Goal: Task Accomplishment & Management: Manage account settings

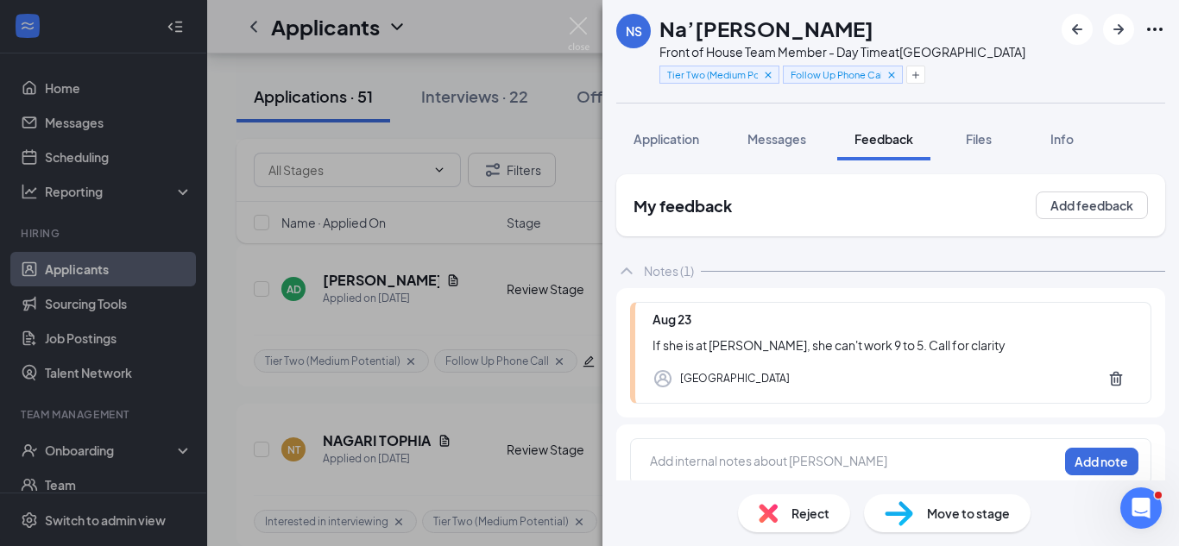
scroll to position [6087, 0]
click at [760, 446] on div "Add internal notes about [PERSON_NAME] Add note" at bounding box center [890, 461] width 521 height 47
click at [761, 458] on div at bounding box center [854, 461] width 406 height 18
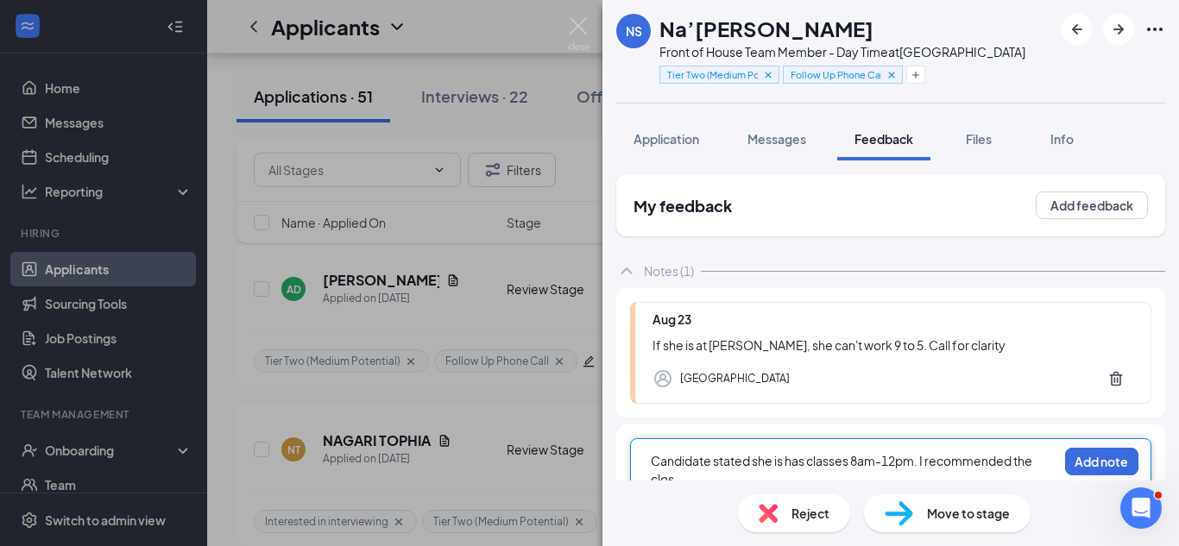
scroll to position [6, 0]
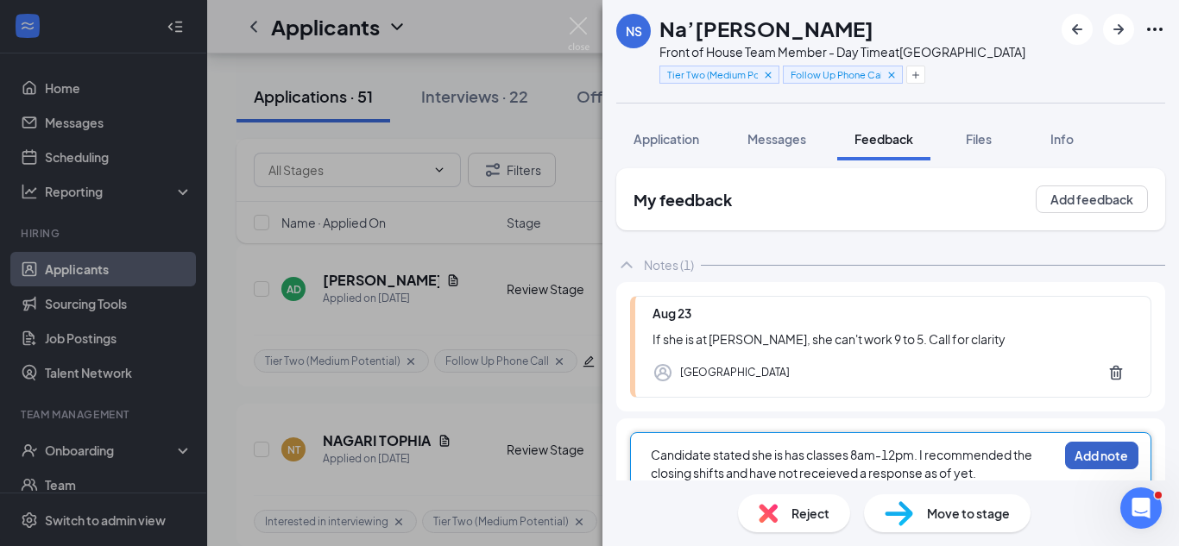
click at [1083, 462] on button "Add note" at bounding box center [1101, 456] width 73 height 28
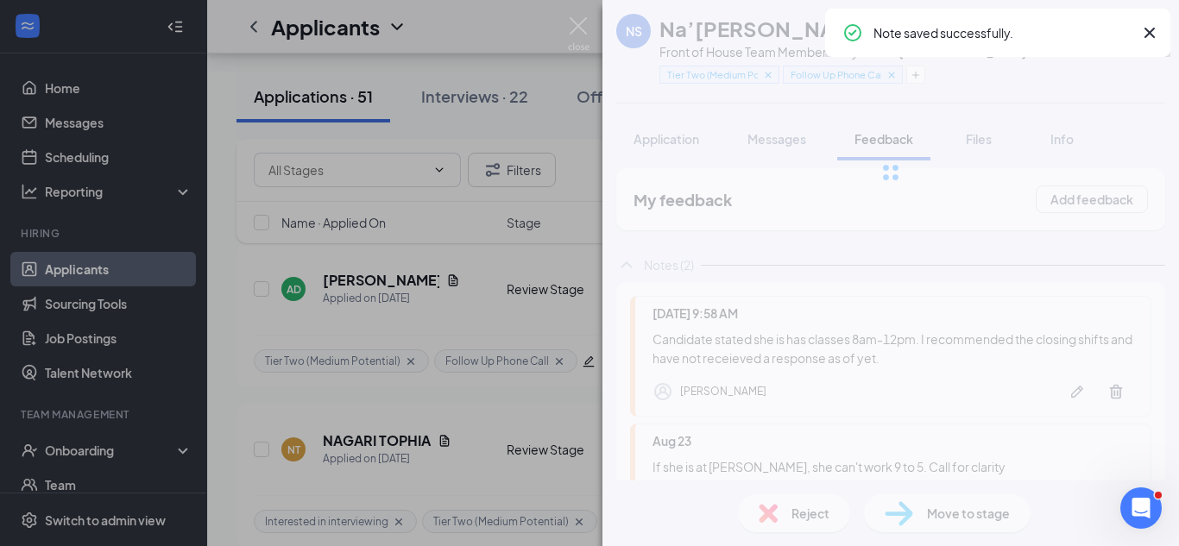
click at [502, 397] on div "NS [PERSON_NAME] Front of House Team Member - Day Time at [GEOGRAPHIC_DATA] Tie…" at bounding box center [589, 273] width 1179 height 546
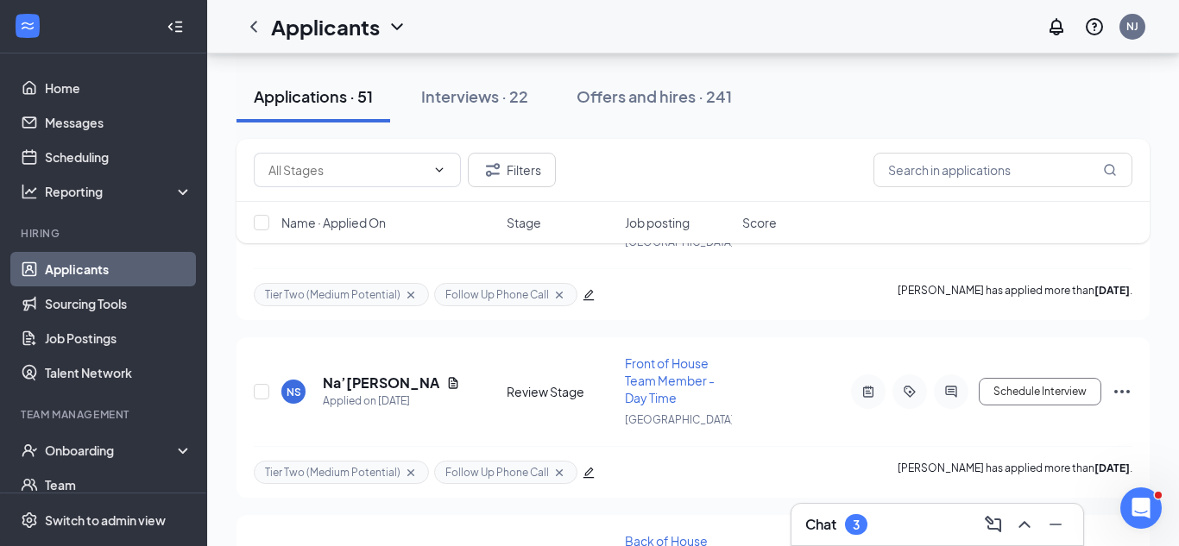
scroll to position [7479, 0]
click at [872, 392] on icon "ActiveNote" at bounding box center [868, 394] width 21 height 14
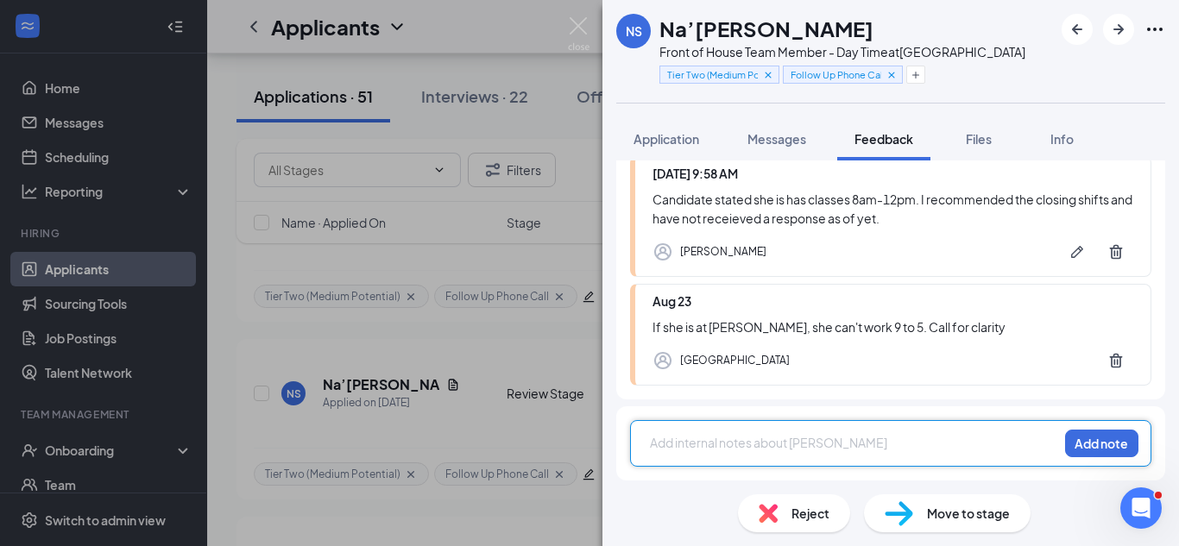
scroll to position [139, 0]
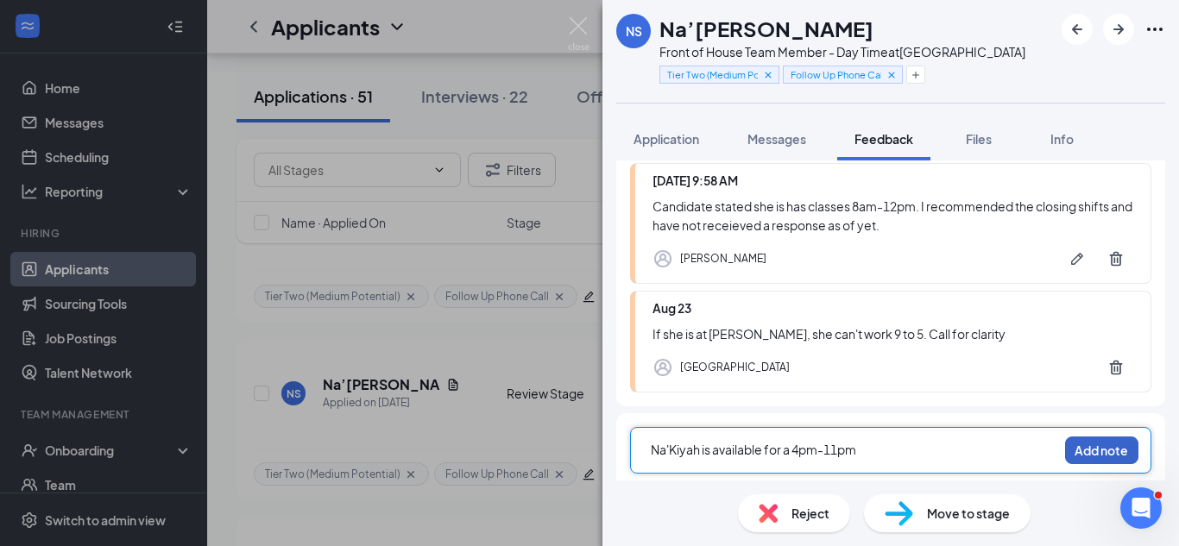
click at [1095, 448] on button "Add note" at bounding box center [1101, 451] width 73 height 28
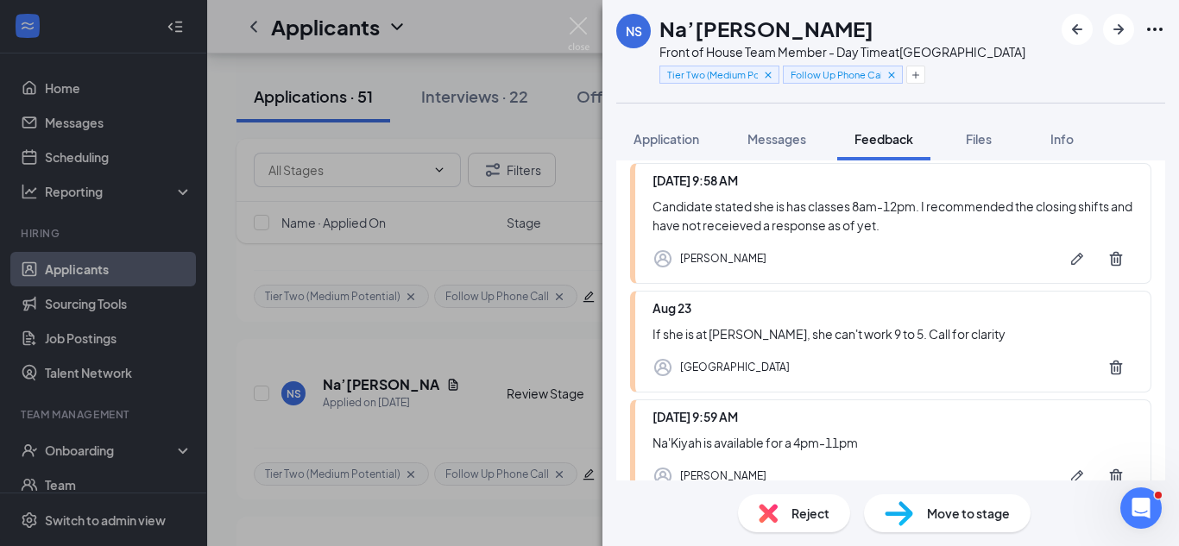
click at [511, 358] on div "NS [PERSON_NAME] Front of House Team Member - Day Time at [GEOGRAPHIC_DATA] Tie…" at bounding box center [589, 273] width 1179 height 546
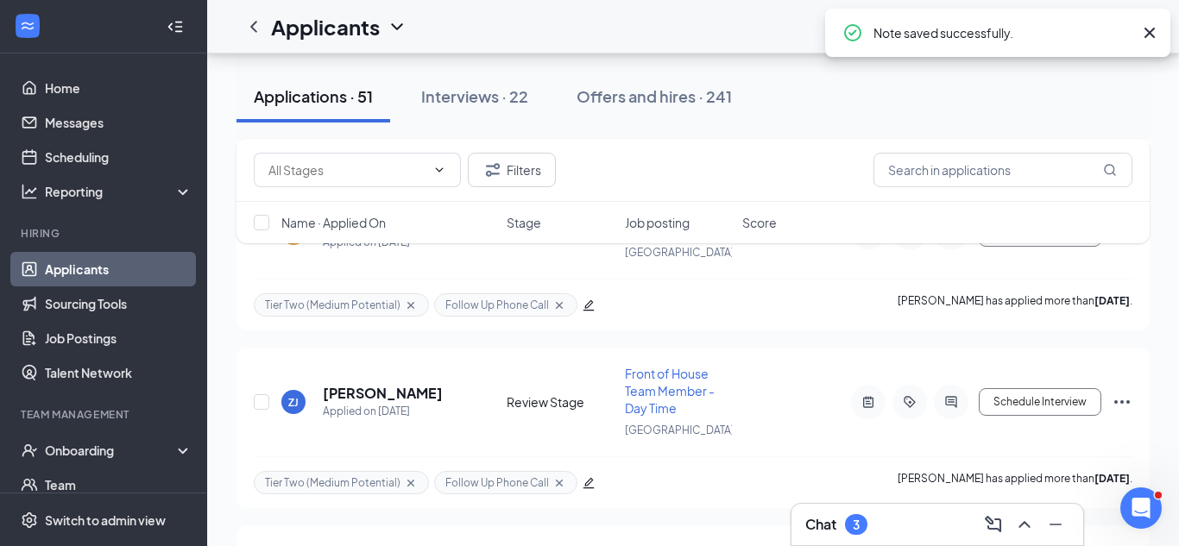
scroll to position [7291, 0]
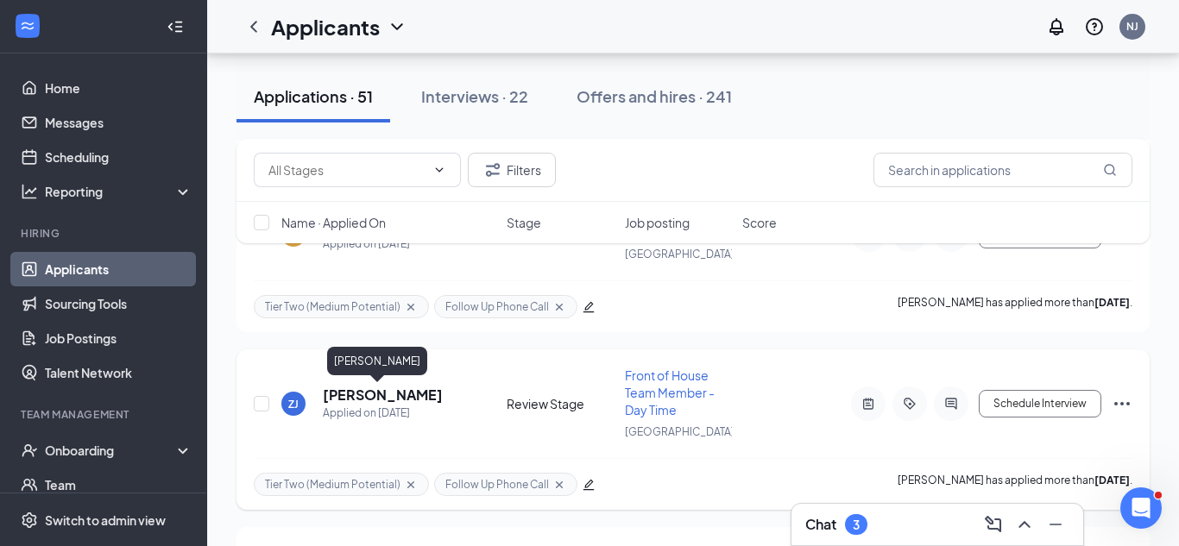
click at [381, 398] on h5 "[PERSON_NAME]" at bounding box center [383, 395] width 120 height 19
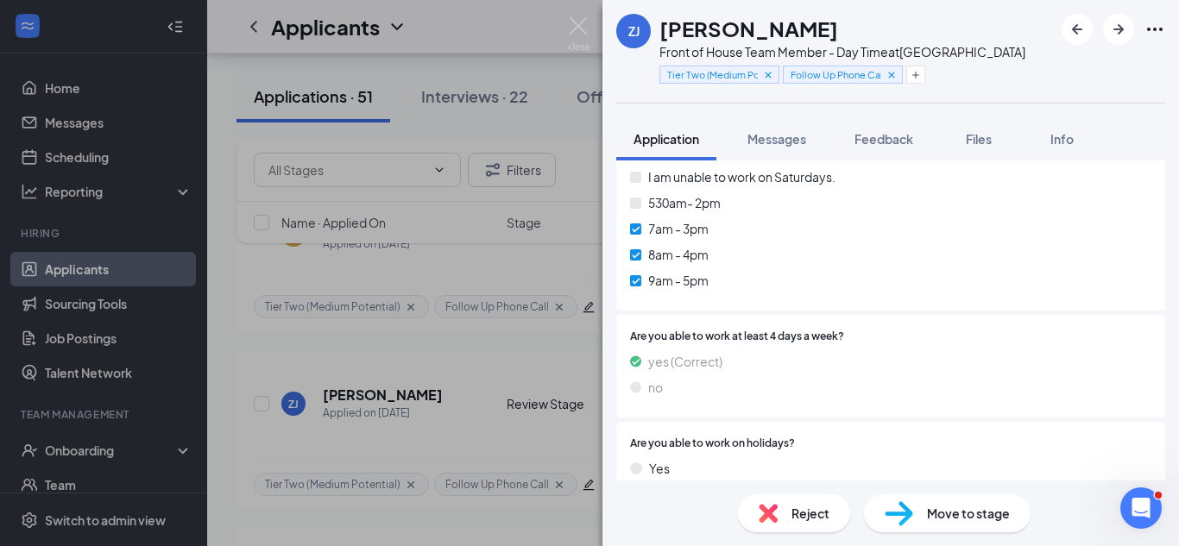
scroll to position [2380, 0]
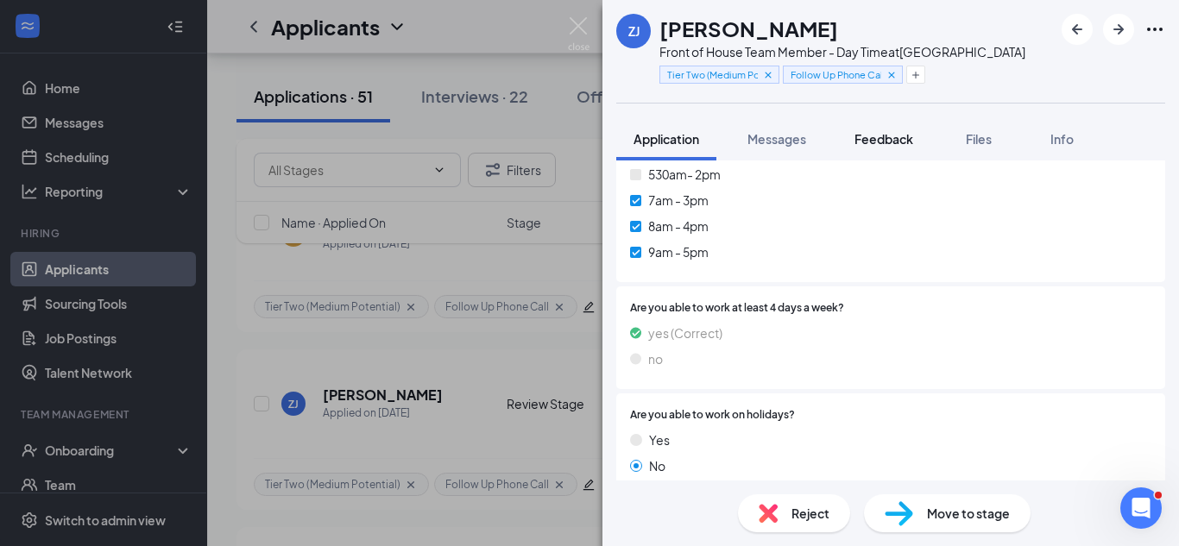
click at [901, 130] on div "Feedback" at bounding box center [883, 138] width 59 height 17
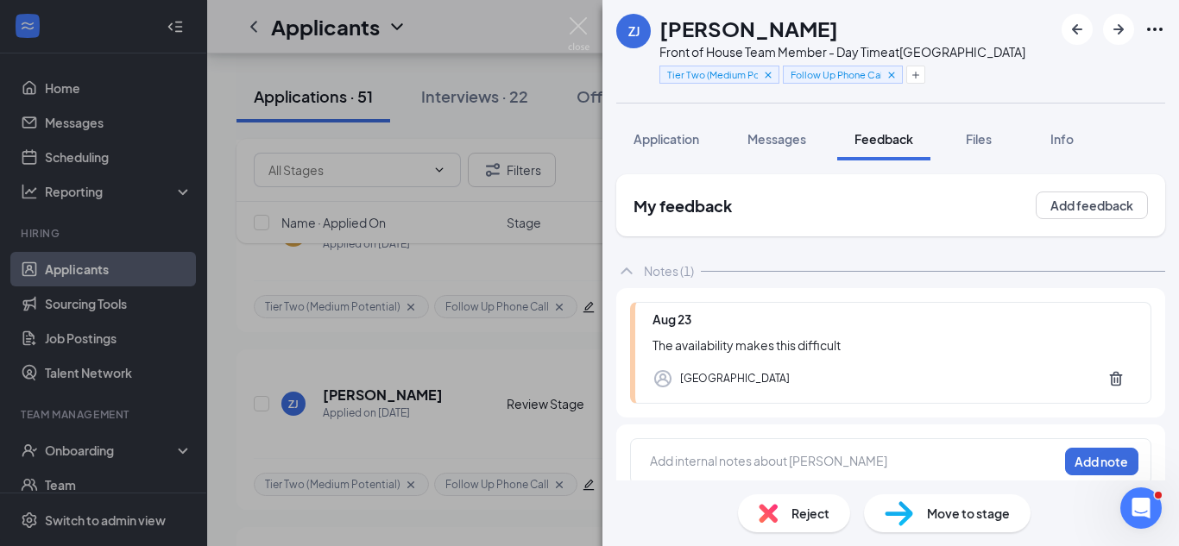
click at [775, 522] on img at bounding box center [768, 513] width 19 height 19
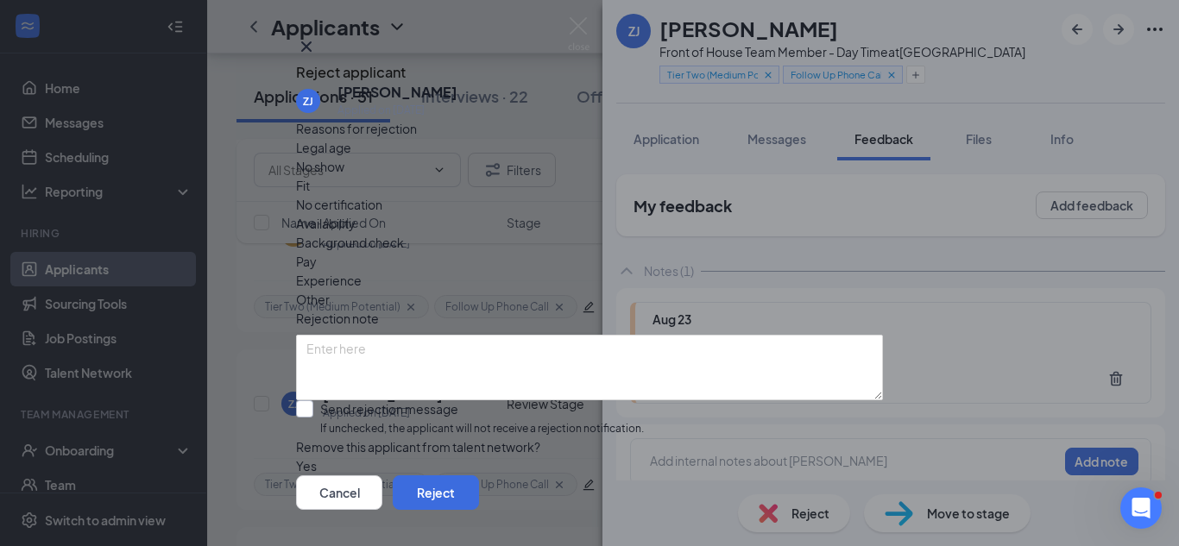
click at [455, 408] on input "Send rejection message If unchecked, the applicant will not receive a rejection…" at bounding box center [470, 418] width 348 height 37
checkbox input "true"
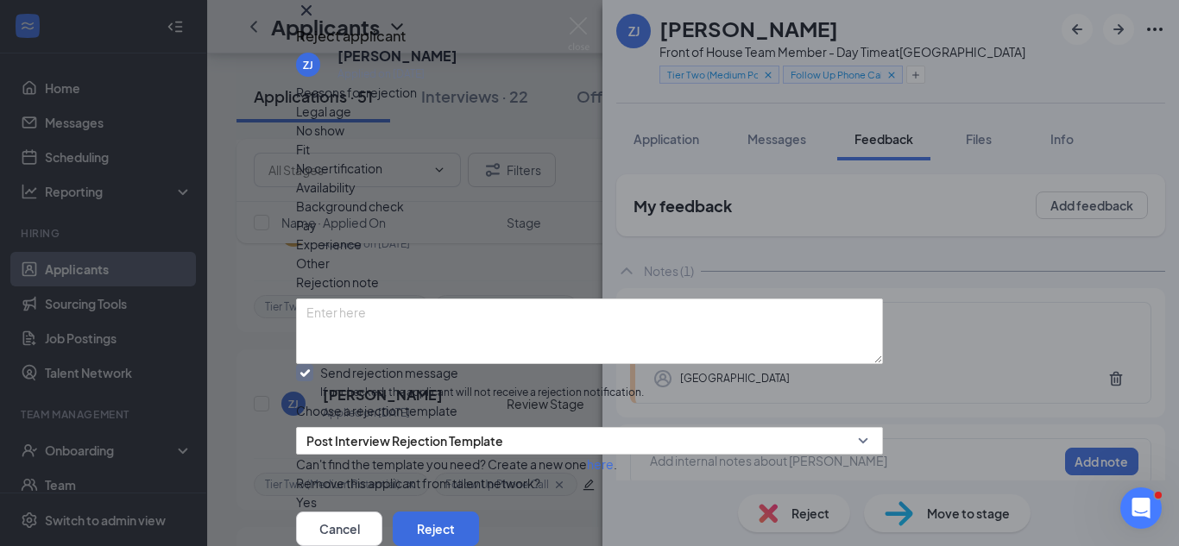
click at [356, 197] on span "Availability" at bounding box center [326, 187] width 60 height 19
click at [479, 512] on button "Reject" at bounding box center [436, 529] width 86 height 35
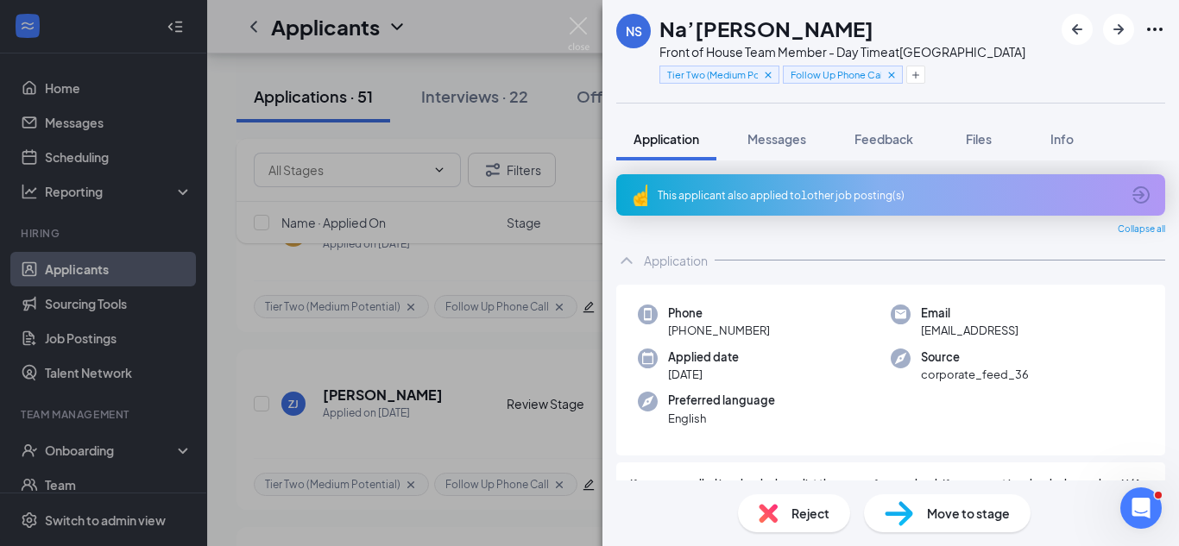
click at [377, 346] on div "NS [PERSON_NAME] Front of House Team Member - Day Time at [GEOGRAPHIC_DATA] Tie…" at bounding box center [589, 273] width 1179 height 546
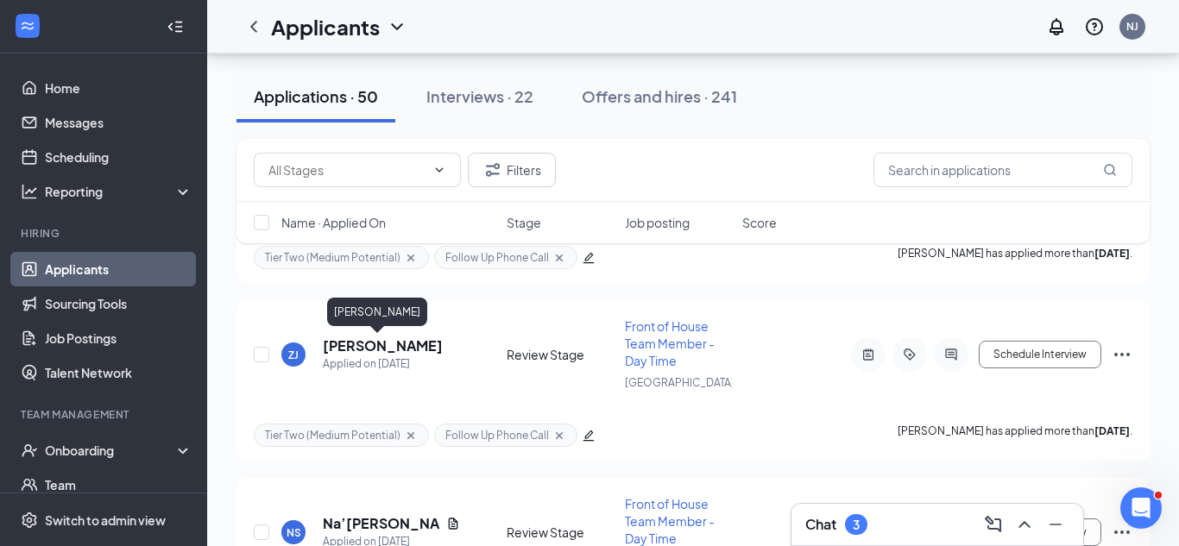
scroll to position [7338, 0]
click at [376, 346] on h5 "[PERSON_NAME]" at bounding box center [383, 347] width 120 height 19
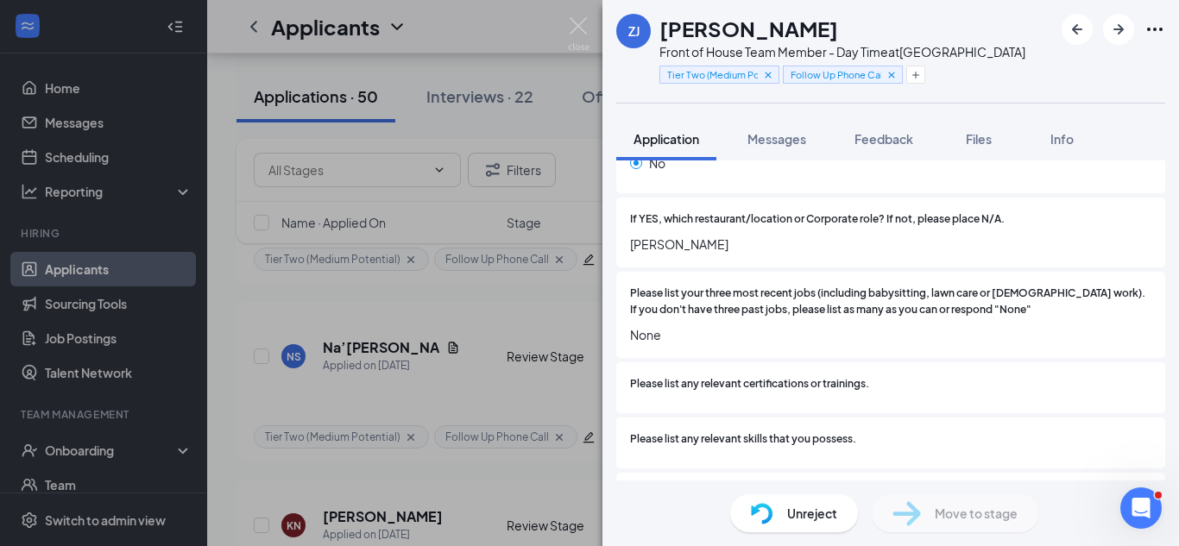
scroll to position [629, 0]
click at [388, 411] on div "ZJ [PERSON_NAME] Front of House Team Member - Day Time at [GEOGRAPHIC_DATA] Tie…" at bounding box center [589, 273] width 1179 height 546
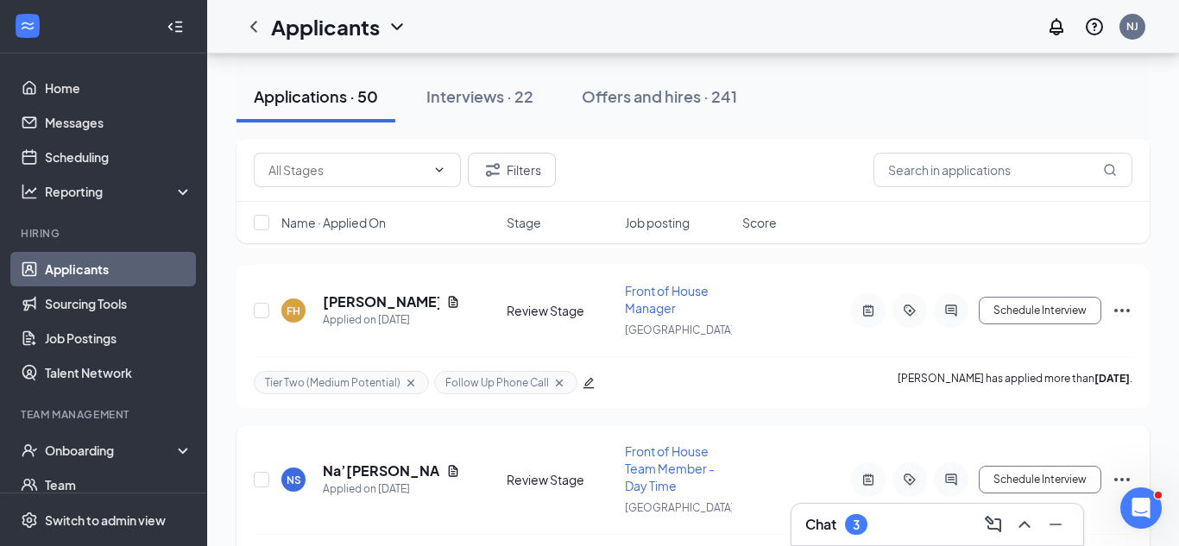
scroll to position [7202, 0]
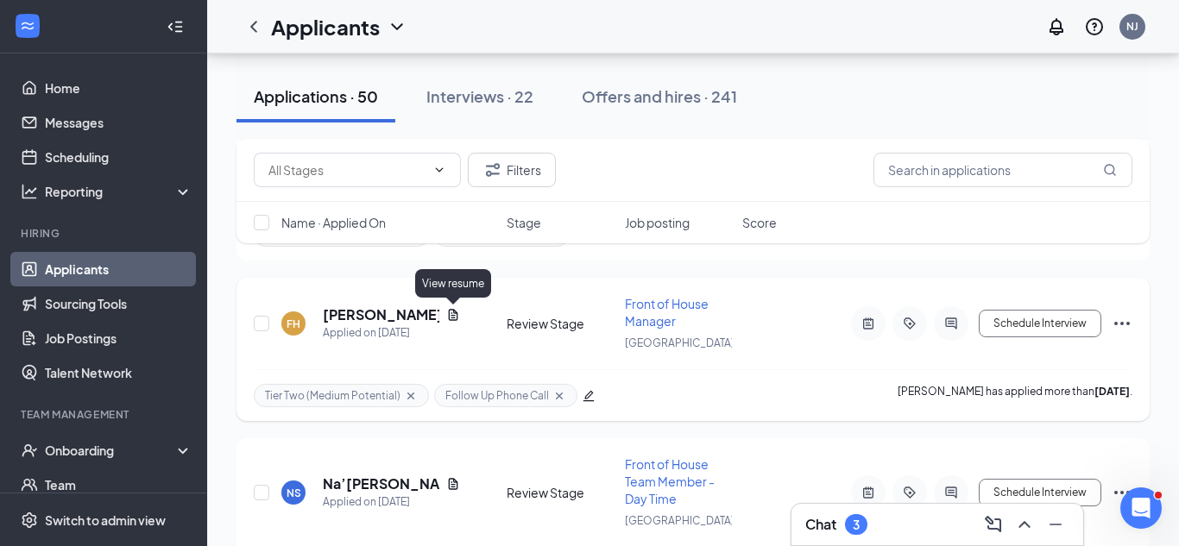
click at [453, 312] on icon "Document" at bounding box center [453, 314] width 9 height 11
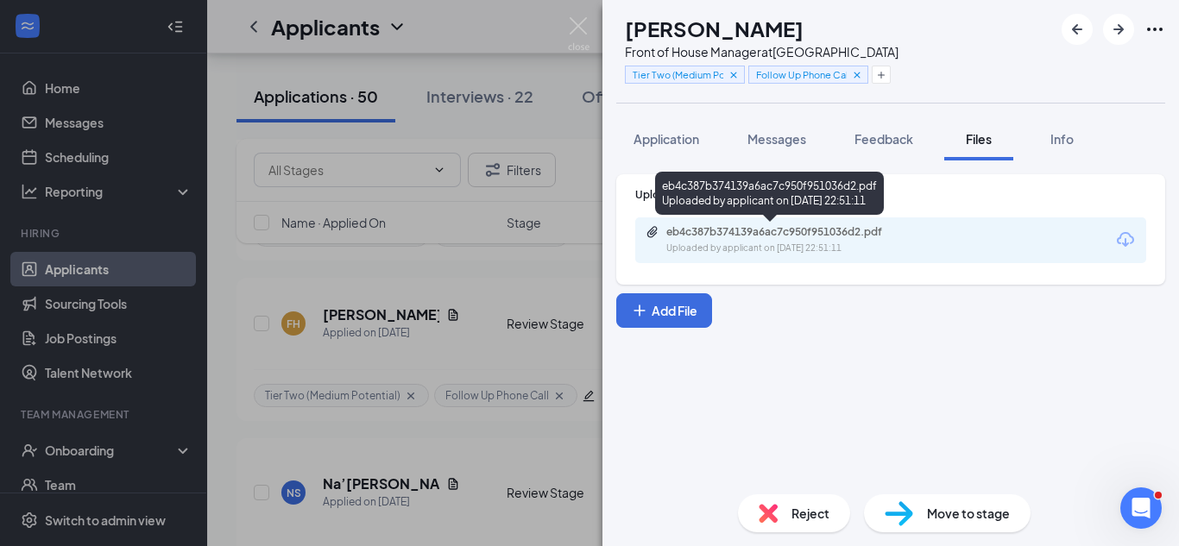
click at [747, 232] on div "eb4c387b374139a6ac7c950f951036d2.pdf" at bounding box center [787, 232] width 242 height 14
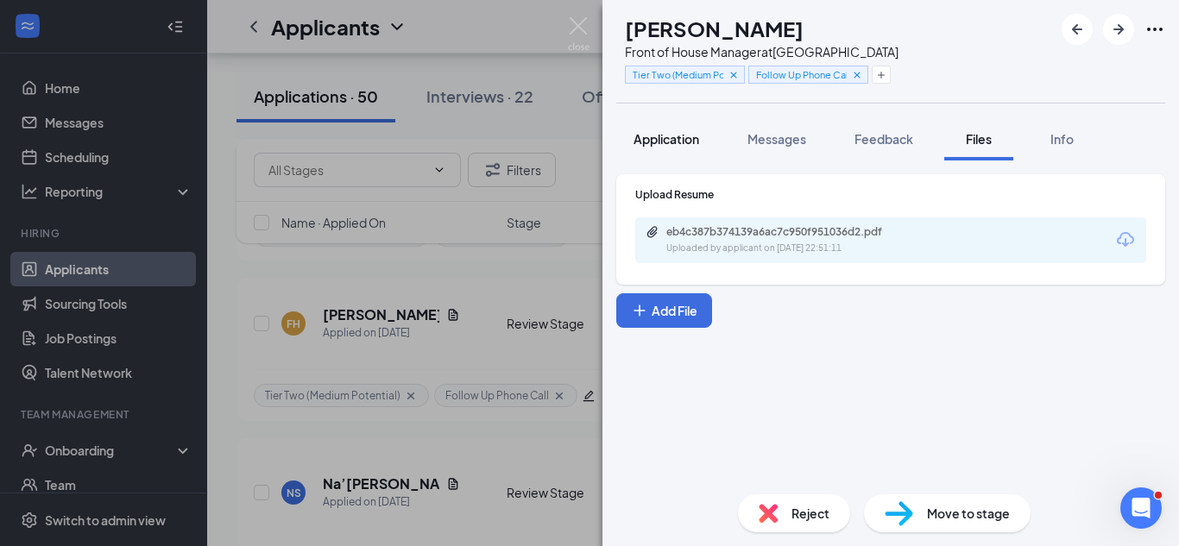
click at [674, 129] on button "Application" at bounding box center [666, 138] width 100 height 43
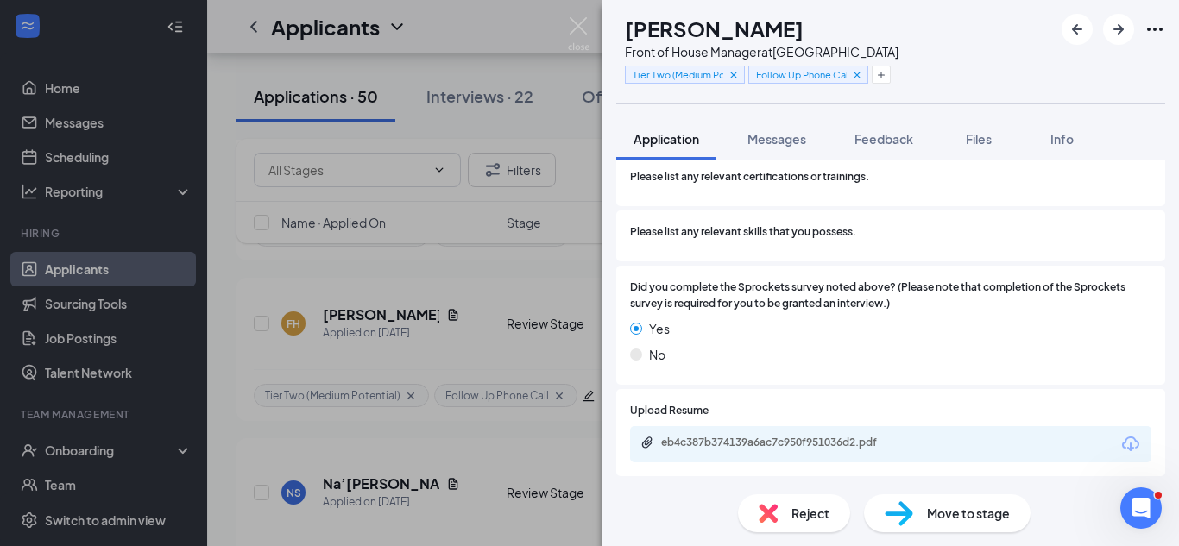
scroll to position [726, 0]
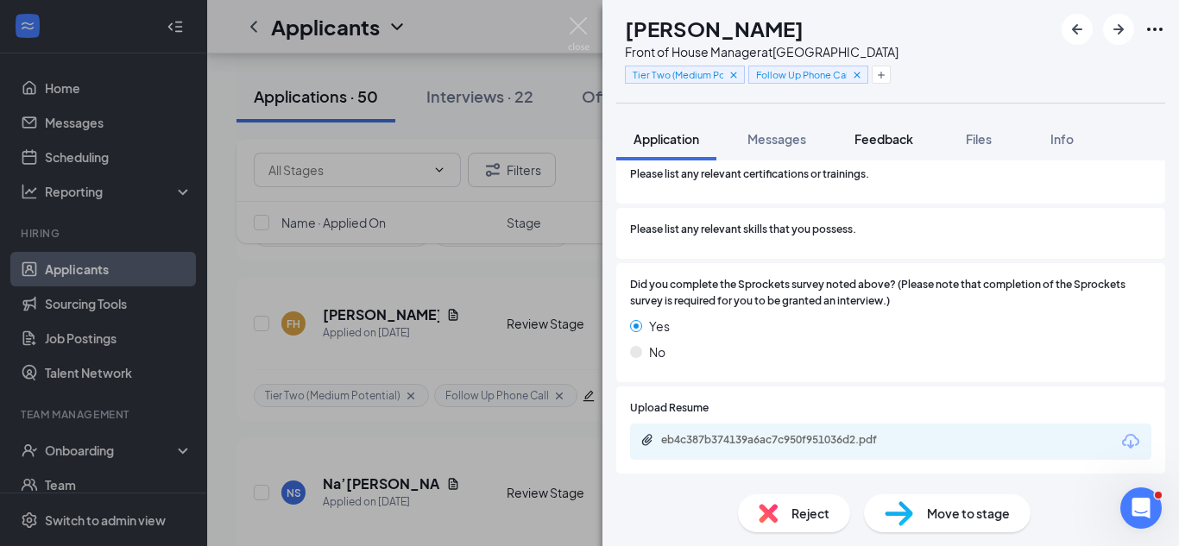
click at [881, 132] on span "Feedback" at bounding box center [883, 139] width 59 height 16
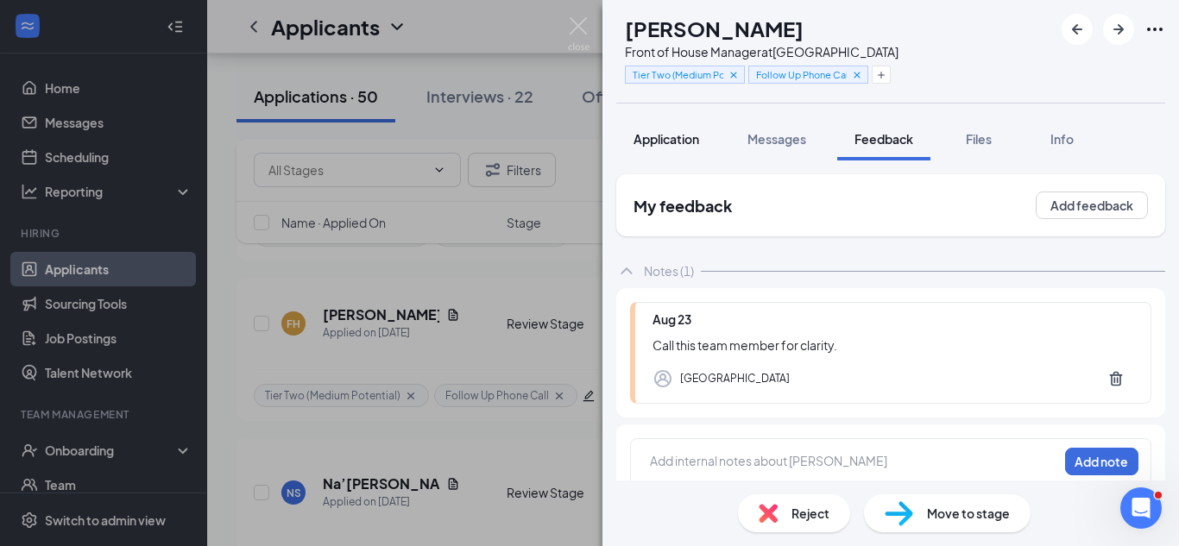
click at [690, 148] on button "Application" at bounding box center [666, 138] width 100 height 43
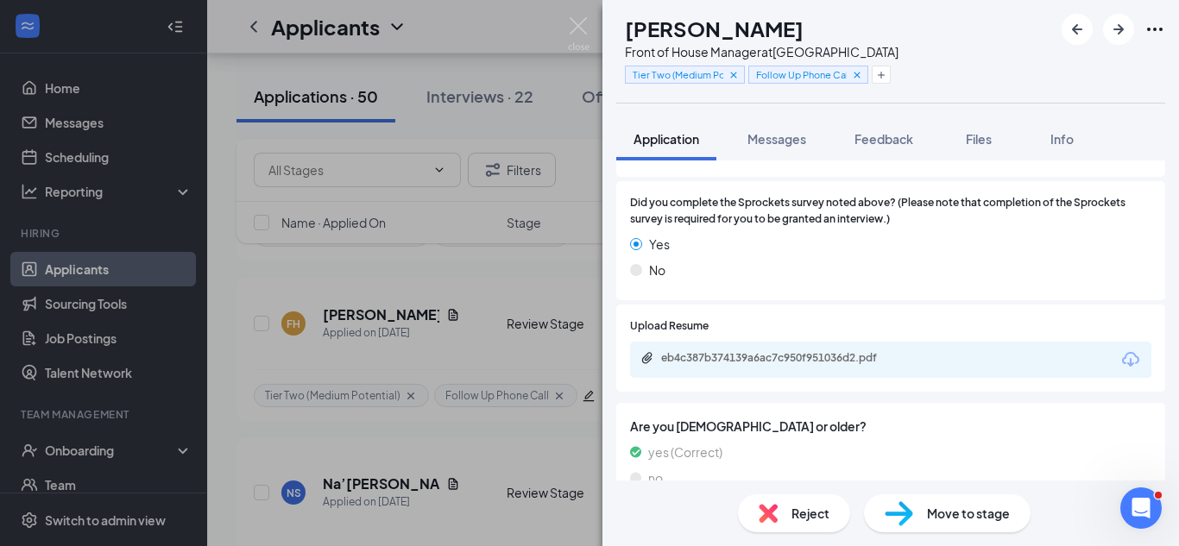
scroll to position [811, 0]
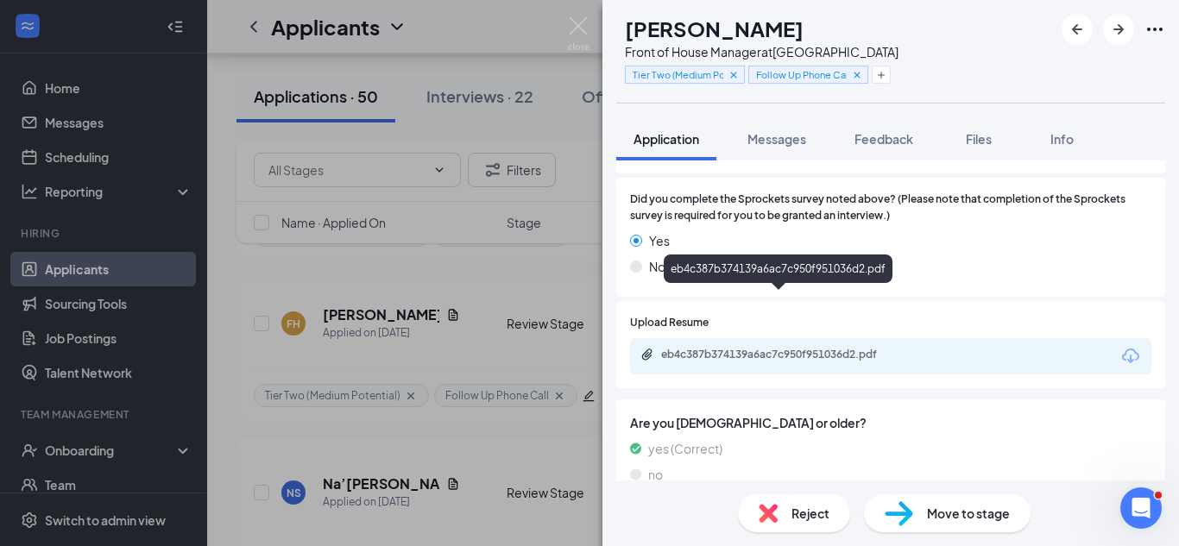
click at [827, 348] on div "eb4c387b374139a6ac7c950f951036d2.pdf" at bounding box center [782, 355] width 242 height 14
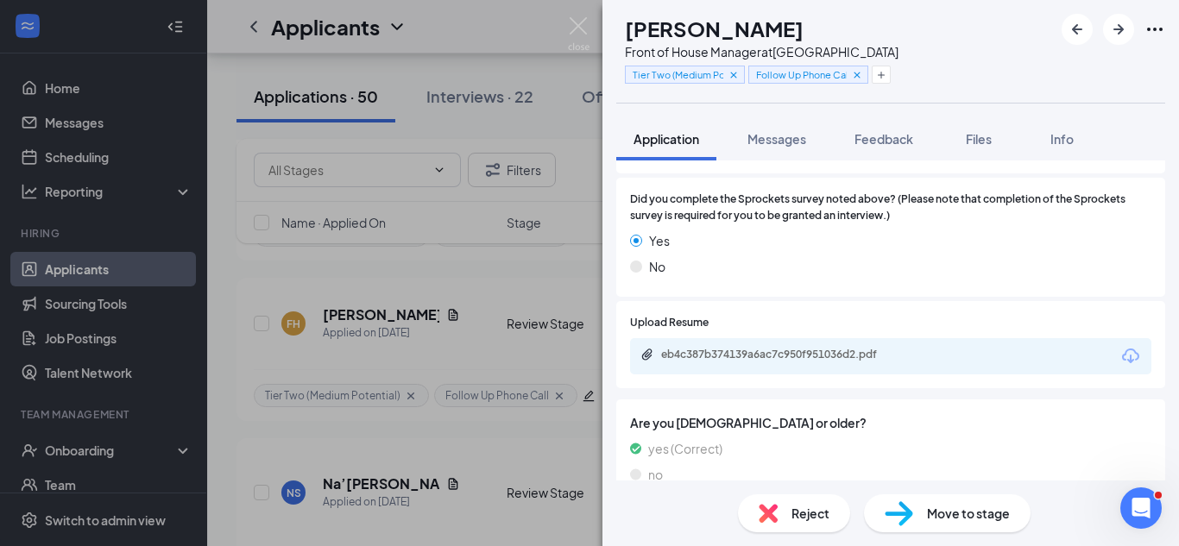
scroll to position [0, 0]
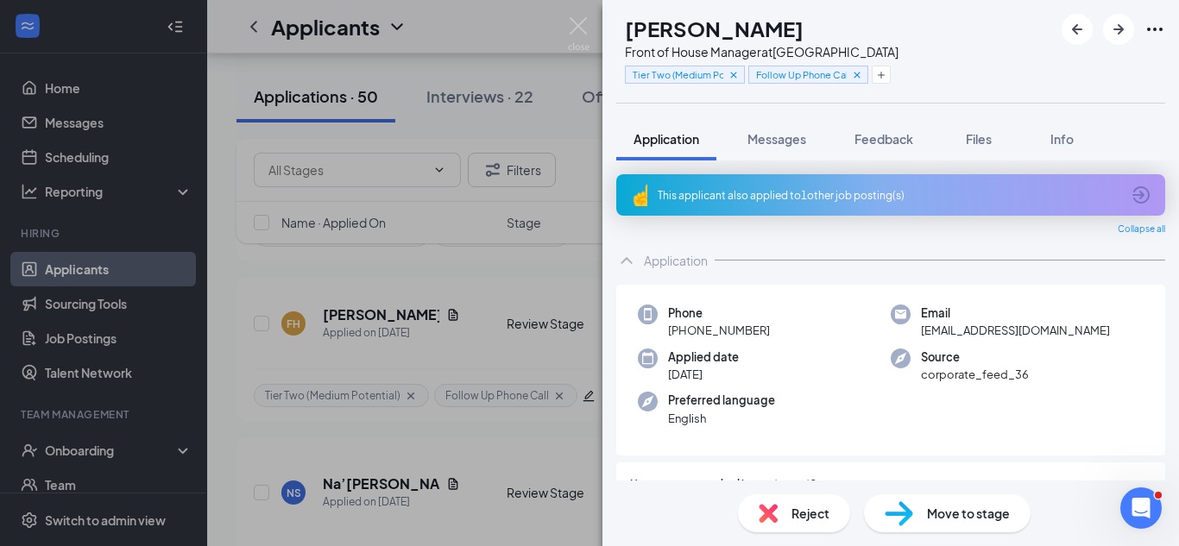
click at [757, 513] on div "Reject" at bounding box center [794, 514] width 112 height 38
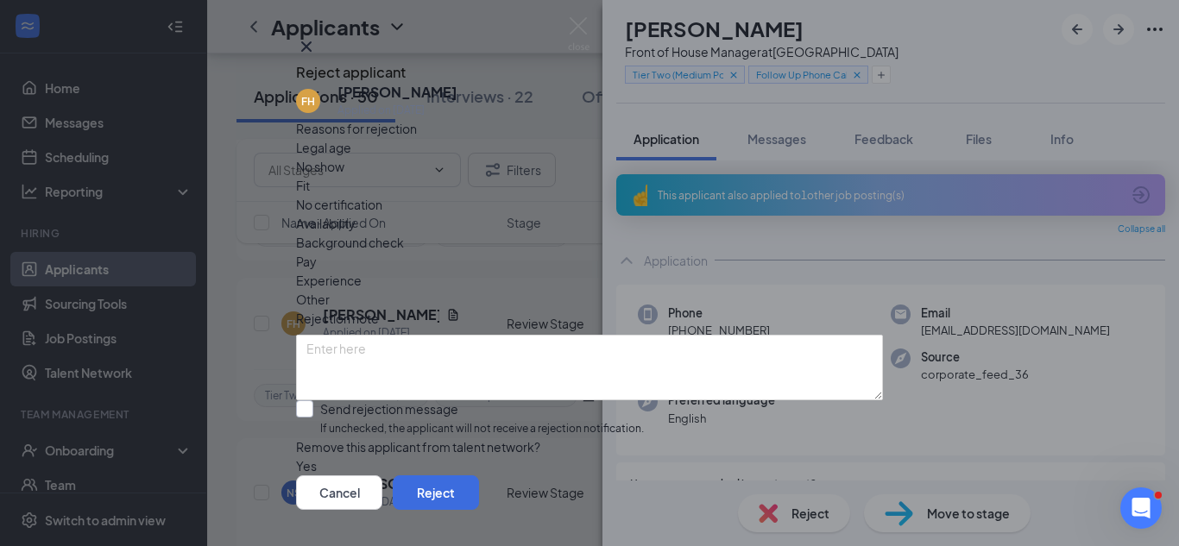
click at [404, 420] on input "Send rejection message If unchecked, the applicant will not receive a rejection…" at bounding box center [470, 418] width 348 height 37
checkbox input "true"
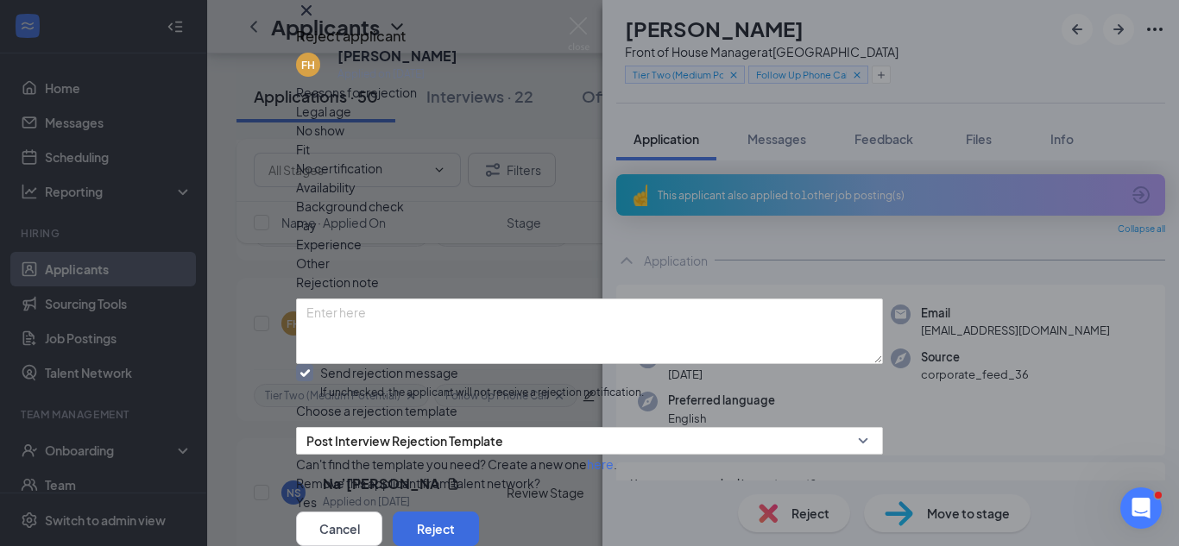
click at [310, 159] on span "Fit" at bounding box center [303, 149] width 14 height 19
click at [479, 512] on button "Reject" at bounding box center [436, 529] width 86 height 35
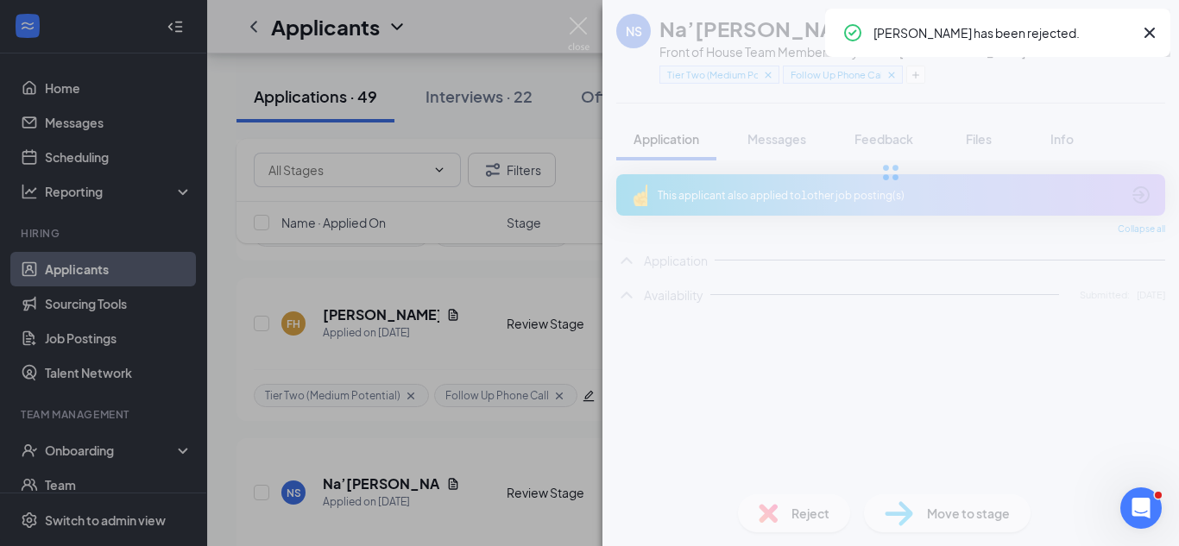
click at [481, 320] on div "NS [PERSON_NAME] Front of House Team Member - Day Time at [GEOGRAPHIC_DATA] Tie…" at bounding box center [589, 273] width 1179 height 546
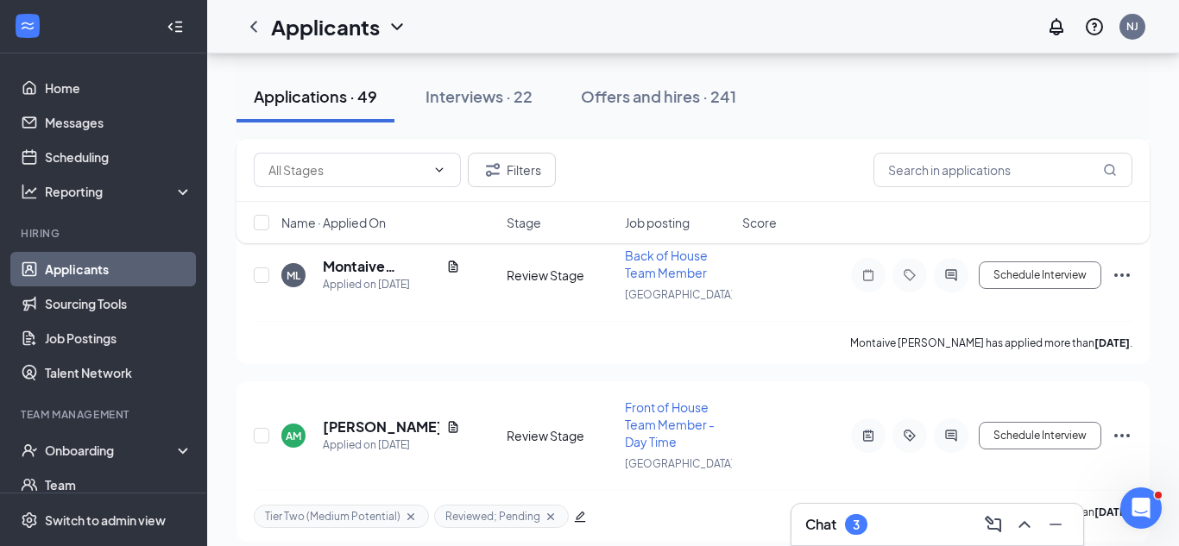
scroll to position [6912, 0]
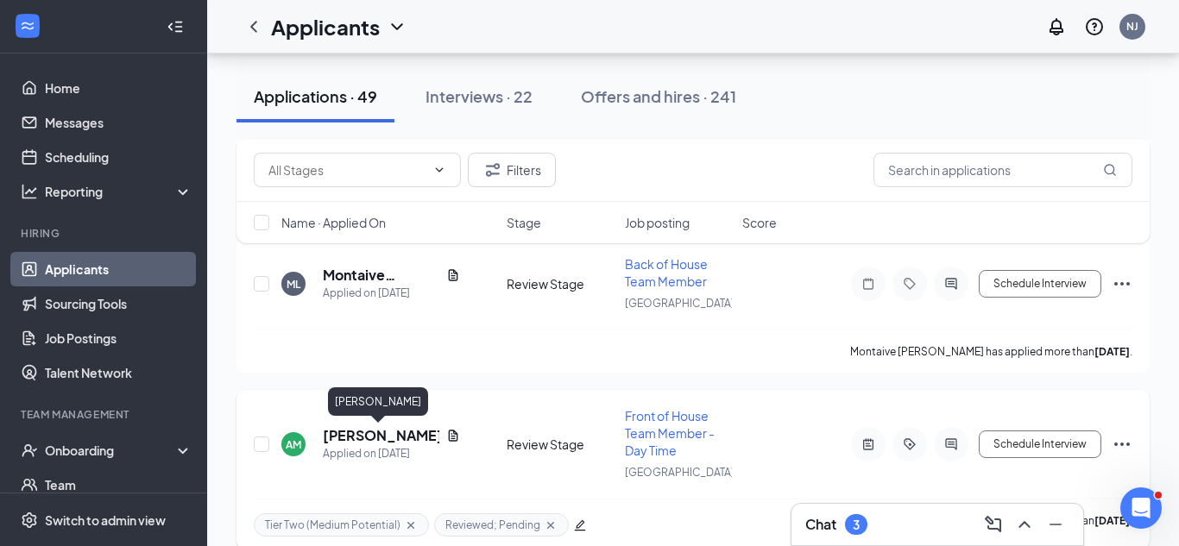
click at [337, 436] on h5 "[PERSON_NAME]" at bounding box center [381, 435] width 117 height 19
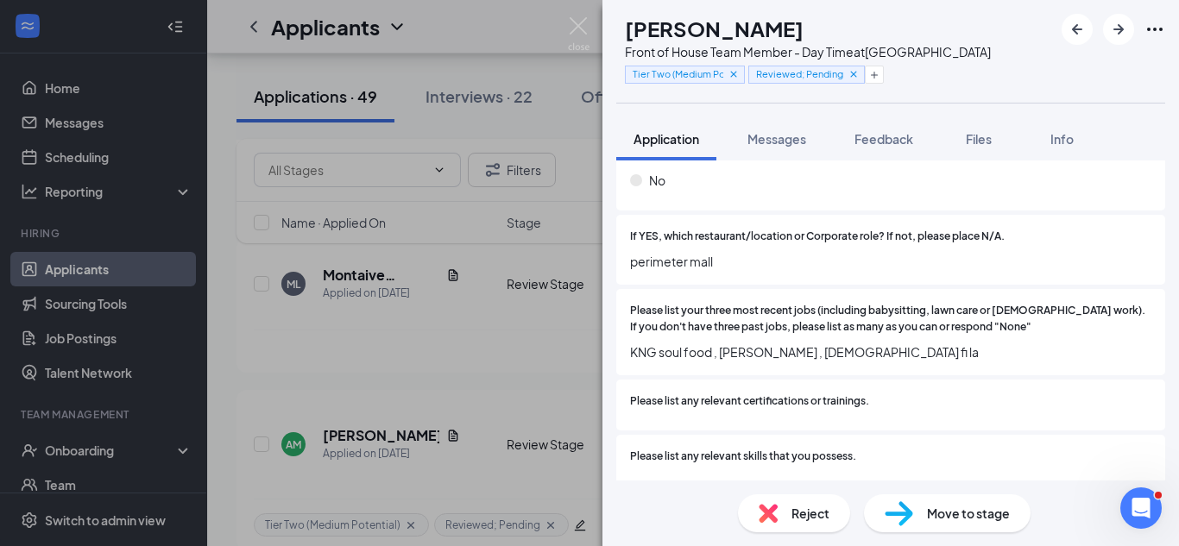
scroll to position [618, 0]
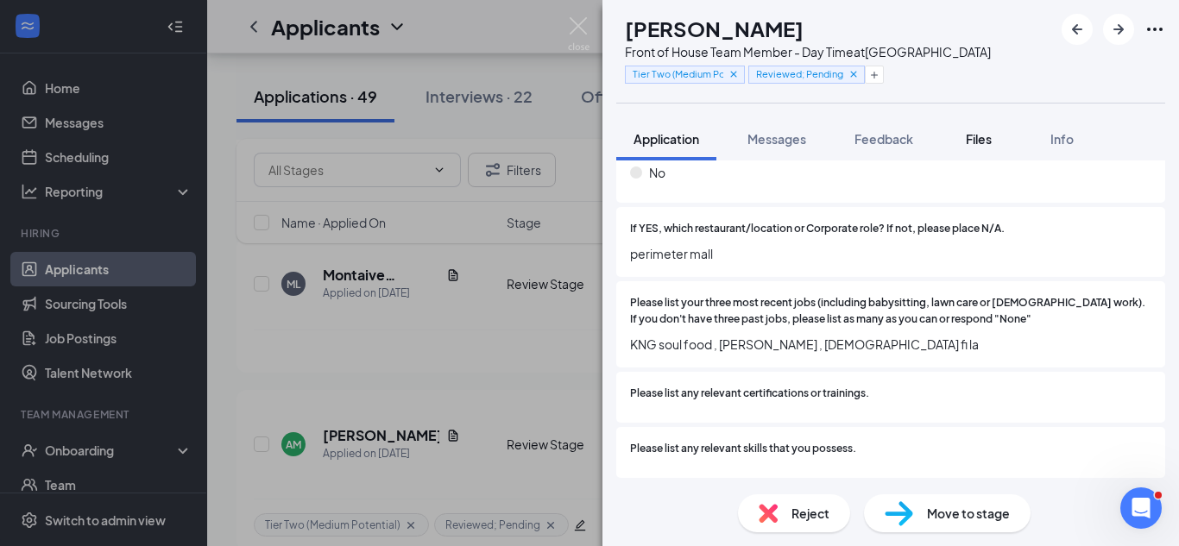
click at [959, 132] on button "Files" at bounding box center [978, 138] width 69 height 43
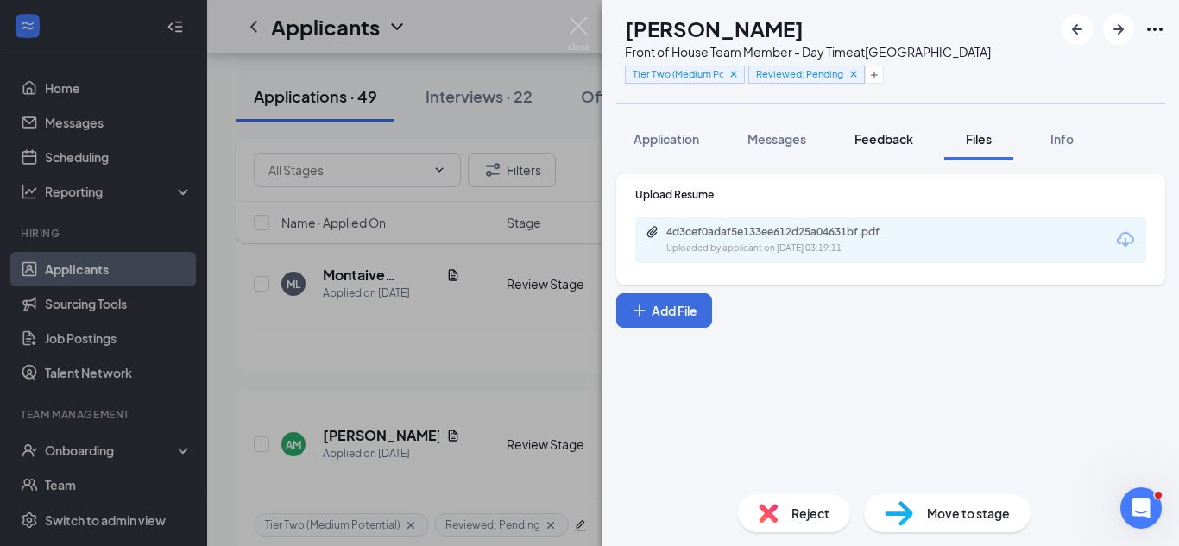
click at [861, 149] on button "Feedback" at bounding box center [883, 138] width 93 height 43
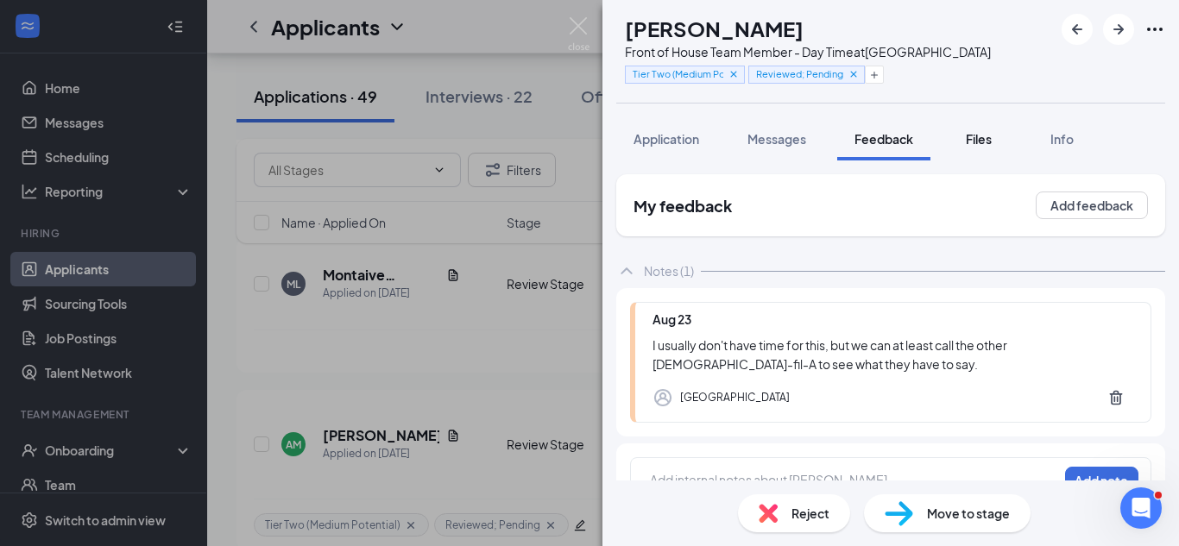
click at [962, 142] on button "Files" at bounding box center [978, 138] width 69 height 43
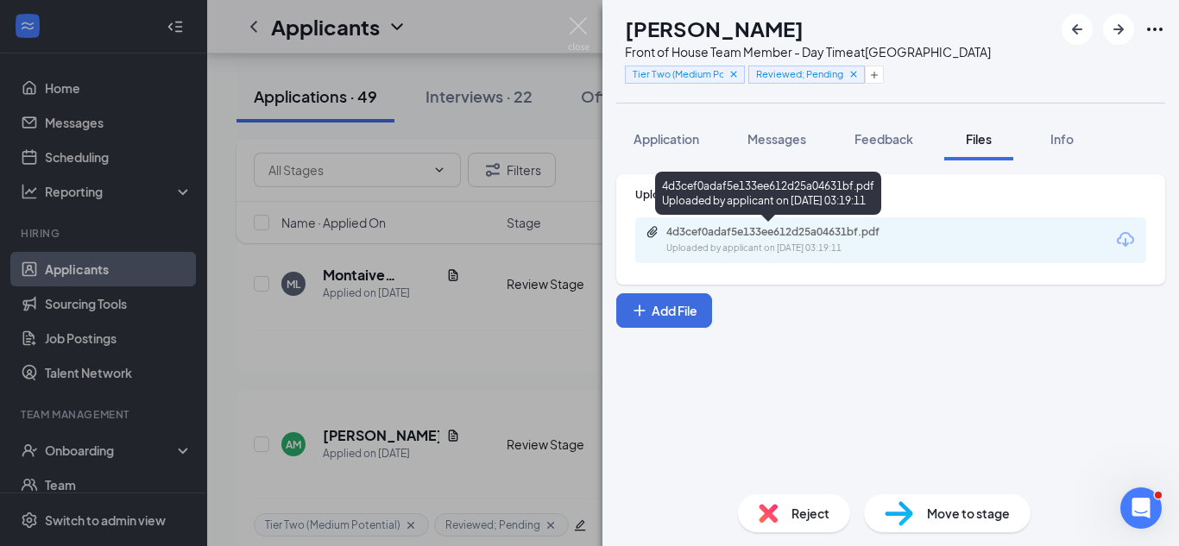
click at [863, 231] on div "4d3cef0adaf5e133ee612d25a04631bf.pdf" at bounding box center [787, 232] width 242 height 14
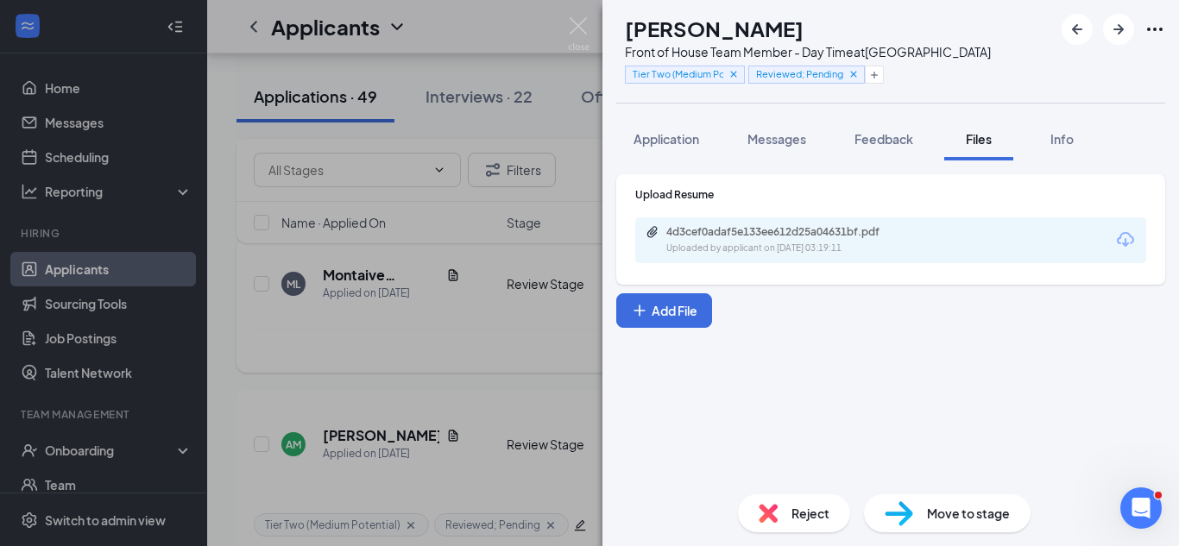
click at [379, 225] on div "AM [PERSON_NAME] Front of House Team Member - Day Time at [GEOGRAPHIC_DATA] Tie…" at bounding box center [589, 273] width 1179 height 546
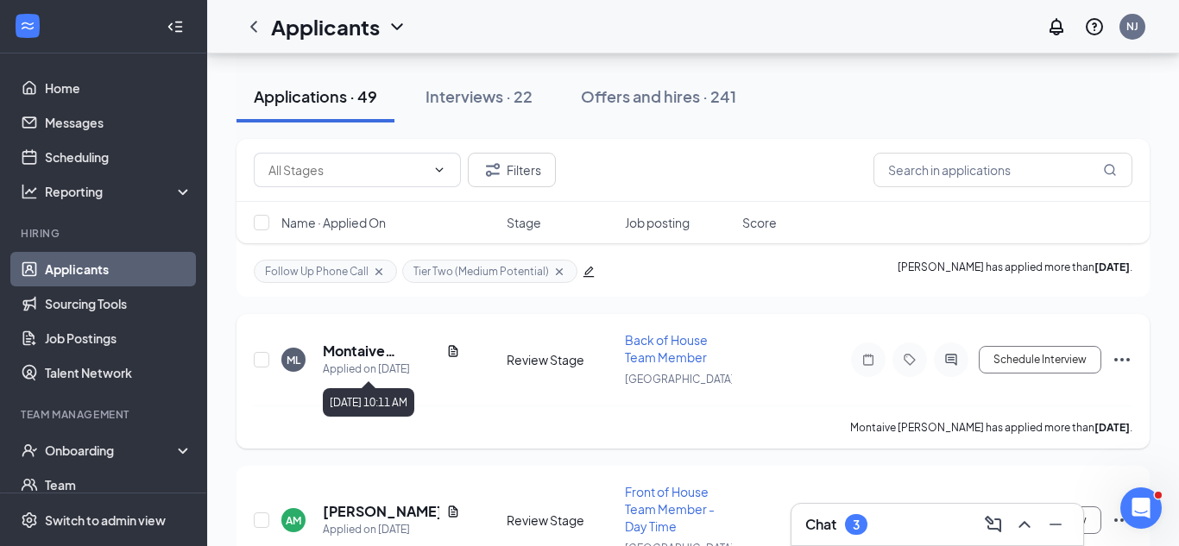
scroll to position [6837, 0]
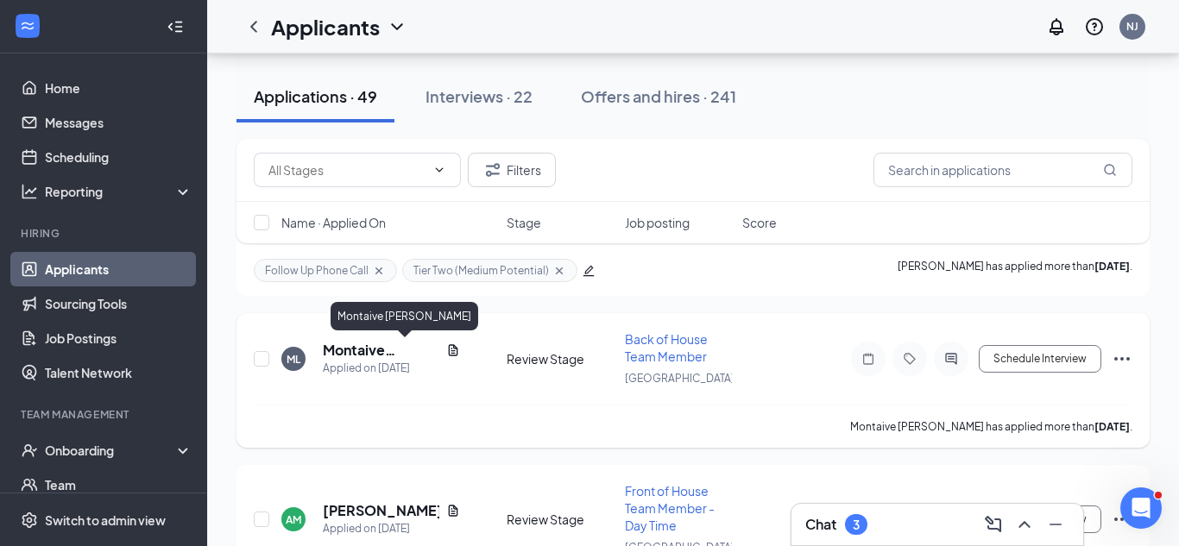
click at [372, 349] on h5 "Montaive [PERSON_NAME]" at bounding box center [381, 350] width 117 height 19
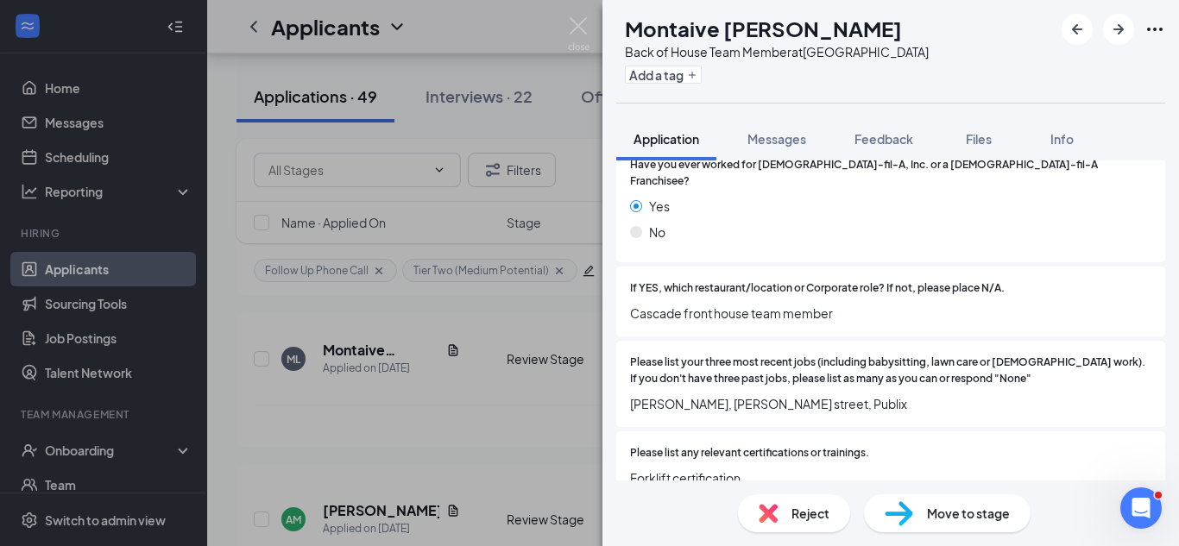
scroll to position [852, 0]
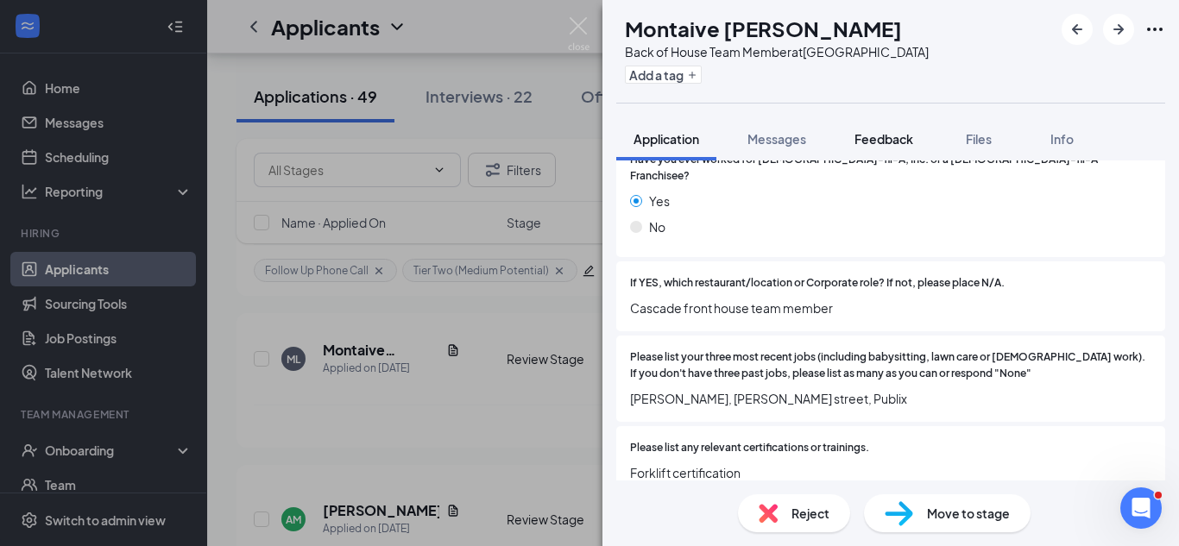
click at [887, 147] on div "Feedback" at bounding box center [883, 138] width 59 height 17
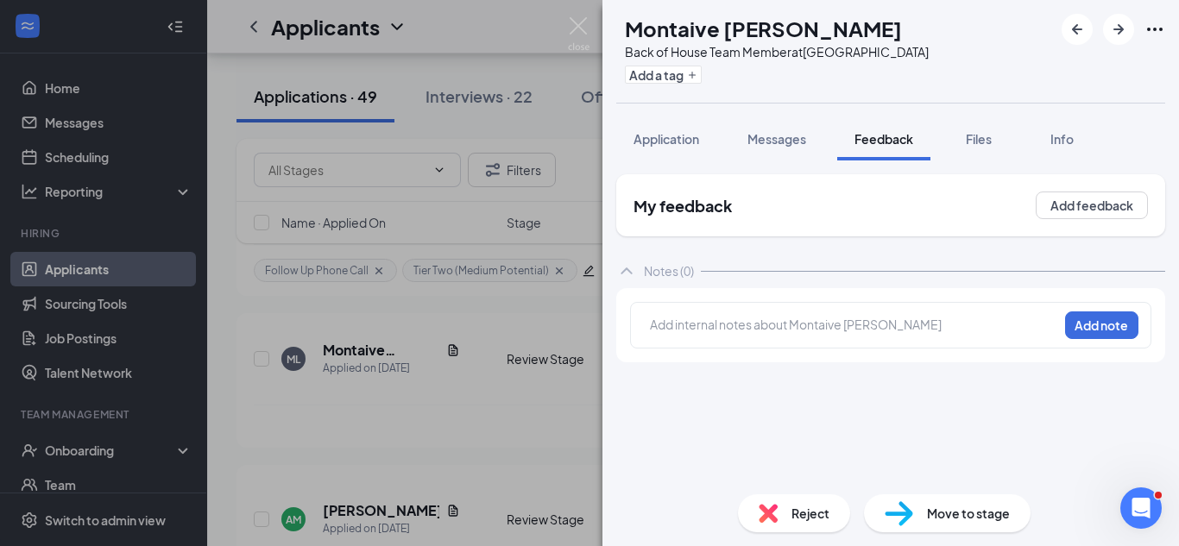
click at [801, 331] on div at bounding box center [854, 325] width 406 height 18
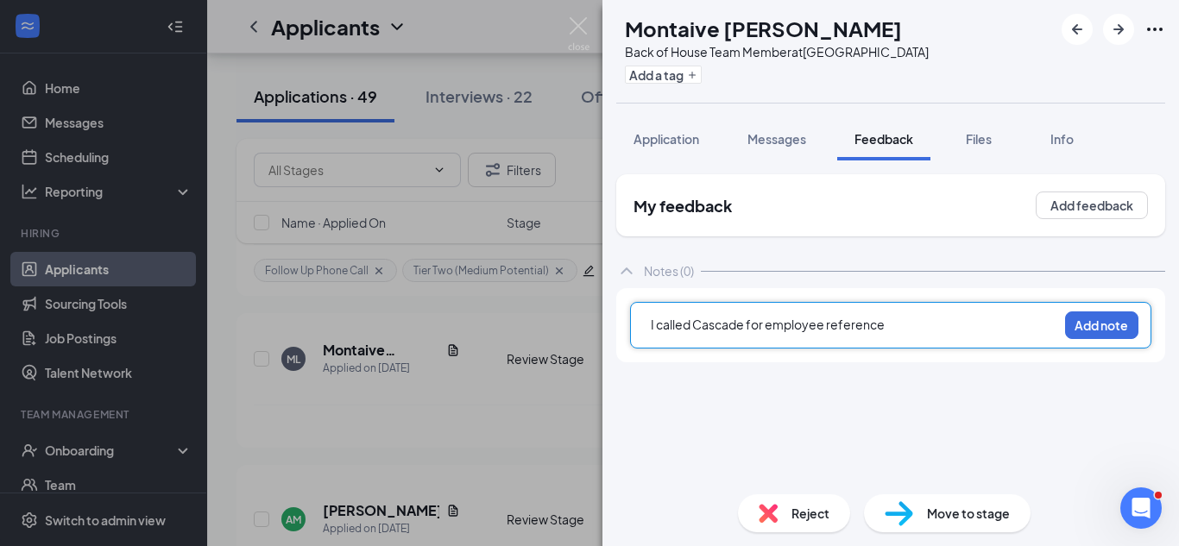
click at [769, 326] on span "I called Cascade for employee reference" at bounding box center [768, 325] width 234 height 16
click at [905, 324] on div "I called Cascade for an employee reference" at bounding box center [854, 325] width 406 height 18
click at [978, 322] on div "I called Cascade for an employee reference. The team miscommunication with his" at bounding box center [854, 334] width 406 height 36
click at [684, 341] on span "I called Cascade for an employee reference. The team stated his perfromance was…" at bounding box center [833, 334] width 365 height 34
click at [755, 349] on span "I called Cascade for an employee reference. The team stated his performance was…" at bounding box center [833, 334] width 365 height 34
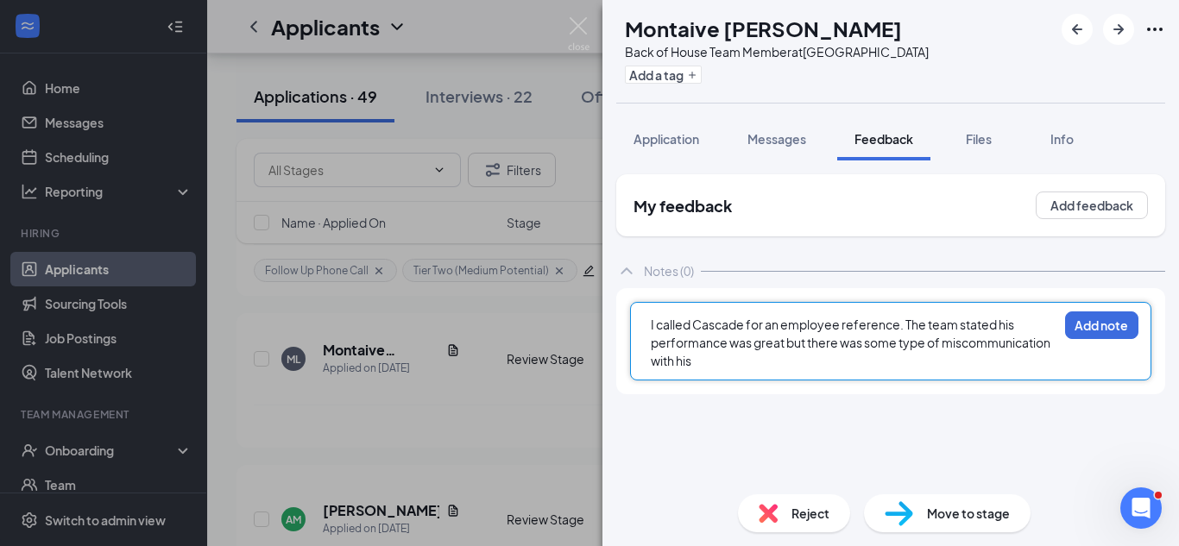
click at [692, 364] on span "I called Cascade for an employee reference. The team stated his performance was…" at bounding box center [851, 343] width 401 height 52
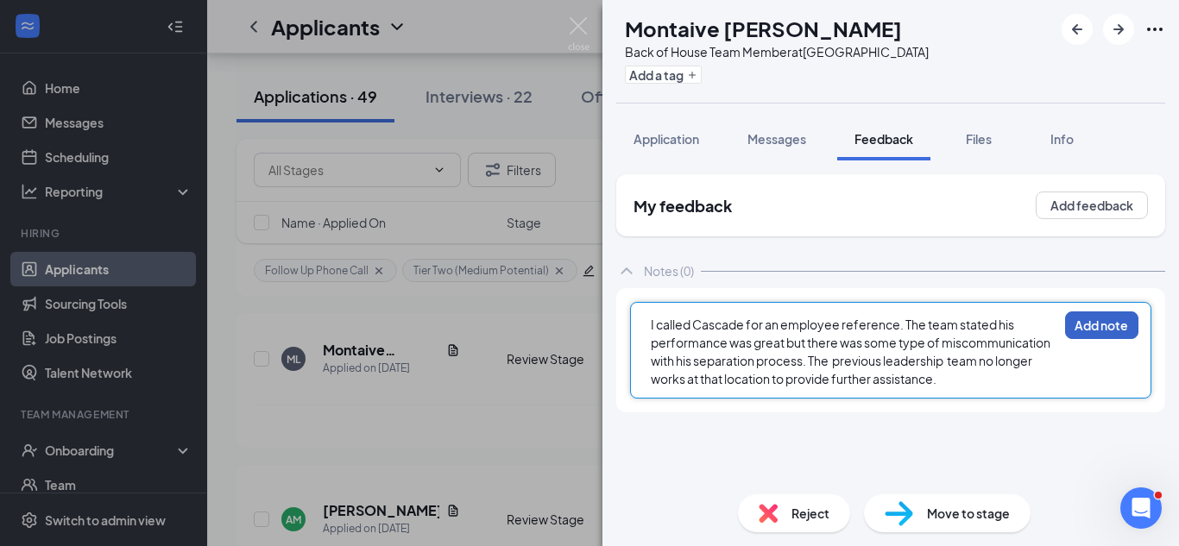
click at [1110, 321] on button "Add note" at bounding box center [1101, 326] width 73 height 28
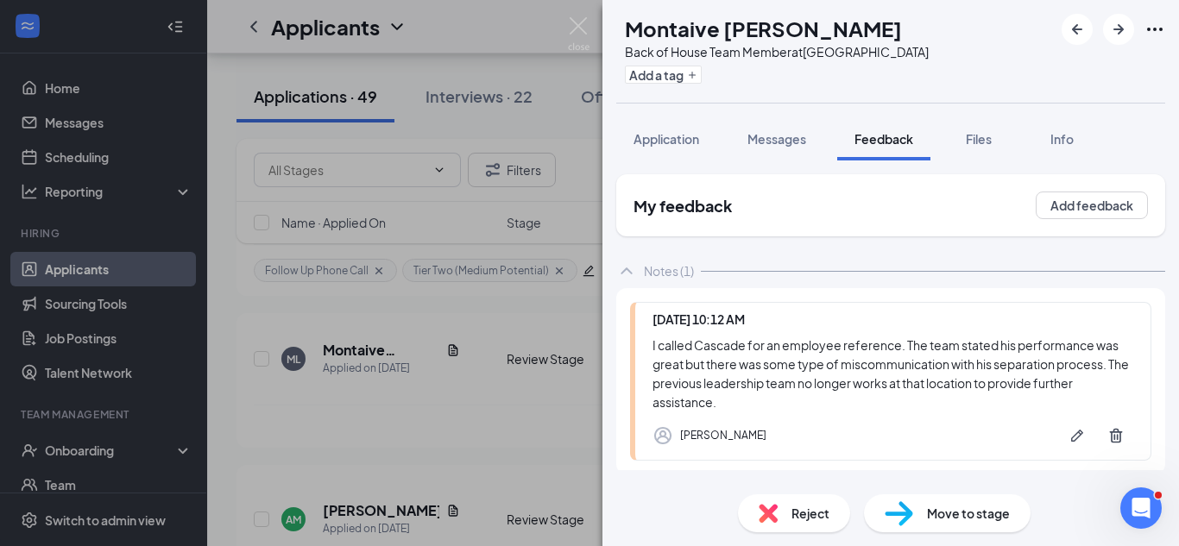
click at [525, 350] on div "[PERSON_NAME] Back of House Team Member at [GEOGRAPHIC_DATA] Add a tag Applicat…" at bounding box center [589, 273] width 1179 height 546
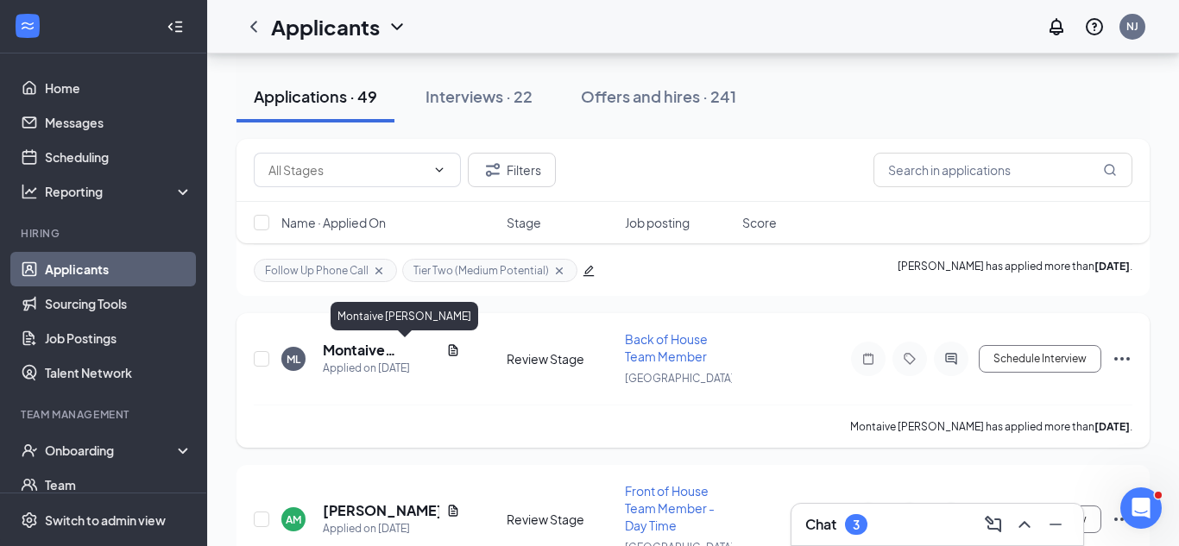
click at [369, 348] on h5 "Montaive [PERSON_NAME]" at bounding box center [381, 350] width 117 height 19
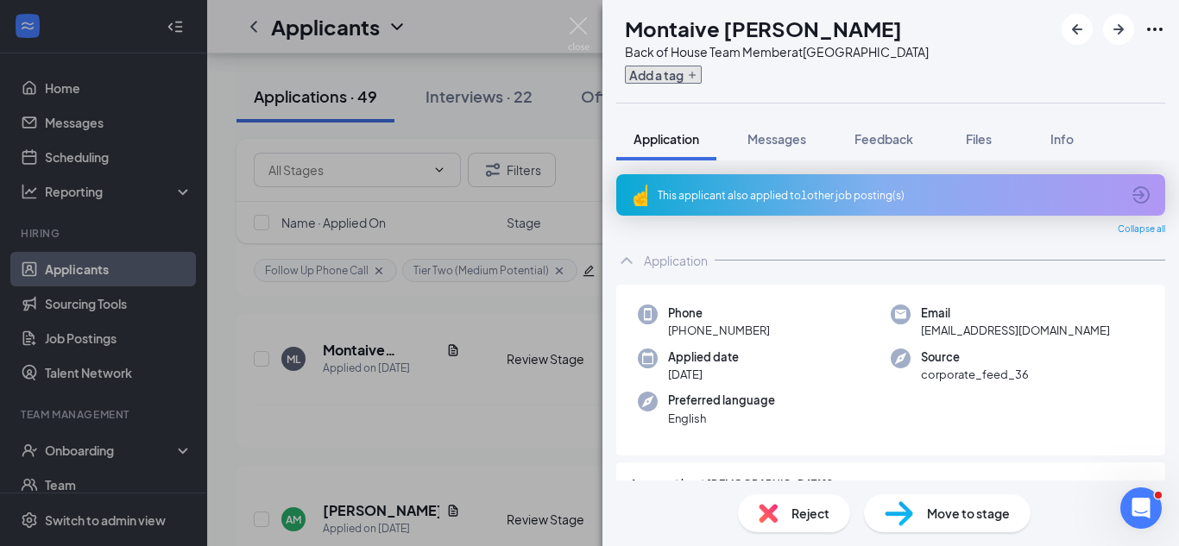
click at [702, 71] on button "Add a tag" at bounding box center [663, 75] width 77 height 18
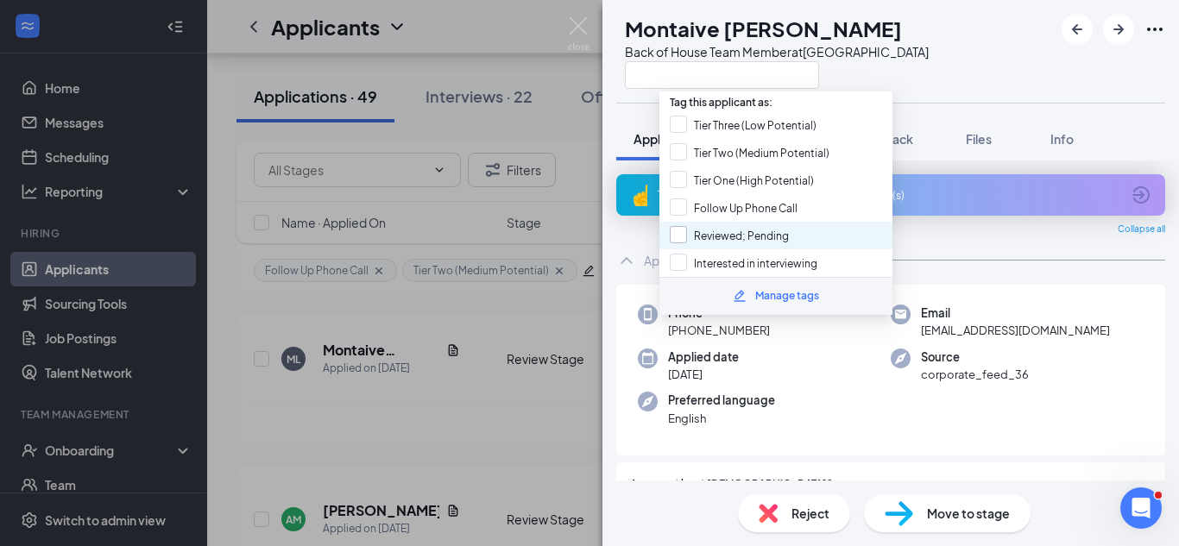
click at [681, 236] on input "Reviewed; Pending" at bounding box center [729, 235] width 119 height 19
checkbox input "true"
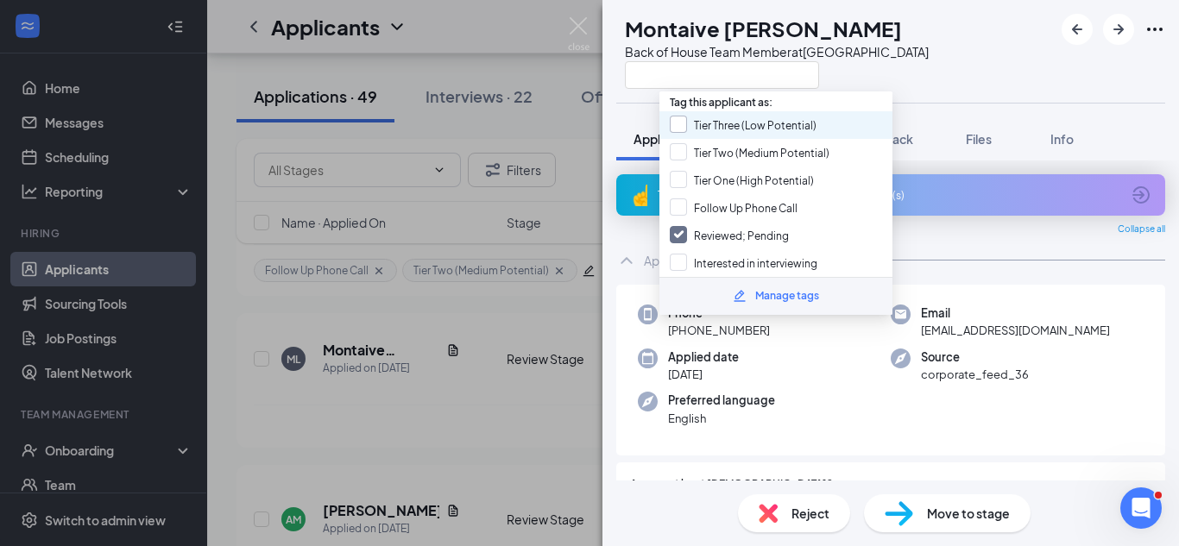
click at [678, 123] on input "Tier Three (Low Potential)" at bounding box center [743, 125] width 147 height 19
checkbox input "true"
click at [509, 249] on div "[PERSON_NAME] Back of House Team Member at [GEOGRAPHIC_DATA] Application Messag…" at bounding box center [589, 273] width 1179 height 546
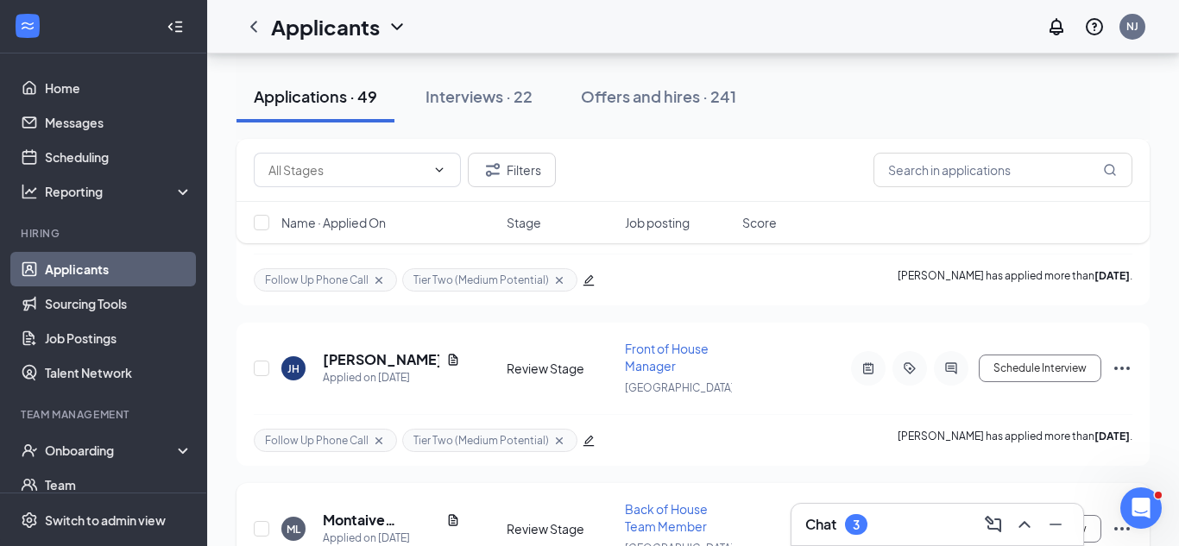
scroll to position [6654, 0]
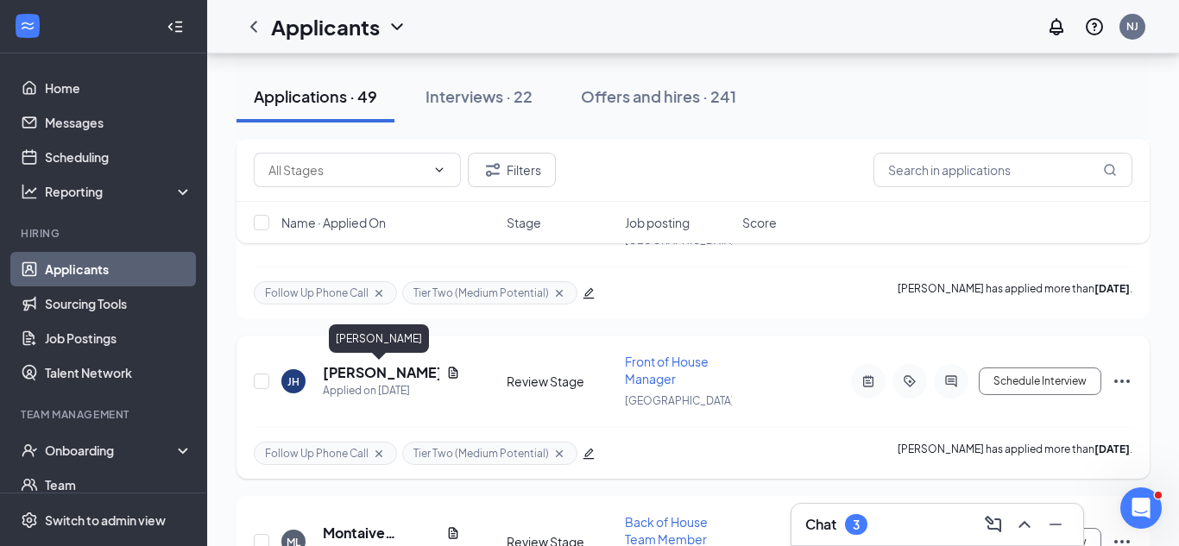
click at [406, 372] on h5 "[PERSON_NAME]" at bounding box center [381, 372] width 117 height 19
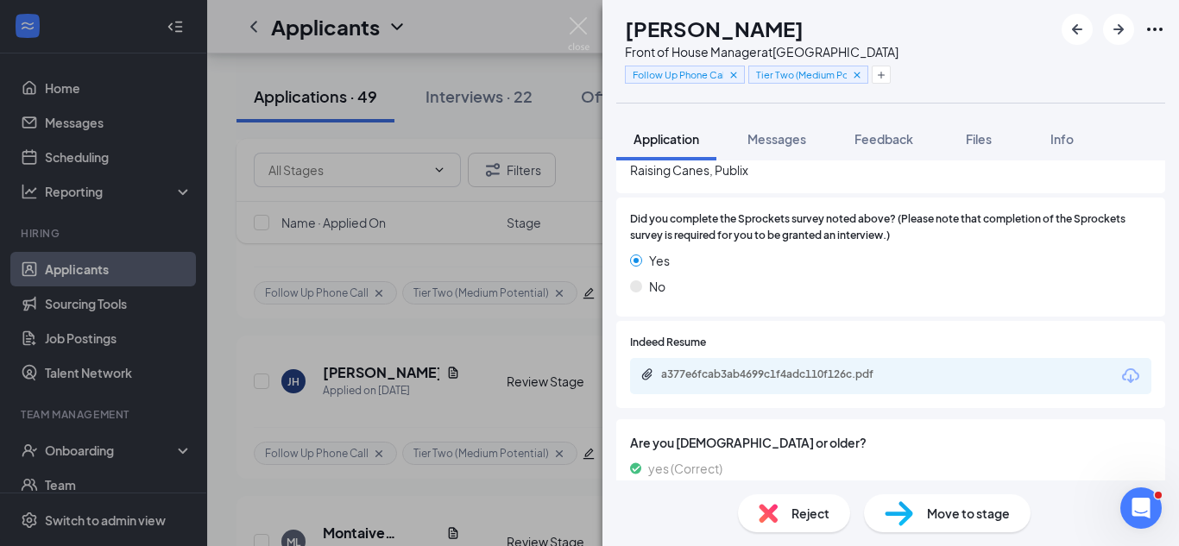
scroll to position [622, 0]
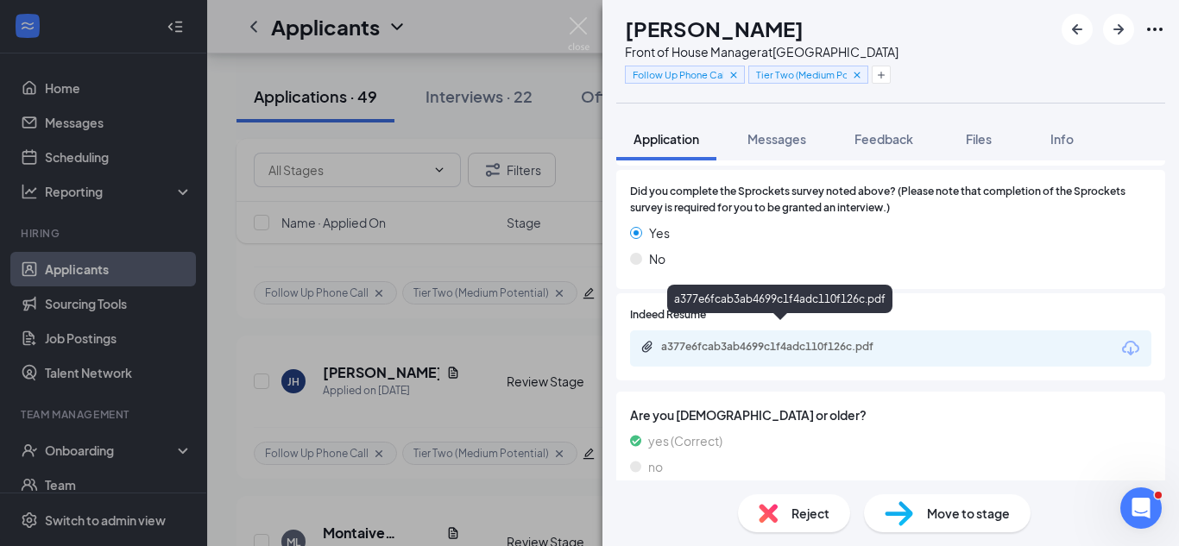
click at [805, 340] on div "a377e6fcab3ab4699c1f4adc110f126c.pdf" at bounding box center [782, 347] width 242 height 14
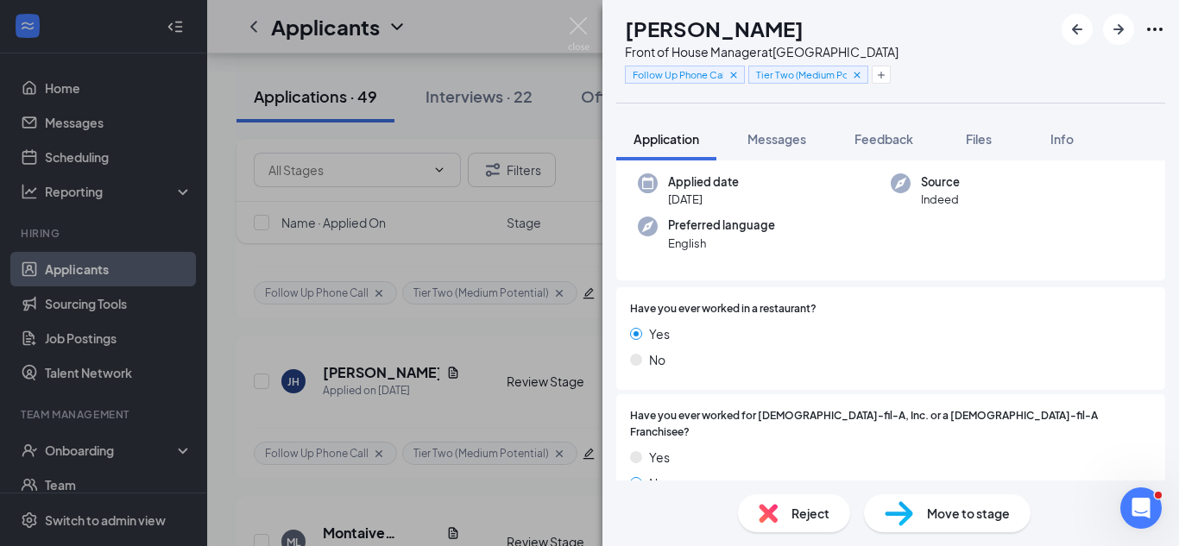
scroll to position [0, 0]
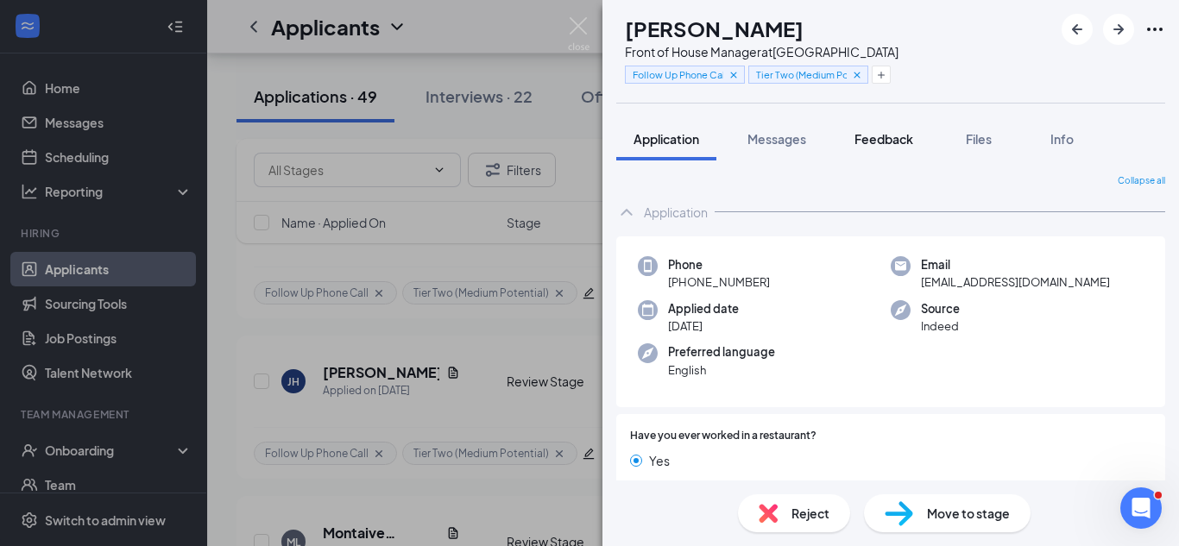
click at [856, 148] on button "Feedback" at bounding box center [883, 138] width 93 height 43
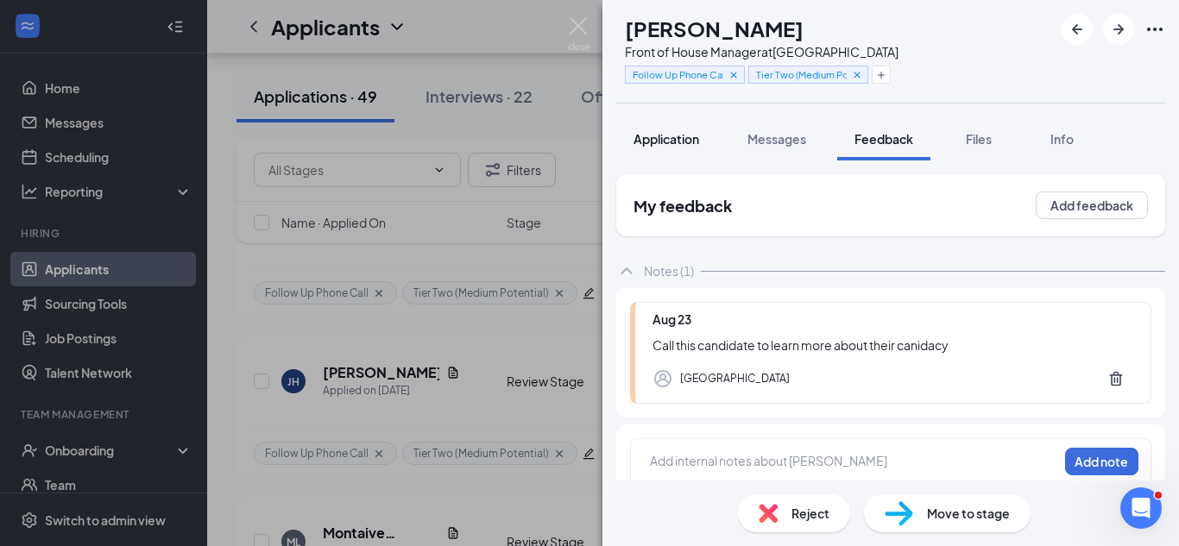
click at [698, 147] on div "Application" at bounding box center [666, 138] width 66 height 17
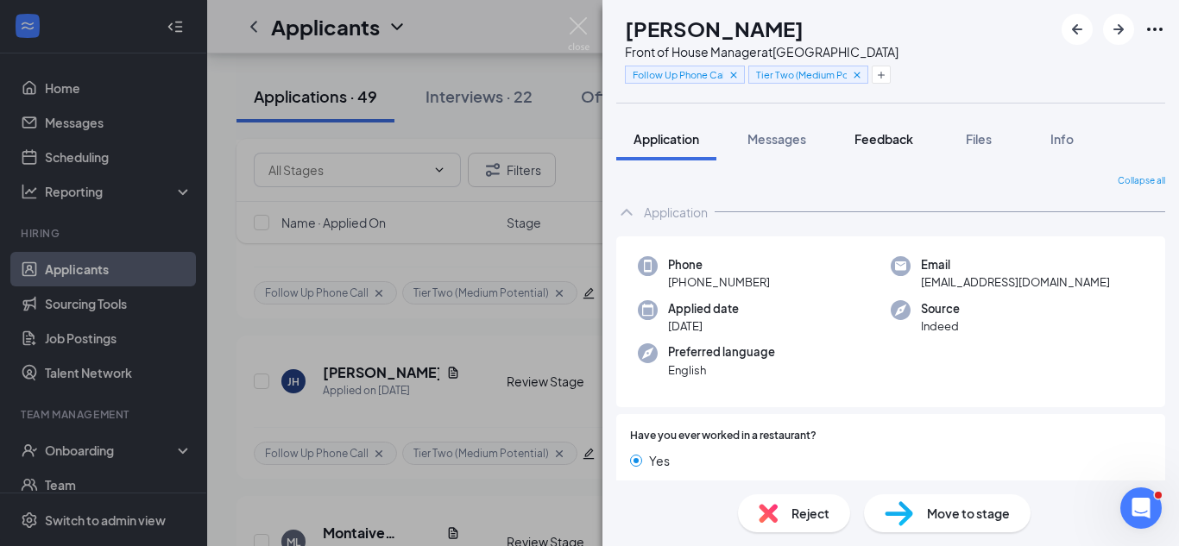
click at [873, 148] on button "Feedback" at bounding box center [883, 138] width 93 height 43
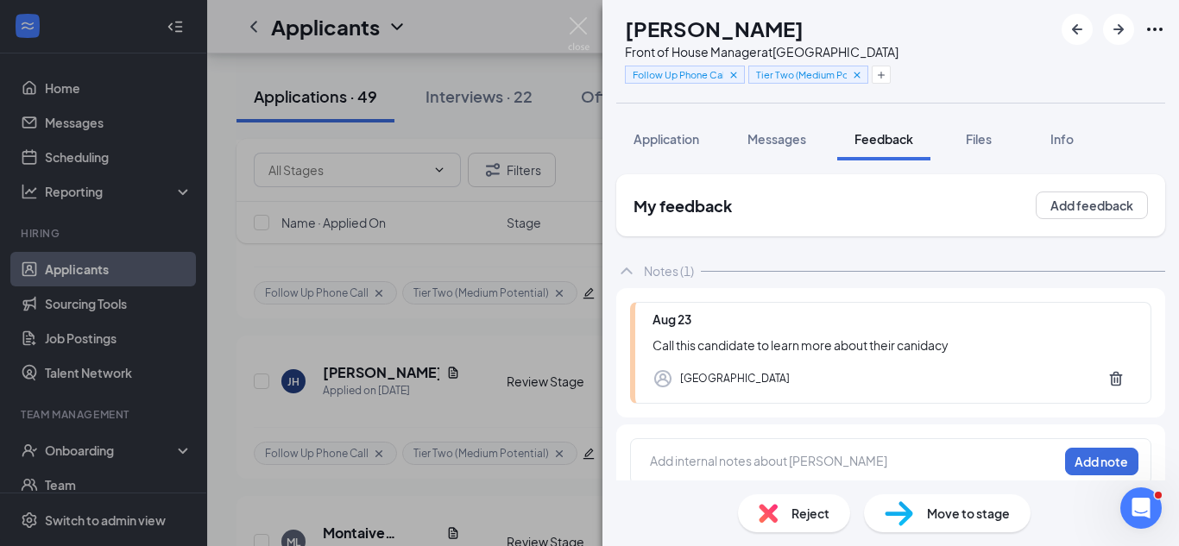
click at [753, 461] on div at bounding box center [854, 461] width 406 height 18
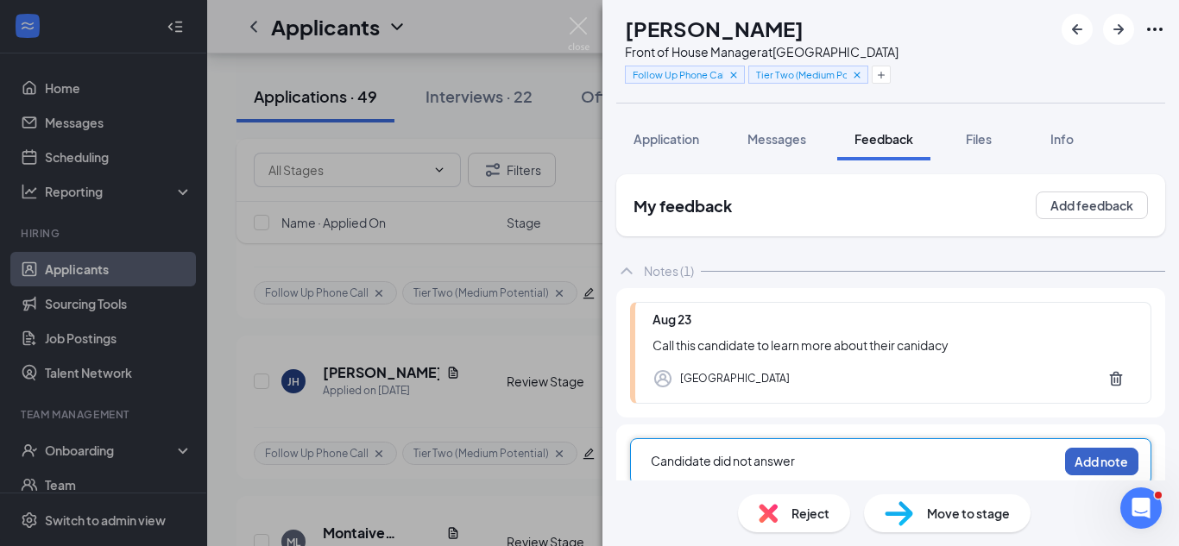
click at [1101, 457] on button "Add note" at bounding box center [1101, 462] width 73 height 28
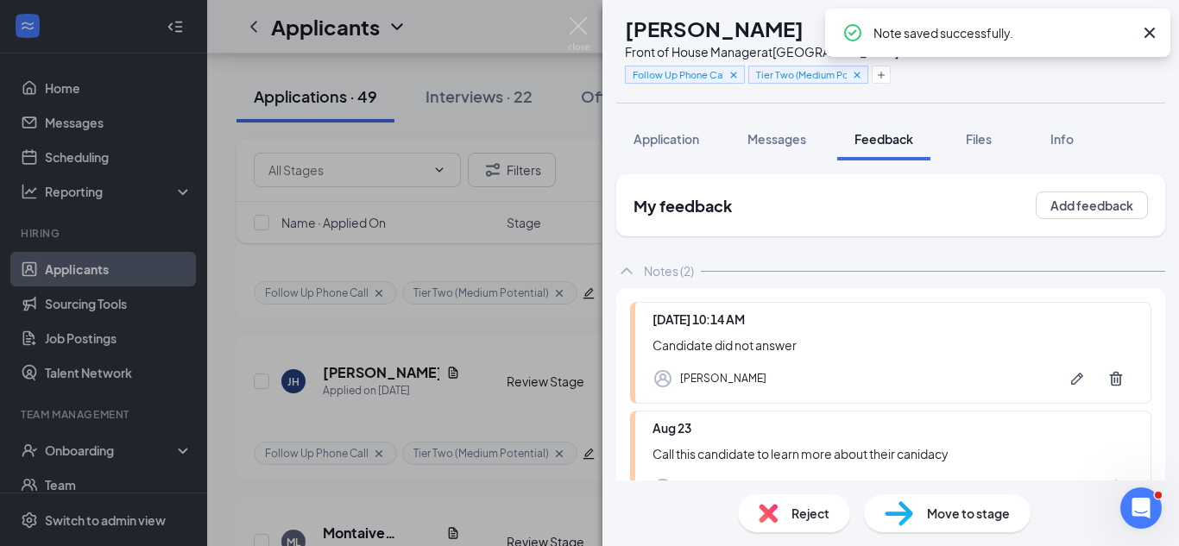
click at [547, 416] on div "[PERSON_NAME] [PERSON_NAME] Front of House Manager at [GEOGRAPHIC_DATA] Follow …" at bounding box center [589, 273] width 1179 height 546
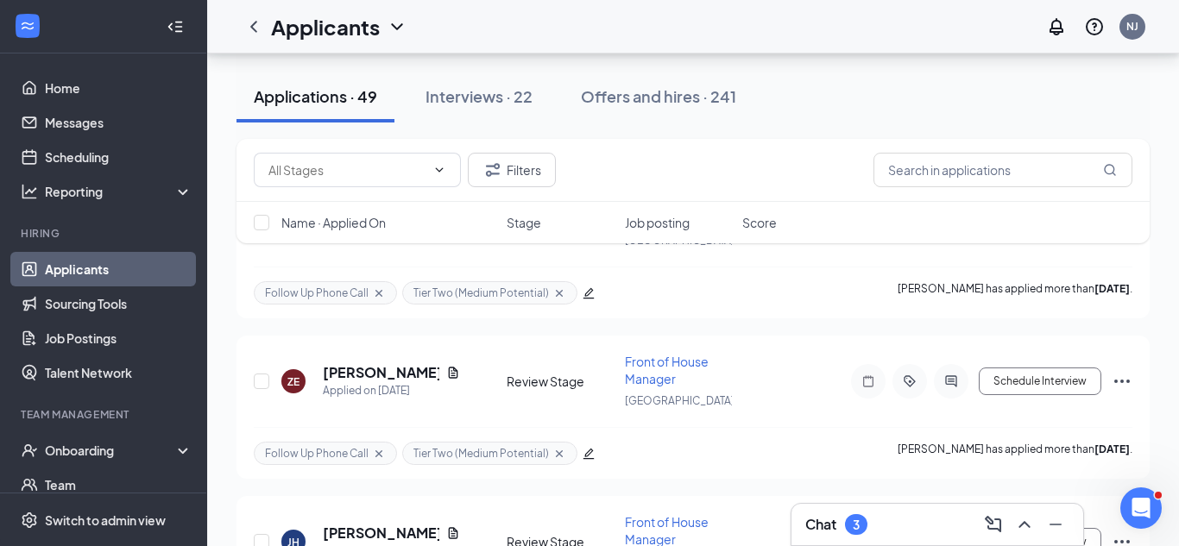
scroll to position [6485, 0]
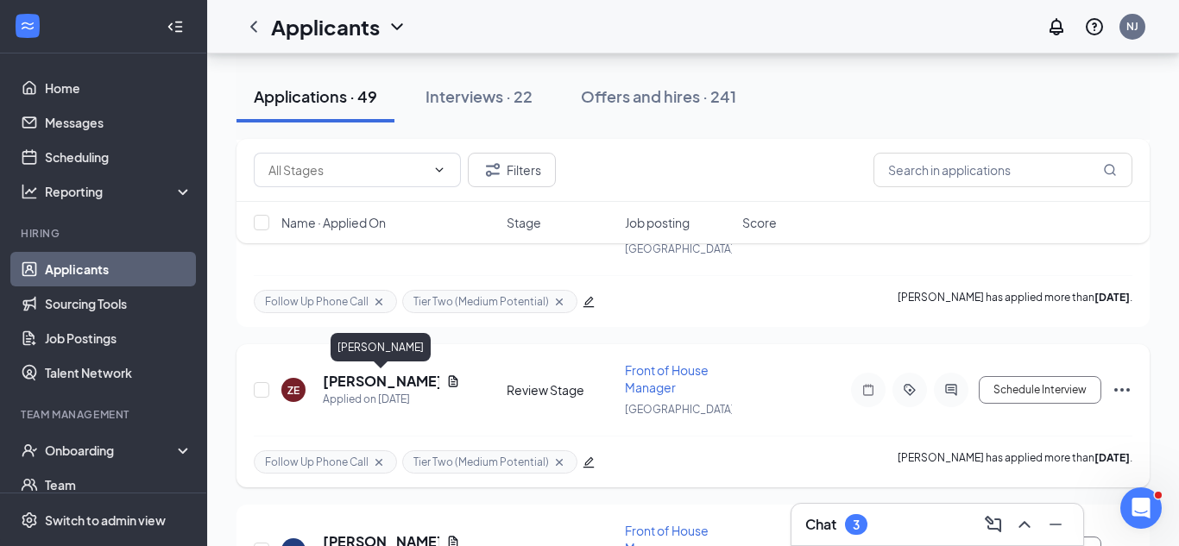
click at [415, 381] on h5 "[PERSON_NAME]" at bounding box center [381, 381] width 117 height 19
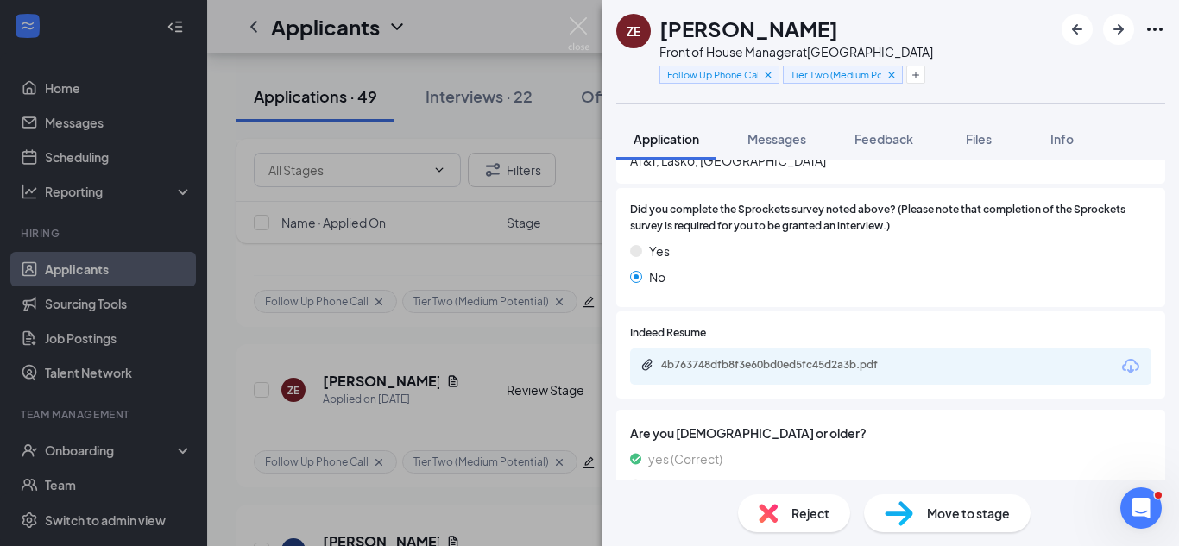
scroll to position [605, 0]
click at [826, 357] on div "4b763748dfb8f3e60bd0ed5fc45d2a3b.pdf" at bounding box center [782, 364] width 242 height 14
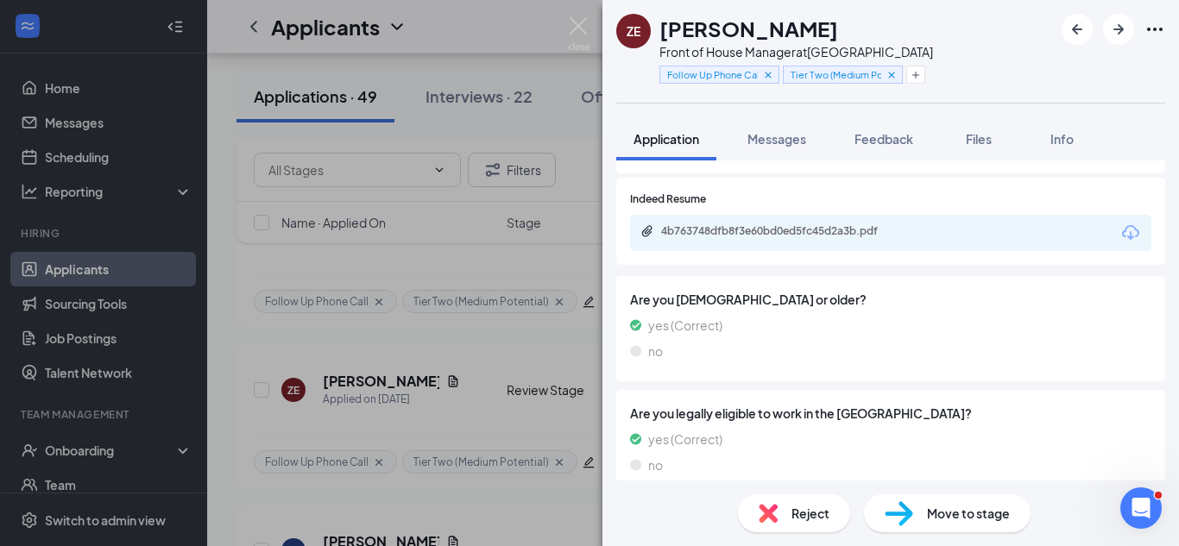
scroll to position [745, 0]
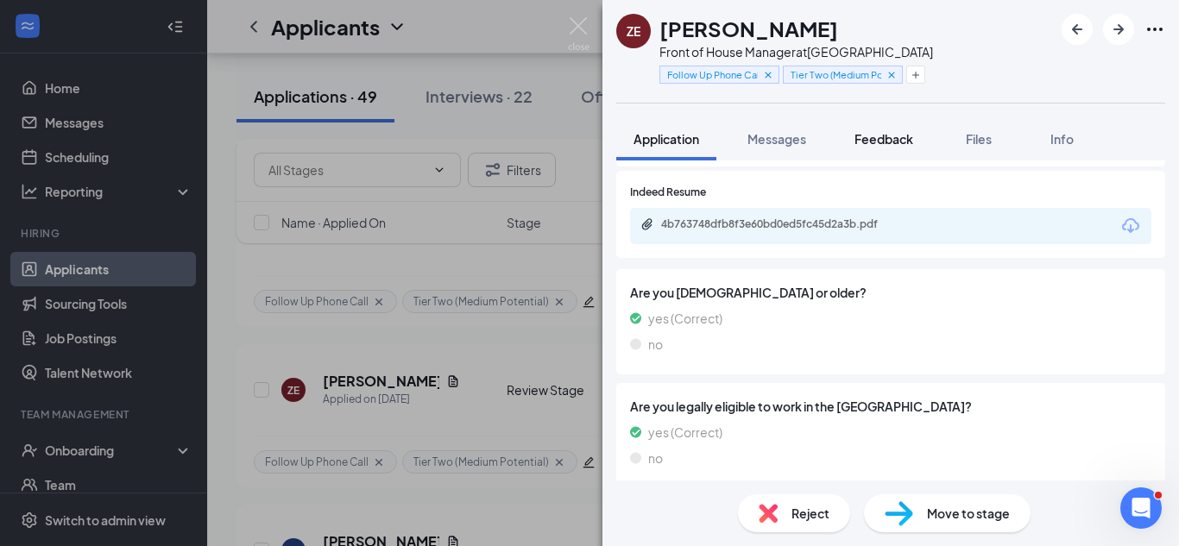
click at [897, 142] on span "Feedback" at bounding box center [883, 139] width 59 height 16
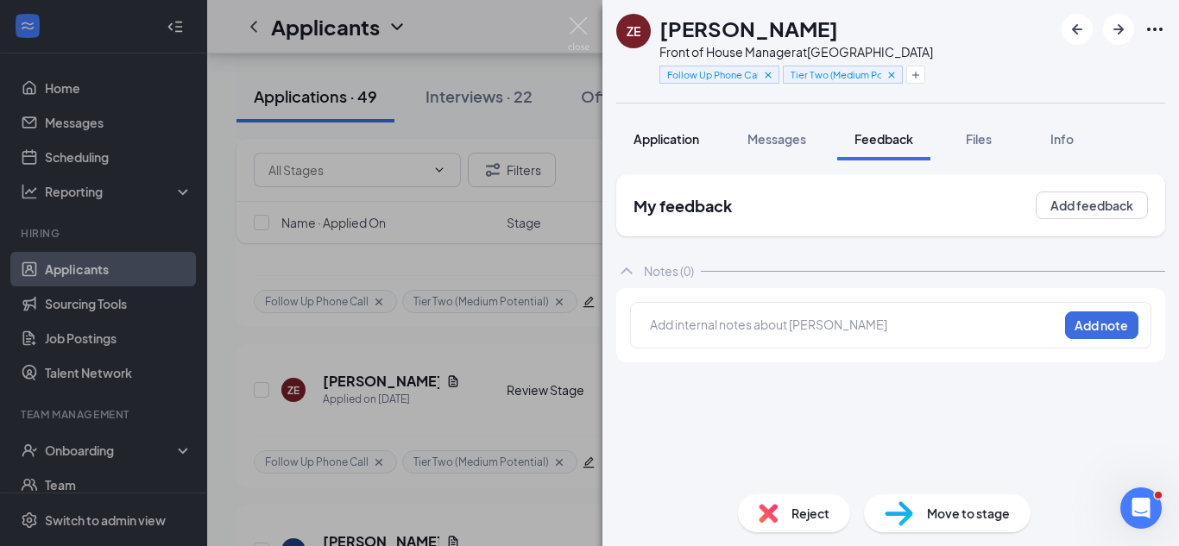
click at [641, 135] on span "Application" at bounding box center [666, 139] width 66 height 16
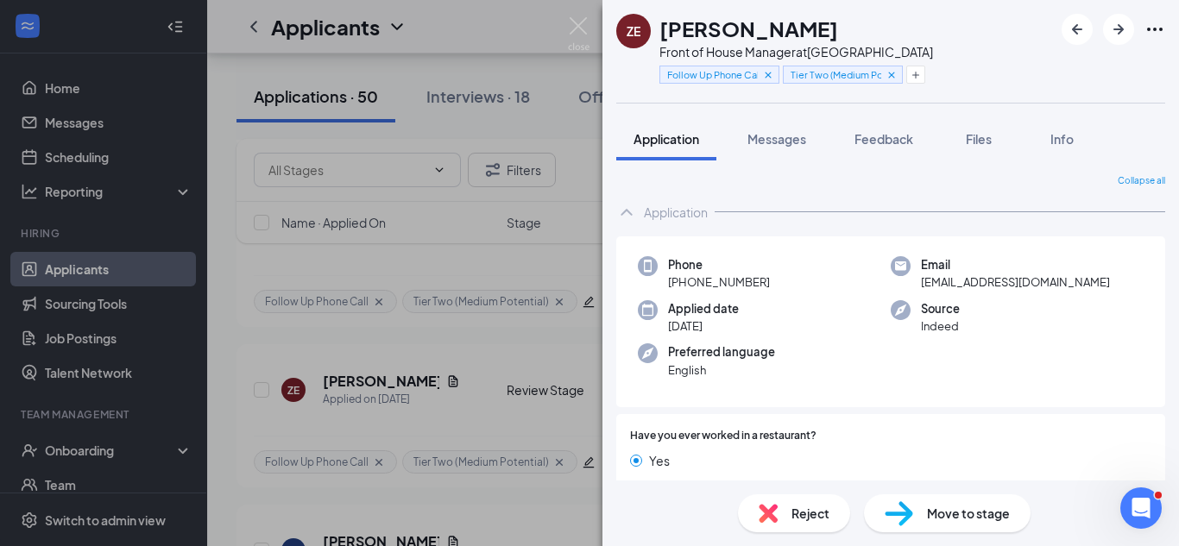
click at [420, 194] on div "ZE [PERSON_NAME] Front of House Manager at [GEOGRAPHIC_DATA] Follow Up Phone Ca…" at bounding box center [589, 273] width 1179 height 546
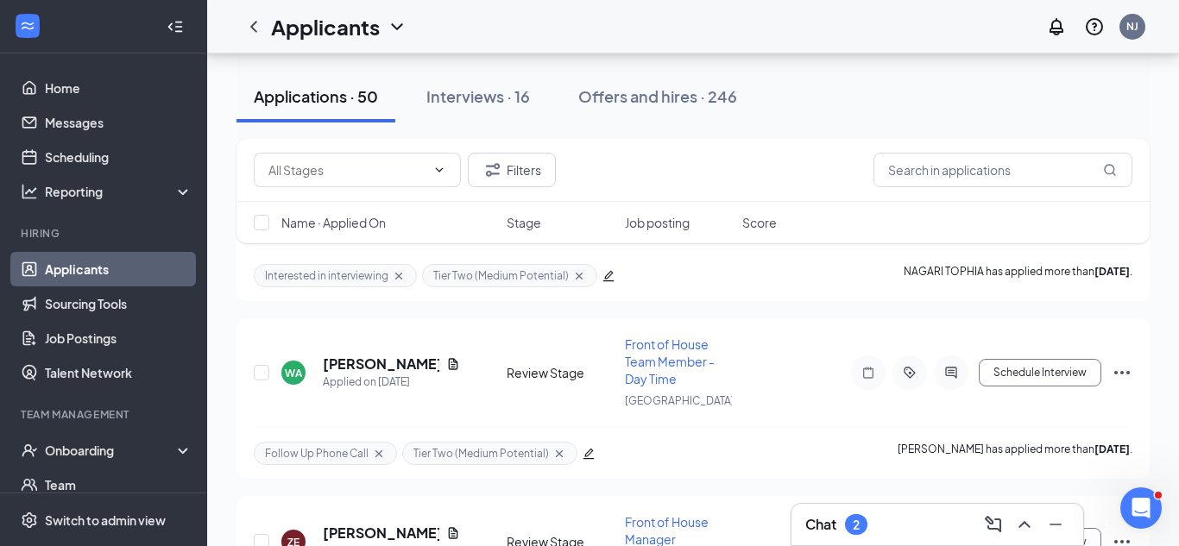
scroll to position [6483, 0]
click at [277, 115] on button "Applications · 50" at bounding box center [315, 97] width 159 height 52
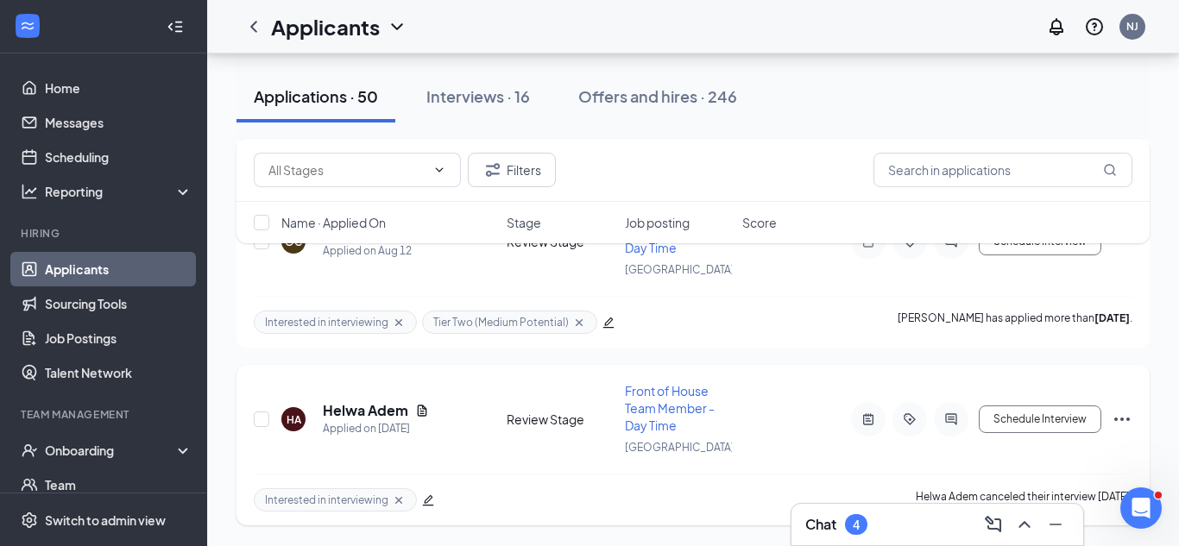
scroll to position [7784, 0]
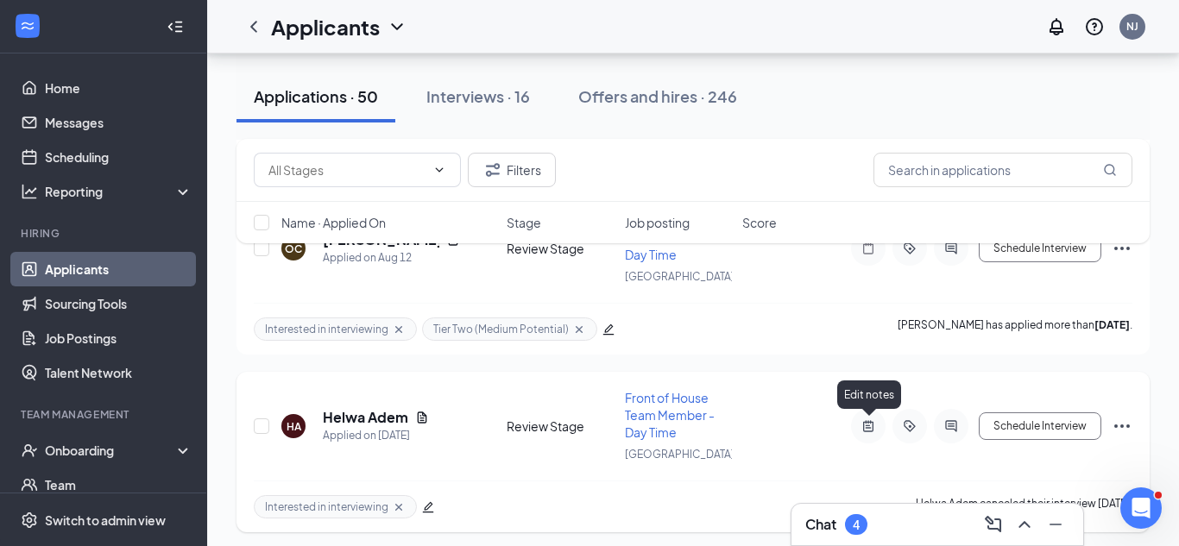
click at [872, 428] on icon "ActiveNote" at bounding box center [868, 425] width 10 height 11
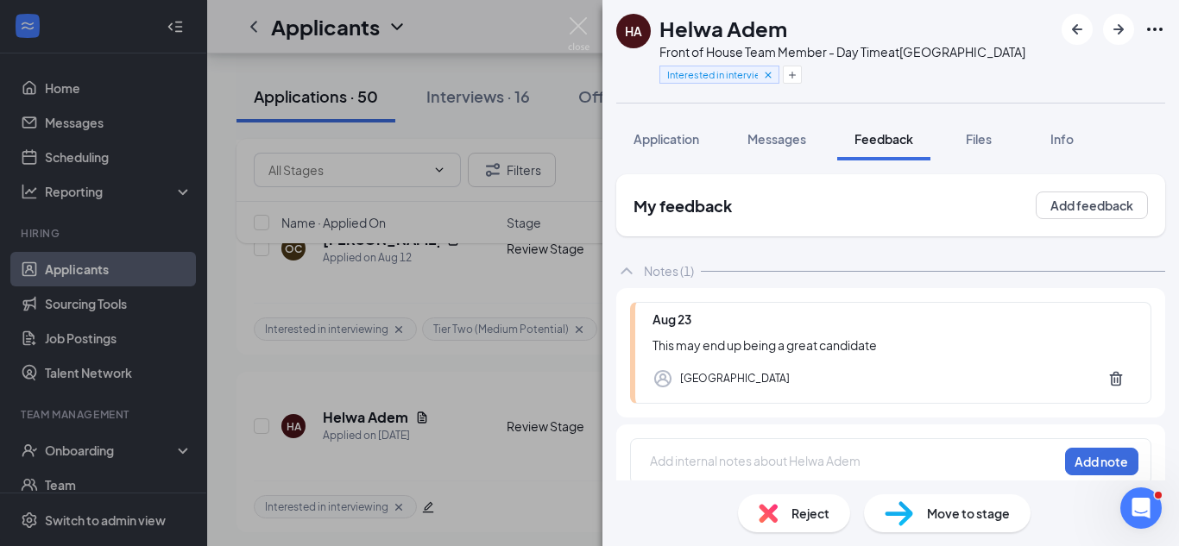
click at [444, 380] on div "HA Helwa Adem Front of House Team Member - Day Time at [GEOGRAPHIC_DATA] Intere…" at bounding box center [589, 273] width 1179 height 546
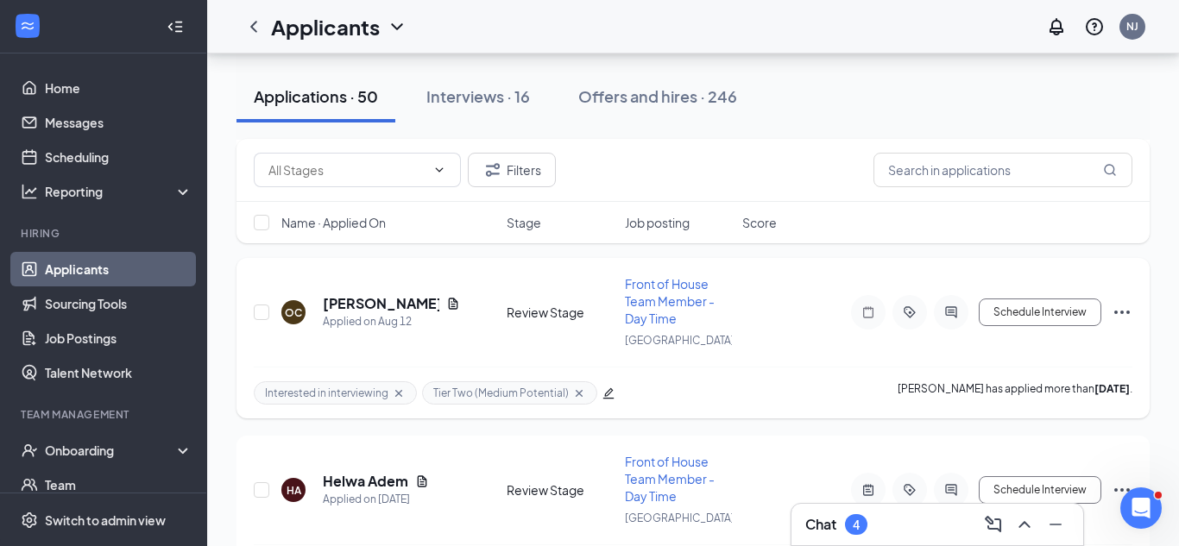
scroll to position [7644, 0]
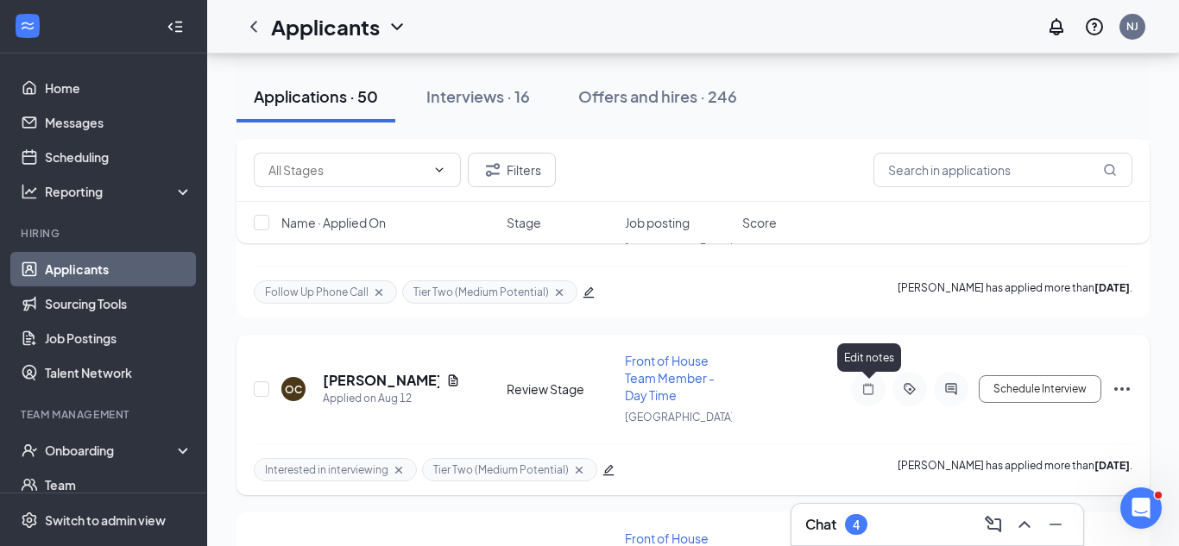
click at [860, 387] on icon "Note" at bounding box center [868, 389] width 21 height 14
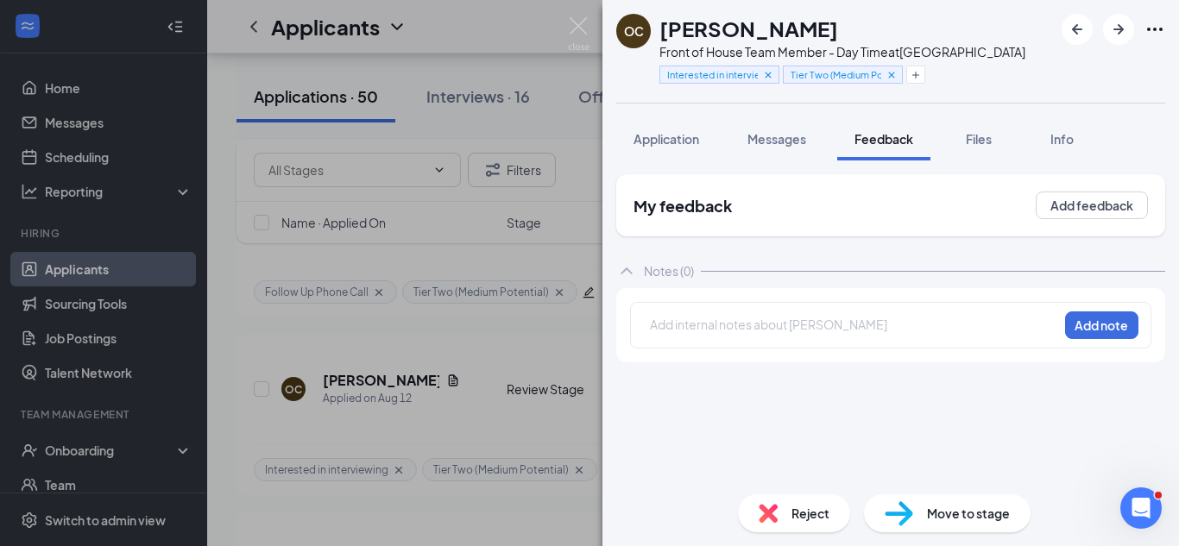
click at [528, 356] on div "OC [PERSON_NAME] Front of House Team Member - Day Time at [GEOGRAPHIC_DATA] Int…" at bounding box center [589, 273] width 1179 height 546
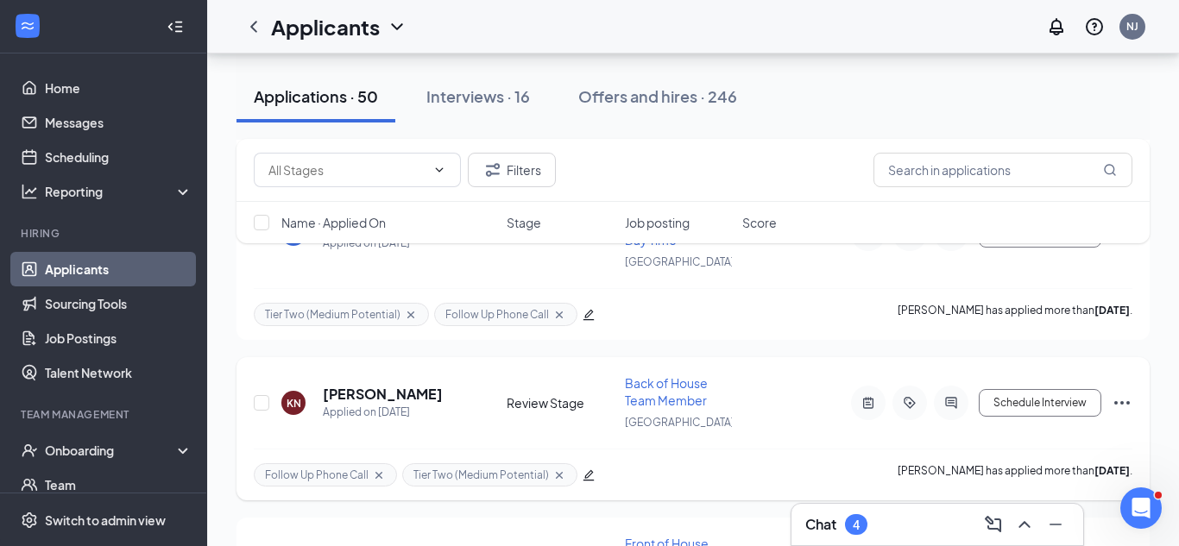
scroll to position [7459, 0]
click at [873, 406] on icon "ActiveNote" at bounding box center [868, 404] width 10 height 11
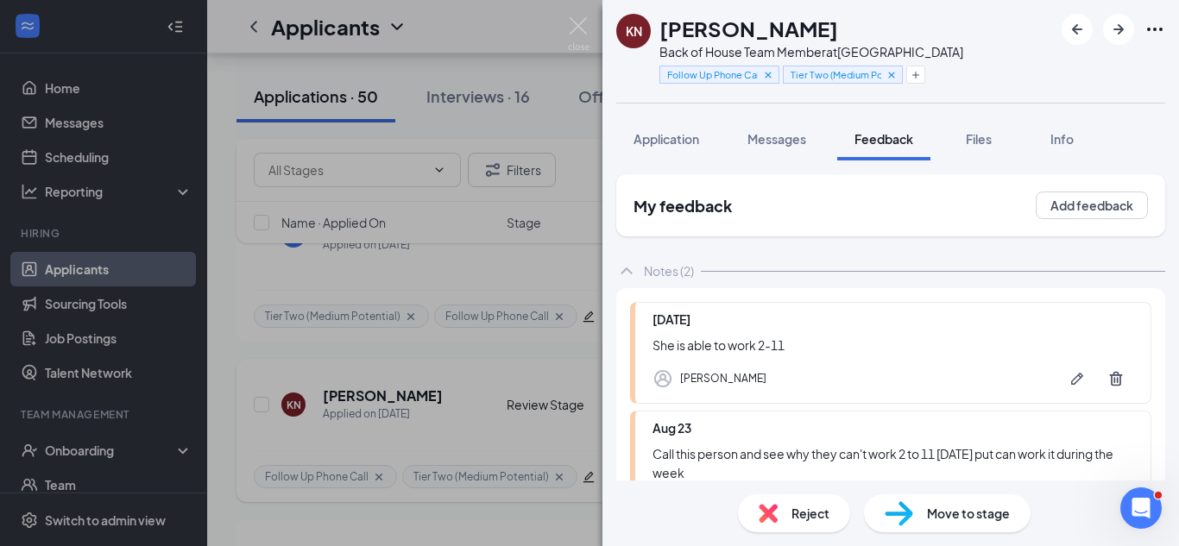
scroll to position [146, 0]
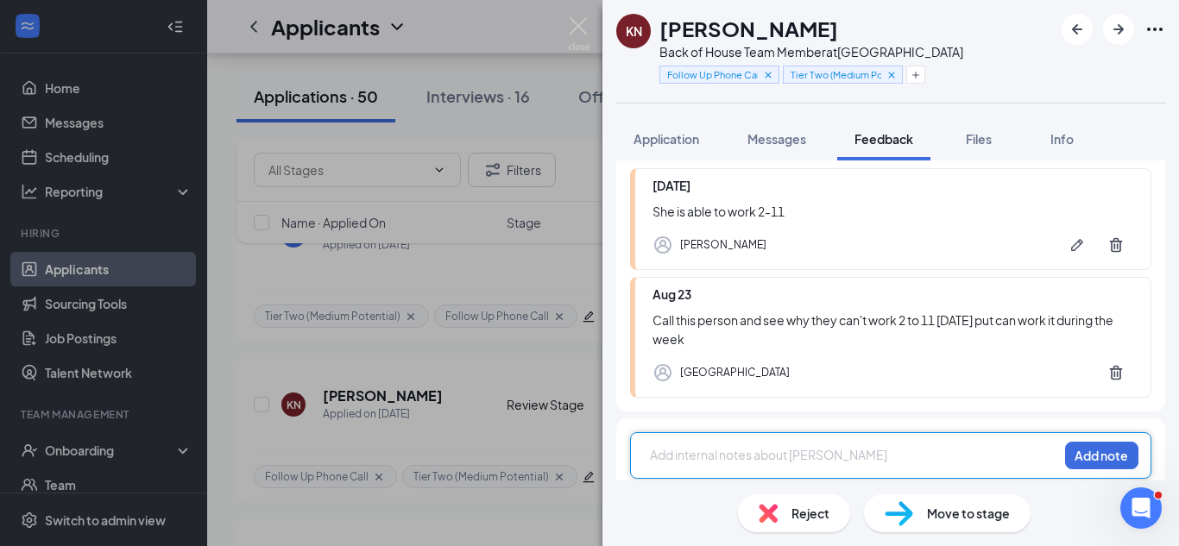
scroll to position [146, 0]
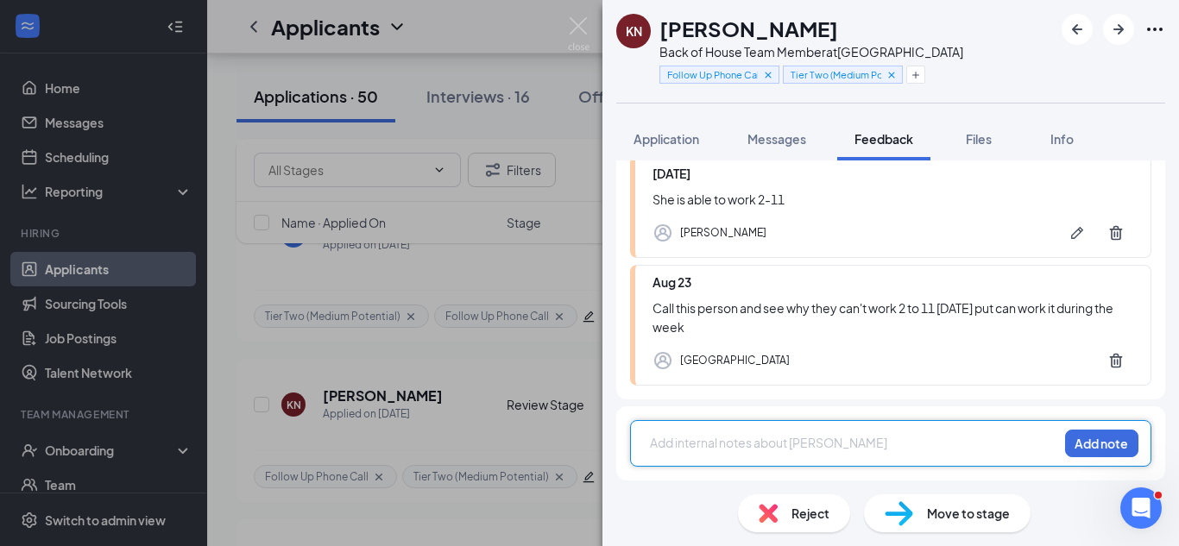
click at [539, 334] on div "KN [PERSON_NAME] Back of House Team Member at [GEOGRAPHIC_DATA] Follow Up Phone…" at bounding box center [589, 273] width 1179 height 546
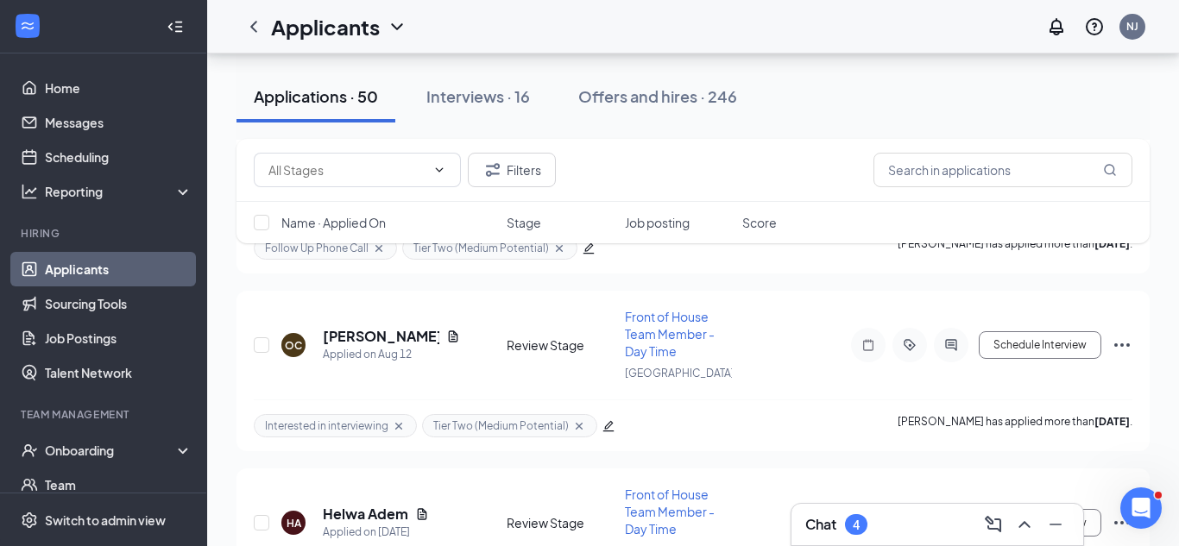
scroll to position [7684, 0]
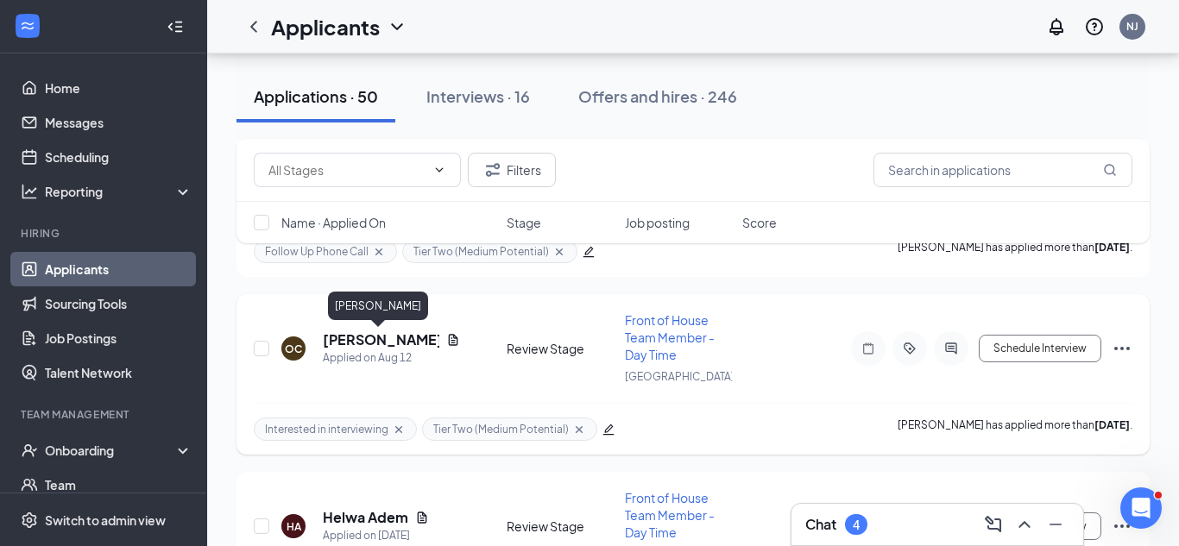
click at [385, 335] on h5 "[PERSON_NAME]" at bounding box center [381, 340] width 117 height 19
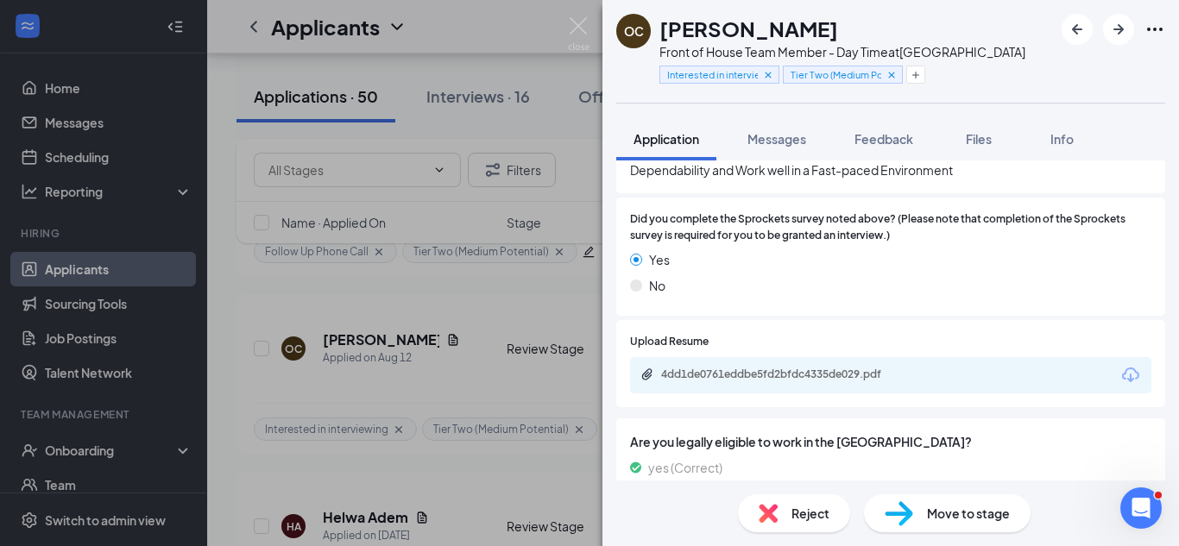
scroll to position [984, 0]
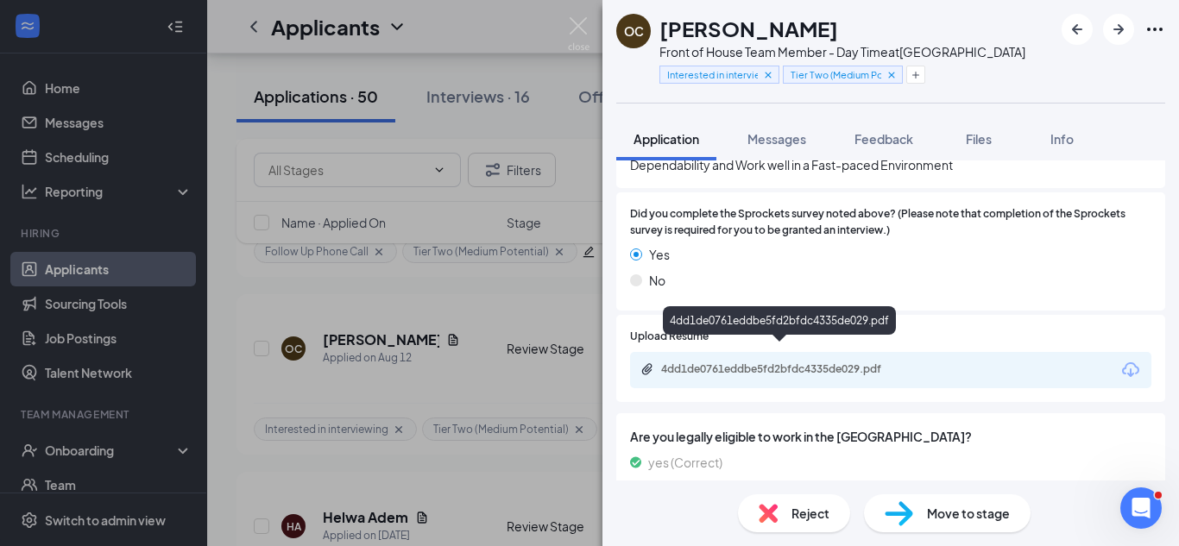
click at [708, 362] on div "4dd1de0761eddbe5fd2bfdc4335de029.pdf" at bounding box center [782, 369] width 242 height 14
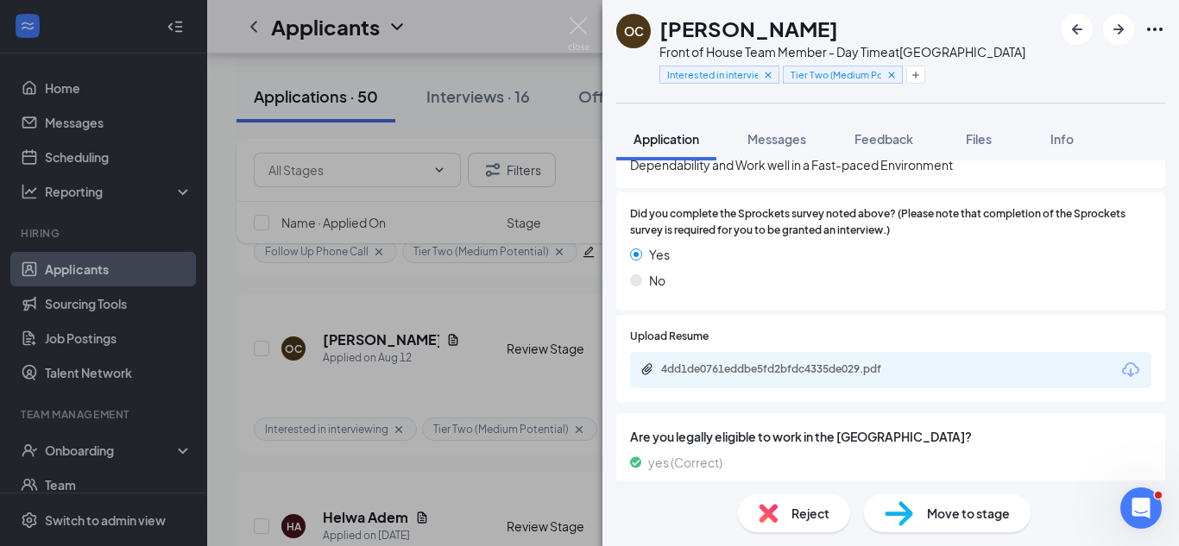
click at [1001, 522] on span "Move to stage" at bounding box center [968, 513] width 83 height 19
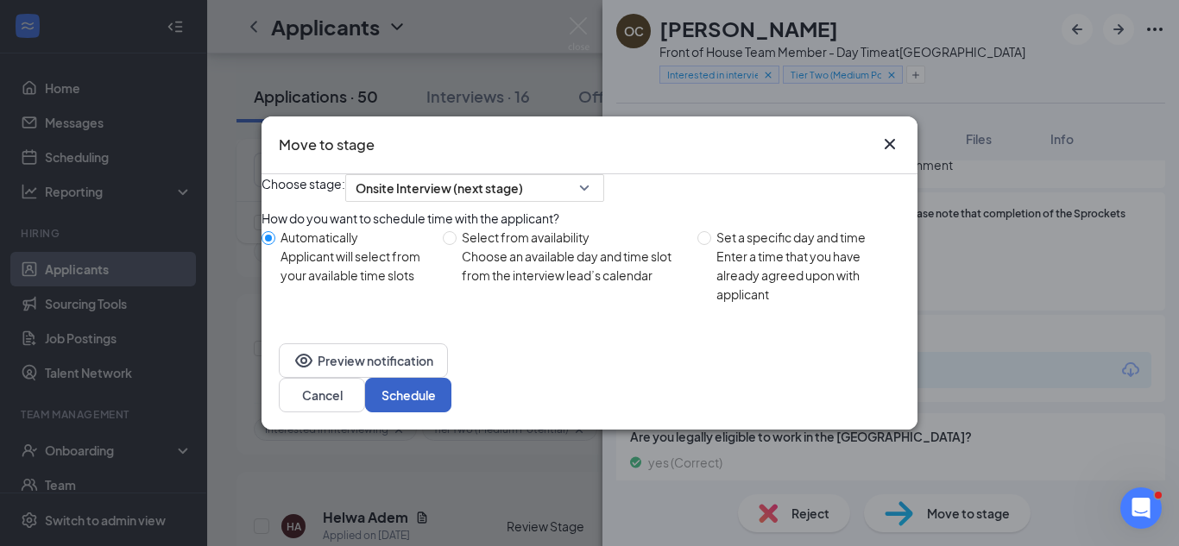
click at [451, 406] on button "Schedule" at bounding box center [408, 395] width 86 height 35
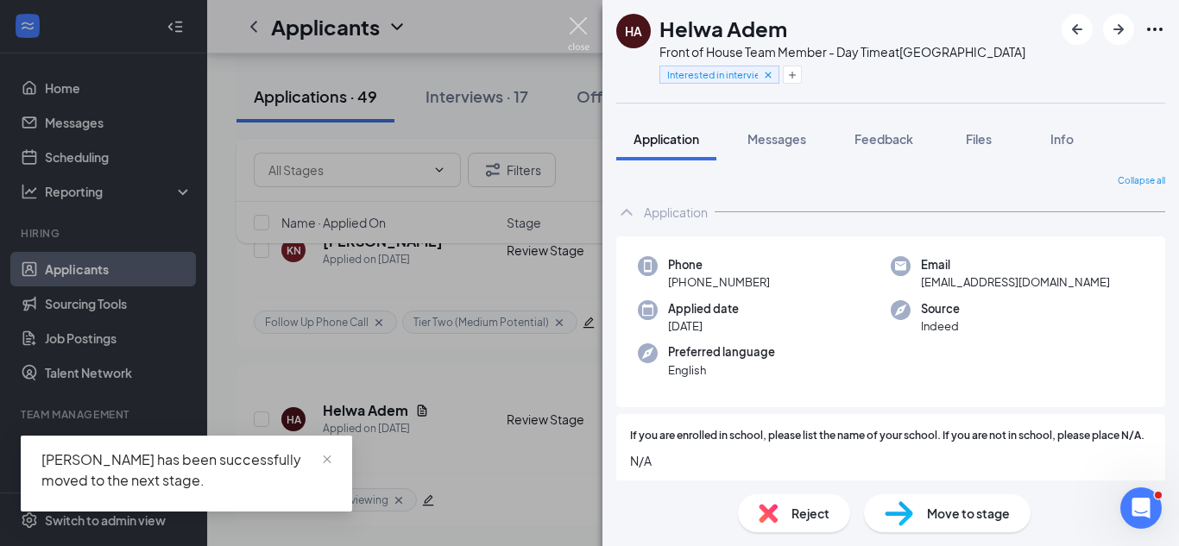
click at [583, 28] on img at bounding box center [579, 34] width 22 height 34
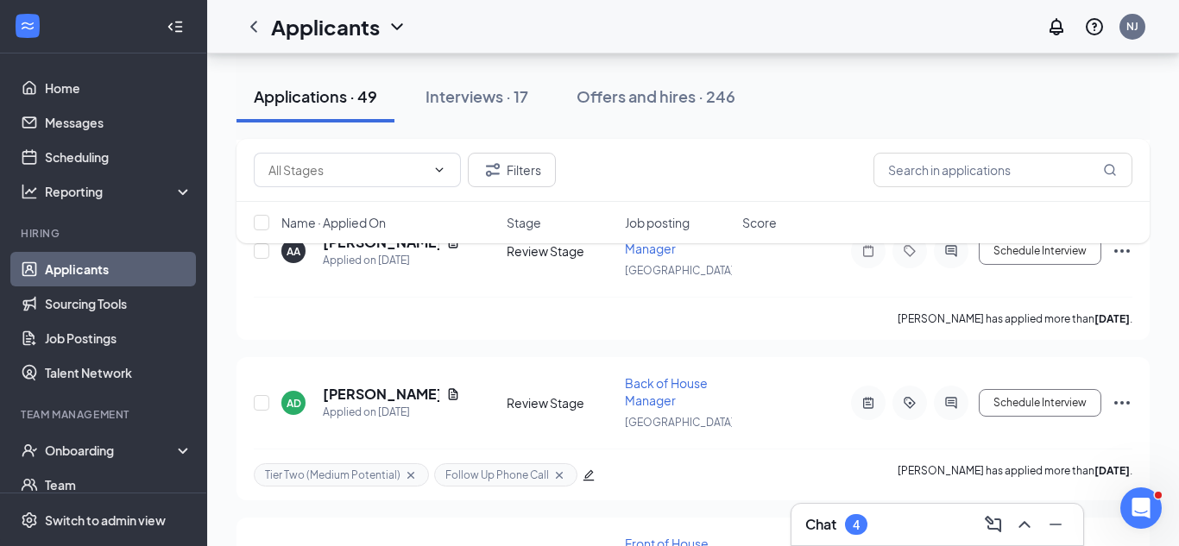
scroll to position [6126, 0]
click at [446, 394] on icon "Document" at bounding box center [453, 394] width 14 height 14
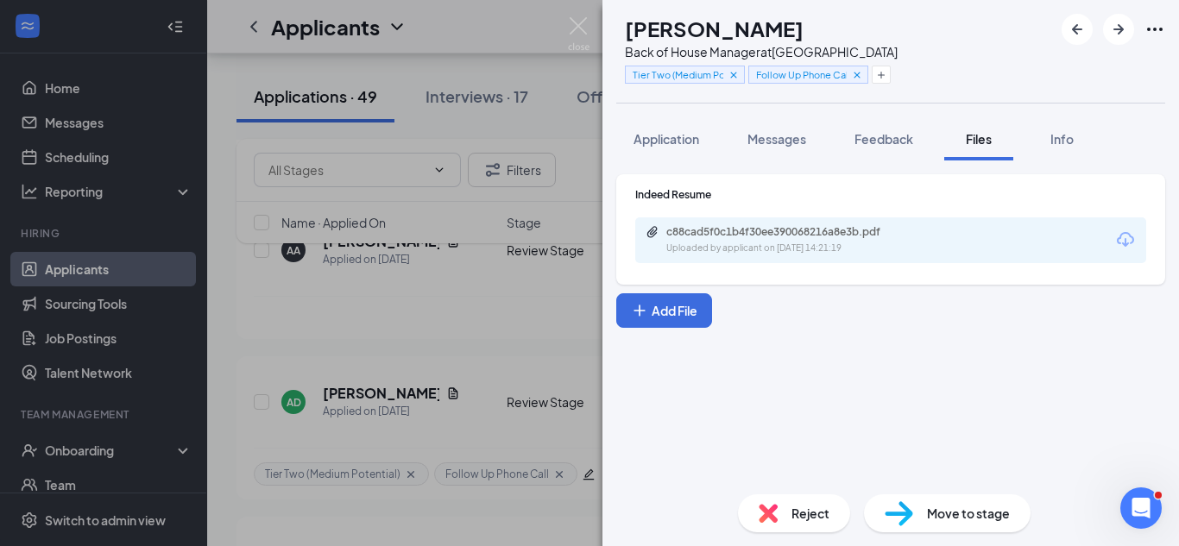
click at [422, 292] on div "AD [PERSON_NAME] Back of House Manager at [GEOGRAPHIC_DATA] Tier Two (Medium Po…" at bounding box center [589, 273] width 1179 height 546
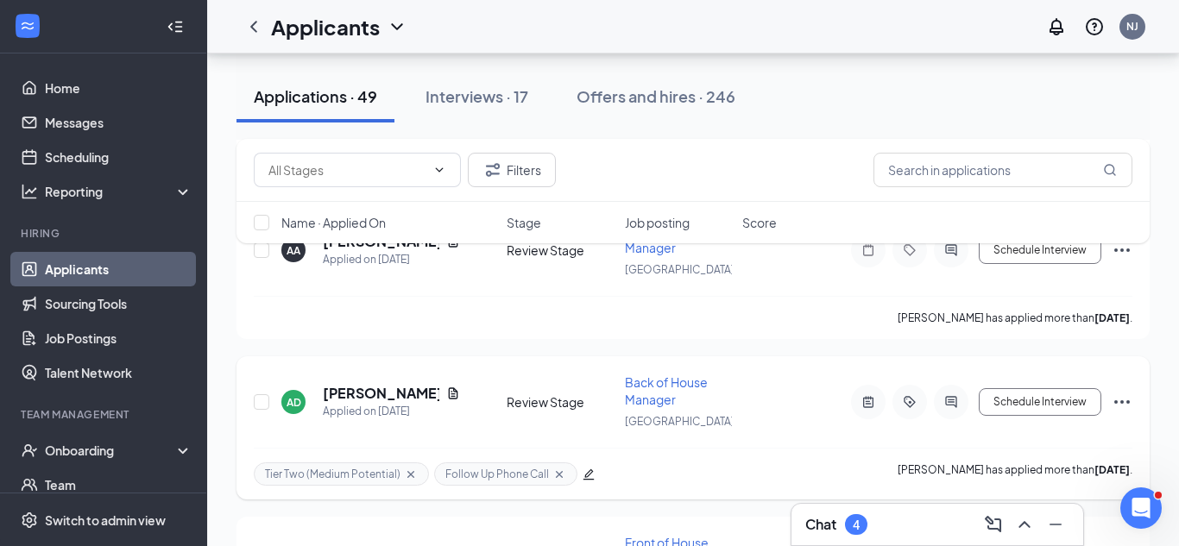
click at [386, 398] on h5 "[PERSON_NAME]" at bounding box center [381, 393] width 117 height 19
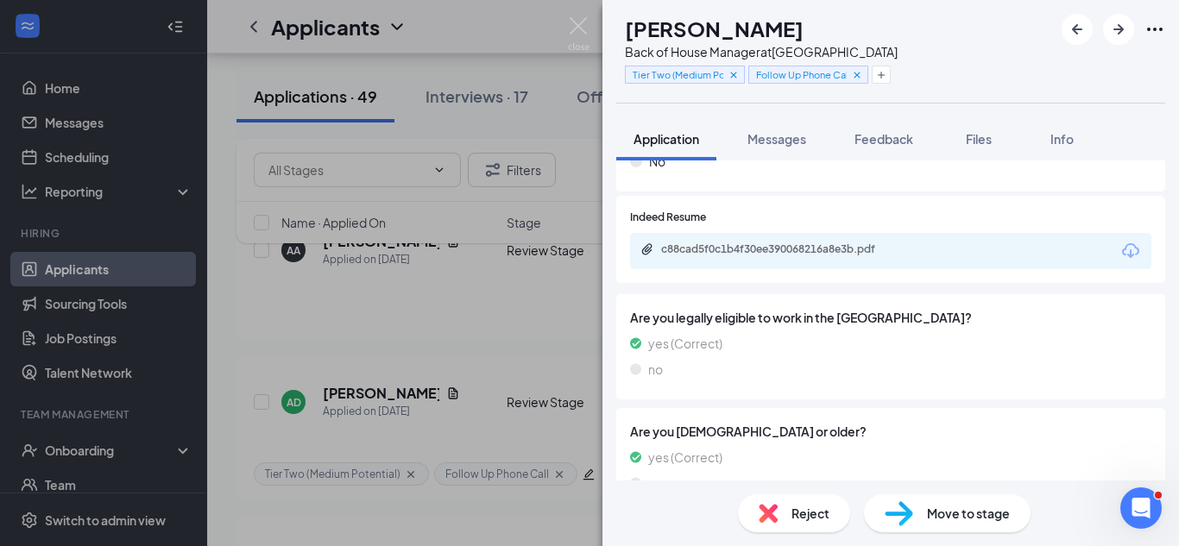
scroll to position [866, 0]
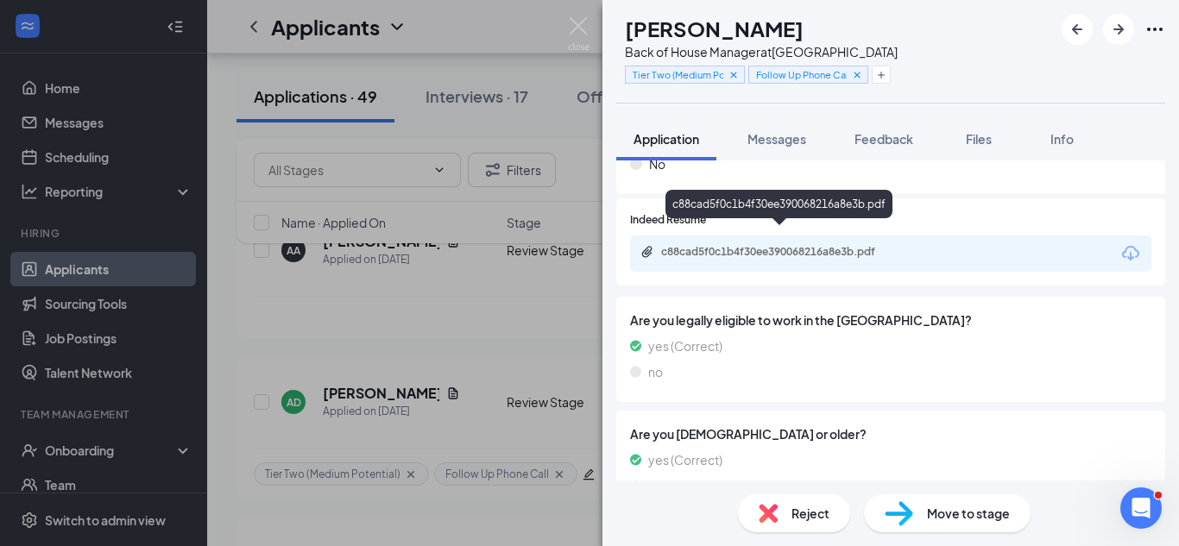
click at [770, 245] on div "c88cad5f0c1b4f30ee390068216a8e3b.pdf" at bounding box center [782, 252] width 242 height 14
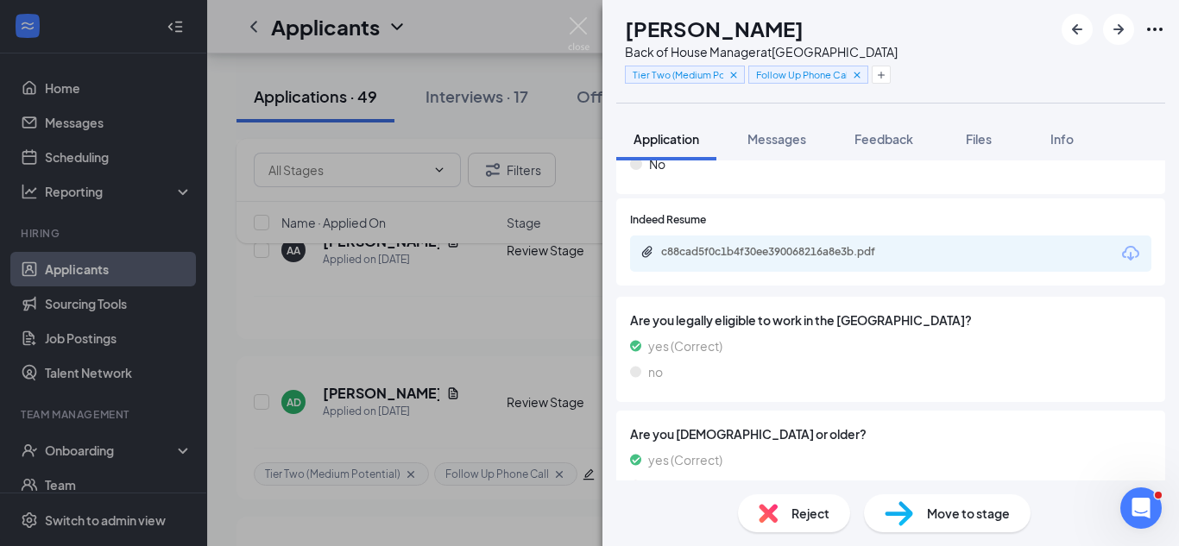
click at [949, 513] on span "Move to stage" at bounding box center [968, 513] width 83 height 19
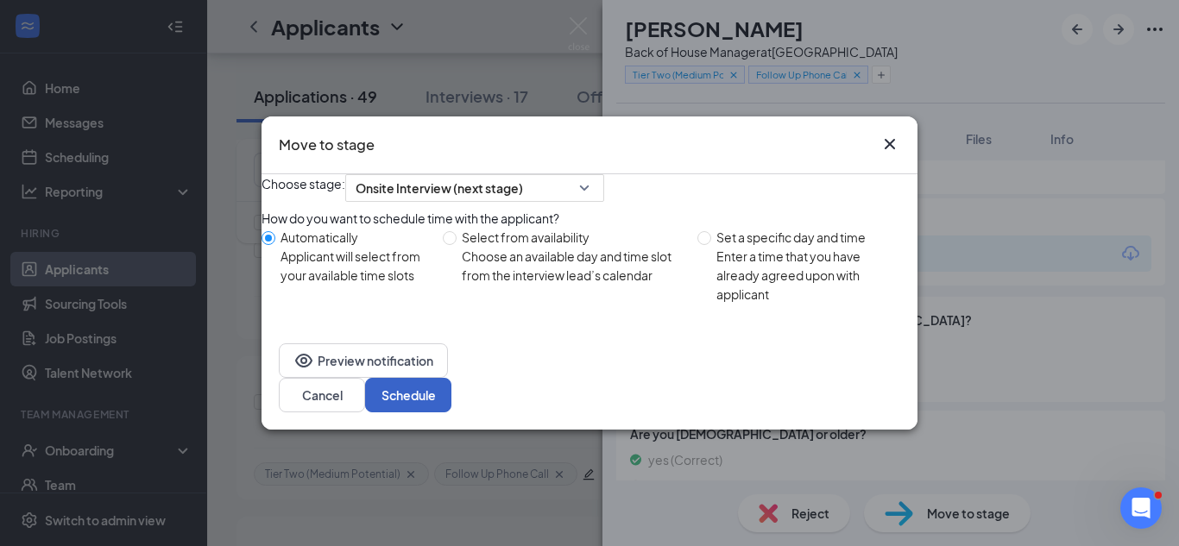
click at [451, 402] on button "Schedule" at bounding box center [408, 395] width 86 height 35
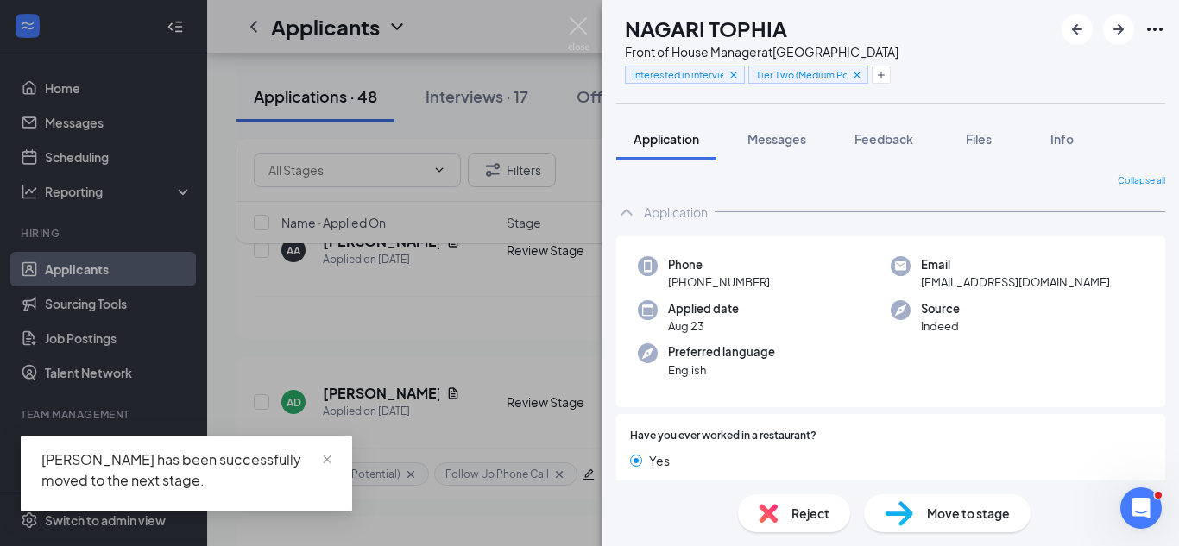
click at [400, 363] on div "NT NAGARI TOPHIA Front of House Manager at [GEOGRAPHIC_DATA] Interested in inte…" at bounding box center [589, 273] width 1179 height 546
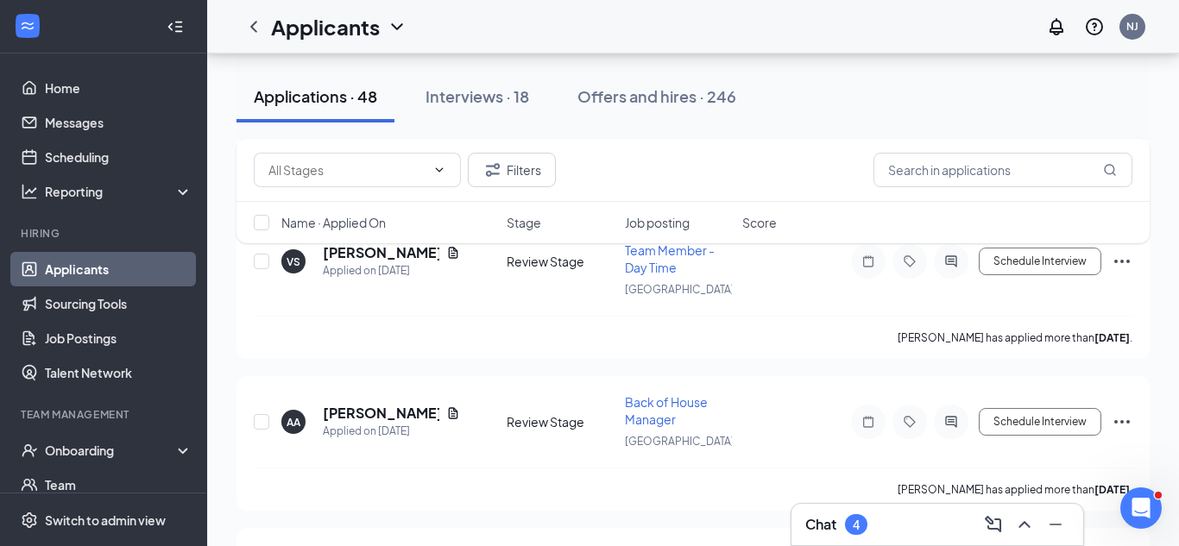
scroll to position [5952, 0]
click at [379, 421] on h5 "[PERSON_NAME]" at bounding box center [381, 415] width 117 height 19
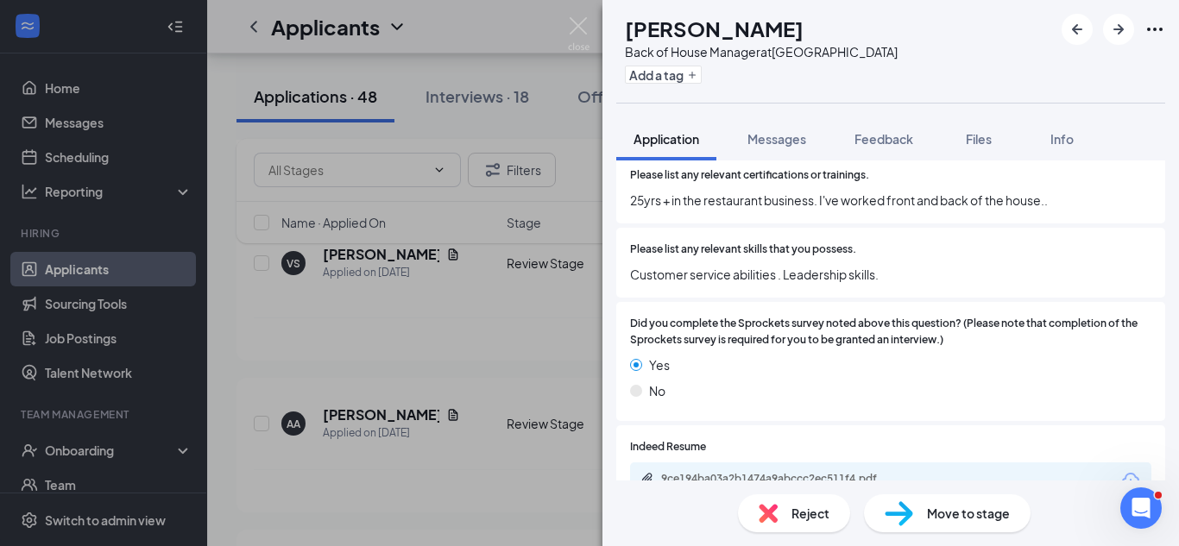
scroll to position [658, 0]
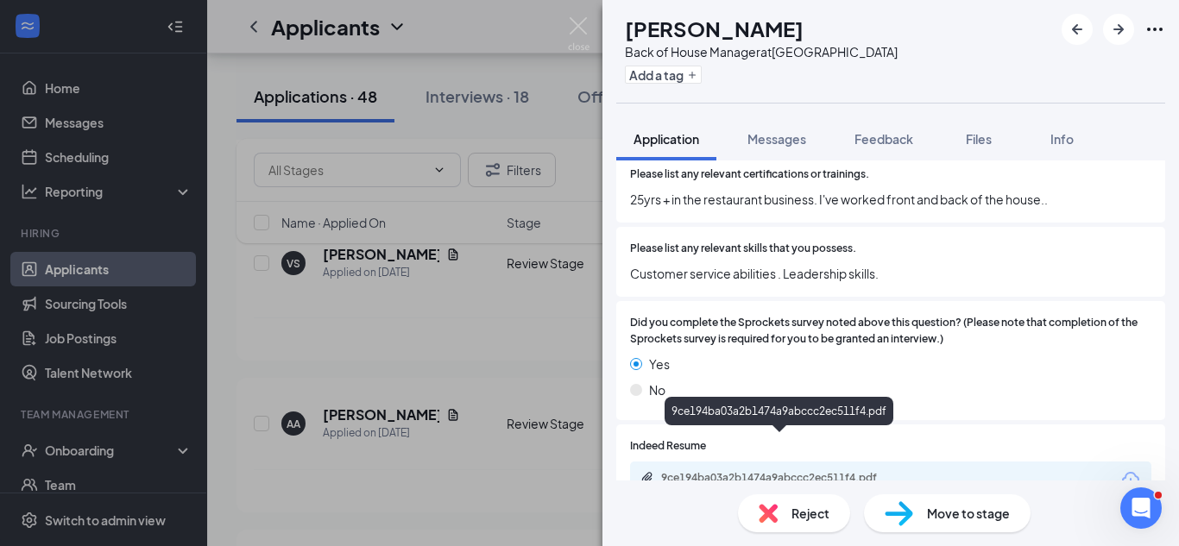
click at [769, 471] on div "9ce194ba03a2b1474a9abccc2ec511f4.pdf" at bounding box center [782, 478] width 242 height 14
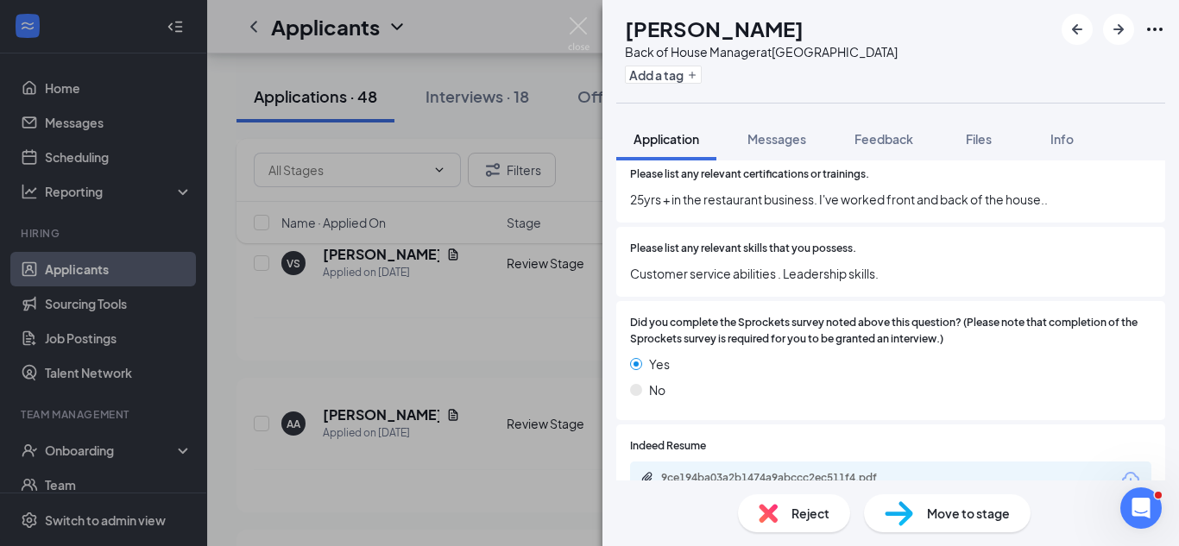
click at [794, 515] on span "Reject" at bounding box center [810, 513] width 38 height 19
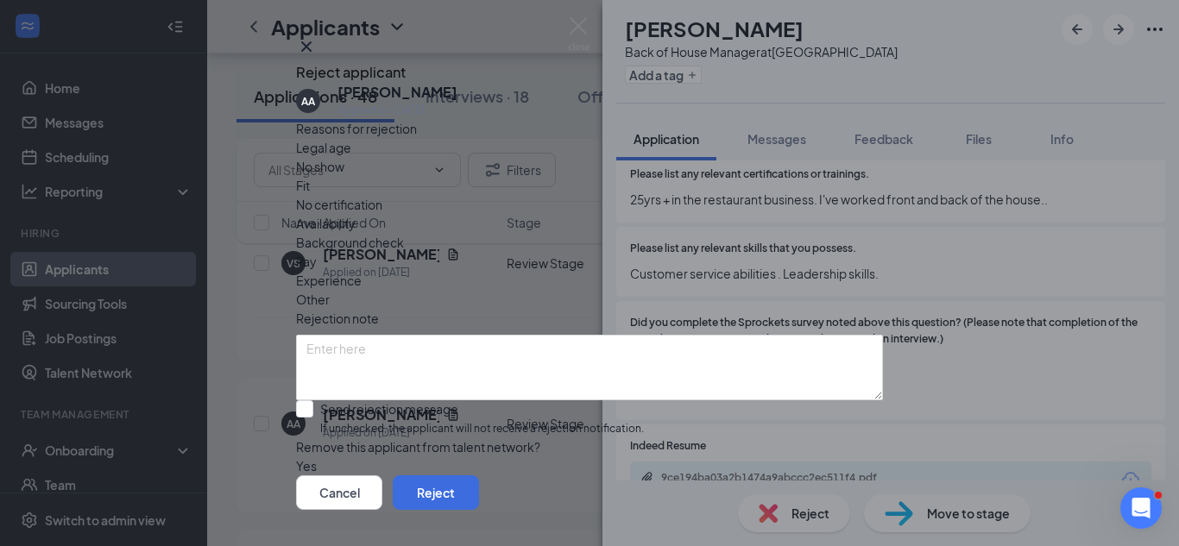
click at [504, 195] on div "Fit" at bounding box center [589, 185] width 587 height 19
click at [495, 405] on input "Send rejection message If unchecked, the applicant will not receive a rejection…" at bounding box center [470, 418] width 348 height 37
checkbox input "true"
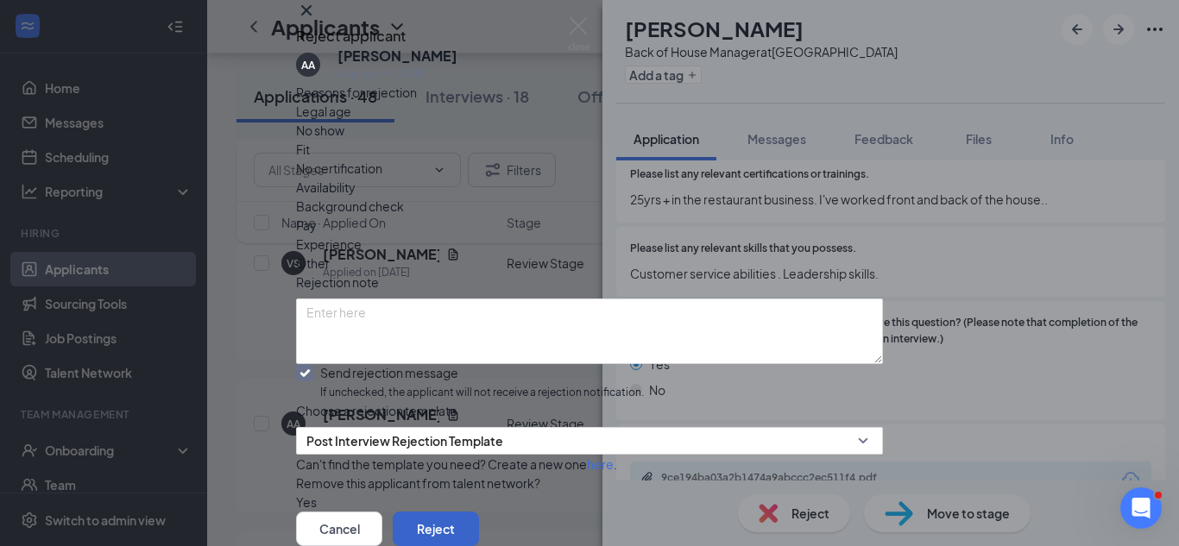
click at [479, 512] on button "Reject" at bounding box center [436, 529] width 86 height 35
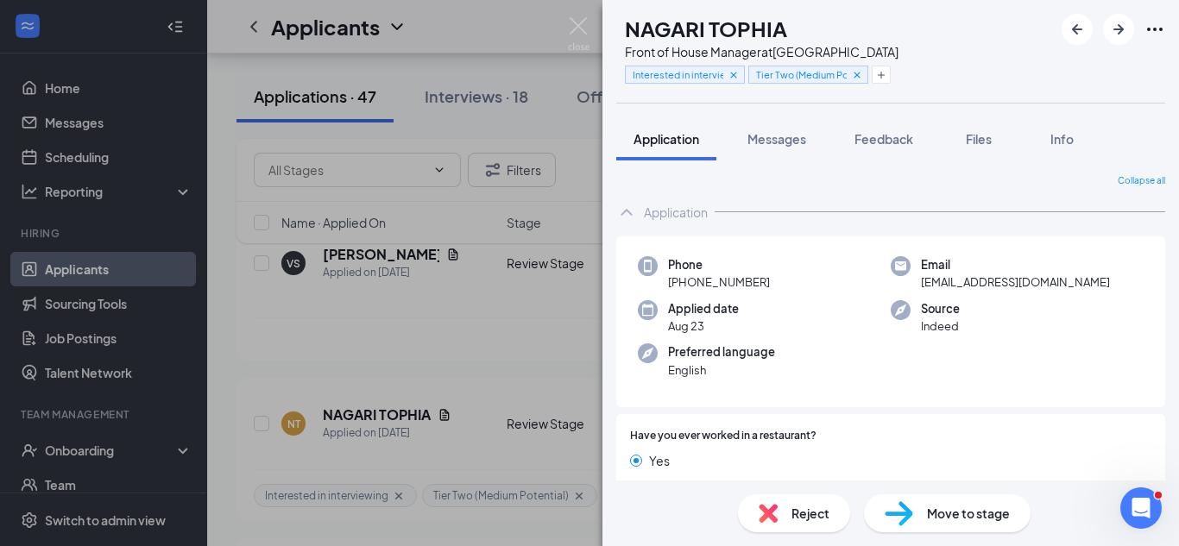
click at [496, 397] on div "NT NAGARI TOPHIA Front of House Manager at [GEOGRAPHIC_DATA] Interested in inte…" at bounding box center [589, 273] width 1179 height 546
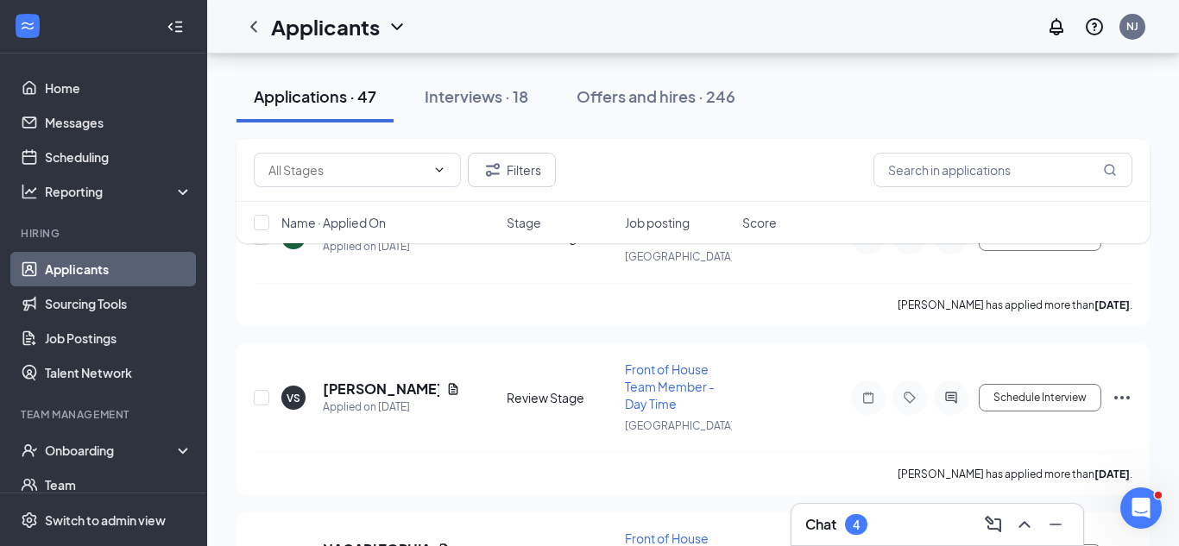
scroll to position [5817, 0]
click at [409, 389] on h5 "[PERSON_NAME]" at bounding box center [381, 390] width 117 height 19
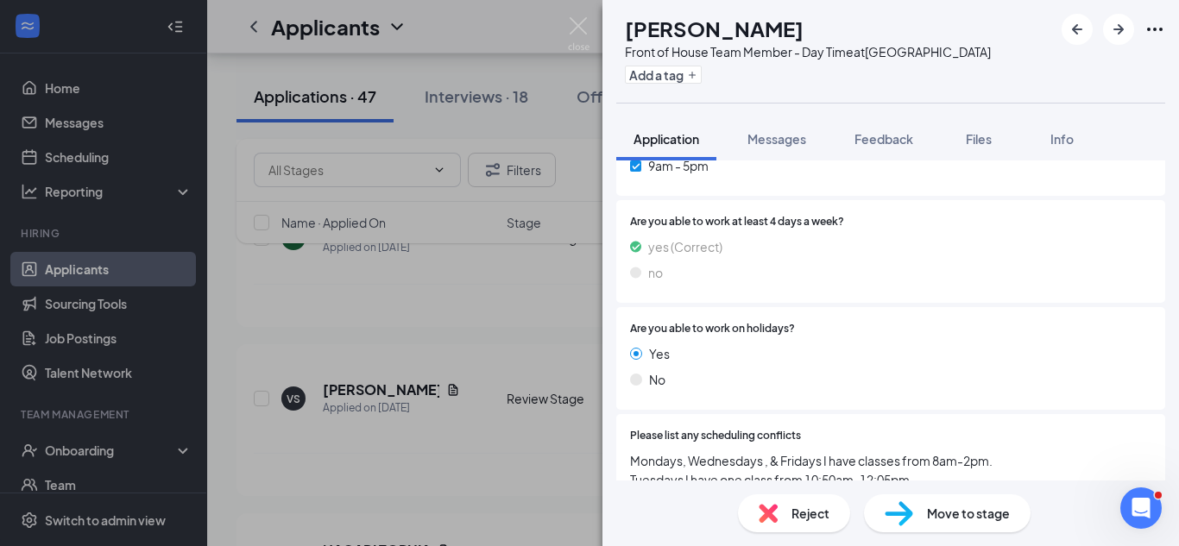
scroll to position [2590, 0]
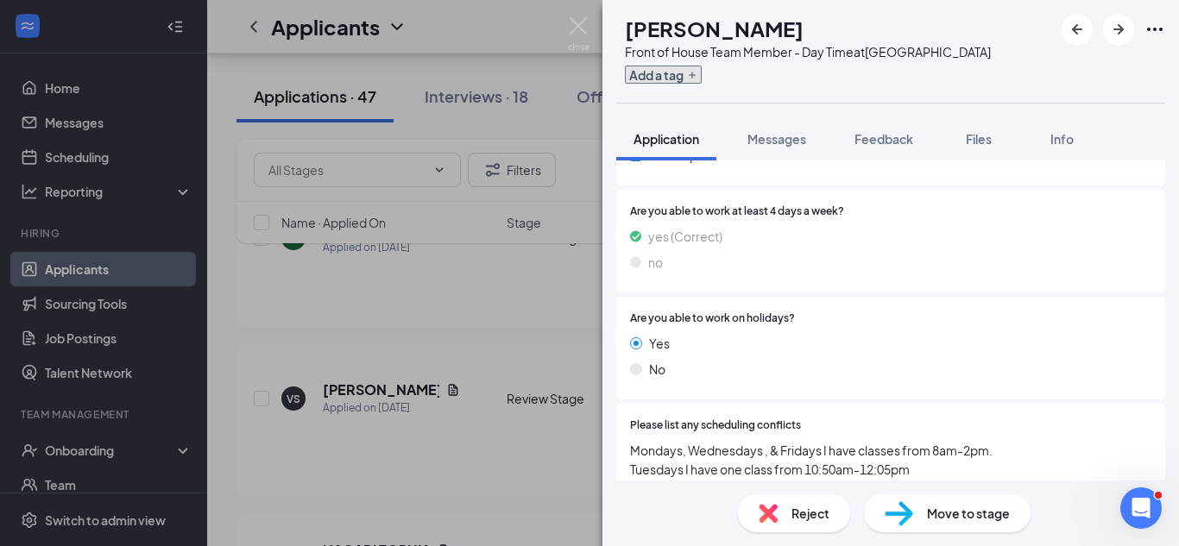
click at [702, 79] on button "Add a tag" at bounding box center [663, 75] width 77 height 18
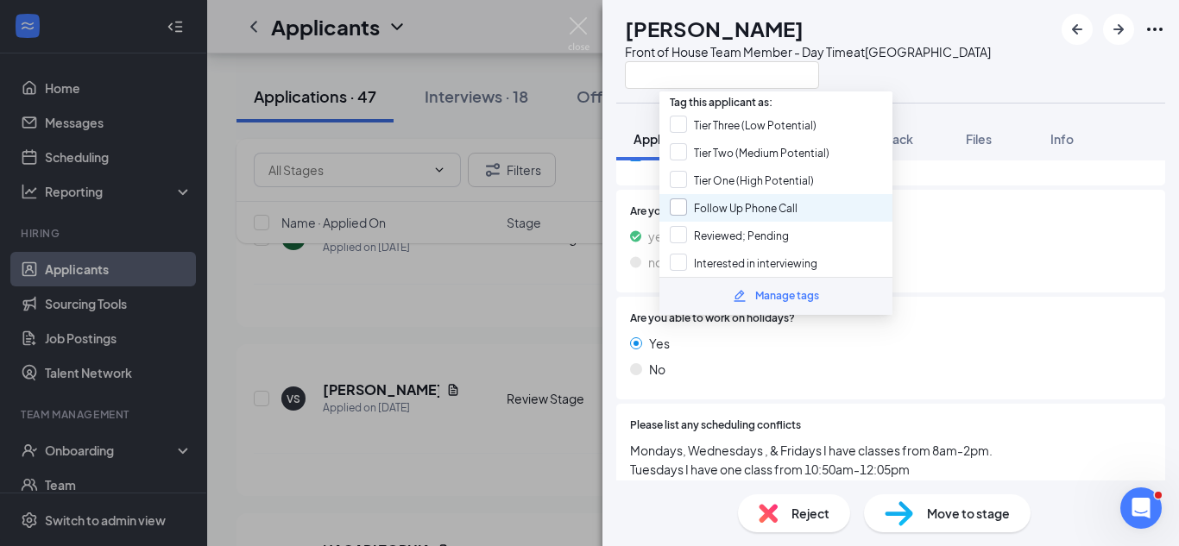
click at [684, 206] on input "Follow Up Phone Call" at bounding box center [734, 207] width 128 height 19
checkbox input "true"
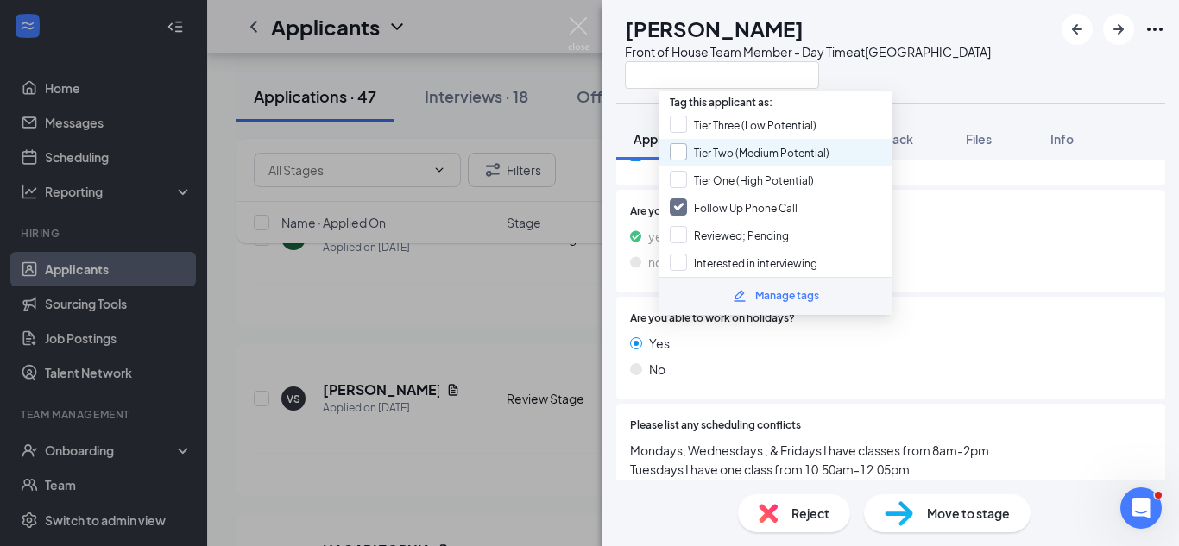
drag, startPoint x: 679, startPoint y: 125, endPoint x: 677, endPoint y: 149, distance: 24.2
click at [677, 149] on div "Tag this applicant as: Tier Three (Low Potential) Tier Two (Medium Potential) T…" at bounding box center [775, 184] width 233 height 186
click at [677, 149] on input "Tier Two (Medium Potential)" at bounding box center [750, 152] width 160 height 19
checkbox input "true"
click at [564, 205] on div "VS [PERSON_NAME] Front of House Team Member - Day Time at [GEOGRAPHIC_DATA] App…" at bounding box center [589, 273] width 1179 height 546
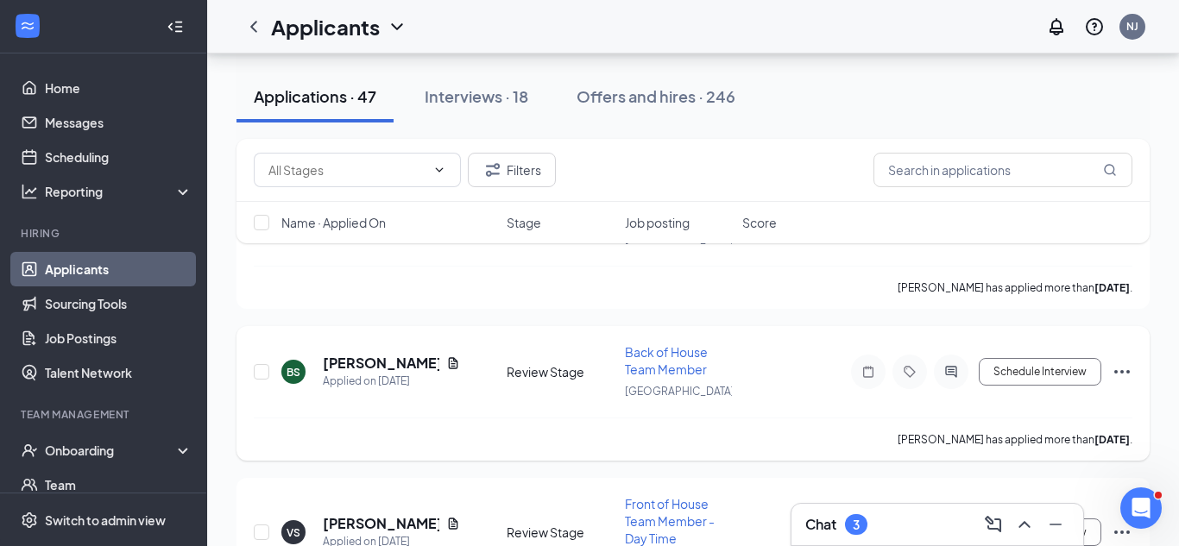
scroll to position [5677, 0]
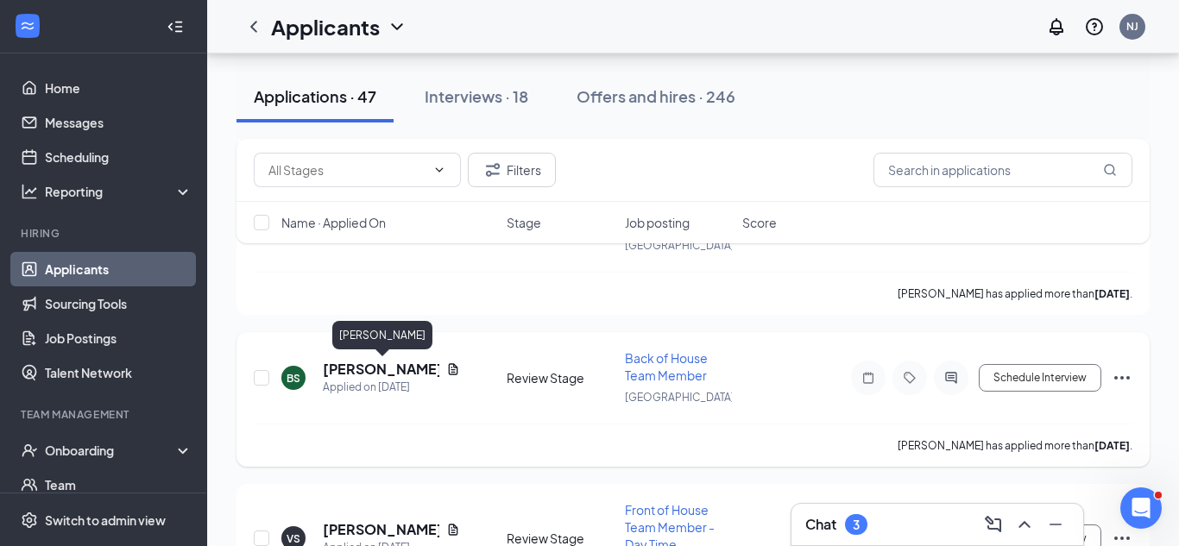
click at [401, 376] on h5 "[PERSON_NAME]" at bounding box center [381, 369] width 117 height 19
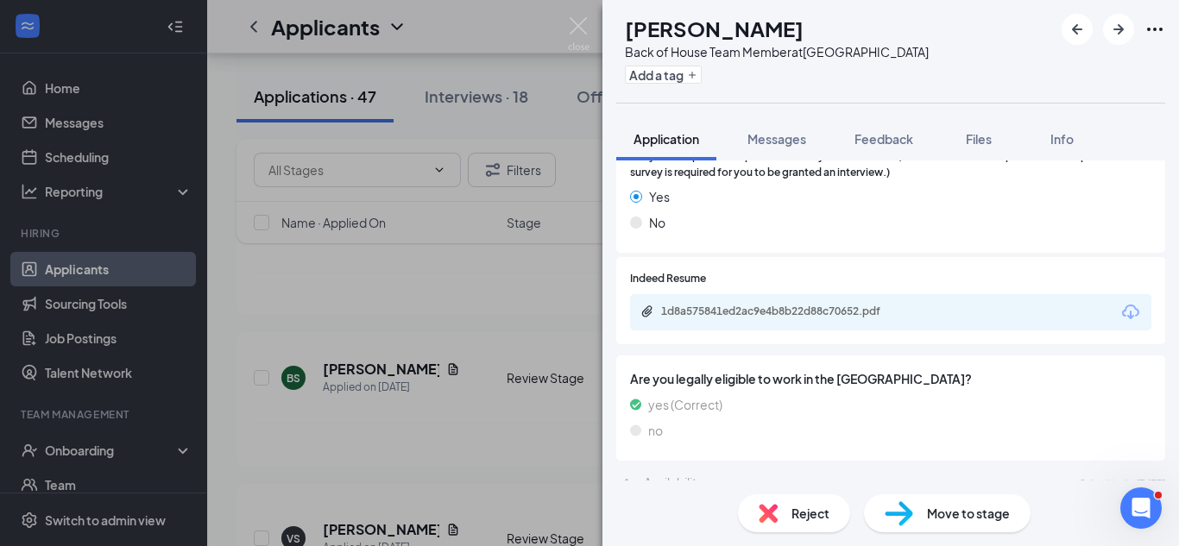
scroll to position [1078, 0]
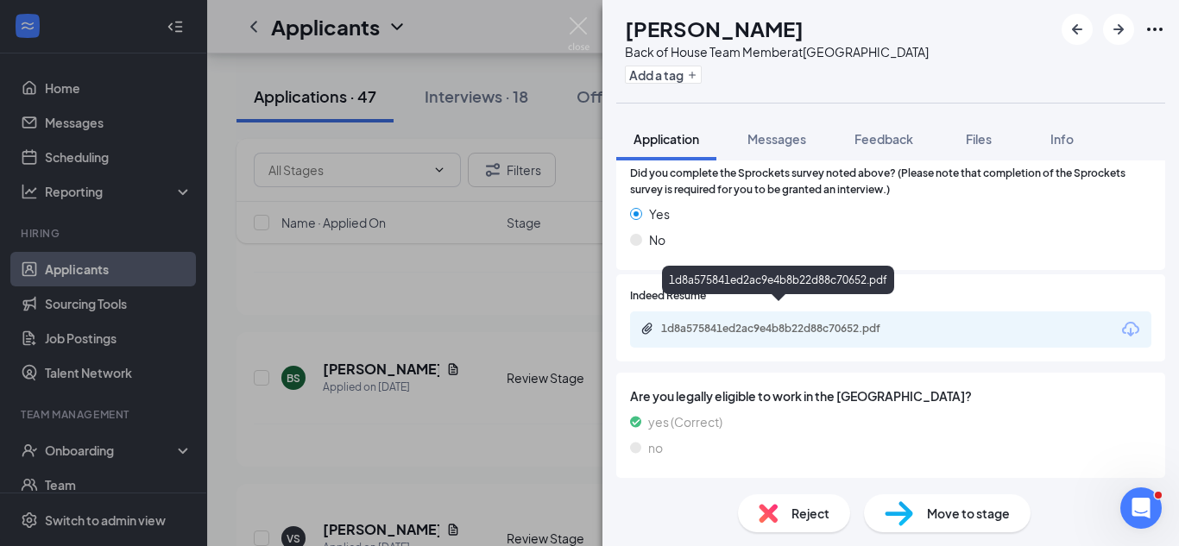
click at [892, 322] on div "1d8a575841ed2ac9e4b8b22d88c70652.pdf" at bounding box center [780, 330] width 280 height 16
click at [923, 519] on div "Move to stage" at bounding box center [947, 514] width 167 height 38
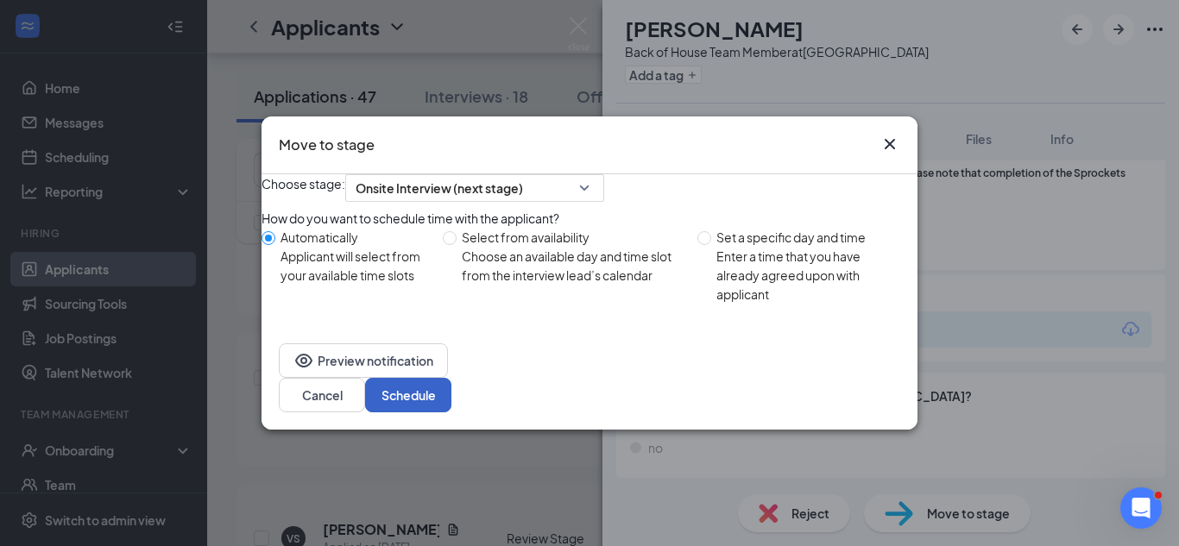
click at [451, 413] on button "Schedule" at bounding box center [408, 395] width 86 height 35
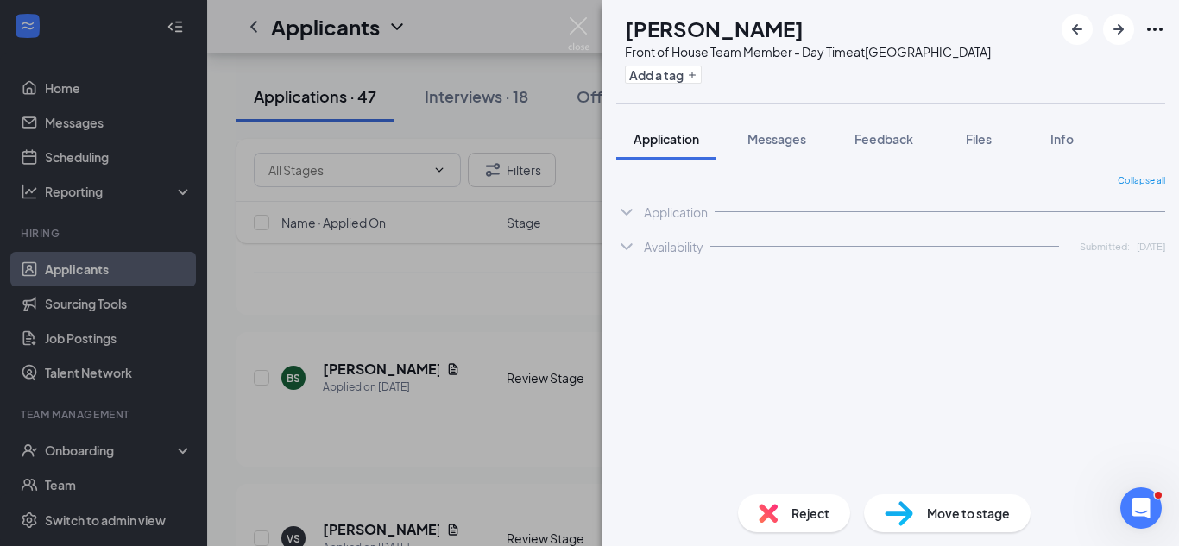
click at [577, 335] on div "VS [PERSON_NAME] Front of House Team Member - Day Time at [GEOGRAPHIC_DATA] Add…" at bounding box center [589, 273] width 1179 height 546
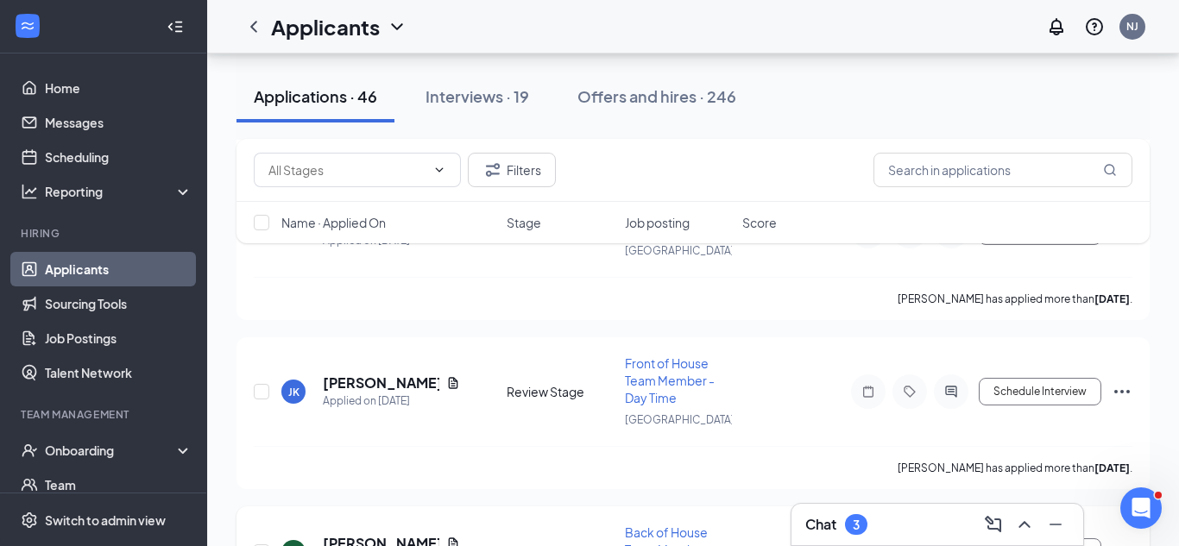
scroll to position [5500, 0]
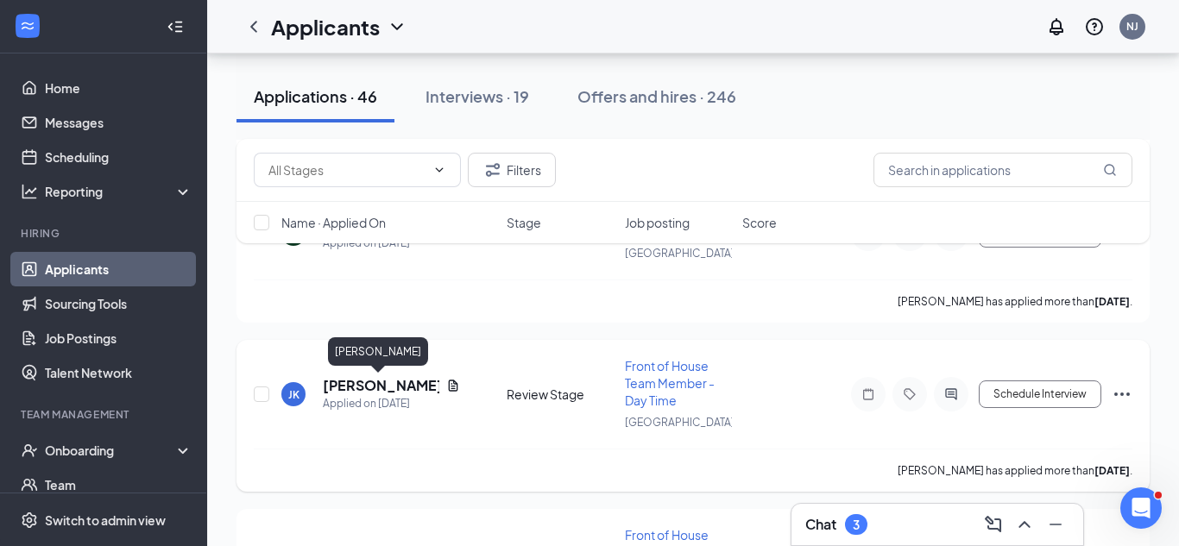
click at [387, 389] on h5 "[PERSON_NAME]" at bounding box center [381, 385] width 117 height 19
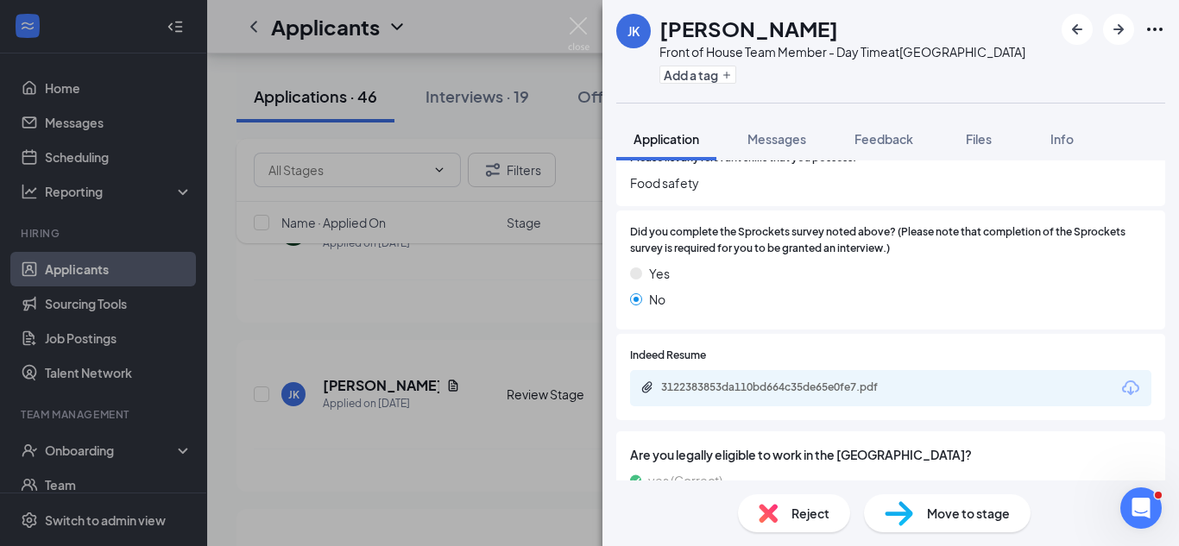
scroll to position [849, 0]
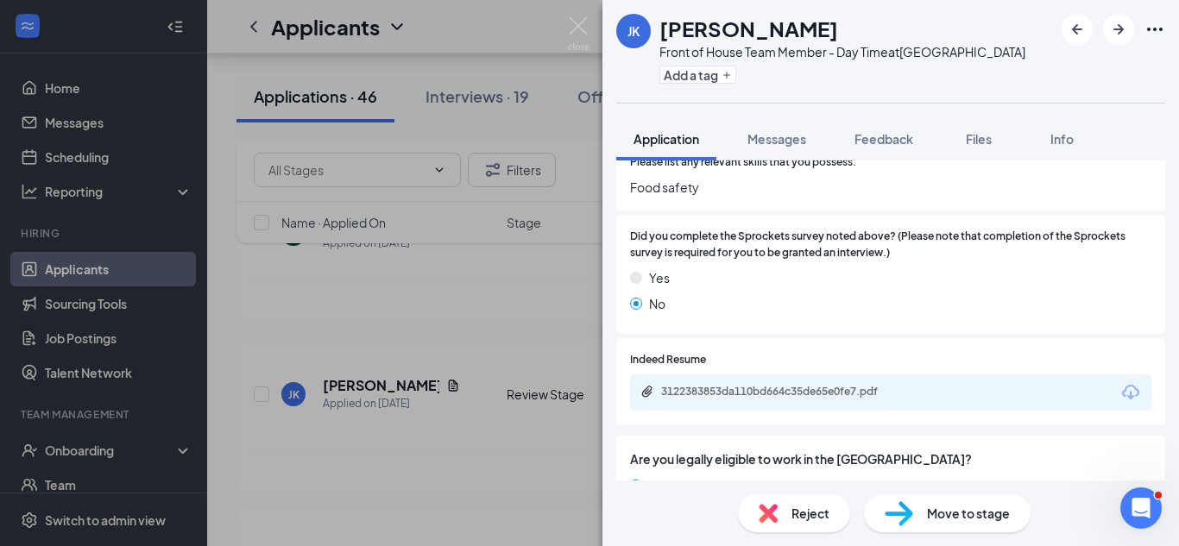
click at [772, 385] on div "3122383853da110bd664c35de65e0fe7.pdf" at bounding box center [782, 392] width 242 height 14
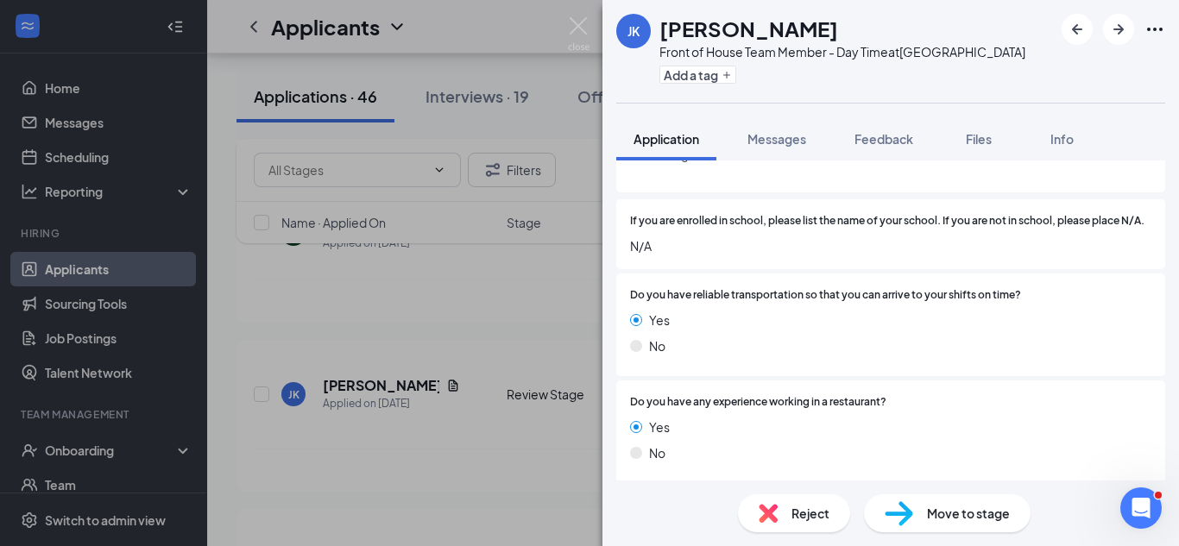
scroll to position [216, 0]
click at [500, 175] on div "[PERSON_NAME] [PERSON_NAME] Front of House Team Member - Day Time at [GEOGRAPHI…" at bounding box center [589, 273] width 1179 height 546
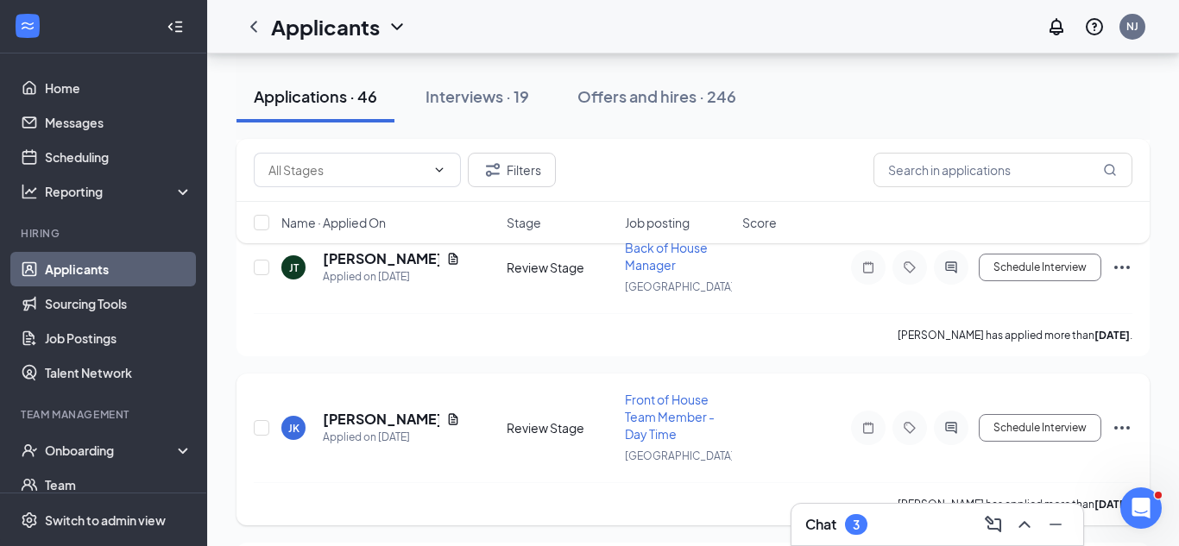
scroll to position [5465, 0]
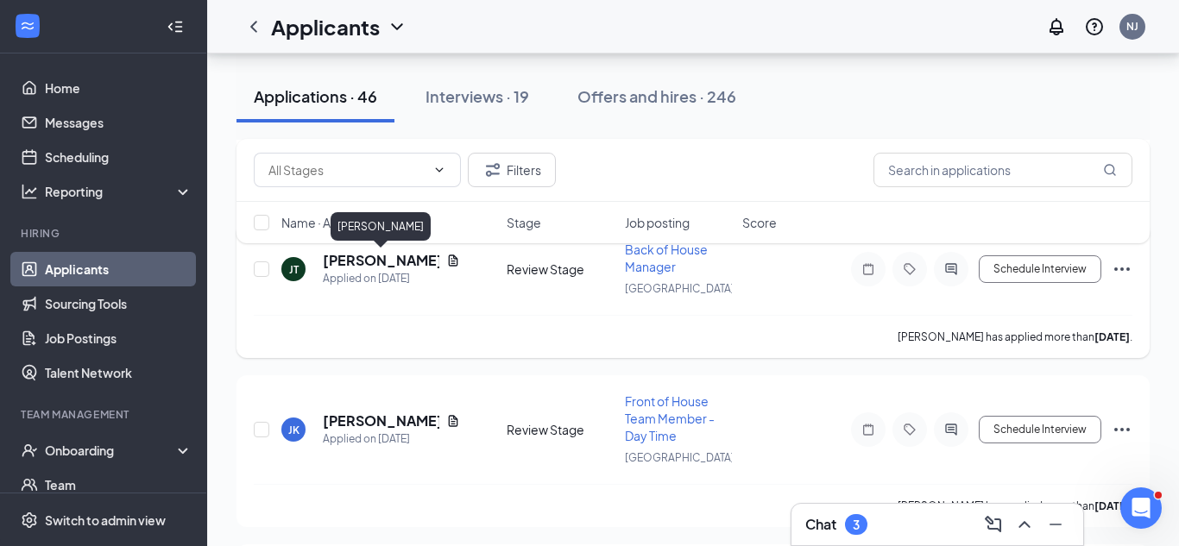
click at [390, 263] on h5 "[PERSON_NAME]" at bounding box center [381, 260] width 117 height 19
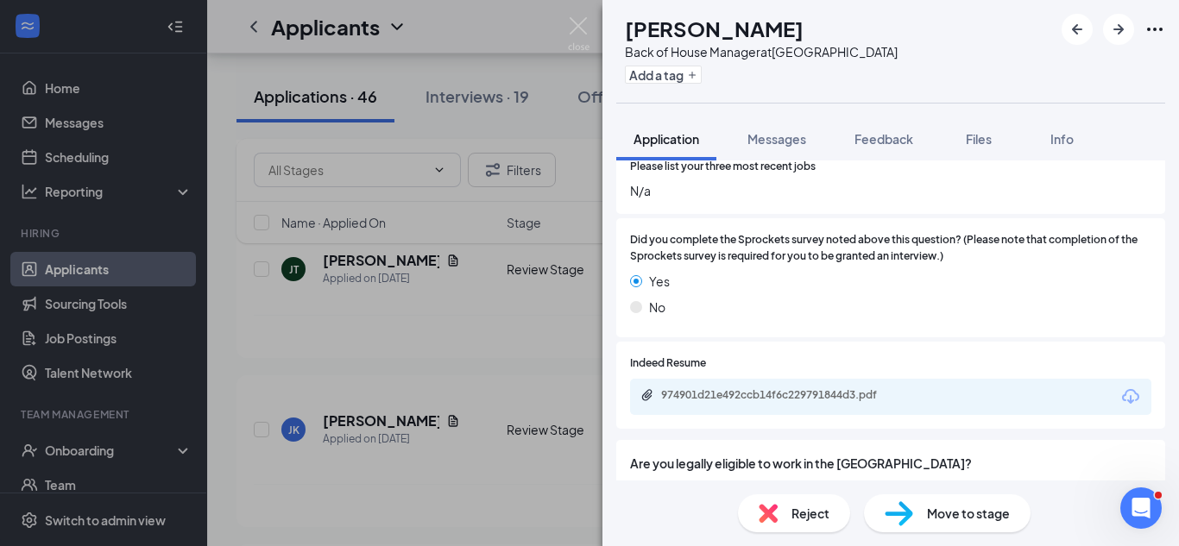
scroll to position [636, 0]
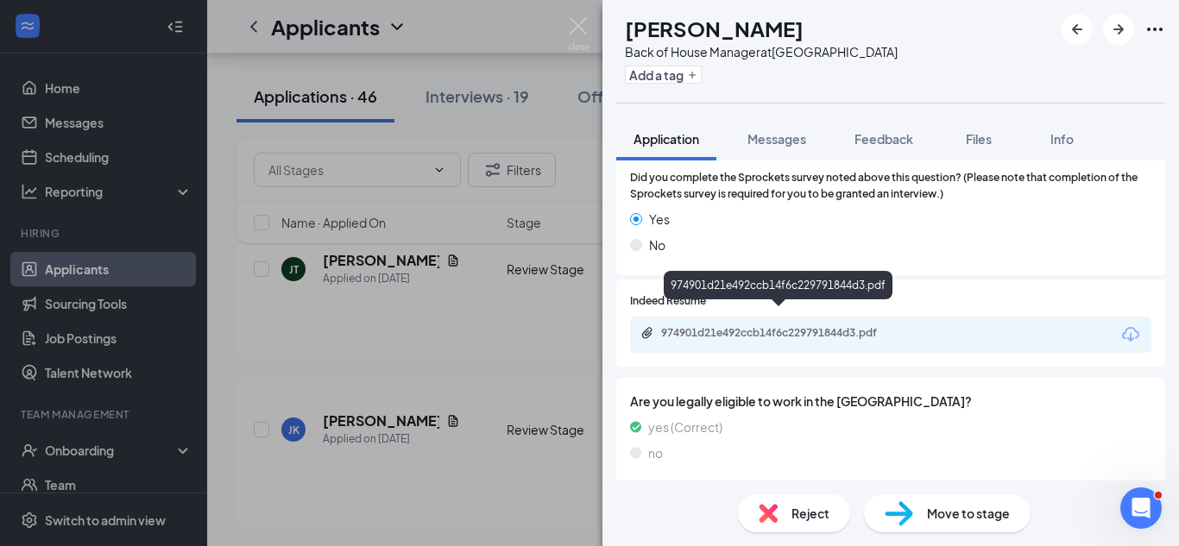
click at [738, 326] on div "974901d21e492ccb14f6c229791844d3.pdf" at bounding box center [782, 333] width 242 height 14
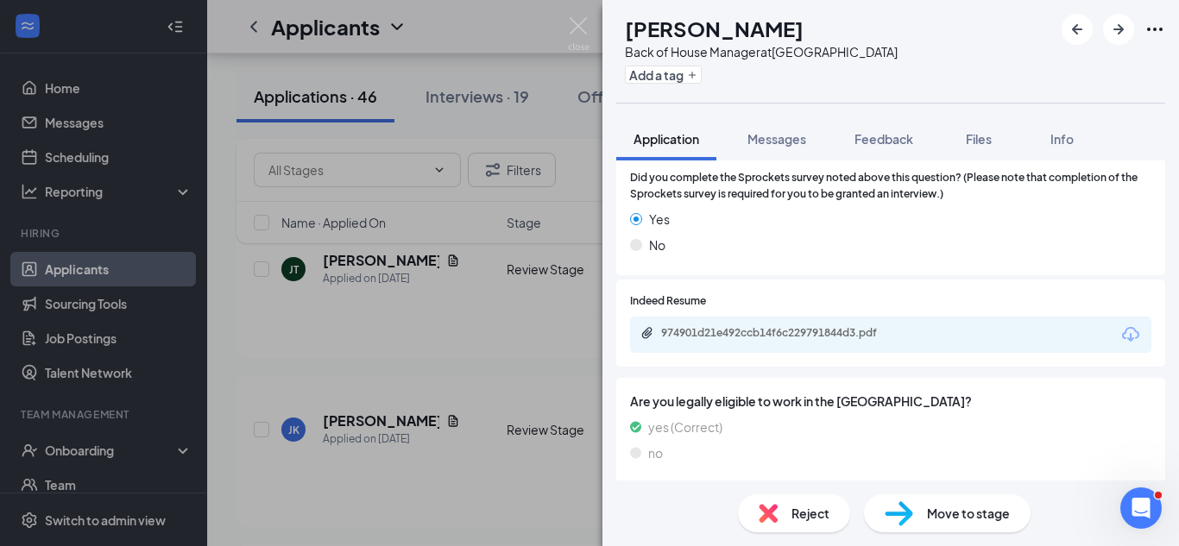
click at [444, 230] on div "[PERSON_NAME] Jarbrail [PERSON_NAME] Back of House Manager at [GEOGRAPHIC_DATA]…" at bounding box center [589, 273] width 1179 height 546
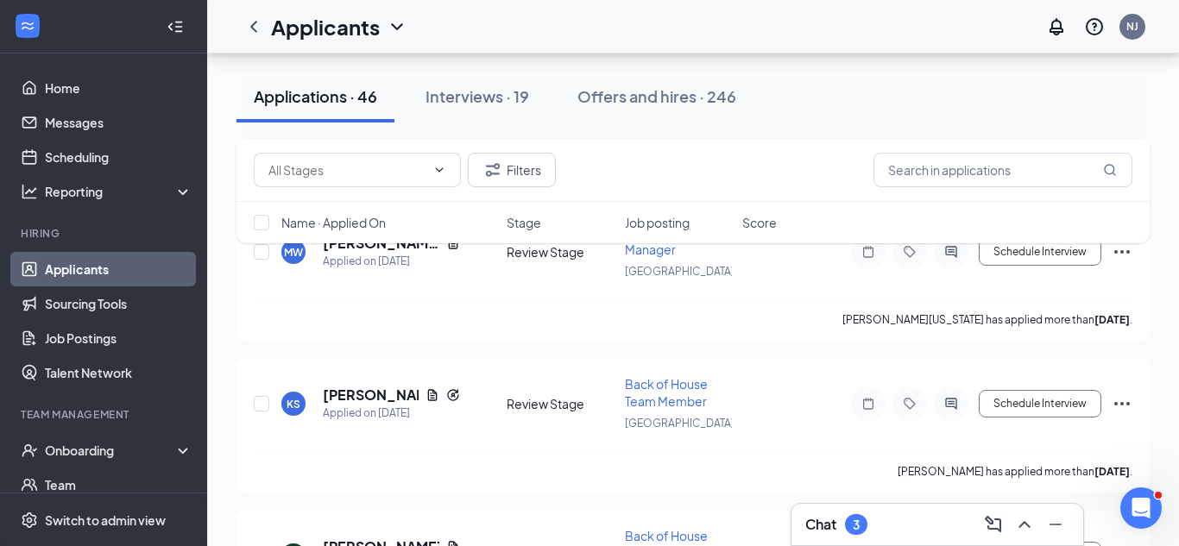
scroll to position [5177, 0]
click at [374, 391] on h5 "[PERSON_NAME]" at bounding box center [371, 396] width 96 height 19
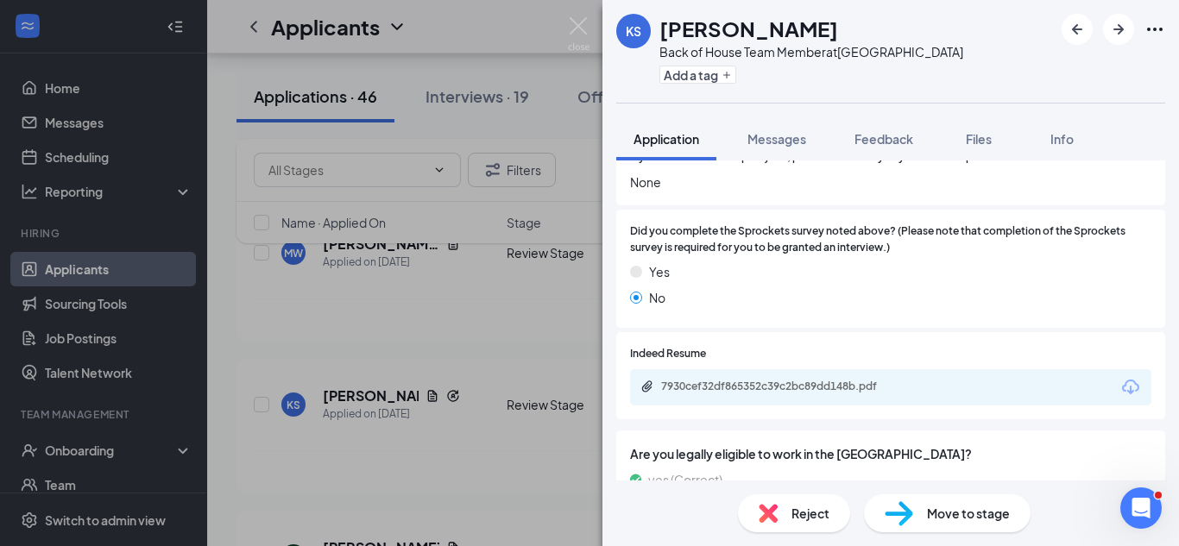
scroll to position [1069, 0]
click at [794, 369] on div "7930cef32df865352c39c2bc89dd148b.pdf" at bounding box center [890, 387] width 521 height 36
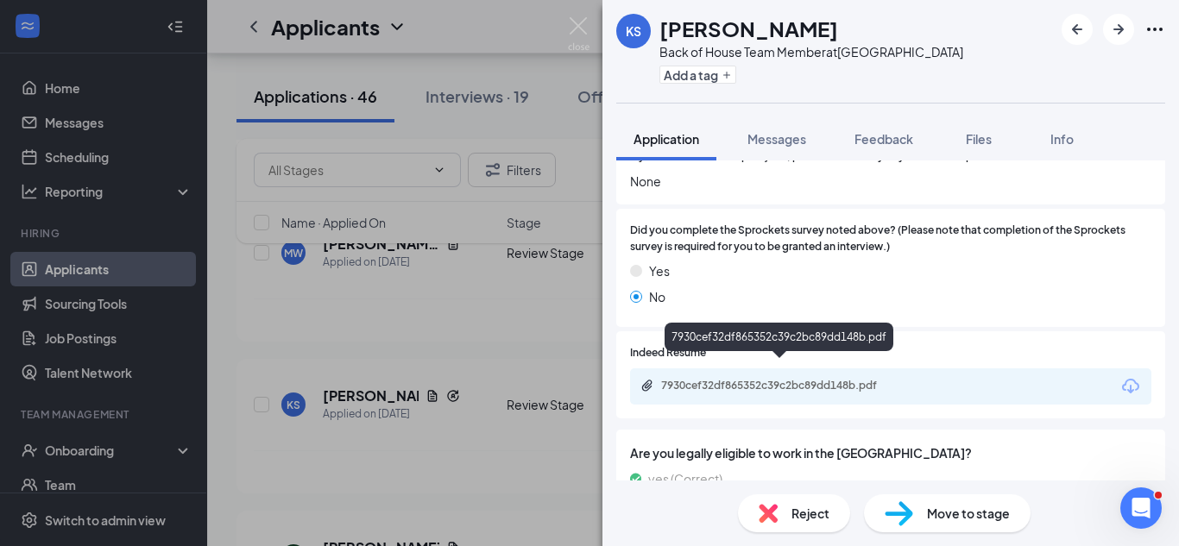
click at [797, 379] on div "7930cef32df865352c39c2bc89dd148b.pdf" at bounding box center [782, 386] width 242 height 14
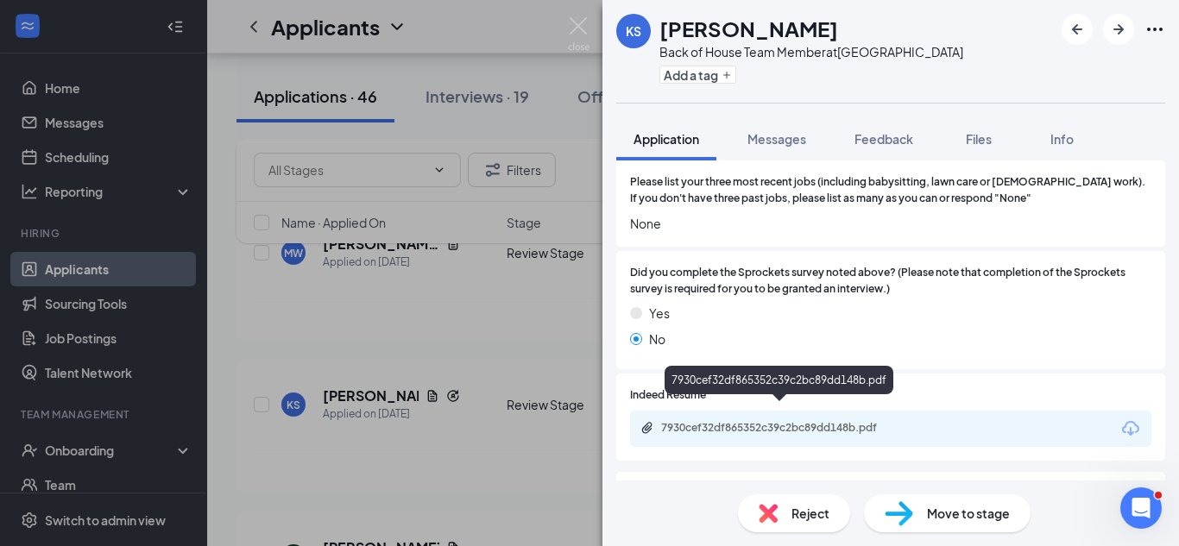
scroll to position [1026, 0]
click at [797, 422] on div "7930cef32df865352c39c2bc89dd148b.pdf" at bounding box center [780, 430] width 280 height 16
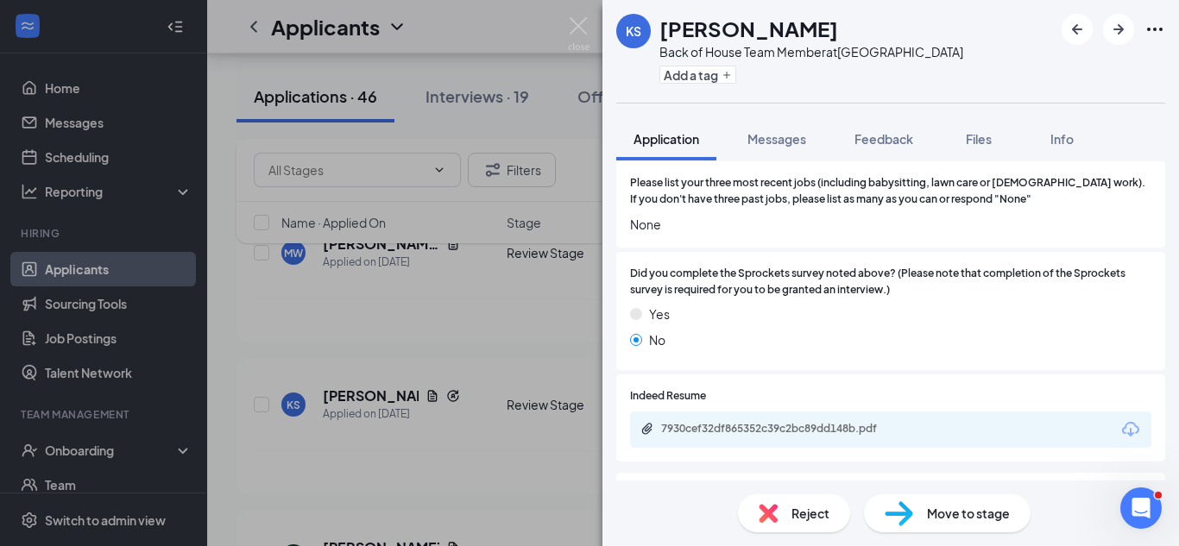
click at [791, 501] on div "Reject" at bounding box center [794, 514] width 112 height 38
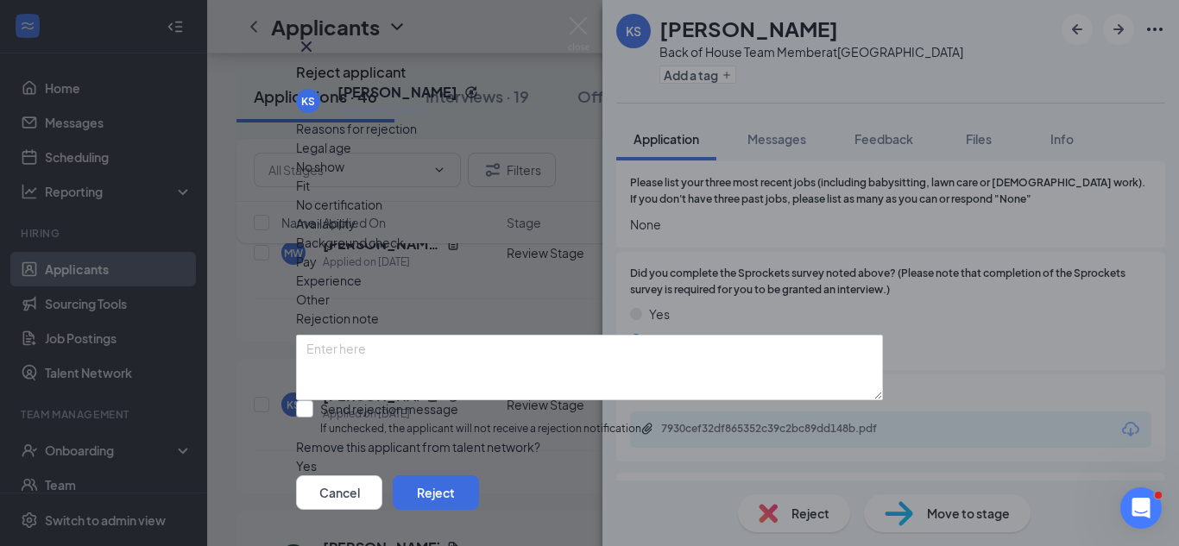
click at [383, 410] on input "Send rejection message If unchecked, the applicant will not receive a rejection…" at bounding box center [470, 418] width 348 height 37
checkbox input "true"
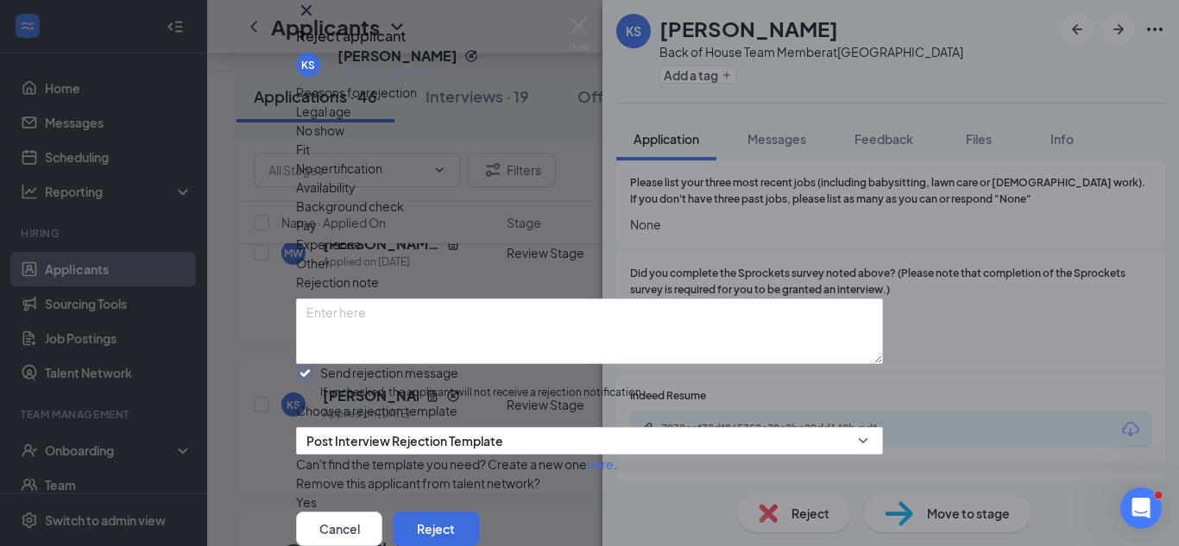
click at [513, 159] on div "Fit" at bounding box center [589, 149] width 587 height 19
click at [479, 512] on button "Reject" at bounding box center [436, 529] width 86 height 35
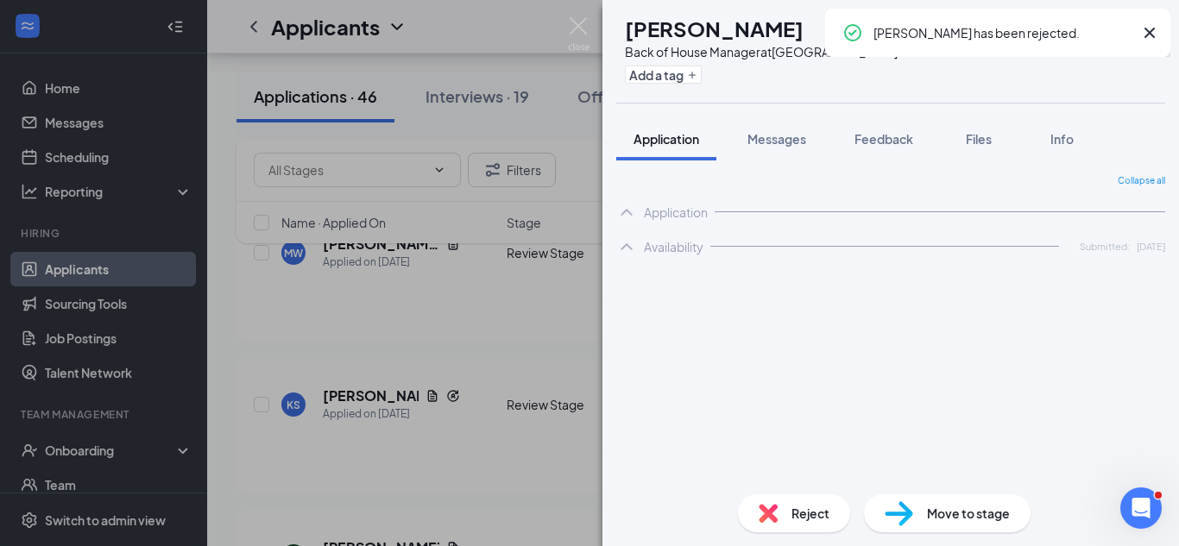
click at [450, 358] on div "[PERSON_NAME] Jarbrail [PERSON_NAME] Back of House Manager at [GEOGRAPHIC_DATA]…" at bounding box center [589, 273] width 1179 height 546
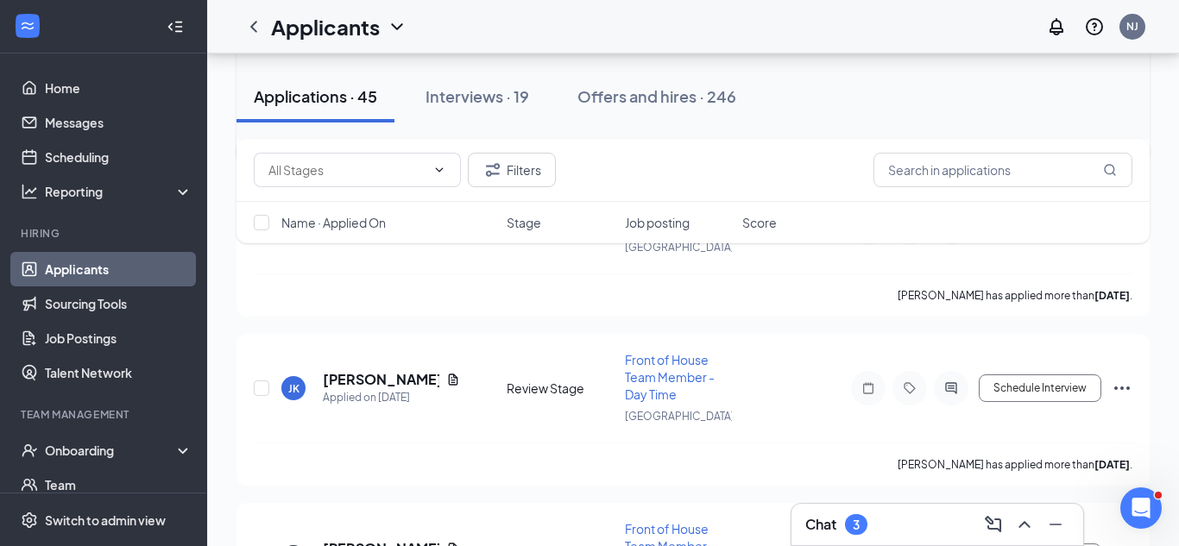
scroll to position [5350, 0]
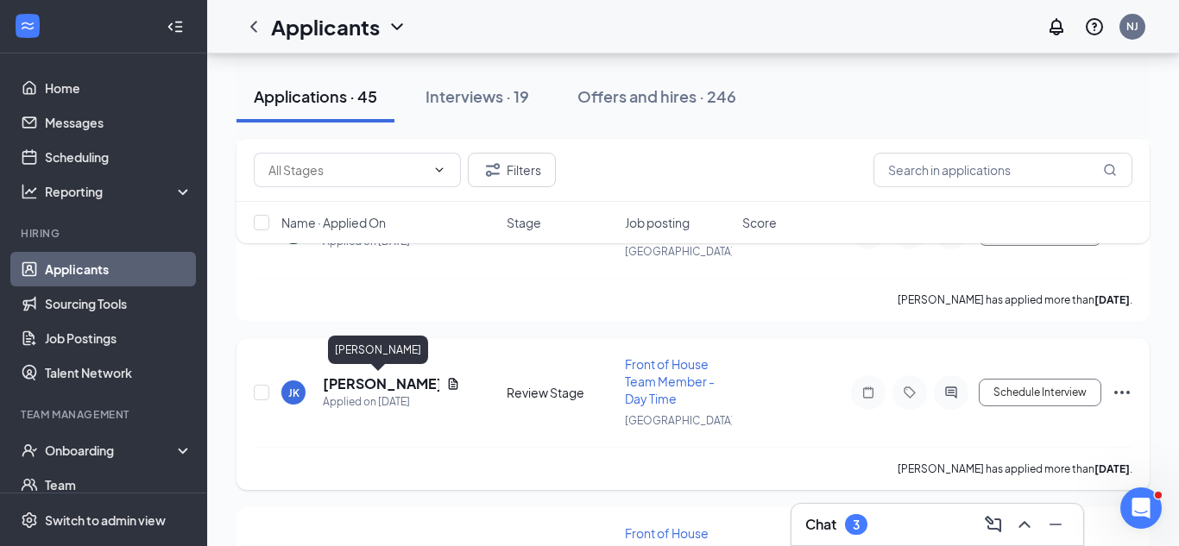
click at [396, 388] on h5 "[PERSON_NAME]" at bounding box center [381, 384] width 117 height 19
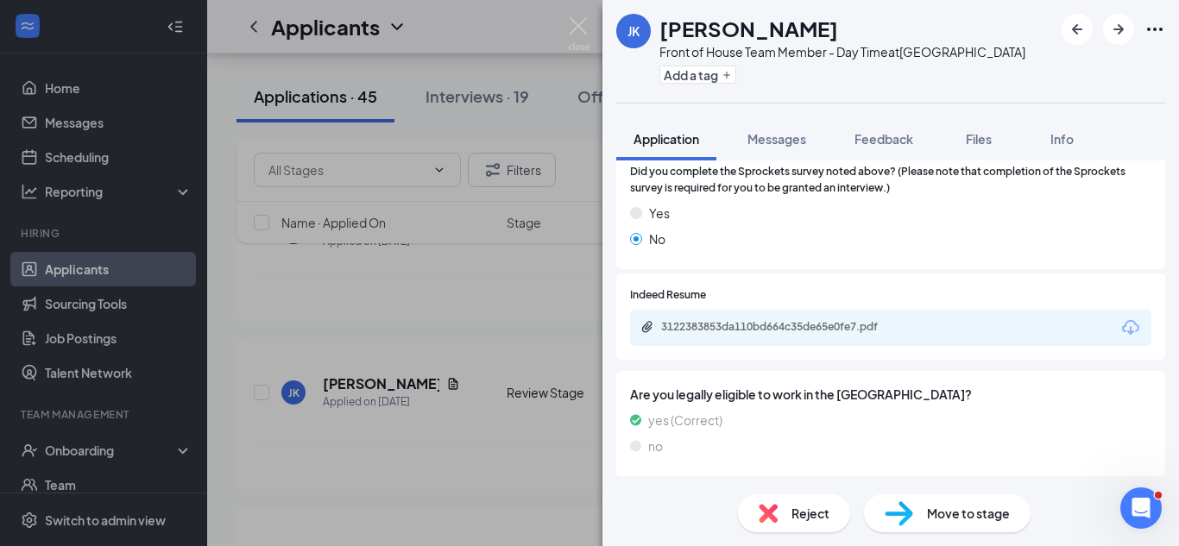
scroll to position [860, 0]
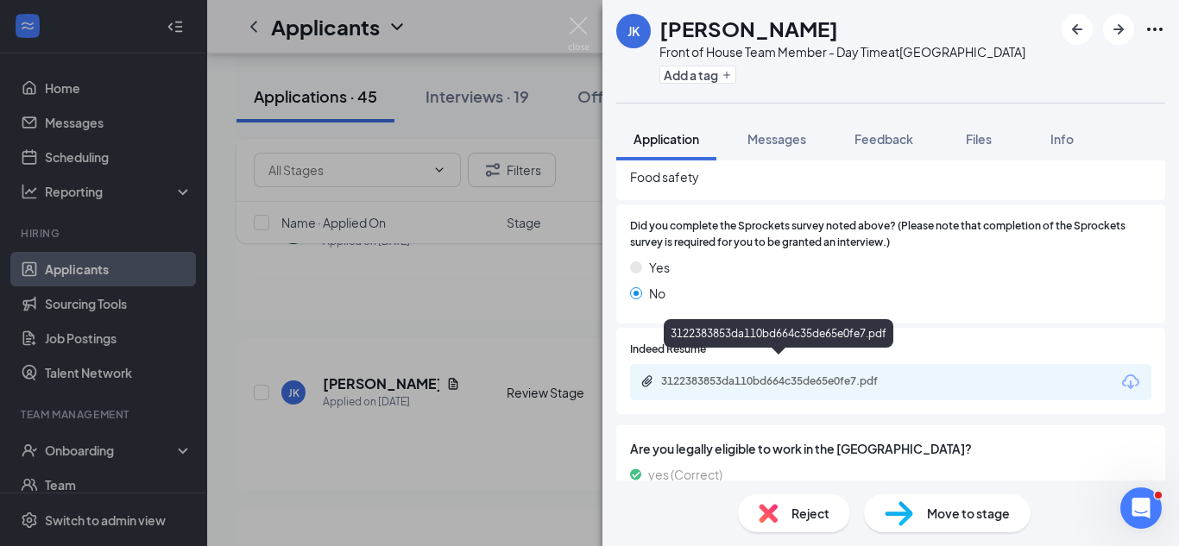
click at [817, 375] on div "3122383853da110bd664c35de65e0fe7.pdf" at bounding box center [782, 382] width 242 height 14
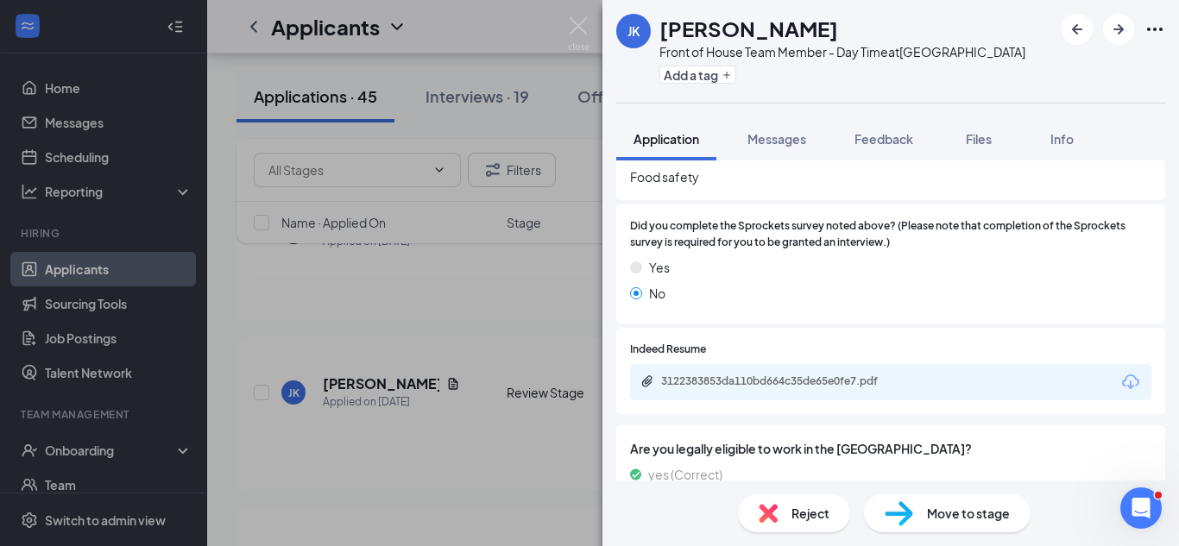
click at [936, 507] on span "Move to stage" at bounding box center [968, 513] width 83 height 19
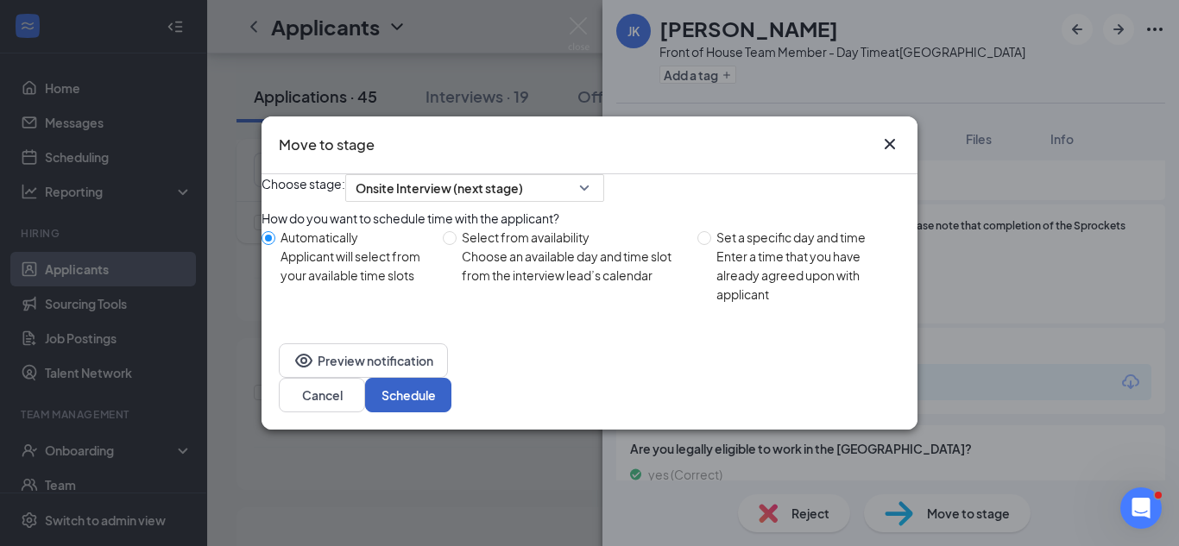
click at [451, 413] on button "Schedule" at bounding box center [408, 395] width 86 height 35
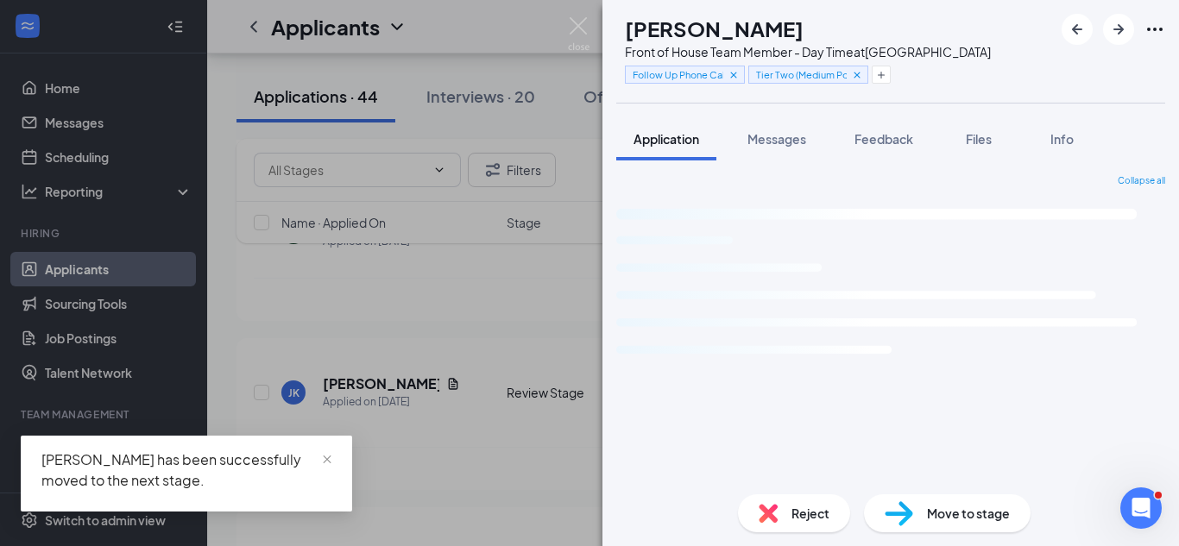
click at [447, 321] on div "VS [PERSON_NAME] Front of House Team Member - Day Time at [GEOGRAPHIC_DATA] Fol…" at bounding box center [589, 273] width 1179 height 546
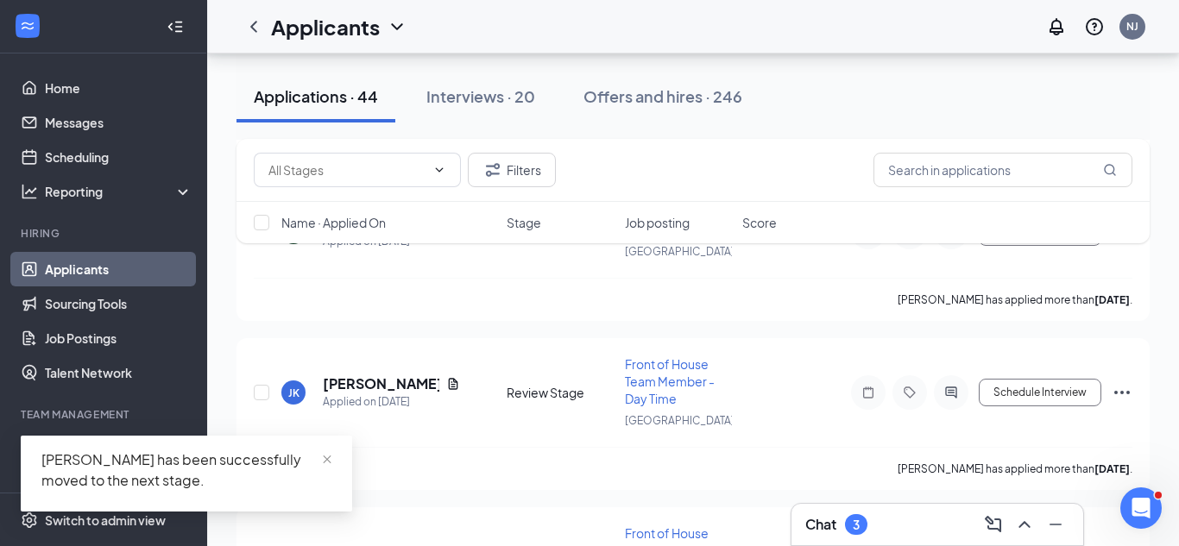
scroll to position [5247, 0]
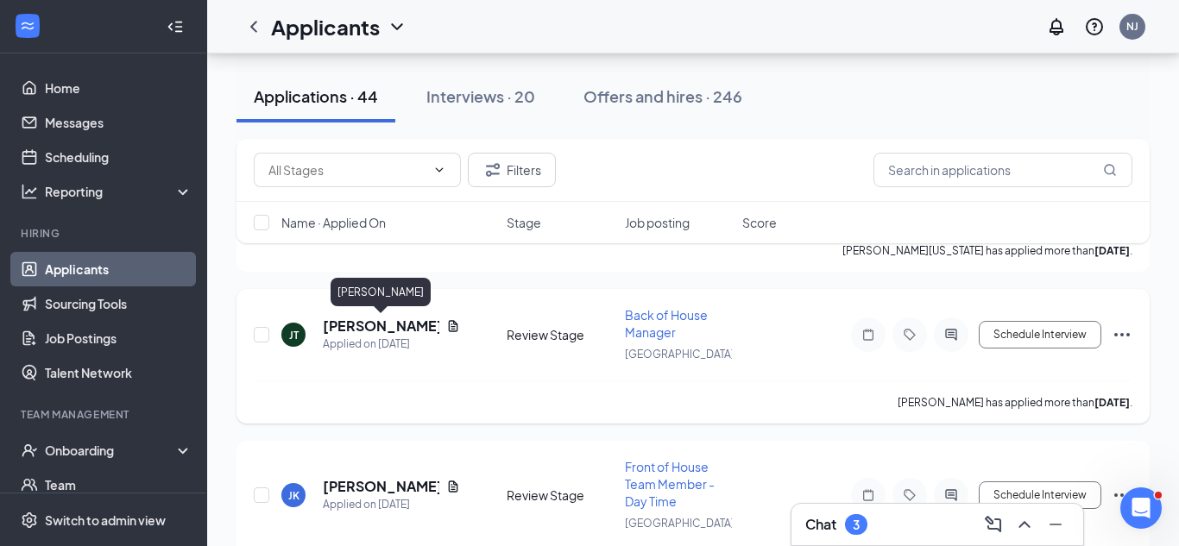
click at [411, 326] on h5 "[PERSON_NAME]" at bounding box center [381, 326] width 117 height 19
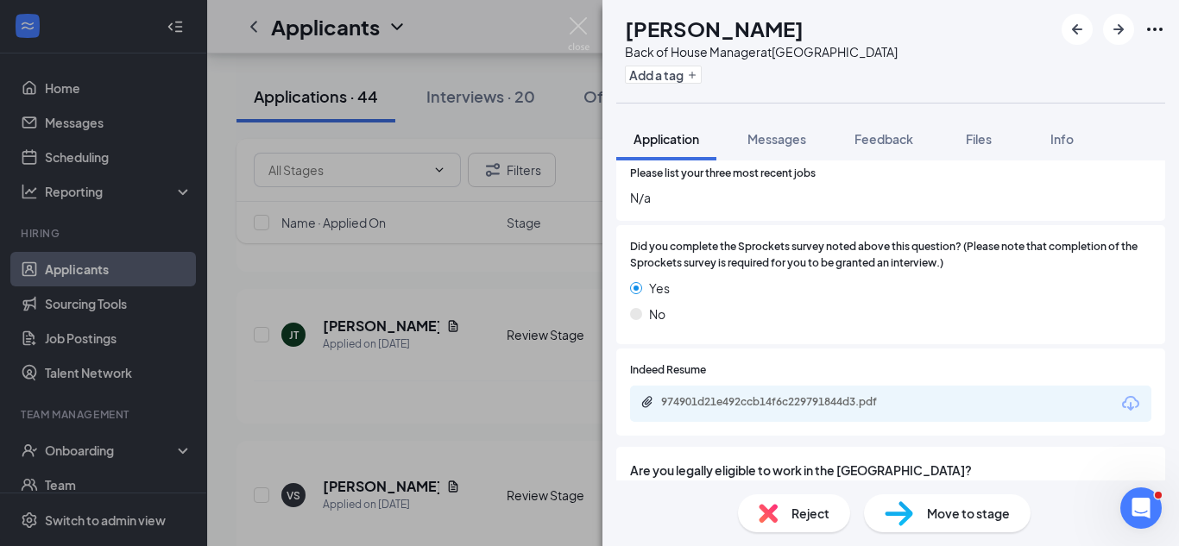
scroll to position [526, 0]
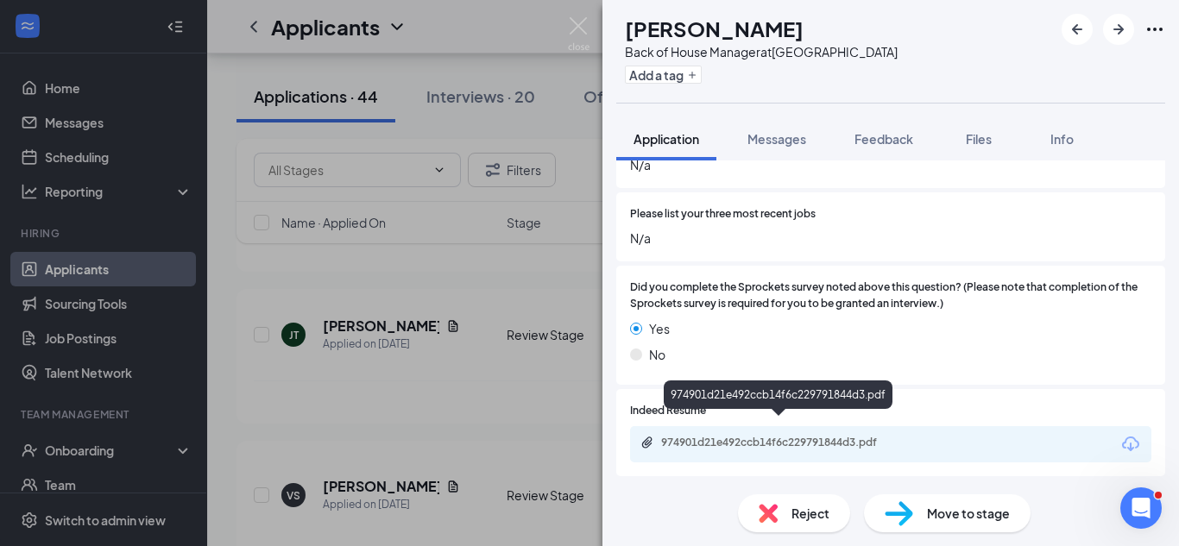
click at [778, 436] on div "974901d21e492ccb14f6c229791844d3.pdf" at bounding box center [782, 443] width 242 height 14
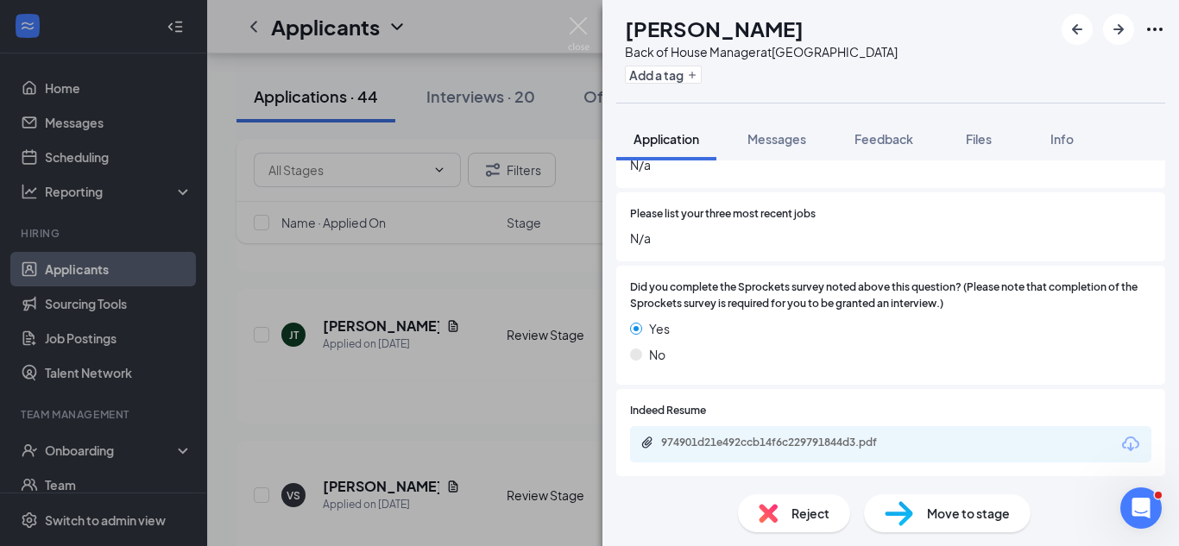
click at [778, 512] on div "Reject" at bounding box center [794, 514] width 112 height 38
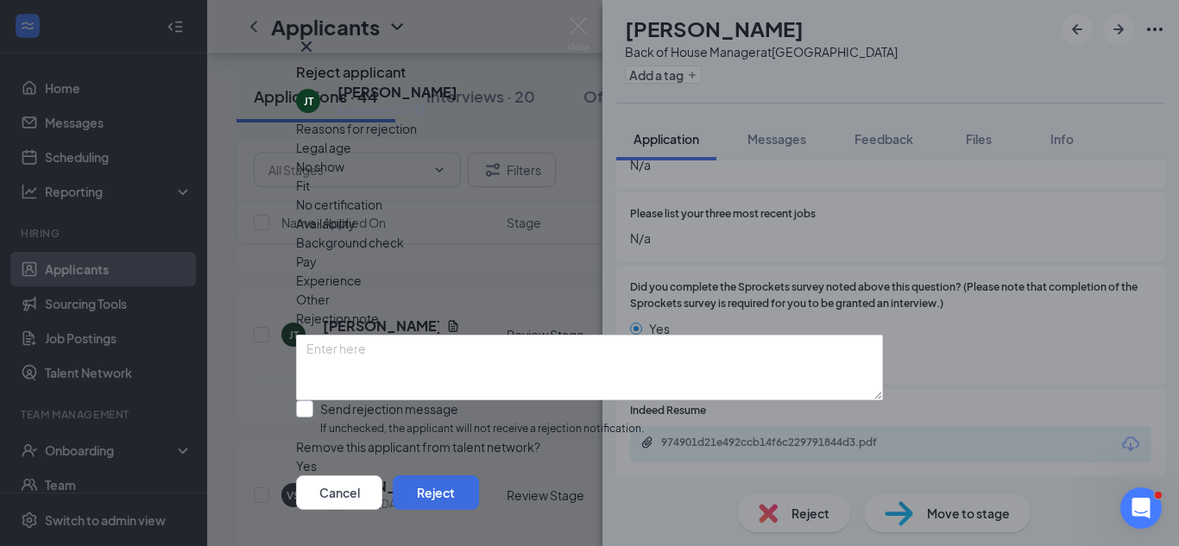
click at [580, 403] on input "Send rejection message If unchecked, the applicant will not receive a rejection…" at bounding box center [470, 418] width 348 height 37
checkbox input "true"
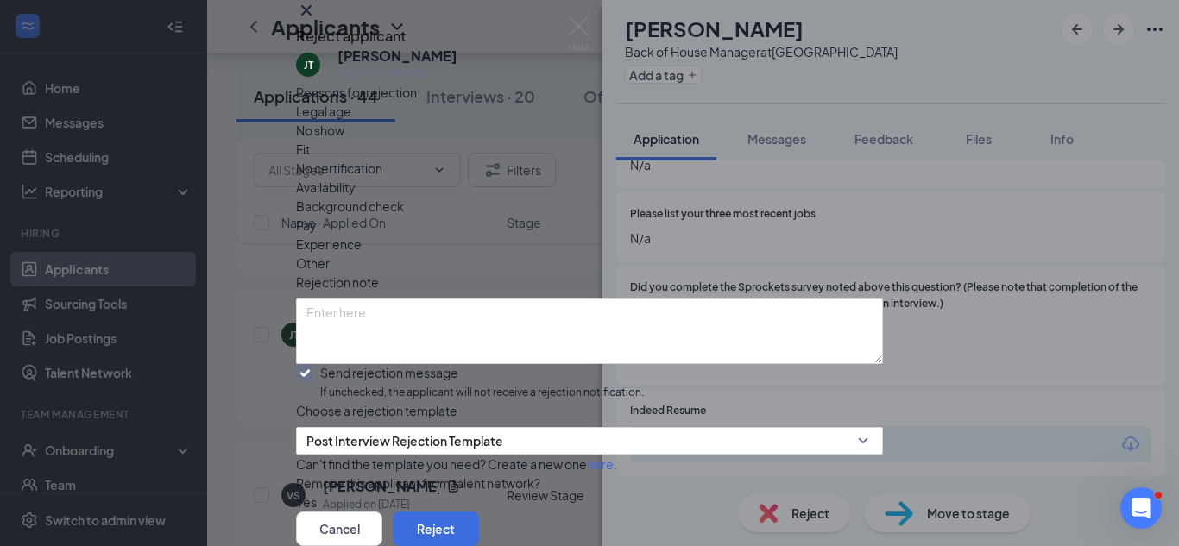
click at [510, 159] on div "Fit" at bounding box center [589, 149] width 587 height 19
click at [479, 512] on button "Reject" at bounding box center [436, 529] width 86 height 35
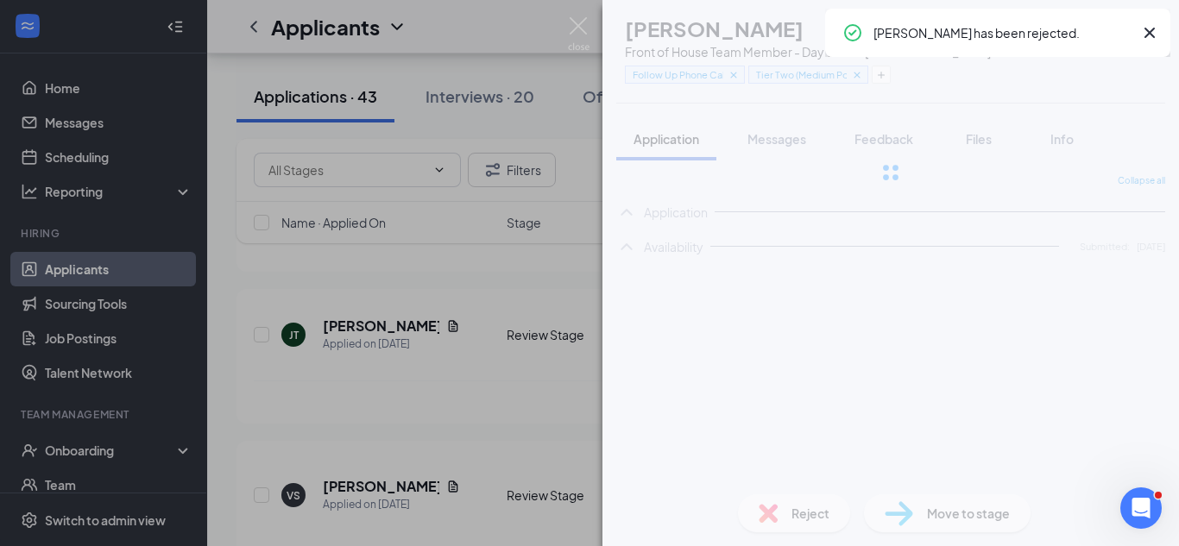
click at [290, 433] on div "VS [PERSON_NAME] Front of House Team Member - Day Time at [GEOGRAPHIC_DATA] Fol…" at bounding box center [589, 273] width 1179 height 546
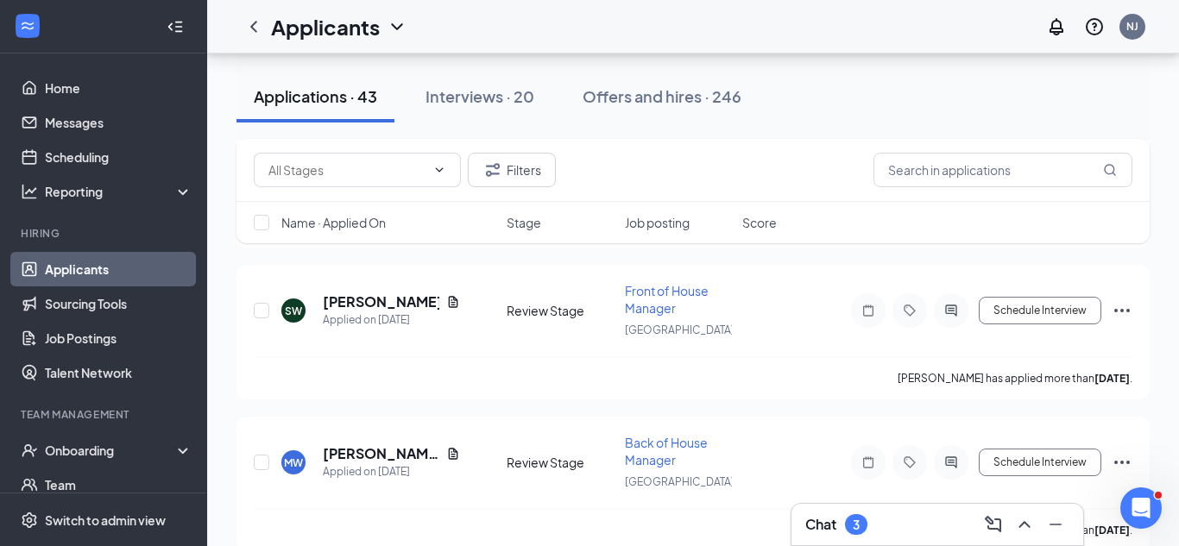
scroll to position [4967, 0]
click at [354, 460] on h5 "[PERSON_NAME][US_STATE]" at bounding box center [381, 454] width 117 height 19
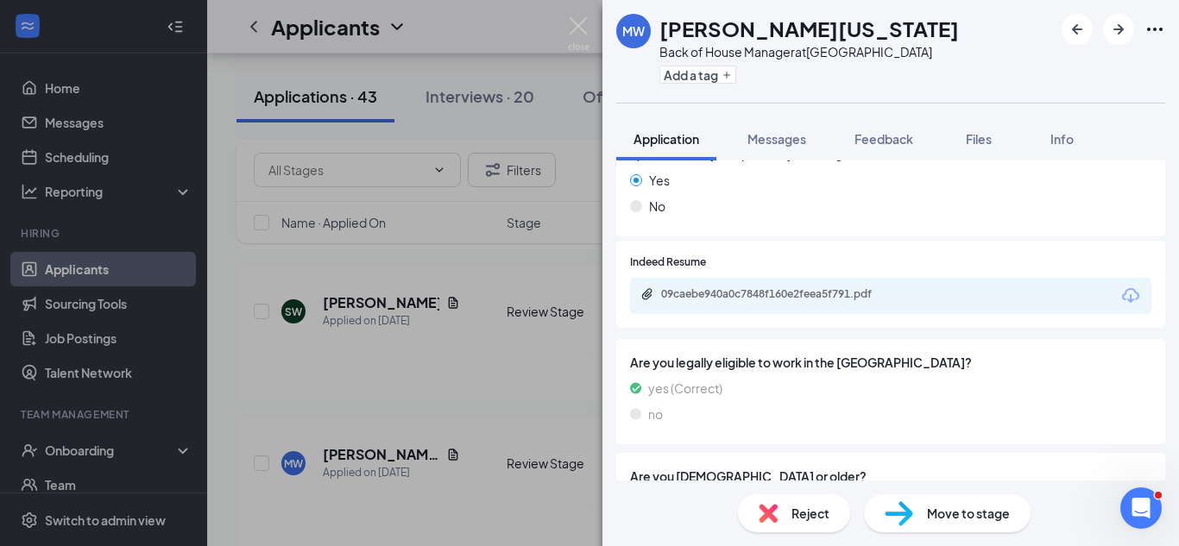
scroll to position [807, 0]
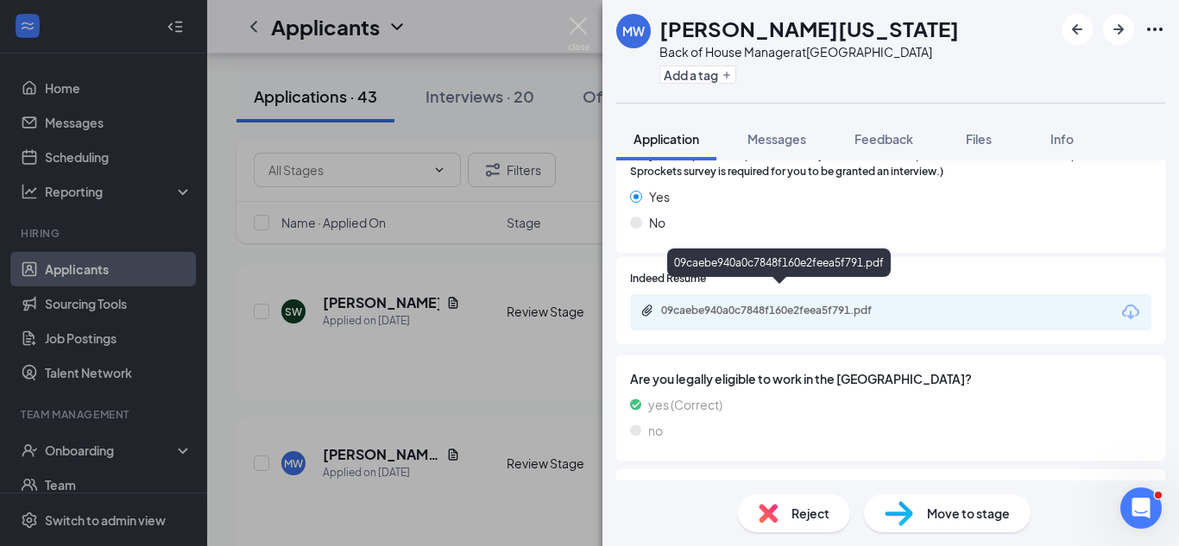
click at [777, 304] on div "09caebe940a0c7848f160e2feea5f791.pdf" at bounding box center [782, 311] width 242 height 14
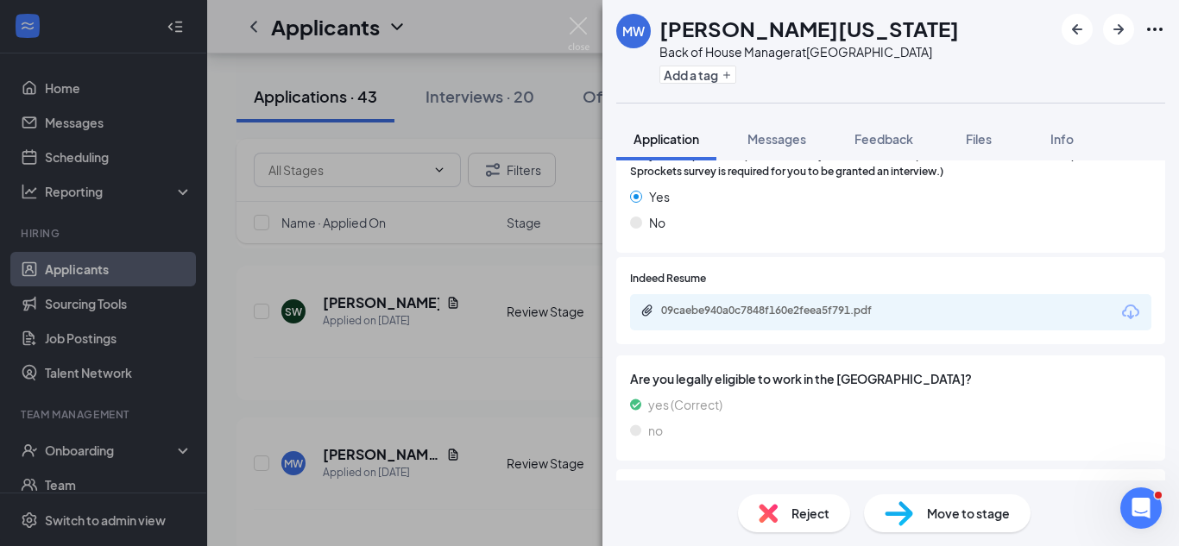
click at [824, 515] on span "Reject" at bounding box center [810, 513] width 38 height 19
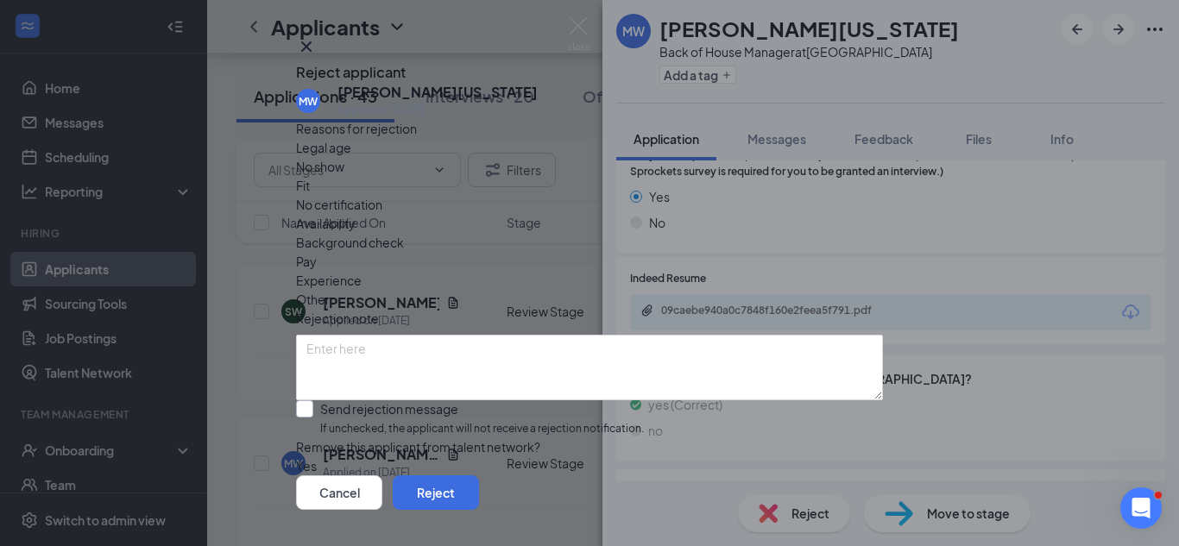
click at [493, 400] on input "Send rejection message If unchecked, the applicant will not receive a rejection…" at bounding box center [470, 418] width 348 height 37
checkbox input "true"
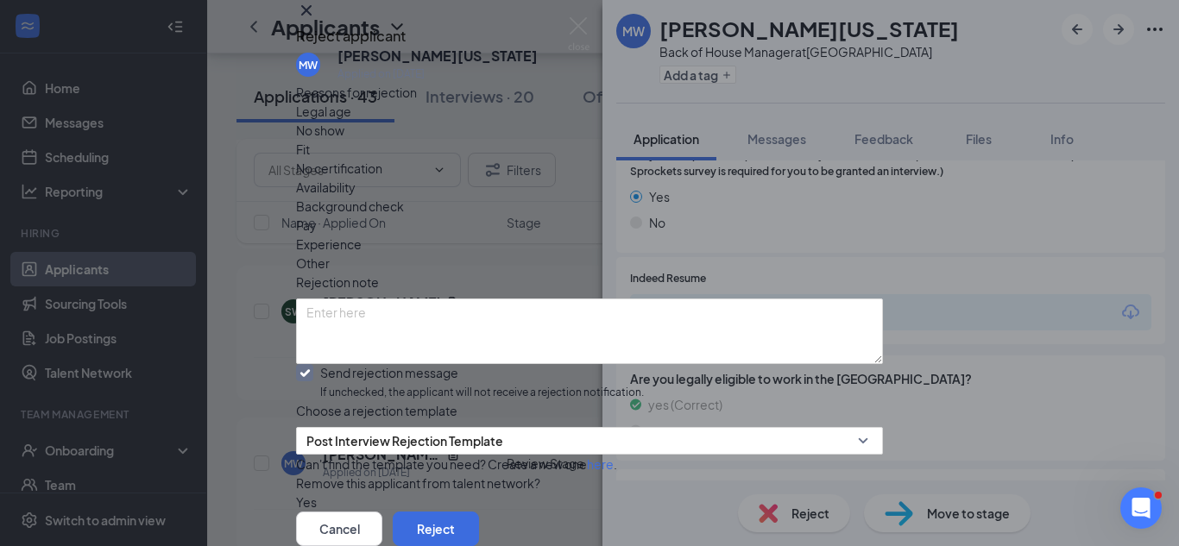
click at [310, 159] on span "Fit" at bounding box center [303, 149] width 14 height 19
click at [479, 512] on button "Reject" at bounding box center [436, 529] width 86 height 35
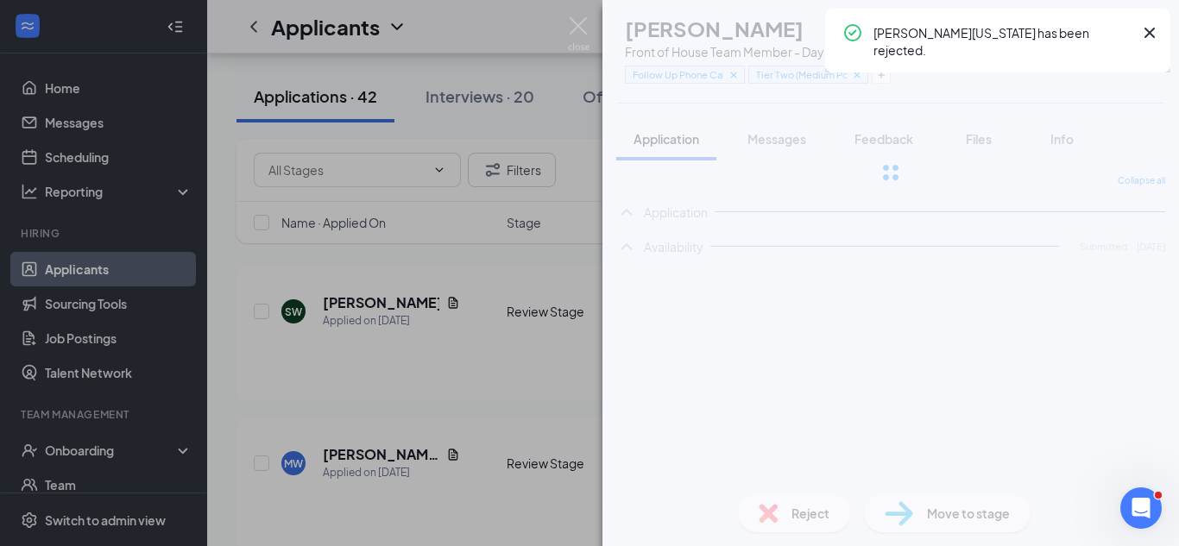
click at [470, 353] on div "VS [PERSON_NAME] Front of House Team Member - Day Time at [GEOGRAPHIC_DATA] Fol…" at bounding box center [589, 273] width 1179 height 546
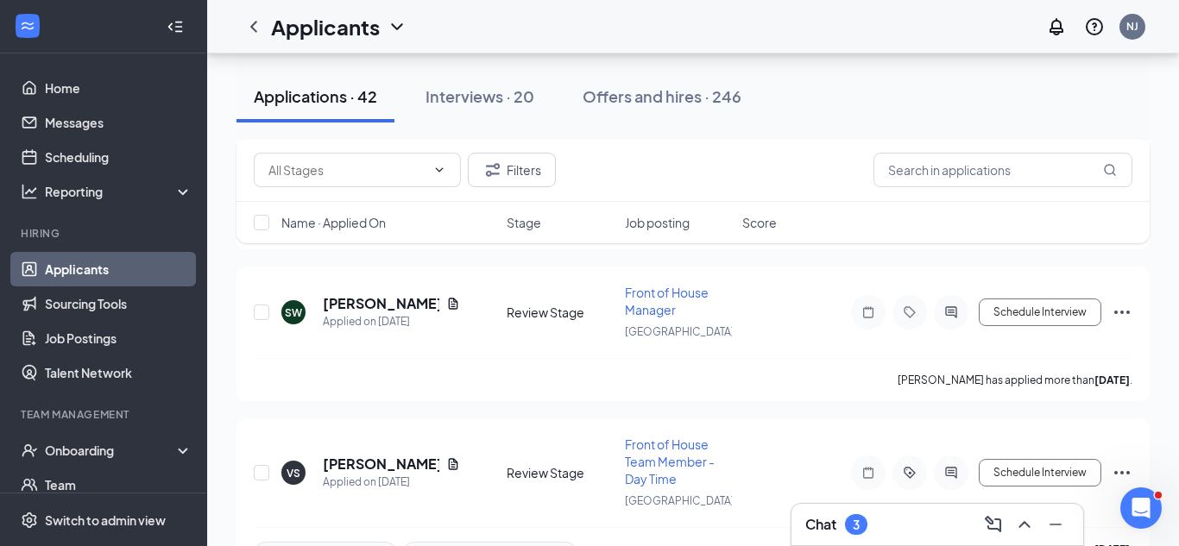
scroll to position [4959, 0]
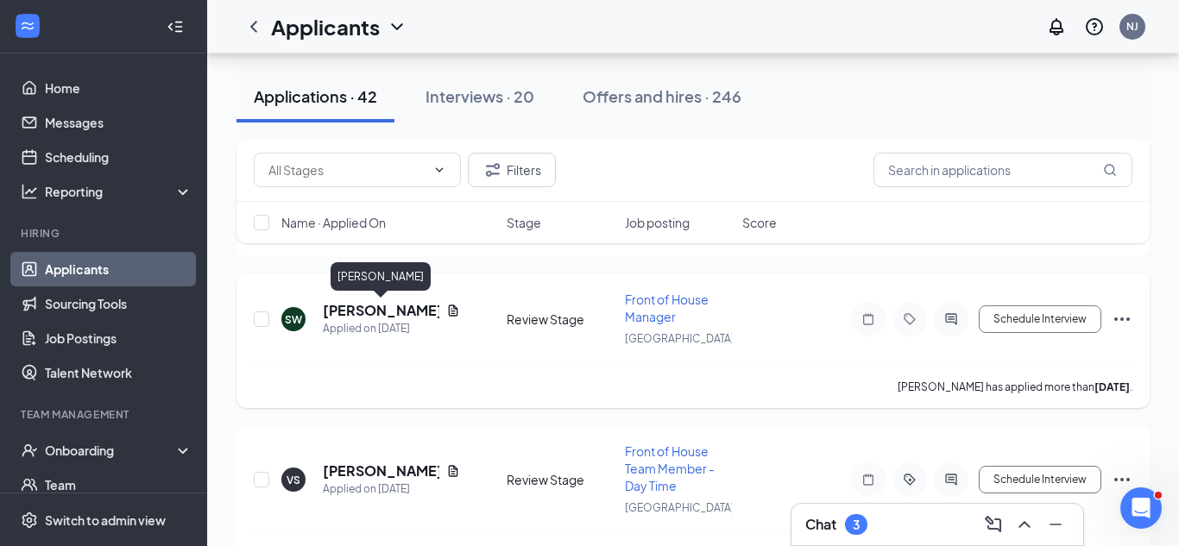
click at [392, 310] on h5 "[PERSON_NAME]" at bounding box center [381, 310] width 117 height 19
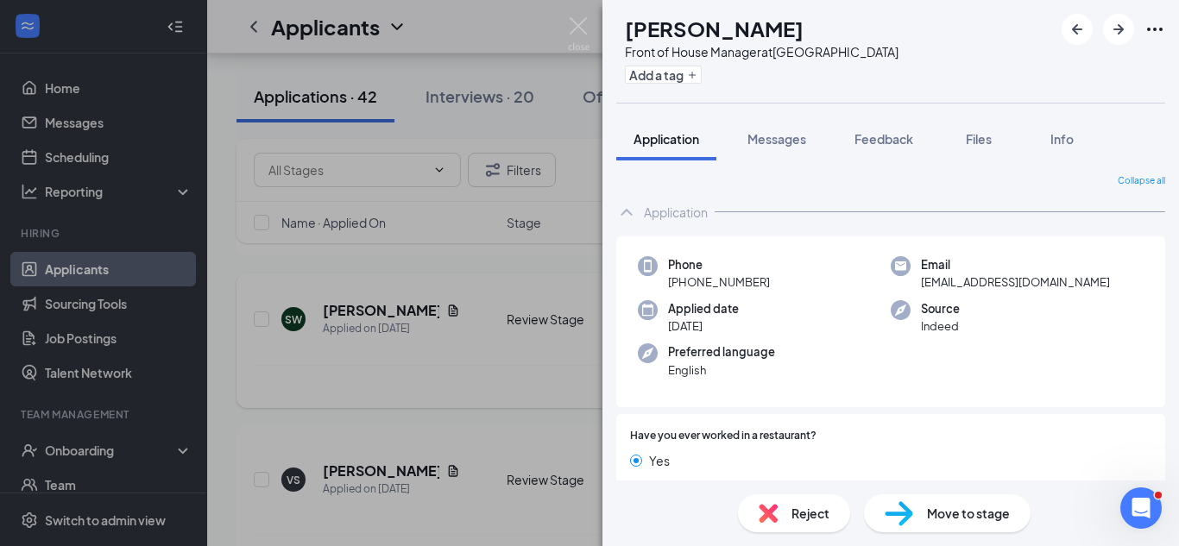
click at [392, 310] on div "SW [PERSON_NAME] Front of House Manager at [GEOGRAPHIC_DATA] Add a tag Applicat…" at bounding box center [589, 273] width 1179 height 546
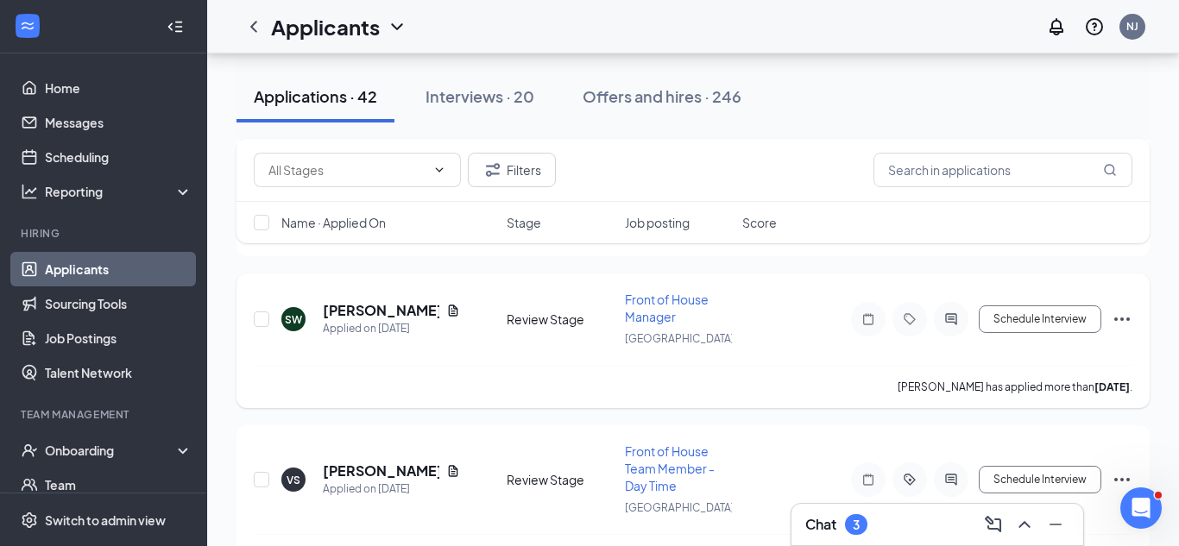
click at [420, 308] on h5 "[PERSON_NAME]" at bounding box center [381, 310] width 117 height 19
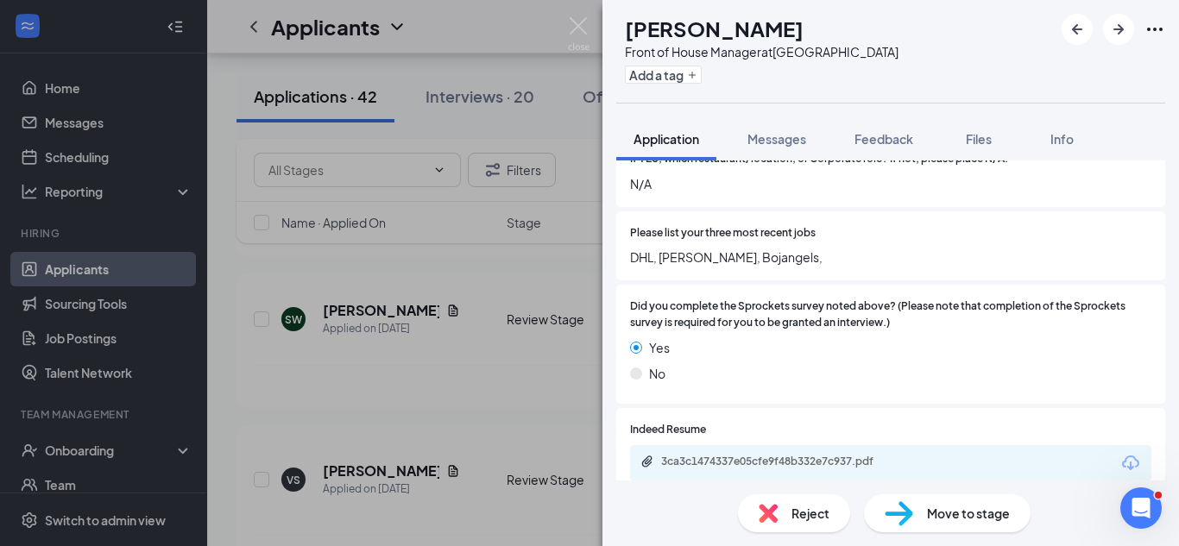
scroll to position [520, 0]
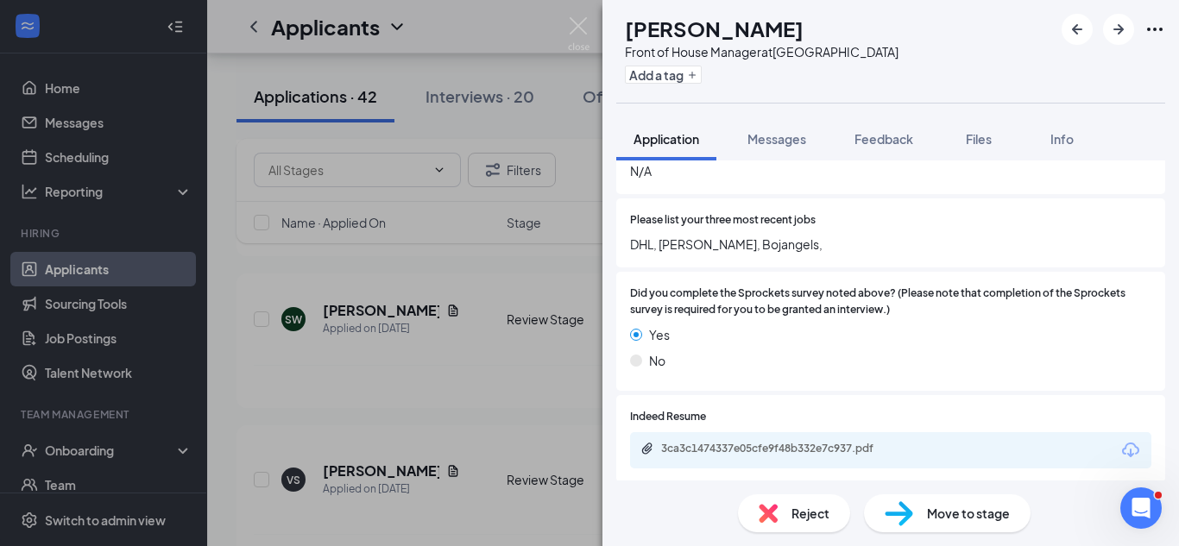
click at [854, 442] on div "3ca3c1474337e05cfe9f48b332e7c937.pdf" at bounding box center [782, 449] width 242 height 14
click at [821, 522] on span "Reject" at bounding box center [810, 513] width 38 height 19
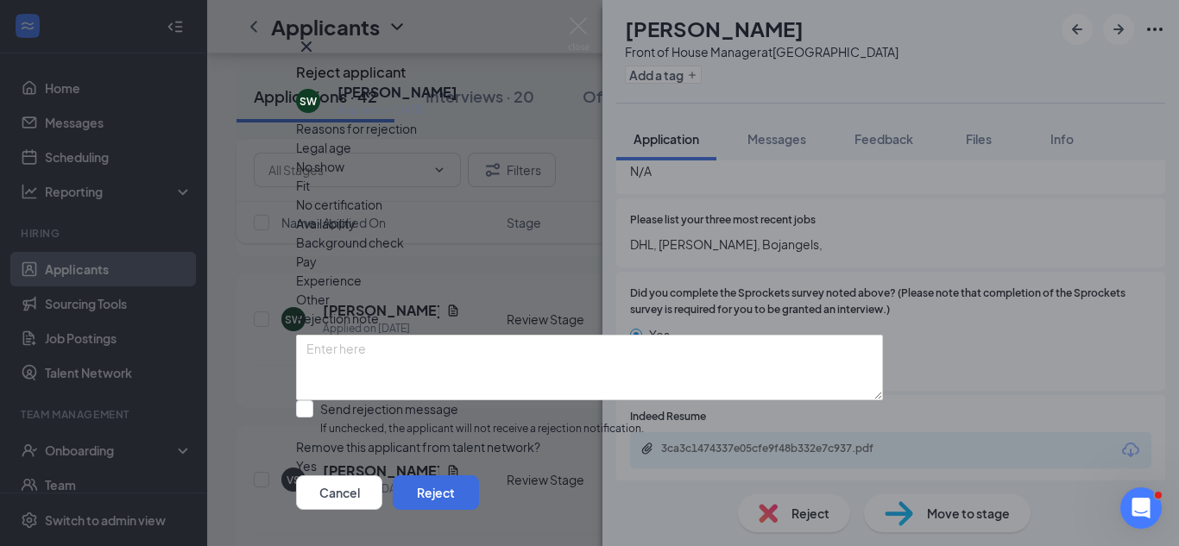
click at [310, 195] on span "Fit" at bounding box center [303, 185] width 14 height 19
click at [437, 416] on input "Send rejection message If unchecked, the applicant will not receive a rejection…" at bounding box center [470, 418] width 348 height 37
checkbox input "true"
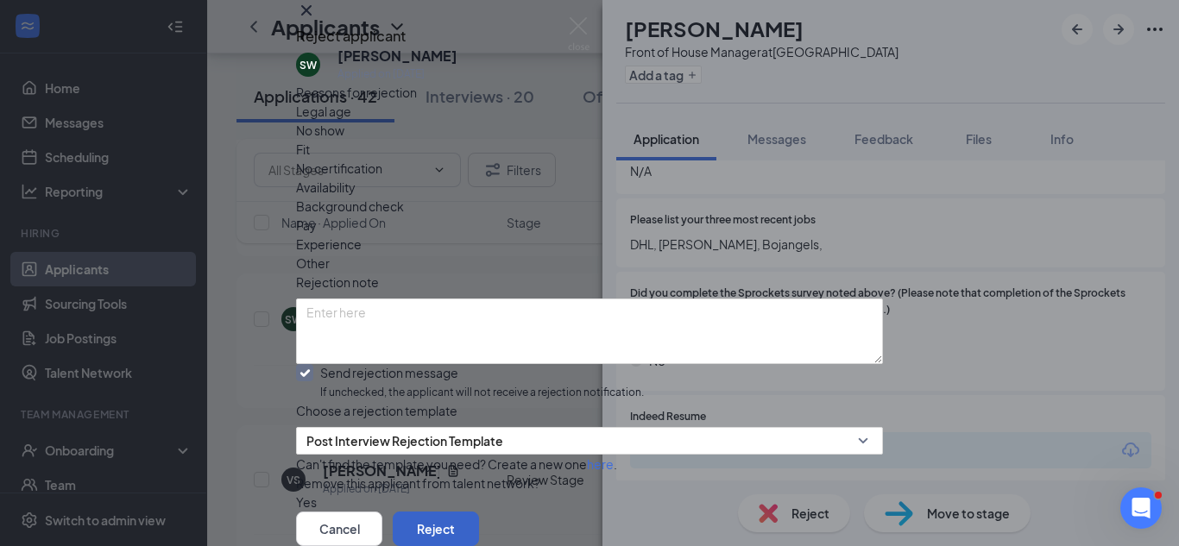
click at [479, 512] on button "Reject" at bounding box center [436, 529] width 86 height 35
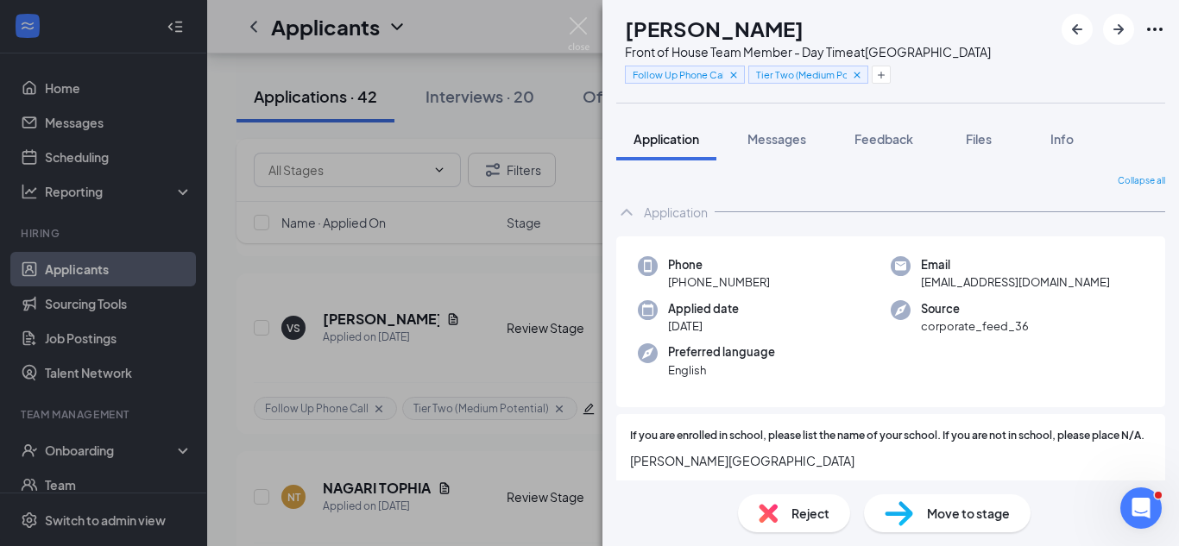
click at [593, 235] on div "VS [PERSON_NAME] Front of House Team Member - Day Time at [GEOGRAPHIC_DATA] Fol…" at bounding box center [589, 273] width 1179 height 546
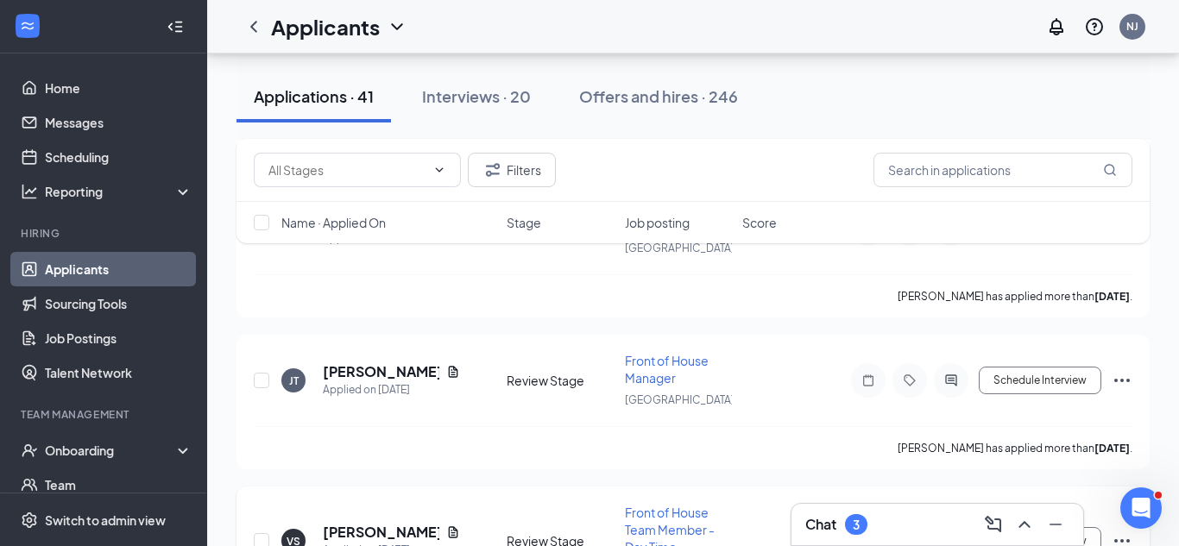
scroll to position [4743, 0]
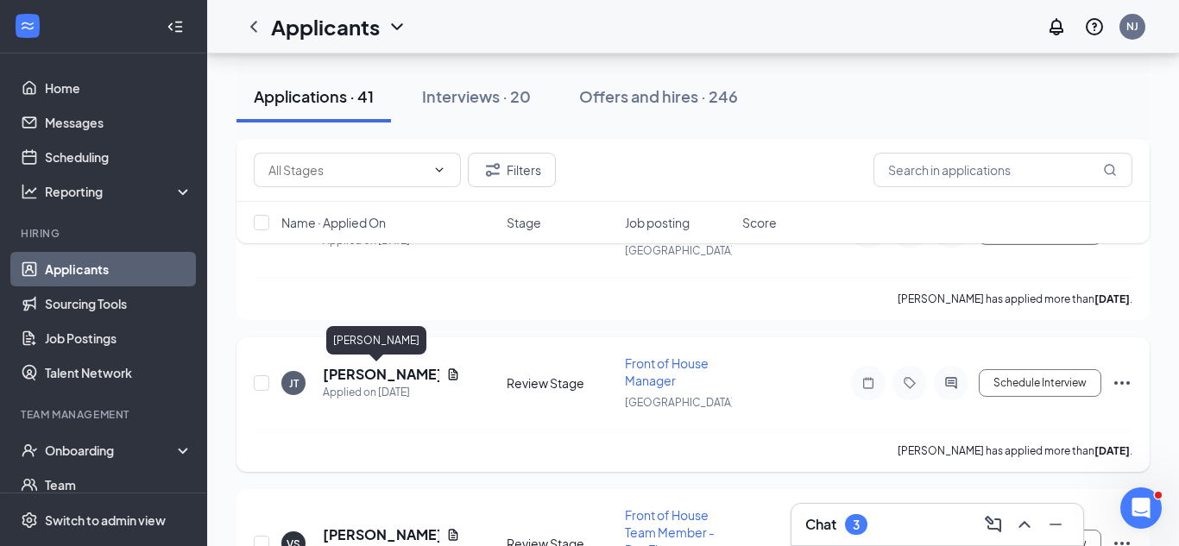
click at [343, 378] on h5 "[PERSON_NAME]" at bounding box center [381, 374] width 117 height 19
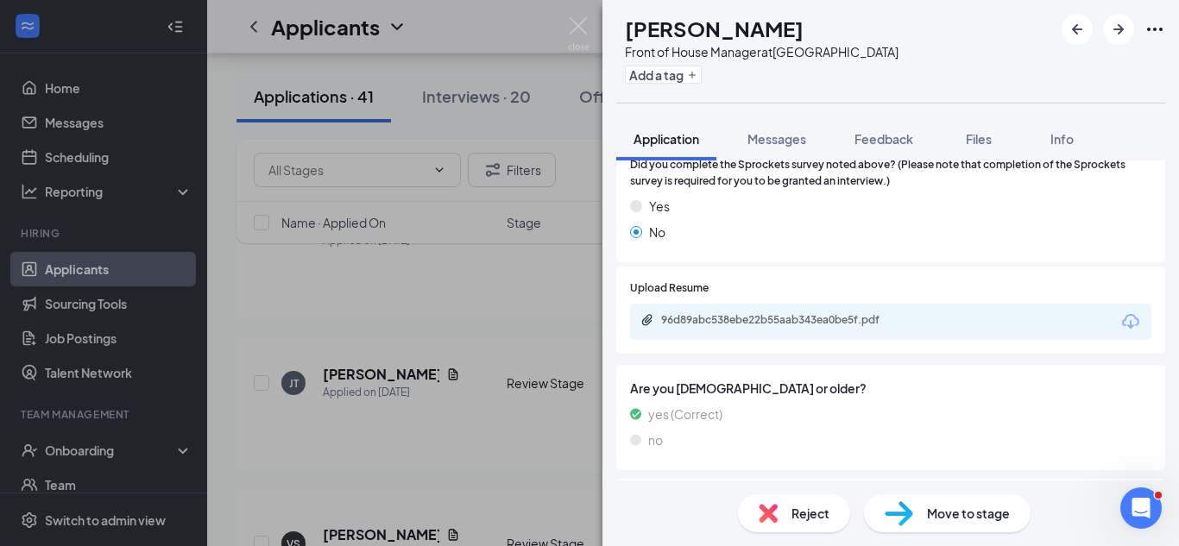
scroll to position [758, 0]
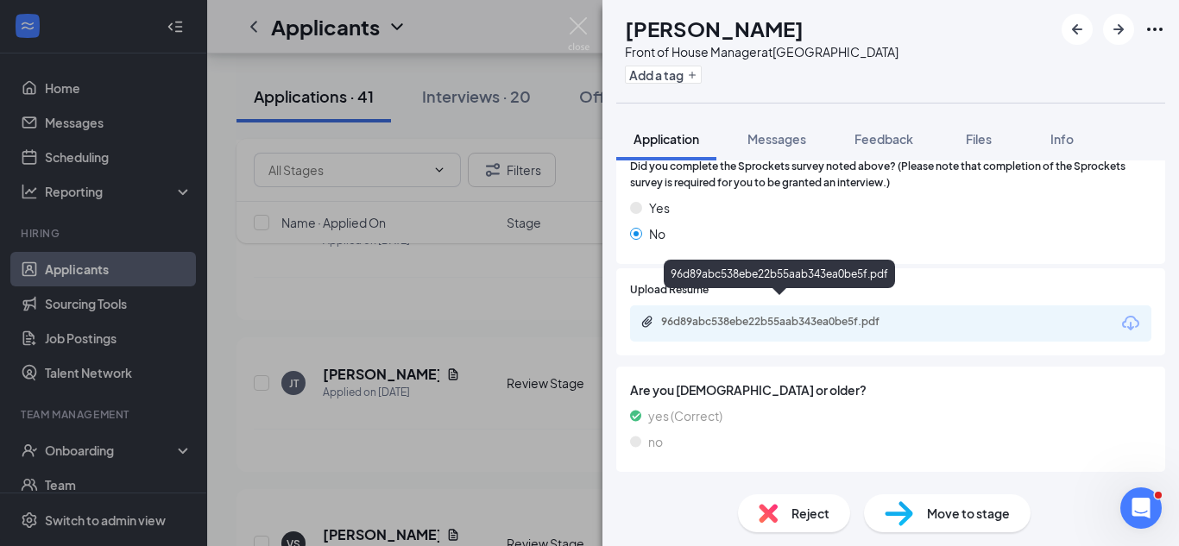
click at [761, 315] on div "96d89abc538ebe22b55aab343ea0be5f.pdf" at bounding box center [782, 322] width 242 height 14
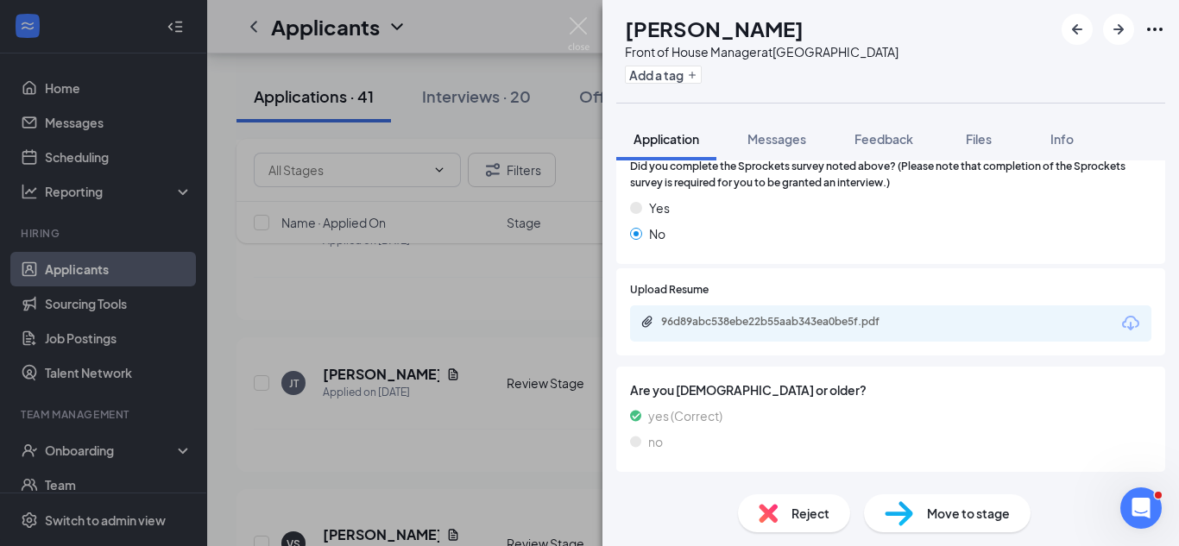
click at [816, 512] on span "Reject" at bounding box center [810, 513] width 38 height 19
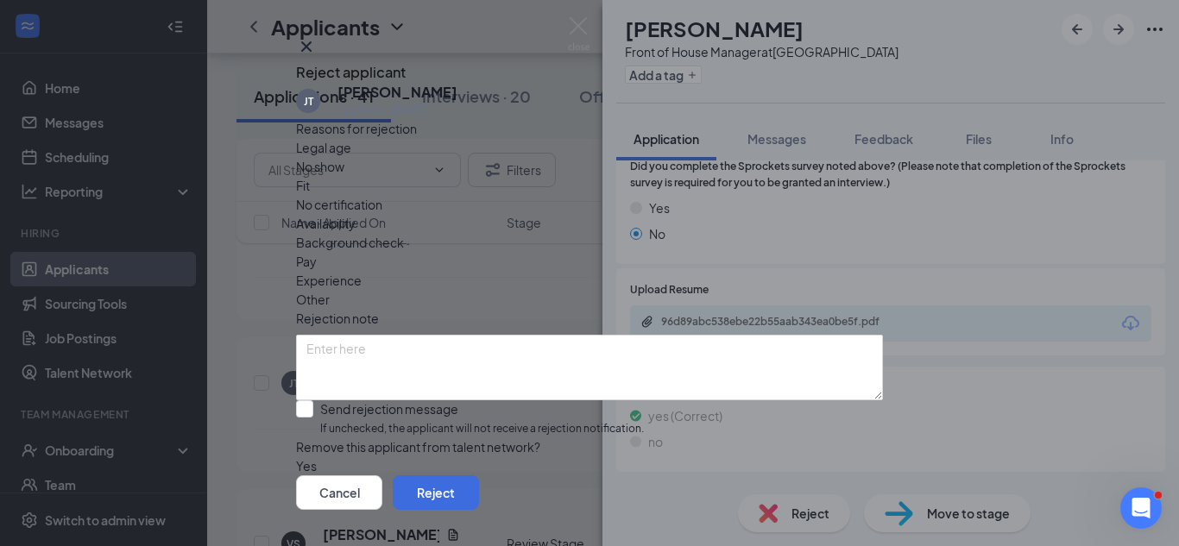
click at [310, 195] on span "Fit" at bounding box center [303, 185] width 14 height 19
click at [386, 421] on input "Send rejection message If unchecked, the applicant will not receive a rejection…" at bounding box center [470, 418] width 348 height 37
checkbox input "true"
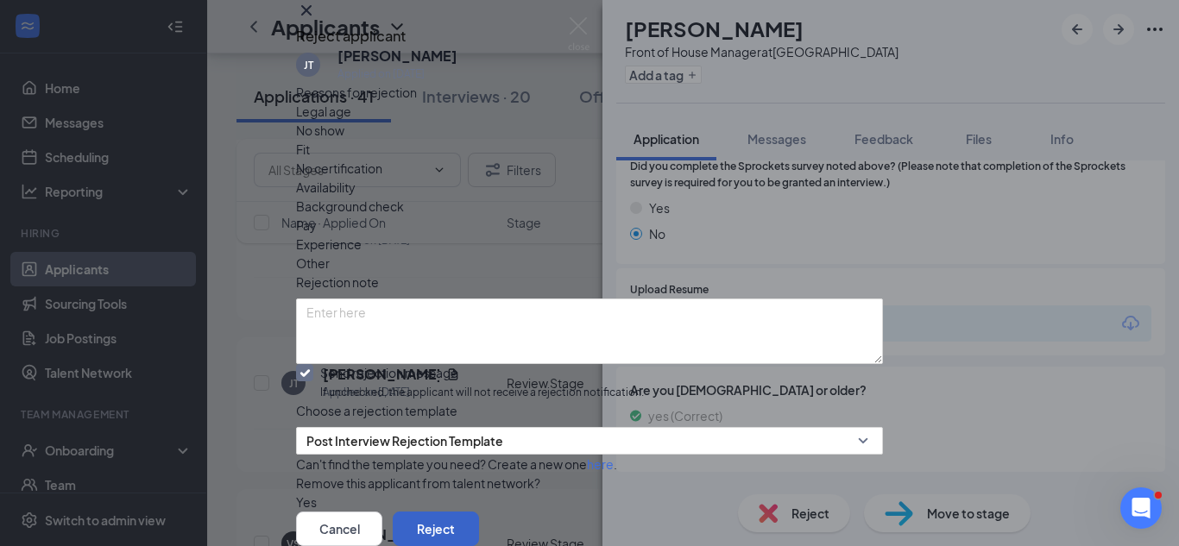
click at [479, 512] on button "Reject" at bounding box center [436, 529] width 86 height 35
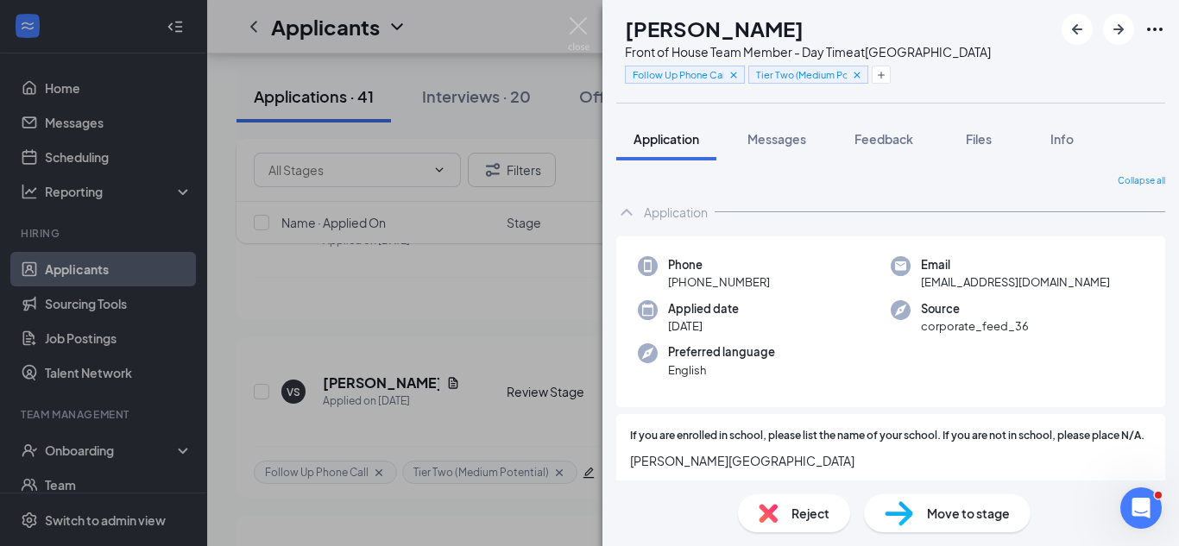
click at [570, 307] on div "VS [PERSON_NAME] Front of House Team Member - Day Time at [GEOGRAPHIC_DATA] Fol…" at bounding box center [589, 273] width 1179 height 546
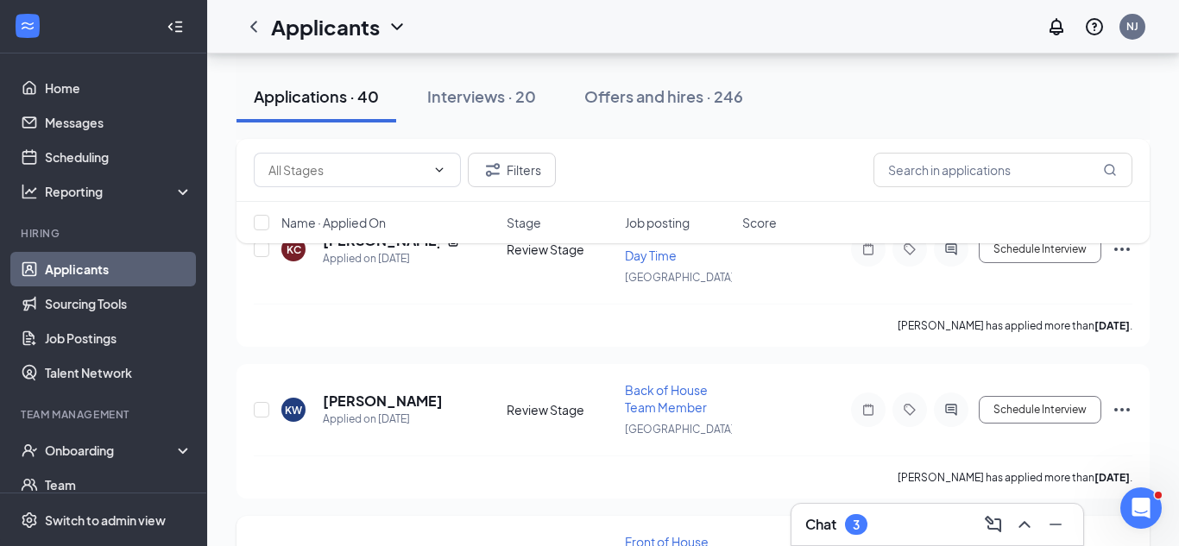
scroll to position [4563, 0]
click at [441, 400] on h5 "[PERSON_NAME]" at bounding box center [383, 403] width 120 height 19
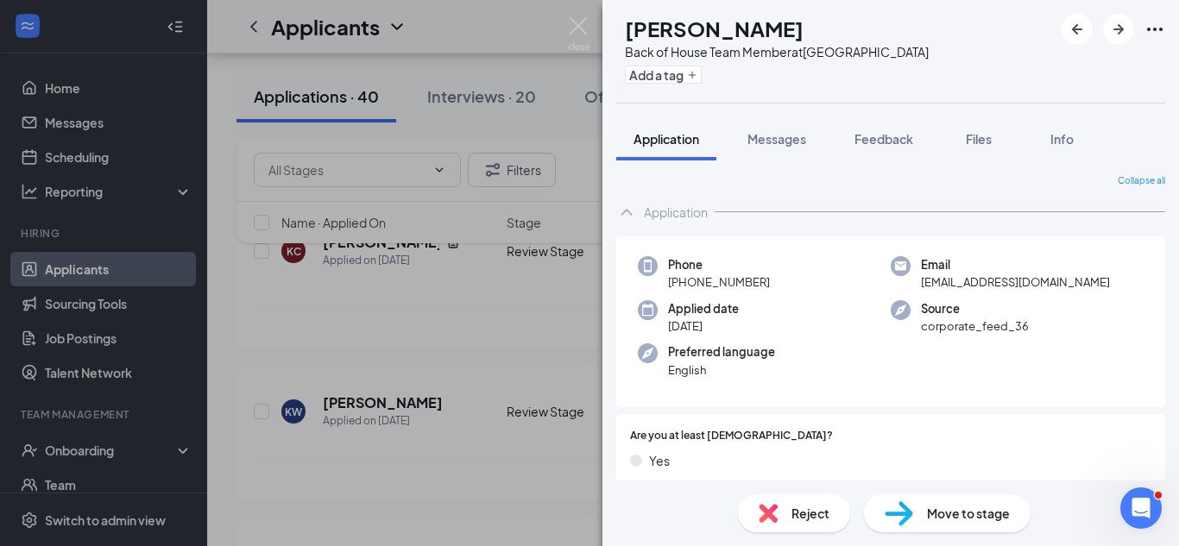
click at [900, 509] on img at bounding box center [899, 513] width 28 height 25
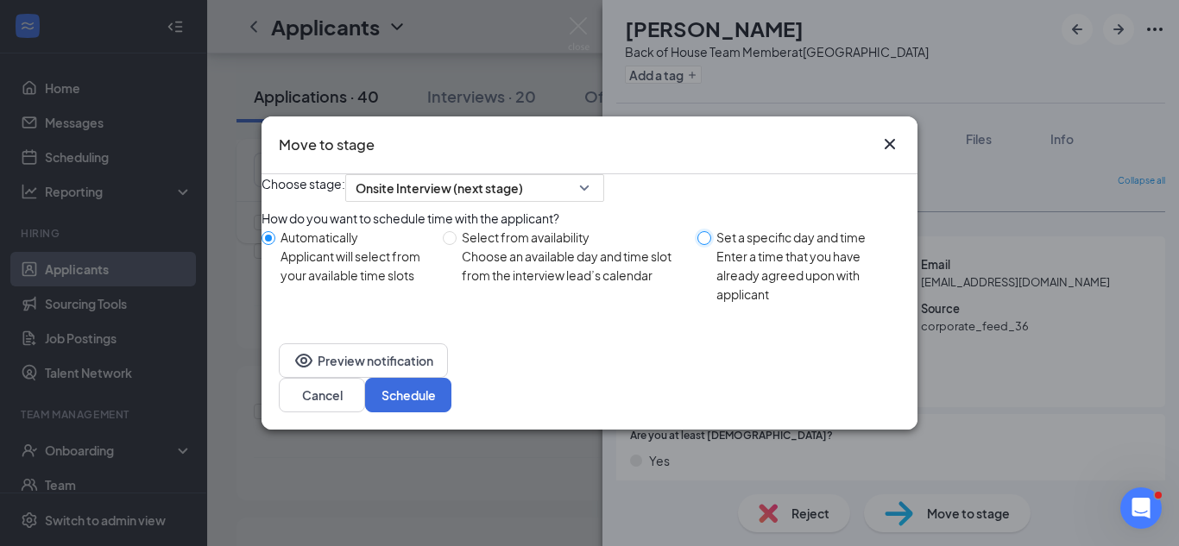
click at [699, 245] on input "Set a specific day and time Enter a time that you have already agreed upon with…" at bounding box center [704, 238] width 14 height 14
radio input "true"
radio input "false"
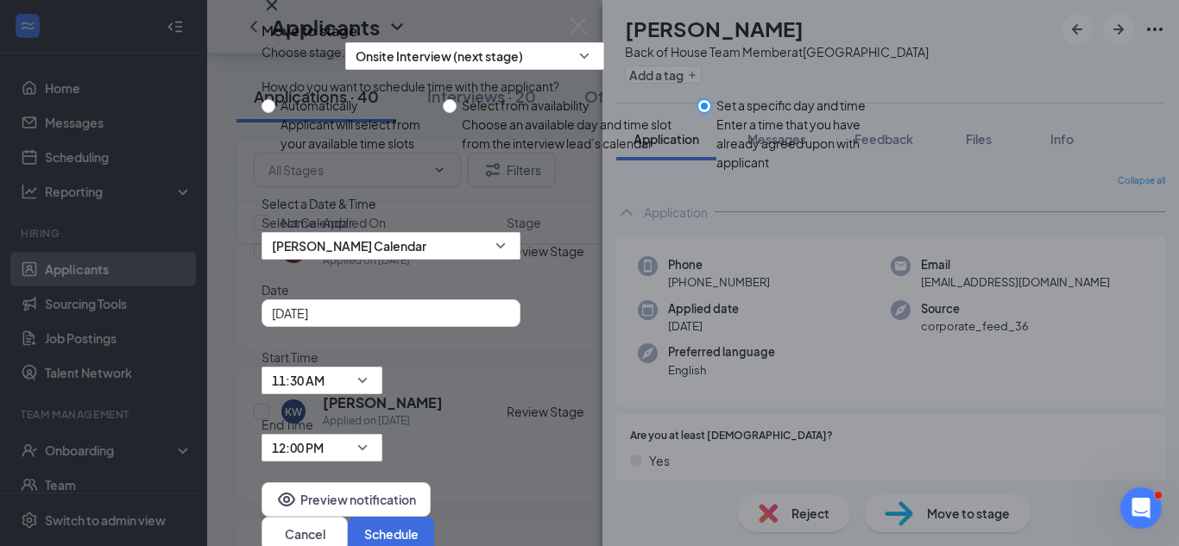
scroll to position [77, 0]
click at [510, 323] on div "[DATE]" at bounding box center [391, 313] width 238 height 19
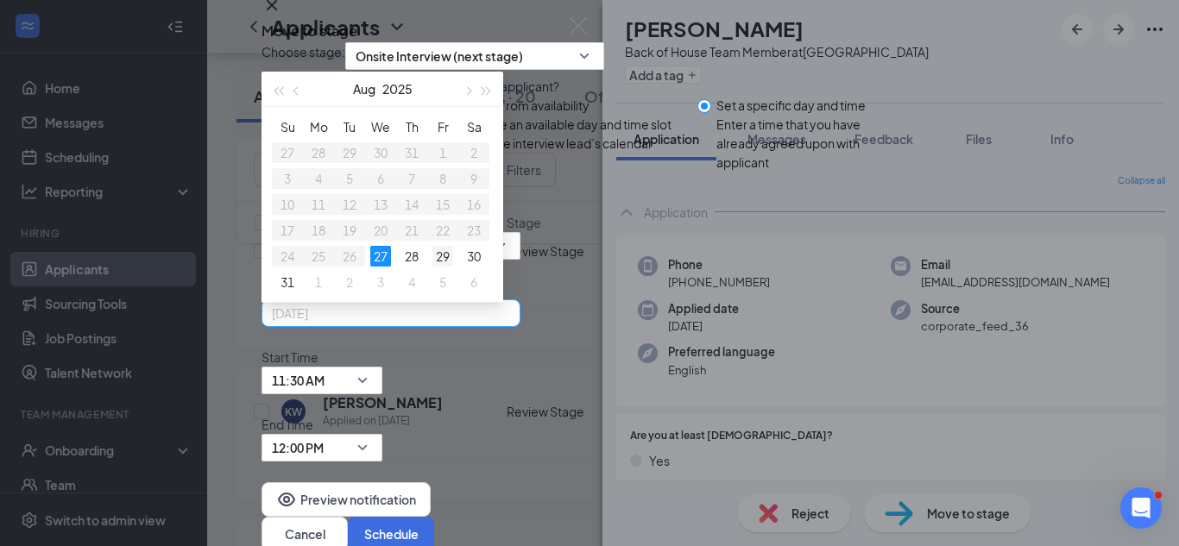
type input "[DATE]"
click at [453, 267] on div "29" at bounding box center [442, 256] width 21 height 21
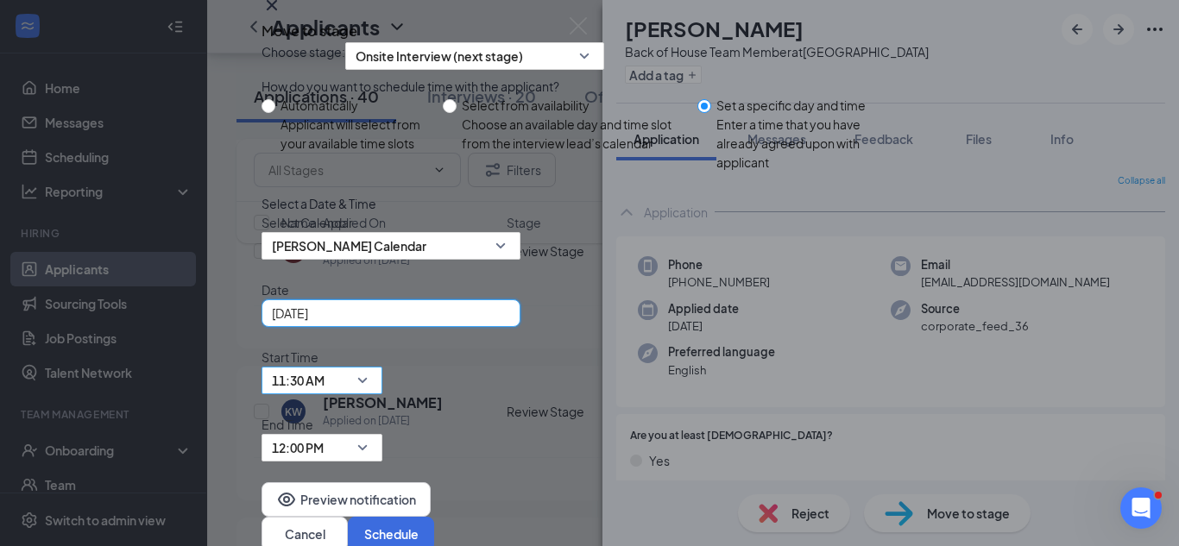
click at [382, 373] on div "11:30 AM" at bounding box center [321, 381] width 121 height 28
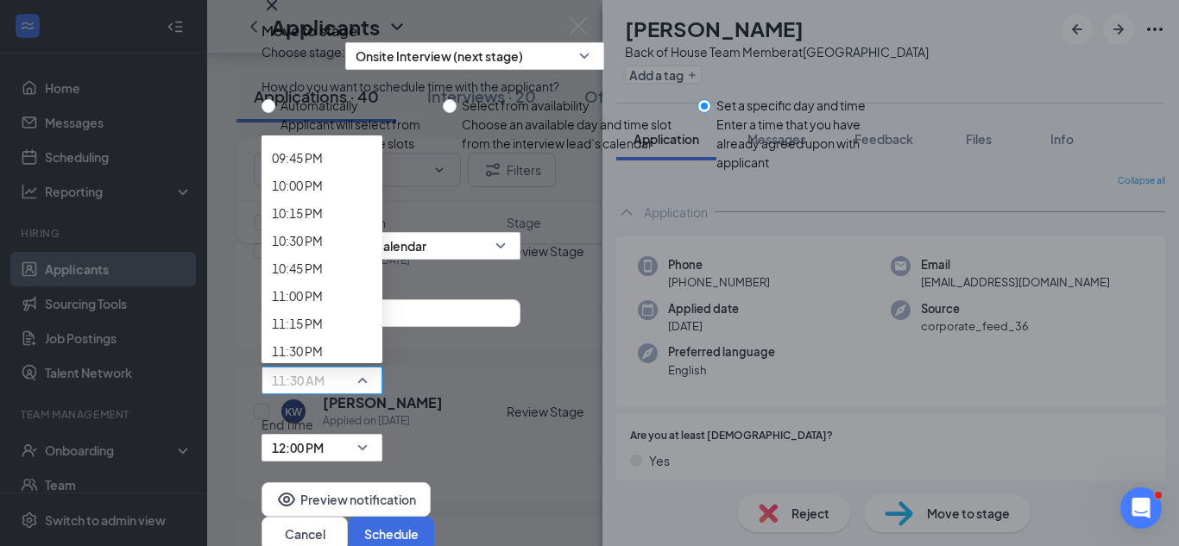
scroll to position [2417, 0]
click at [348, 517] on button "Cancel" at bounding box center [304, 534] width 86 height 35
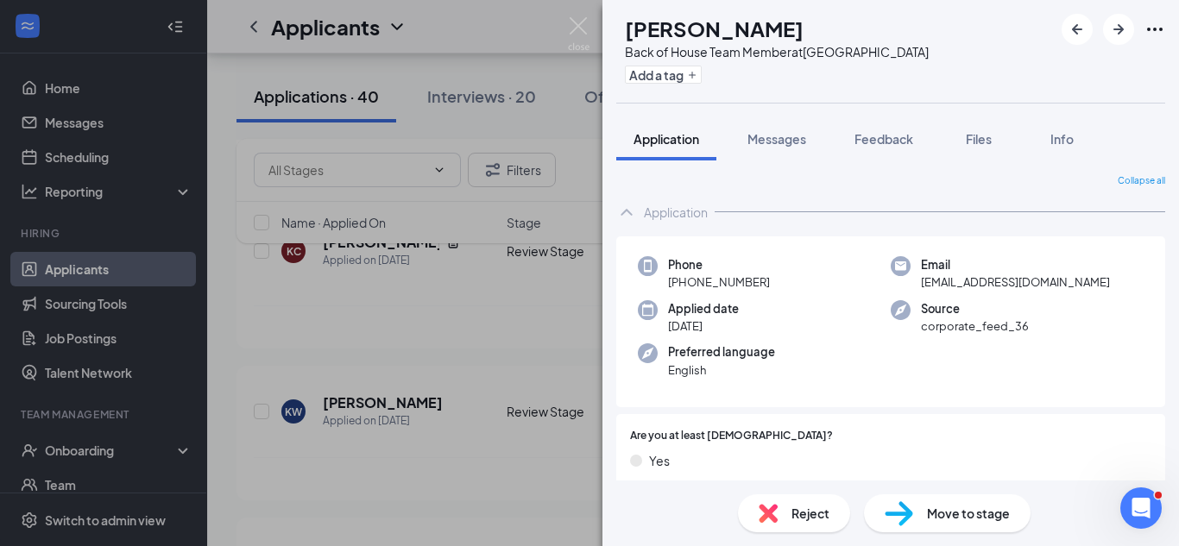
click at [899, 518] on img at bounding box center [899, 513] width 28 height 25
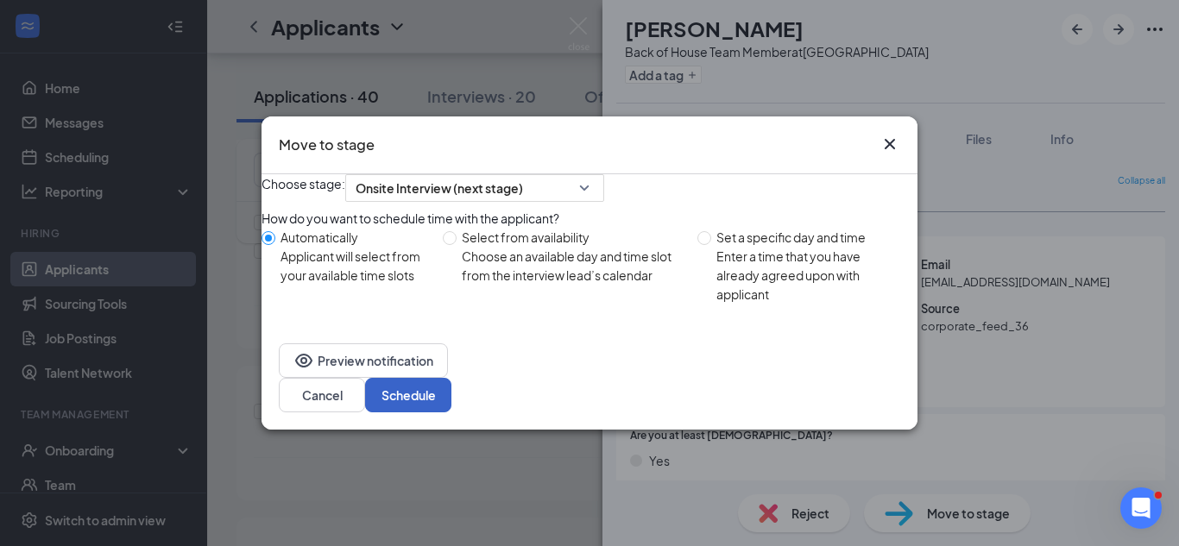
click at [451, 395] on button "Schedule" at bounding box center [408, 395] width 86 height 35
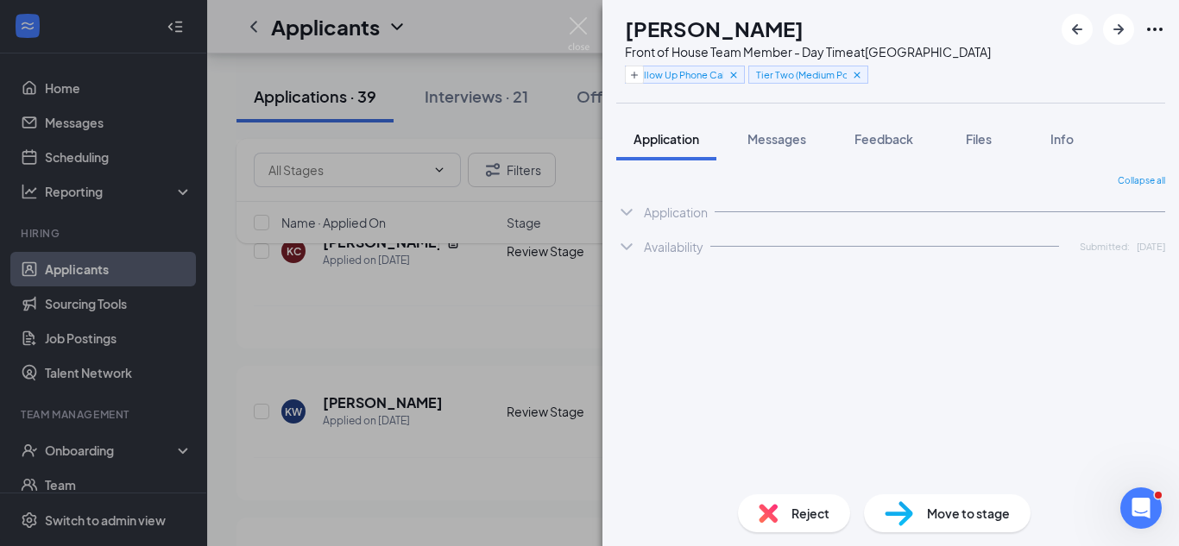
click at [440, 242] on div "VS [PERSON_NAME] Front of House Team Member - Day Time at [GEOGRAPHIC_DATA] Fol…" at bounding box center [589, 273] width 1179 height 546
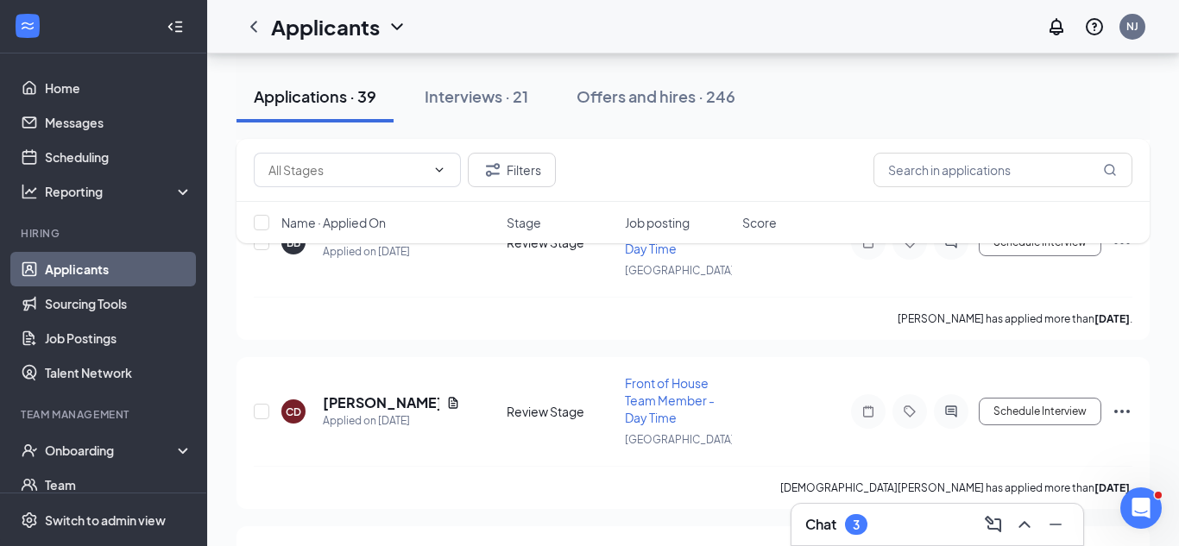
scroll to position [4220, 0]
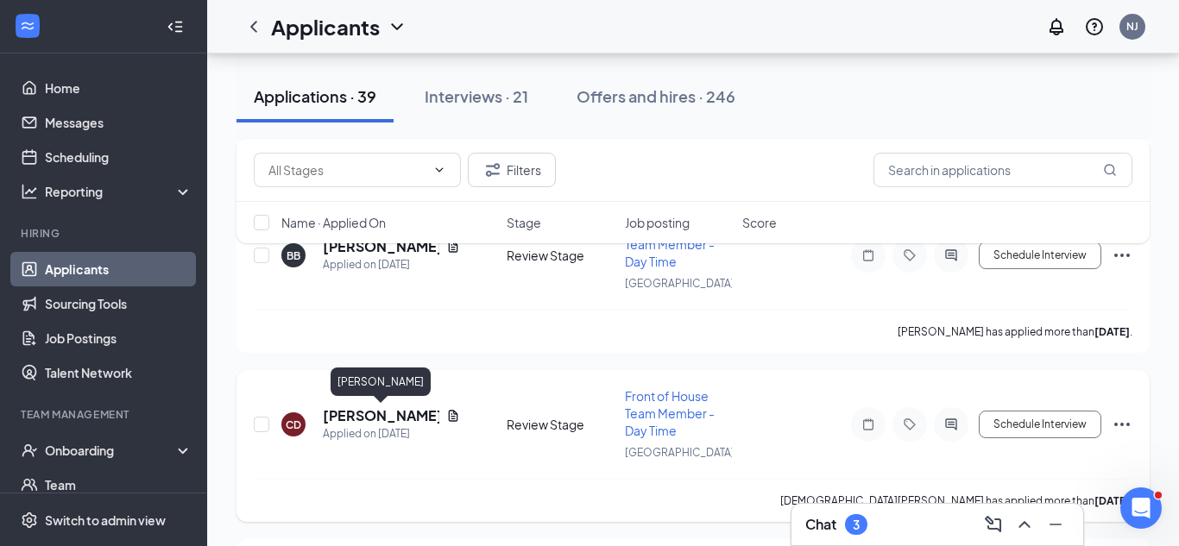
click at [395, 413] on h5 "[PERSON_NAME]" at bounding box center [381, 415] width 117 height 19
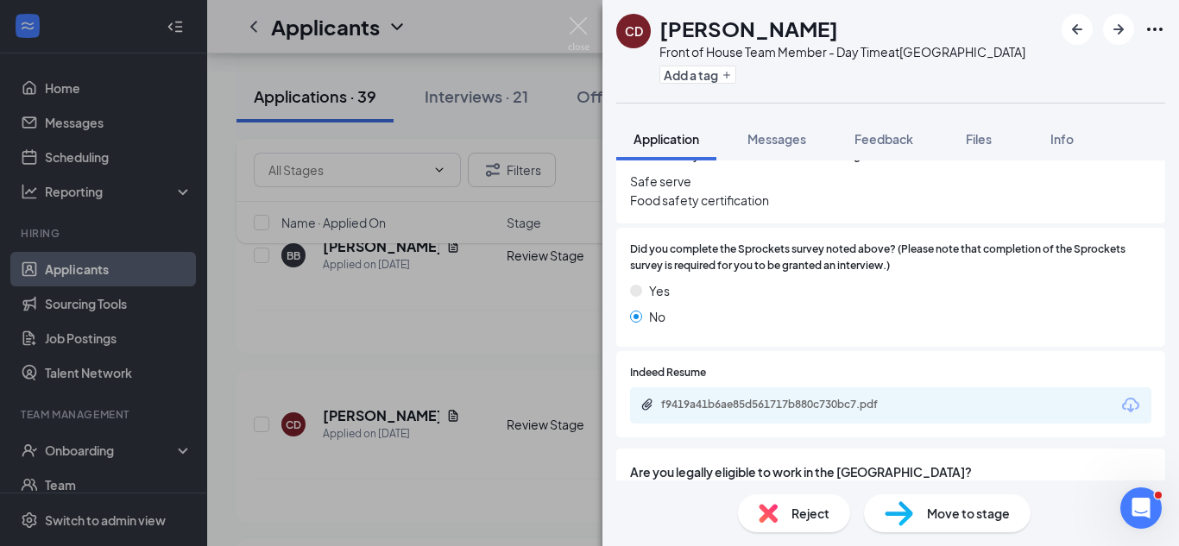
scroll to position [856, 0]
click at [829, 399] on div "f9419a41b6ae85d561717b880c730bc7.pdf" at bounding box center [890, 405] width 521 height 36
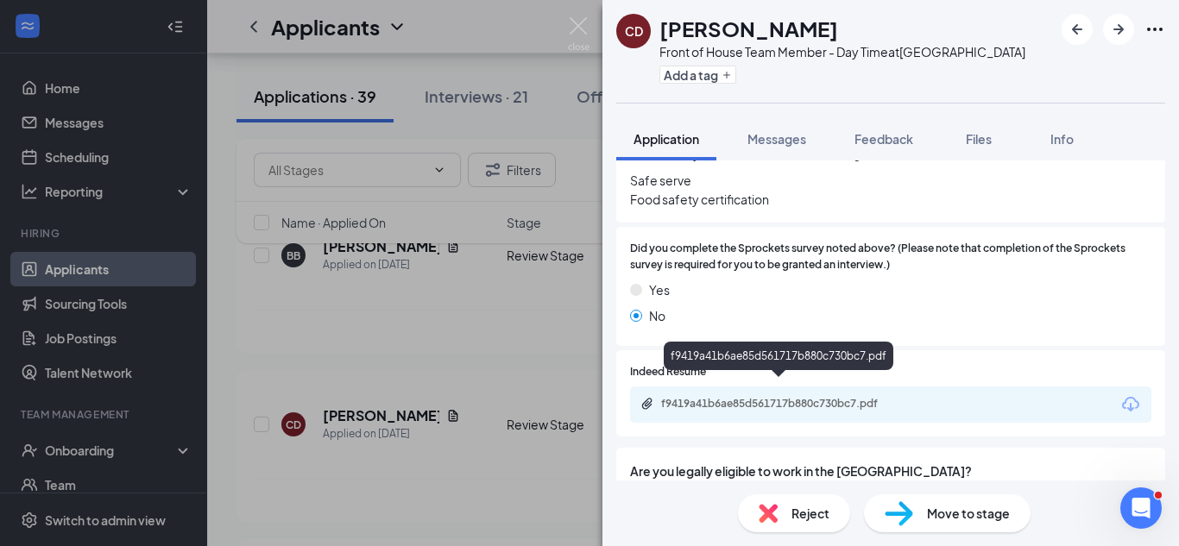
click at [826, 397] on div "f9419a41b6ae85d561717b880c730bc7.pdf" at bounding box center [782, 404] width 242 height 14
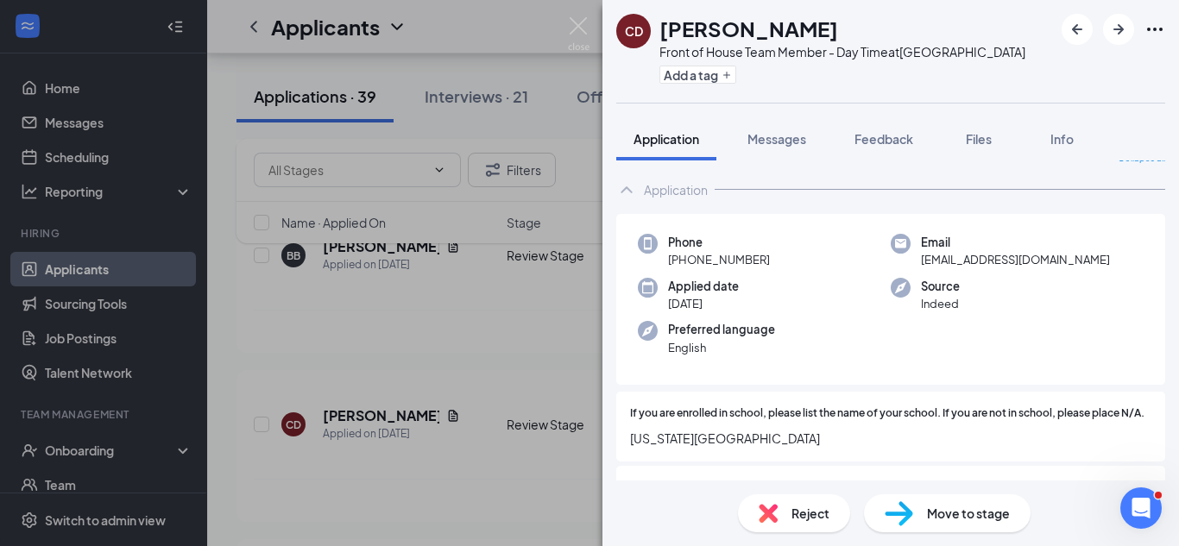
scroll to position [0, 0]
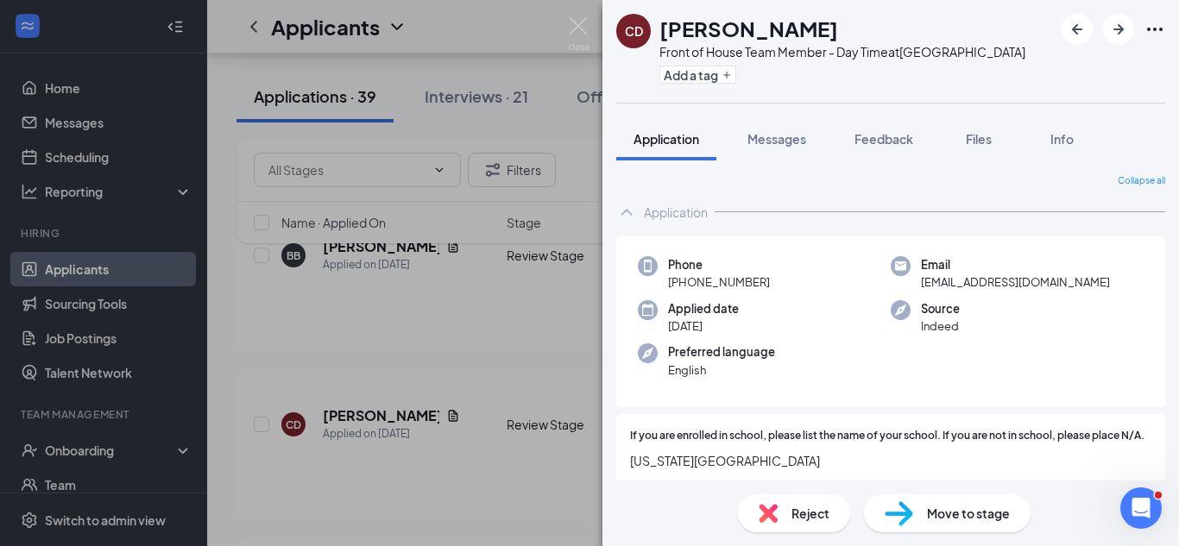
click at [942, 526] on div "Move to stage" at bounding box center [947, 514] width 167 height 38
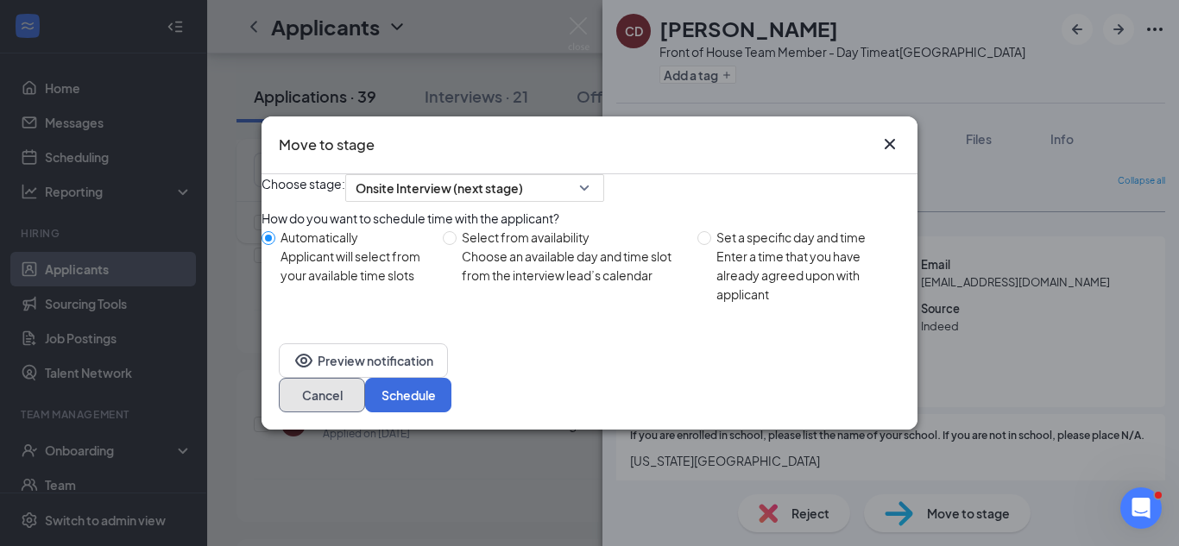
click at [365, 413] on button "Cancel" at bounding box center [322, 395] width 86 height 35
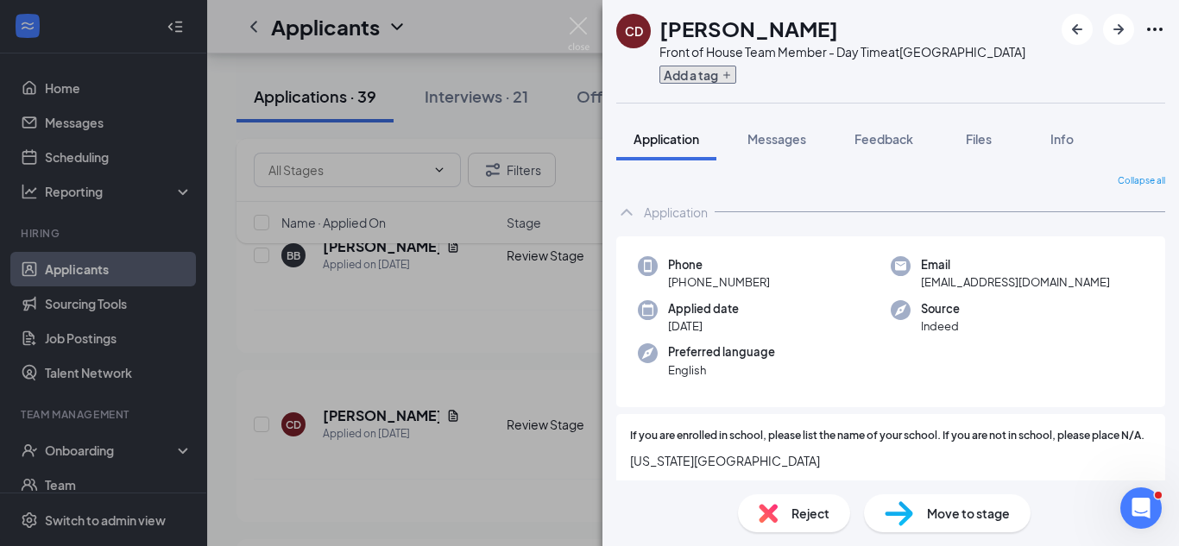
click at [681, 79] on button "Add a tag" at bounding box center [697, 75] width 77 height 18
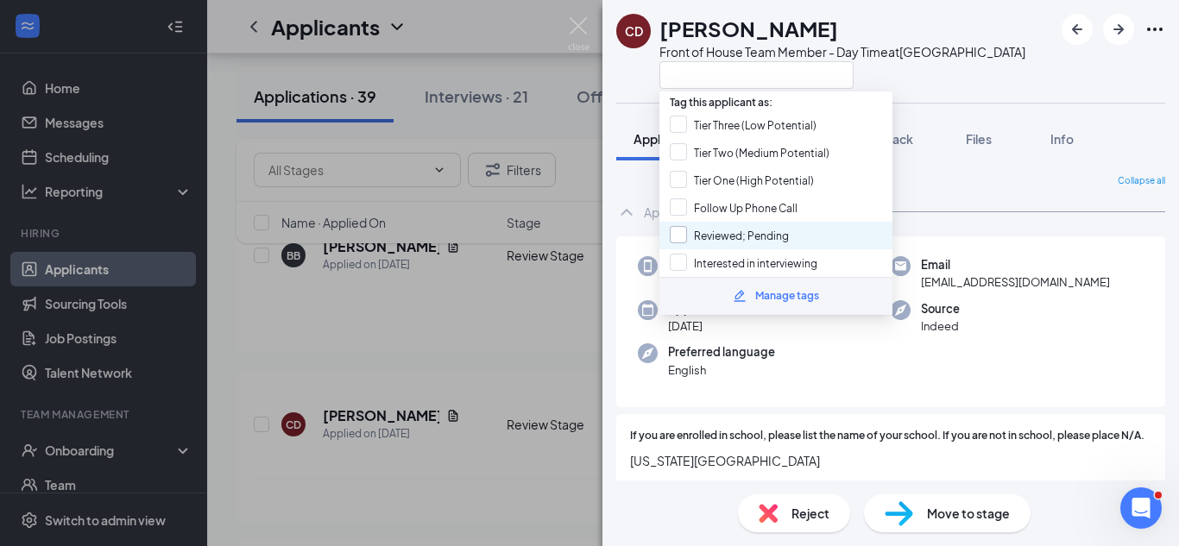
click at [676, 234] on input "Reviewed; Pending" at bounding box center [729, 235] width 119 height 19
checkbox input "true"
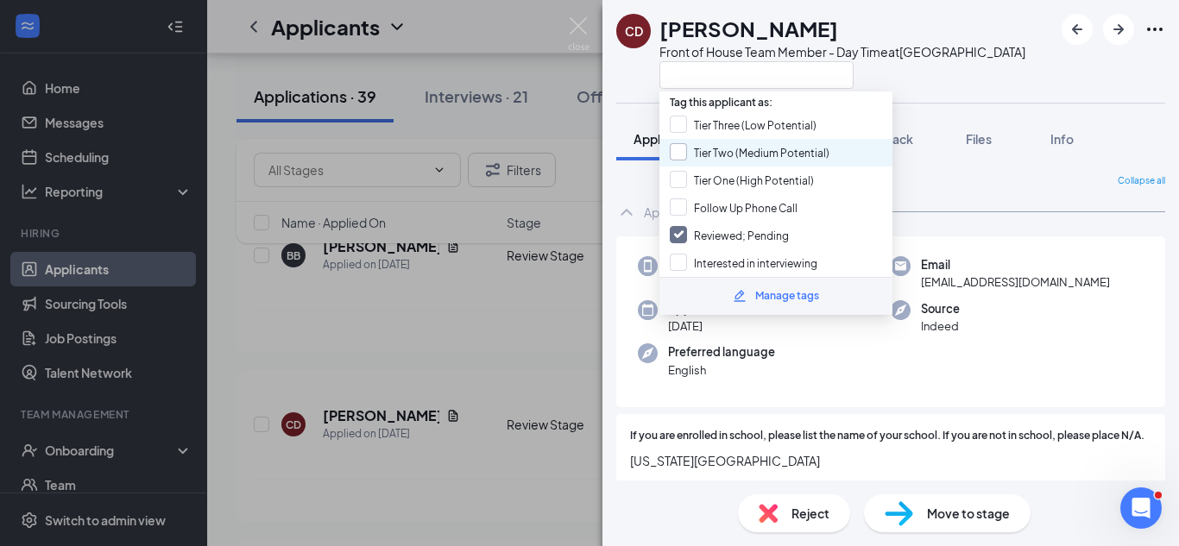
click at [677, 153] on input "Tier Two (Medium Potential)" at bounding box center [750, 152] width 160 height 19
checkbox input "true"
click at [520, 213] on div "CD [DEMOGRAPHIC_DATA][PERSON_NAME] Front of House Team Member - Day Time at [GE…" at bounding box center [589, 273] width 1179 height 546
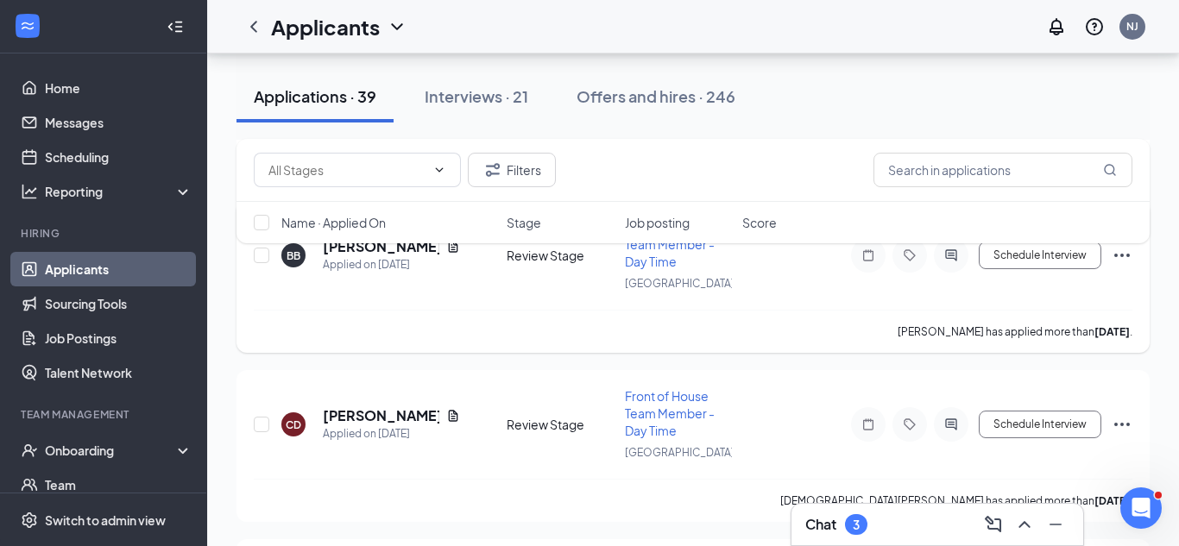
scroll to position [4000, 0]
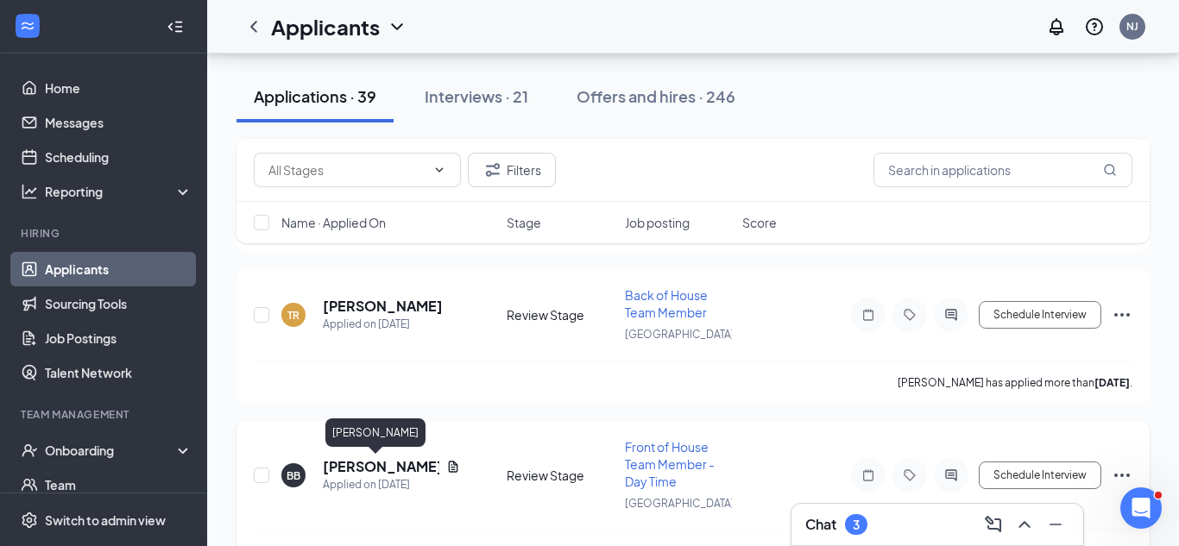
click at [370, 462] on h5 "[PERSON_NAME]" at bounding box center [381, 466] width 117 height 19
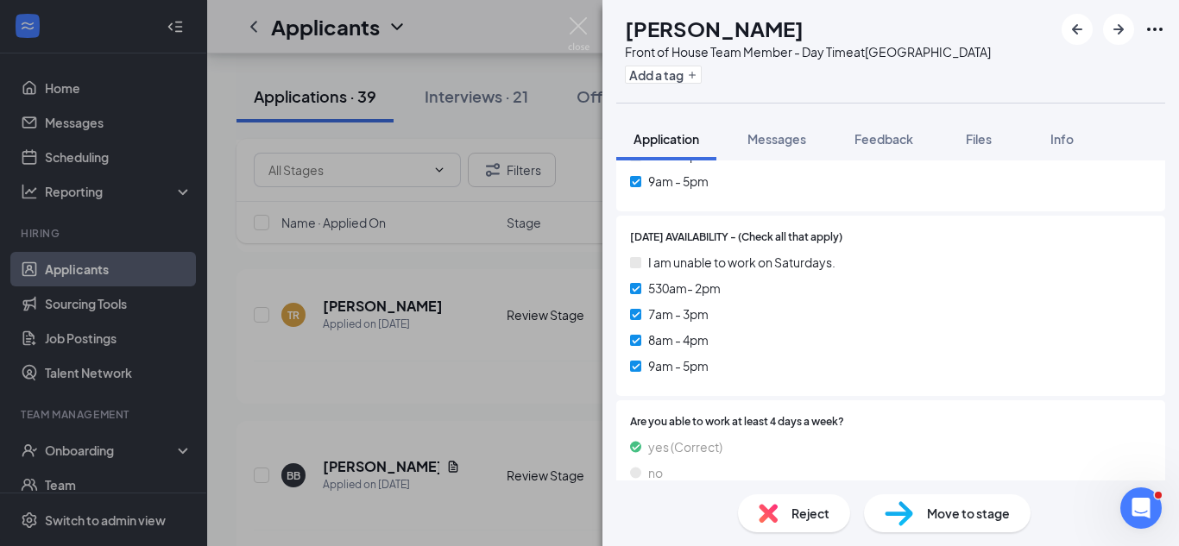
scroll to position [2647, 0]
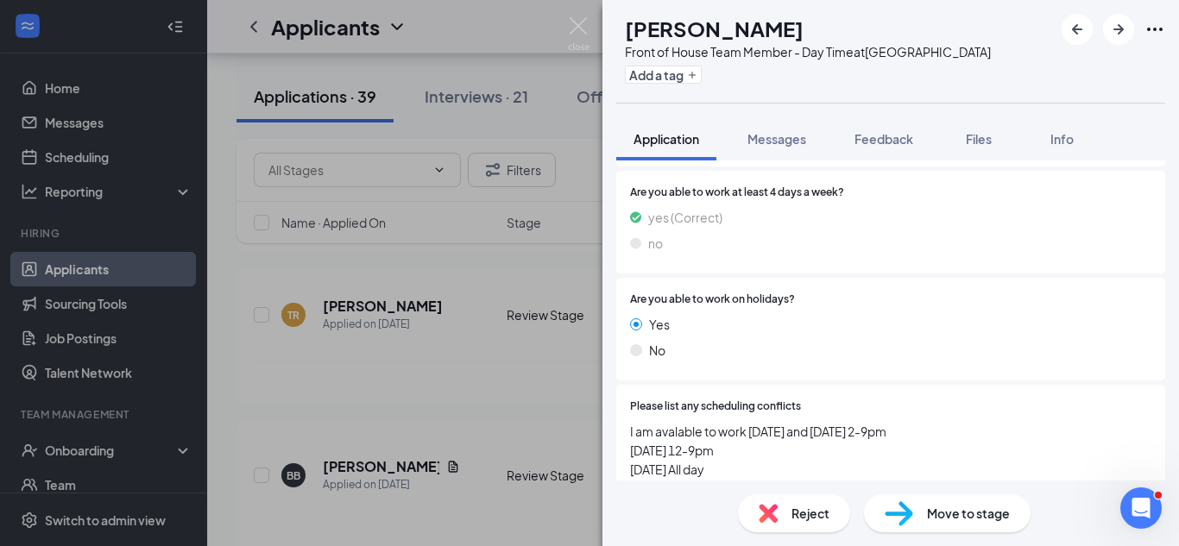
click at [766, 521] on img at bounding box center [768, 513] width 19 height 19
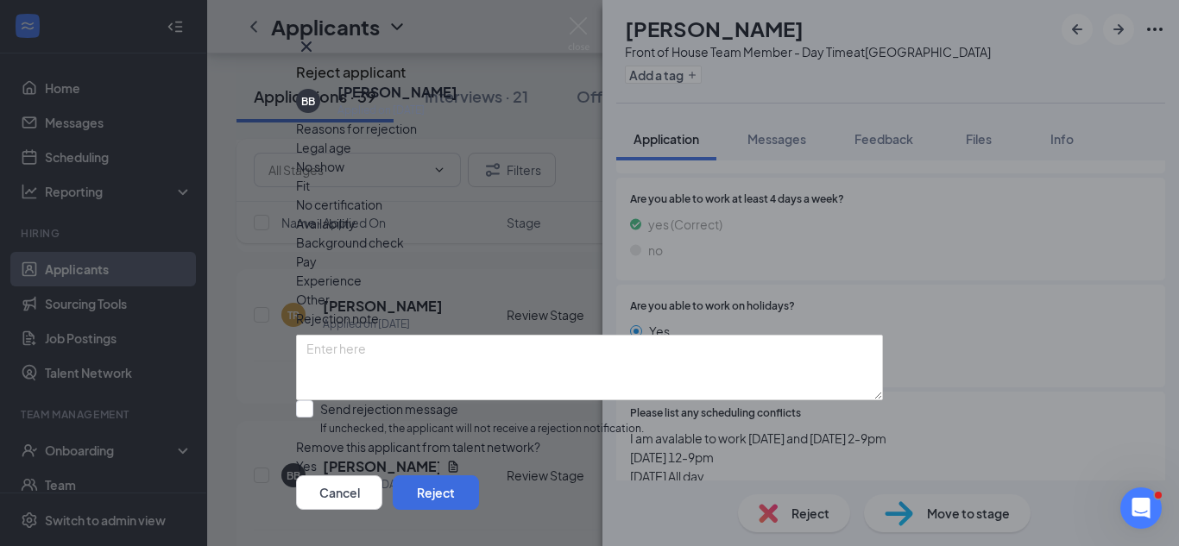
click at [356, 217] on span "Availability" at bounding box center [326, 223] width 60 height 19
click at [416, 412] on input "Send rejection message If unchecked, the applicant will not receive a rejection…" at bounding box center [470, 418] width 348 height 37
checkbox input "true"
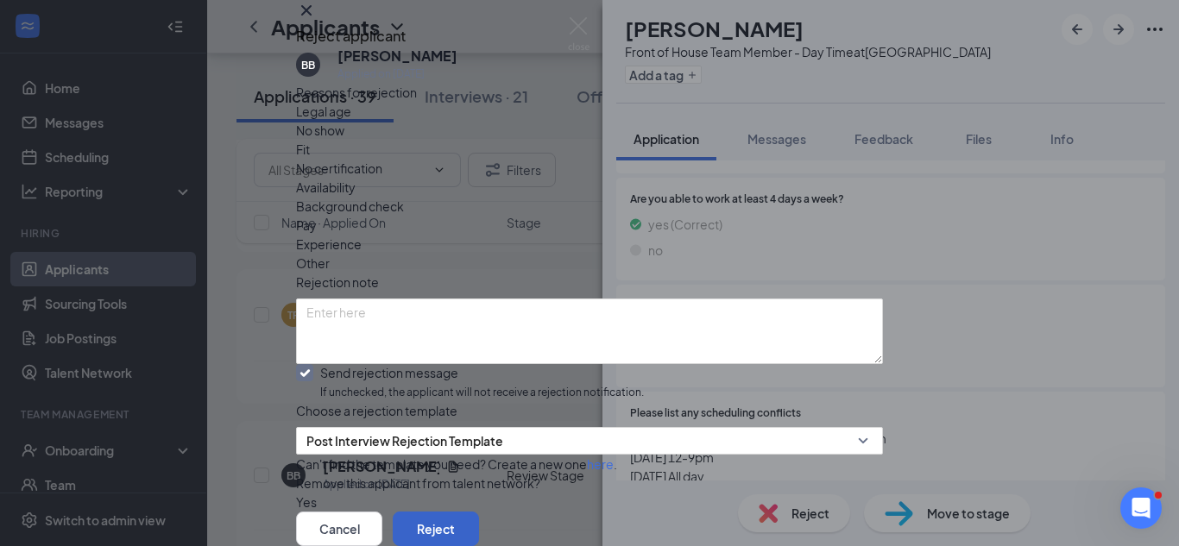
click at [479, 512] on button "Reject" at bounding box center [436, 529] width 86 height 35
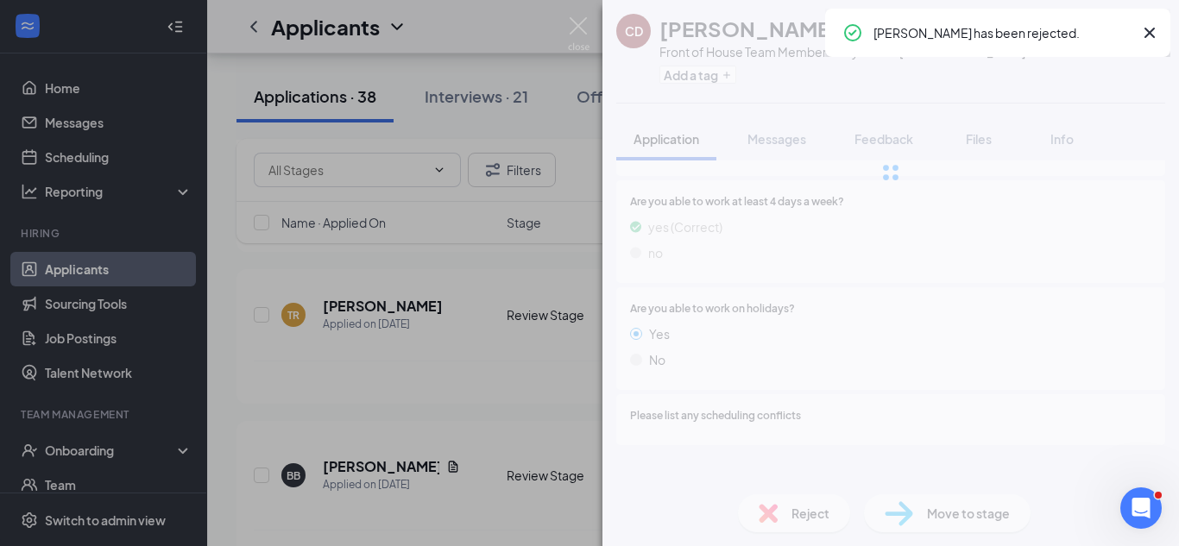
click at [508, 379] on div "CD [DEMOGRAPHIC_DATA][PERSON_NAME] Front of House Team Member - Day Time at [GE…" at bounding box center [589, 273] width 1179 height 546
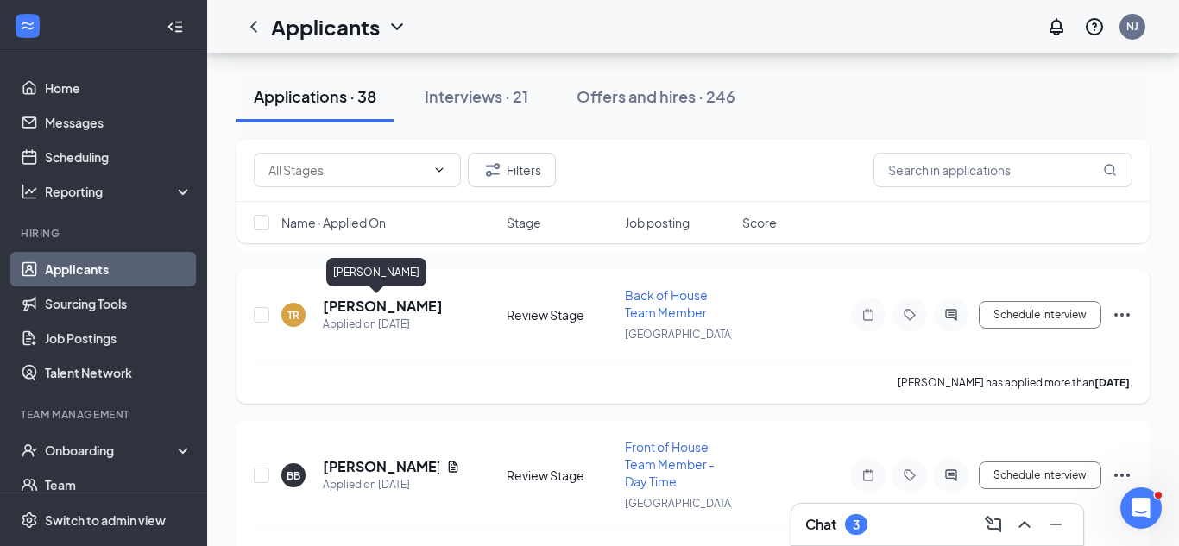
click at [375, 308] on h5 "[PERSON_NAME]" at bounding box center [383, 306] width 120 height 19
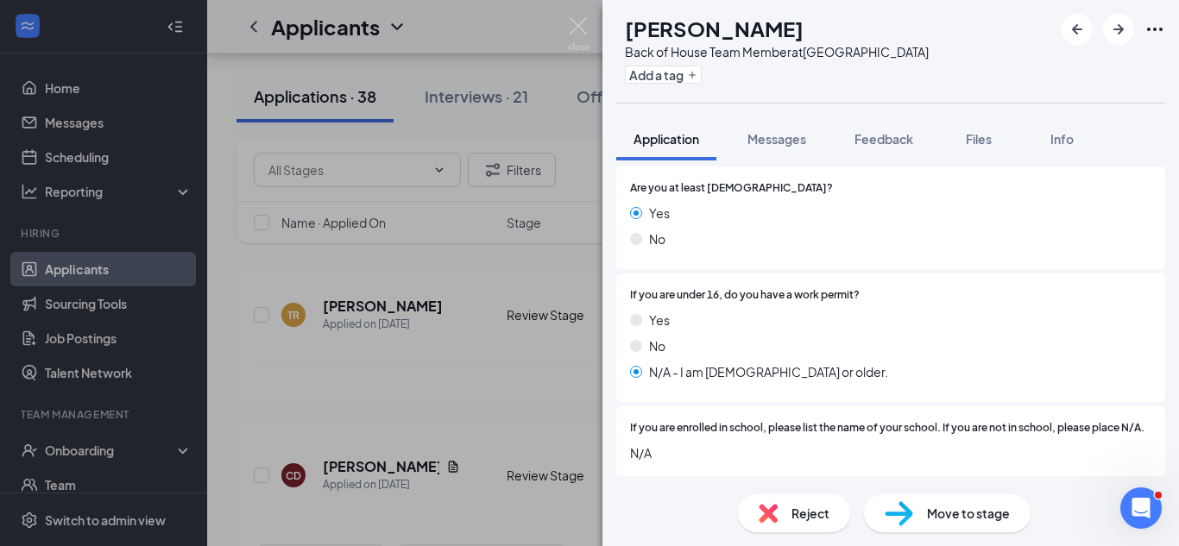
click at [791, 510] on span "Reject" at bounding box center [810, 513] width 38 height 19
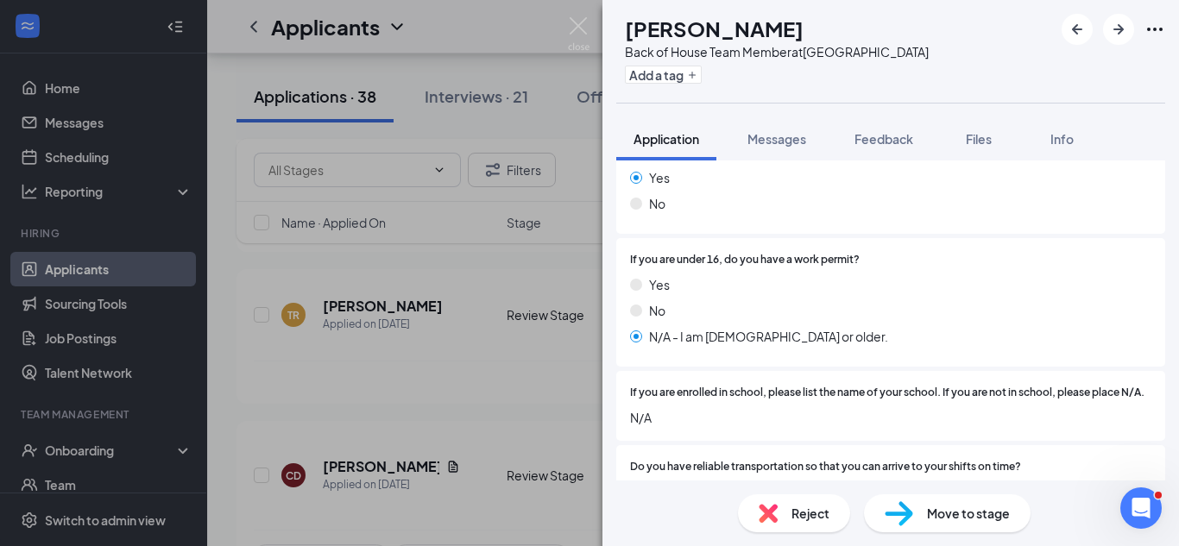
scroll to position [501, 0]
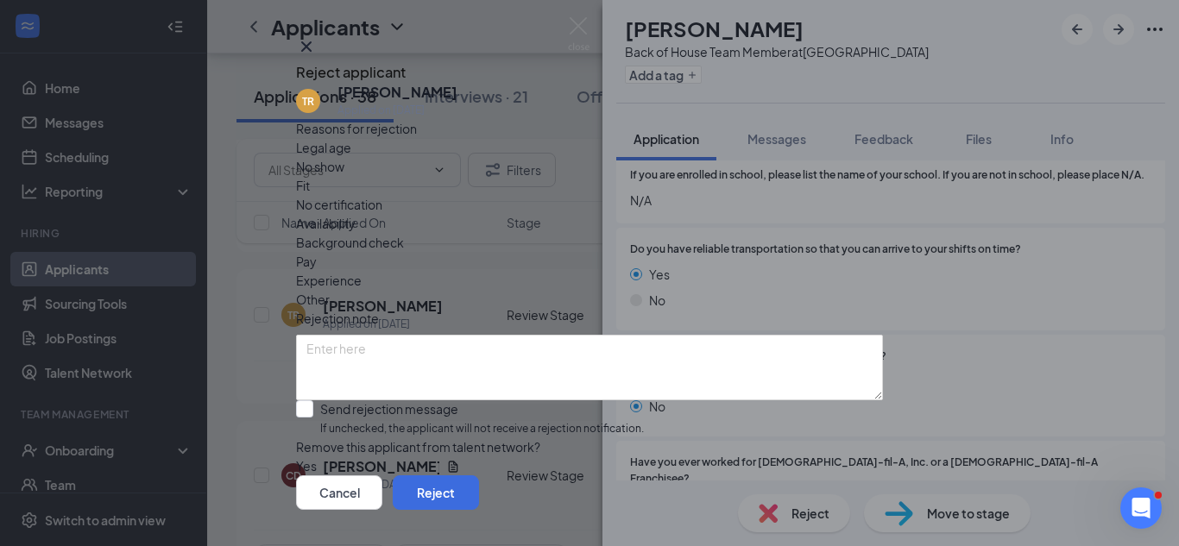
click at [491, 195] on div "Fit" at bounding box center [589, 185] width 587 height 19
click at [444, 400] on input "Send rejection message If unchecked, the applicant will not receive a rejection…" at bounding box center [470, 418] width 348 height 37
checkbox input "true"
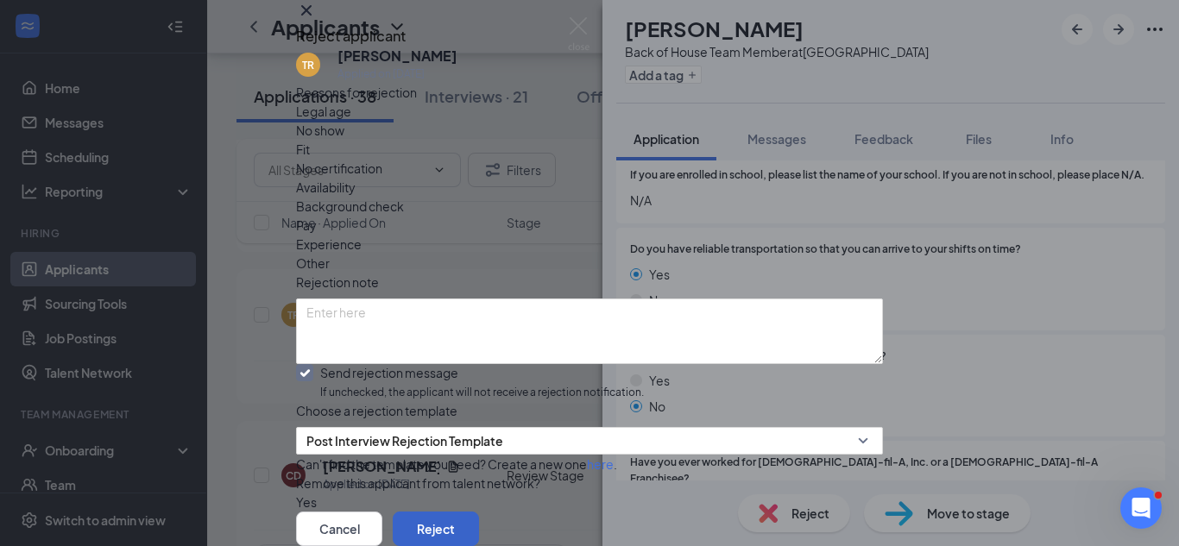
click at [479, 512] on button "Reject" at bounding box center [436, 529] width 86 height 35
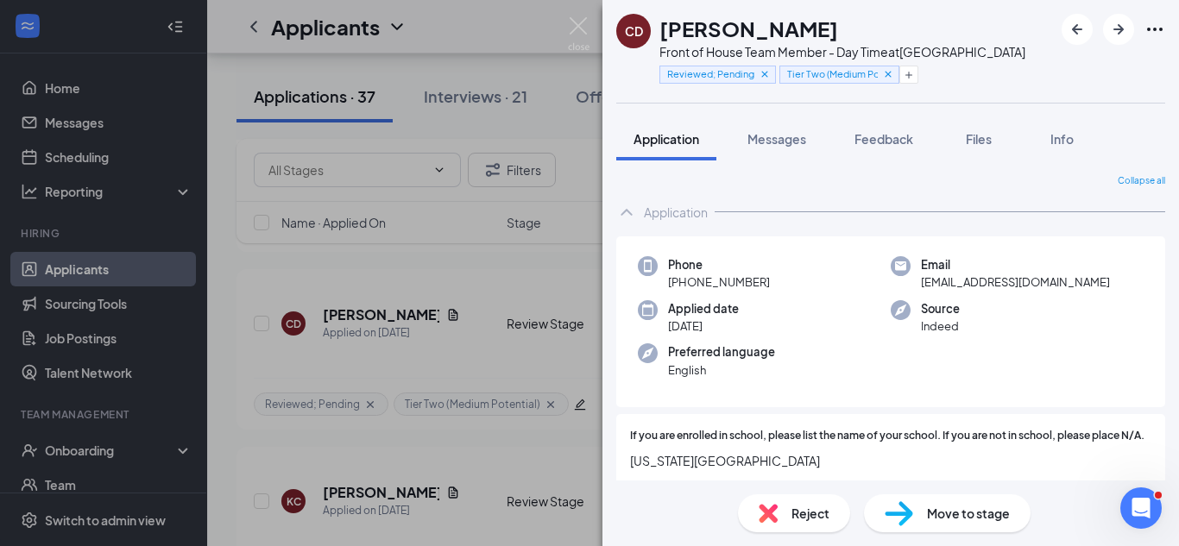
click at [470, 414] on div "CD [DEMOGRAPHIC_DATA][PERSON_NAME] Front of House Team Member - Day Time at Vin…" at bounding box center [589, 273] width 1179 height 546
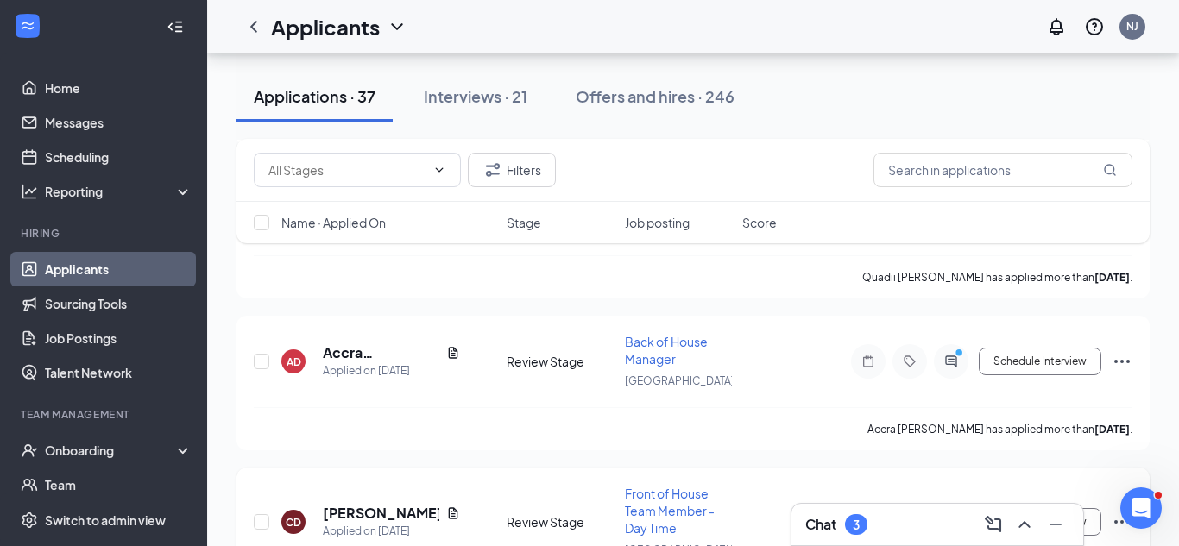
scroll to position [3800, 0]
click at [357, 358] on h5 "Accra [PERSON_NAME]" at bounding box center [381, 354] width 117 height 19
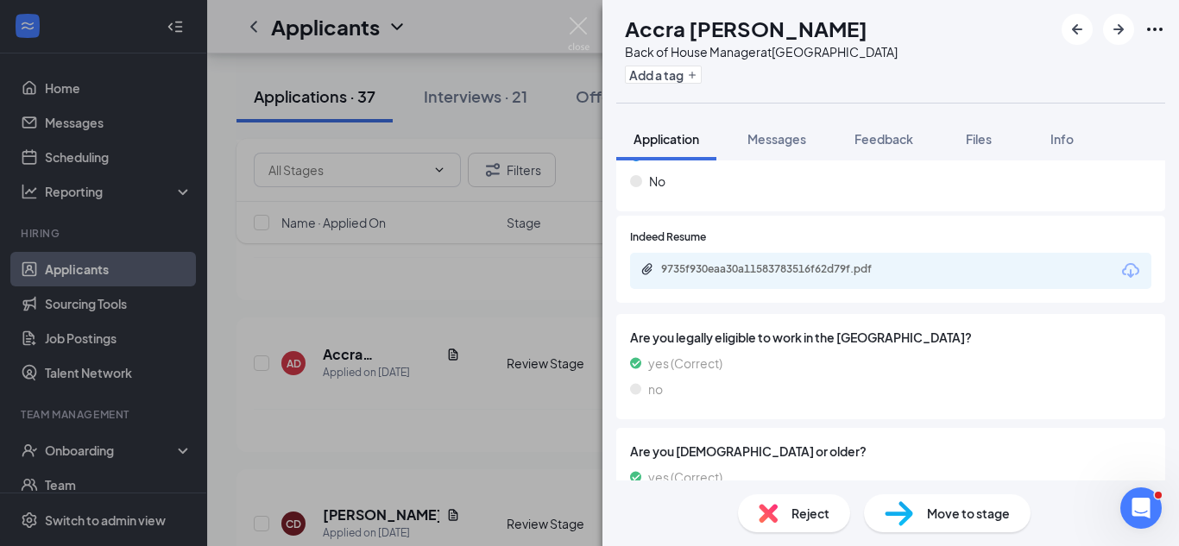
scroll to position [963, 0]
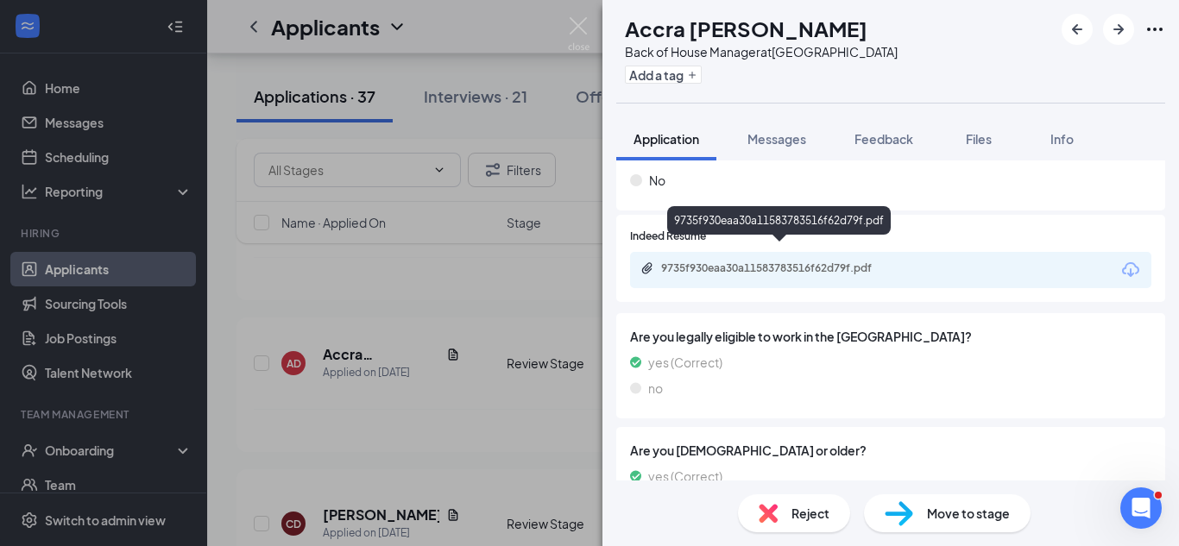
click at [842, 261] on div "9735f930eaa30a11583783516f62d79f.pdf" at bounding box center [780, 269] width 280 height 16
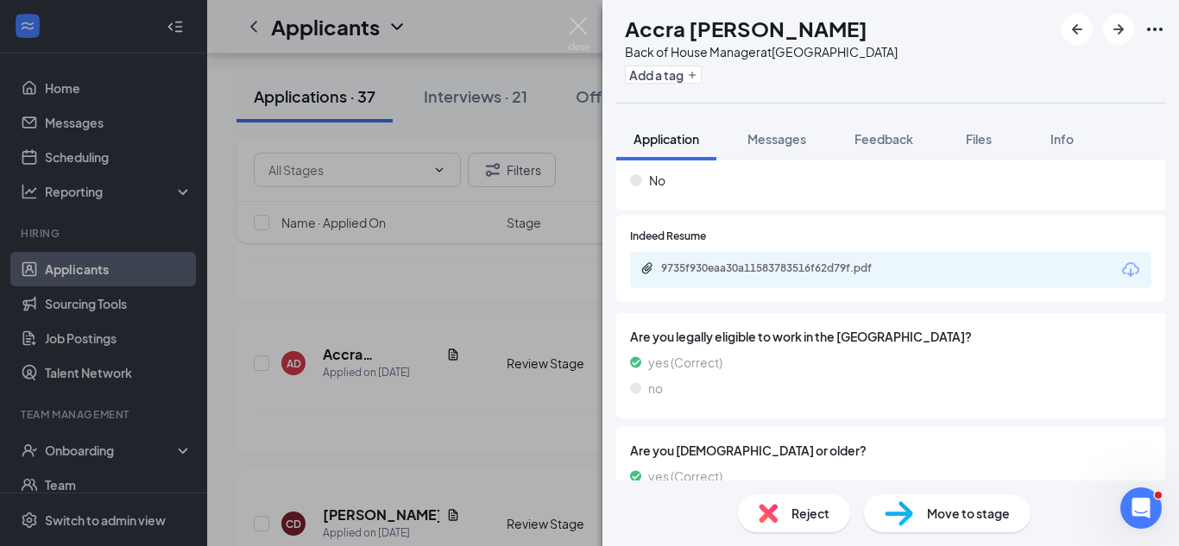
click at [703, 85] on div "Add a tag" at bounding box center [761, 74] width 273 height 28
click at [701, 80] on button "Add a tag" at bounding box center [663, 75] width 77 height 18
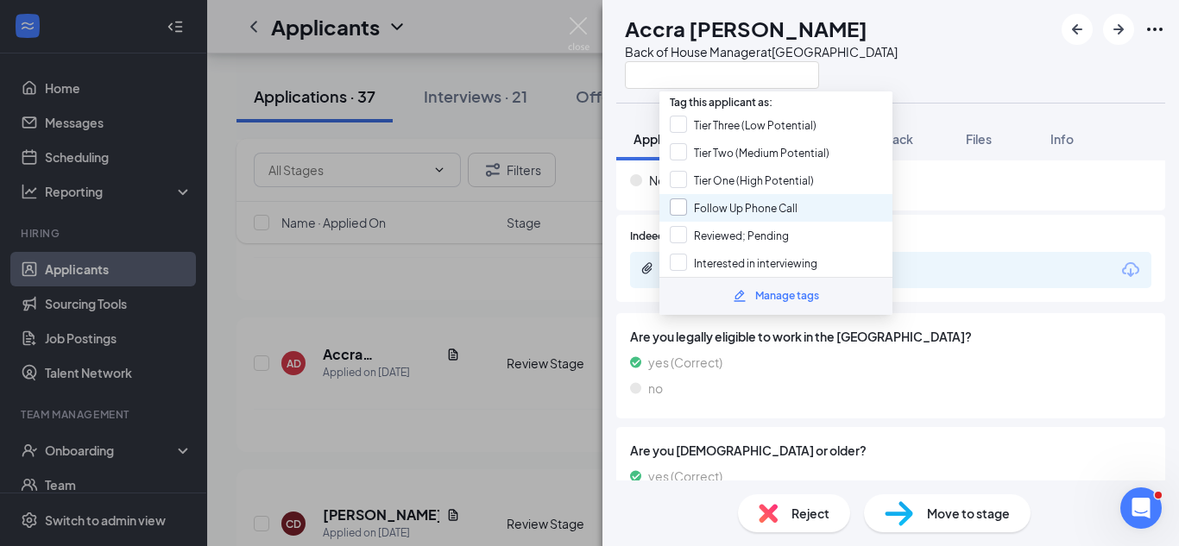
click at [681, 205] on input "Follow Up Phone Call" at bounding box center [734, 207] width 128 height 19
checkbox input "true"
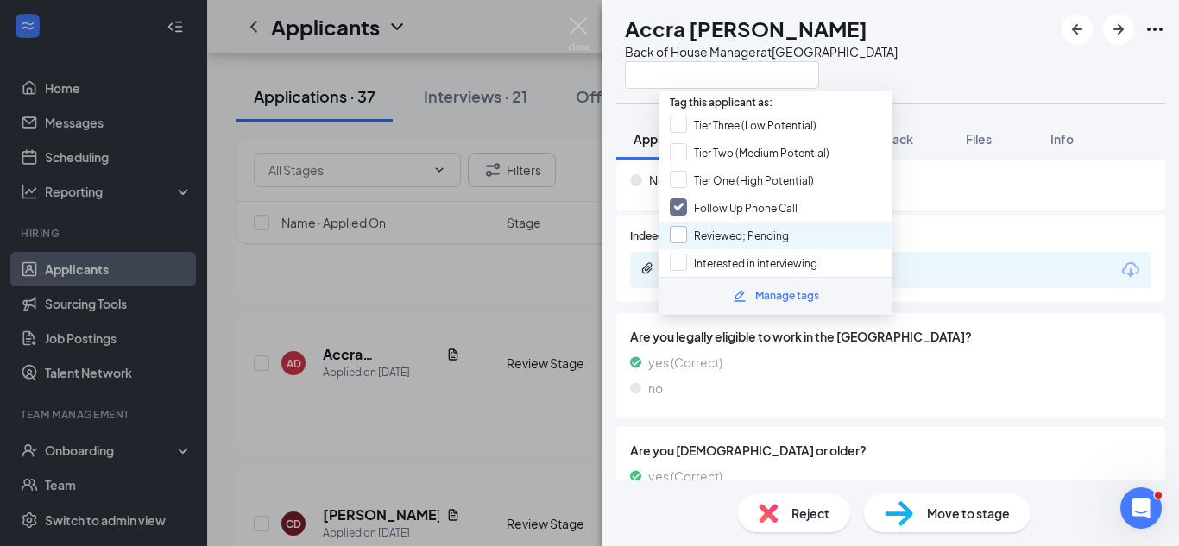
click at [682, 229] on input "Reviewed; Pending" at bounding box center [729, 235] width 119 height 19
checkbox input "true"
click at [482, 280] on div "AD Accra [PERSON_NAME] Back of House Manager at [GEOGRAPHIC_DATA] Application M…" at bounding box center [589, 273] width 1179 height 546
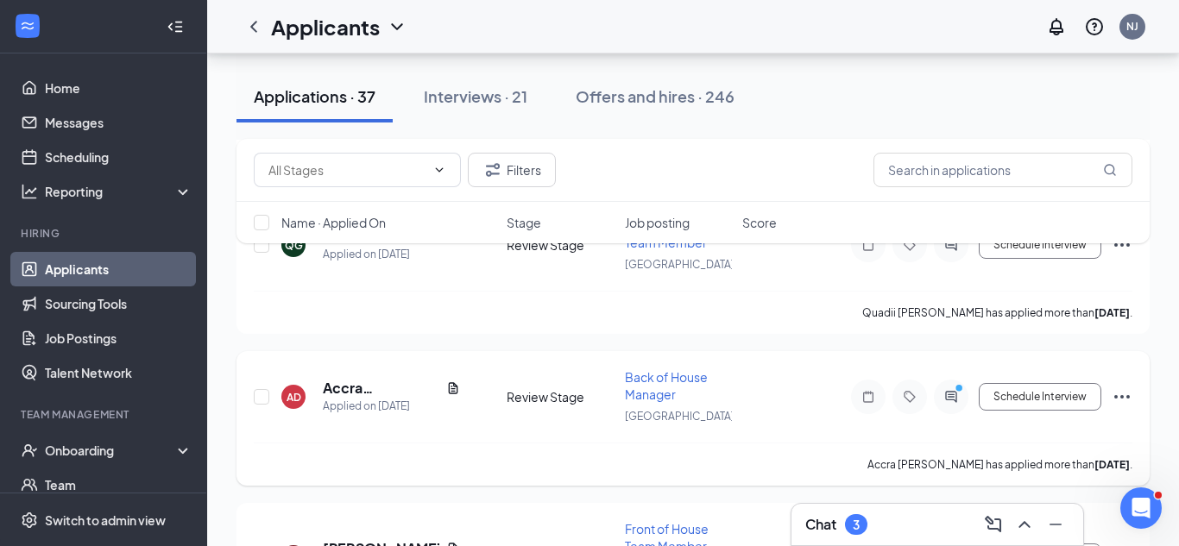
scroll to position [3764, 0]
click at [947, 406] on div at bounding box center [951, 399] width 35 height 35
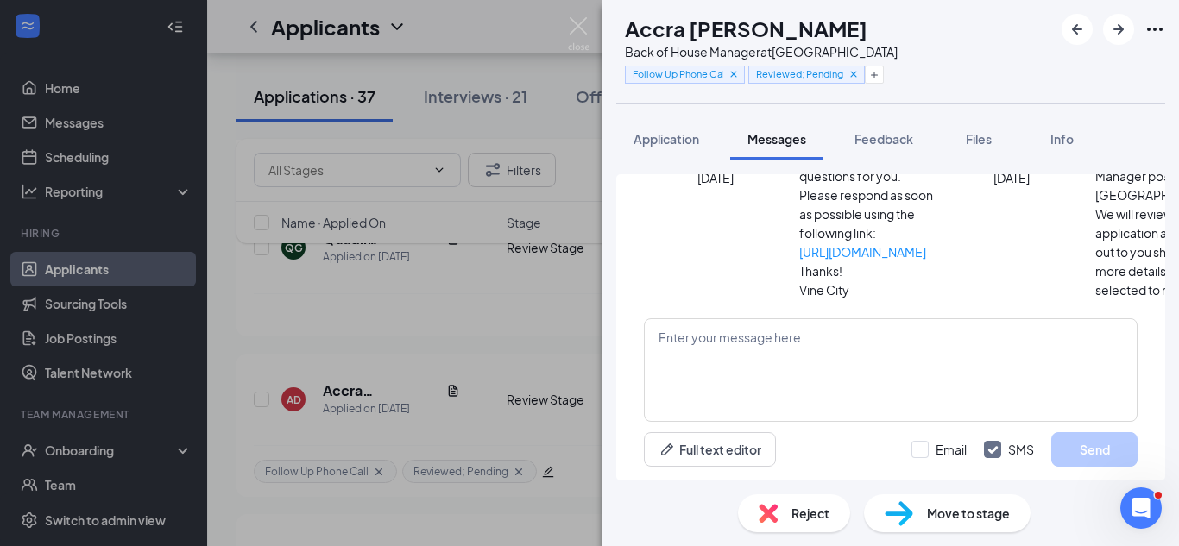
scroll to position [88, 0]
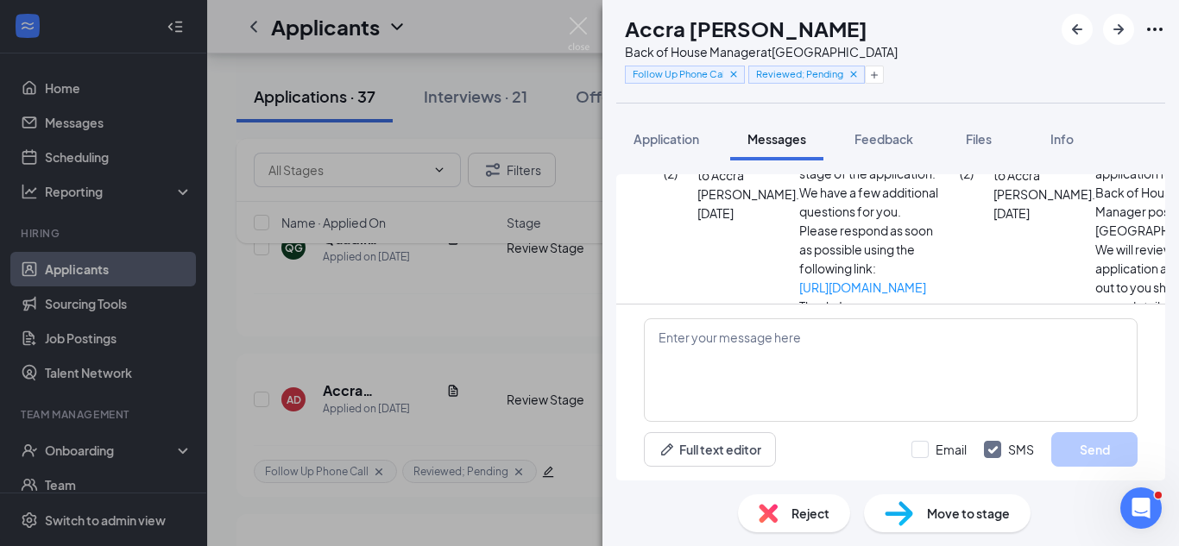
click at [485, 406] on div "AD Accra [PERSON_NAME] Back of House Manager at [GEOGRAPHIC_DATA] Follow Up Pho…" at bounding box center [589, 273] width 1179 height 546
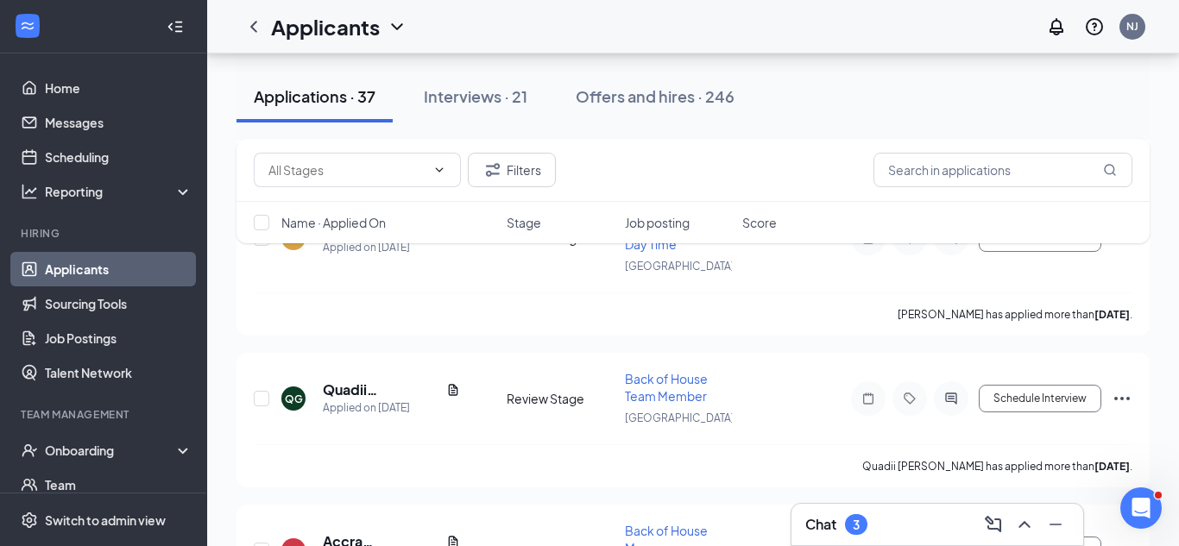
scroll to position [3599, 0]
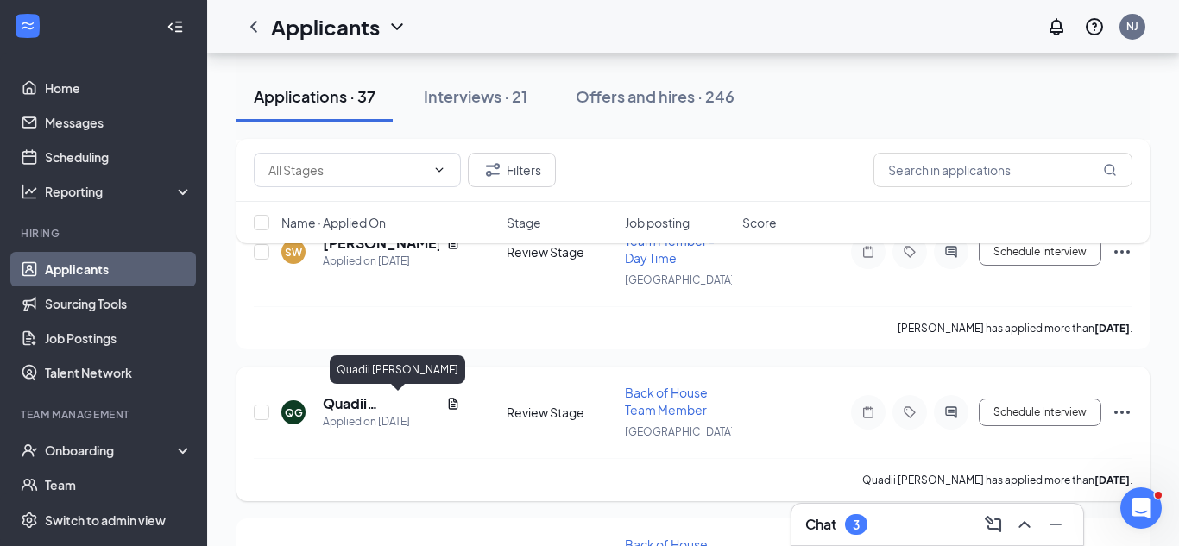
click at [413, 406] on h5 "Quadii [PERSON_NAME]" at bounding box center [381, 403] width 117 height 19
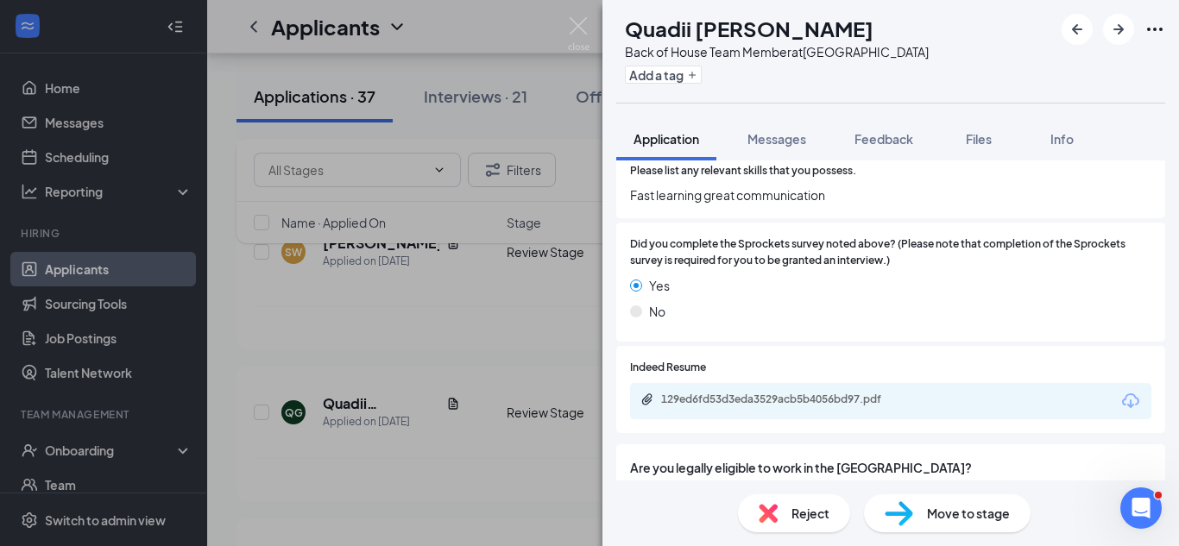
scroll to position [1154, 0]
click at [810, 394] on div "129ed6fd53d3eda3529acb5b4056bd97.pdf" at bounding box center [780, 402] width 280 height 16
click at [910, 524] on img at bounding box center [899, 513] width 28 height 25
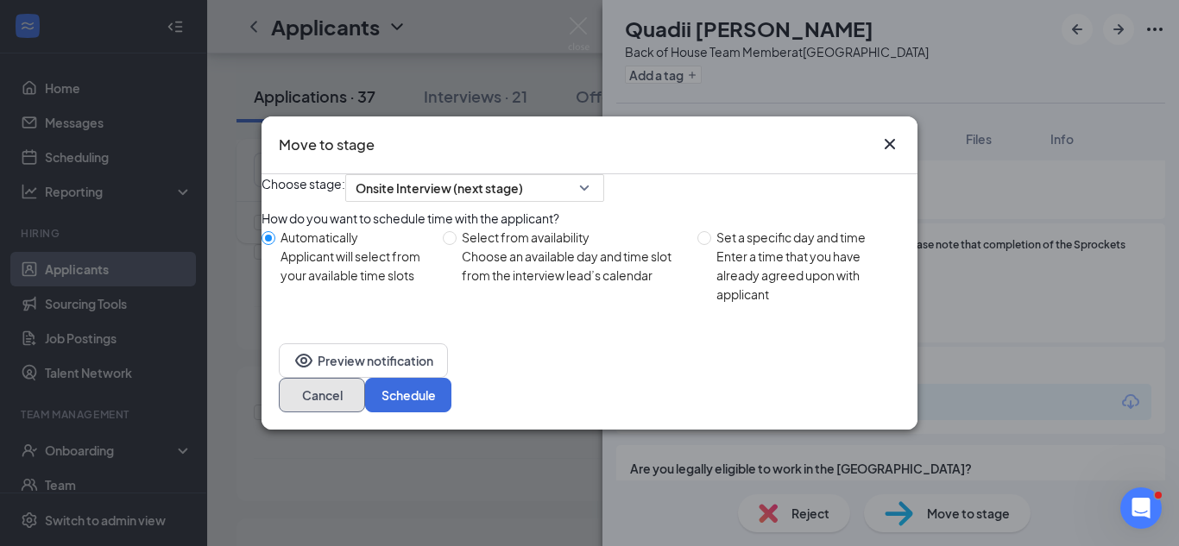
click at [365, 411] on button "Cancel" at bounding box center [322, 395] width 86 height 35
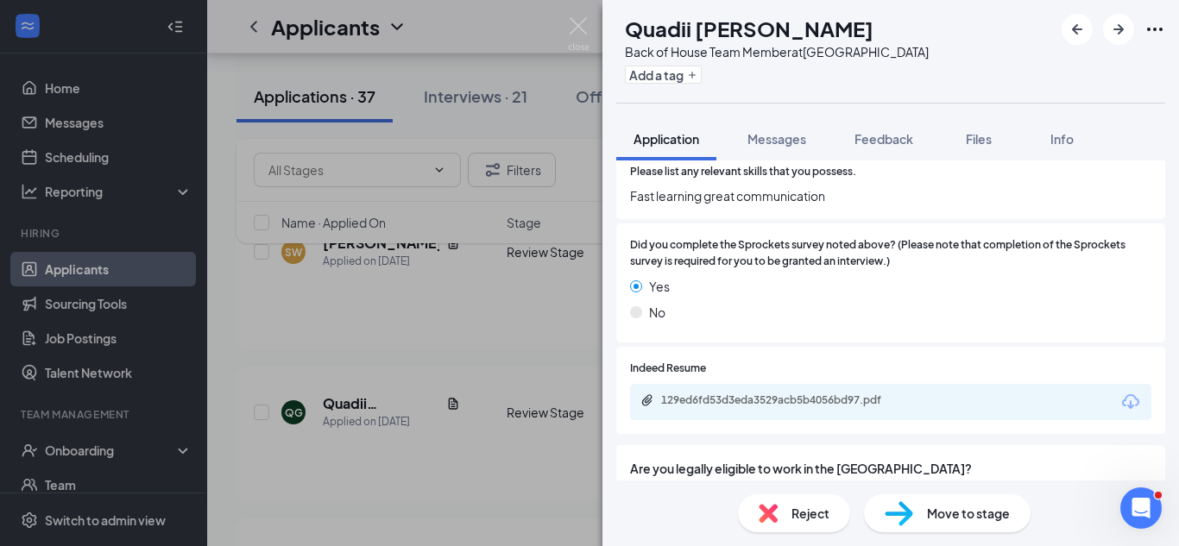
click at [685, 86] on div "Add a tag" at bounding box center [777, 74] width 304 height 28
click at [683, 79] on button "Add a tag" at bounding box center [663, 75] width 77 height 18
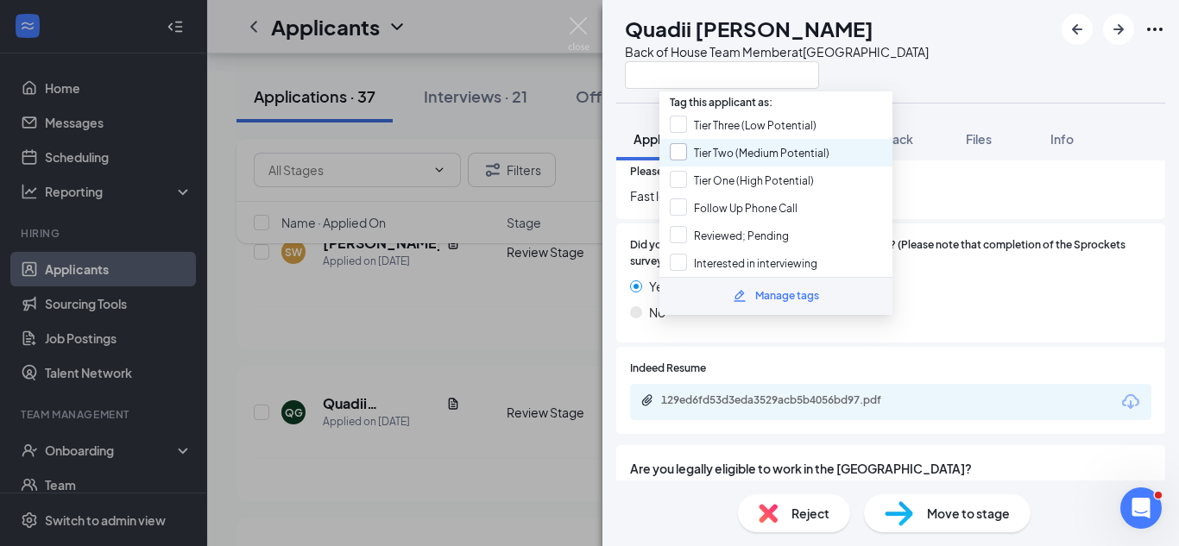
click at [692, 154] on input "Tier Two (Medium Potential)" at bounding box center [750, 152] width 160 height 19
checkbox input "true"
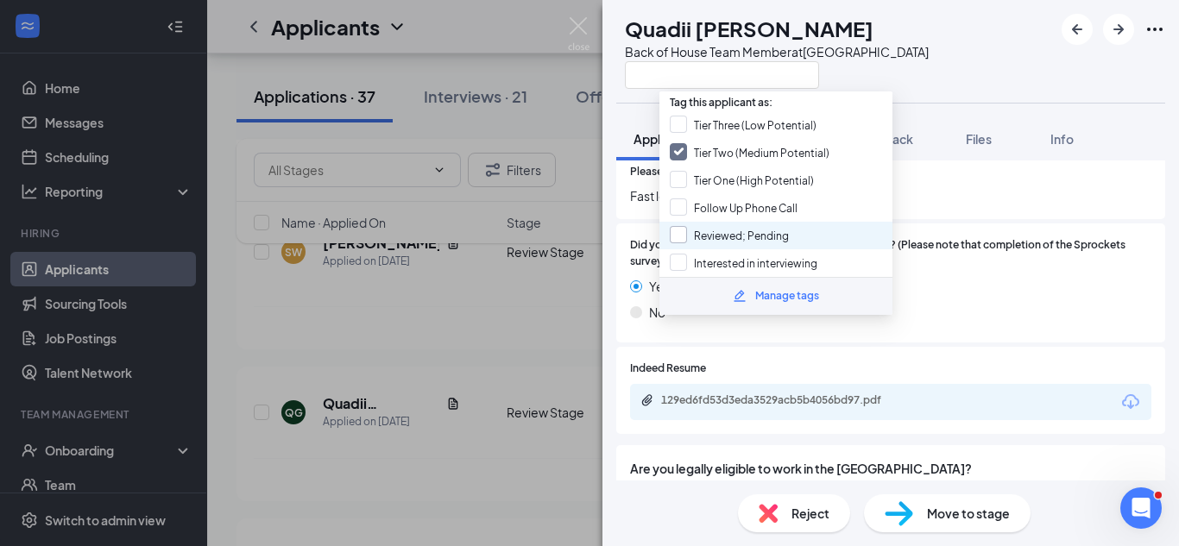
click at [685, 230] on input "Reviewed; Pending" at bounding box center [729, 235] width 119 height 19
checkbox input "true"
click at [526, 231] on div "QG Quadii [PERSON_NAME] Back of House Team Member at [GEOGRAPHIC_DATA] Applicat…" at bounding box center [589, 273] width 1179 height 546
click at [526, 231] on div "Name · Applied On Stage Job posting Score" at bounding box center [692, 222] width 913 height 41
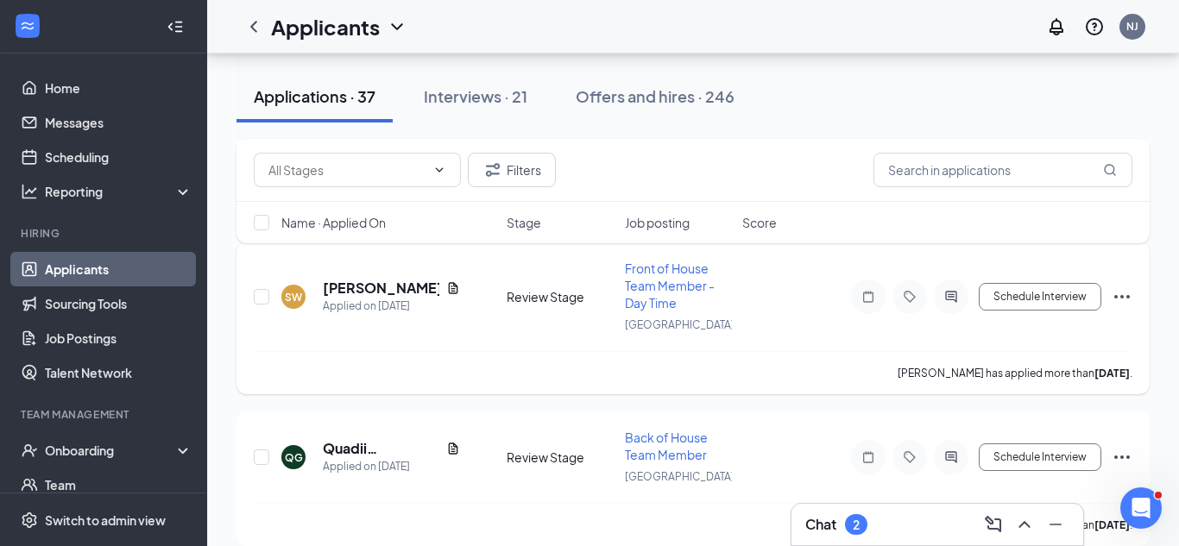
scroll to position [3489, 0]
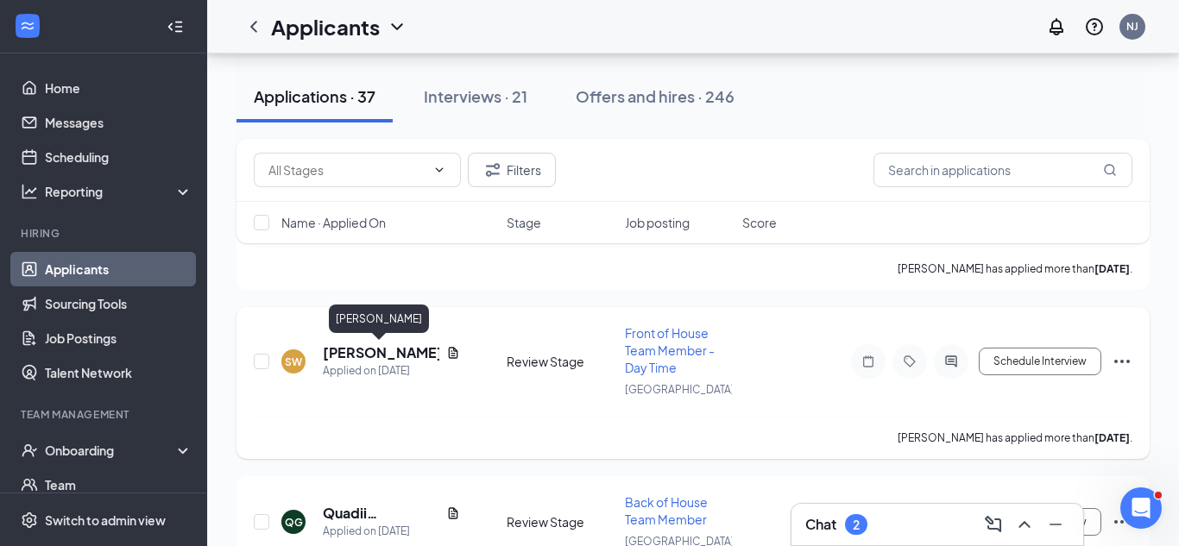
click at [403, 353] on h5 "[PERSON_NAME]" at bounding box center [381, 352] width 117 height 19
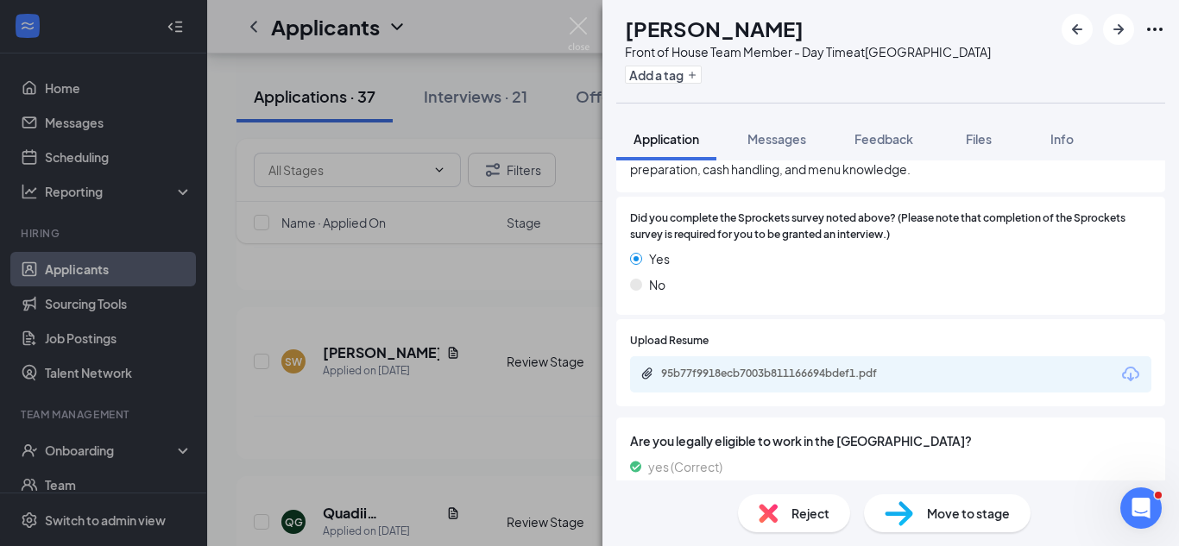
scroll to position [943, 0]
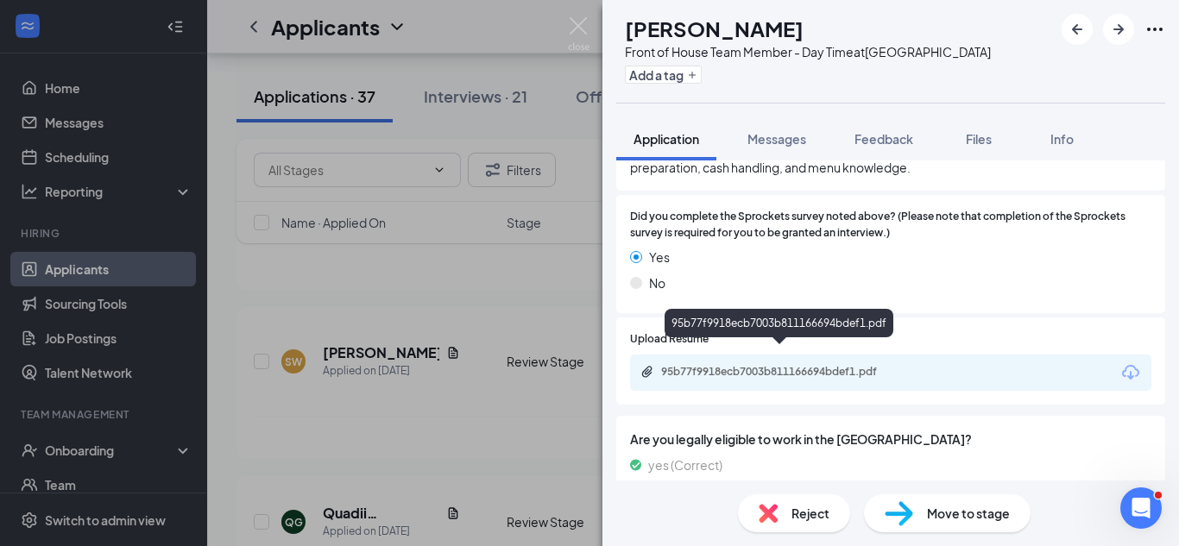
click at [866, 365] on div "95b77f9918ecb7003b811166694bdef1.pdf" at bounding box center [782, 372] width 242 height 14
click at [728, 365] on div "95b77f9918ecb7003b811166694bdef1.pdf" at bounding box center [782, 372] width 242 height 14
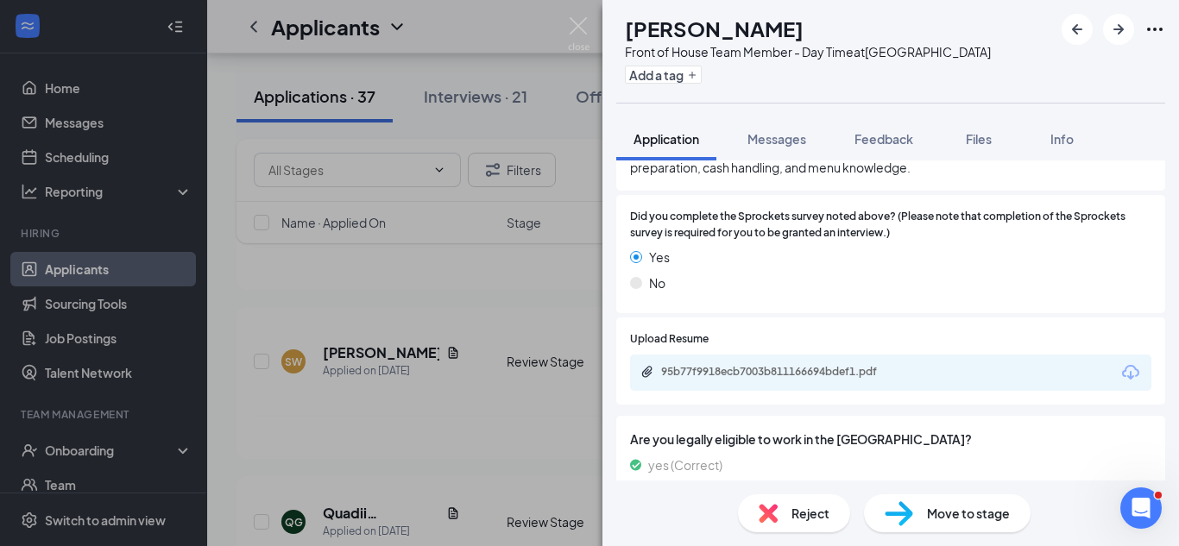
click at [768, 512] on img at bounding box center [768, 513] width 19 height 19
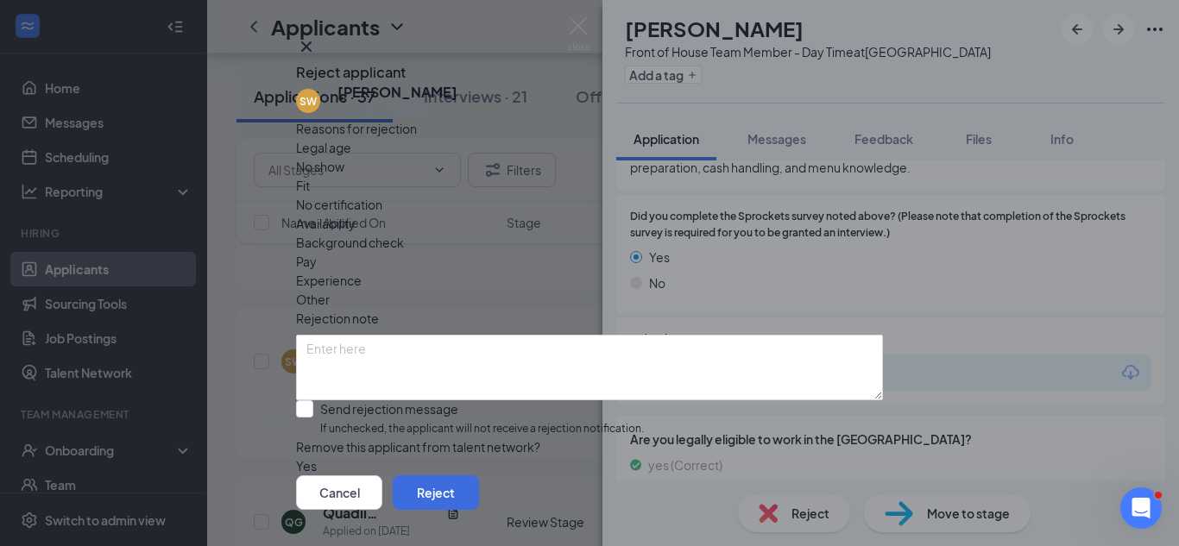
click at [768, 512] on div "Reject applicant SW [PERSON_NAME] Applied on [DATE] Reasons for rejection Legal…" at bounding box center [589, 273] width 1179 height 546
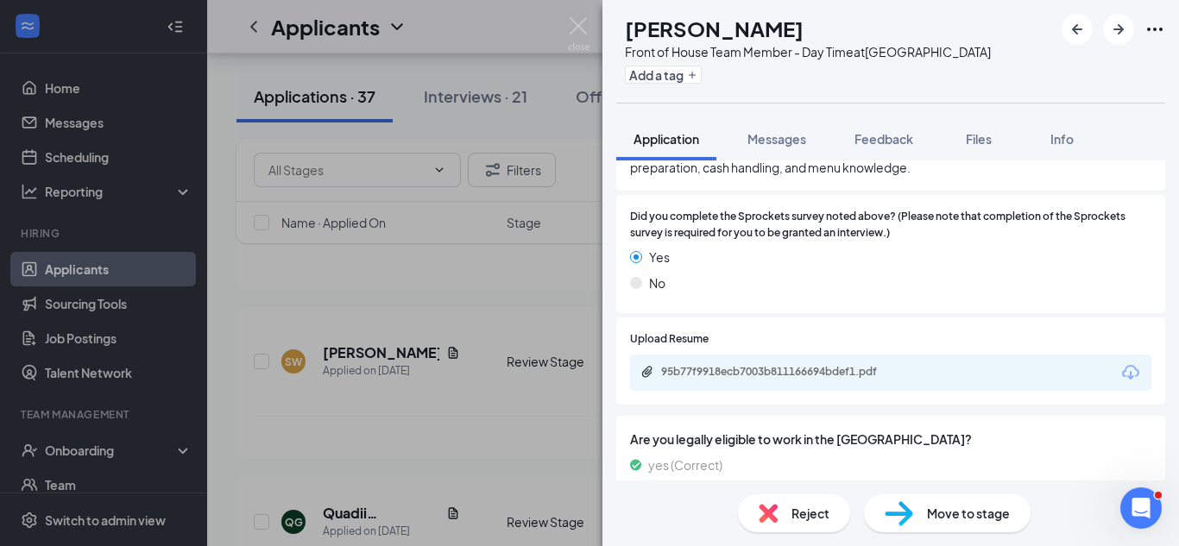
click at [819, 518] on span "Reject" at bounding box center [810, 513] width 38 height 19
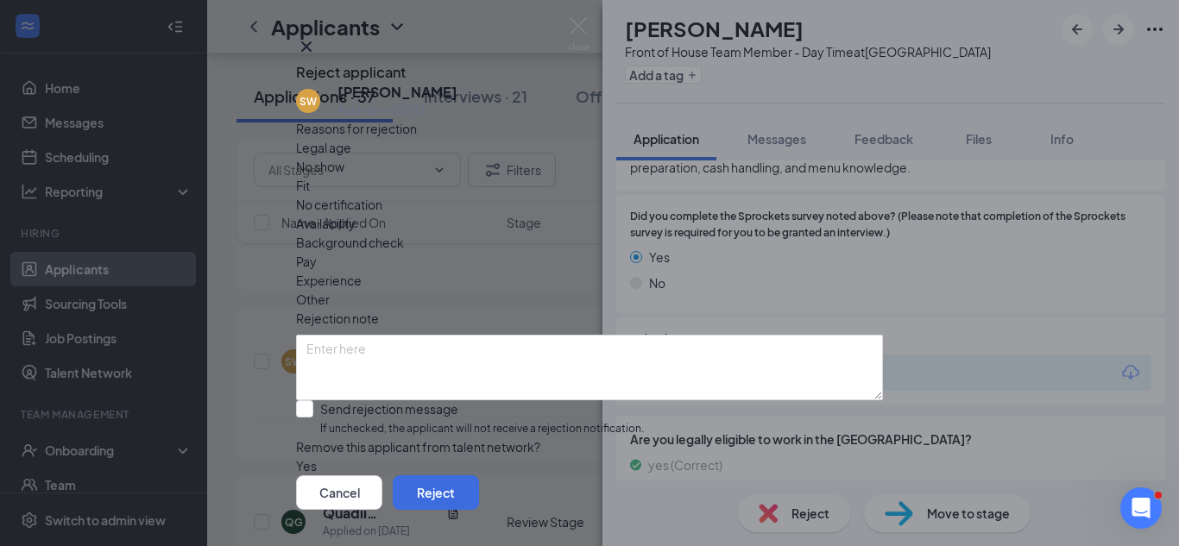
click at [310, 195] on span "Fit" at bounding box center [303, 185] width 14 height 19
click at [481, 418] on input "Send rejection message If unchecked, the applicant will not receive a rejection…" at bounding box center [470, 418] width 348 height 37
checkbox input "true"
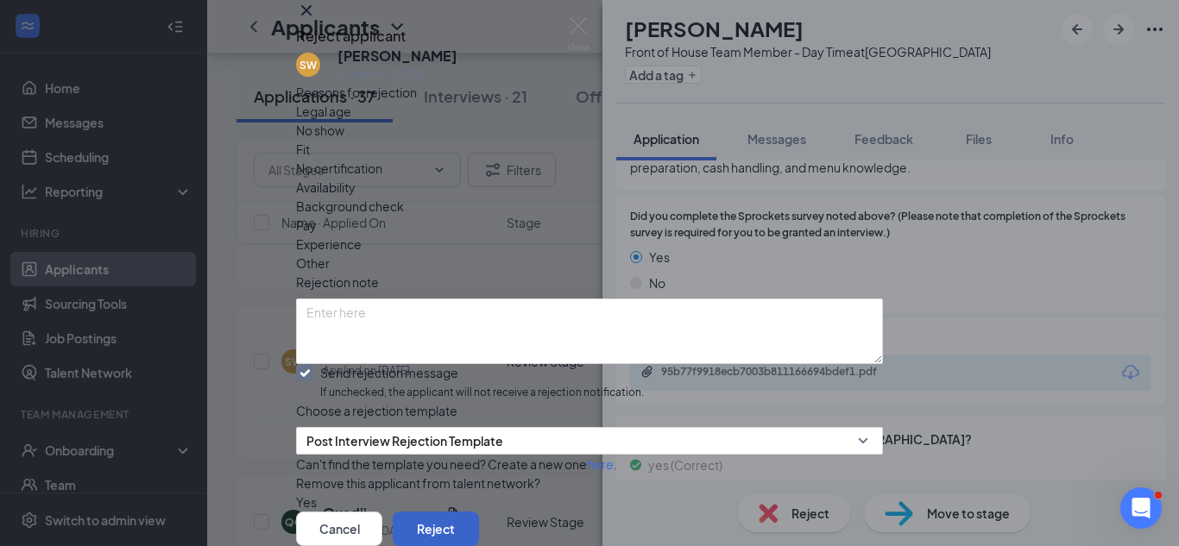
click at [479, 512] on button "Reject" at bounding box center [436, 529] width 86 height 35
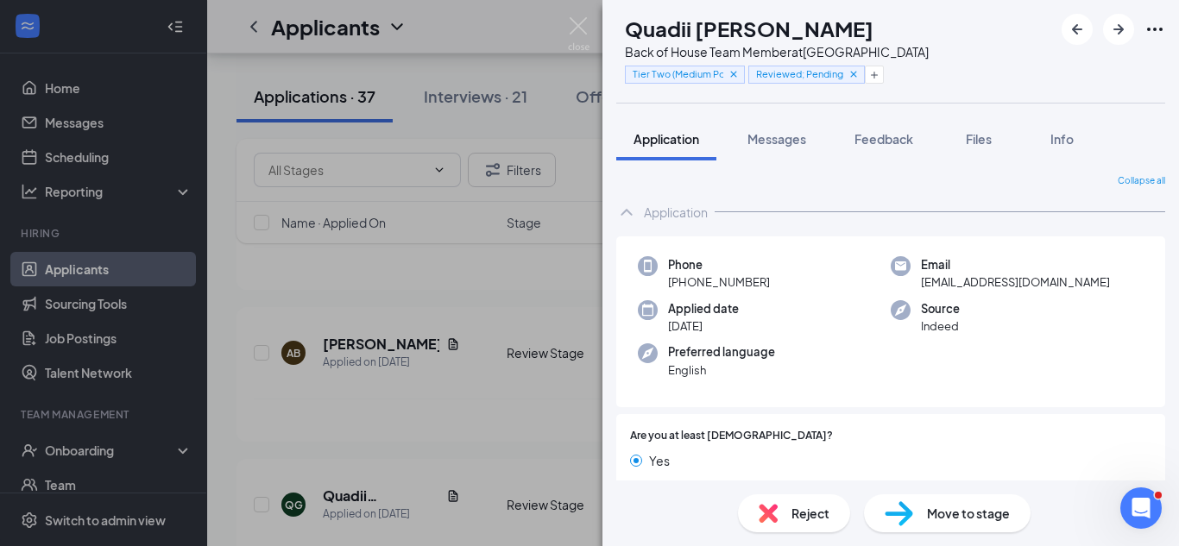
scroll to position [54, 0]
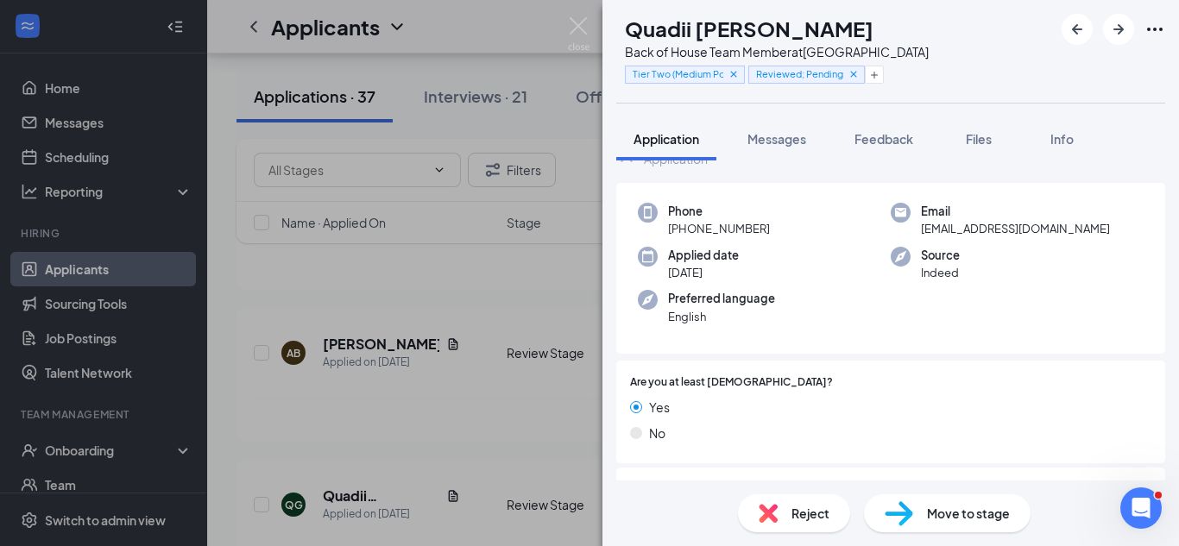
click at [422, 422] on div "QG Quadii [PERSON_NAME] Back of House Team Member at [GEOGRAPHIC_DATA] Tier Two…" at bounding box center [589, 273] width 1179 height 546
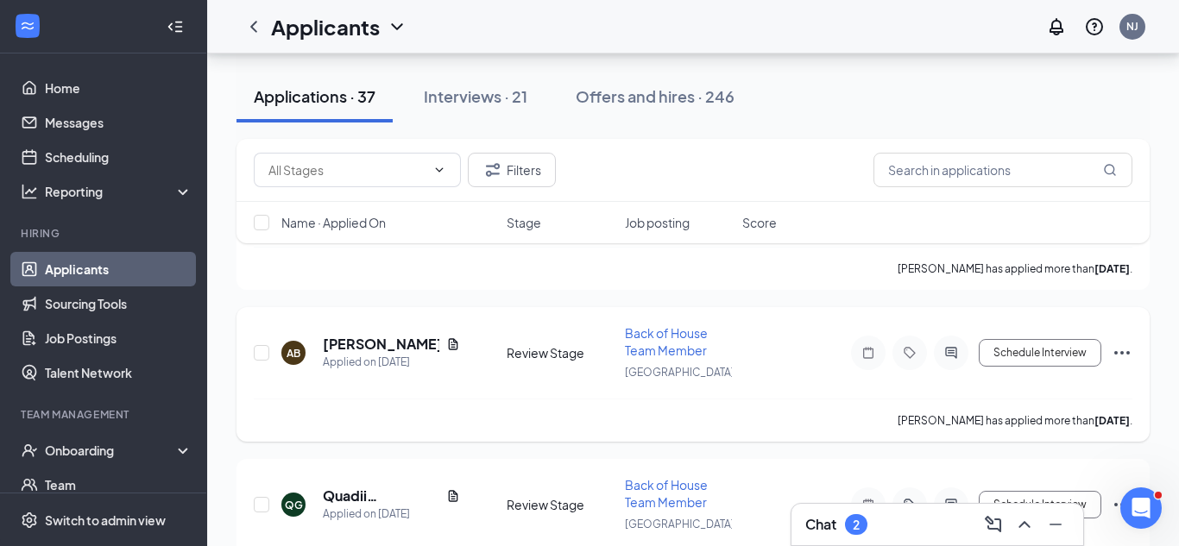
click at [386, 352] on h5 "[PERSON_NAME]" at bounding box center [381, 344] width 117 height 19
click at [401, 338] on h5 "[PERSON_NAME]" at bounding box center [381, 344] width 117 height 19
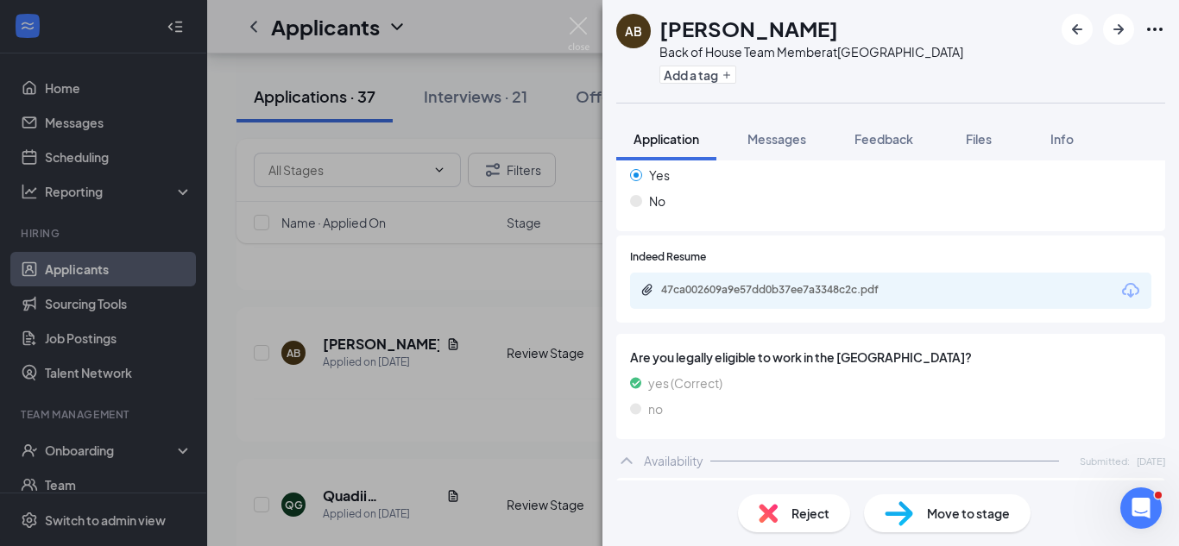
scroll to position [1109, 0]
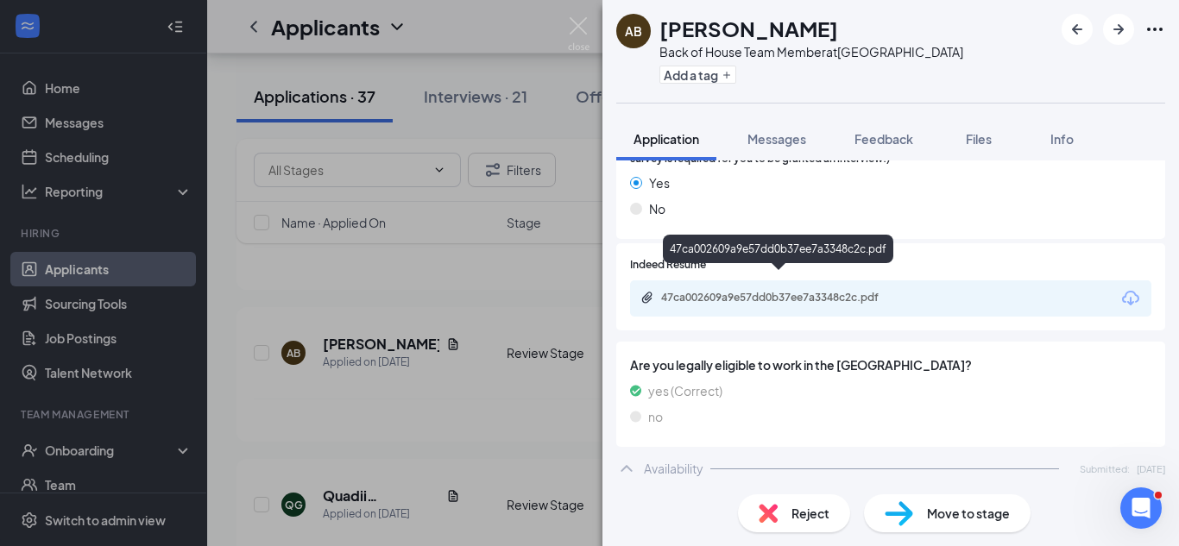
click at [854, 291] on div "47ca002609a9e57dd0b37ee7a3348c2c.pdf" at bounding box center [782, 298] width 242 height 14
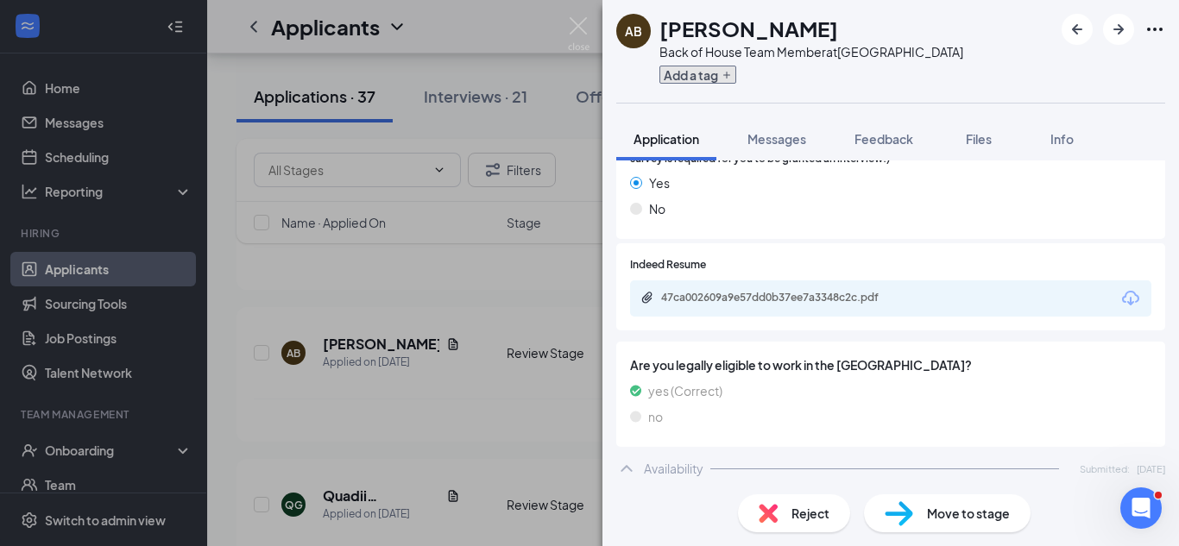
click at [708, 77] on button "Add a tag" at bounding box center [697, 75] width 77 height 18
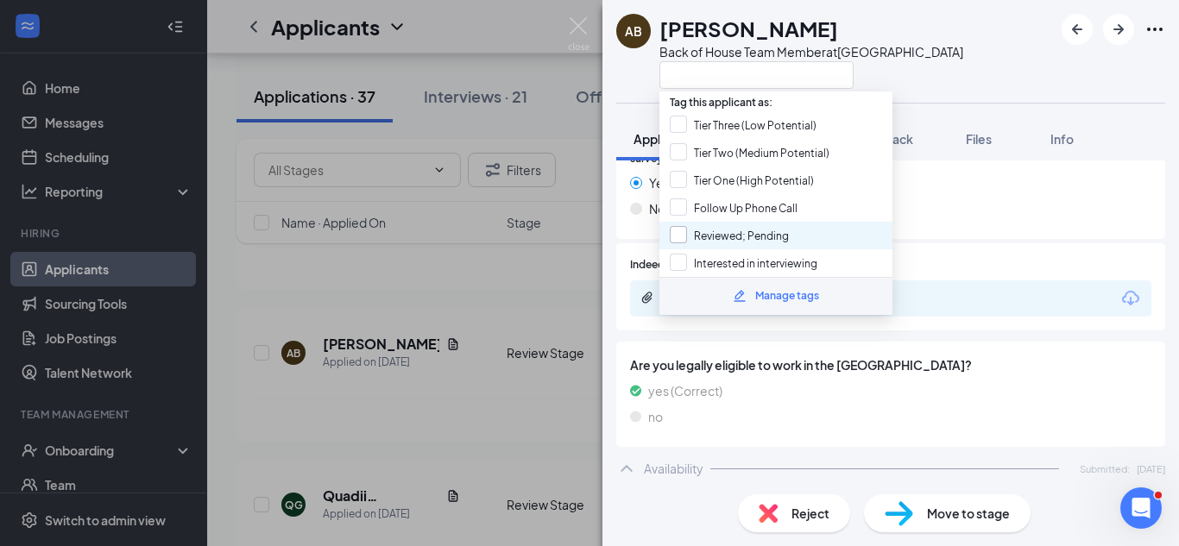
click at [684, 234] on input "Reviewed; Pending" at bounding box center [729, 235] width 119 height 19
checkbox input "true"
click at [563, 267] on div "AB [PERSON_NAME] Back of House Team Member at [GEOGRAPHIC_DATA] Application Mes…" at bounding box center [589, 273] width 1179 height 546
click at [560, 273] on div "AB [PERSON_NAME] Back of House Team Member at [GEOGRAPHIC_DATA] Application Mes…" at bounding box center [589, 273] width 1179 height 546
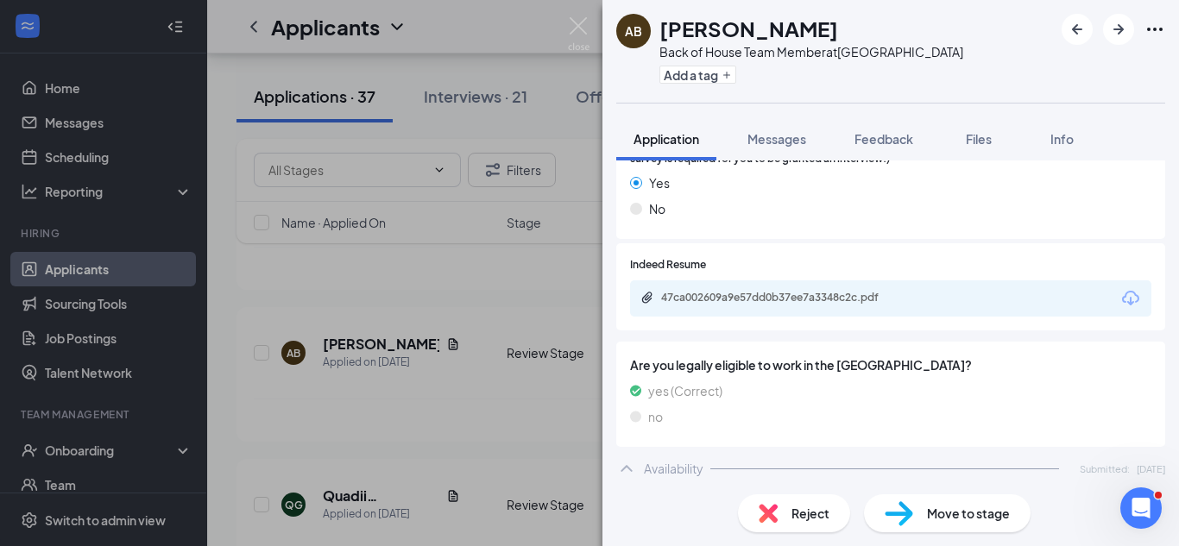
click at [535, 226] on span "Stage" at bounding box center [524, 222] width 35 height 17
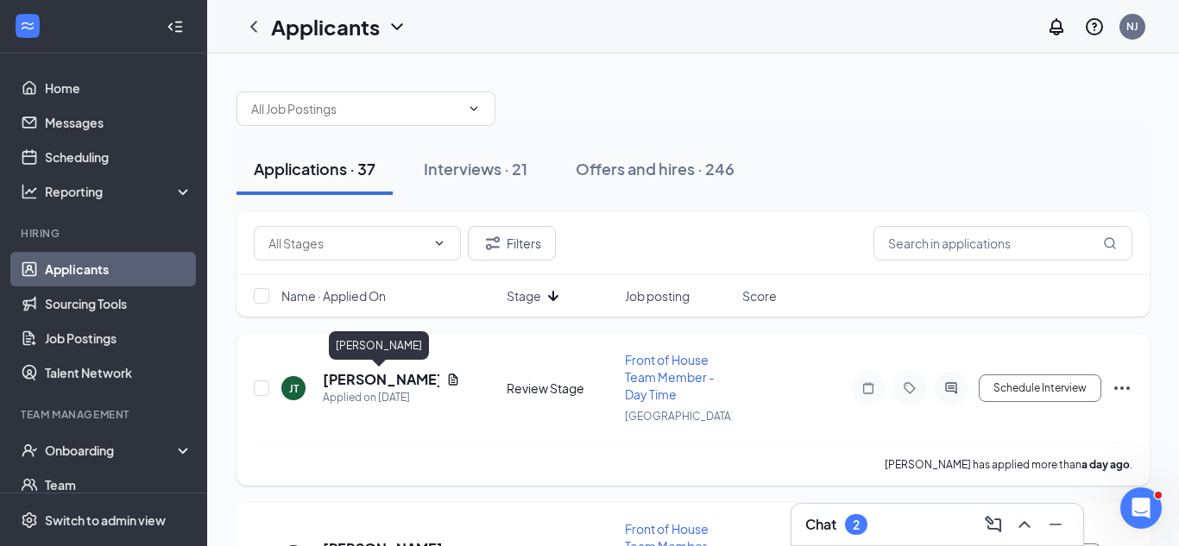
click at [410, 376] on h5 "[PERSON_NAME]" at bounding box center [381, 379] width 117 height 19
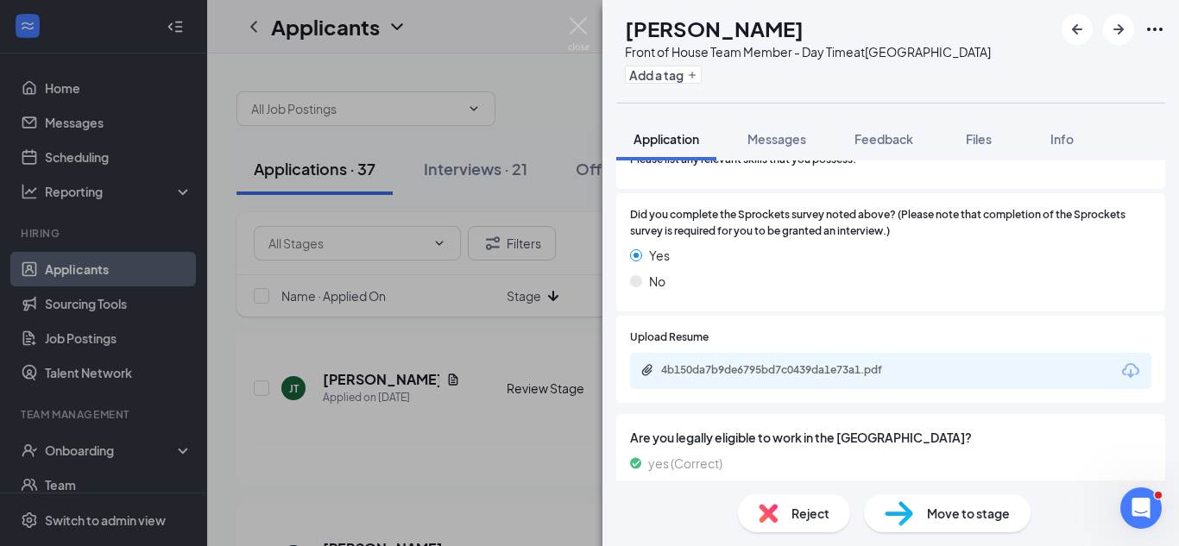
scroll to position [918, 0]
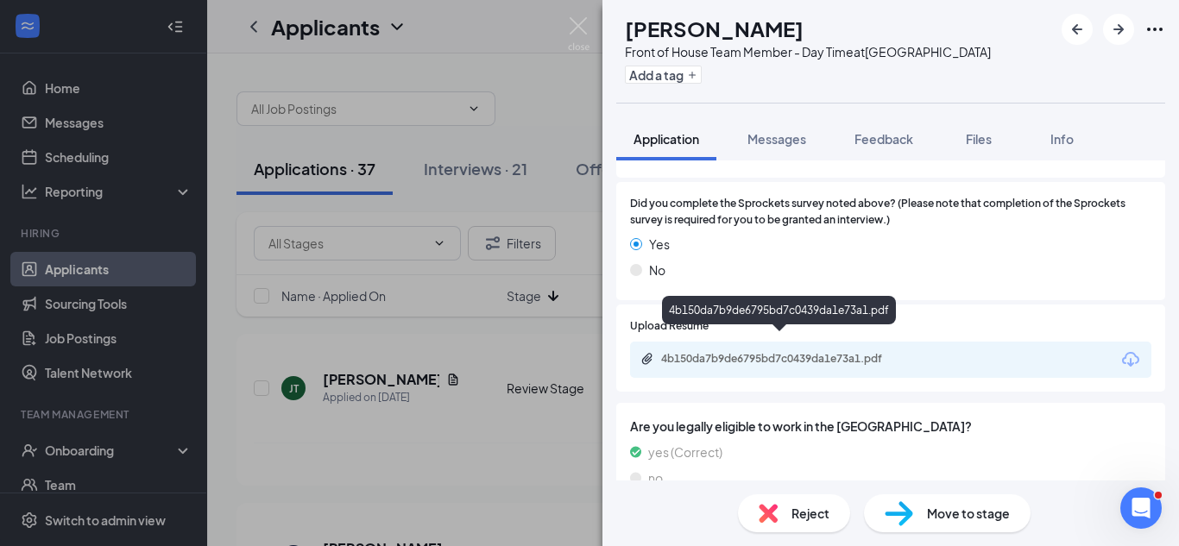
click at [810, 352] on div "4b150da7b9de6795bd7c0439da1e73a1.pdf" at bounding box center [782, 359] width 242 height 14
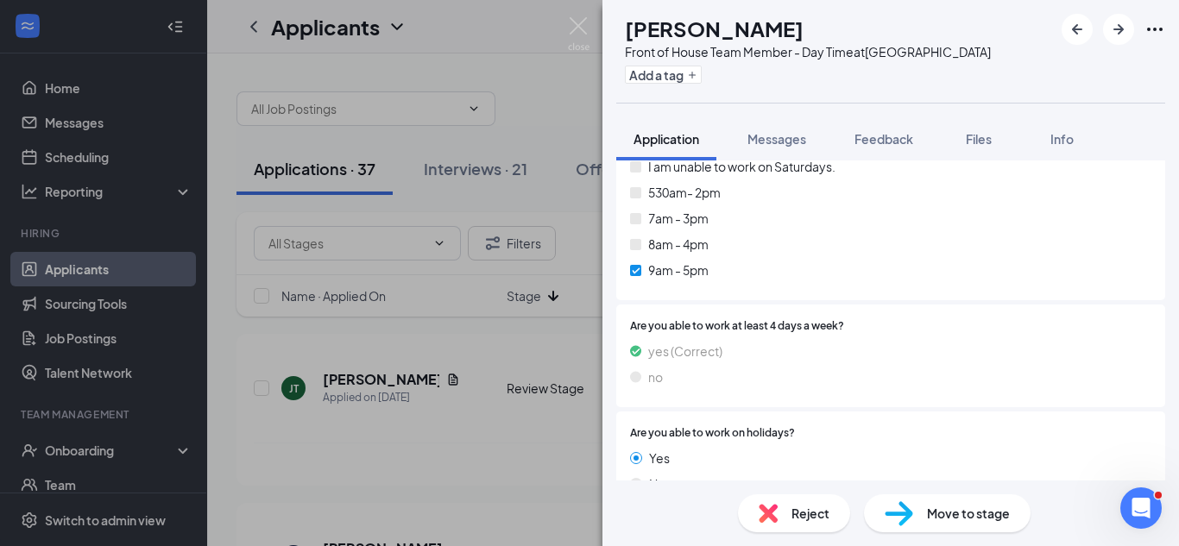
scroll to position [2533, 0]
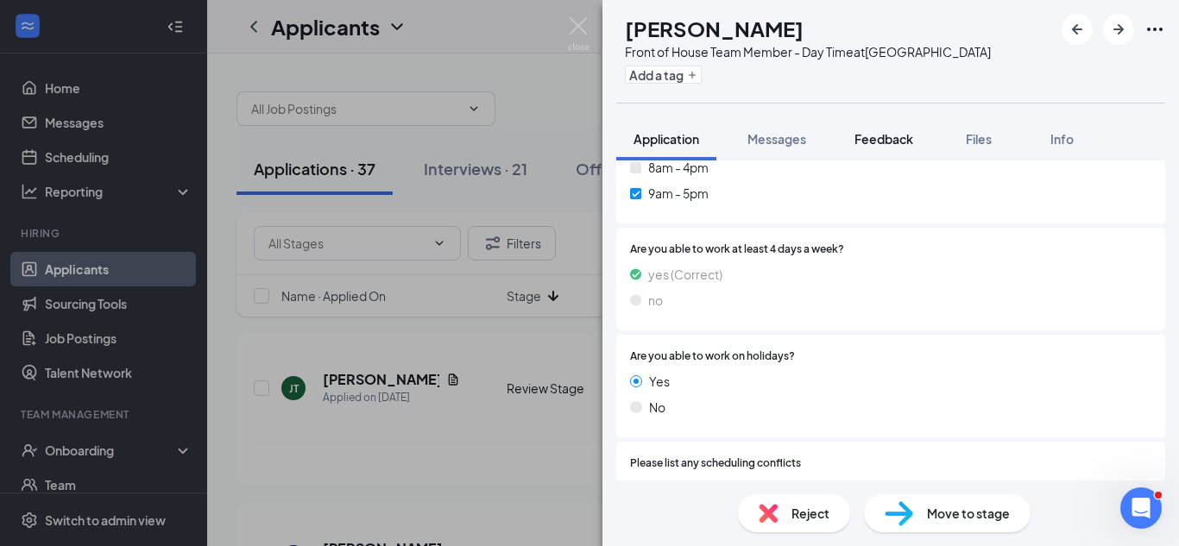
click at [879, 126] on button "Feedback" at bounding box center [883, 138] width 93 height 43
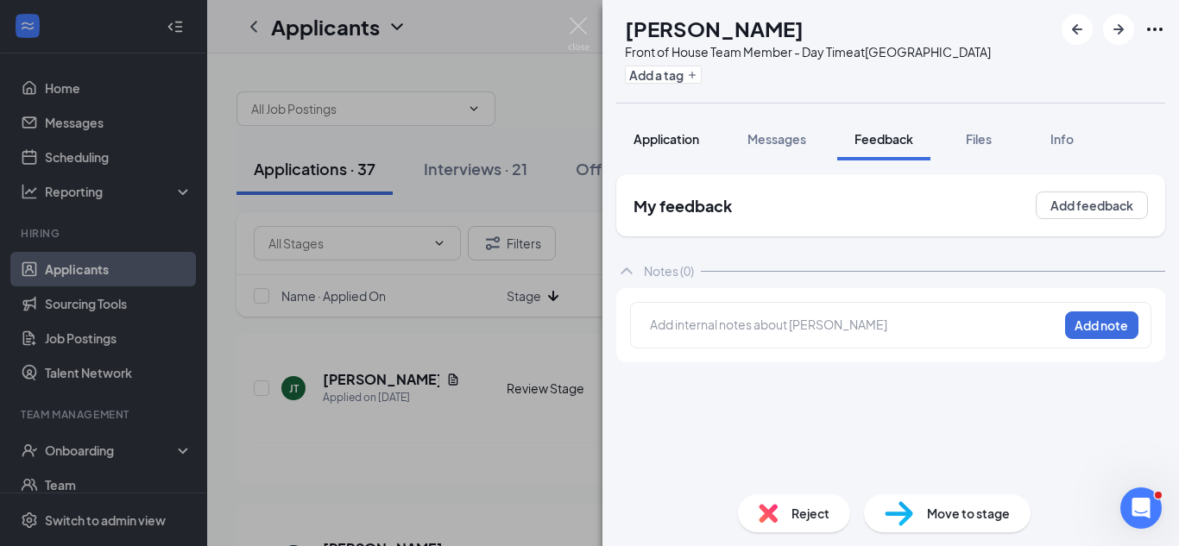
click at [684, 137] on span "Application" at bounding box center [666, 139] width 66 height 16
click at [702, 72] on button "Add a tag" at bounding box center [663, 75] width 77 height 18
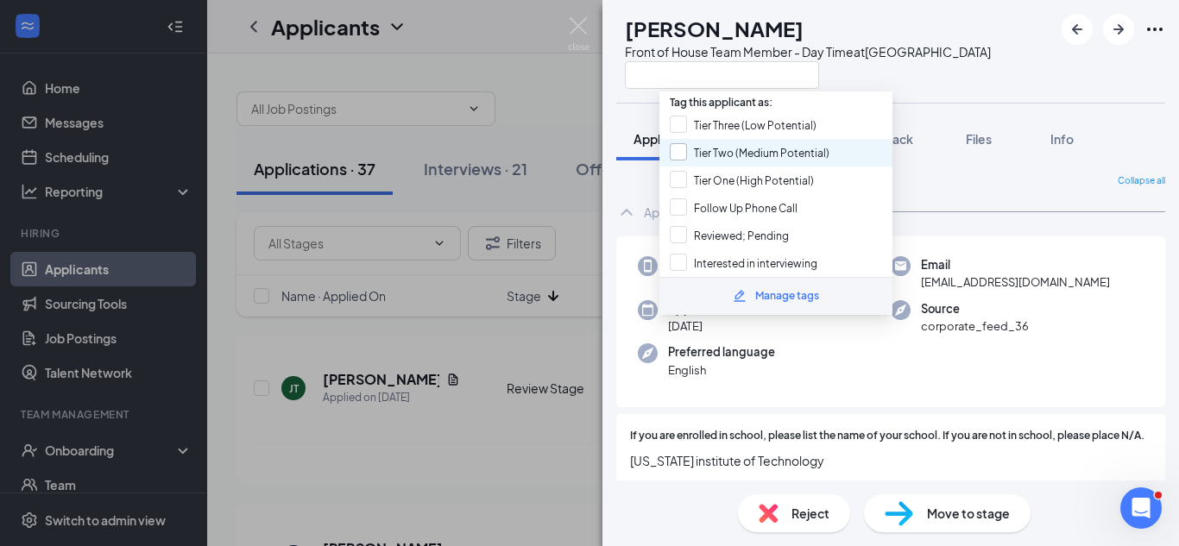
click at [765, 149] on input "Tier Two (Medium Potential)" at bounding box center [750, 152] width 160 height 19
checkbox input "true"
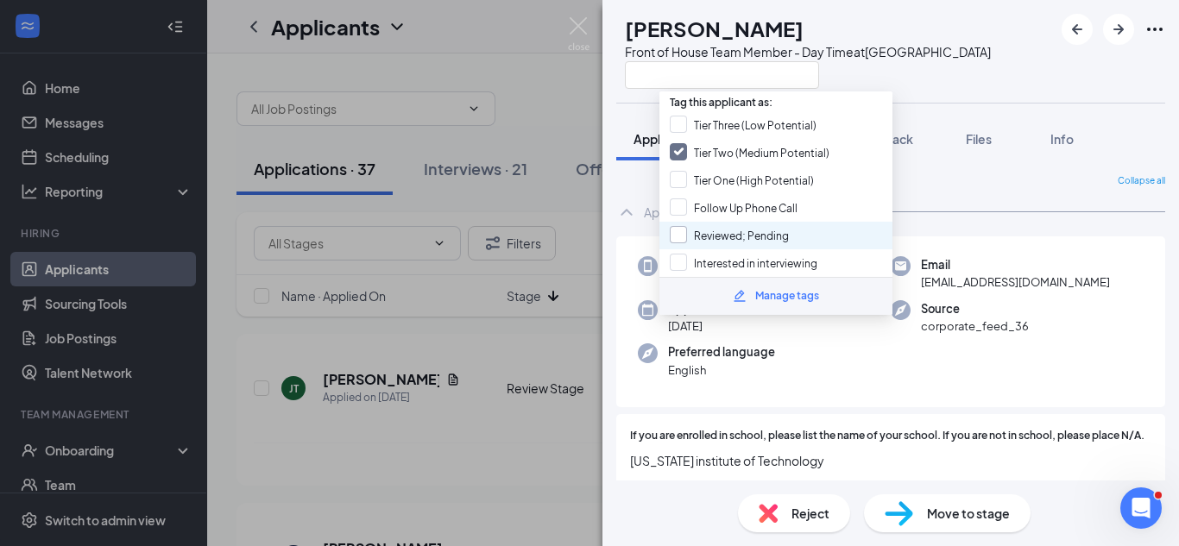
click at [764, 241] on input "Reviewed; Pending" at bounding box center [729, 235] width 119 height 19
checkbox input "true"
click at [912, 89] on div "[PERSON_NAME] [PERSON_NAME] Front of House Team Member - Day Time at [GEOGRAPHI…" at bounding box center [890, 51] width 576 height 103
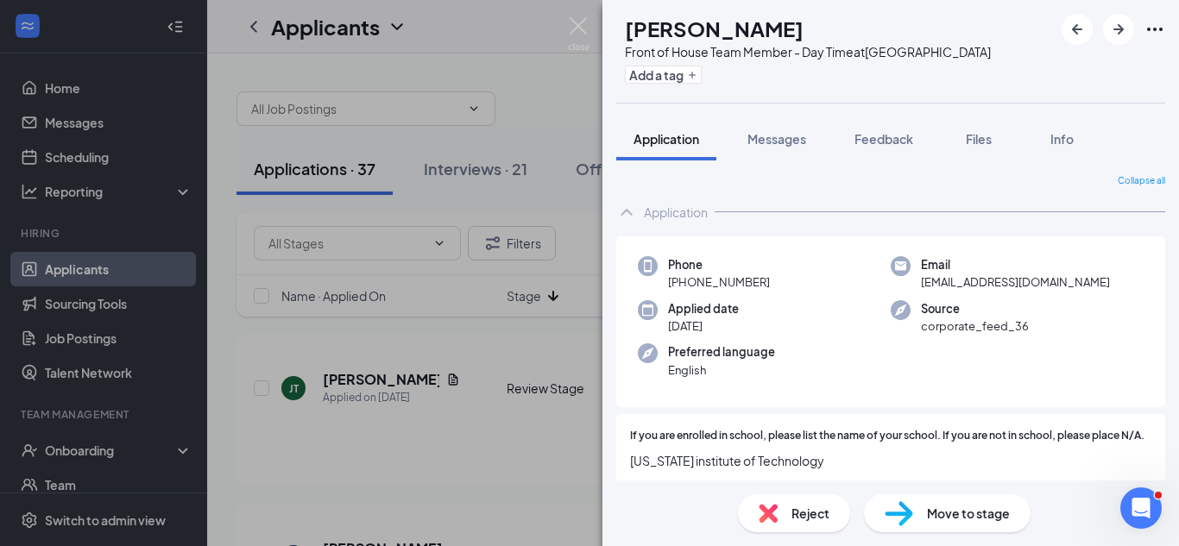
click at [369, 406] on div "[PERSON_NAME] [PERSON_NAME] Front of House Team Member - Day Time at [GEOGRAPHI…" at bounding box center [589, 273] width 1179 height 546
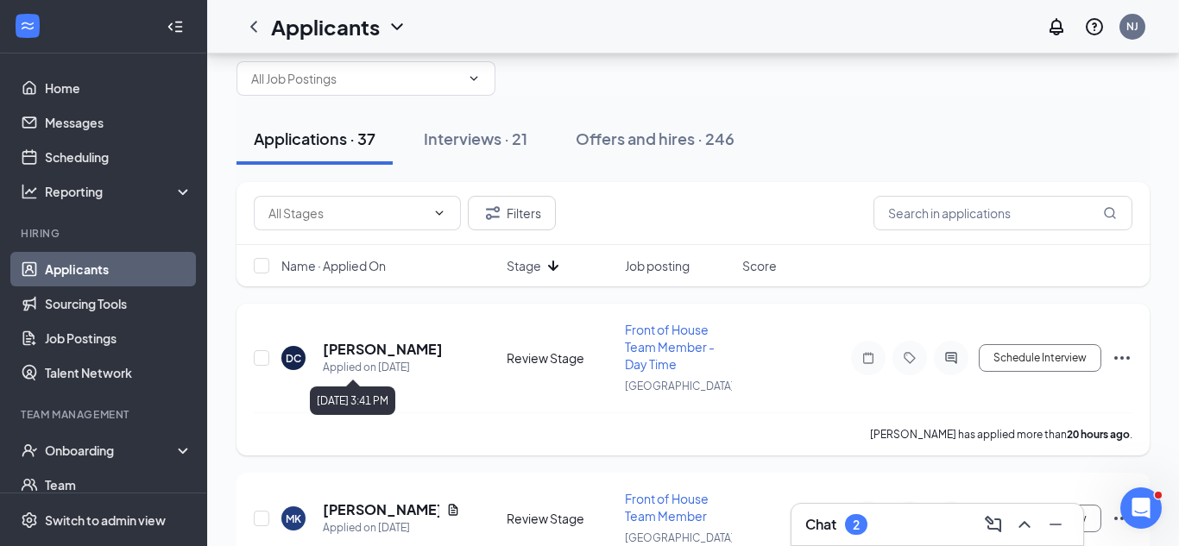
scroll to position [54, 0]
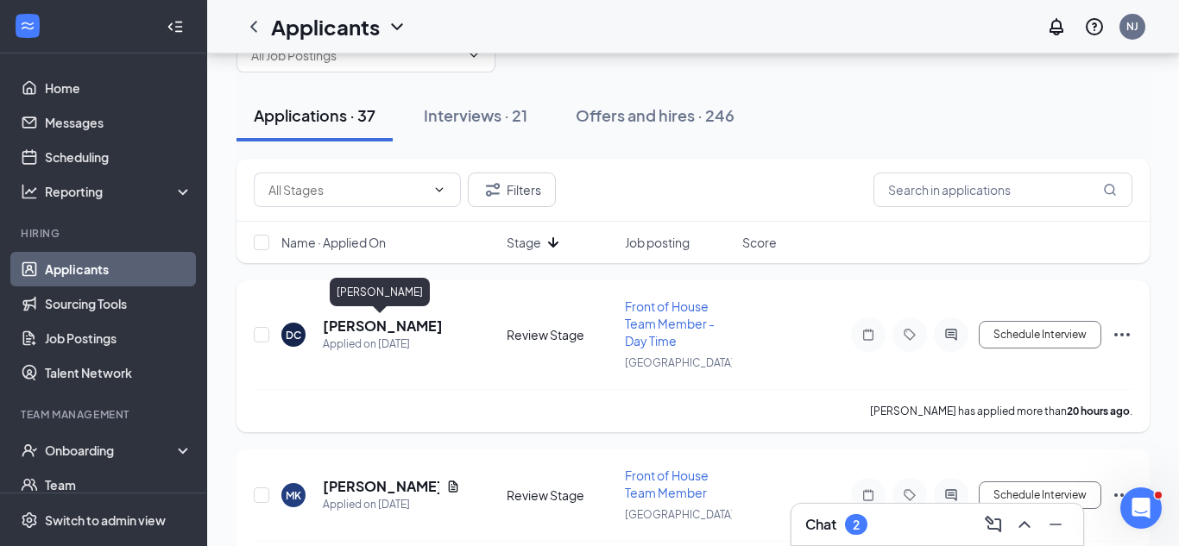
click at [368, 326] on h5 "[PERSON_NAME]" at bounding box center [383, 326] width 120 height 19
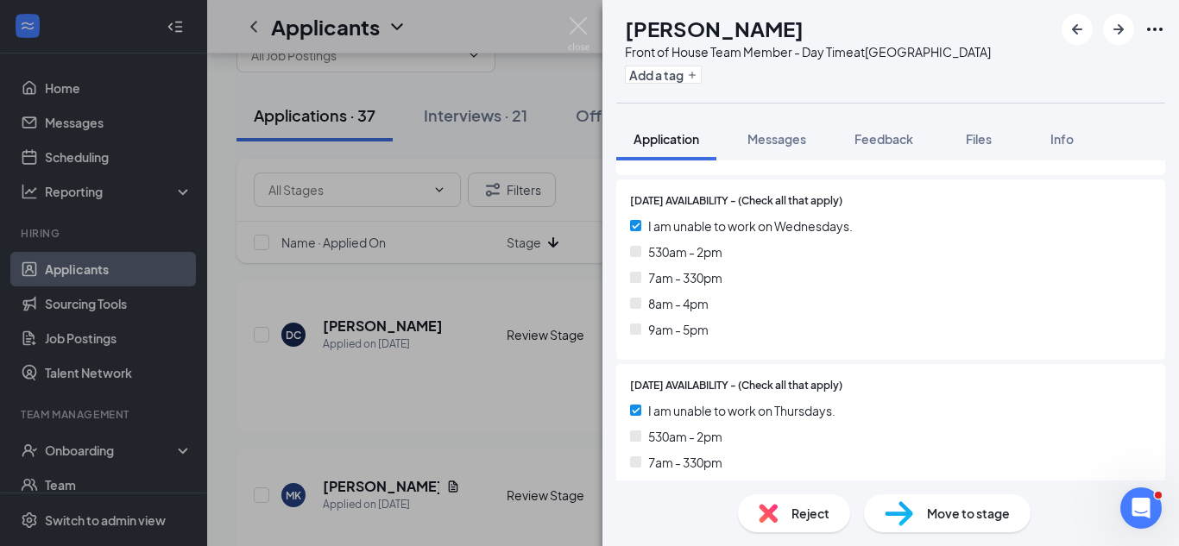
scroll to position [2572, 0]
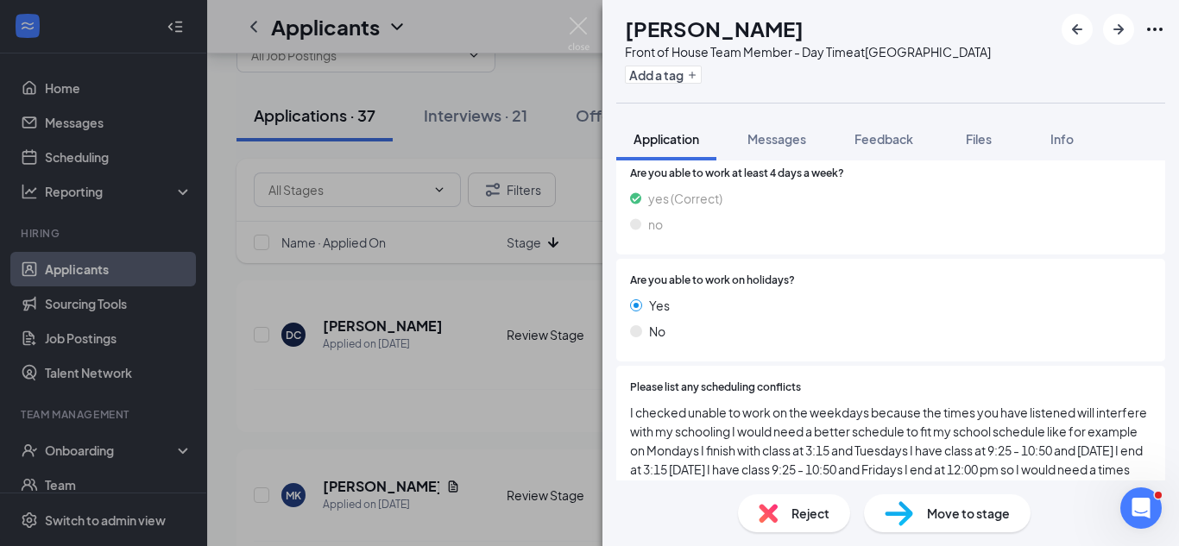
click at [803, 522] on span "Reject" at bounding box center [810, 513] width 38 height 19
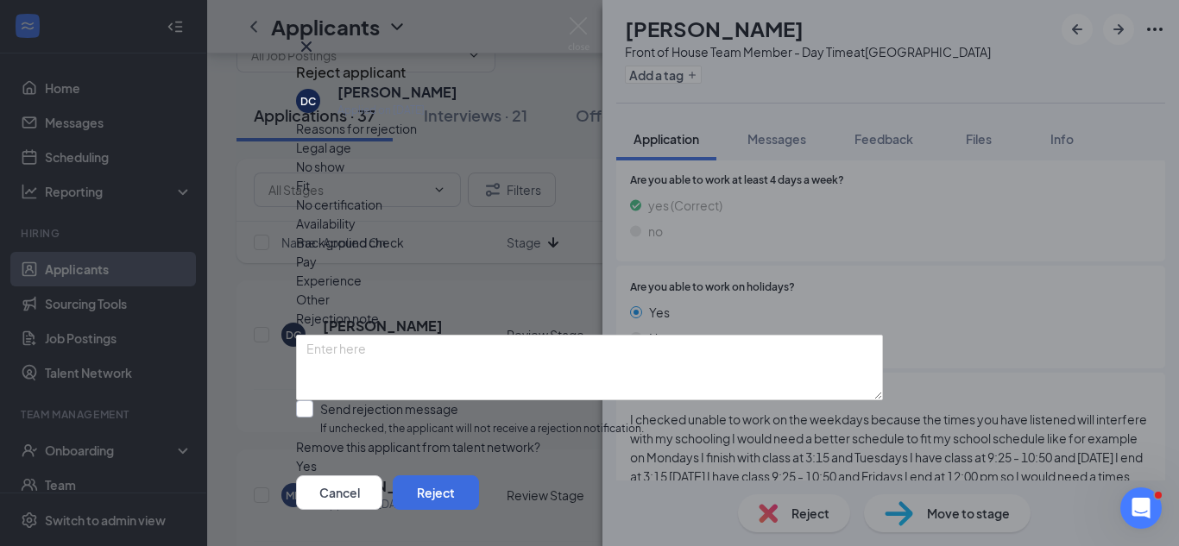
click at [458, 400] on input "Send rejection message If unchecked, the applicant will not receive a rejection…" at bounding box center [470, 418] width 348 height 37
checkbox input "true"
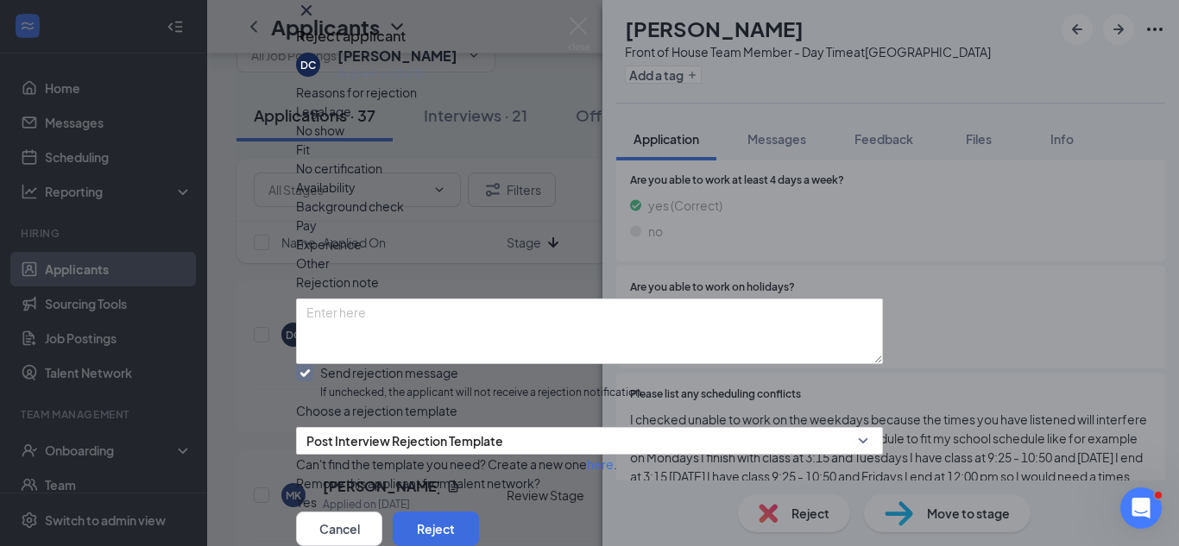
click at [356, 197] on span "Availability" at bounding box center [326, 187] width 60 height 19
click at [479, 512] on button "Reject" at bounding box center [436, 529] width 86 height 35
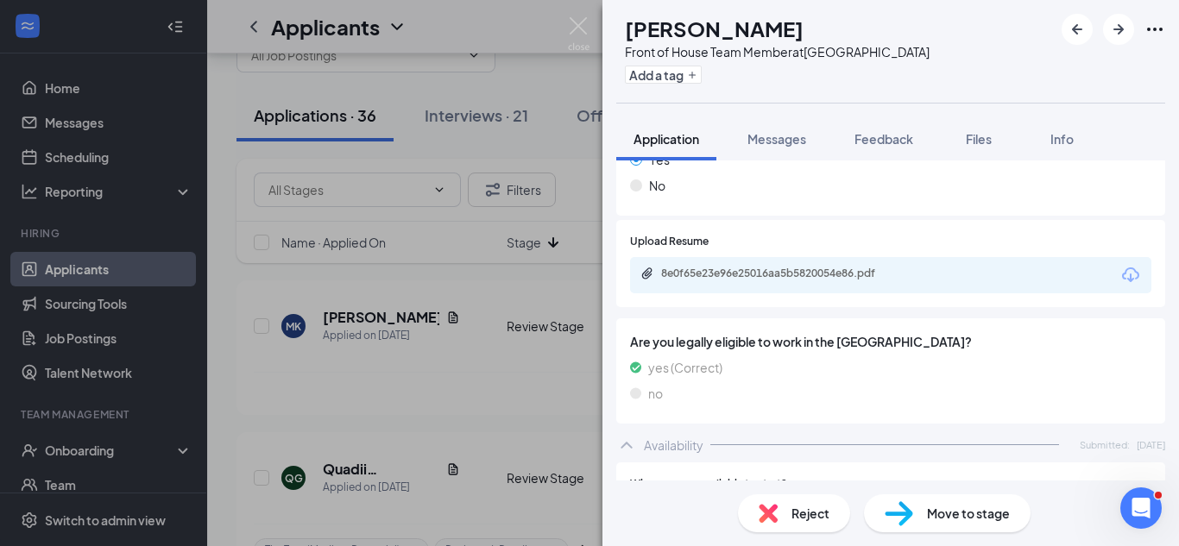
scroll to position [1258, 0]
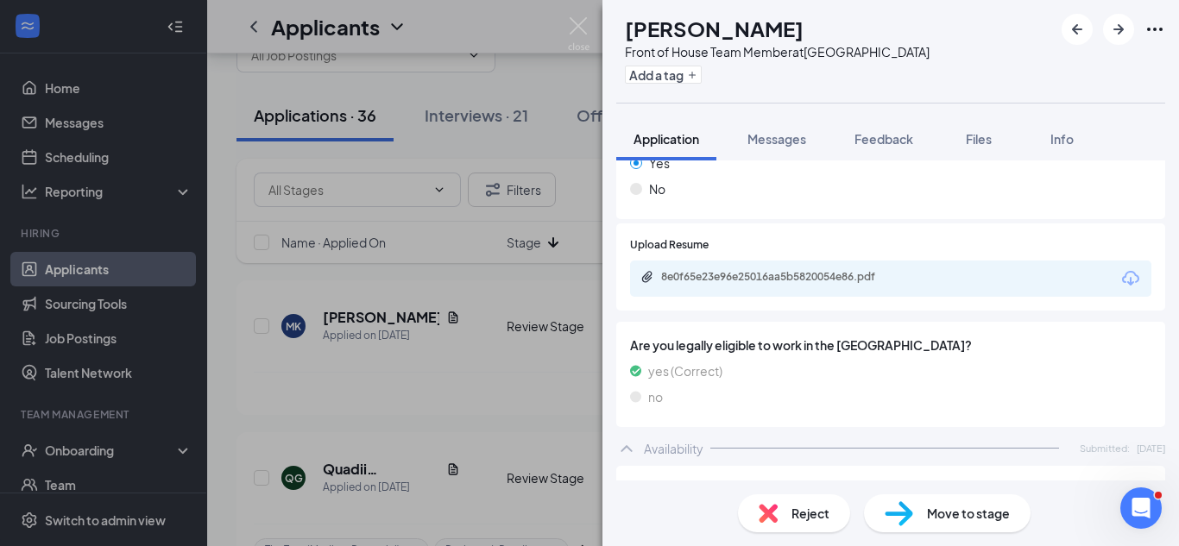
click at [780, 518] on div "Reject" at bounding box center [794, 514] width 112 height 38
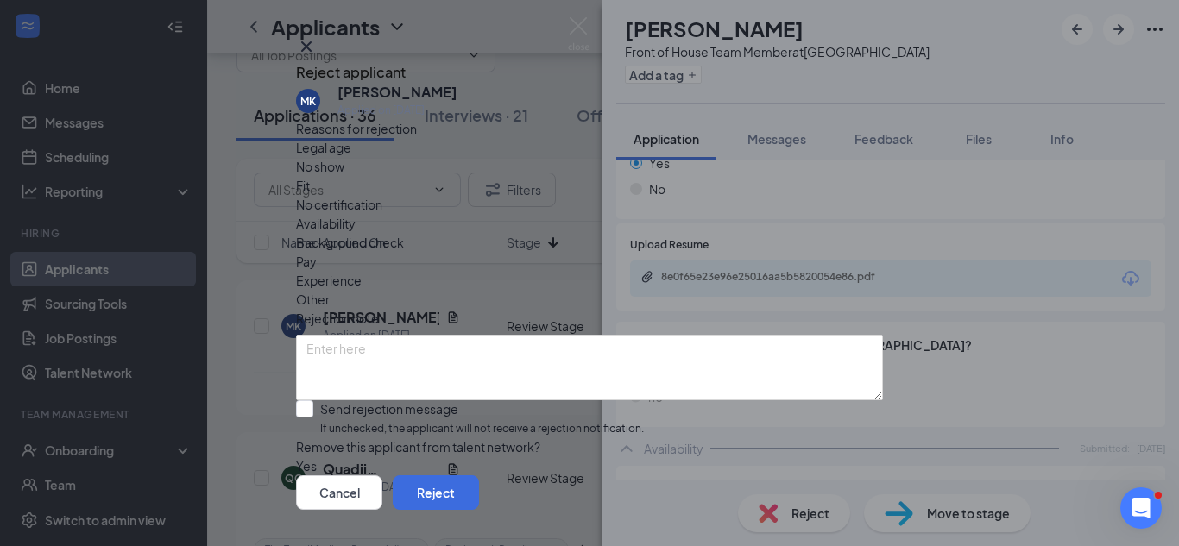
click at [510, 195] on div "Fit" at bounding box center [589, 185] width 587 height 19
click at [460, 407] on input "Send rejection message If unchecked, the applicant will not receive a rejection…" at bounding box center [470, 418] width 348 height 37
checkbox input "true"
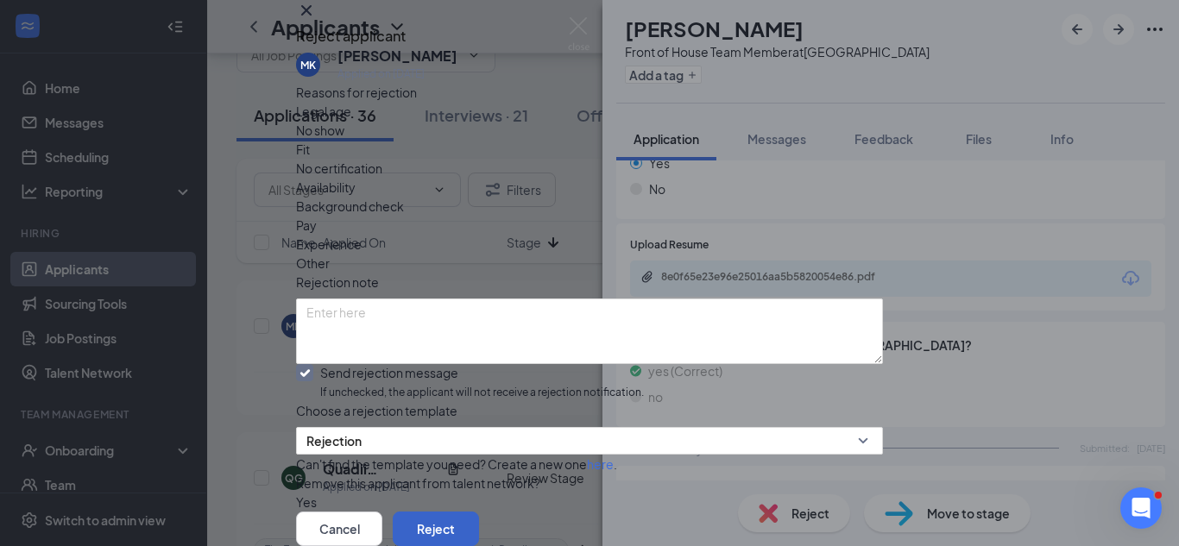
click at [479, 512] on button "Reject" at bounding box center [436, 529] width 86 height 35
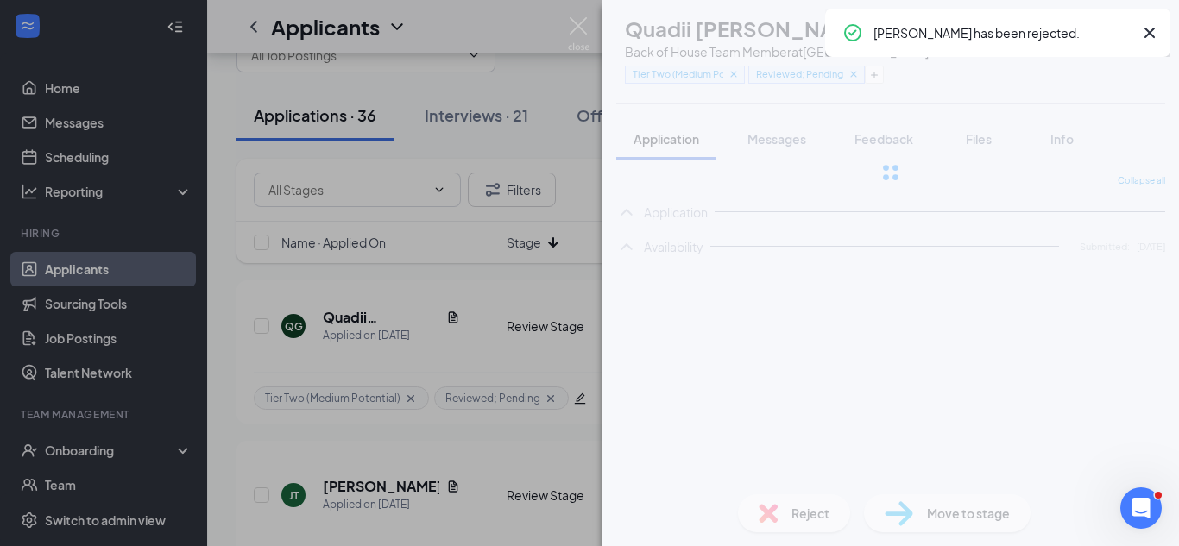
click at [479, 342] on div "QG Quadii [PERSON_NAME] Back of House Team Member at [GEOGRAPHIC_DATA] Tier Two…" at bounding box center [589, 273] width 1179 height 546
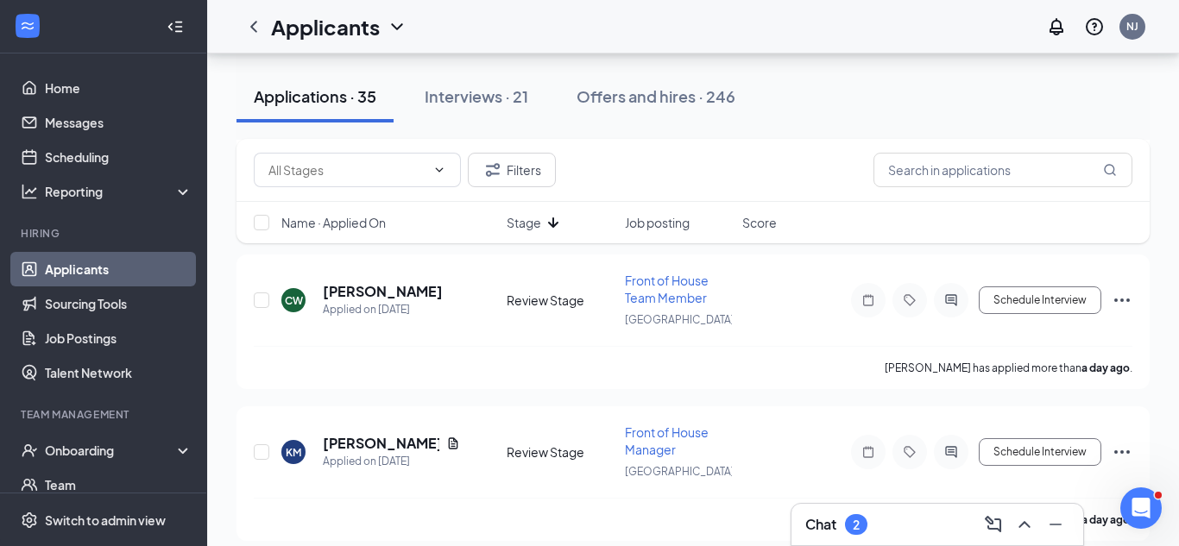
scroll to position [415, 0]
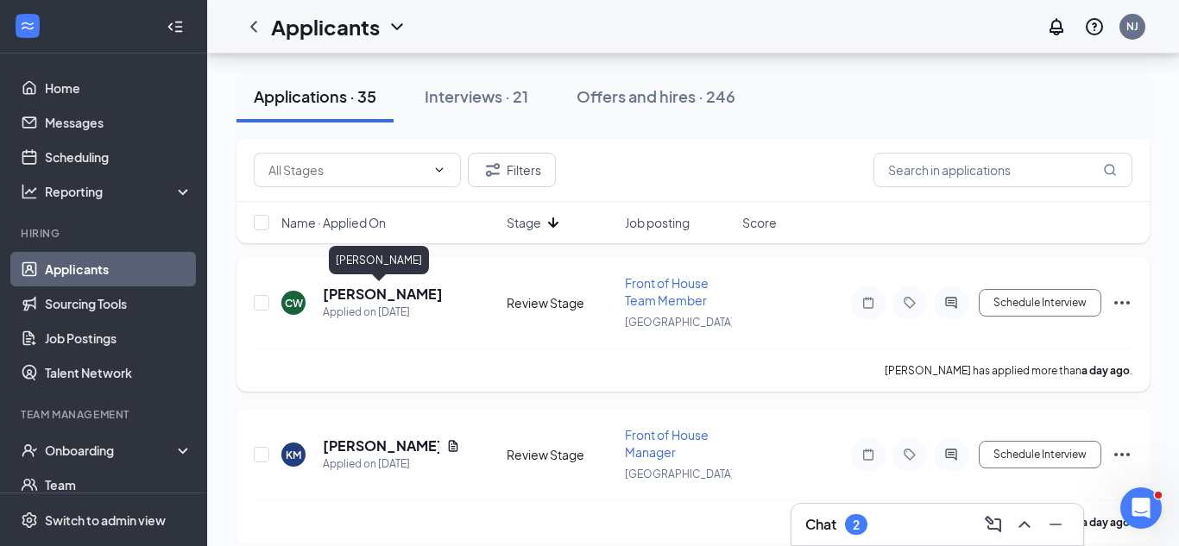
click at [391, 299] on h5 "[PERSON_NAME]" at bounding box center [383, 294] width 120 height 19
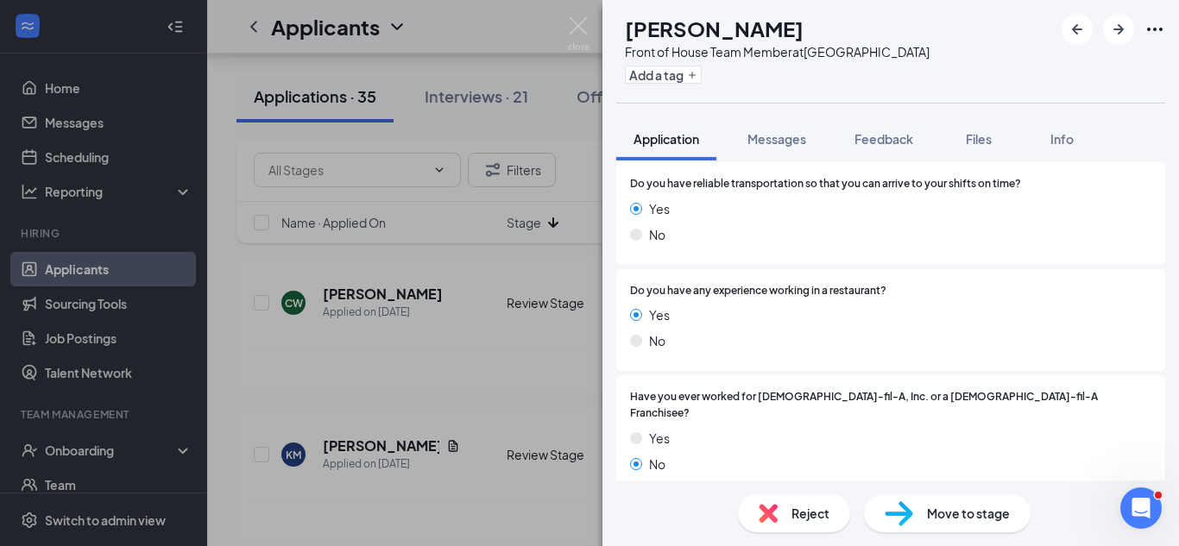
scroll to position [608, 0]
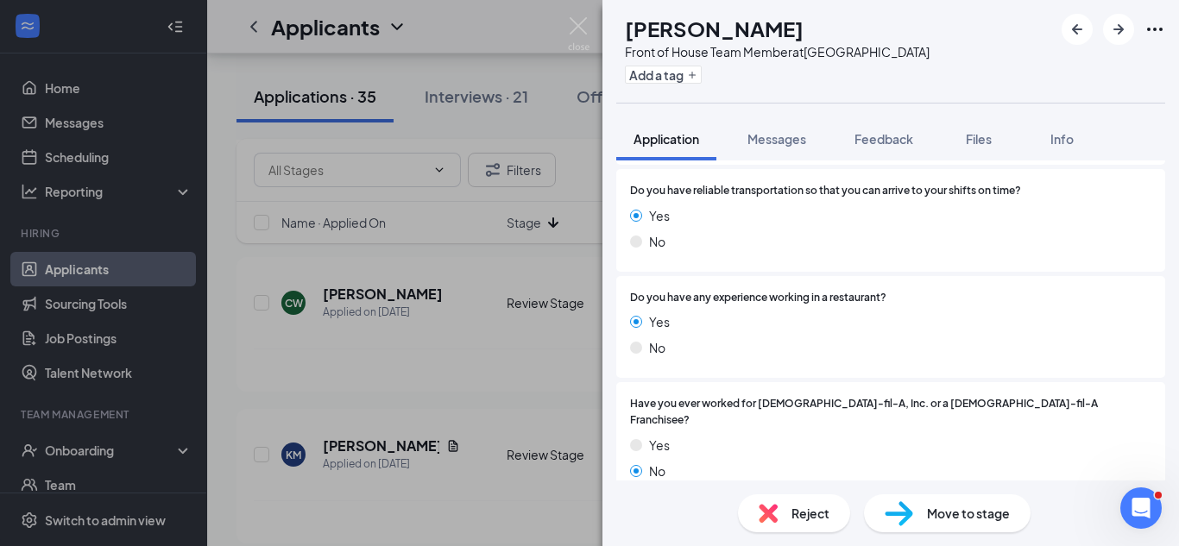
click at [779, 500] on div "Reject" at bounding box center [794, 514] width 112 height 38
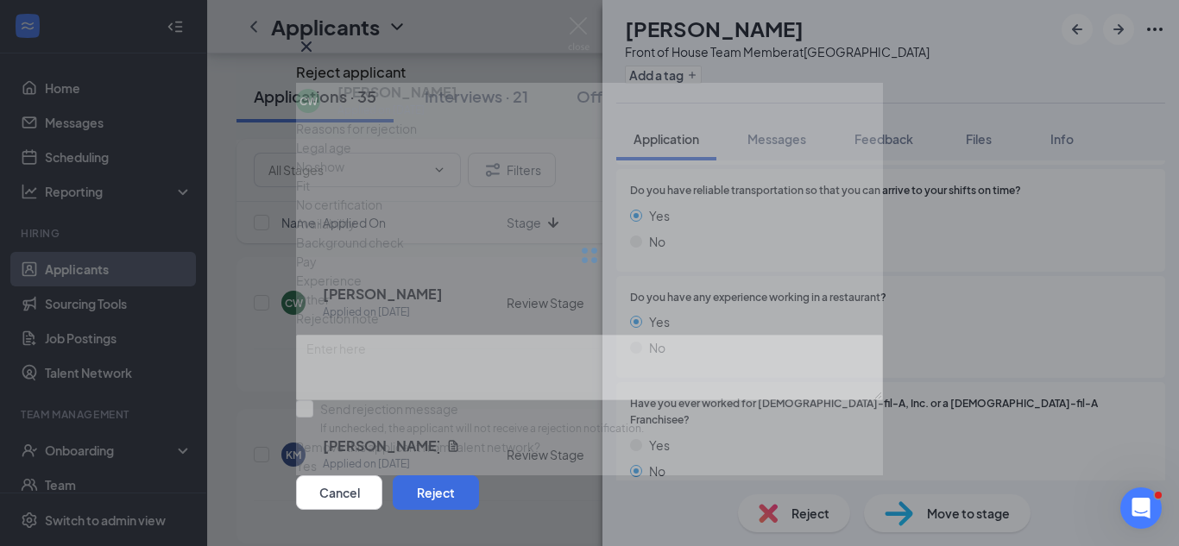
click at [310, 195] on span "Fit" at bounding box center [303, 185] width 14 height 19
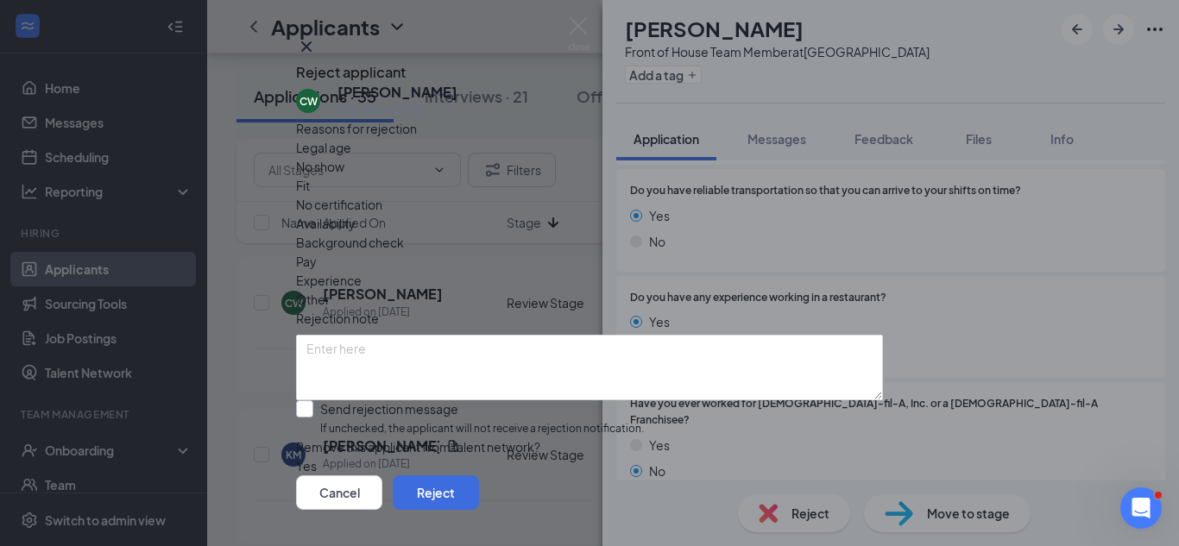
click at [487, 400] on input "Send rejection message If unchecked, the applicant will not receive a rejection…" at bounding box center [470, 418] width 348 height 37
checkbox input "true"
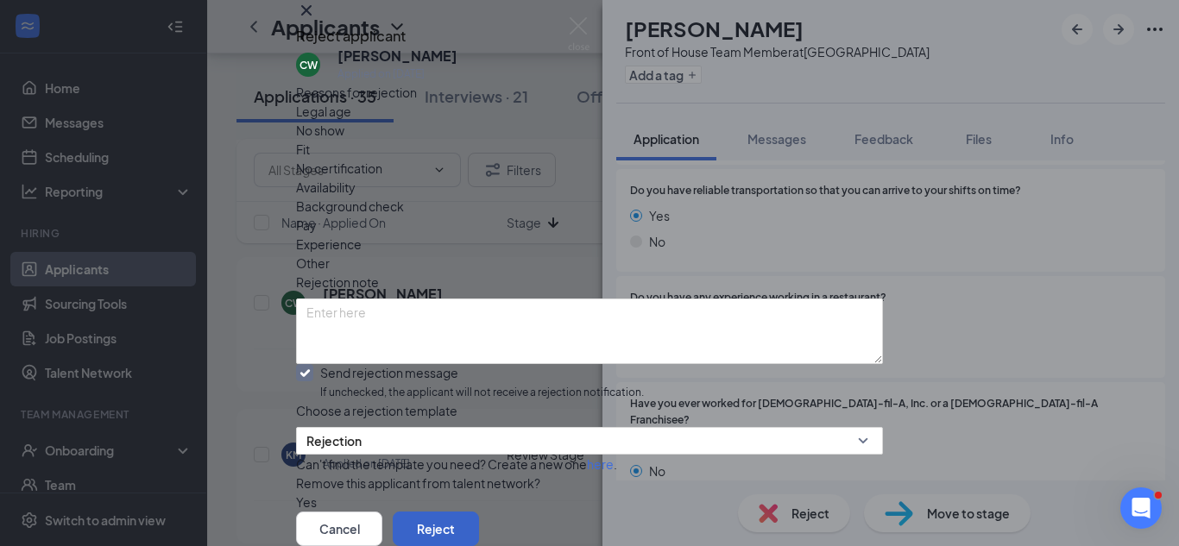
click at [479, 512] on button "Reject" at bounding box center [436, 529] width 86 height 35
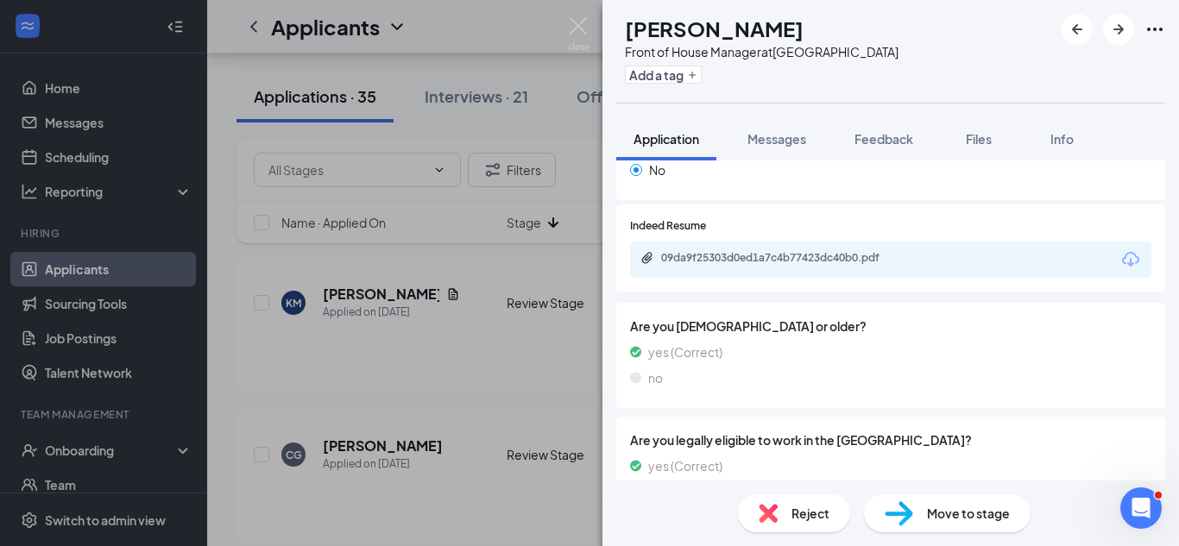
scroll to position [787, 0]
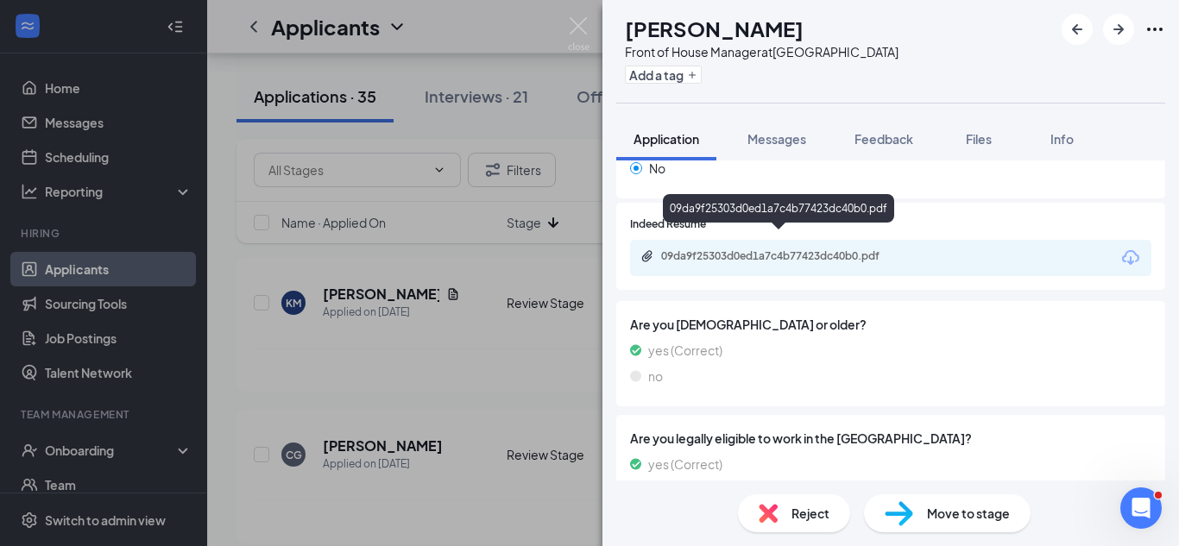
click at [737, 249] on div "09da9f25303d0ed1a7c4b77423dc40b0.pdf" at bounding box center [782, 256] width 242 height 14
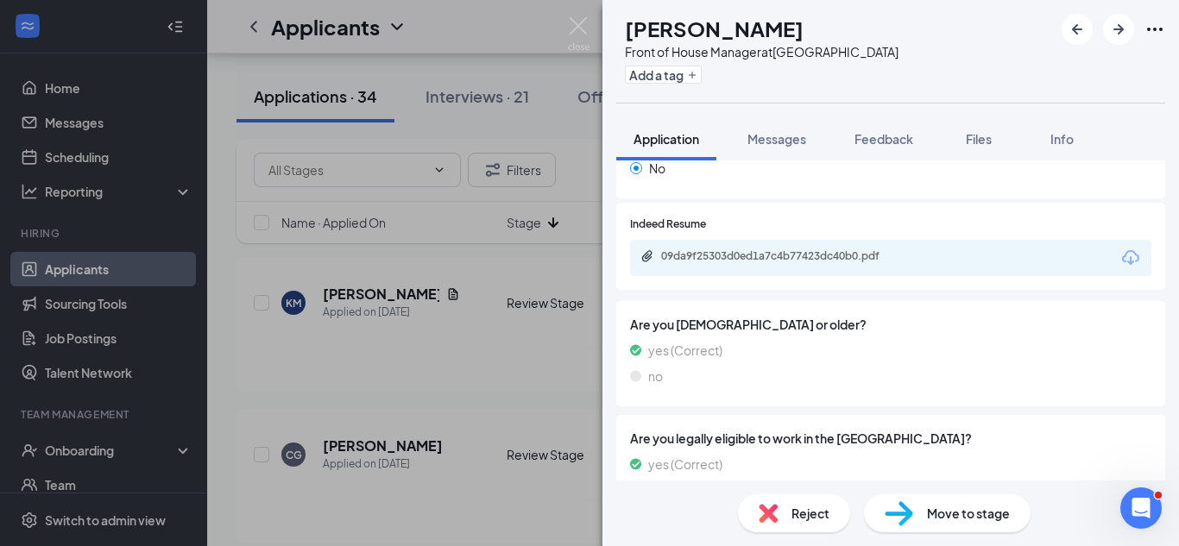
click at [700, 85] on div "Add a tag" at bounding box center [762, 74] width 274 height 28
click at [699, 83] on button "Add a tag" at bounding box center [663, 75] width 77 height 18
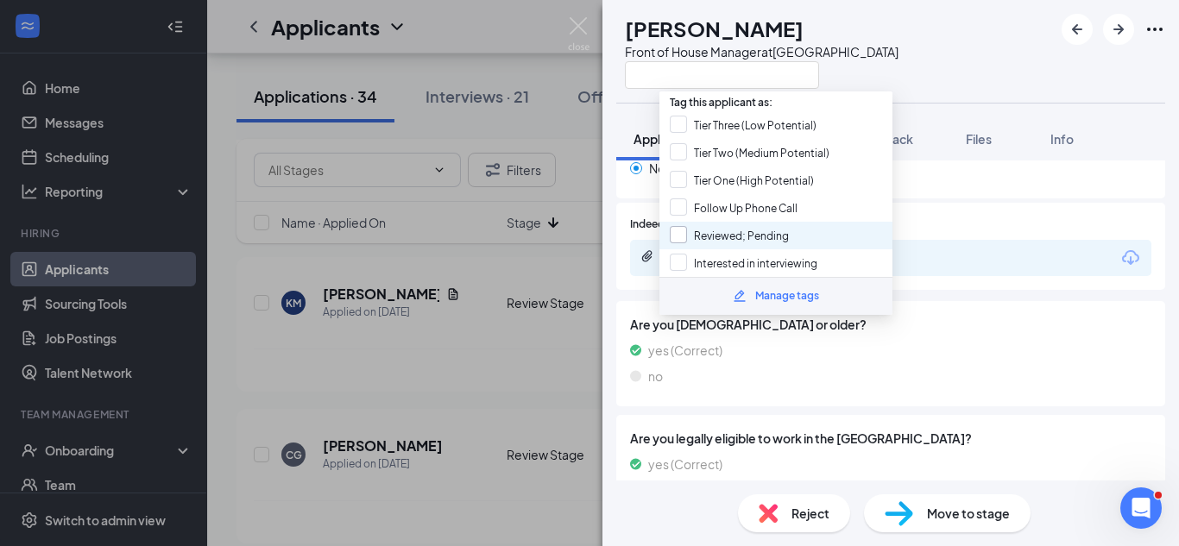
click at [702, 239] on input "Reviewed; Pending" at bounding box center [729, 235] width 119 height 19
checkbox input "true"
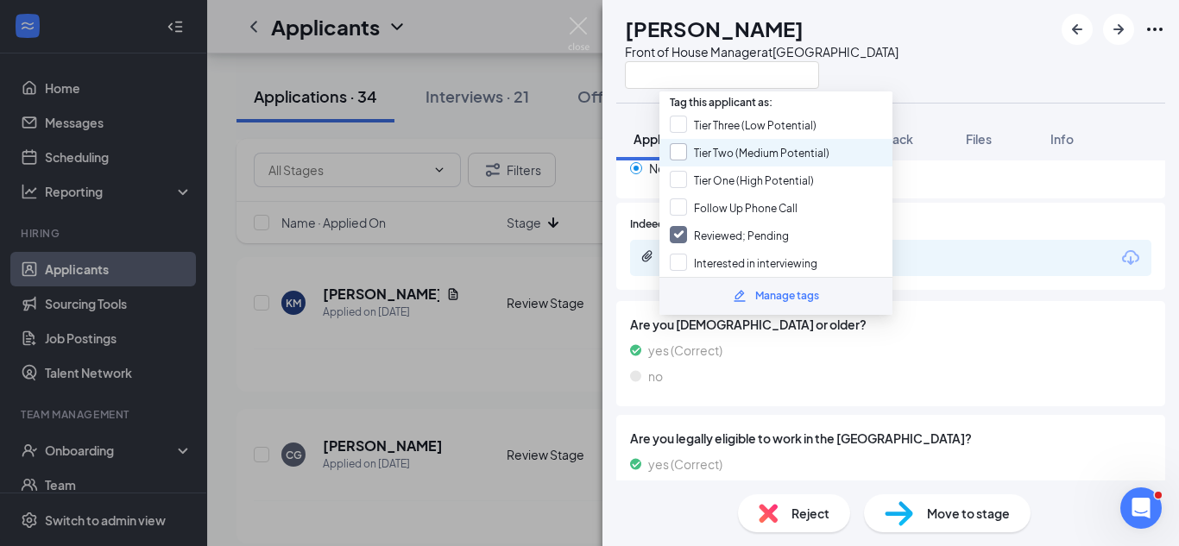
click at [679, 152] on input "Tier Two (Medium Potential)" at bounding box center [750, 152] width 160 height 19
checkbox input "true"
click at [495, 187] on div "KM [PERSON_NAME] Front of House Manager at [GEOGRAPHIC_DATA] Application Messag…" at bounding box center [589, 273] width 1179 height 546
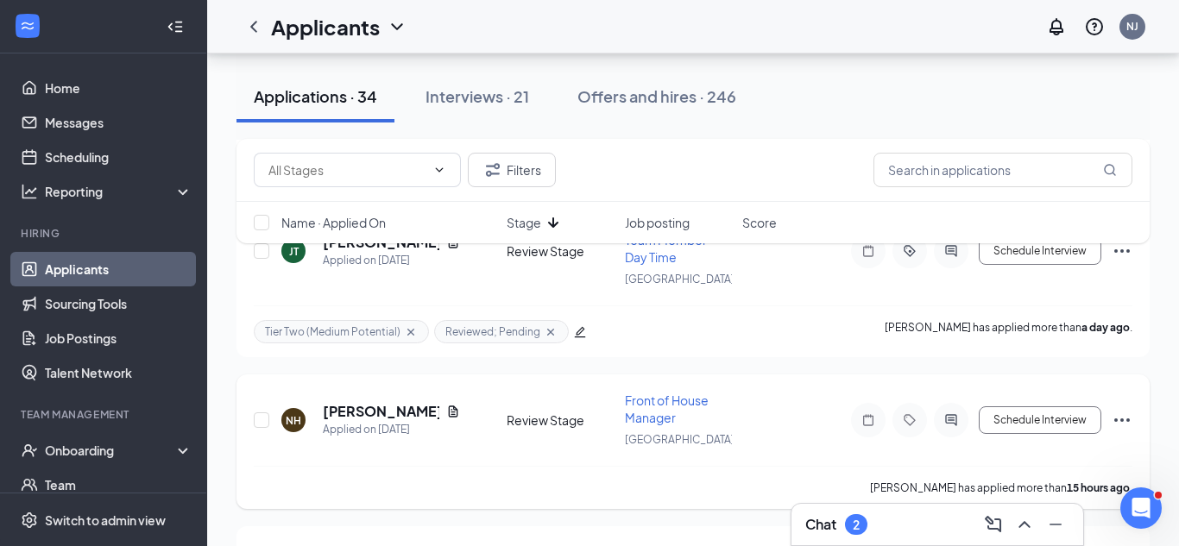
scroll to position [344, 0]
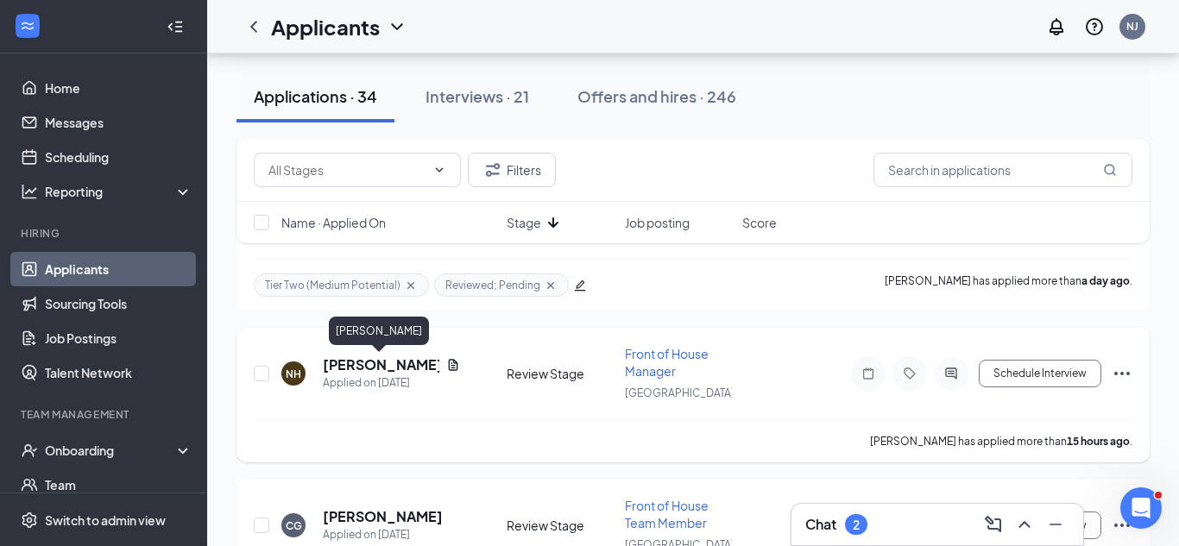
click at [364, 369] on h5 "[PERSON_NAME]" at bounding box center [381, 365] width 117 height 19
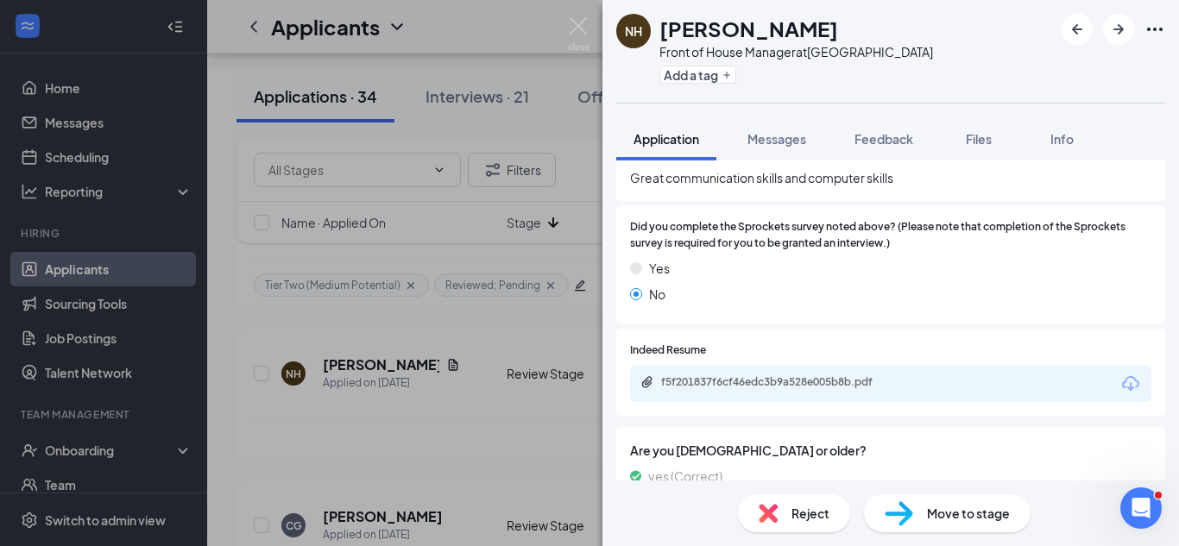
scroll to position [738, 0]
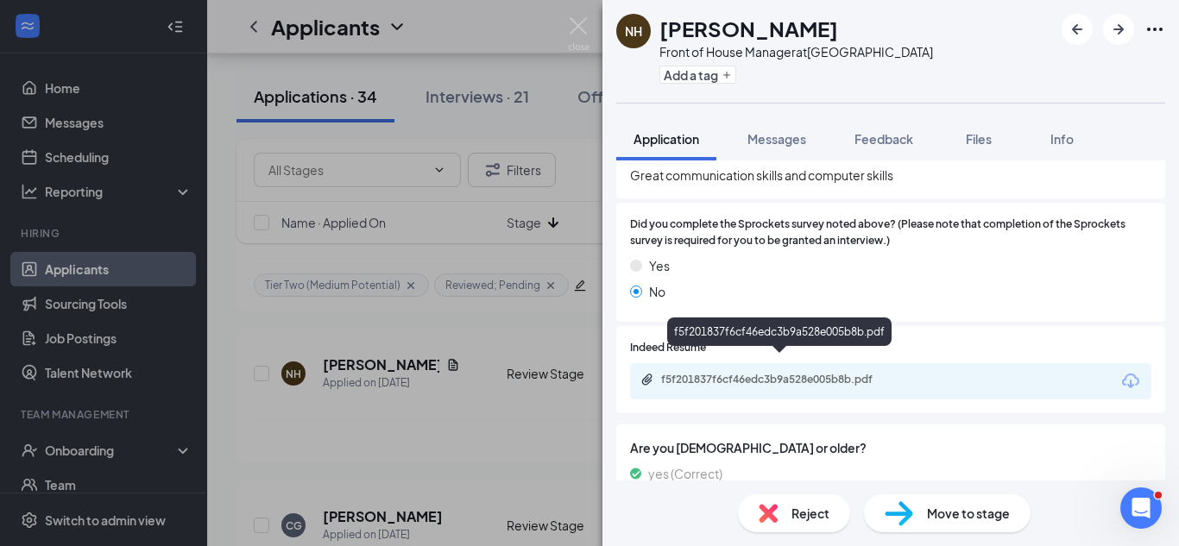
click at [785, 373] on div "f5f201837f6cf46edc3b9a528e005b8b.pdf" at bounding box center [782, 380] width 242 height 14
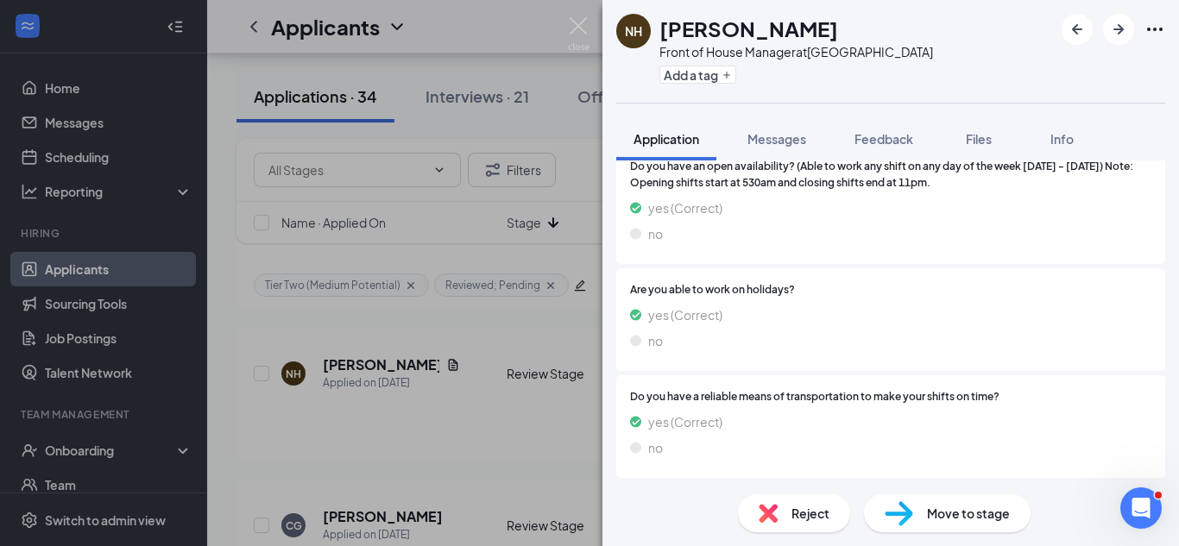
scroll to position [1496, 0]
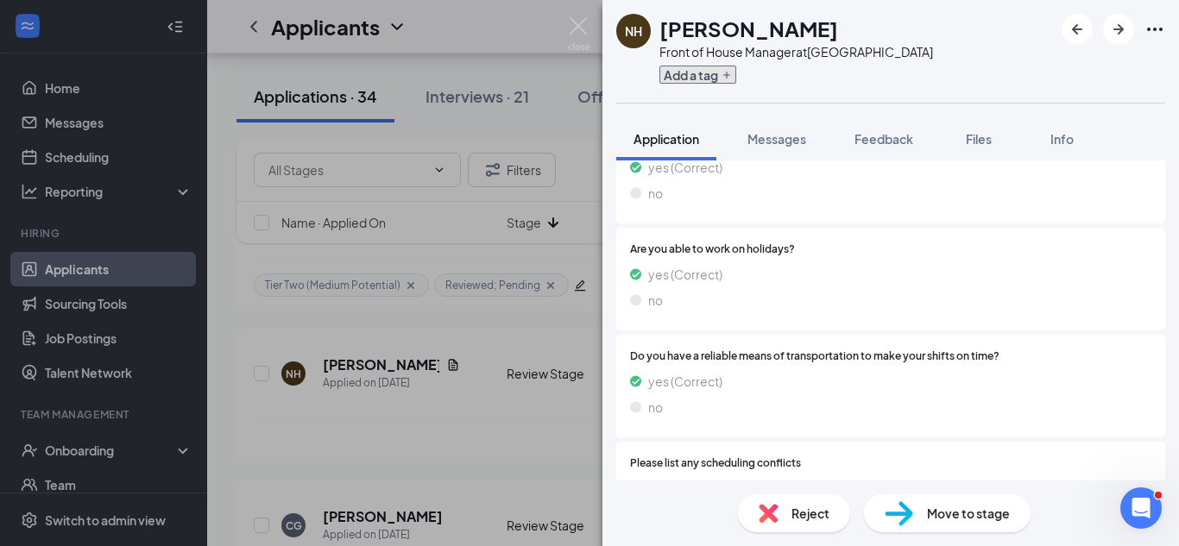
click at [677, 79] on button "Add a tag" at bounding box center [697, 75] width 77 height 18
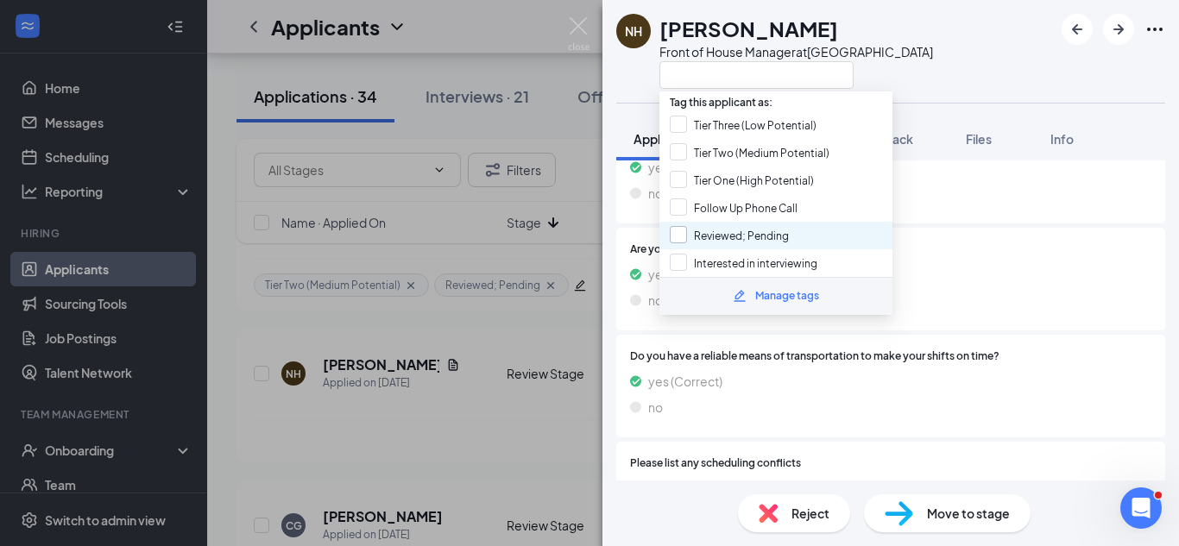
click at [683, 233] on input "Reviewed; Pending" at bounding box center [729, 235] width 119 height 19
checkbox input "true"
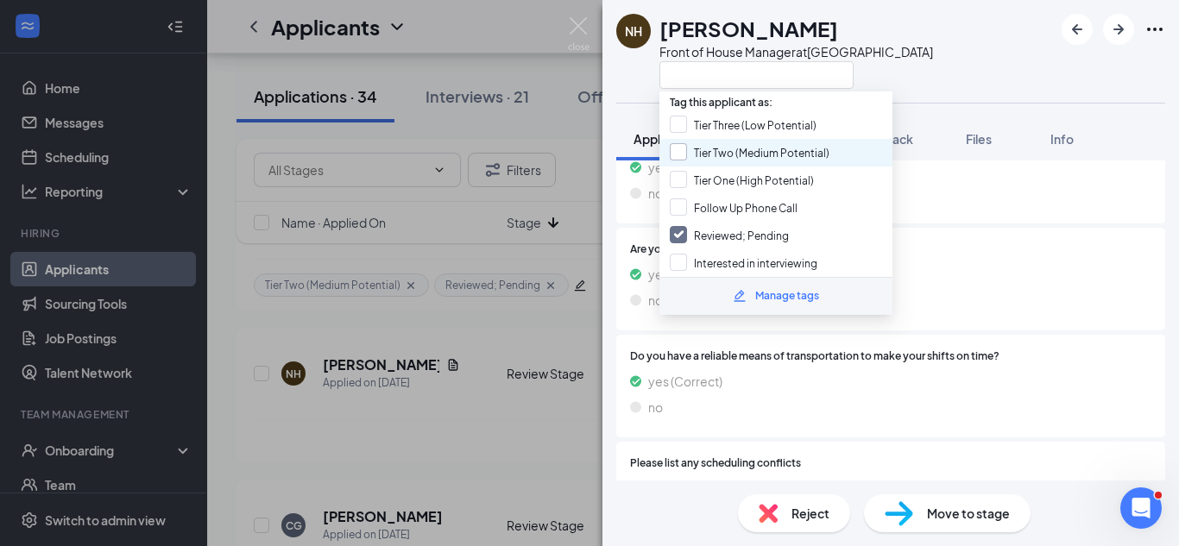
click at [690, 150] on input "Tier Two (Medium Potential)" at bounding box center [750, 152] width 160 height 19
checkbox input "true"
click at [916, 70] on div "NH [PERSON_NAME] Front of House Manager at [GEOGRAPHIC_DATA]" at bounding box center [890, 51] width 576 height 103
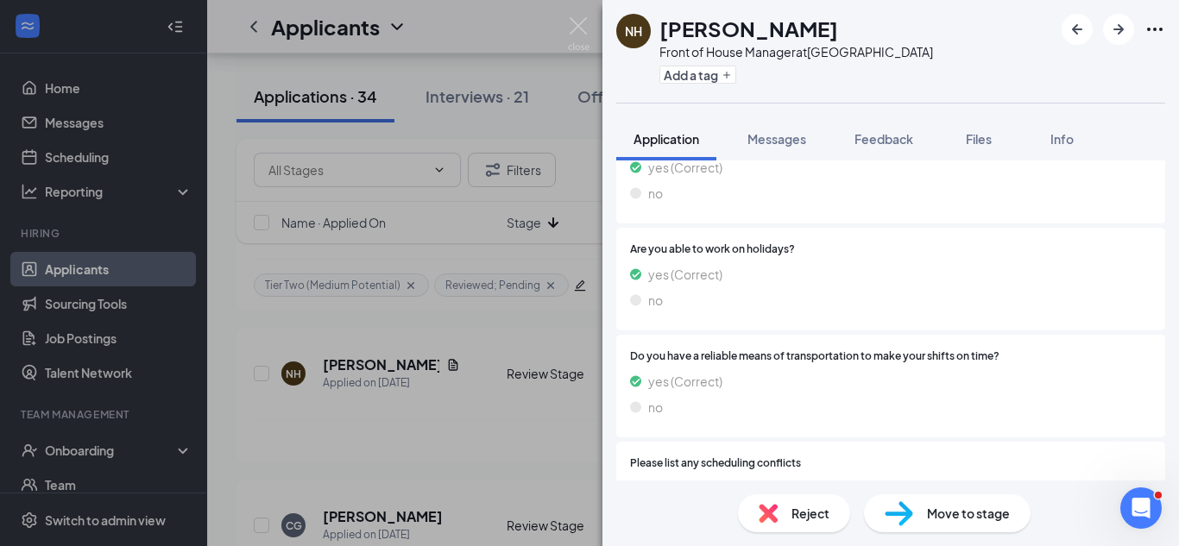
scroll to position [1490, 0]
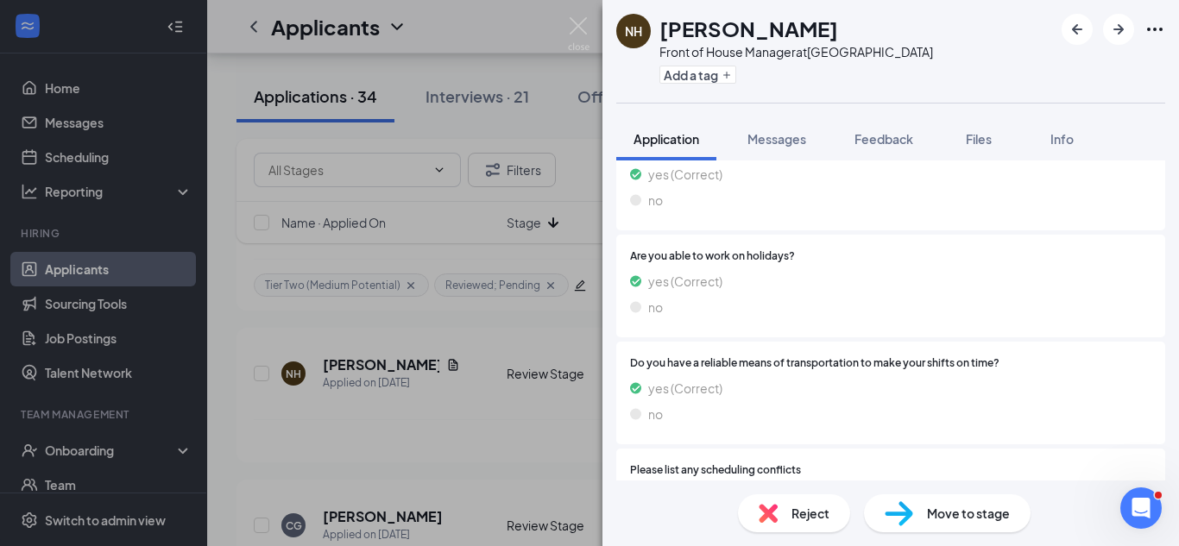
click at [507, 307] on div "NH [PERSON_NAME] Front of House Manager at [GEOGRAPHIC_DATA] Add a tag Applicat…" at bounding box center [589, 273] width 1179 height 546
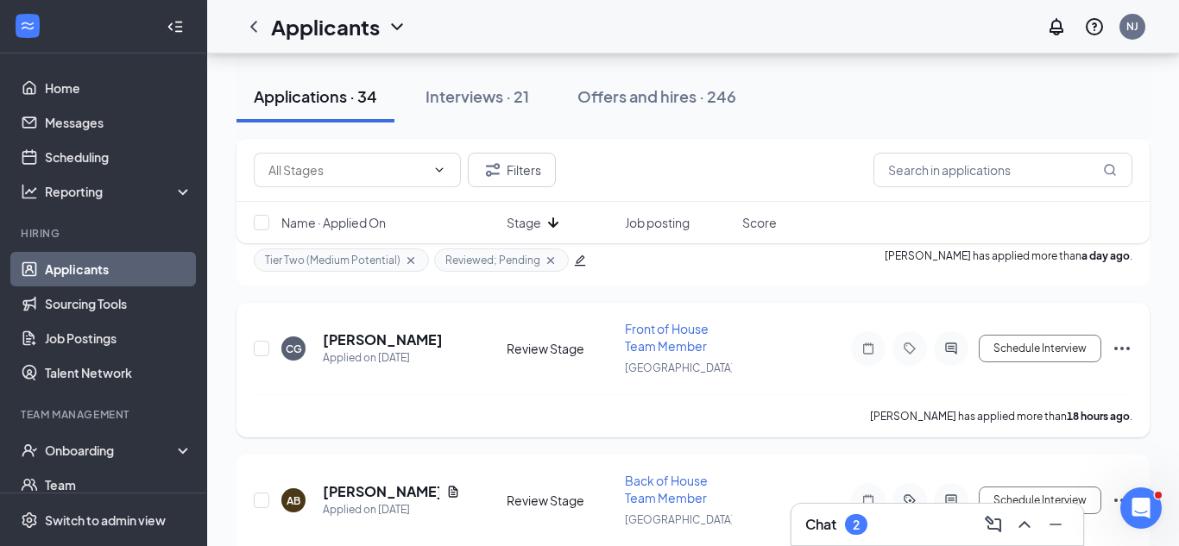
scroll to position [371, 0]
click at [436, 343] on h5 "[PERSON_NAME]" at bounding box center [383, 338] width 120 height 19
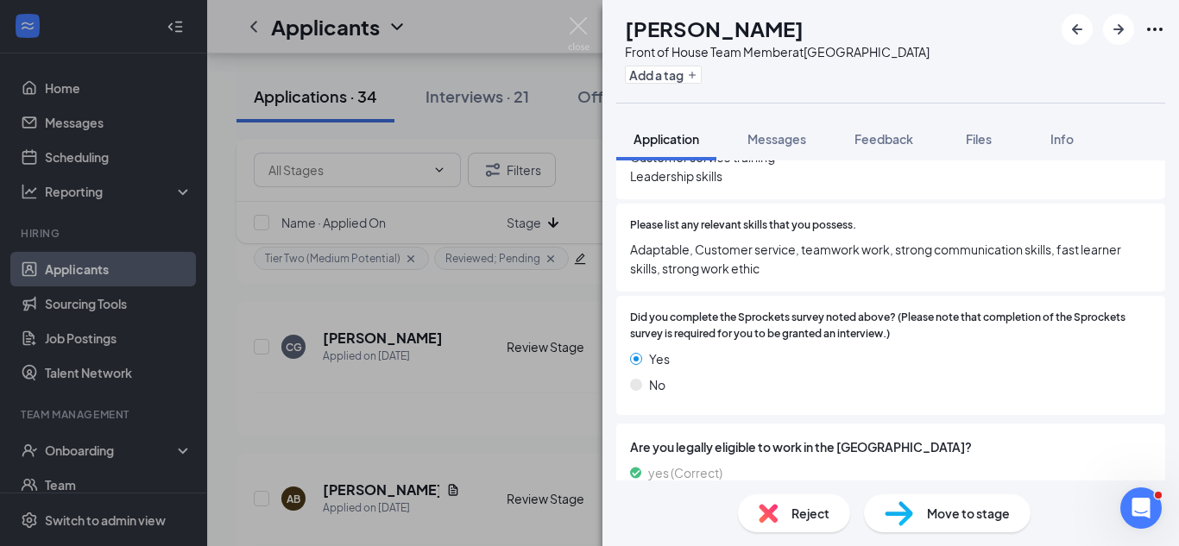
scroll to position [1123, 0]
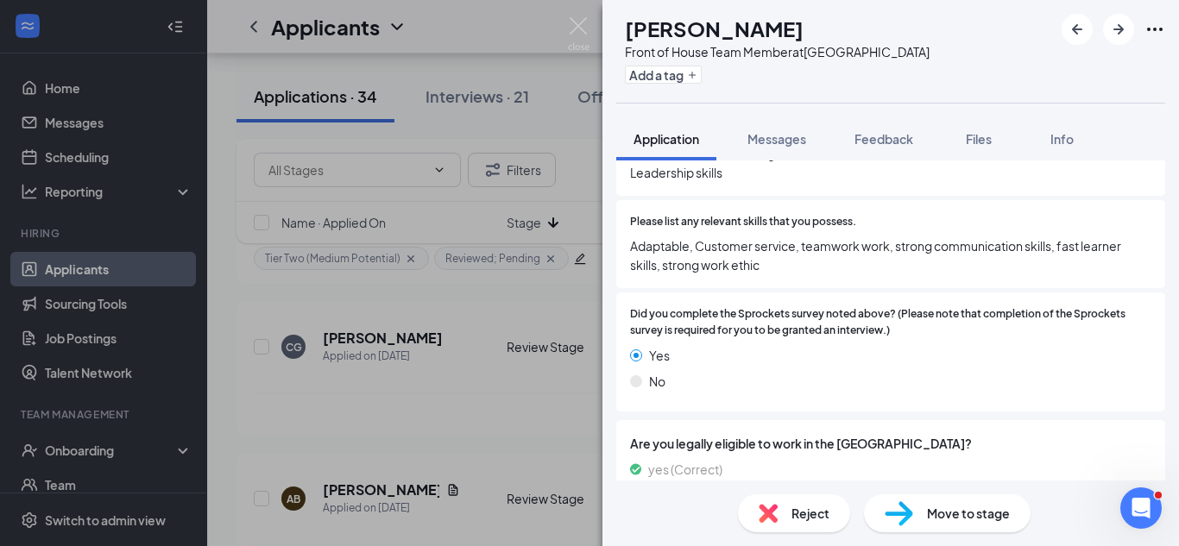
click at [905, 511] on img at bounding box center [899, 513] width 28 height 25
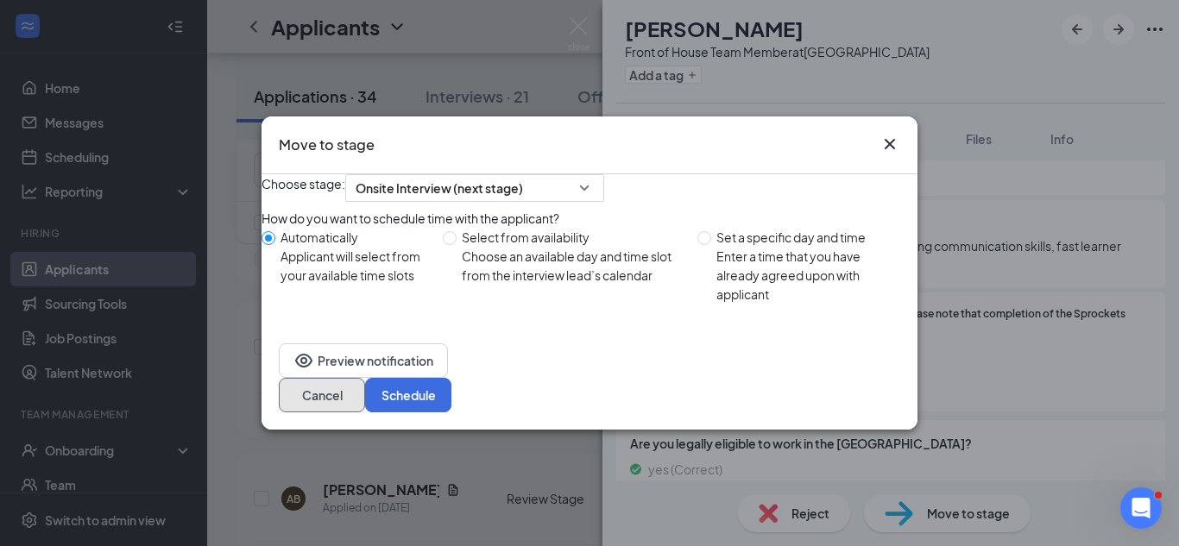
click at [365, 394] on button "Cancel" at bounding box center [322, 395] width 86 height 35
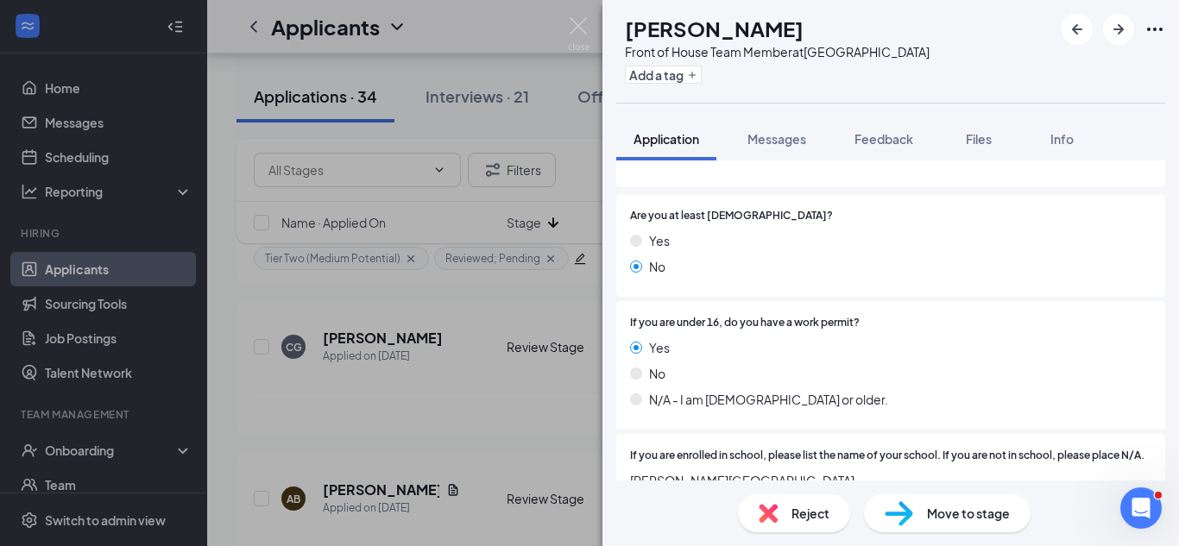
scroll to position [230, 0]
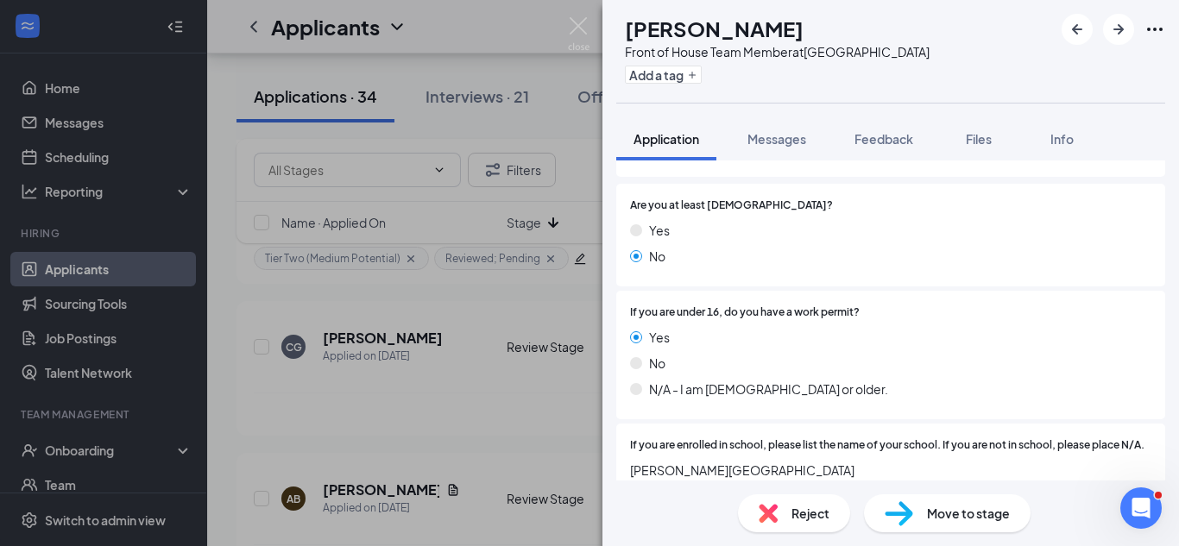
click at [904, 498] on div "Move to stage" at bounding box center [947, 514] width 167 height 38
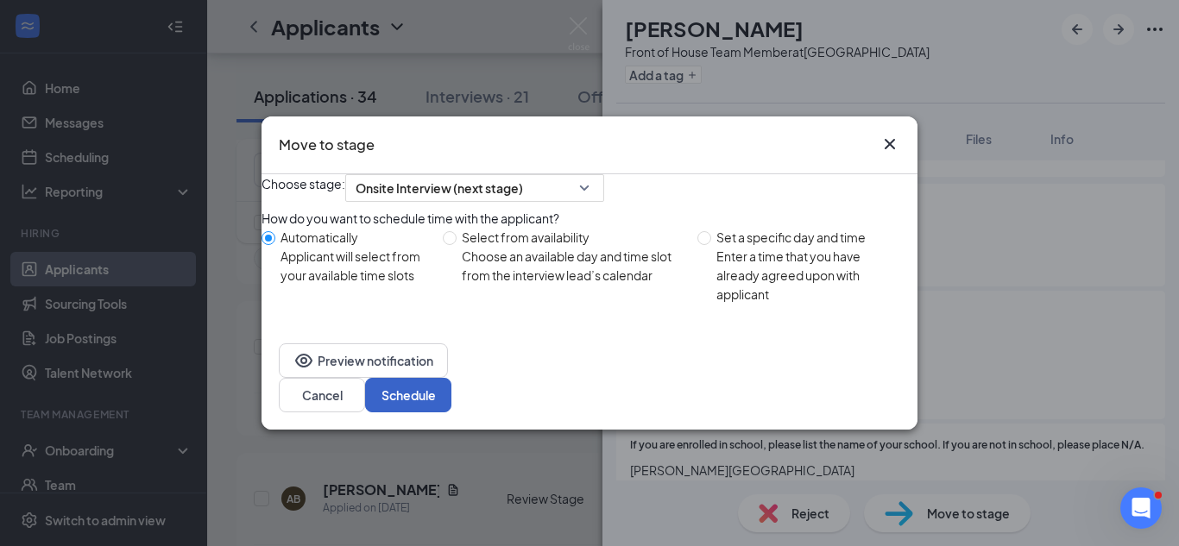
click at [451, 397] on button "Schedule" at bounding box center [408, 395] width 86 height 35
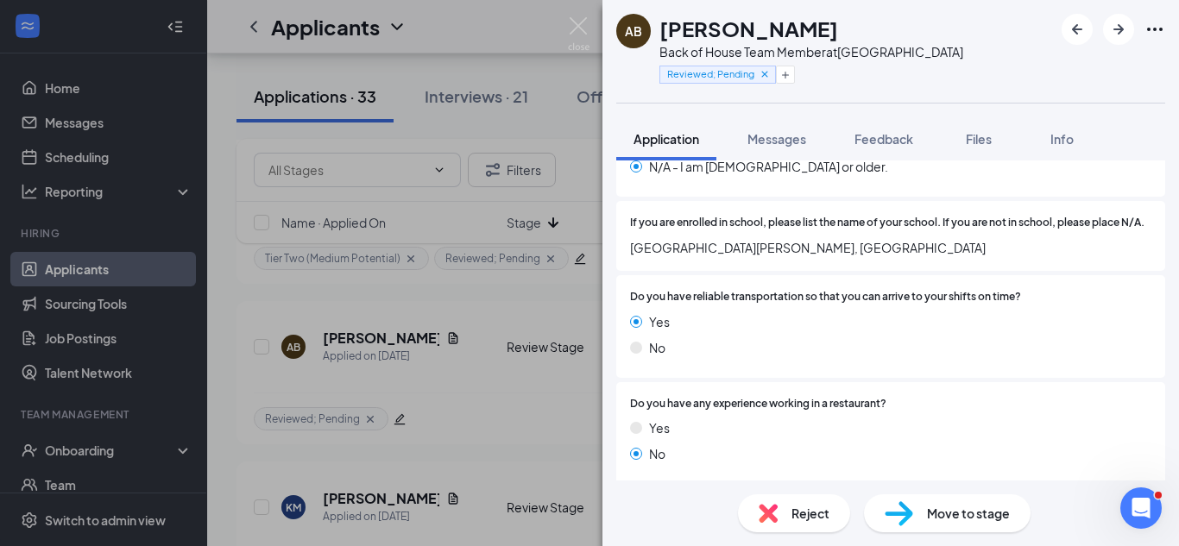
scroll to position [520, 0]
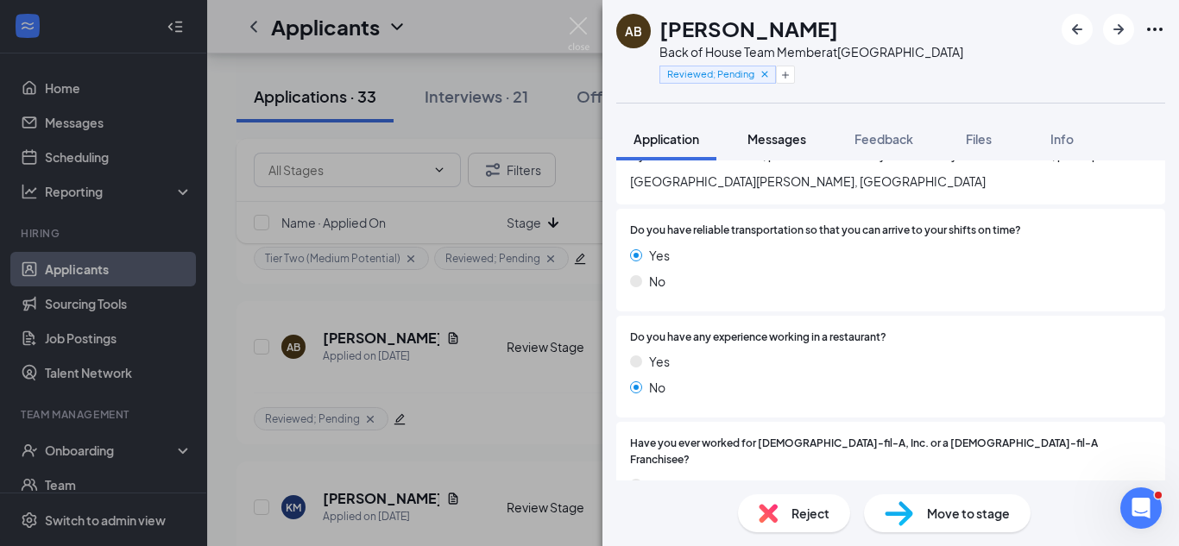
click at [798, 135] on span "Messages" at bounding box center [776, 139] width 59 height 16
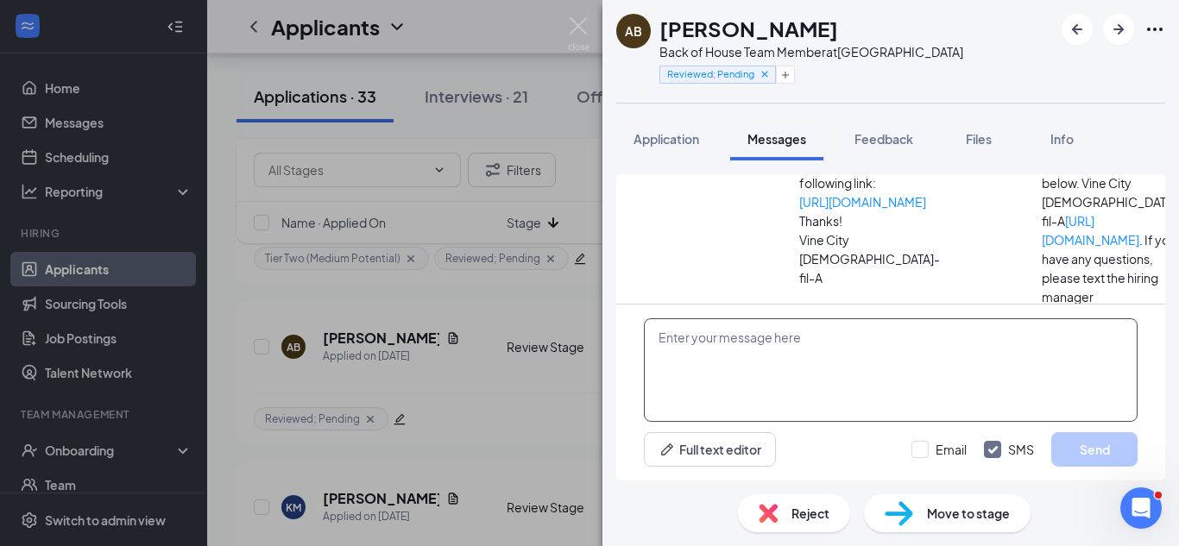
scroll to position [214, 0]
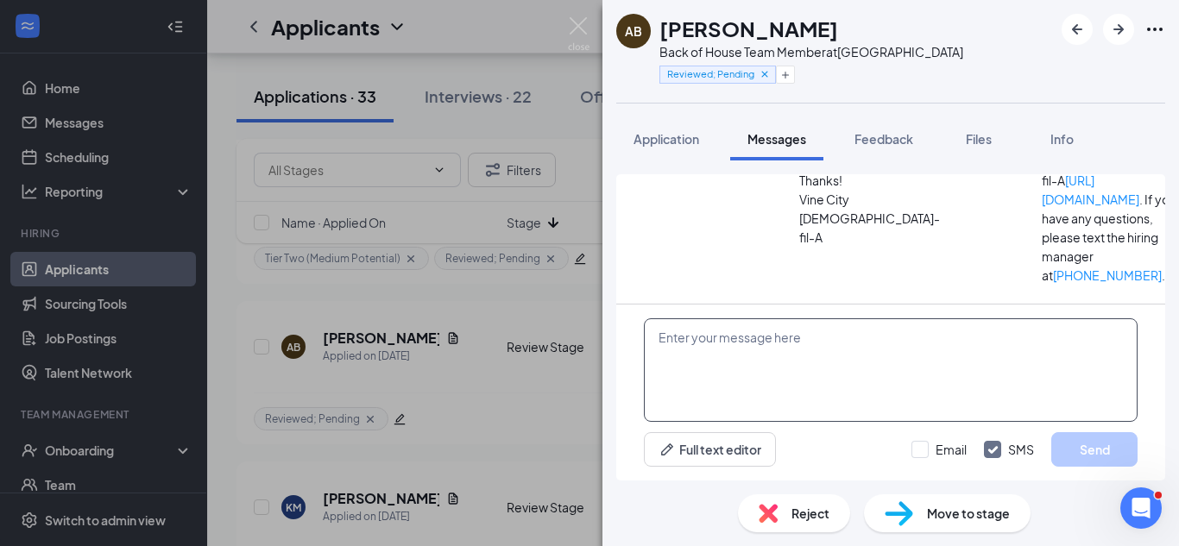
click at [841, 322] on textarea at bounding box center [891, 370] width 494 height 104
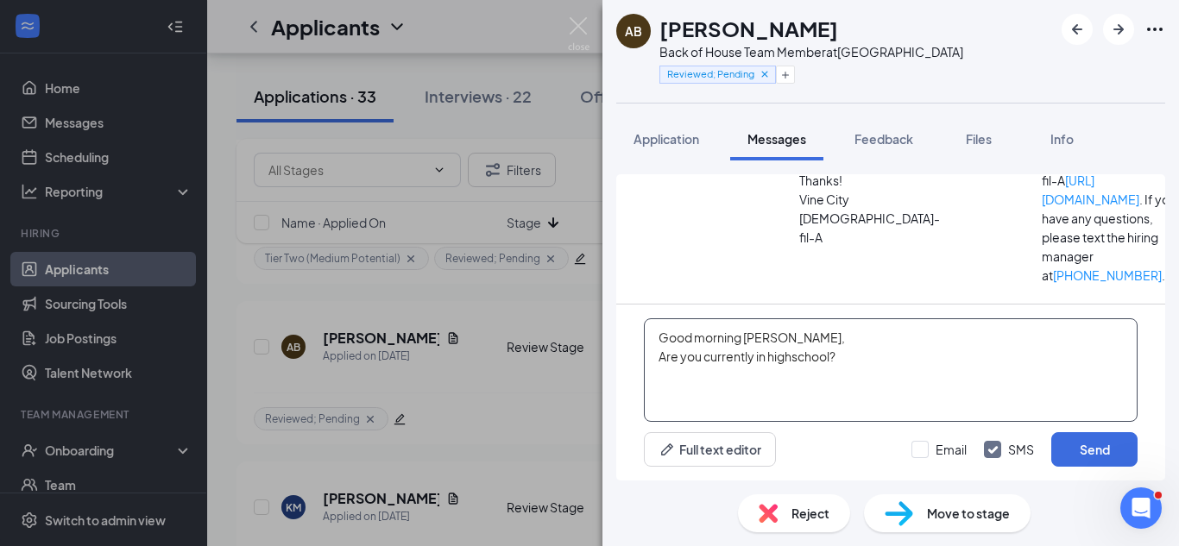
click at [658, 363] on textarea "Good morning [PERSON_NAME], Are you currently in highschool?" at bounding box center [891, 370] width 494 height 104
type textarea "Good morning [PERSON_NAME], Are you currently in highschool?"
click at [921, 476] on div "Good morning [PERSON_NAME], Are you currently in highschool? Full text editor E…" at bounding box center [890, 393] width 549 height 176
click at [926, 456] on input "Email" at bounding box center [938, 449] width 55 height 17
checkbox input "true"
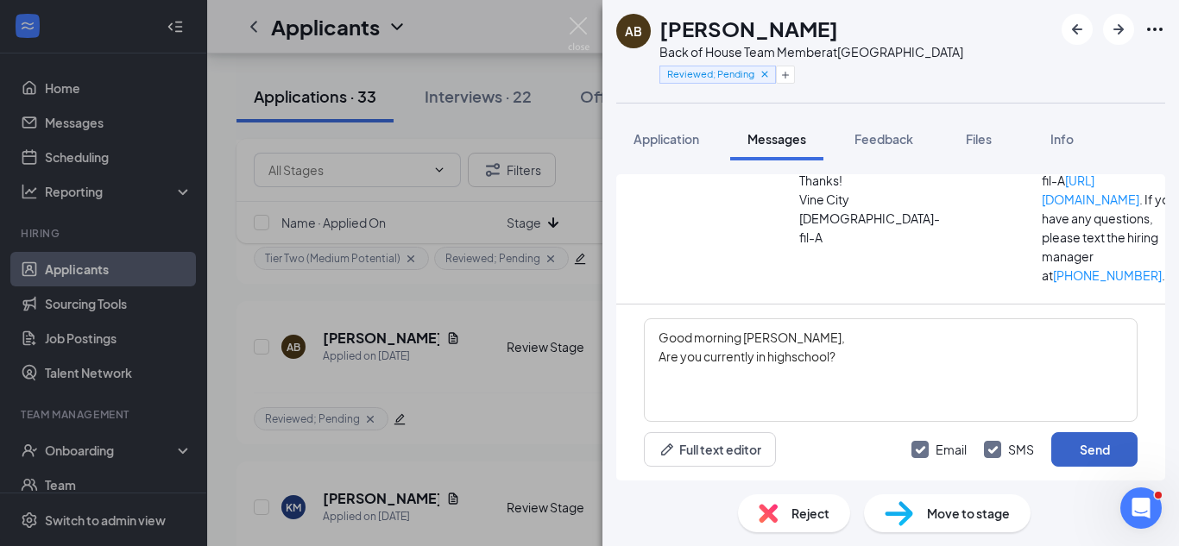
click at [1104, 443] on button "Send" at bounding box center [1094, 449] width 86 height 35
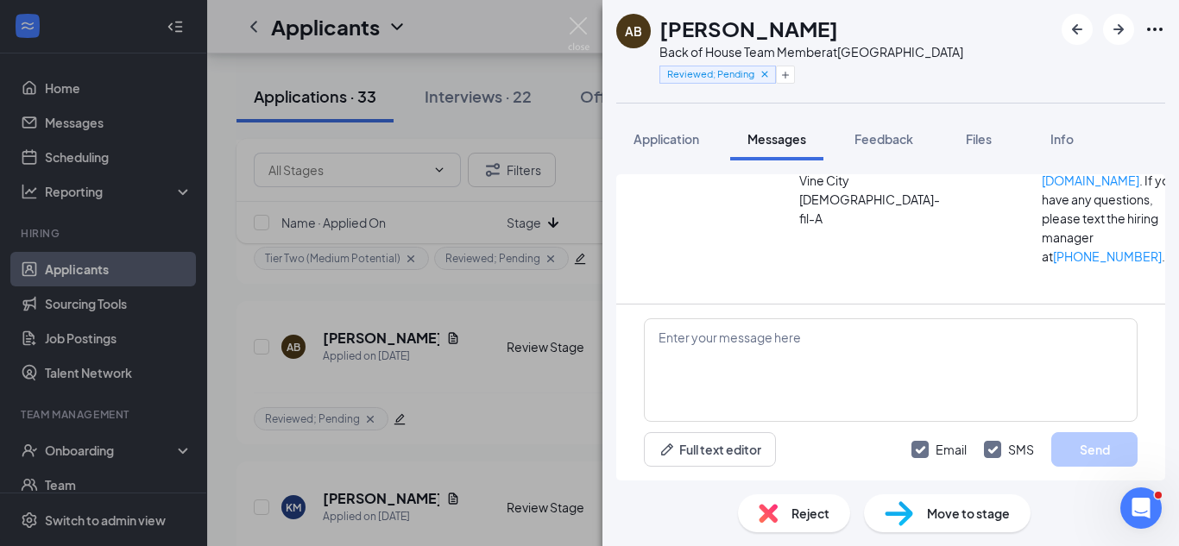
scroll to position [473, 0]
click at [507, 376] on div "AB [PERSON_NAME] Back of House Team Member at Vine City Reviewed; Pending Appli…" at bounding box center [589, 273] width 1179 height 546
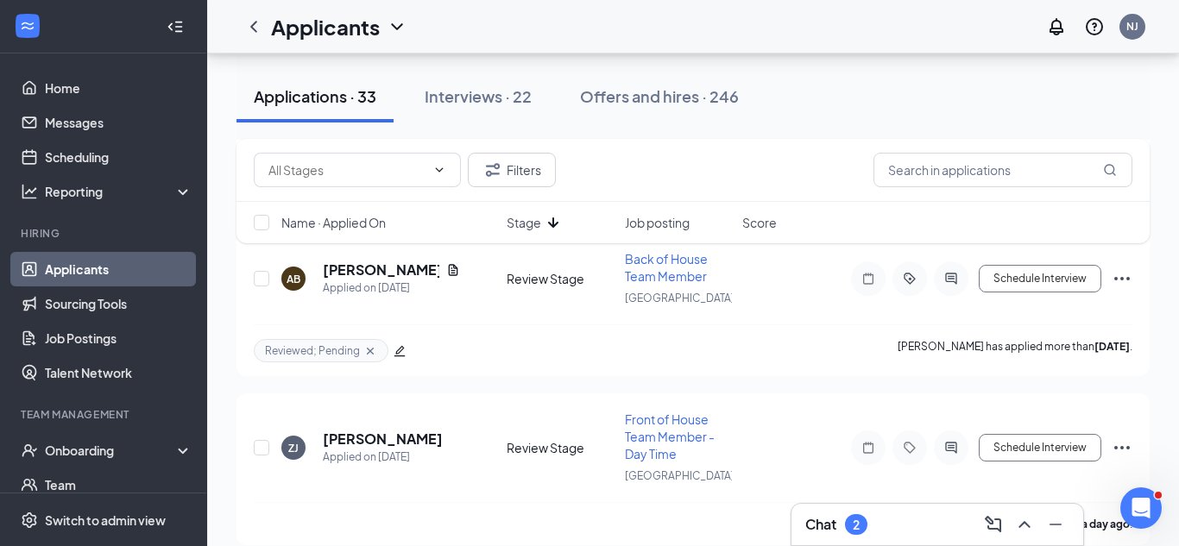
scroll to position [909, 0]
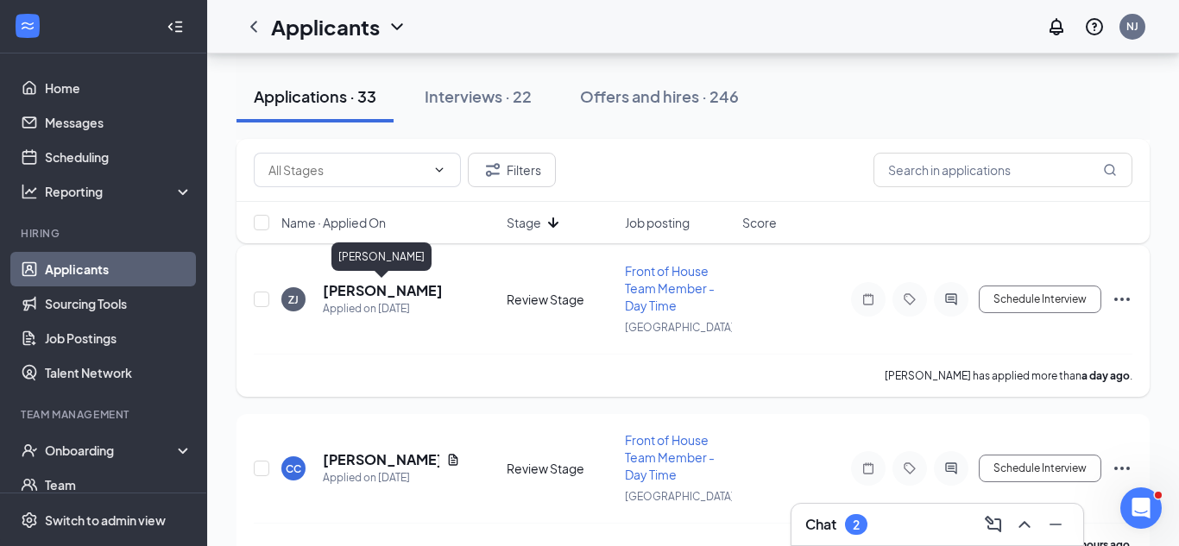
click at [417, 295] on h5 "[PERSON_NAME]" at bounding box center [383, 290] width 120 height 19
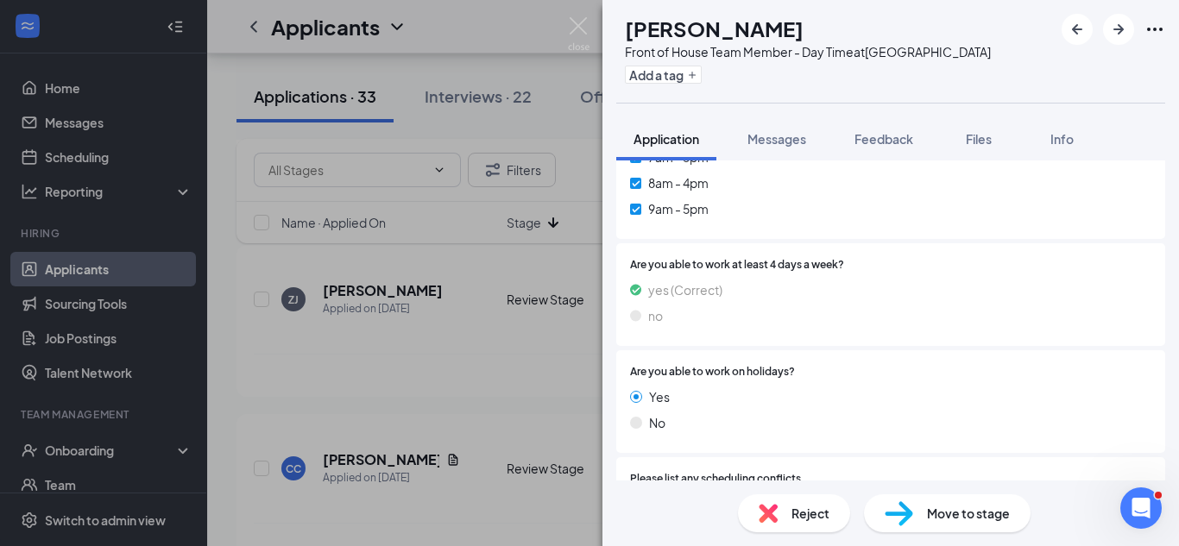
scroll to position [2496, 0]
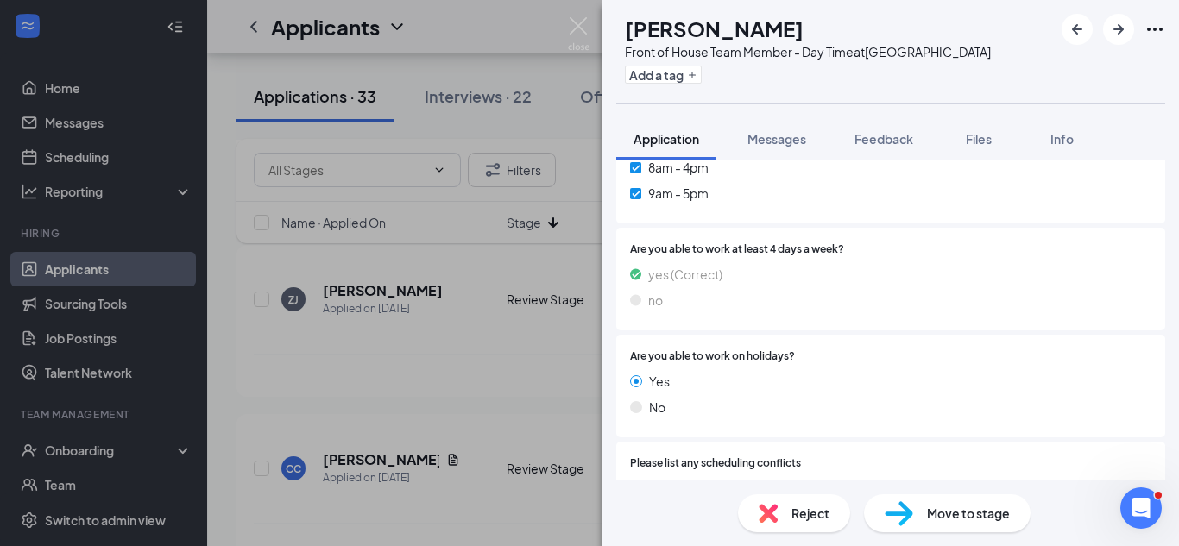
click at [800, 519] on span "Reject" at bounding box center [810, 513] width 38 height 19
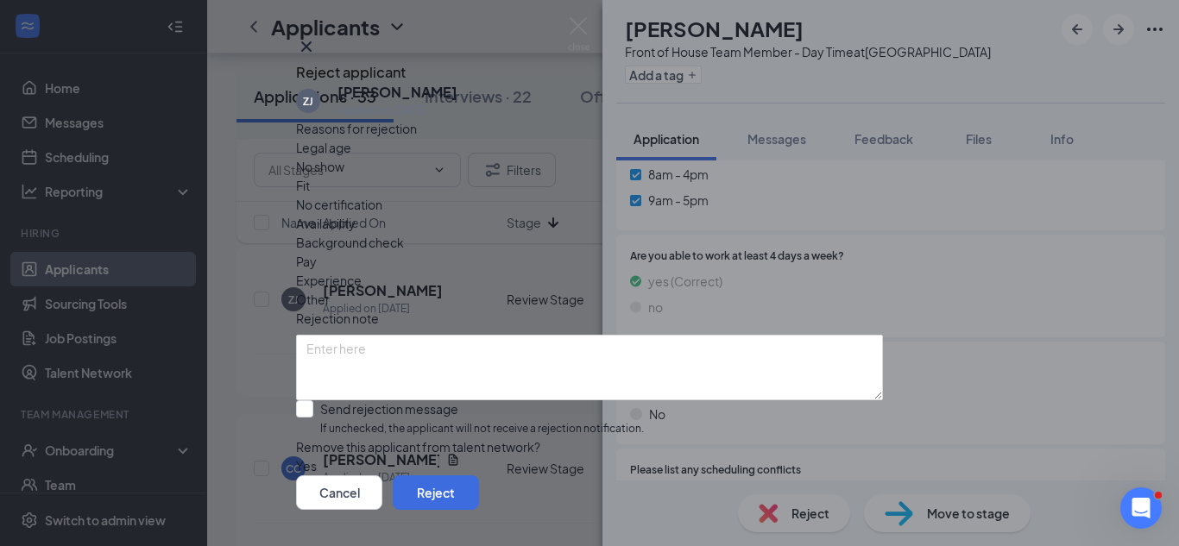
click at [310, 195] on span "Fit" at bounding box center [303, 185] width 14 height 19
click at [438, 400] on input "Send rejection message If unchecked, the applicant will not receive a rejection…" at bounding box center [470, 418] width 348 height 37
checkbox input "true"
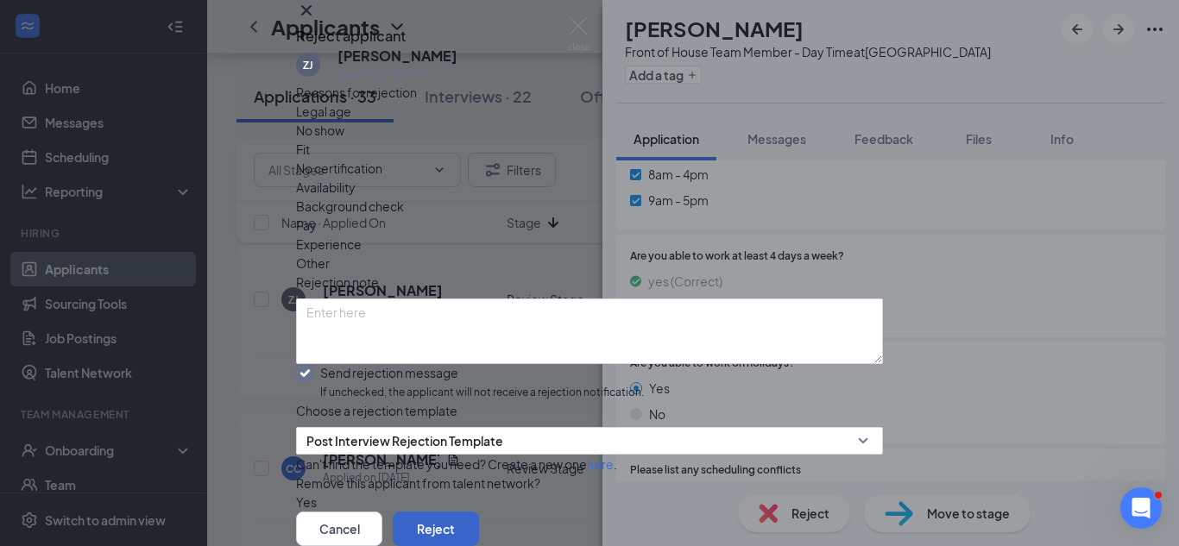
click at [479, 512] on button "Reject" at bounding box center [436, 529] width 86 height 35
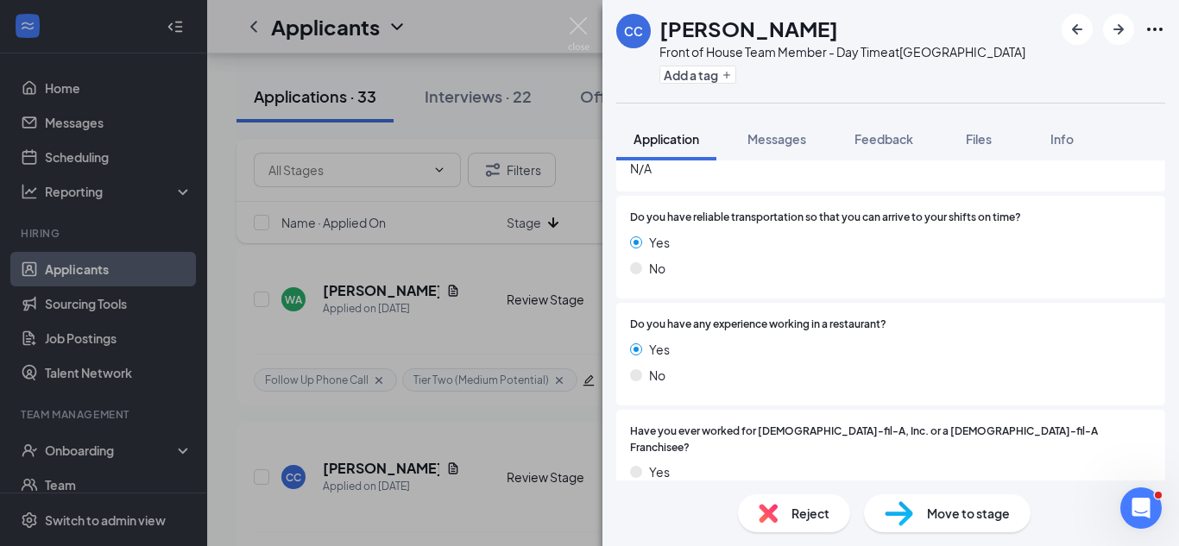
scroll to position [298, 0]
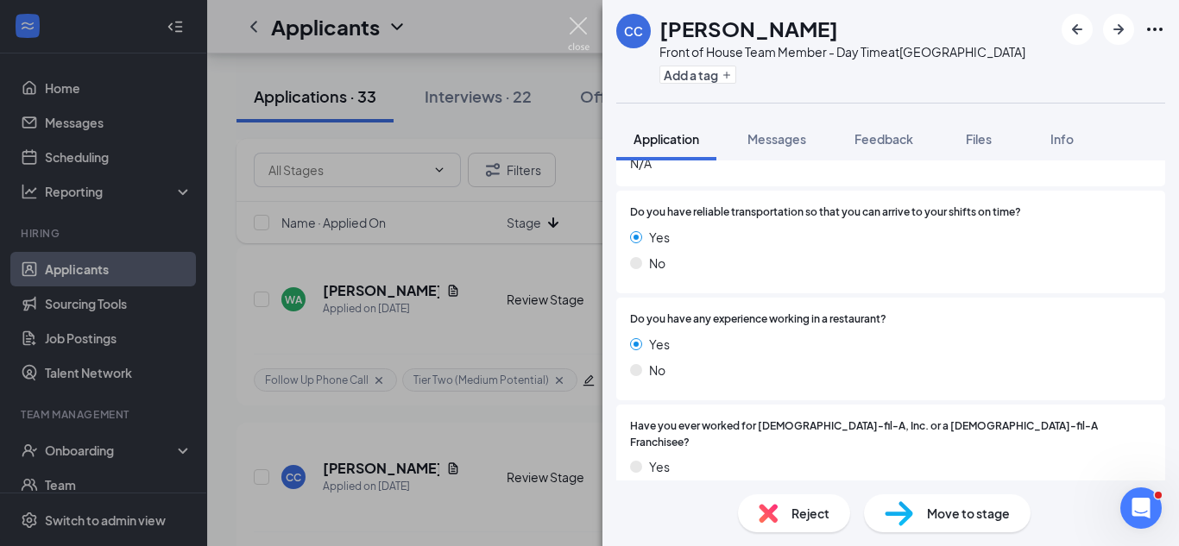
click at [574, 28] on img at bounding box center [579, 34] width 22 height 34
click at [451, 317] on div "CC [PERSON_NAME] Front of House Team Member - Day Time at [GEOGRAPHIC_DATA] Add…" at bounding box center [589, 273] width 1179 height 546
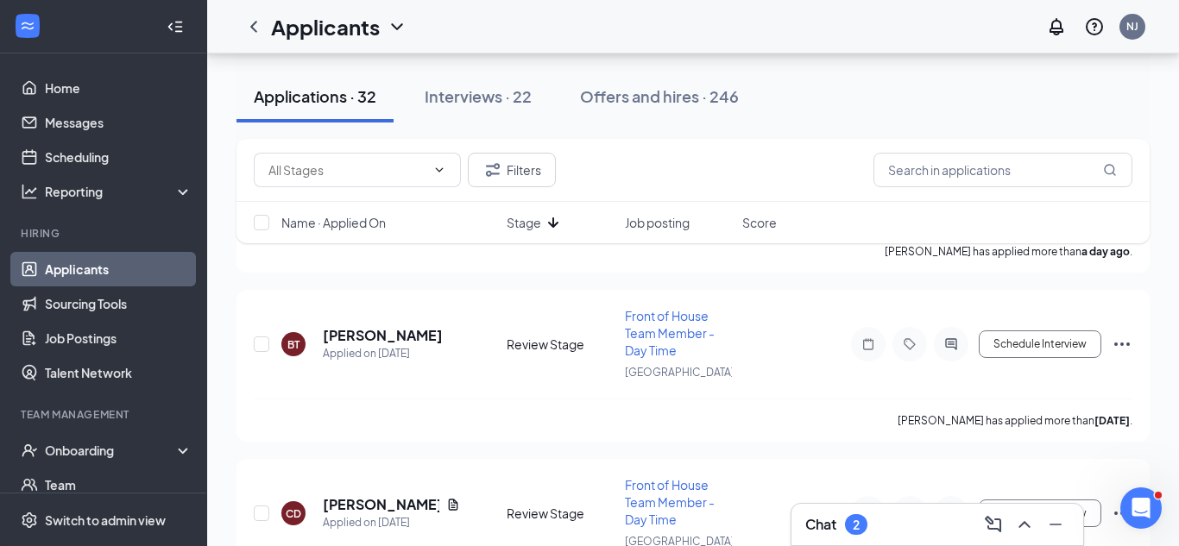
scroll to position [1193, 0]
click at [352, 340] on h5 "[PERSON_NAME]" at bounding box center [383, 336] width 120 height 19
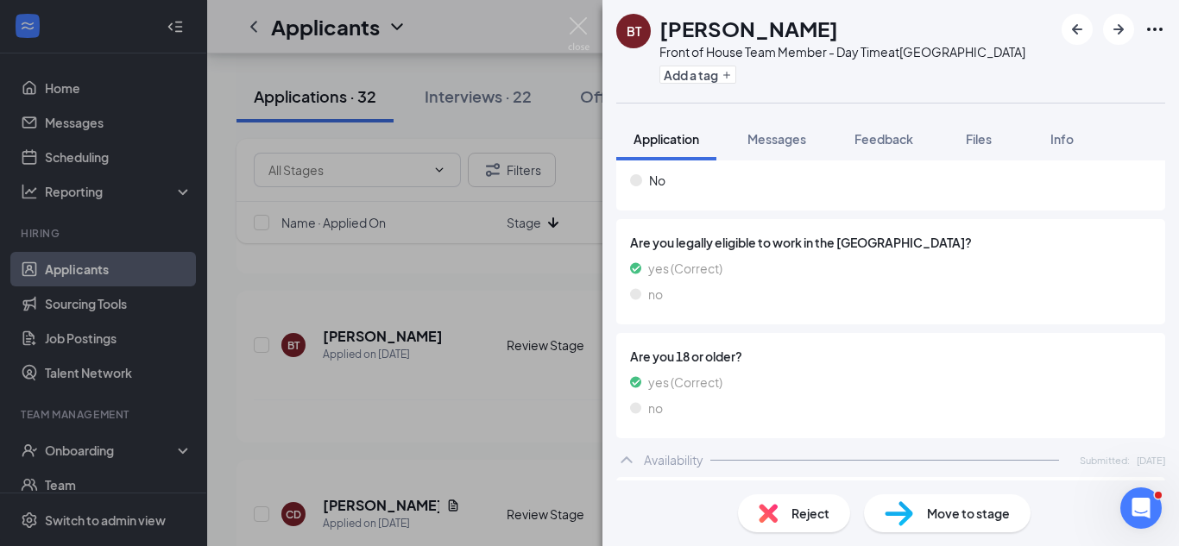
scroll to position [1324, 0]
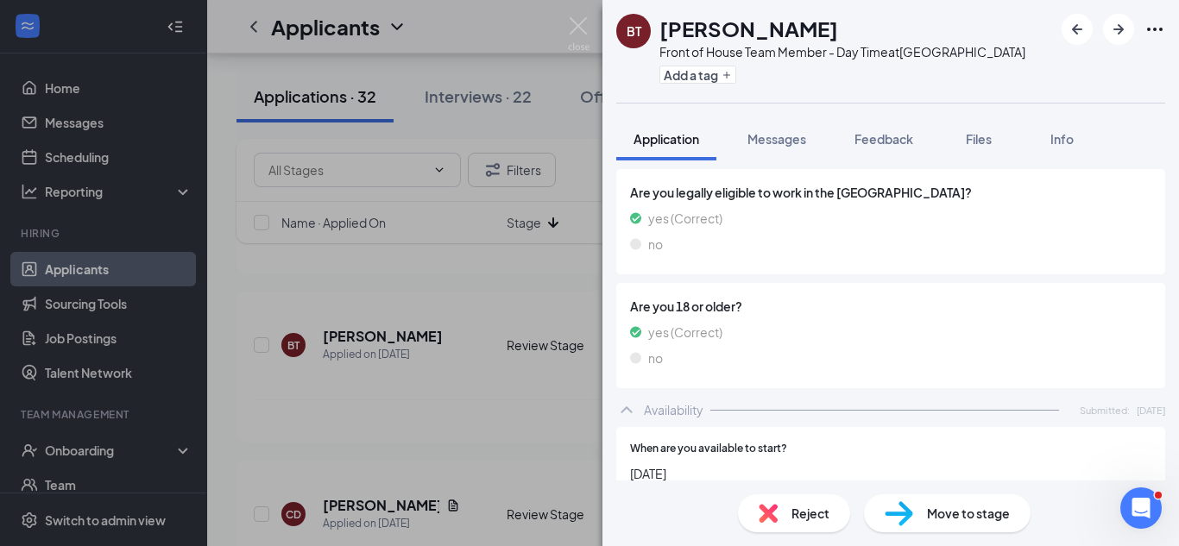
click at [948, 517] on span "Move to stage" at bounding box center [968, 513] width 83 height 19
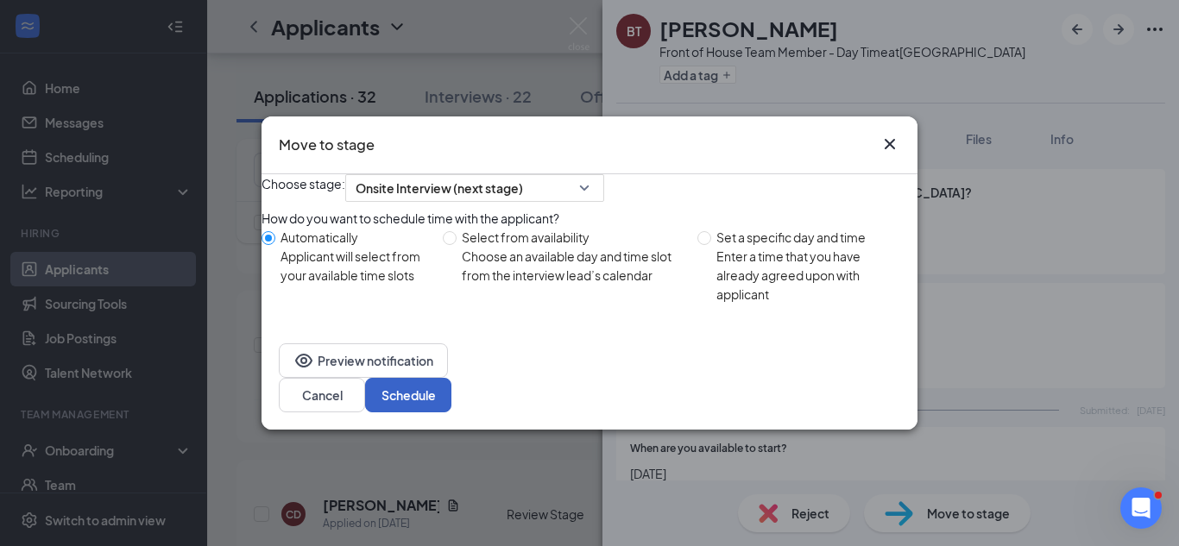
click at [451, 400] on button "Schedule" at bounding box center [408, 395] width 86 height 35
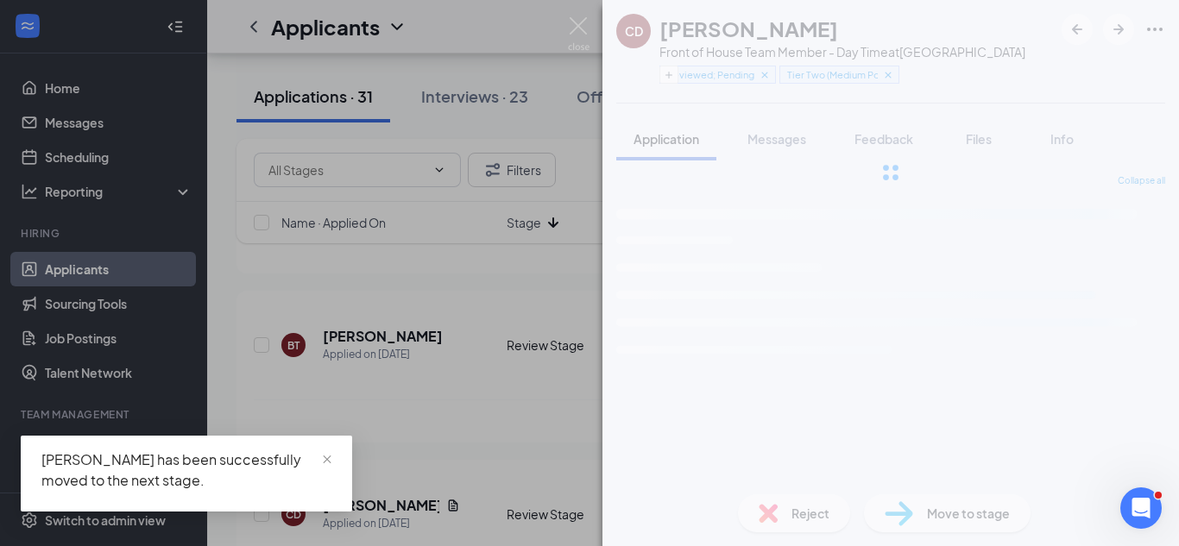
click at [501, 255] on div "CD [PERSON_NAME] Front of House Team Member - Day Time at Vine City Reviewed; P…" at bounding box center [589, 273] width 1179 height 546
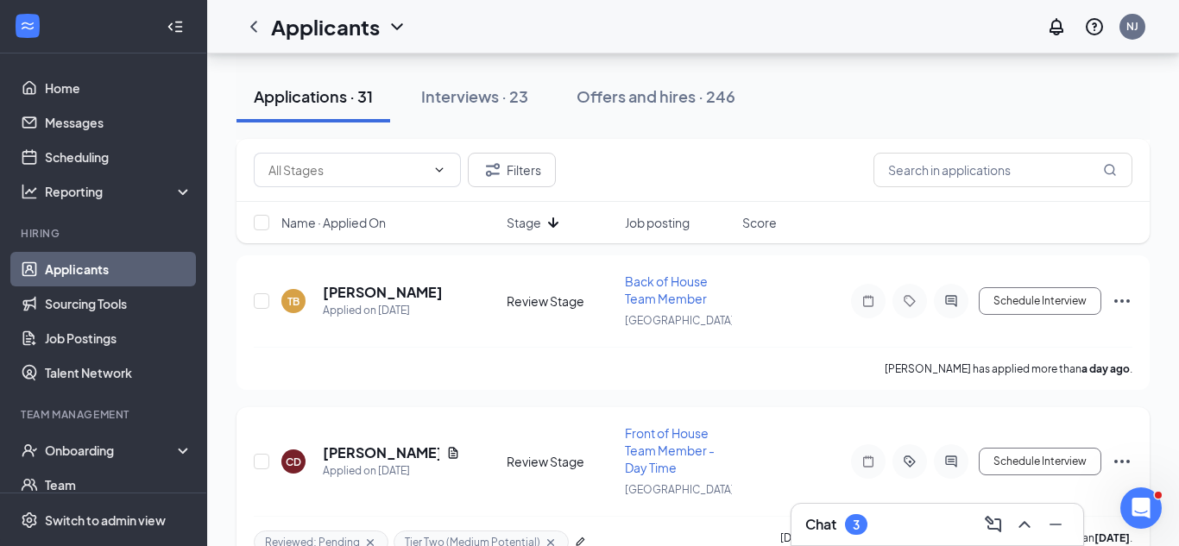
scroll to position [1036, 0]
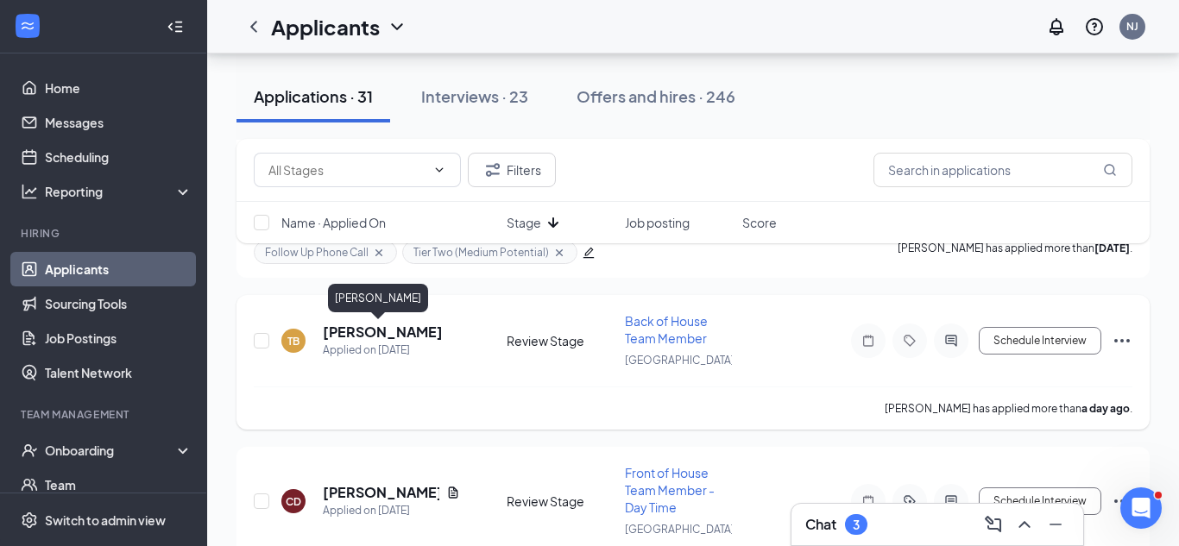
click at [355, 336] on h5 "[PERSON_NAME]" at bounding box center [383, 332] width 120 height 19
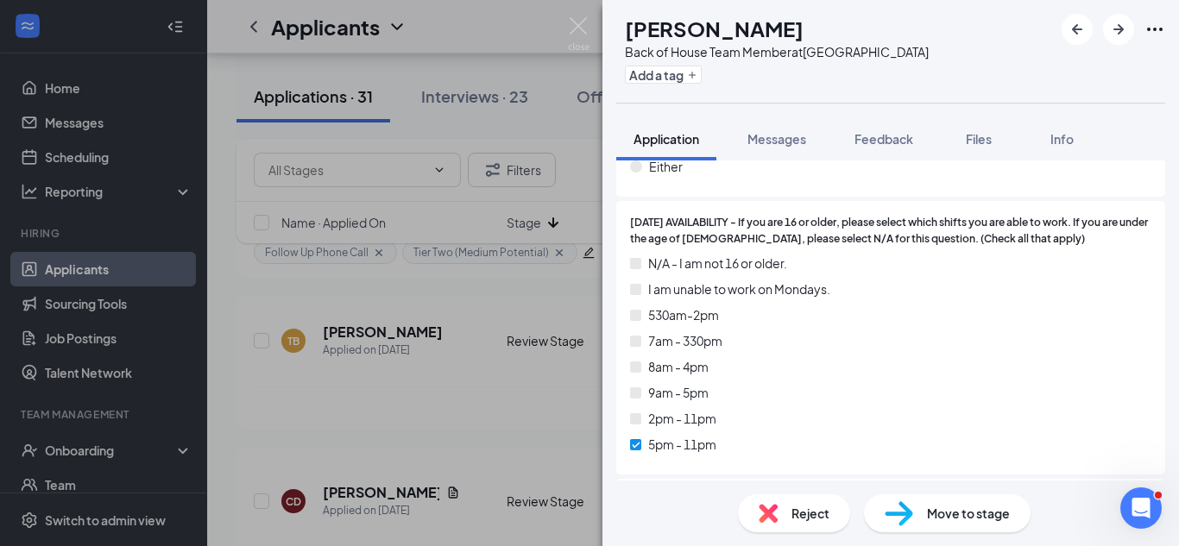
scroll to position [1616, 0]
click at [942, 515] on span "Move to stage" at bounding box center [968, 513] width 83 height 19
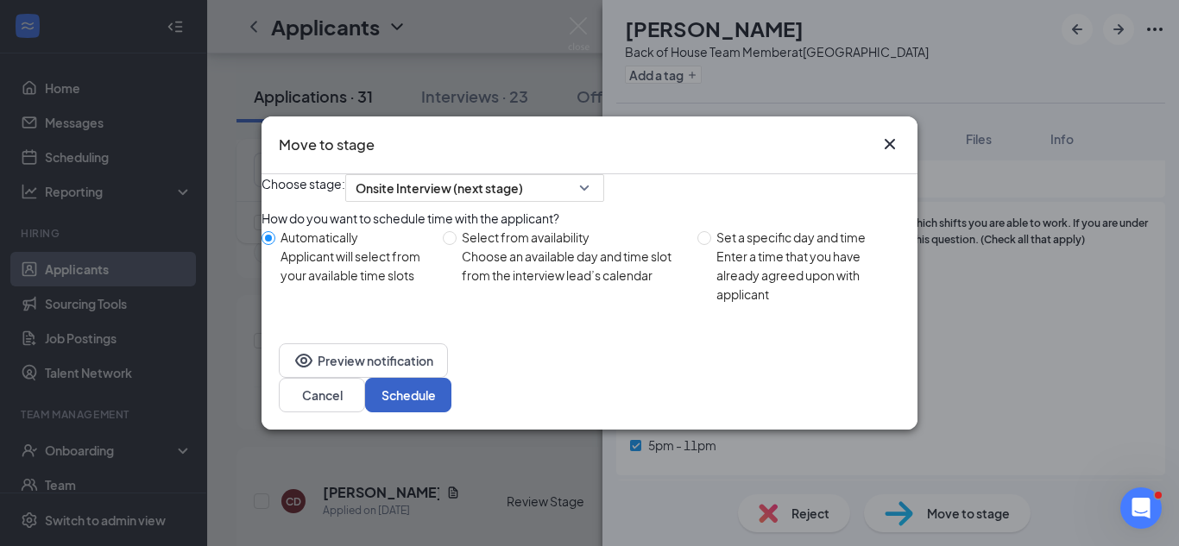
click at [451, 405] on button "Schedule" at bounding box center [408, 395] width 86 height 35
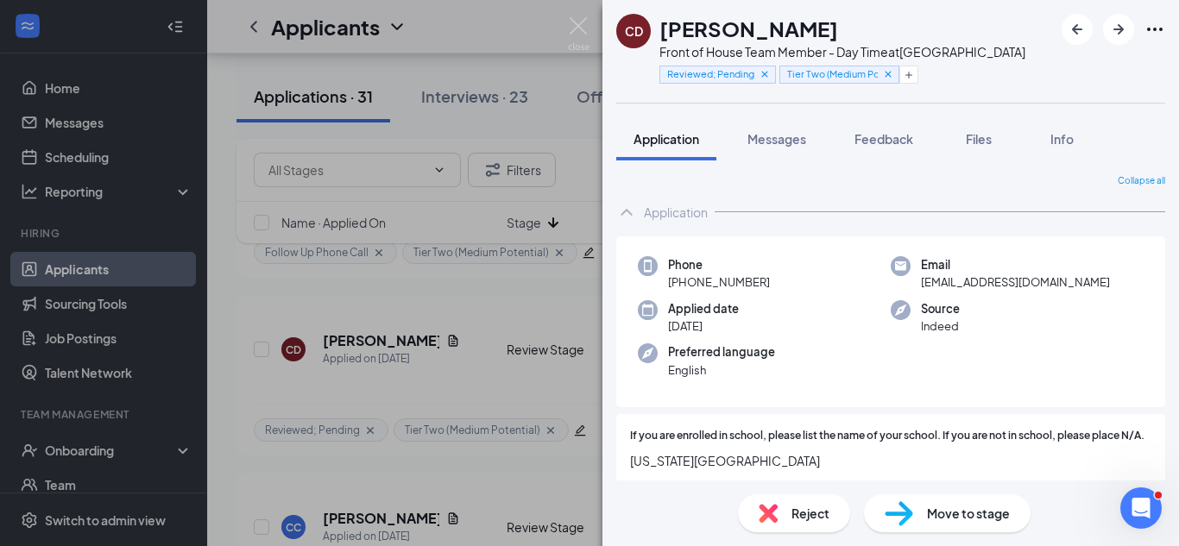
click at [540, 281] on div "CD [DEMOGRAPHIC_DATA][PERSON_NAME] Front of House Team Member - Day Time at Vin…" at bounding box center [589, 273] width 1179 height 546
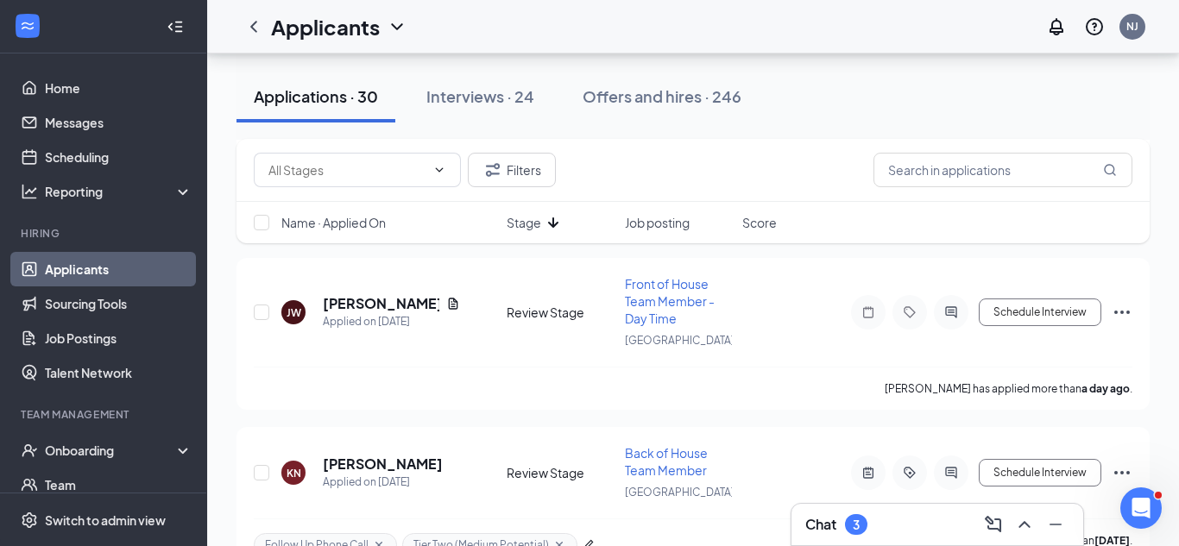
scroll to position [1586, 0]
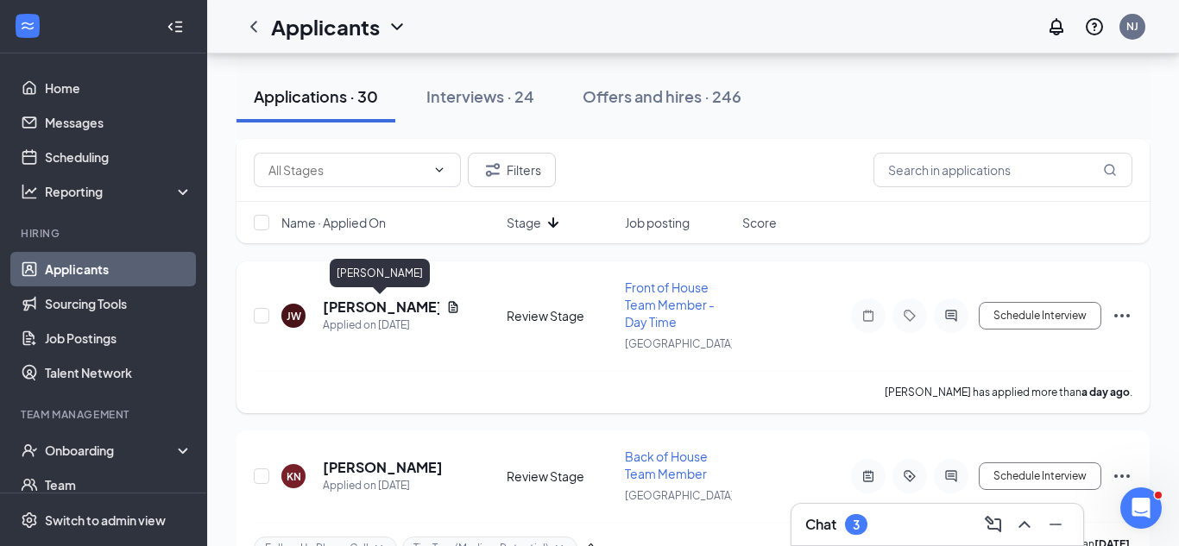
click at [362, 308] on h5 "[PERSON_NAME]" at bounding box center [381, 307] width 117 height 19
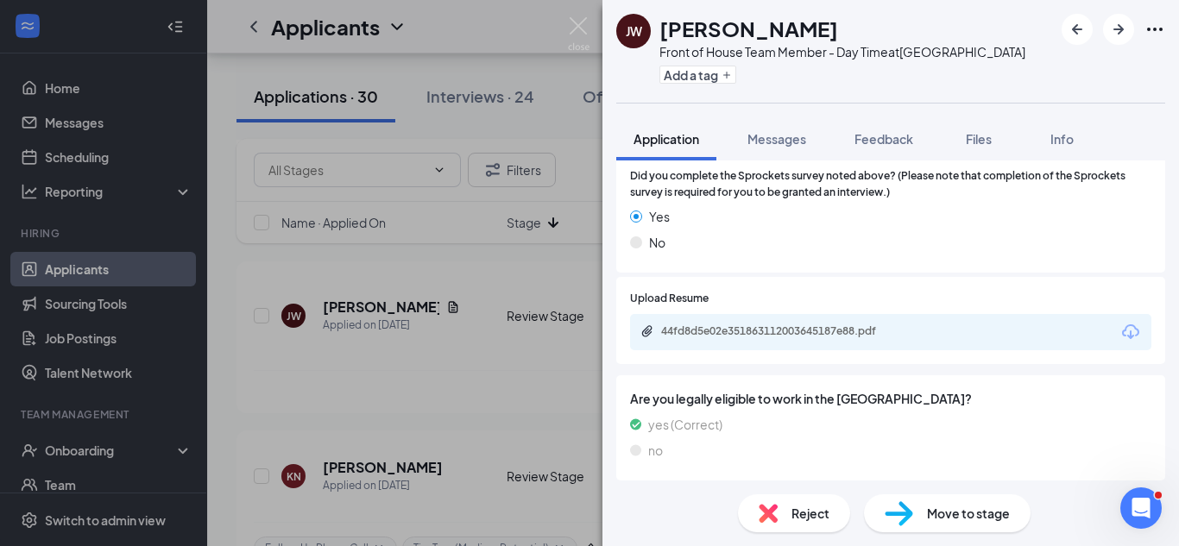
scroll to position [1001, 0]
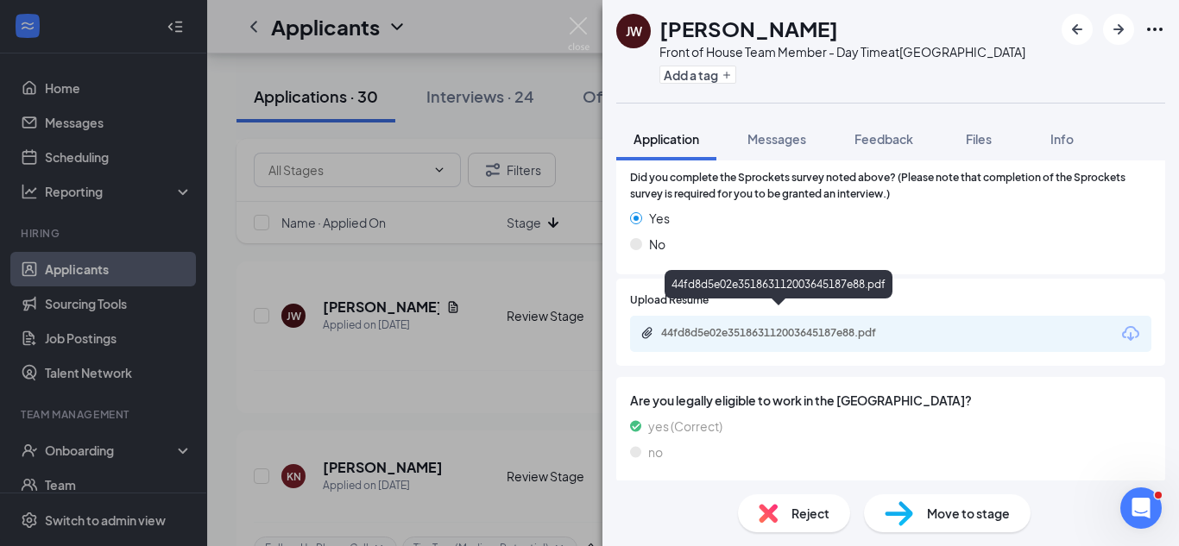
click at [860, 326] on div "44fd8d5e02e351863112003645187e88.pdf" at bounding box center [782, 333] width 242 height 14
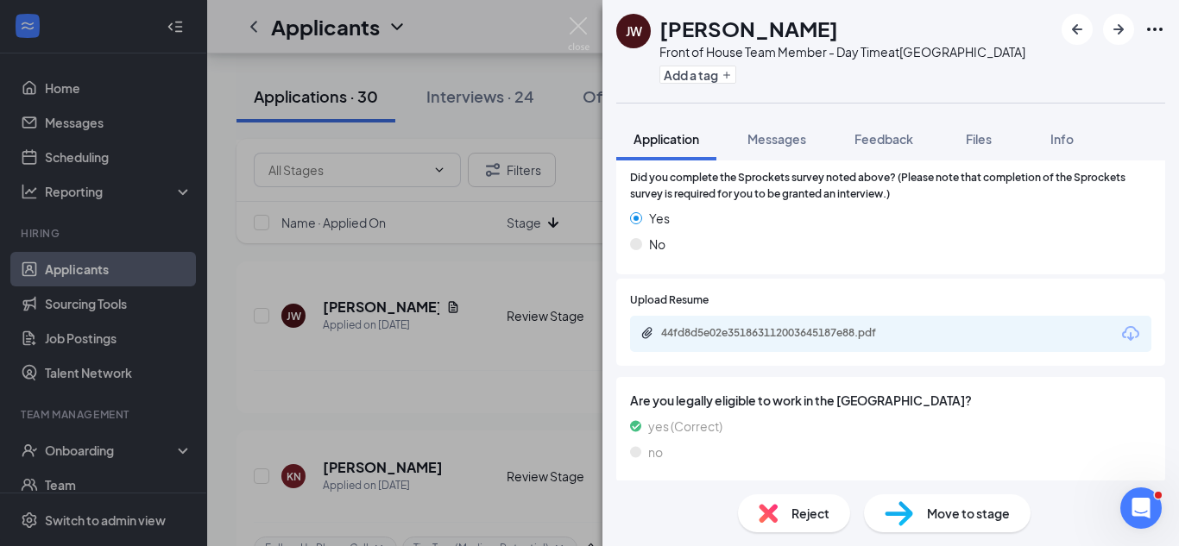
click at [804, 515] on span "Reject" at bounding box center [810, 513] width 38 height 19
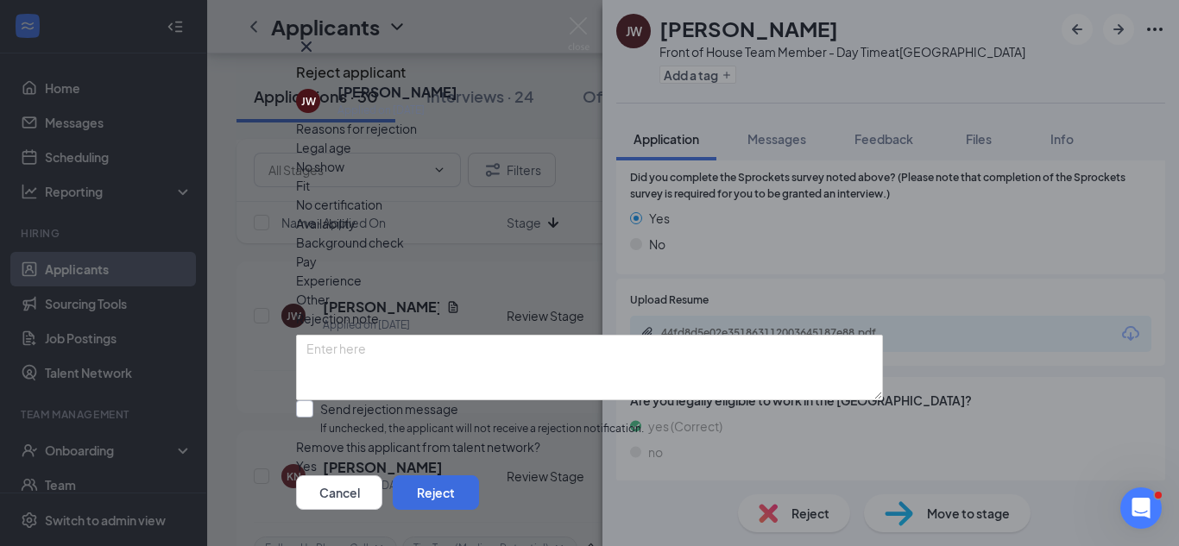
click at [387, 400] on input "Send rejection message If unchecked, the applicant will not receive a rejection…" at bounding box center [470, 418] width 348 height 37
checkbox input "true"
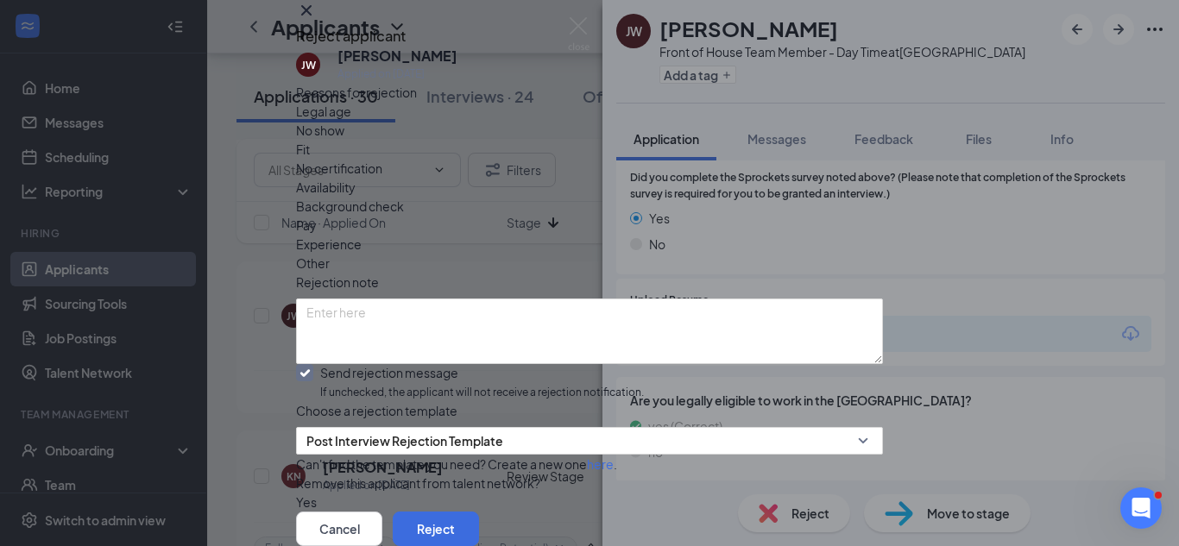
click at [310, 159] on span "Fit" at bounding box center [303, 149] width 14 height 19
click at [479, 512] on button "Reject" at bounding box center [436, 529] width 86 height 35
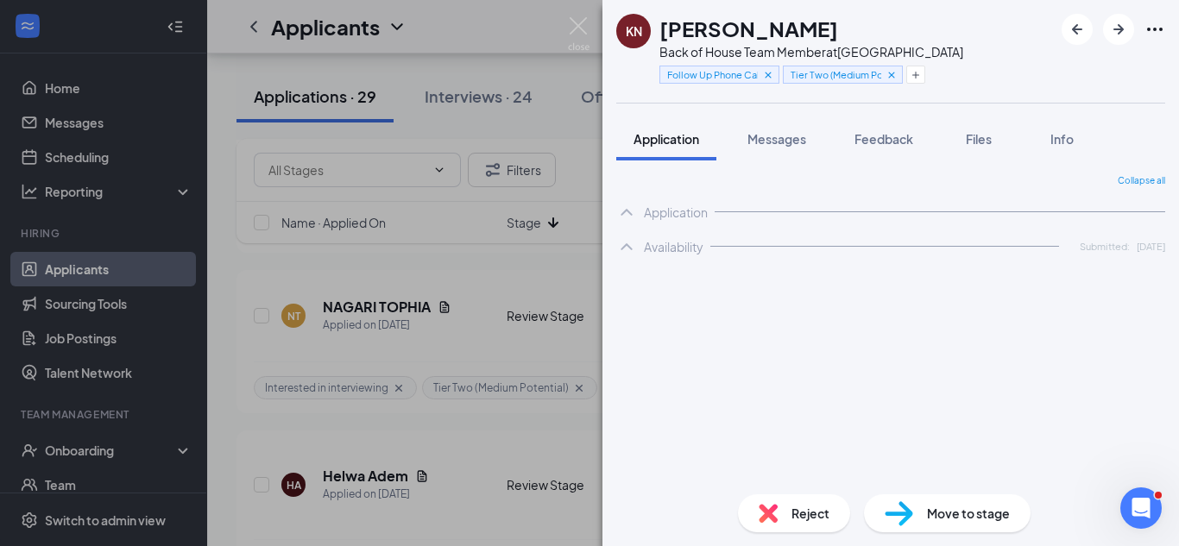
click at [473, 362] on div "KN [PERSON_NAME] Back of House Team Member at [GEOGRAPHIC_DATA] Follow Up Phone…" at bounding box center [589, 273] width 1179 height 546
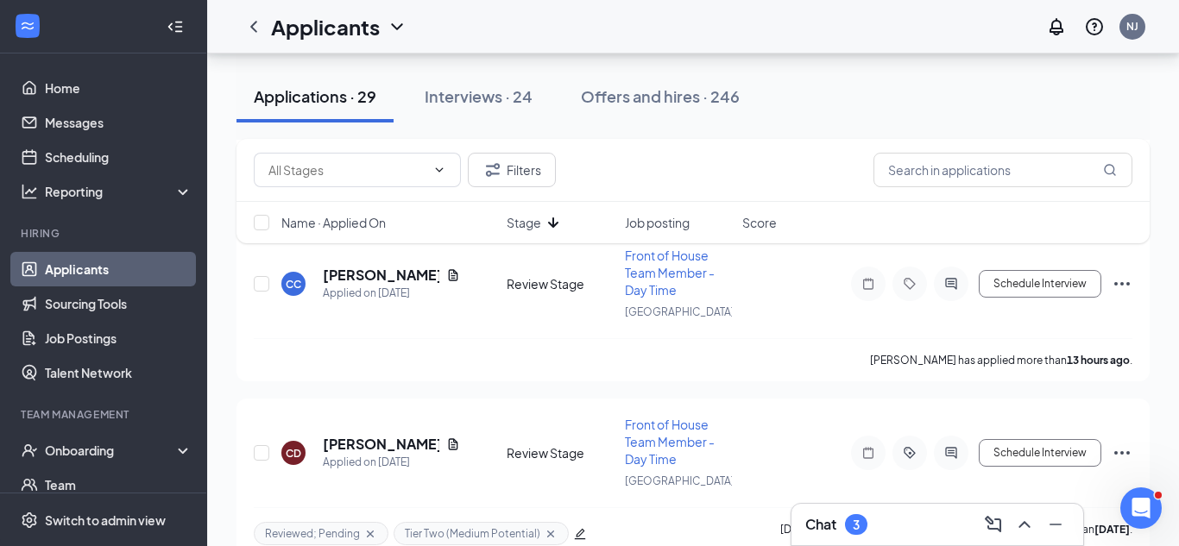
scroll to position [1109, 0]
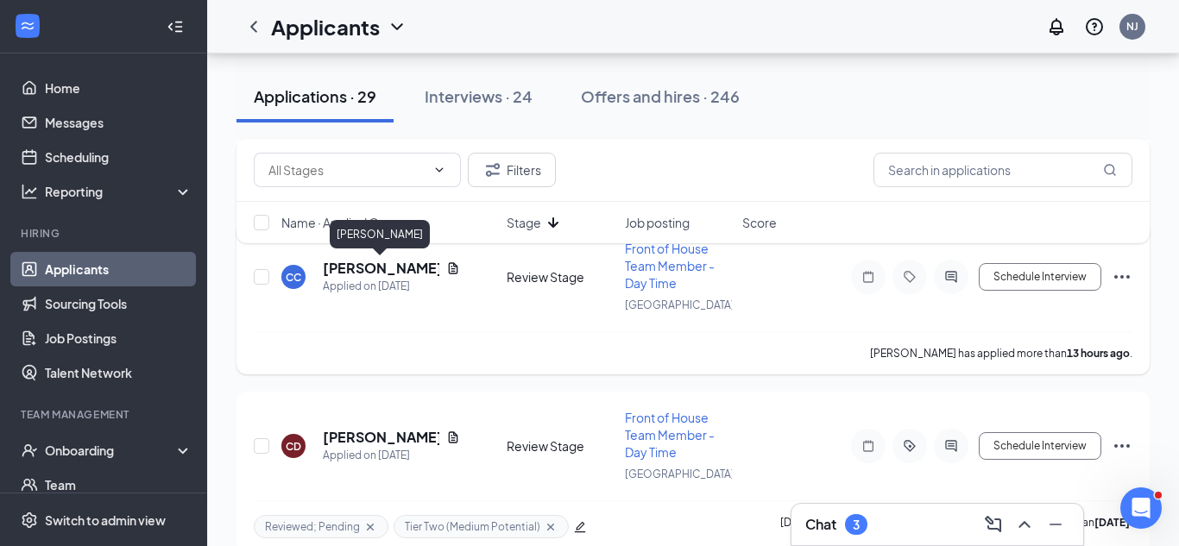
click at [400, 270] on h5 "[PERSON_NAME]" at bounding box center [381, 268] width 117 height 19
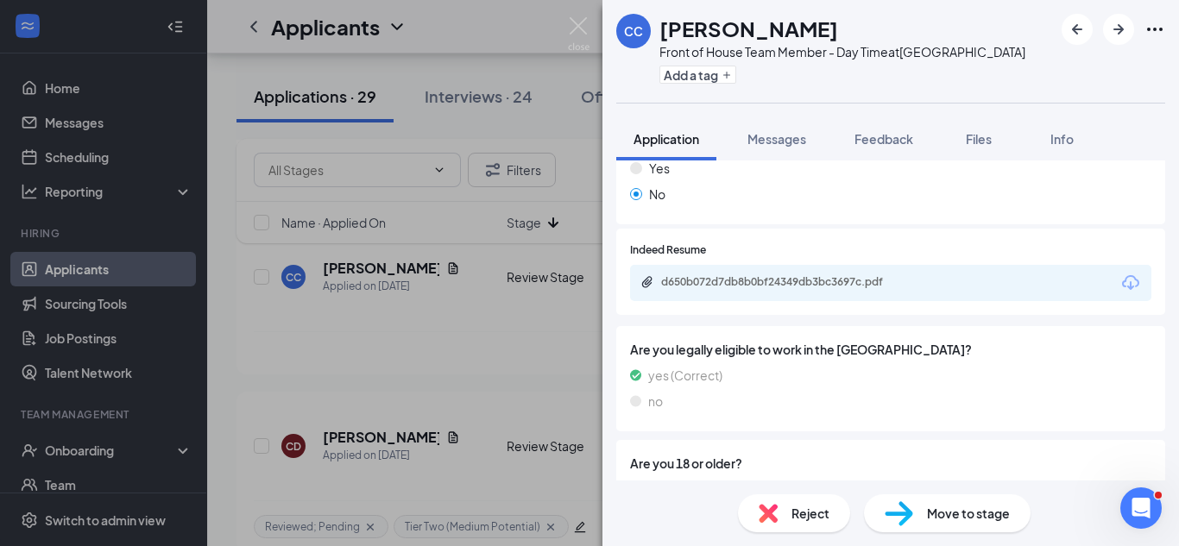
scroll to position [972, 0]
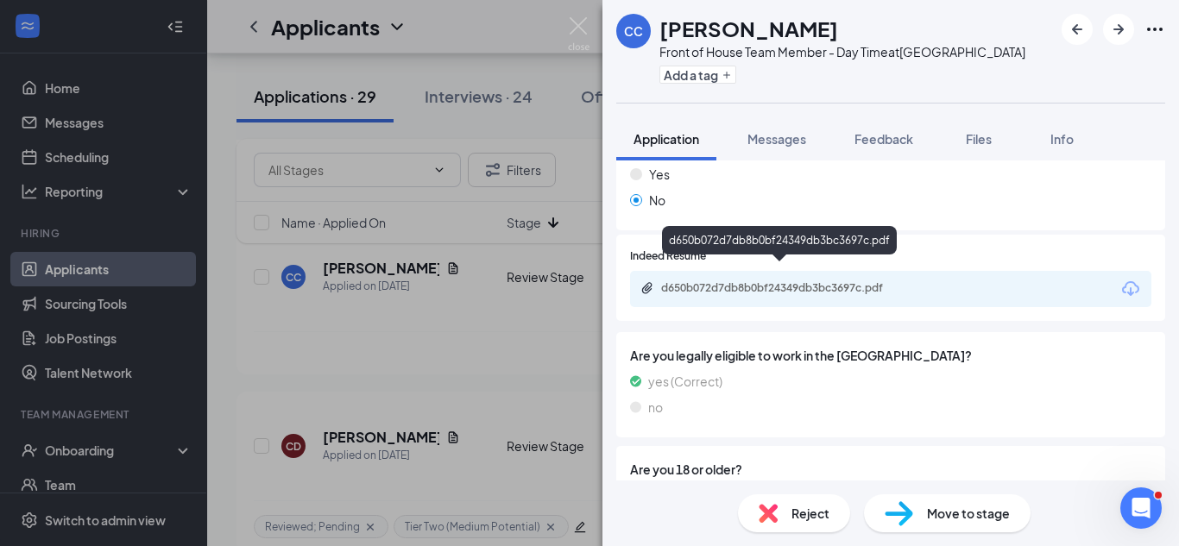
click at [891, 281] on div "d650b072d7db8b0bf24349db3bc3697c.pdf" at bounding box center [782, 288] width 242 height 14
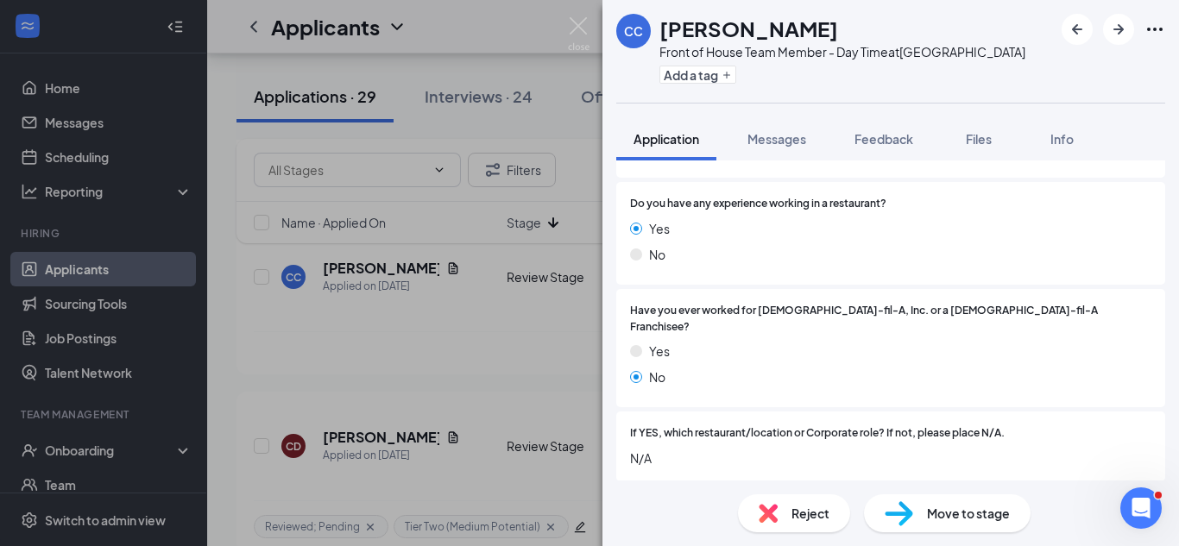
scroll to position [0, 0]
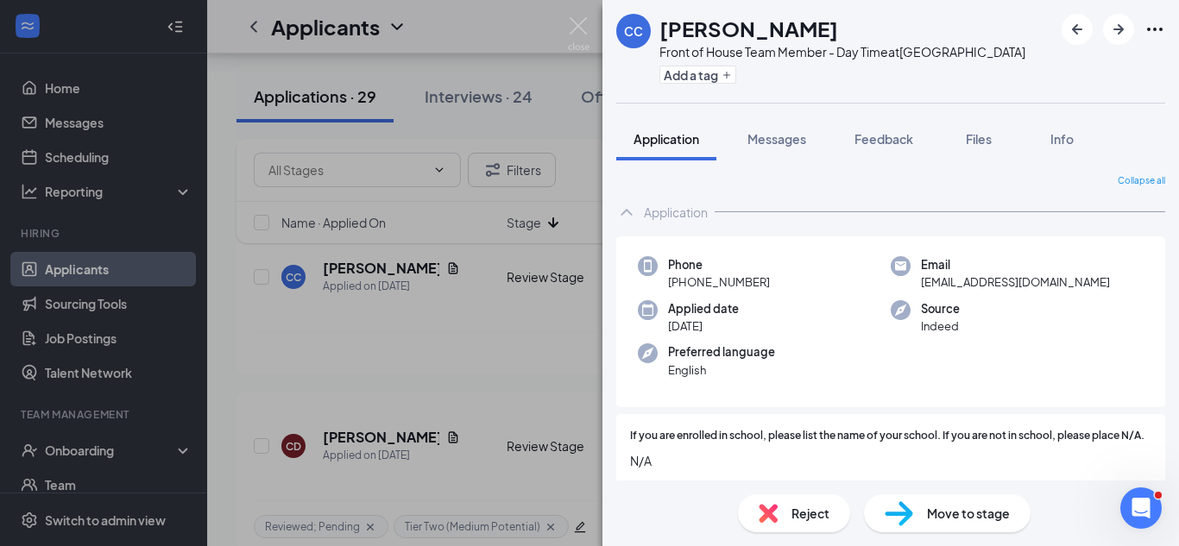
click at [794, 523] on div "Reject" at bounding box center [794, 514] width 112 height 38
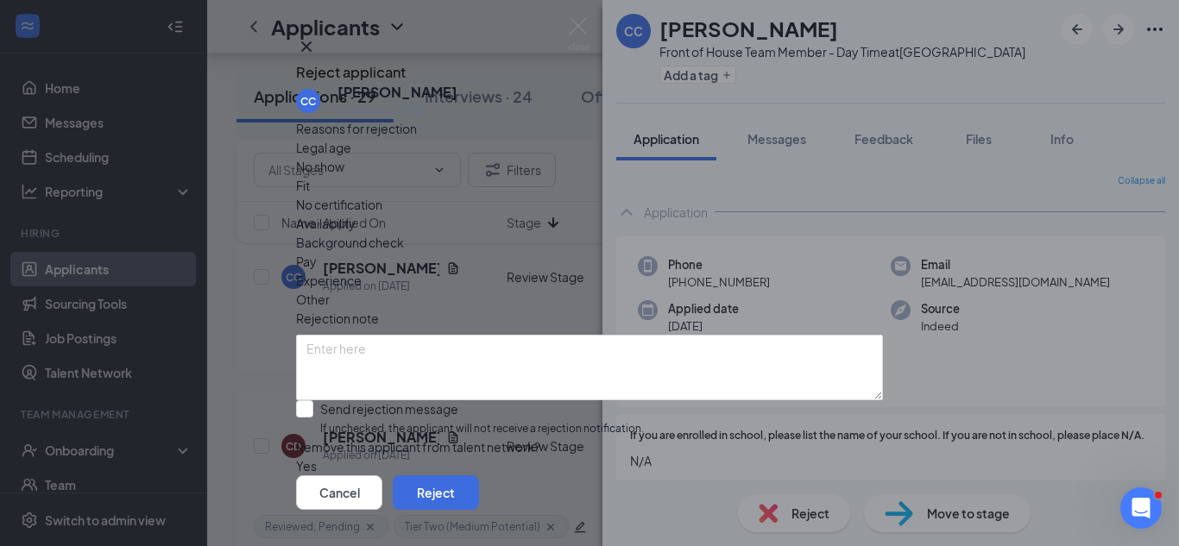
click at [310, 195] on span "Fit" at bounding box center [303, 185] width 14 height 19
click at [439, 411] on input "Send rejection message If unchecked, the applicant will not receive a rejection…" at bounding box center [470, 418] width 348 height 37
checkbox input "true"
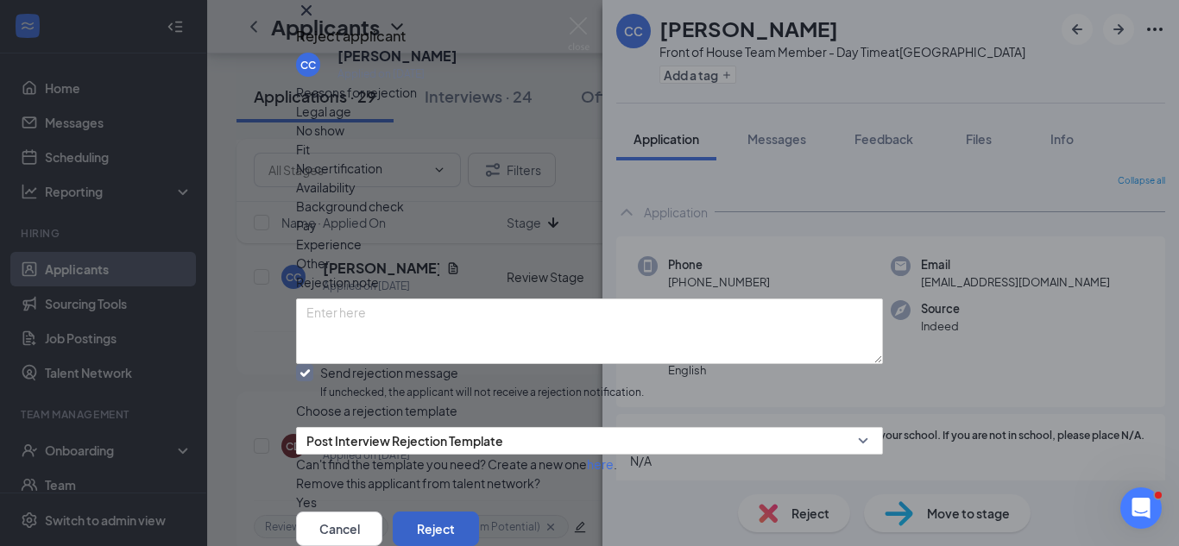
click at [479, 512] on button "Reject" at bounding box center [436, 529] width 86 height 35
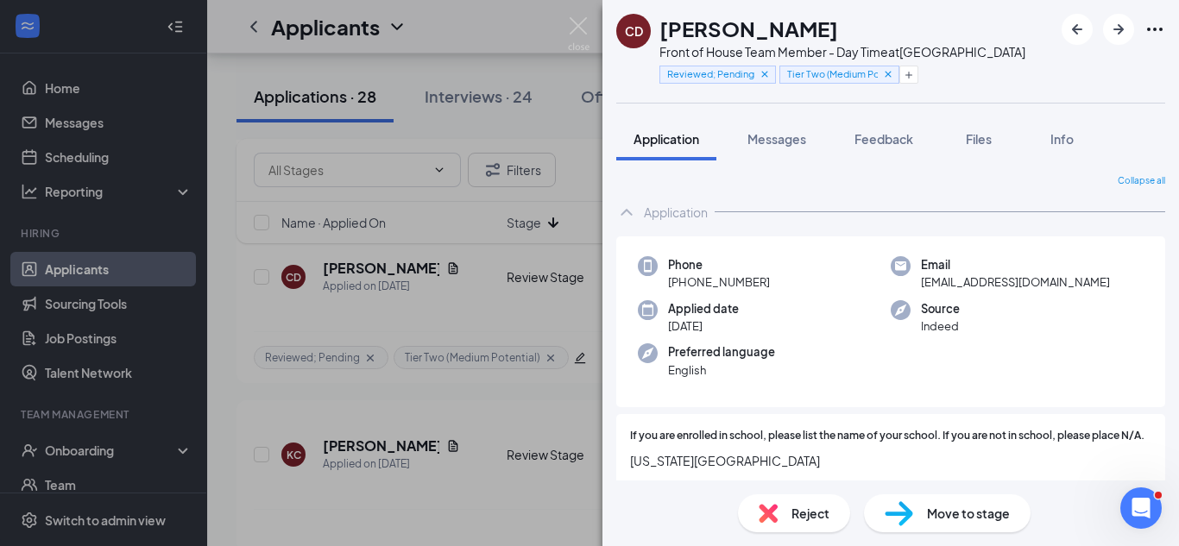
click at [537, 310] on div "CD [DEMOGRAPHIC_DATA][PERSON_NAME] Front of House Team Member - Day Time at Vin…" at bounding box center [589, 273] width 1179 height 546
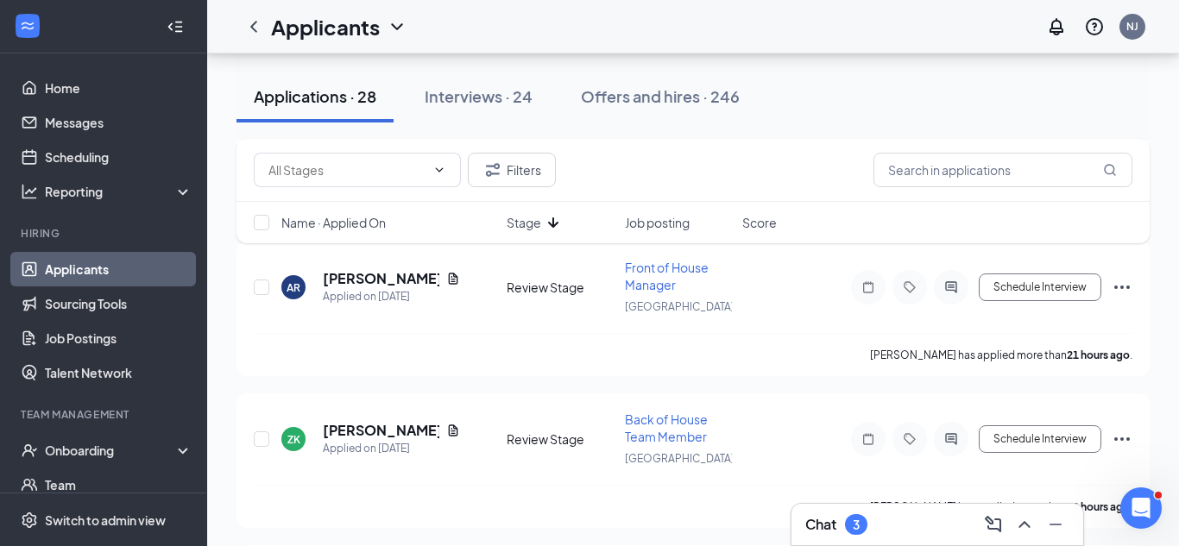
scroll to position [2781, 0]
click at [411, 276] on h5 "[PERSON_NAME]" at bounding box center [381, 279] width 117 height 19
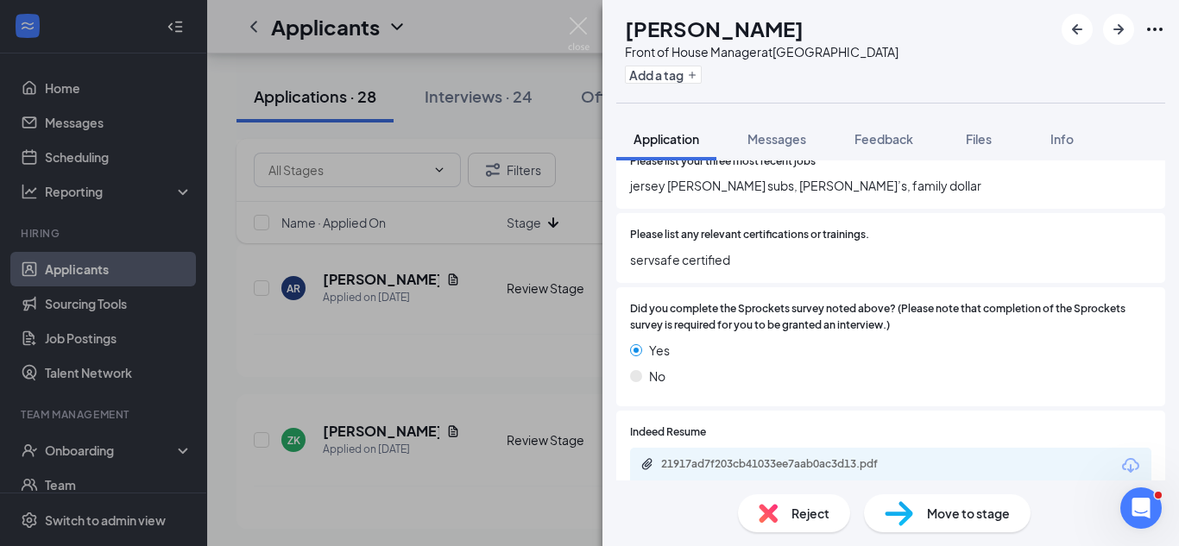
scroll to position [561, 0]
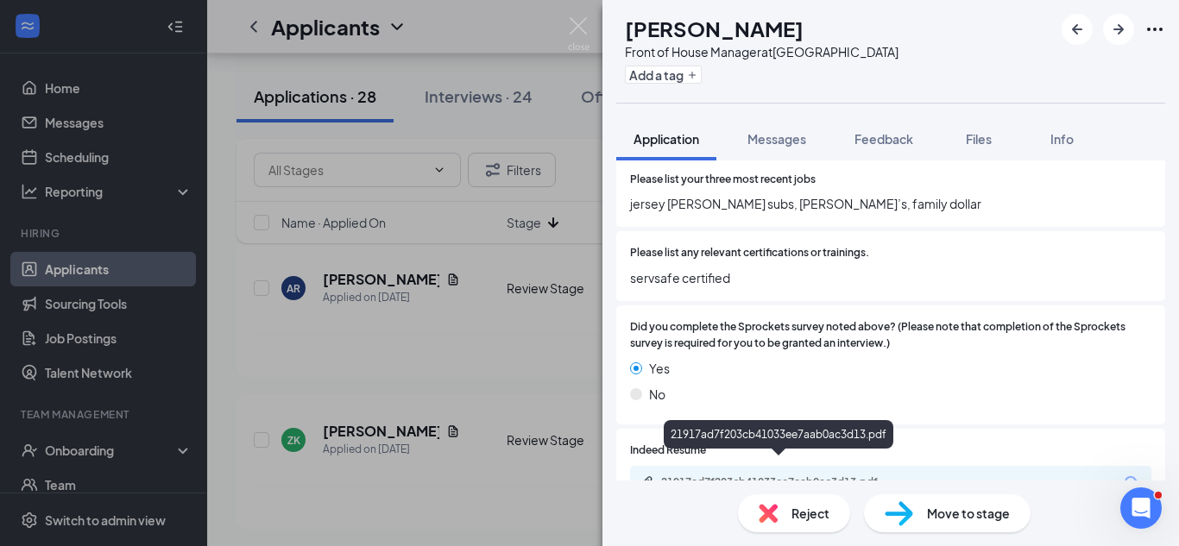
click at [855, 476] on div "21917ad7f203cb41033ee7aab0ac3d13.pdf" at bounding box center [782, 483] width 242 height 14
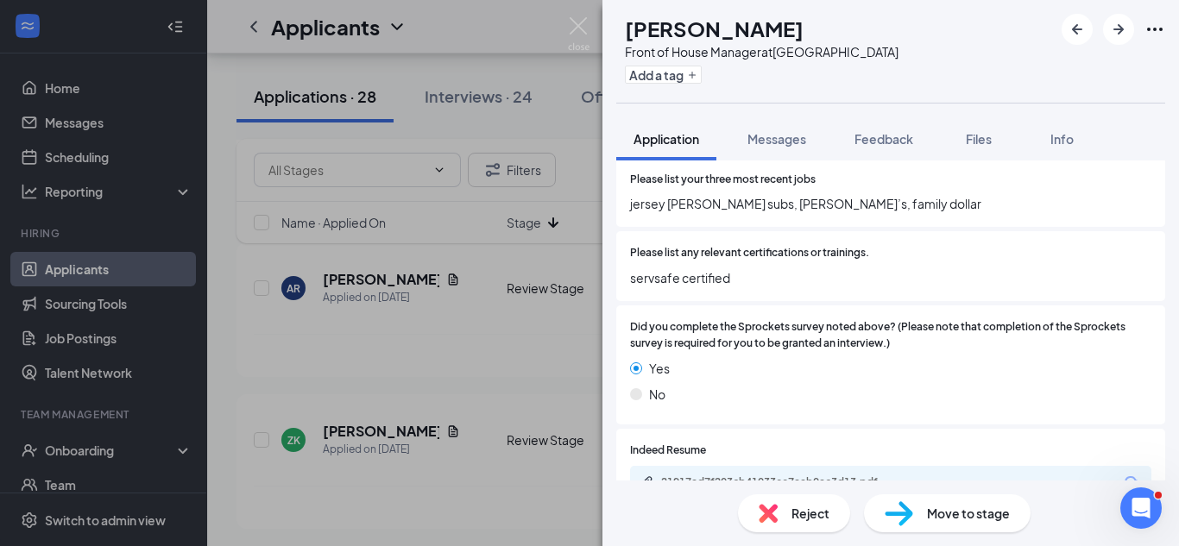
click at [765, 502] on div "Reject" at bounding box center [794, 514] width 112 height 38
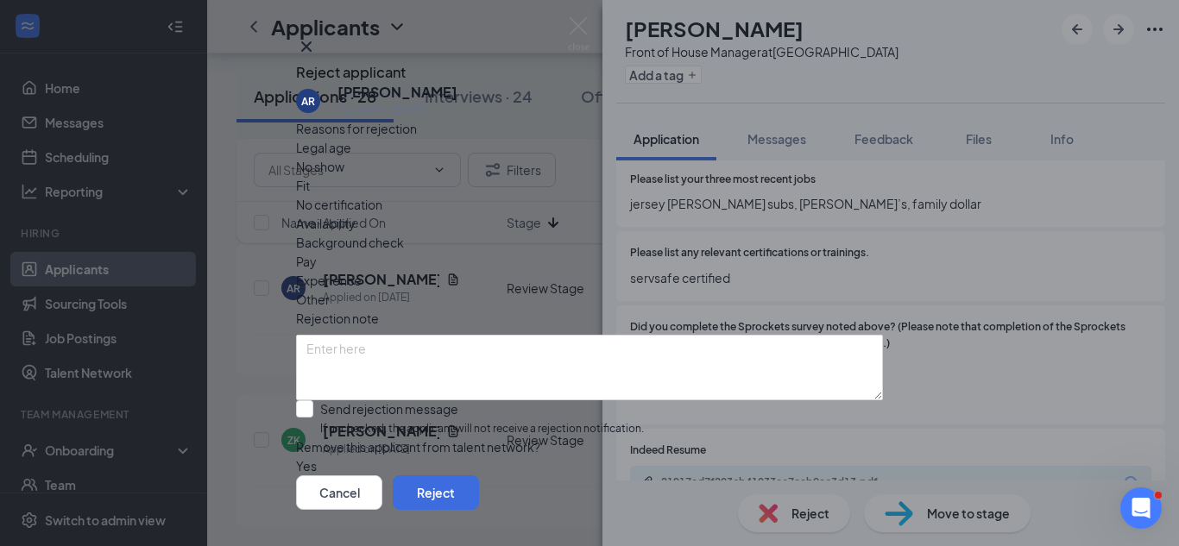
click at [310, 195] on span "Fit" at bounding box center [303, 185] width 14 height 19
click at [411, 417] on input "Send rejection message If unchecked, the applicant will not receive a rejection…" at bounding box center [470, 418] width 348 height 37
checkbox input "true"
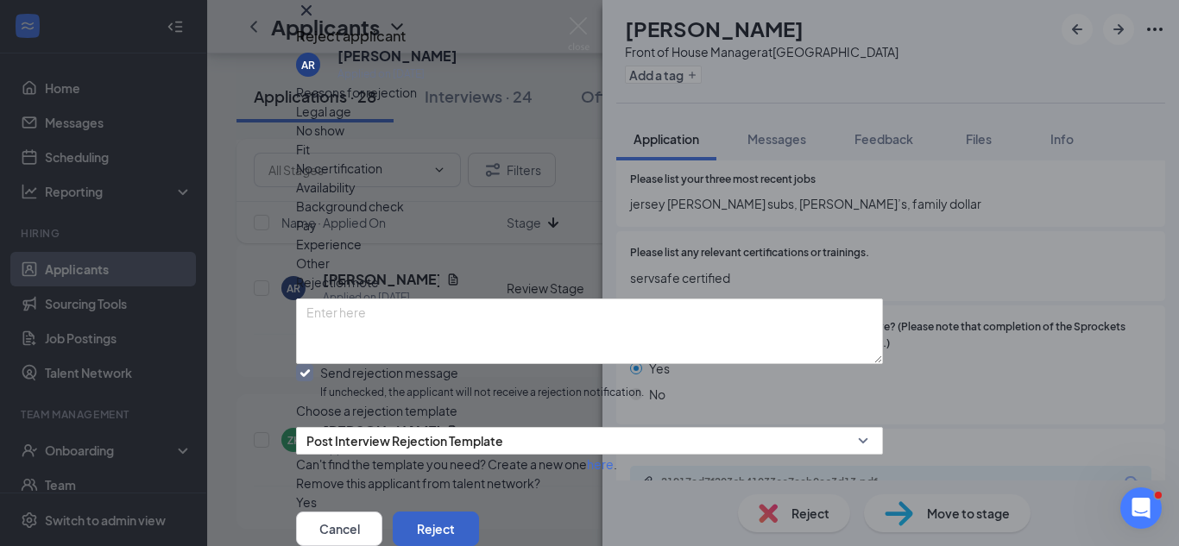
click at [479, 512] on button "Reject" at bounding box center [436, 529] width 86 height 35
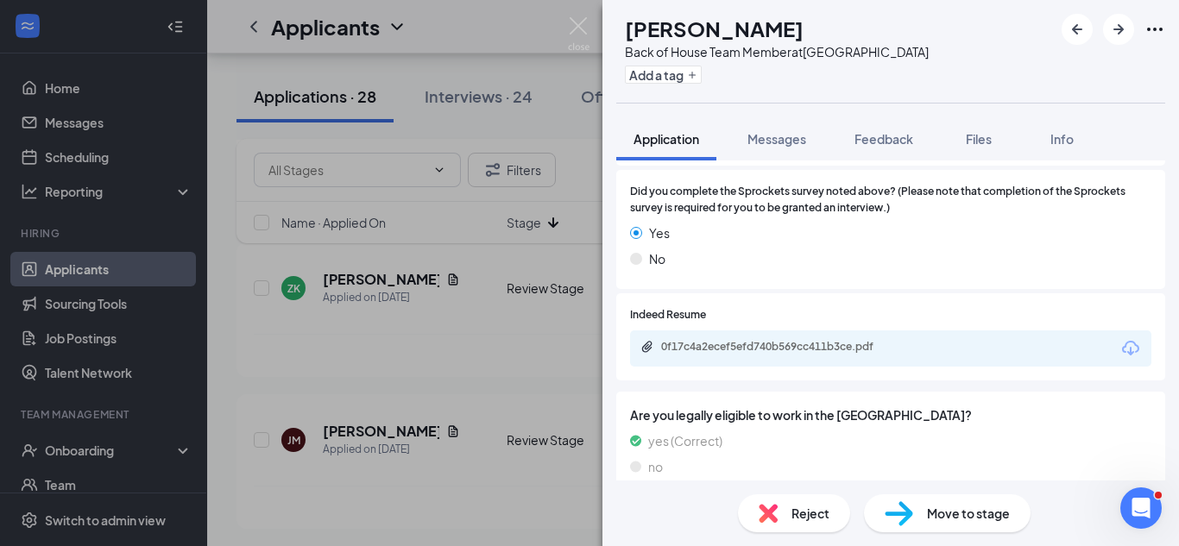
scroll to position [1209, 0]
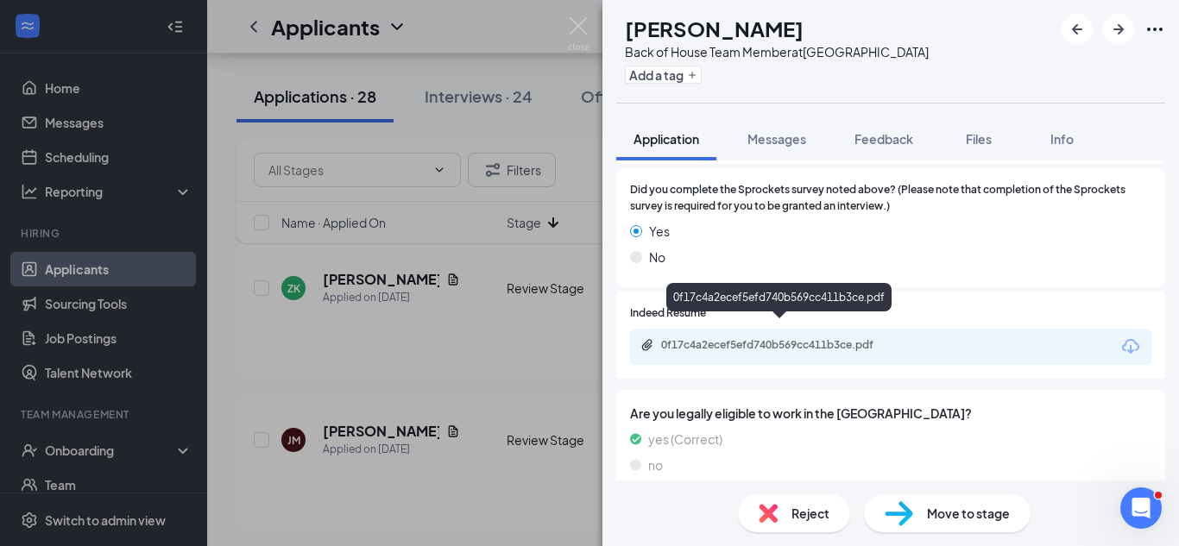
click at [792, 338] on div "0f17c4a2ecef5efd740b569cc411b3ce.pdf" at bounding box center [890, 347] width 521 height 36
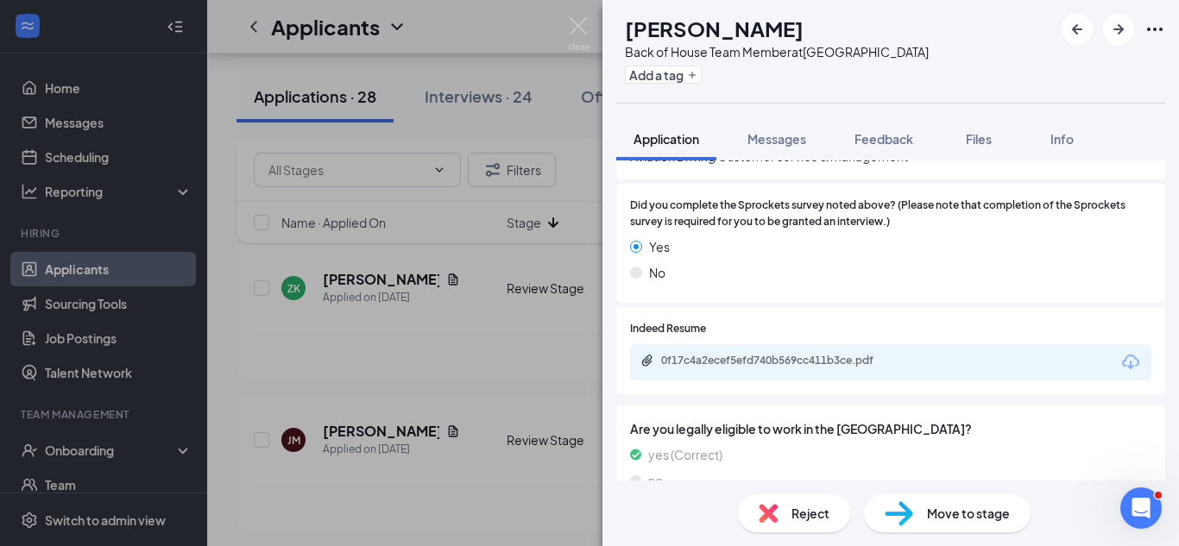
scroll to position [1191, 0]
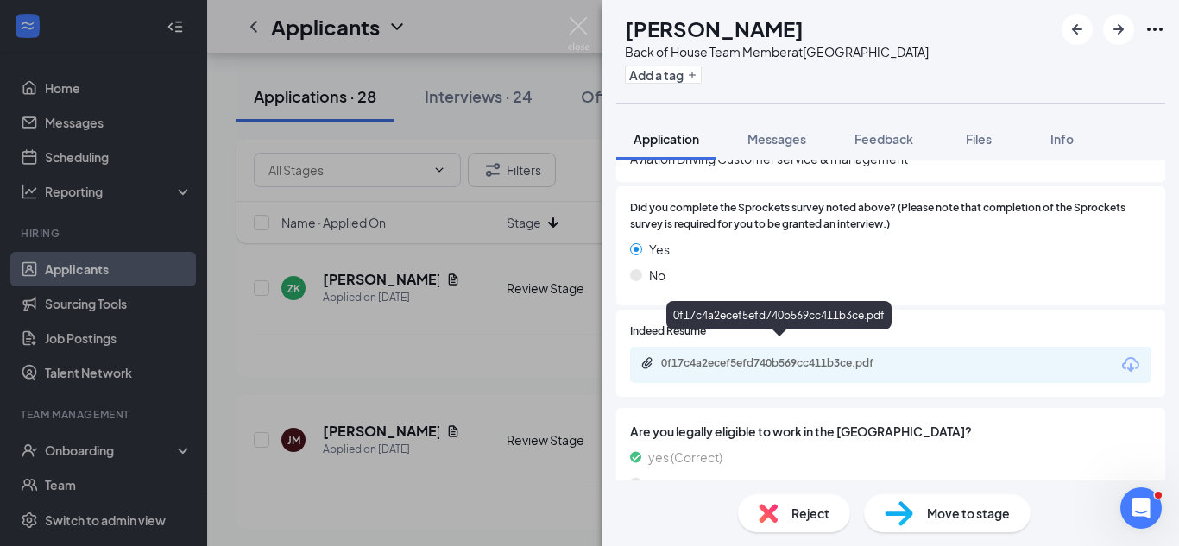
click at [815, 356] on div "0f17c4a2ecef5efd740b569cc411b3ce.pdf" at bounding box center [782, 363] width 242 height 14
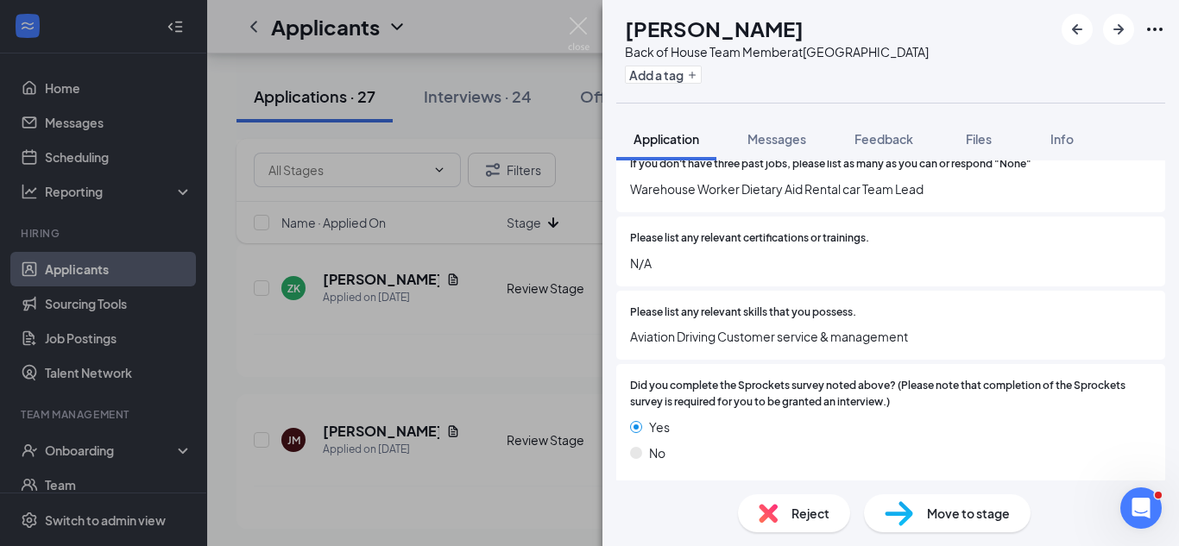
scroll to position [1017, 0]
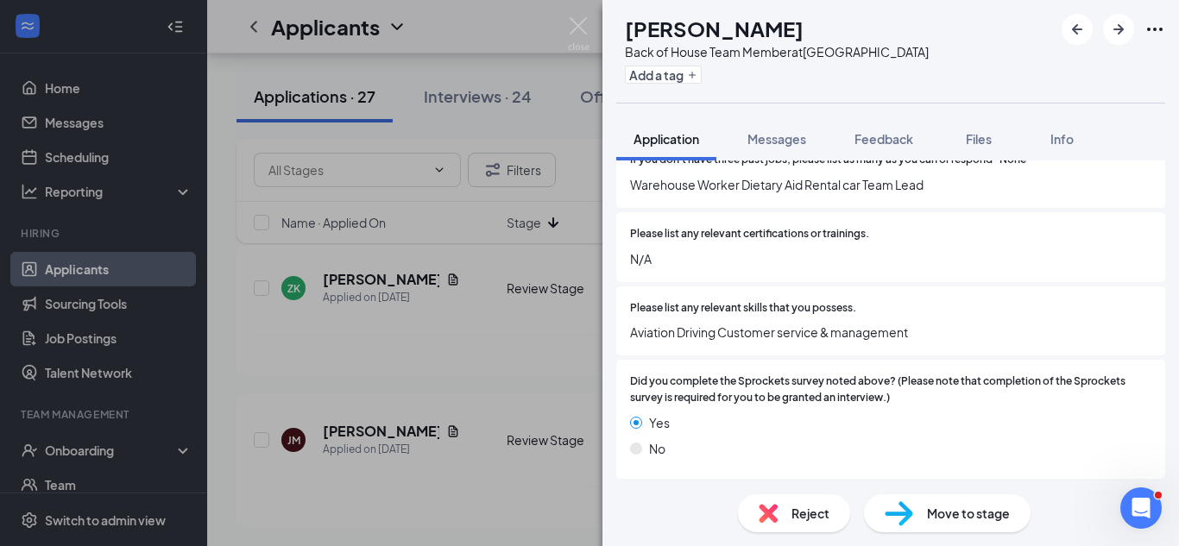
click at [920, 513] on div "Move to stage" at bounding box center [947, 514] width 167 height 38
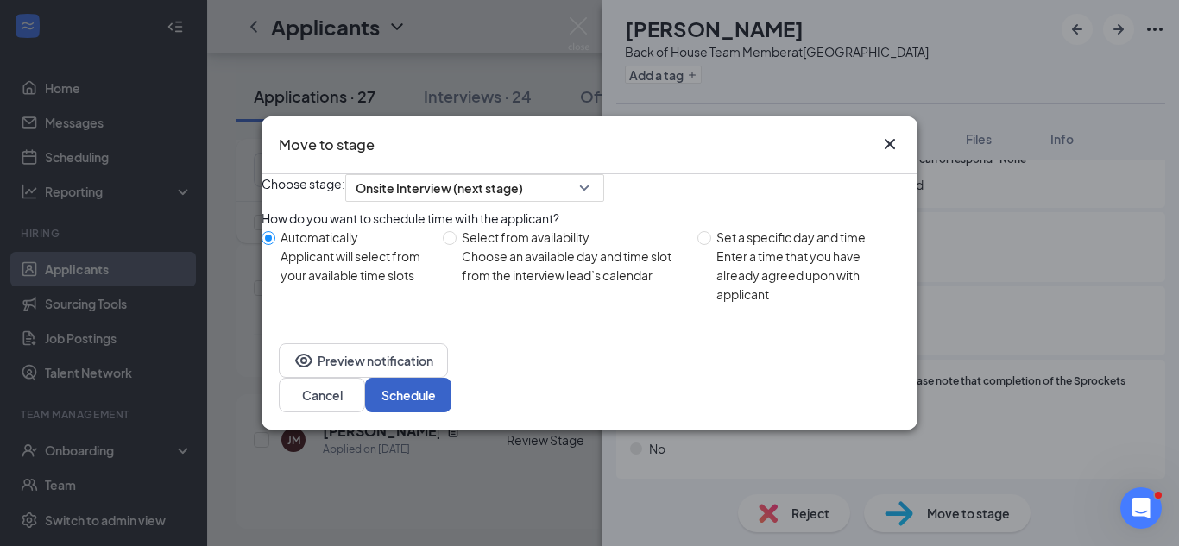
click at [451, 408] on button "Schedule" at bounding box center [408, 395] width 86 height 35
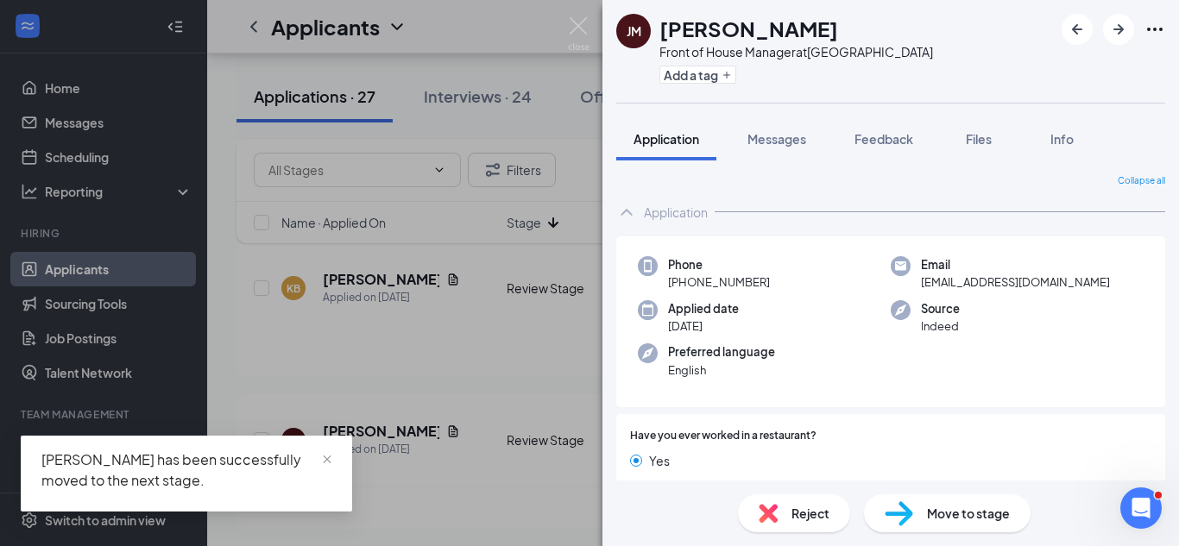
click at [511, 347] on div "[PERSON_NAME] Front of House Manager at [GEOGRAPHIC_DATA] Add a tag Application…" at bounding box center [589, 273] width 1179 height 546
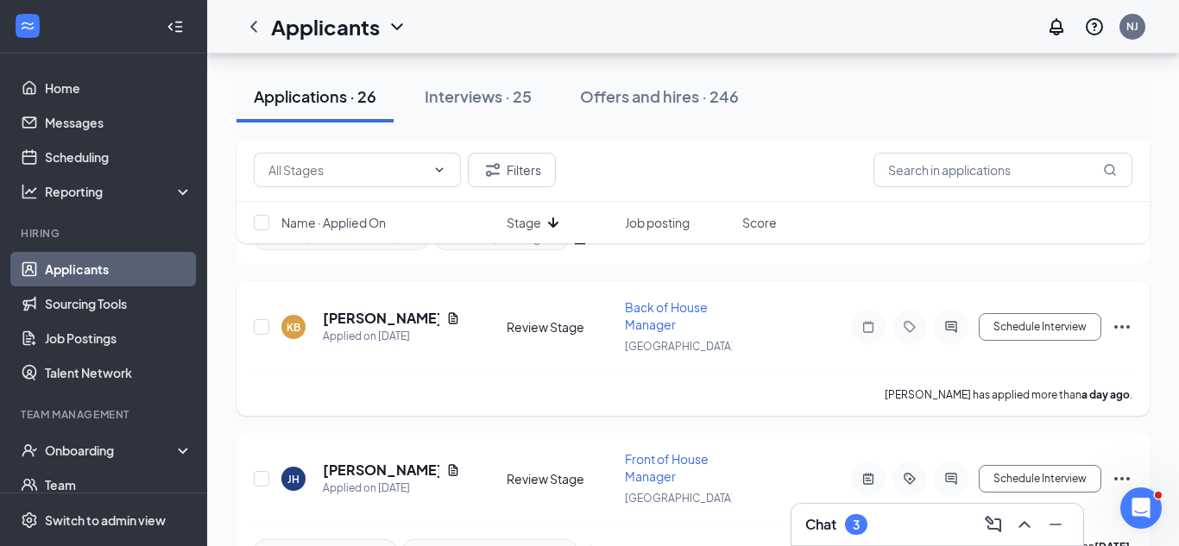
scroll to position [2741, 0]
click at [334, 322] on h5 "[PERSON_NAME]" at bounding box center [381, 319] width 117 height 19
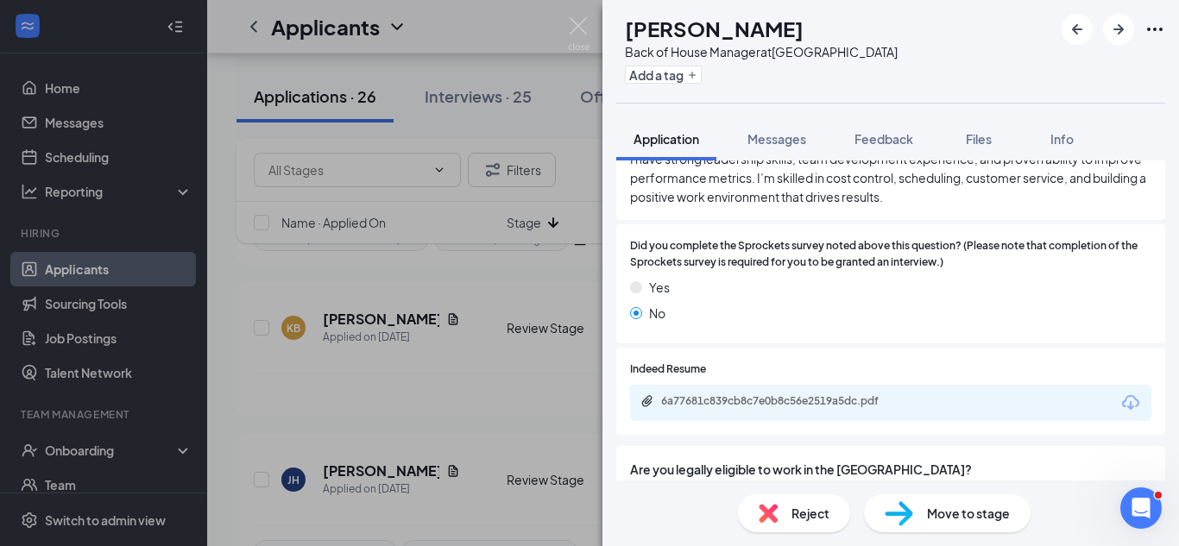
scroll to position [757, 0]
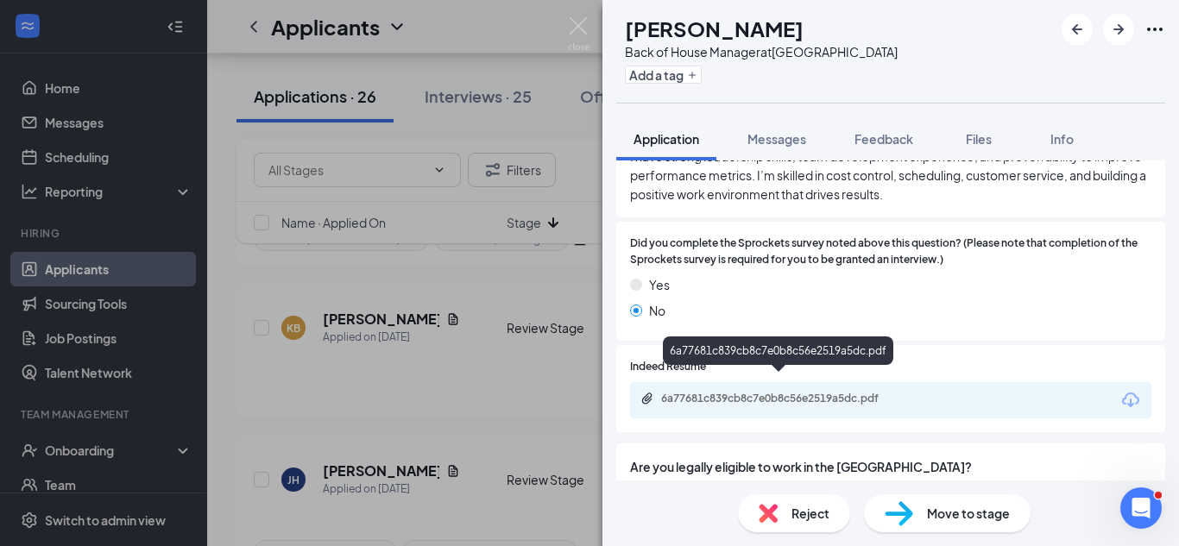
click at [726, 392] on div "6a77681c839cb8c7e0b8c56e2519a5dc.pdf" at bounding box center [782, 399] width 242 height 14
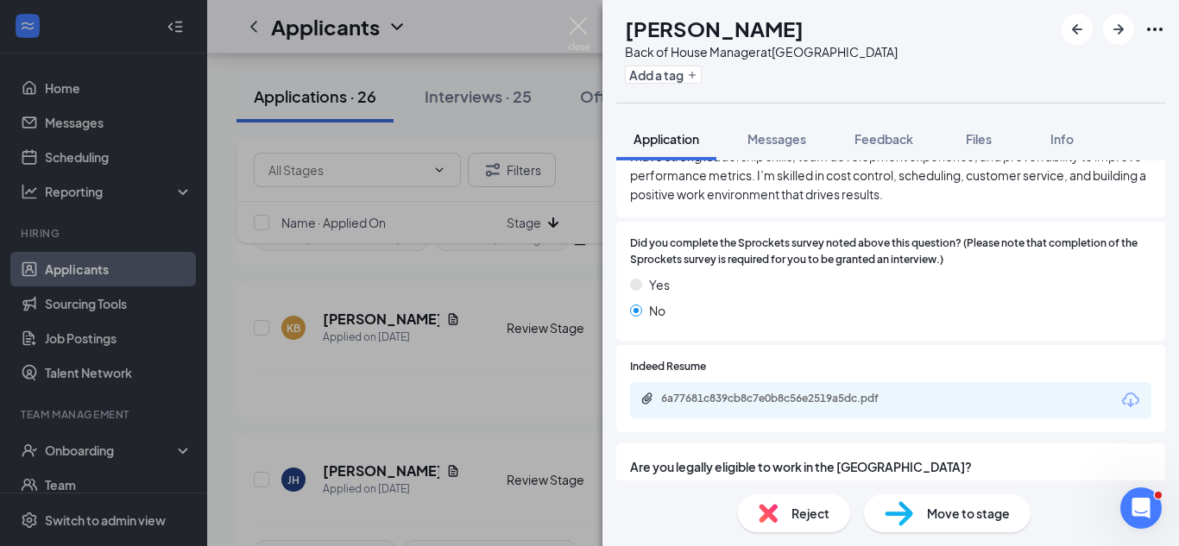
click at [953, 508] on span "Move to stage" at bounding box center [968, 513] width 83 height 19
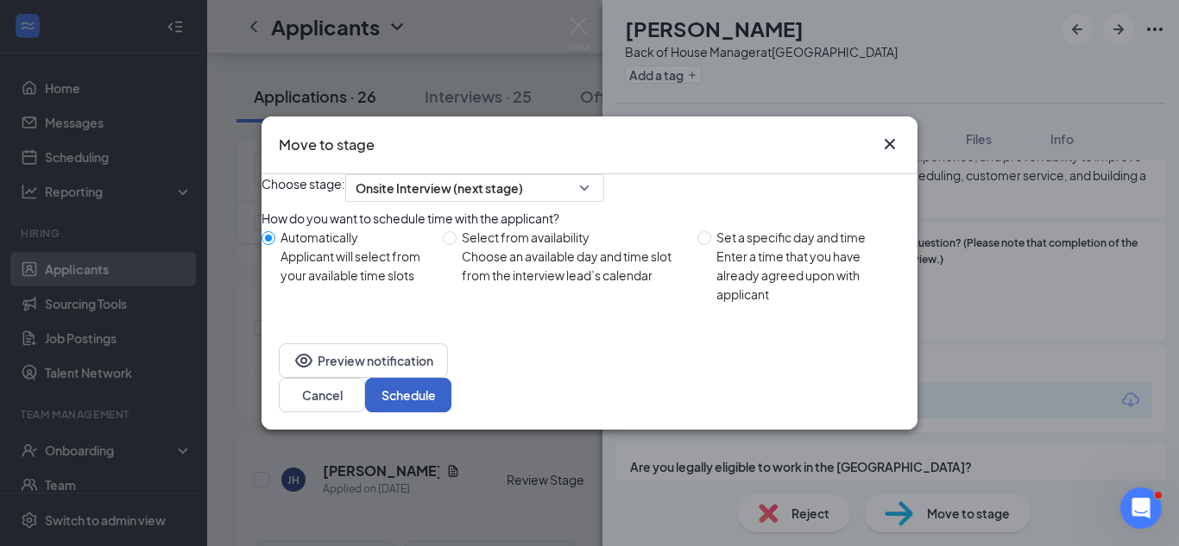
click at [451, 396] on button "Schedule" at bounding box center [408, 395] width 86 height 35
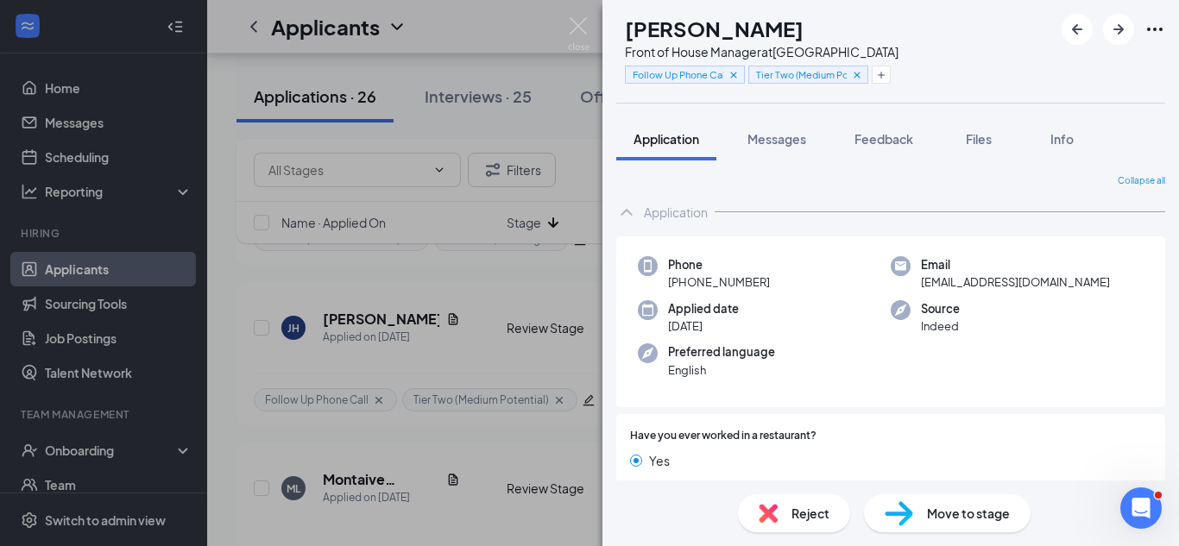
click at [542, 463] on div "[PERSON_NAME] [PERSON_NAME] Front of House Manager at [GEOGRAPHIC_DATA] Follow …" at bounding box center [589, 273] width 1179 height 546
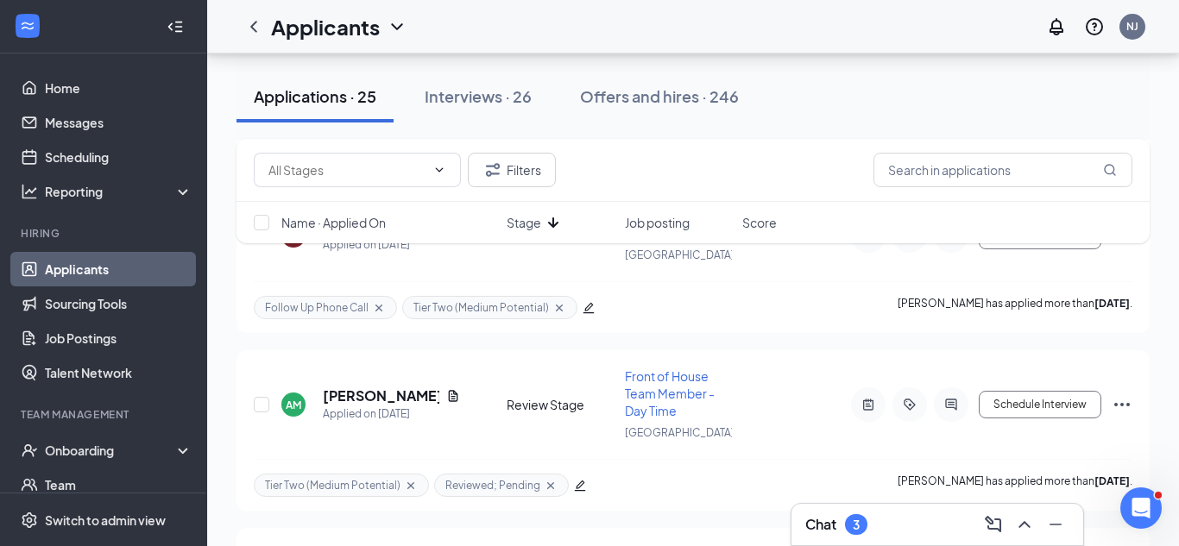
scroll to position [2478, 0]
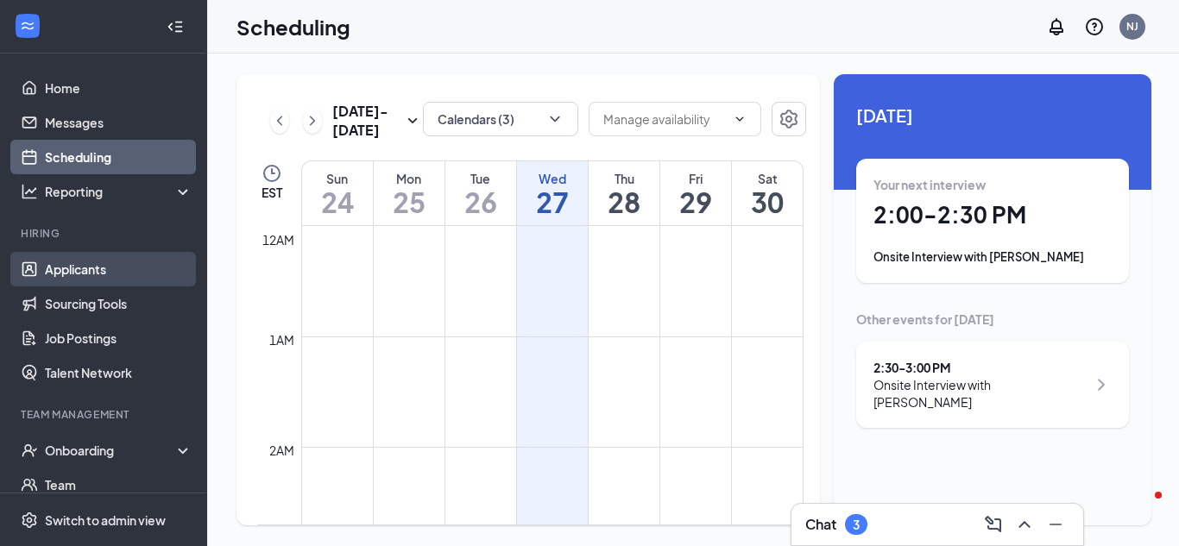
click at [86, 278] on link "Applicants" at bounding box center [119, 269] width 148 height 35
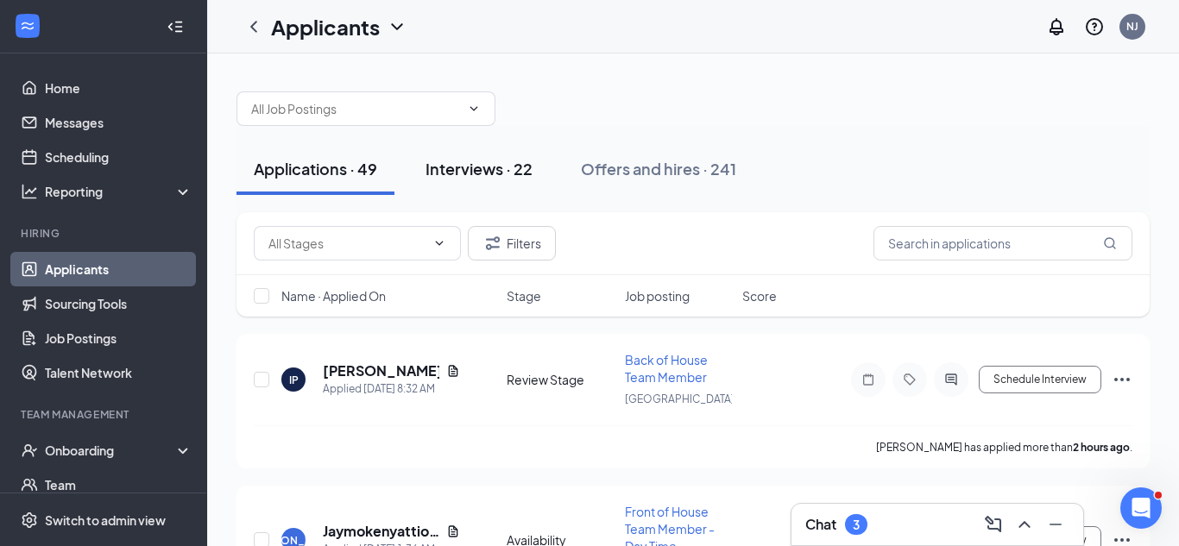
click at [539, 168] on button "Interviews · 22" at bounding box center [479, 169] width 142 height 52
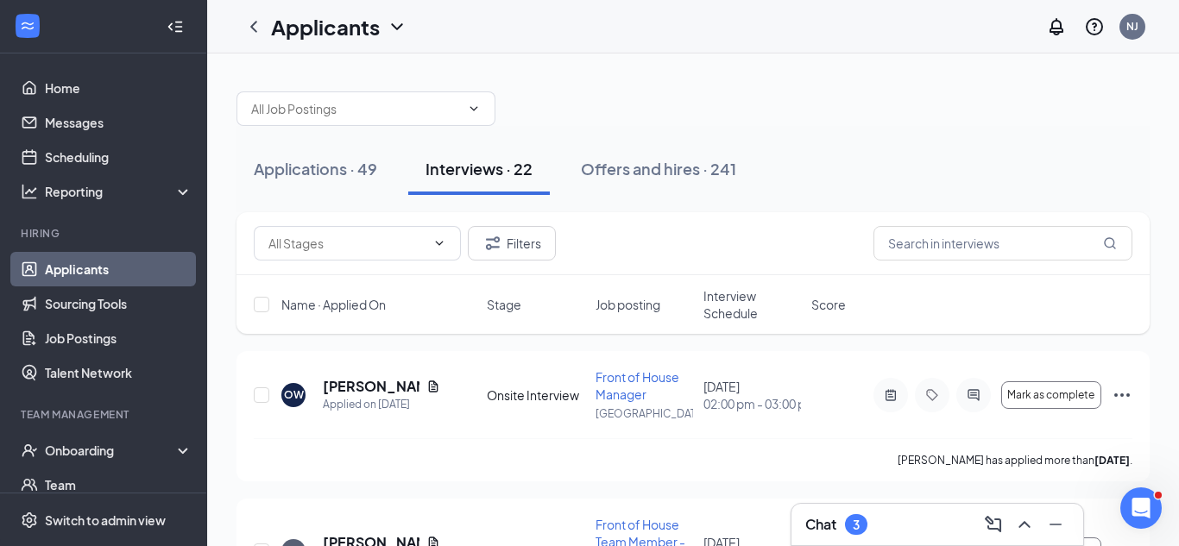
click at [703, 315] on span "Interview Schedule" at bounding box center [752, 304] width 98 height 35
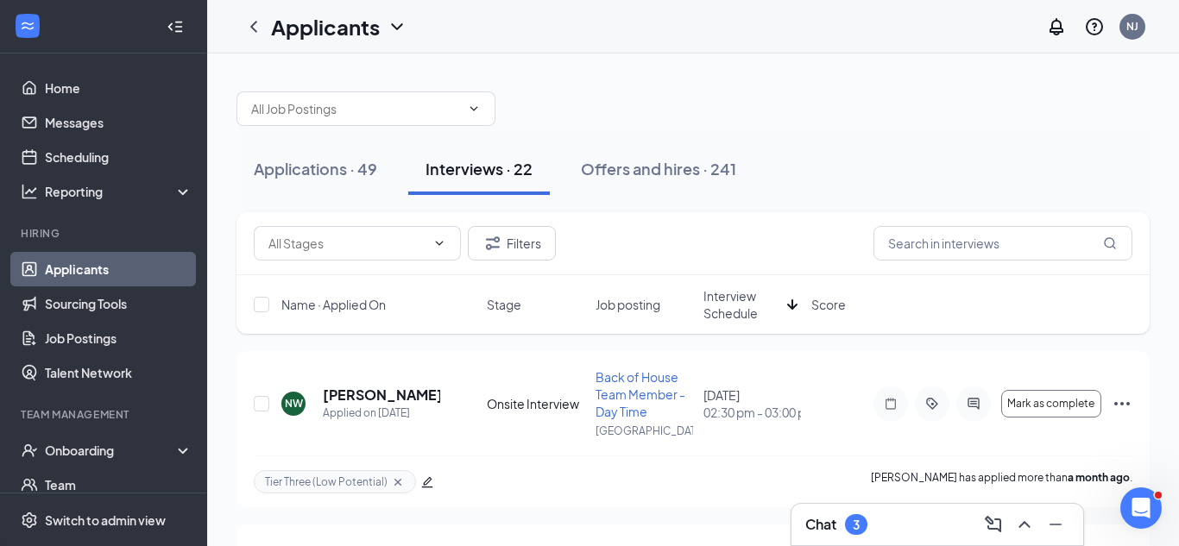
click at [721, 303] on span "Interview Schedule" at bounding box center [741, 304] width 77 height 35
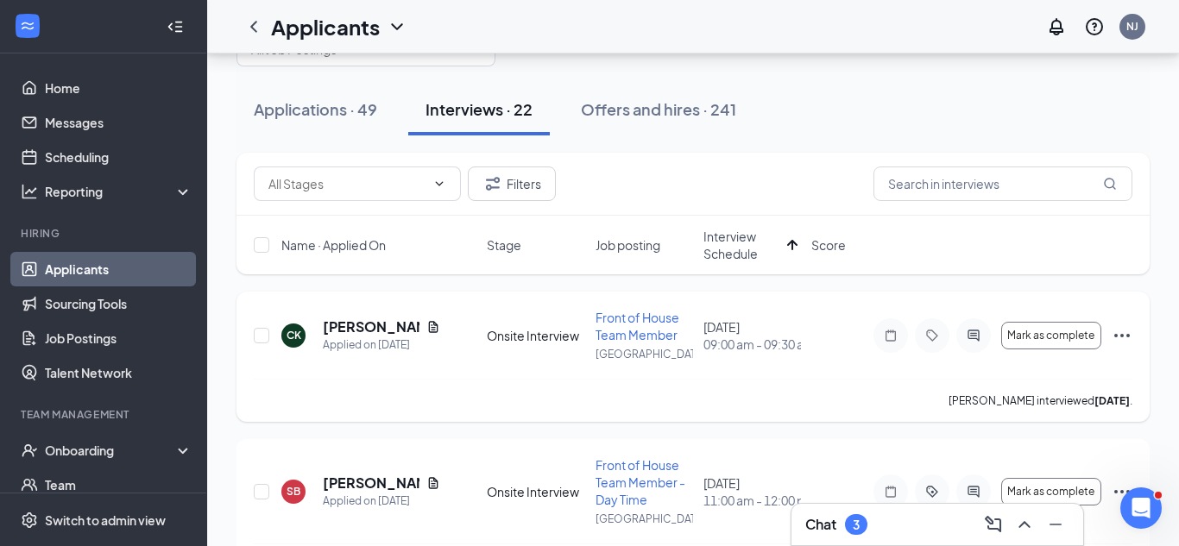
scroll to position [66, 0]
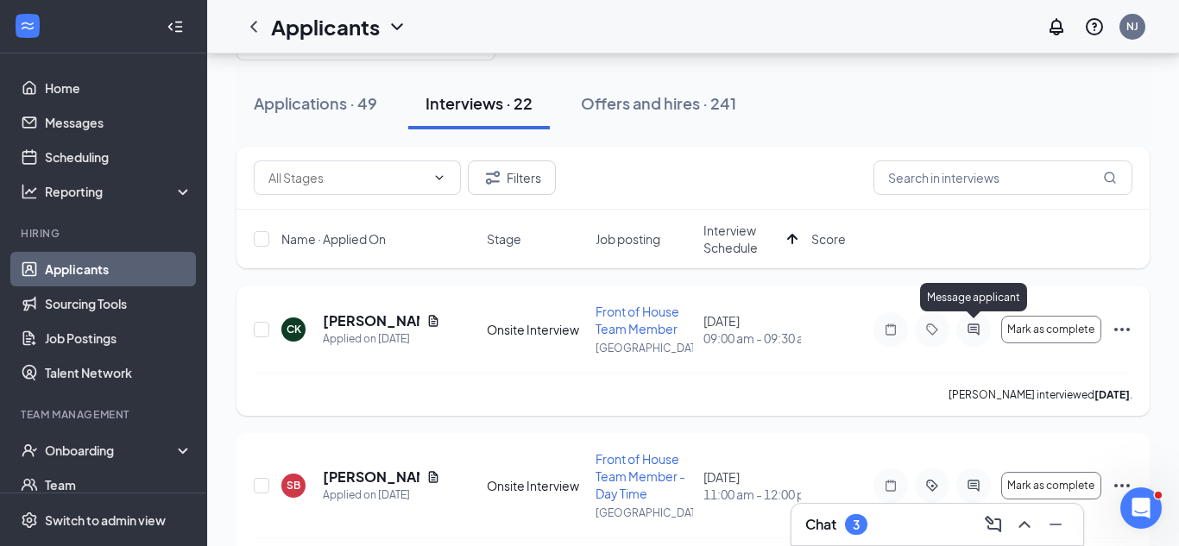
click at [970, 329] on icon "ActiveChat" at bounding box center [972, 329] width 11 height 11
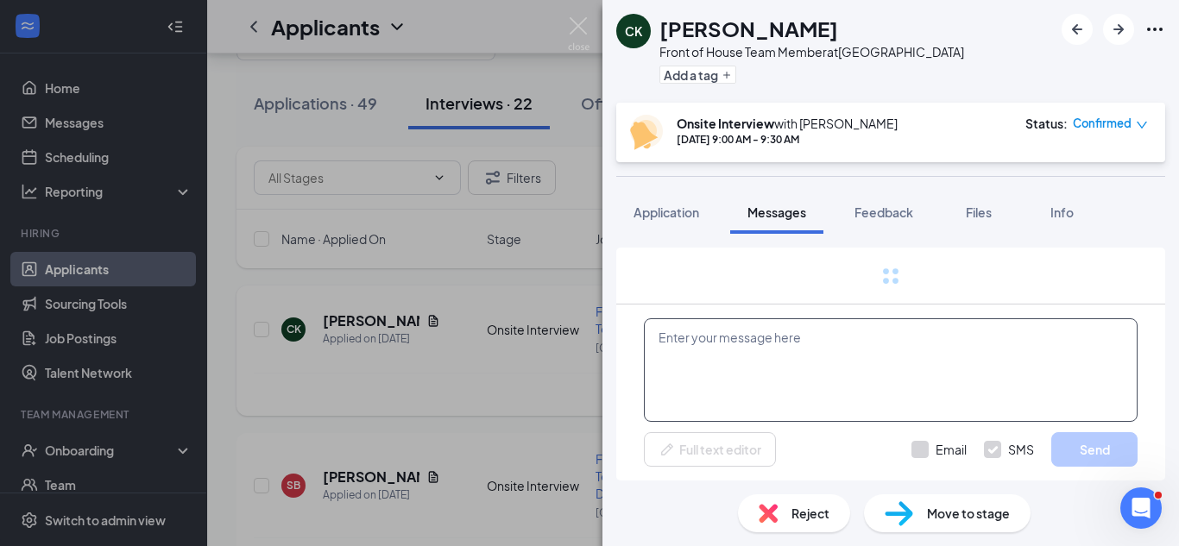
click at [970, 329] on textarea at bounding box center [891, 370] width 494 height 104
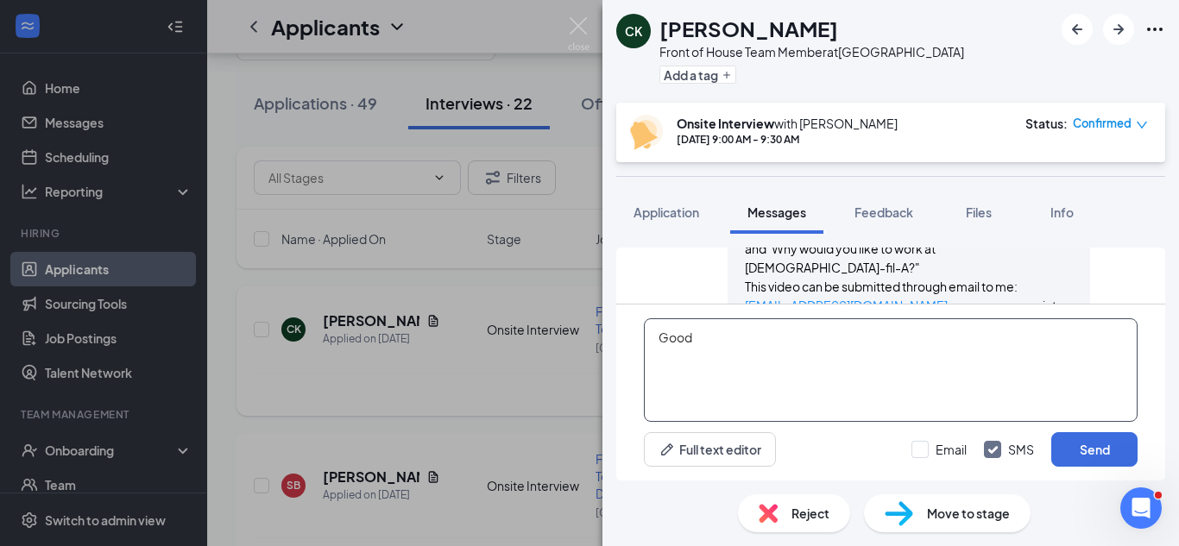
scroll to position [1256, 0]
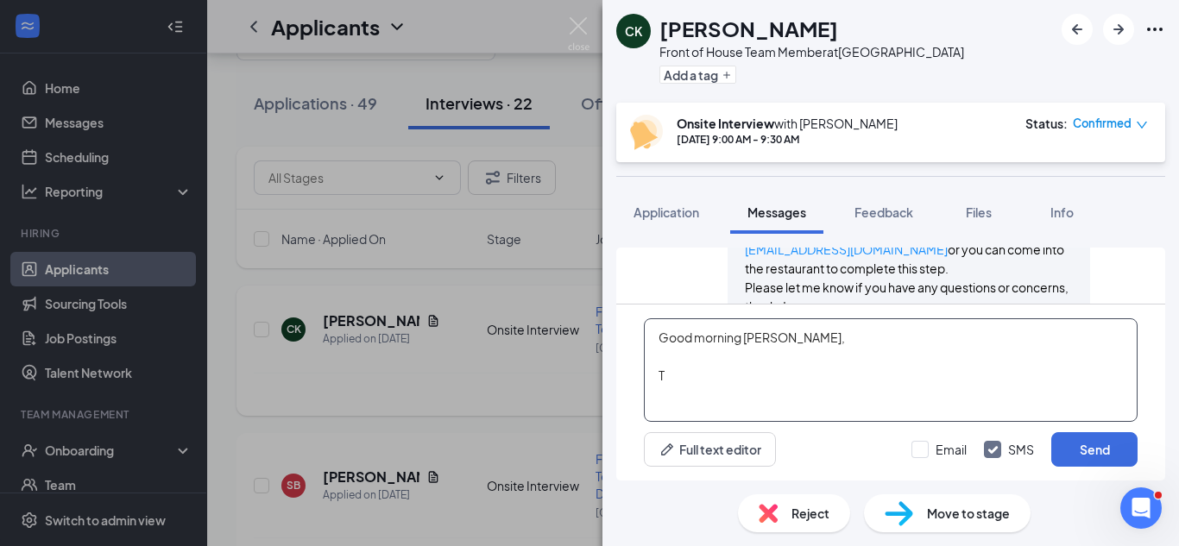
type textarea "Good morning Cody,"
click at [586, 171] on div "CK Cody Khamali Front of House Team Member at Vine City Add a tag Onsite Interv…" at bounding box center [589, 273] width 1179 height 546
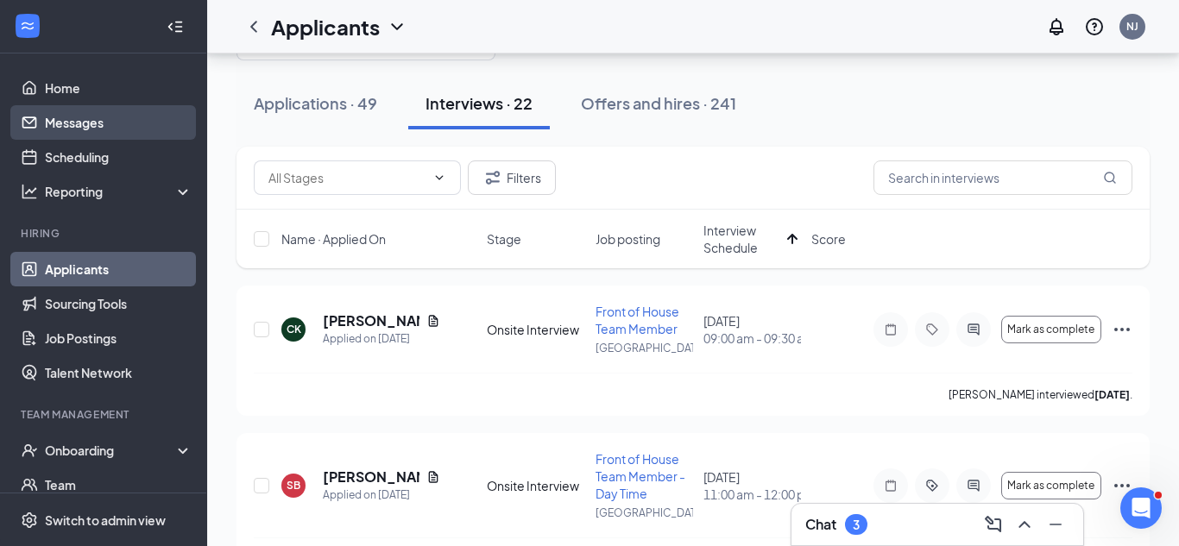
click at [73, 134] on link "Messages" at bounding box center [119, 122] width 148 height 35
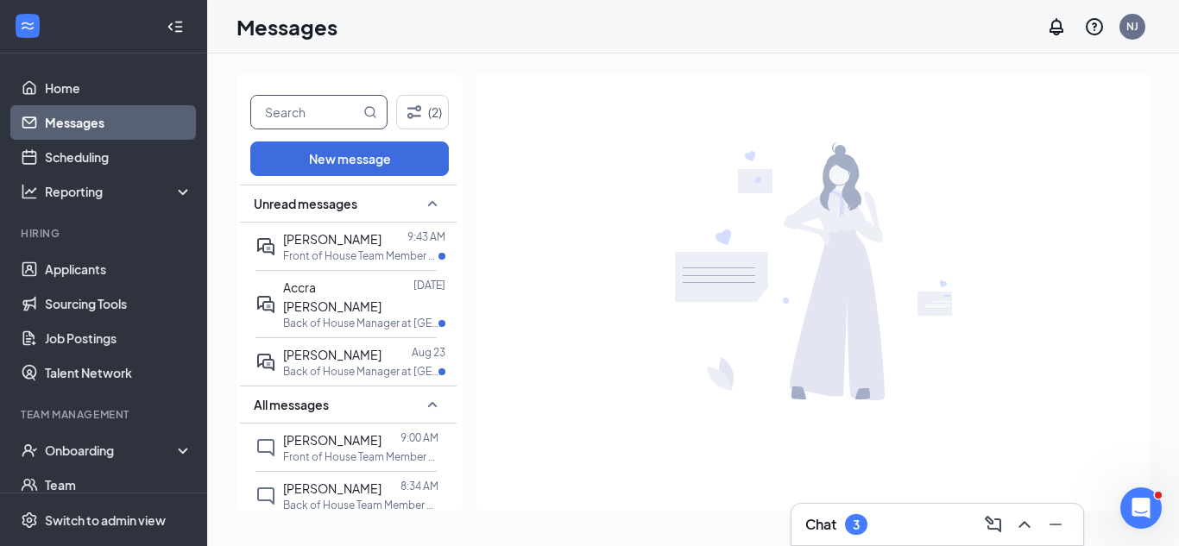
click at [340, 110] on input "text" at bounding box center [305, 112] width 109 height 33
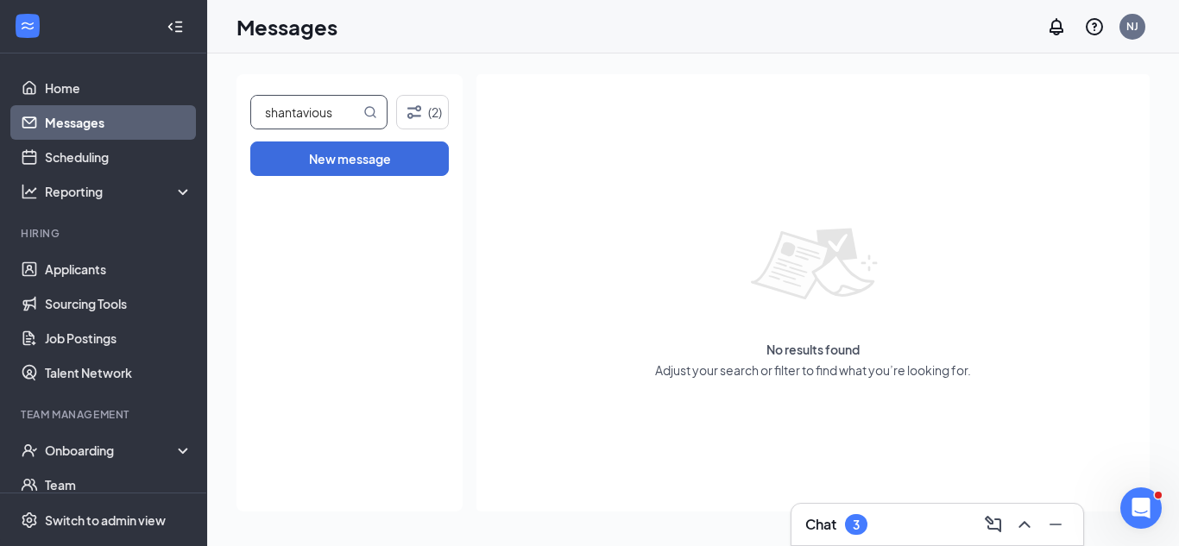
click at [320, 114] on input "shantavious" at bounding box center [305, 112] width 109 height 33
type input "shantavius"
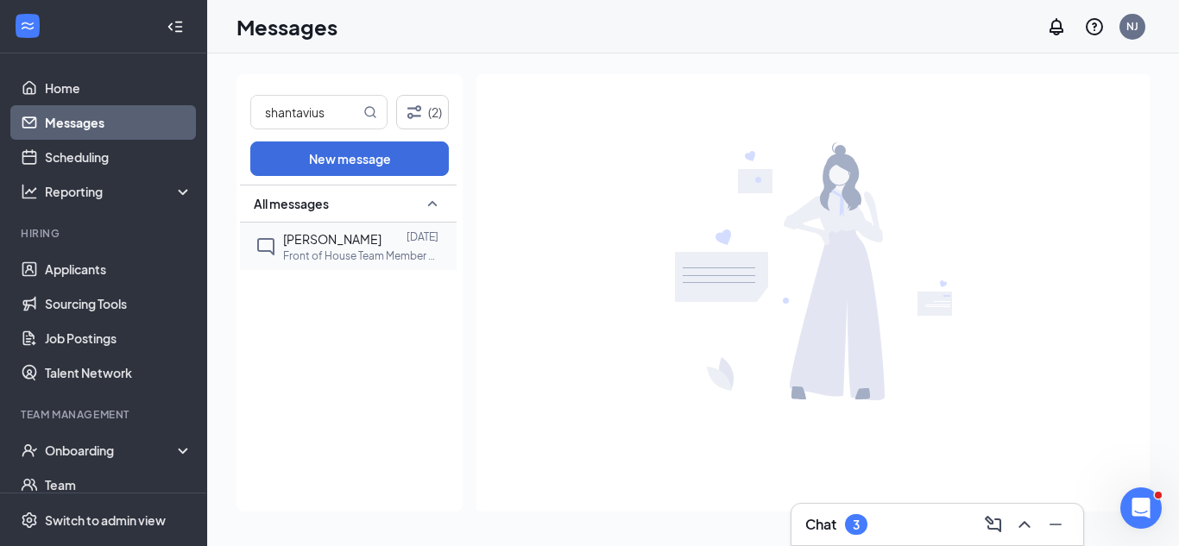
click at [357, 239] on span "Shantavius Hill" at bounding box center [332, 239] width 98 height 16
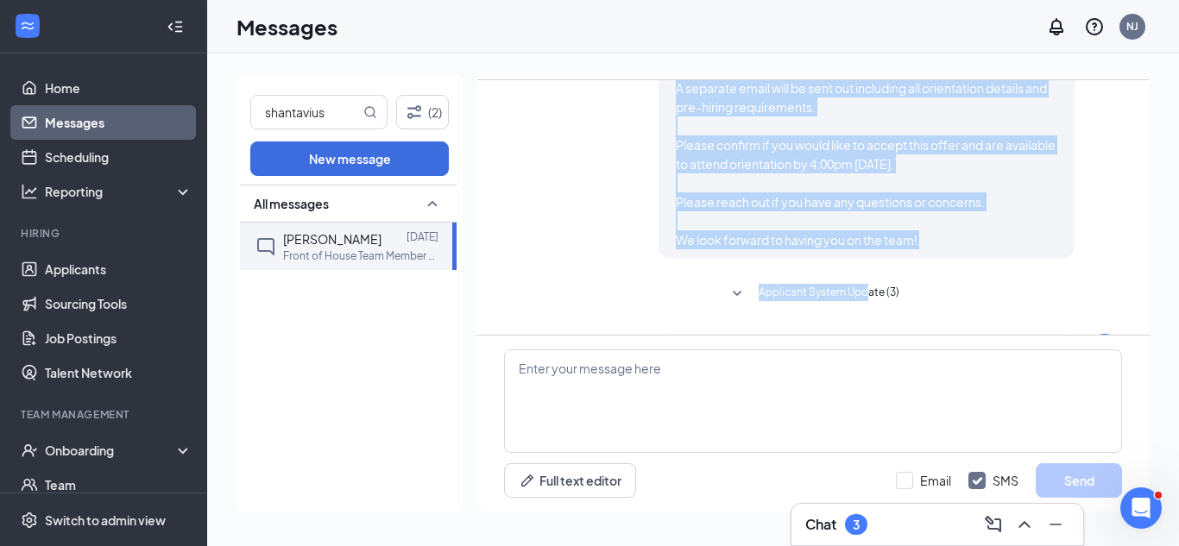
scroll to position [1050, 0]
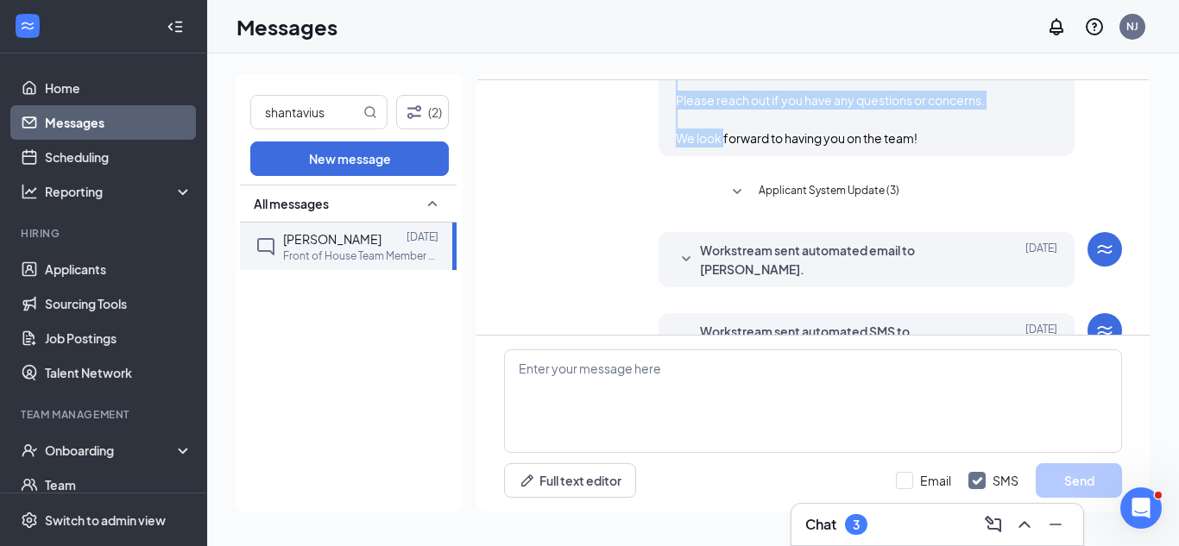
drag, startPoint x: 674, startPoint y: 162, endPoint x: 925, endPoint y: 94, distance: 260.2
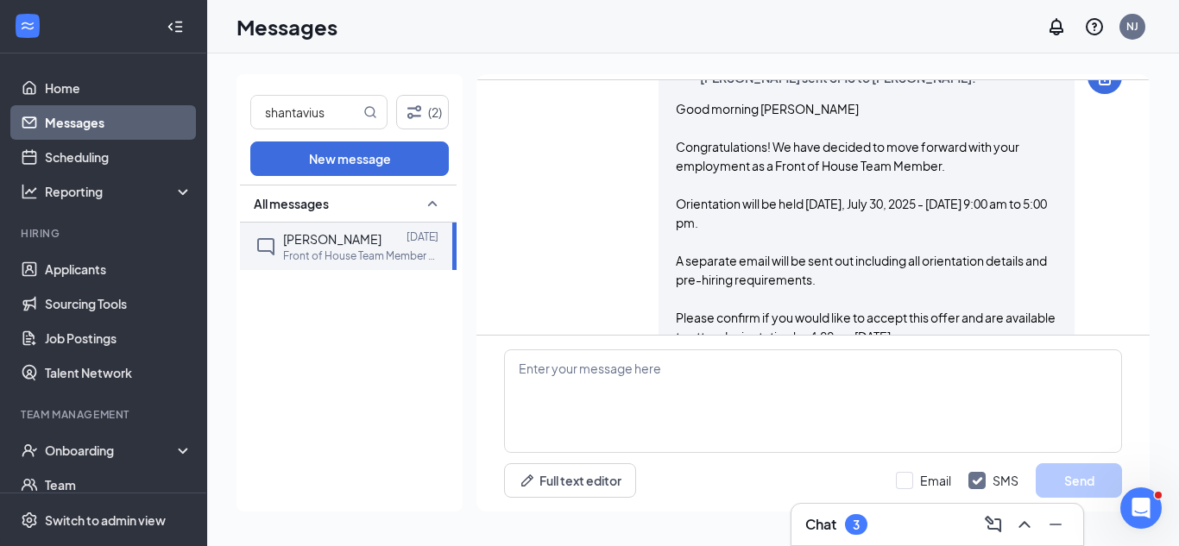
scroll to position [610, 0]
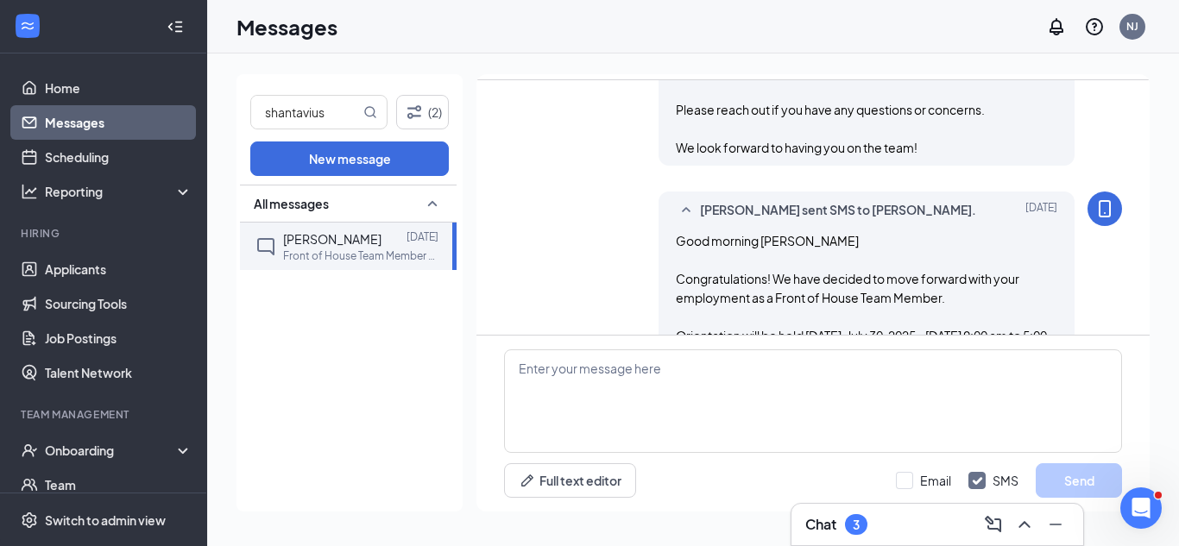
drag, startPoint x: 931, startPoint y: 130, endPoint x: 656, endPoint y: 217, distance: 288.5
click at [656, 217] on div "Christionn Brown sent SMS to Shantavius Hill. Jul 29 Good morning Ms. Hill Cong…" at bounding box center [813, 382] width 618 height 380
copy span "Good morning Ms. Hill Congratulations! We have decided to move forward with you…"
click at [91, 156] on link "Scheduling" at bounding box center [119, 157] width 148 height 35
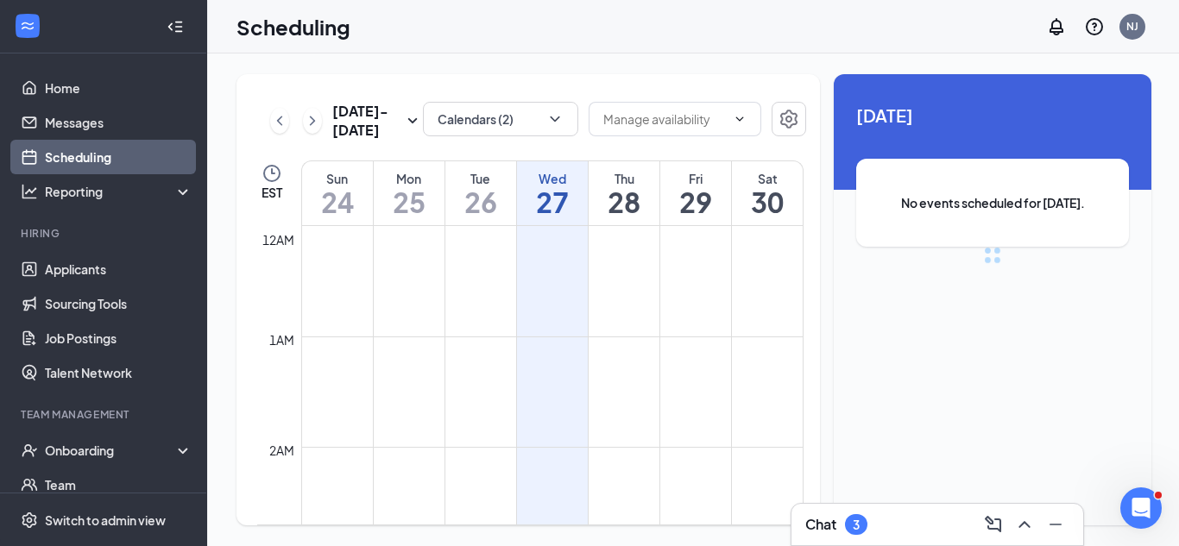
scroll to position [848, 0]
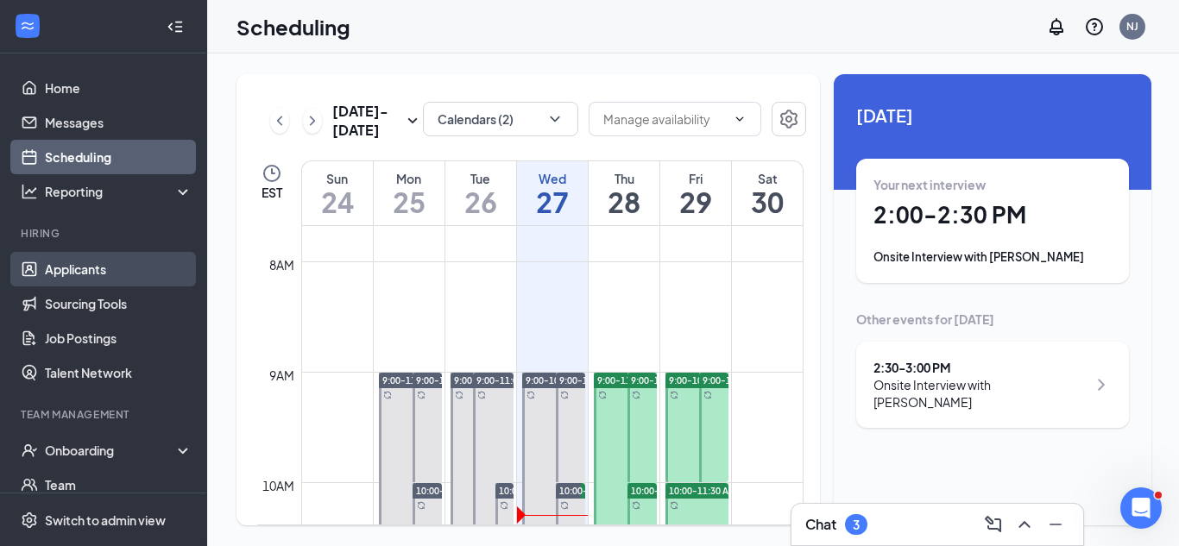
click at [45, 279] on link "Applicants" at bounding box center [119, 269] width 148 height 35
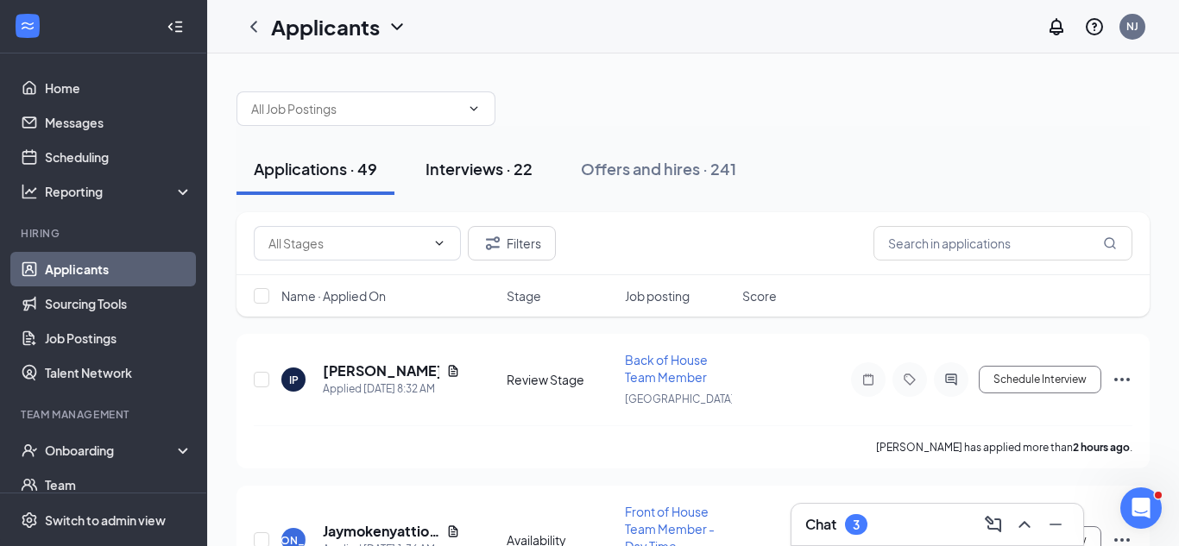
click at [479, 160] on div "Interviews · 22" at bounding box center [478, 169] width 107 height 22
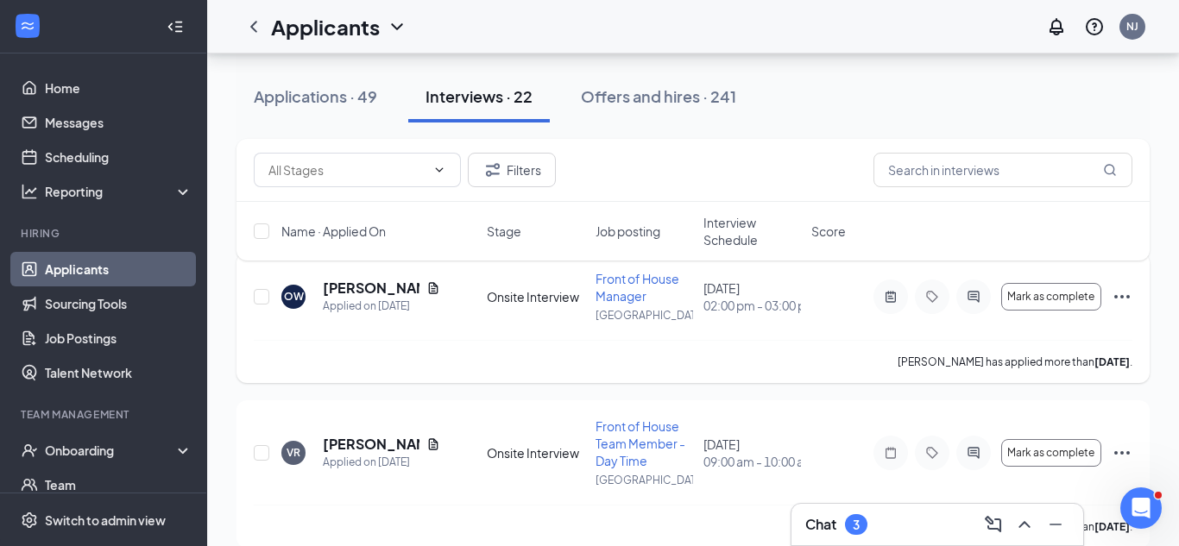
scroll to position [96, 0]
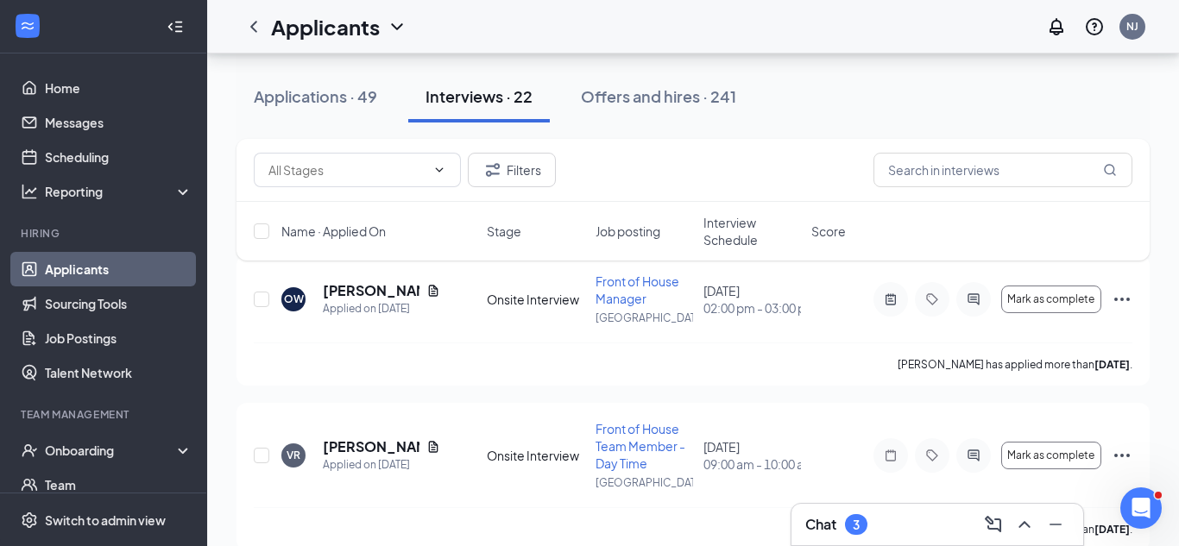
click at [721, 223] on span "Interview Schedule" at bounding box center [752, 231] width 98 height 35
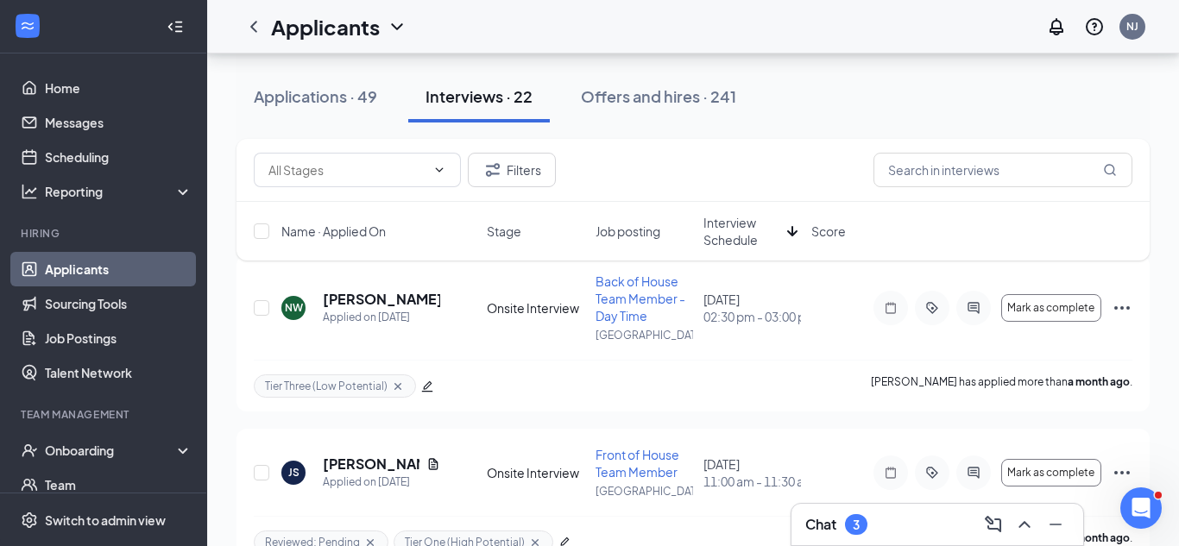
click at [722, 225] on span "Interview Schedule" at bounding box center [741, 231] width 77 height 35
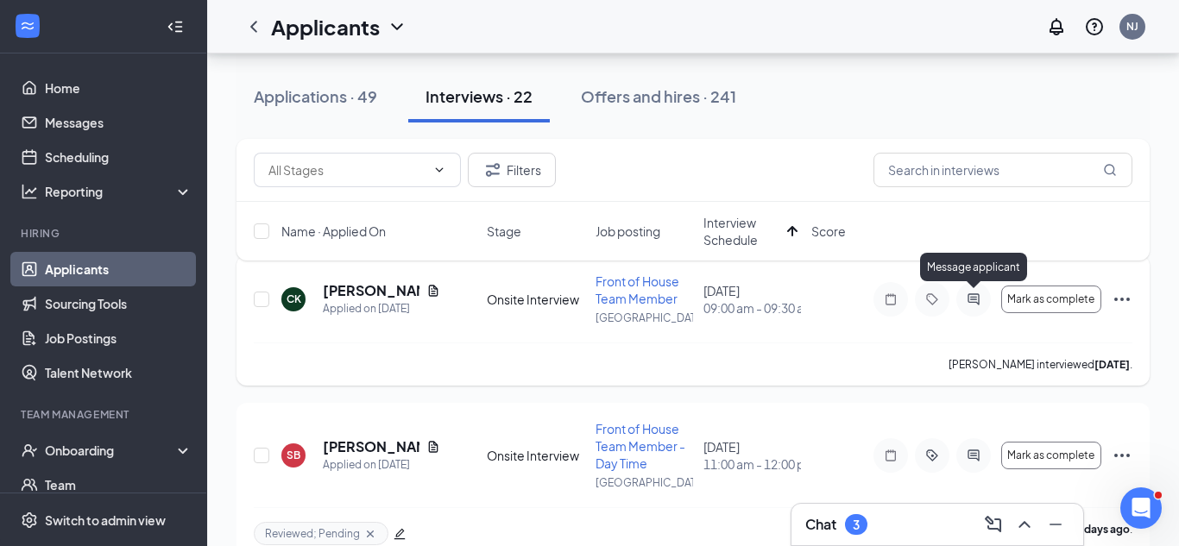
click at [975, 299] on icon "ActiveChat" at bounding box center [973, 300] width 21 height 14
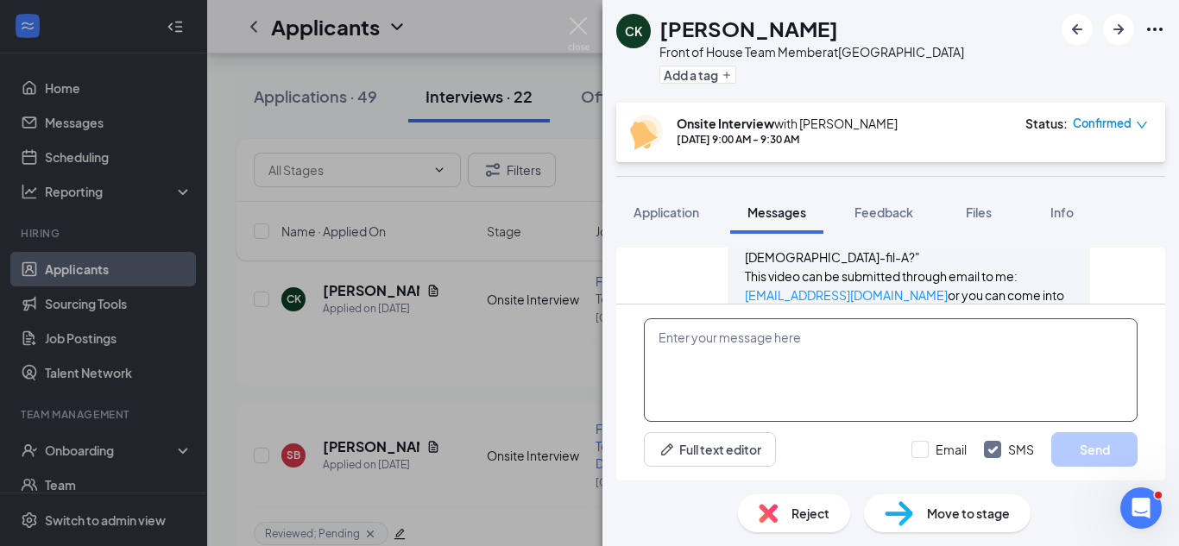
scroll to position [1256, 0]
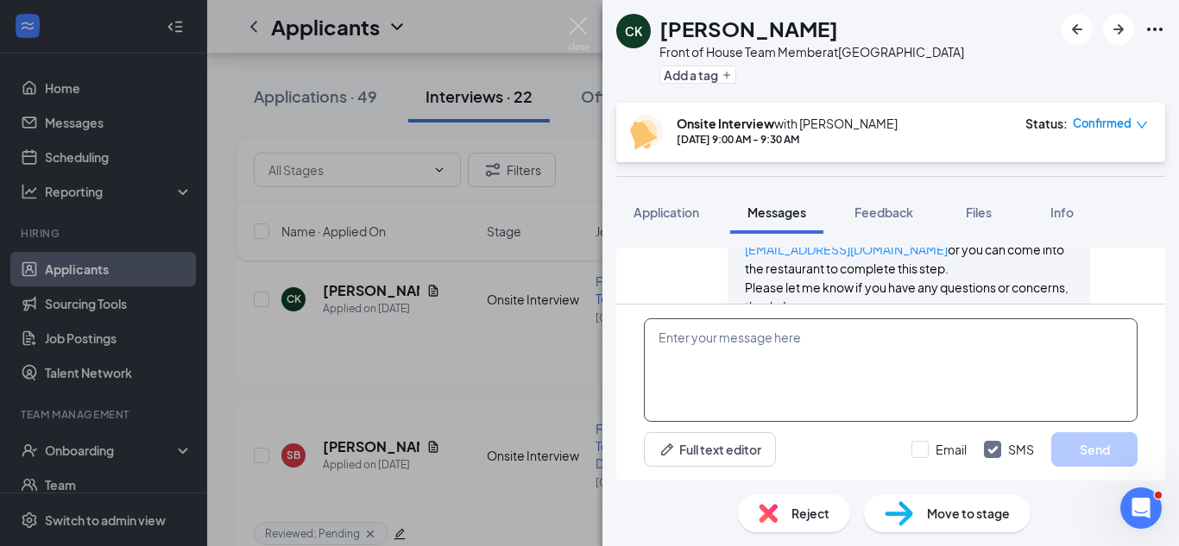
click at [934, 334] on textarea at bounding box center [891, 370] width 494 height 104
paste textarea "Good morning Ms. Hill Congratulations! We have decided to move forward with you…"
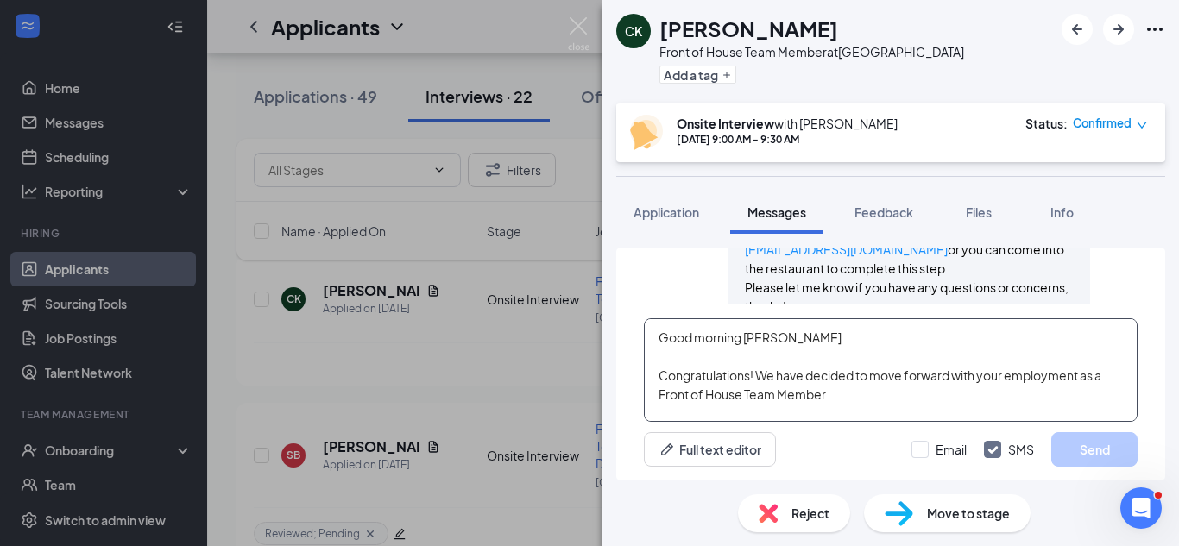
scroll to position [228, 0]
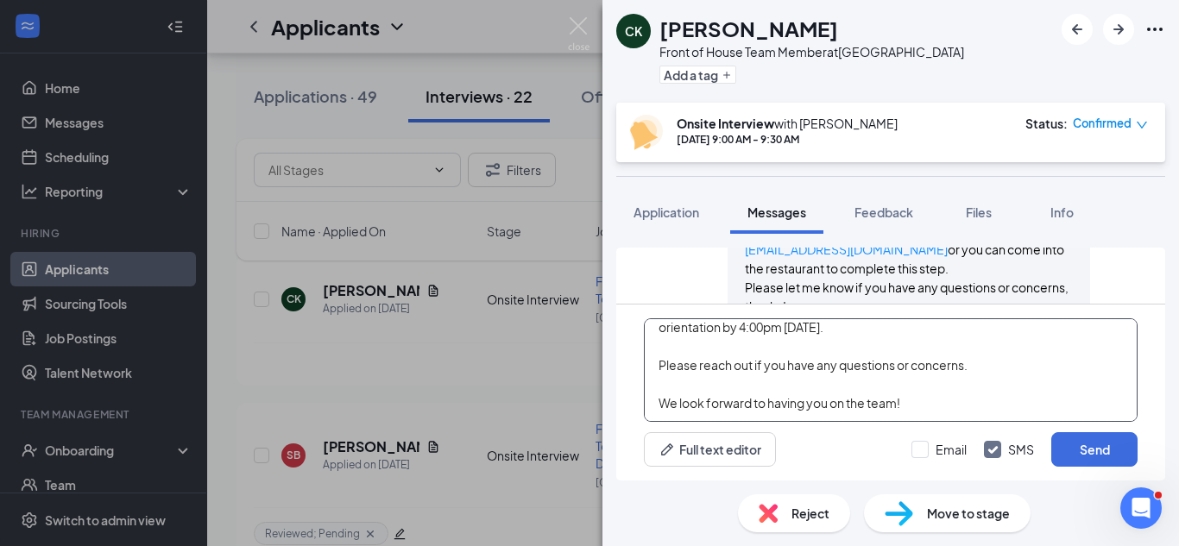
click at [845, 386] on textarea "Good morning Ms. Hill Congratulations! We have decided to move forward with you…" at bounding box center [891, 370] width 494 height 104
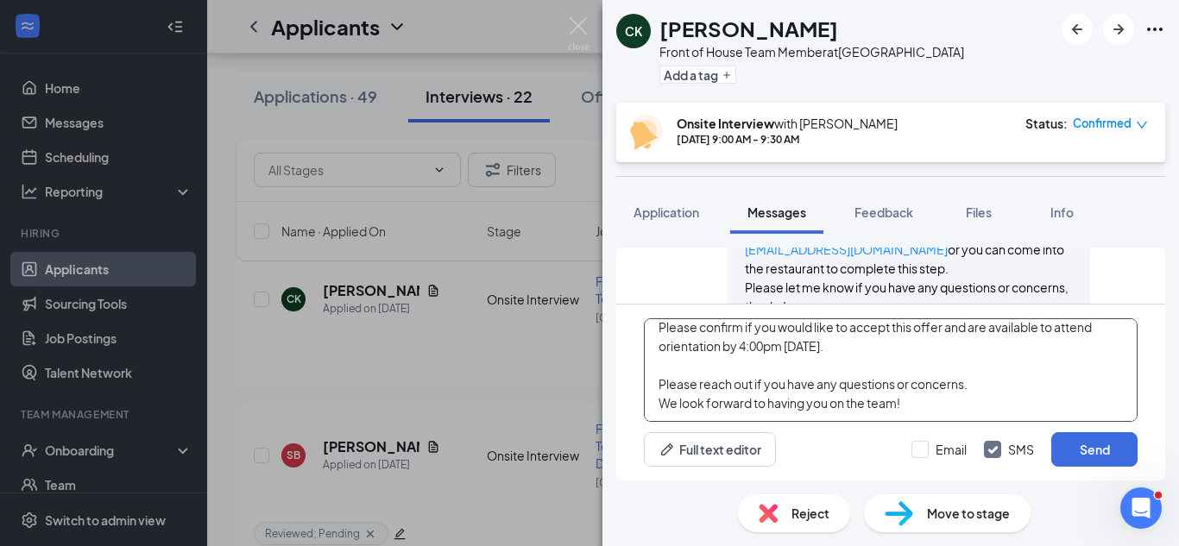
scroll to position [219, 0]
click at [808, 368] on textarea "Good morning Ms. Hill Congratulations! We have decided to move forward with you…" at bounding box center [891, 370] width 494 height 104
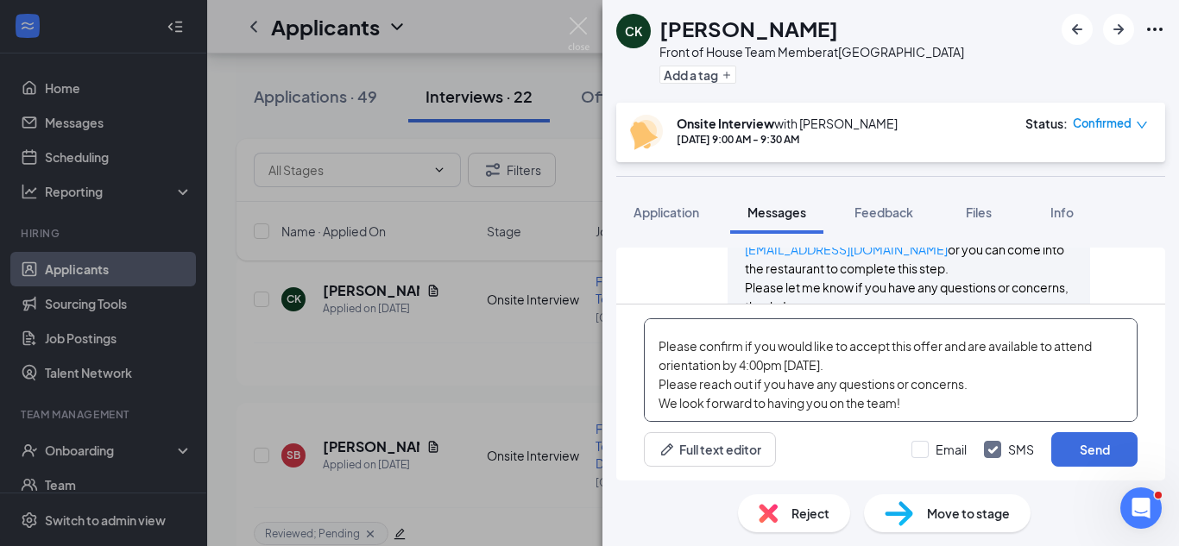
scroll to position [200, 0]
click at [759, 337] on textarea "Good morning Ms. Hill Congratulations! We have decided to move forward with you…" at bounding box center [891, 370] width 494 height 104
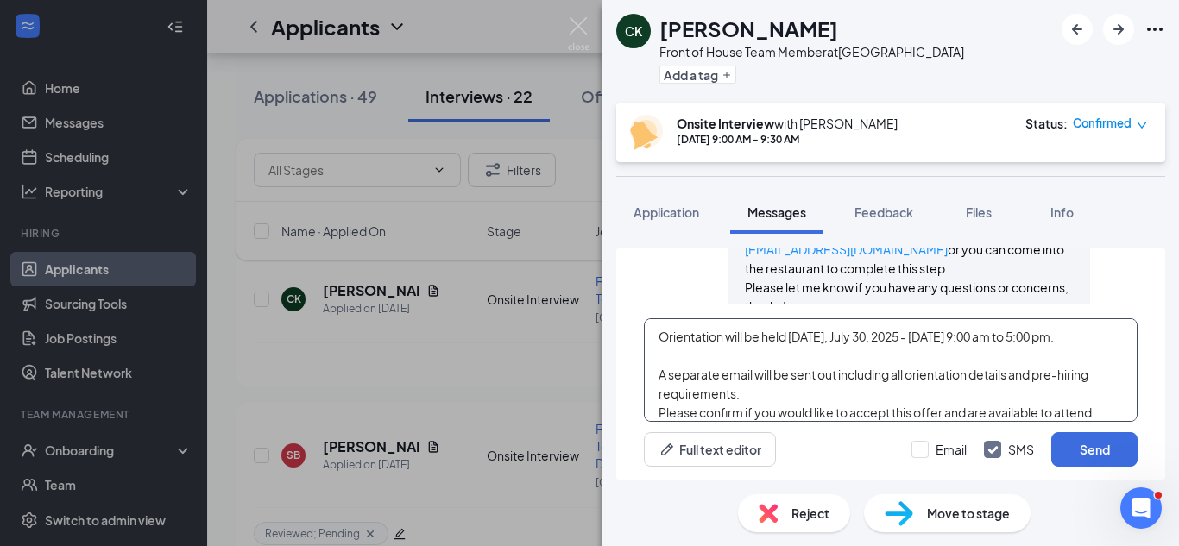
scroll to position [94, 0]
click at [715, 370] on textarea "Good morning Ms. Hill Congratulations! We have decided to move forward with you…" at bounding box center [891, 370] width 494 height 104
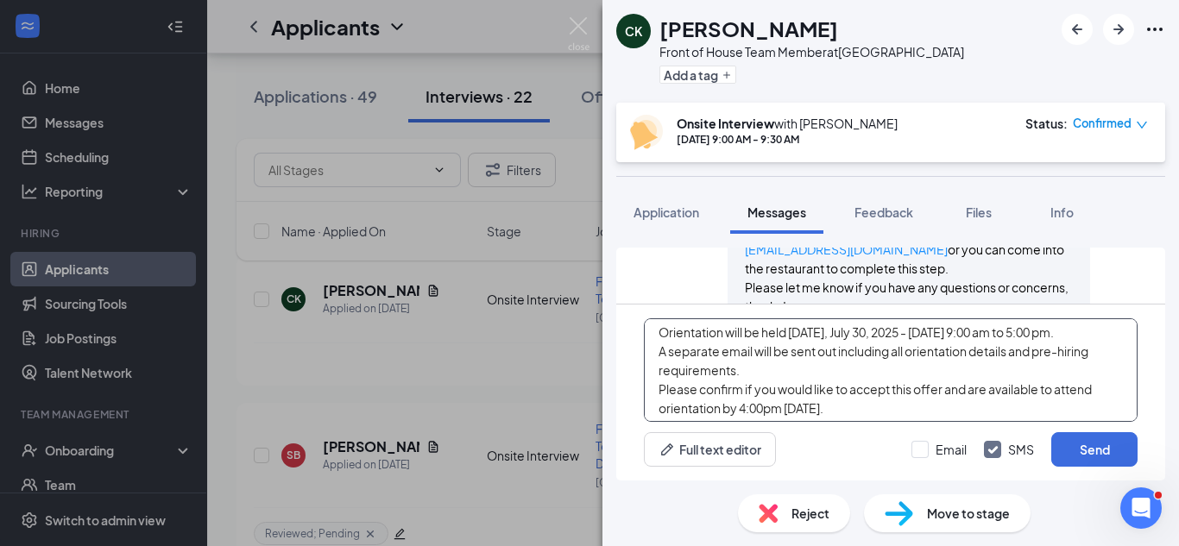
scroll to position [0, 0]
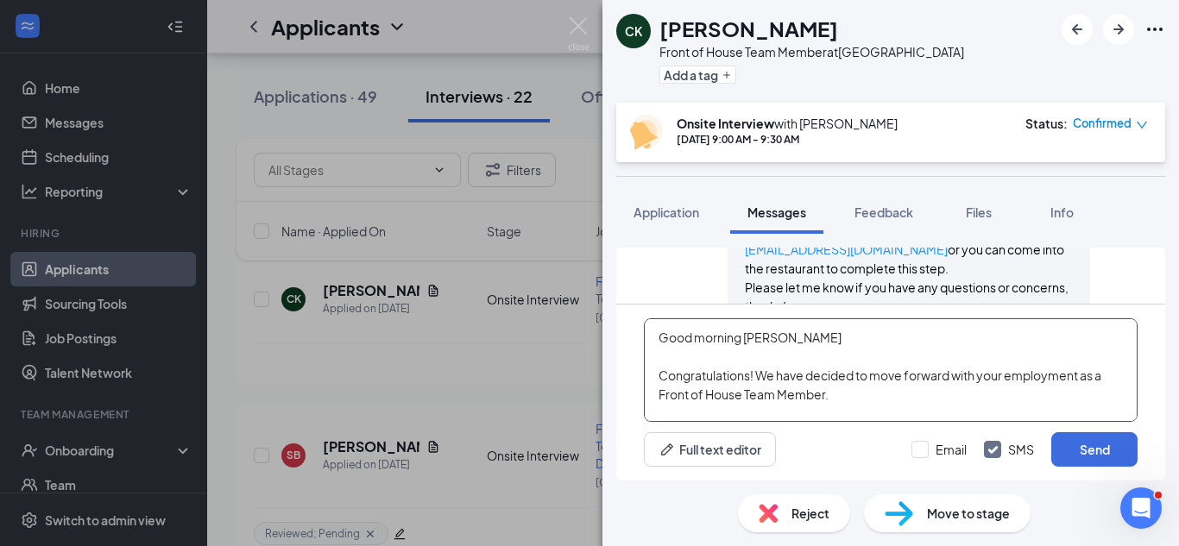
click at [781, 342] on textarea "Good morning Ms. Hill Congratulations! We have decided to move forward with you…" at bounding box center [891, 370] width 494 height 104
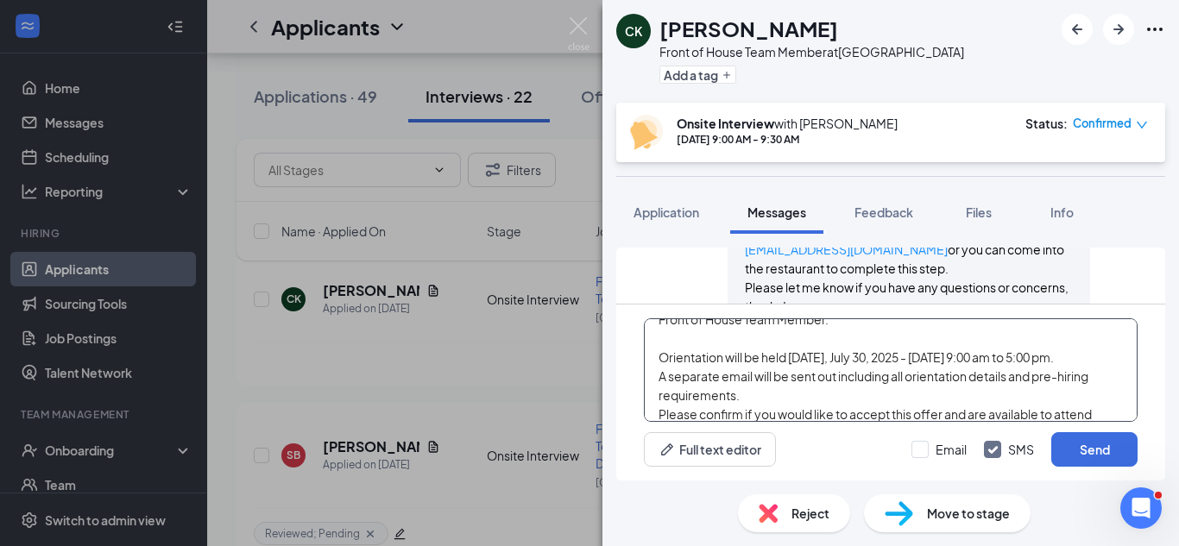
scroll to position [83, 0]
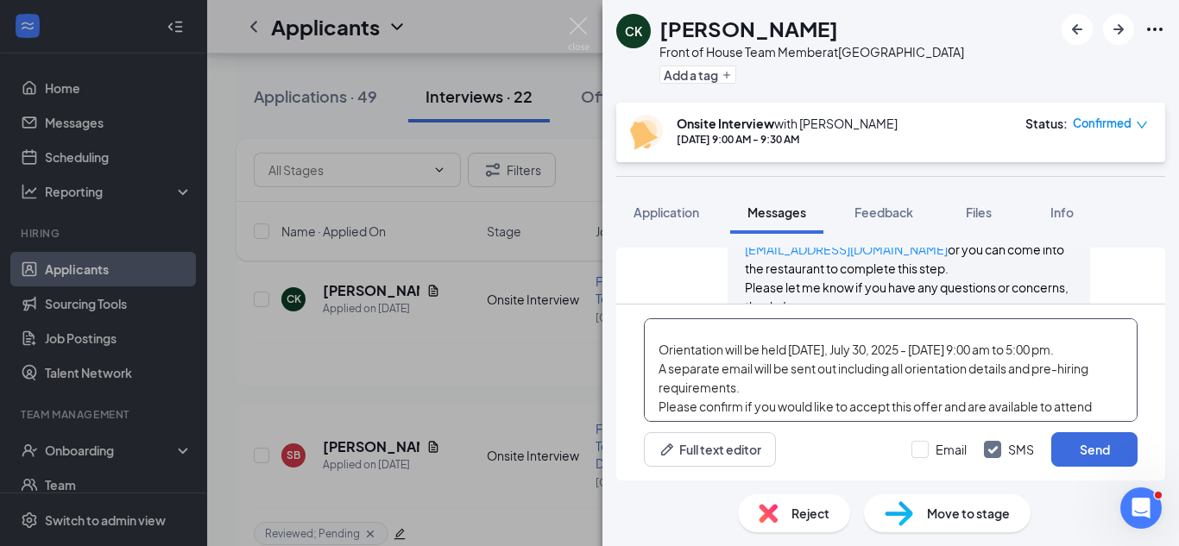
click at [759, 380] on textarea "Good morning Cody, Congratulations! We have decided to move forward with your e…" at bounding box center [891, 370] width 494 height 104
click at [753, 375] on textarea "Good morning Cody, Congratulations! We have decided to move forward with your e…" at bounding box center [891, 370] width 494 height 104
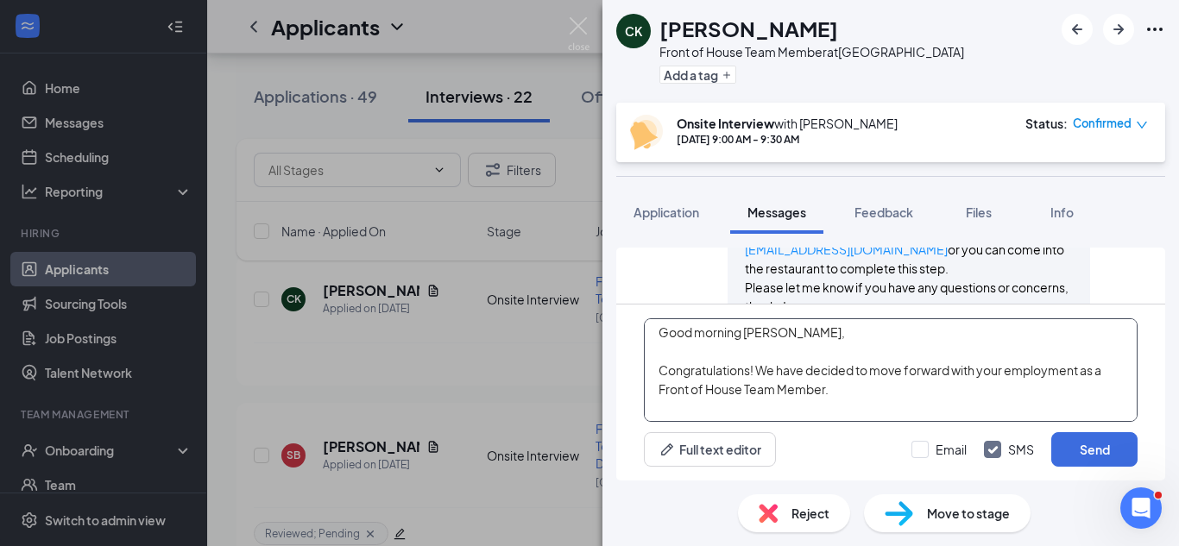
scroll to position [0, 0]
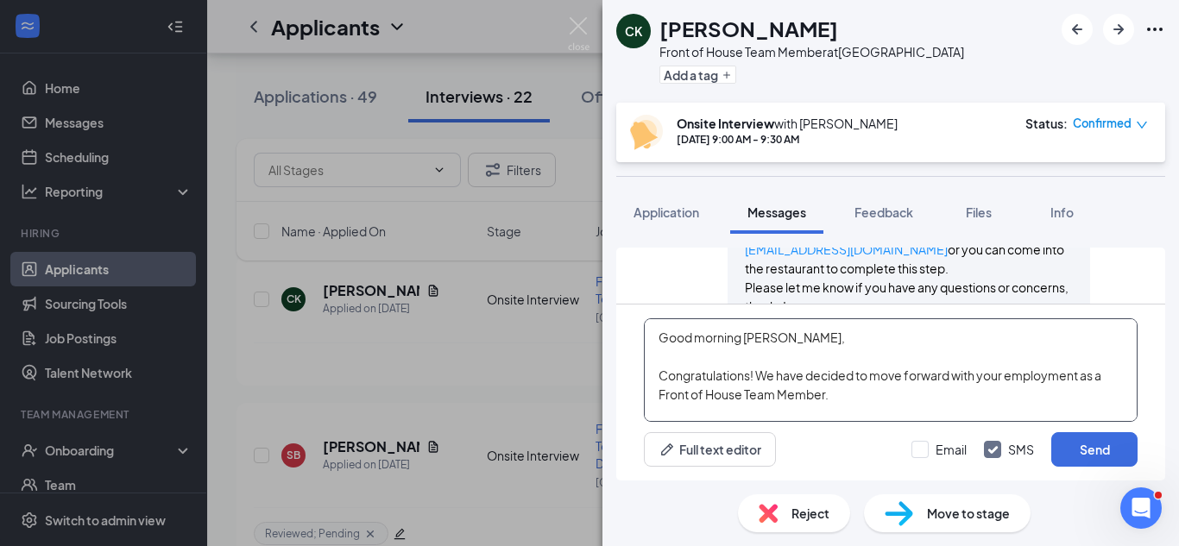
drag, startPoint x: 792, startPoint y: 328, endPoint x: 863, endPoint y: 387, distance: 91.9
click at [863, 387] on textarea "Good morning Cody, Congratulations! We have decided to move forward with your e…" at bounding box center [891, 370] width 494 height 104
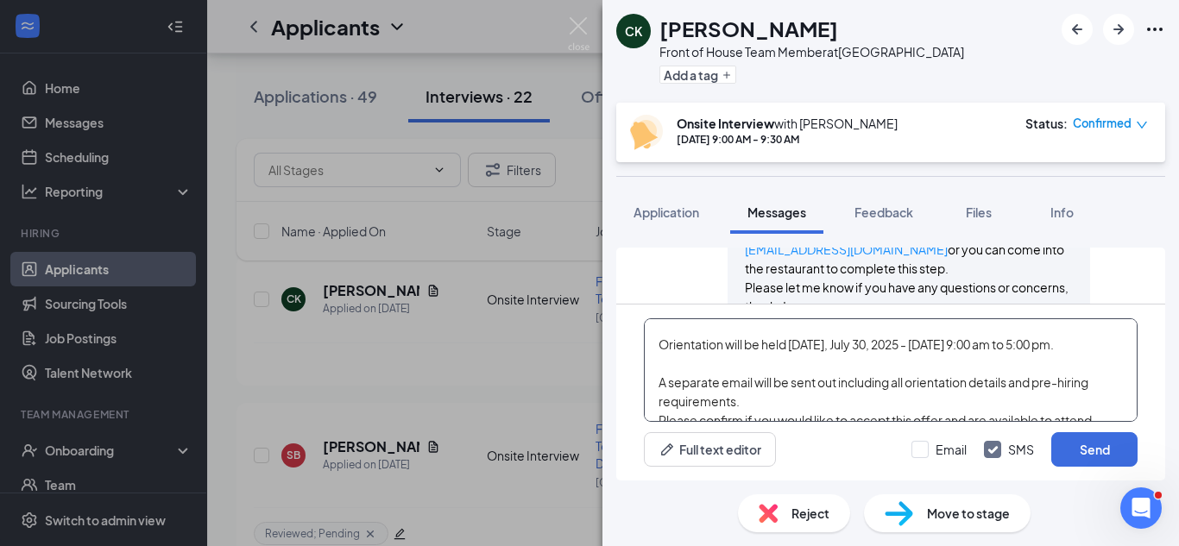
scroll to position [90, 0]
drag, startPoint x: 792, startPoint y: 346, endPoint x: 938, endPoint y: 341, distance: 145.9
click at [938, 341] on textarea "Good morning Cody, Congratulations! We have decided to move forward with your e…" at bounding box center [891, 370] width 494 height 104
drag, startPoint x: 793, startPoint y: 346, endPoint x: 1020, endPoint y: 346, distance: 227.0
click at [1020, 346] on textarea "Good morning Cody, Congratulations! We have decided to move forward with your e…" at bounding box center [891, 370] width 494 height 104
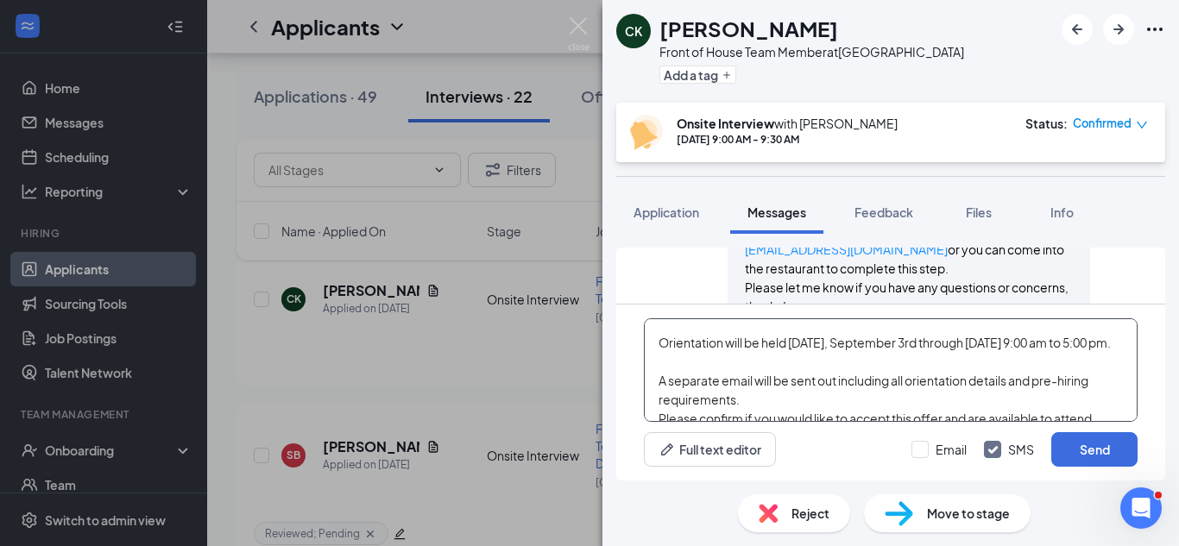
drag, startPoint x: 796, startPoint y: 375, endPoint x: 833, endPoint y: 366, distance: 38.1
click at [833, 366] on textarea "Good morning Cody, Congratulations! We have decided to move forward with your e…" at bounding box center [891, 370] width 494 height 104
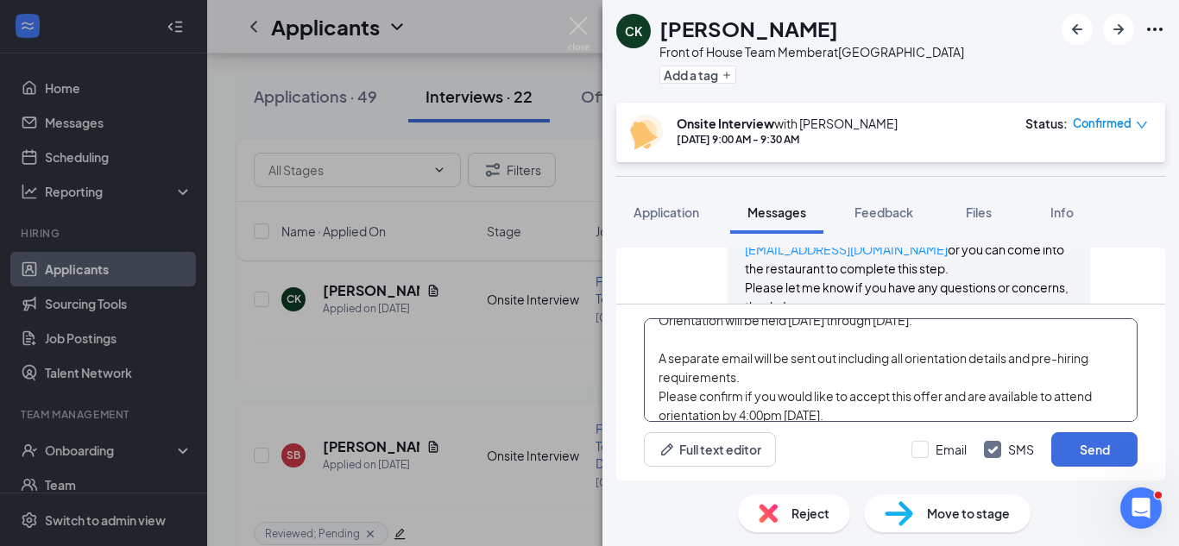
click at [908, 357] on textarea "Good morning Cody, Congratulations! We have decided to move forward with your e…" at bounding box center [891, 370] width 494 height 104
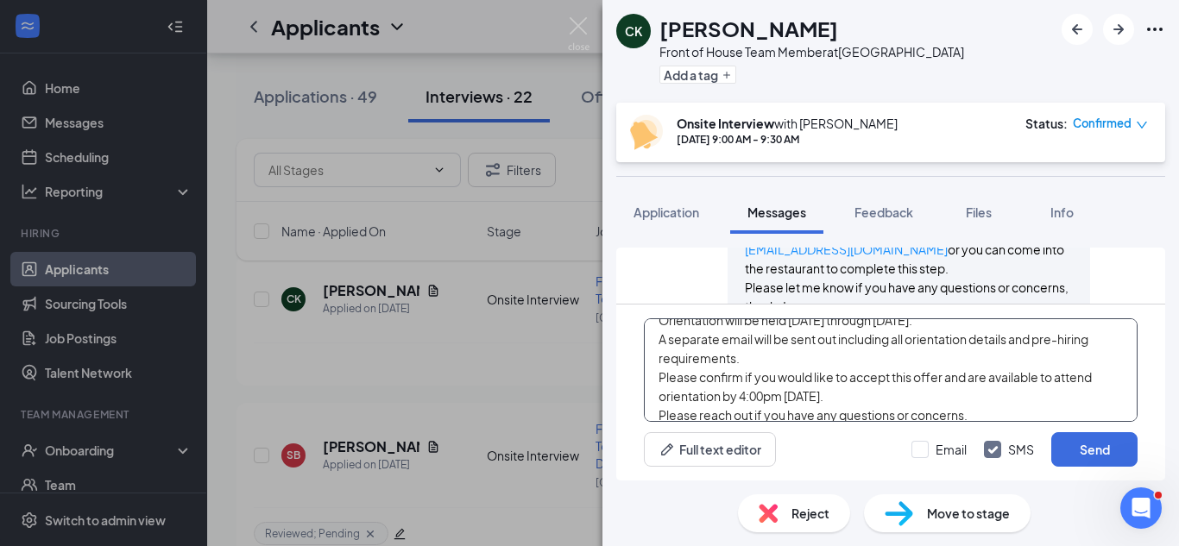
scroll to position [93, 0]
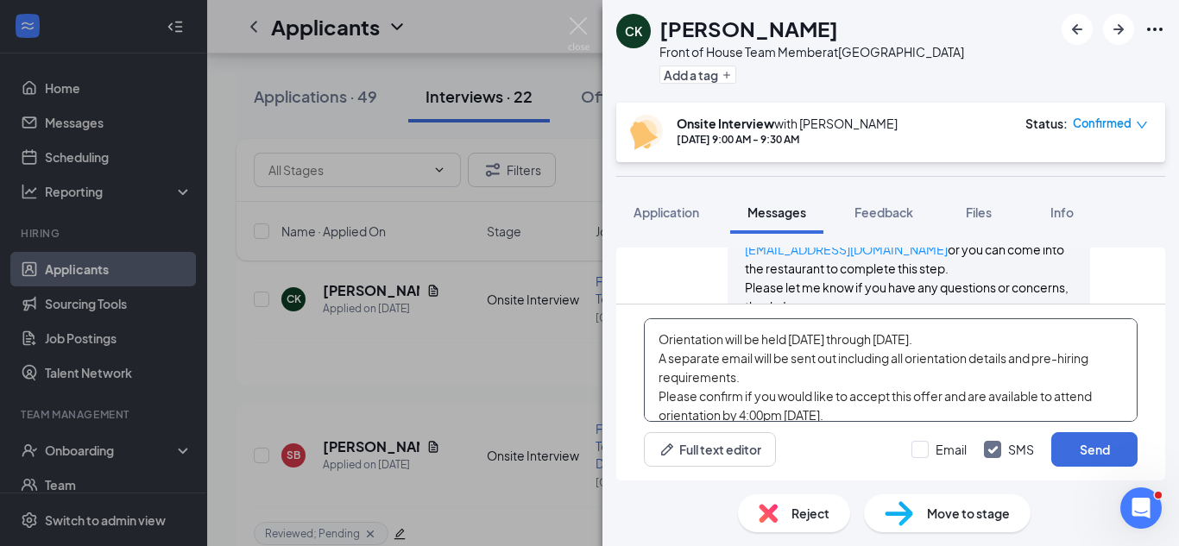
click at [1018, 382] on textarea "Good morning Cody, Congratulations! We have decided to move forward with your e…" at bounding box center [891, 370] width 494 height 104
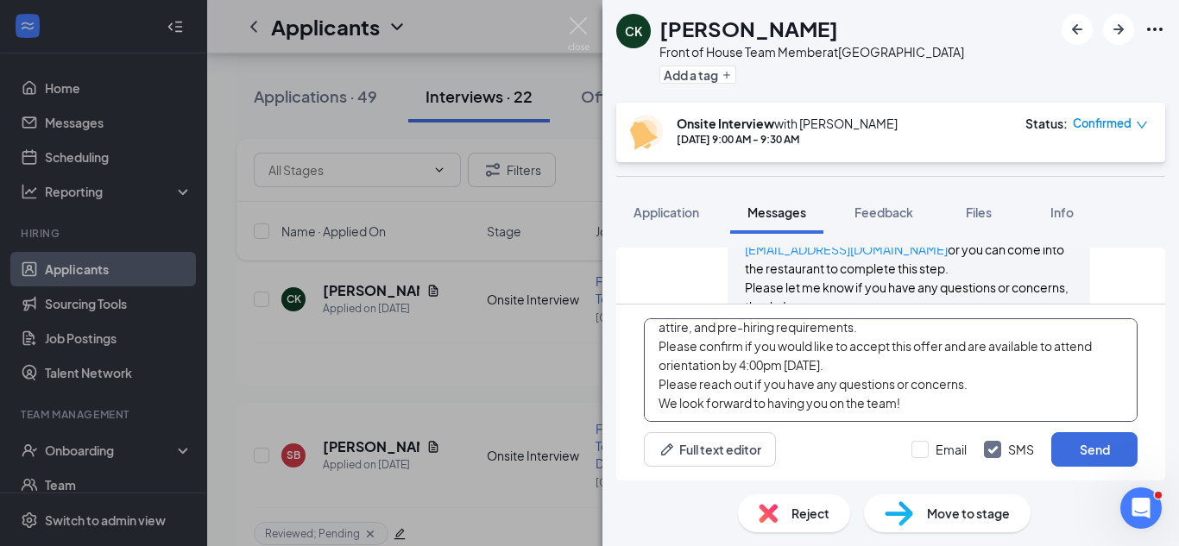
scroll to position [150, 0]
click at [872, 342] on textarea "Good morning Cody, Congratulations! We have decided to move forward with your e…" at bounding box center [891, 370] width 494 height 104
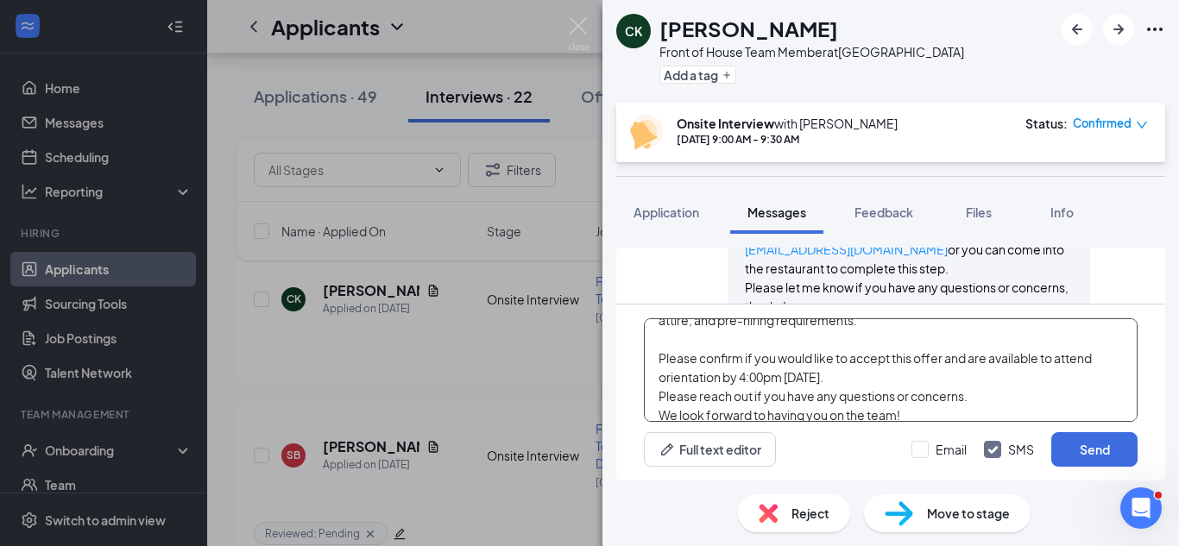
scroll to position [169, 0]
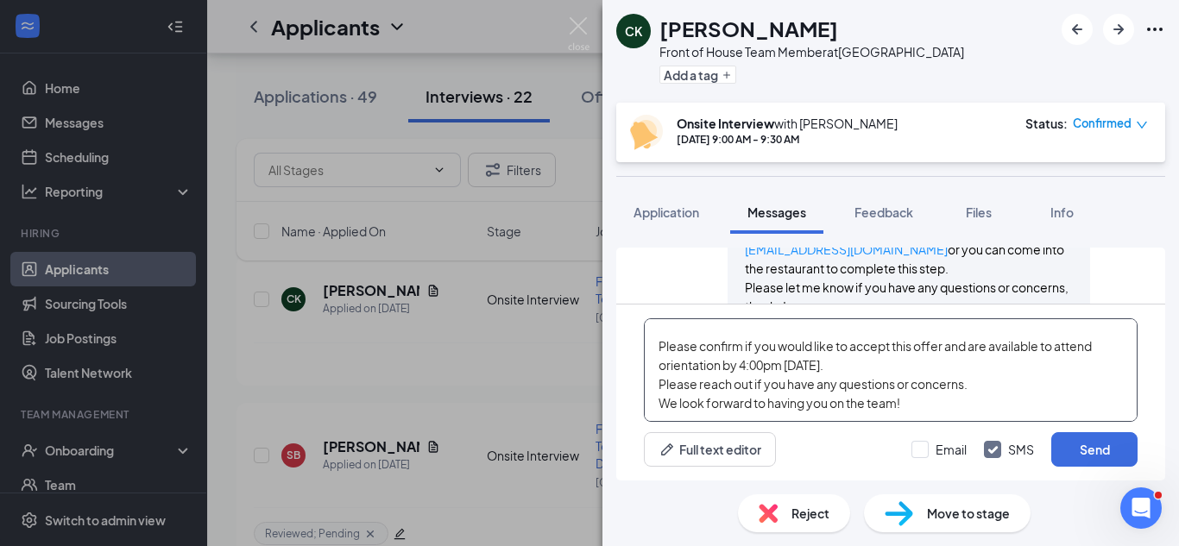
drag, startPoint x: 741, startPoint y: 377, endPoint x: 825, endPoint y: 379, distance: 83.7
click at [825, 379] on textarea "Good morning Cody, Congratulations! We have decided to move forward with your e…" at bounding box center [891, 370] width 494 height 104
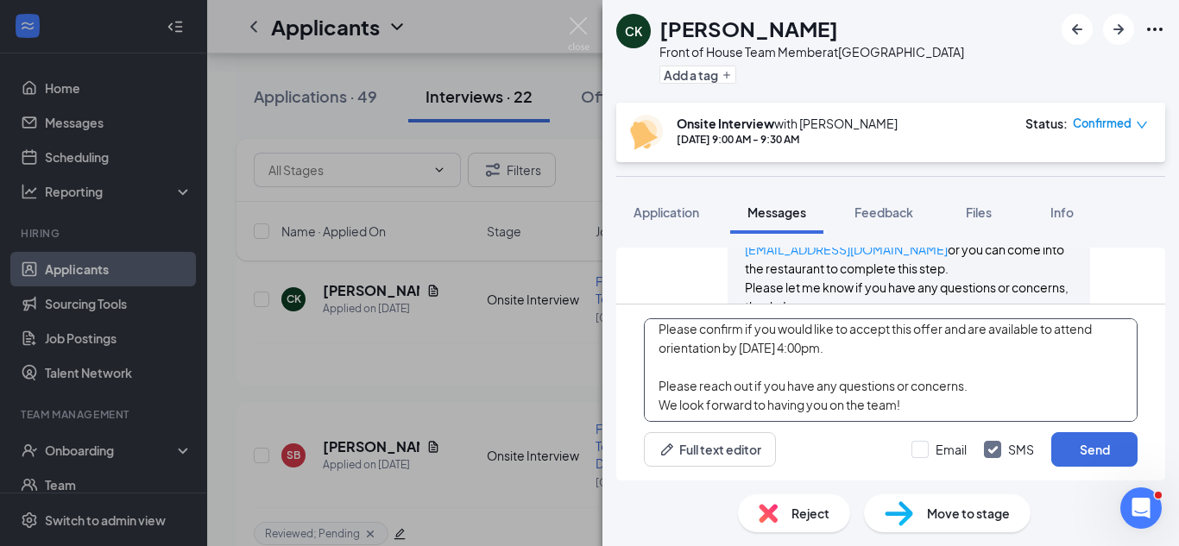
scroll to position [200, 0]
drag, startPoint x: 662, startPoint y: 338, endPoint x: 1014, endPoint y: 463, distance: 373.7
click at [1014, 463] on div "Good morning Cody, Congratulations! We have decided to move forward with your e…" at bounding box center [890, 393] width 549 height 176
type textarea "Good morning Cody, Congratulations! We have decided to move forward with your e…"
click at [916, 448] on input "Email" at bounding box center [938, 449] width 55 height 17
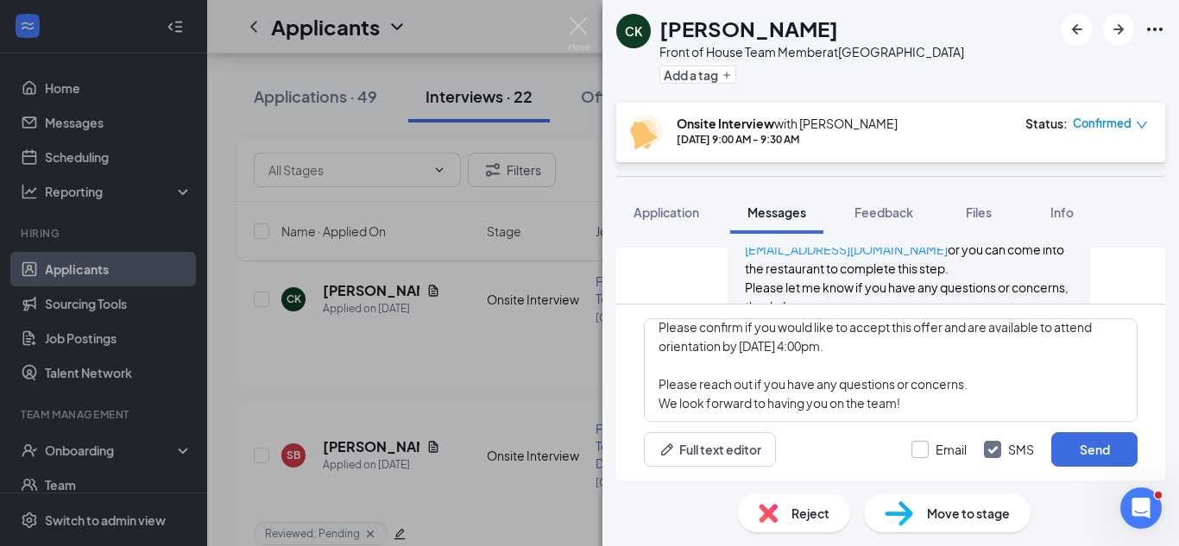
checkbox input "true"
click at [1079, 448] on button "Send" at bounding box center [1094, 449] width 86 height 35
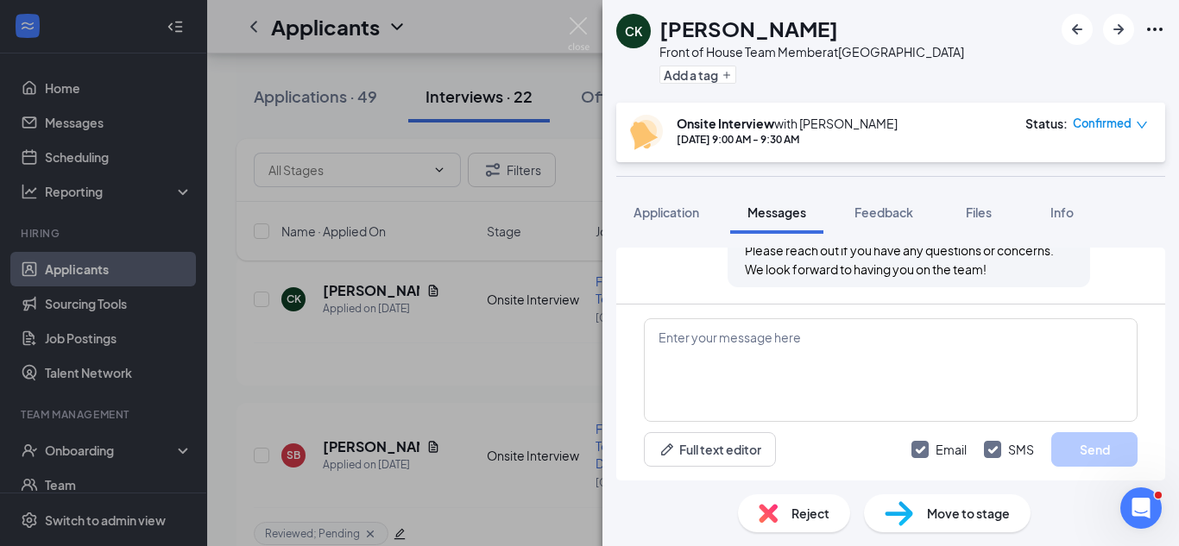
scroll to position [2046, 0]
click at [972, 512] on span "Move to stage" at bounding box center [968, 513] width 83 height 19
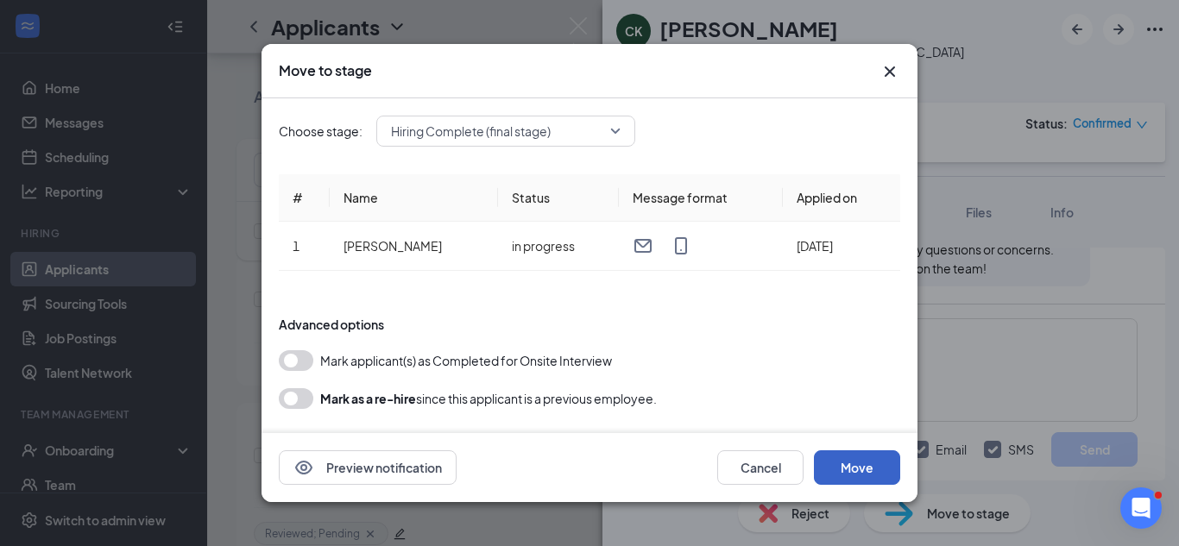
click at [868, 463] on button "Move" at bounding box center [857, 467] width 86 height 35
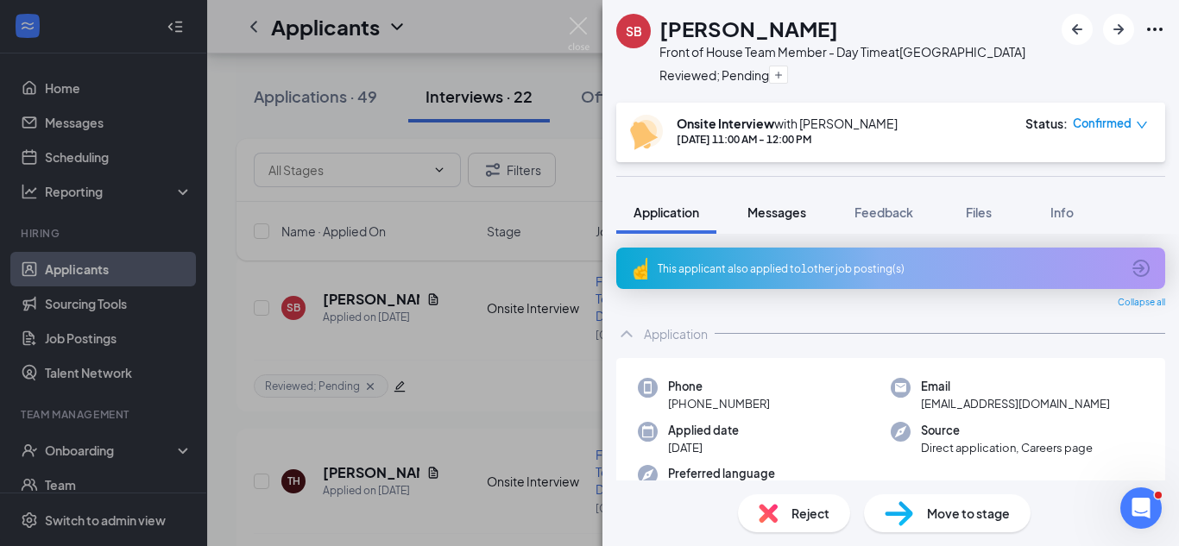
click at [810, 216] on button "Messages" at bounding box center [776, 212] width 93 height 43
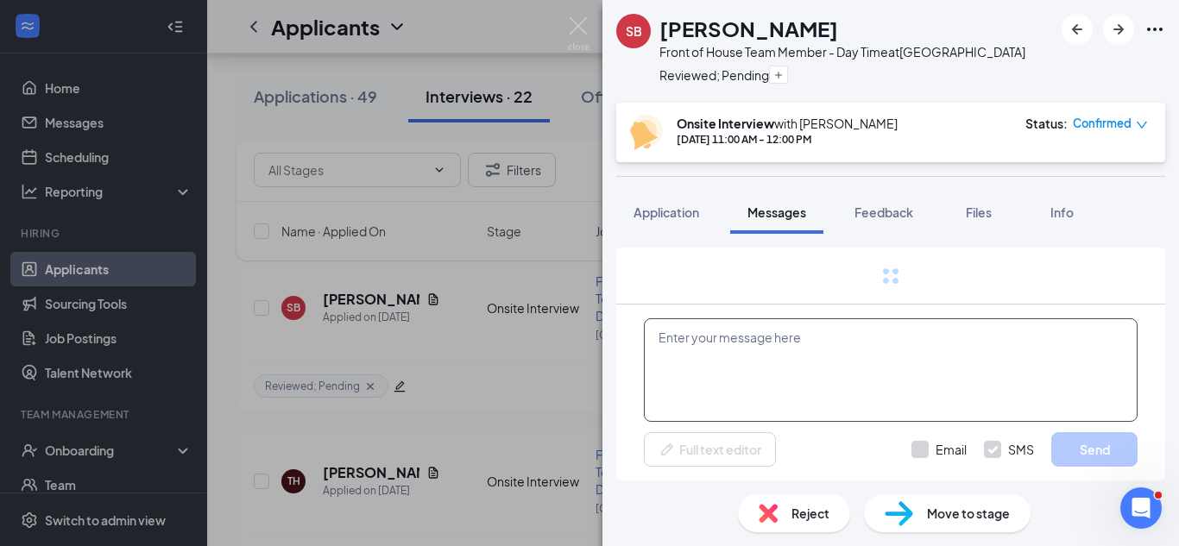
click at [864, 365] on textarea at bounding box center [891, 370] width 494 height 104
paste textarea "Good morning Cody, Congratulations! We have decided to move forward with your e…"
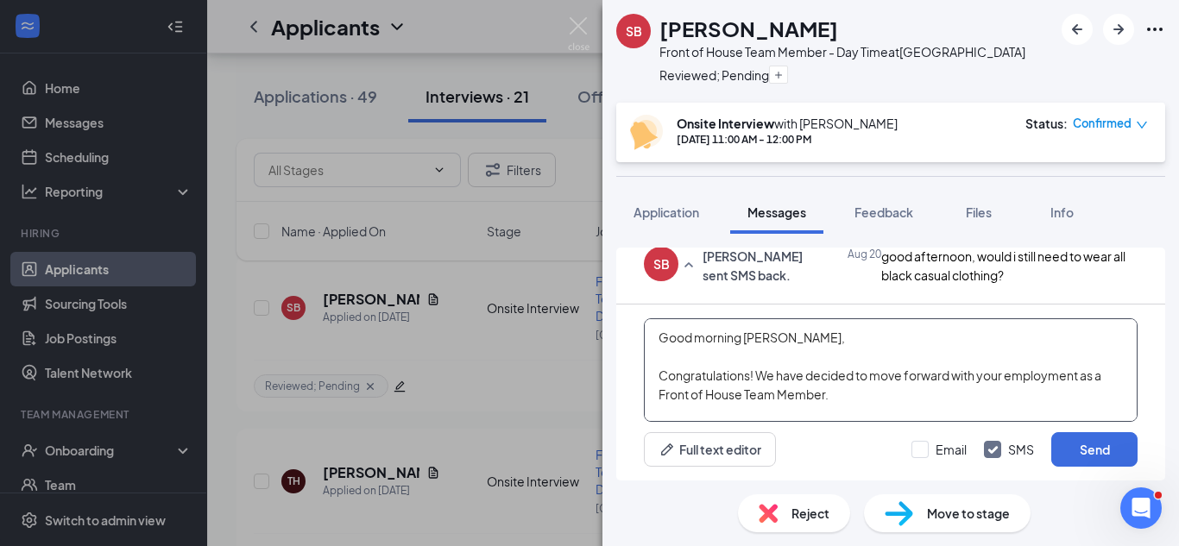
drag, startPoint x: 778, startPoint y: 335, endPoint x: 745, endPoint y: 327, distance: 34.5
click at [745, 327] on textarea "Good morning Cody, Congratulations! We have decided to move forward with your e…" at bounding box center [891, 370] width 494 height 104
type textarea "Good morning Sanaa, Congratulations! We have decided to move forward with your …"
click at [935, 432] on div "Email SMS Send" at bounding box center [1024, 449] width 226 height 35
click at [927, 441] on input "Email" at bounding box center [938, 449] width 55 height 17
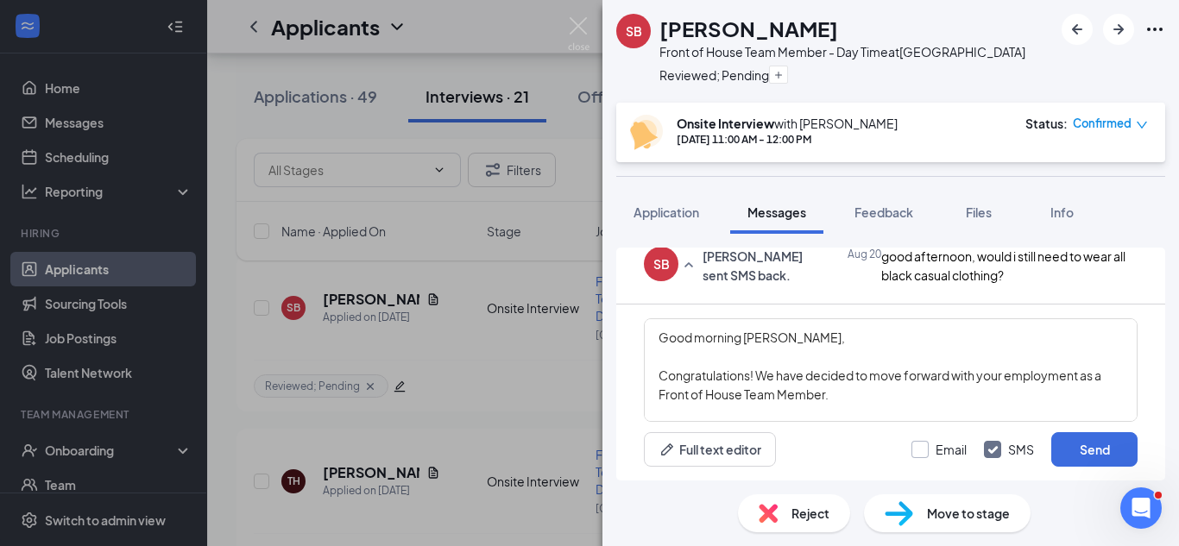
checkbox input "true"
click at [1093, 461] on button "Send" at bounding box center [1094, 449] width 86 height 35
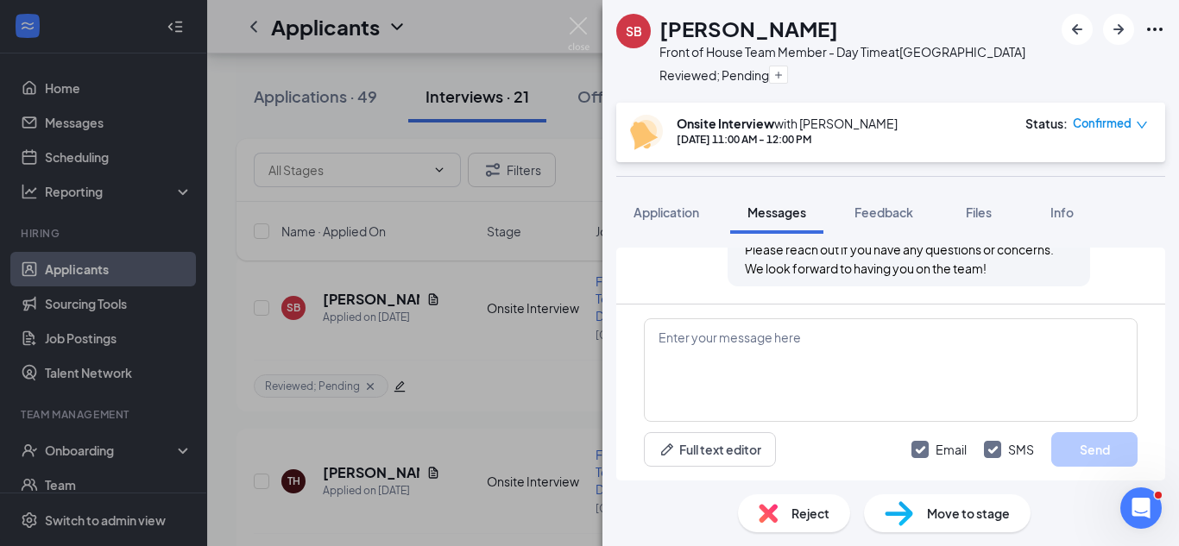
scroll to position [1925, 0]
click at [903, 507] on img at bounding box center [899, 513] width 28 height 25
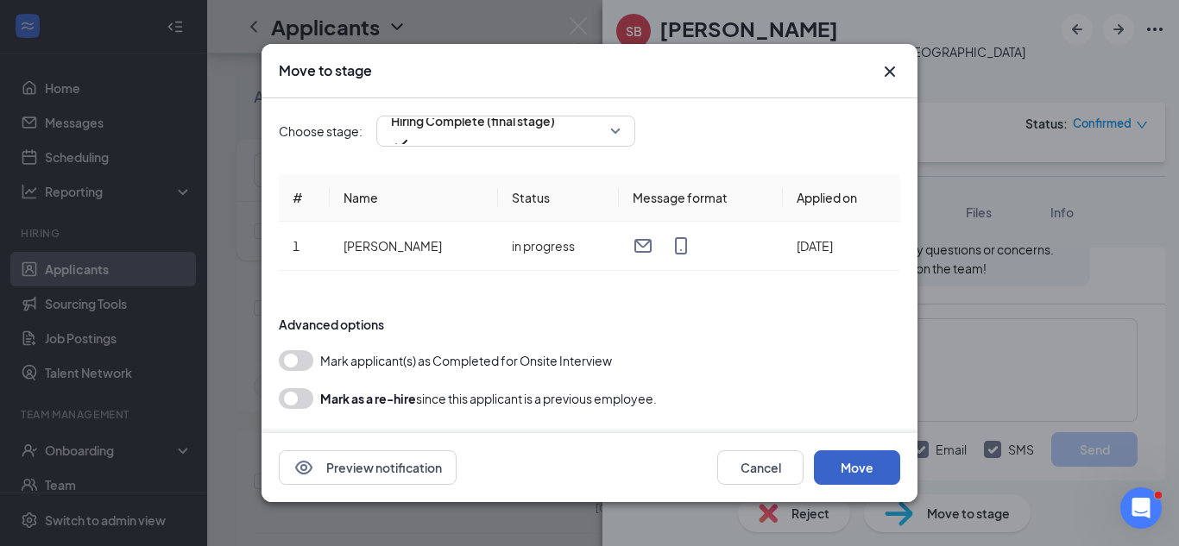
click at [842, 471] on button "Move" at bounding box center [857, 467] width 86 height 35
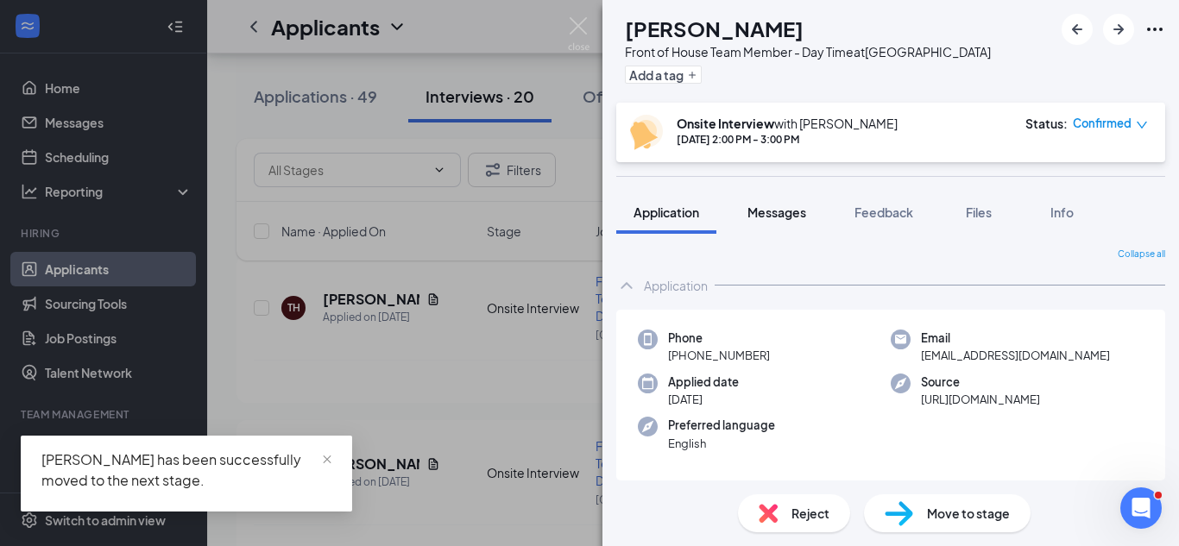
click at [780, 221] on button "Messages" at bounding box center [776, 212] width 93 height 43
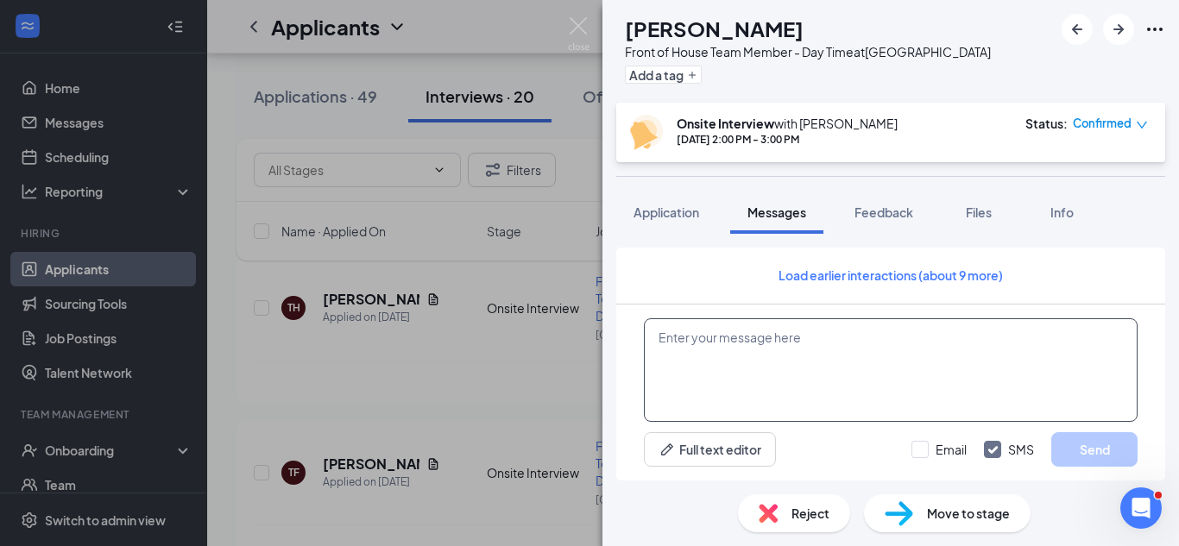
click at [881, 342] on textarea at bounding box center [891, 370] width 494 height 104
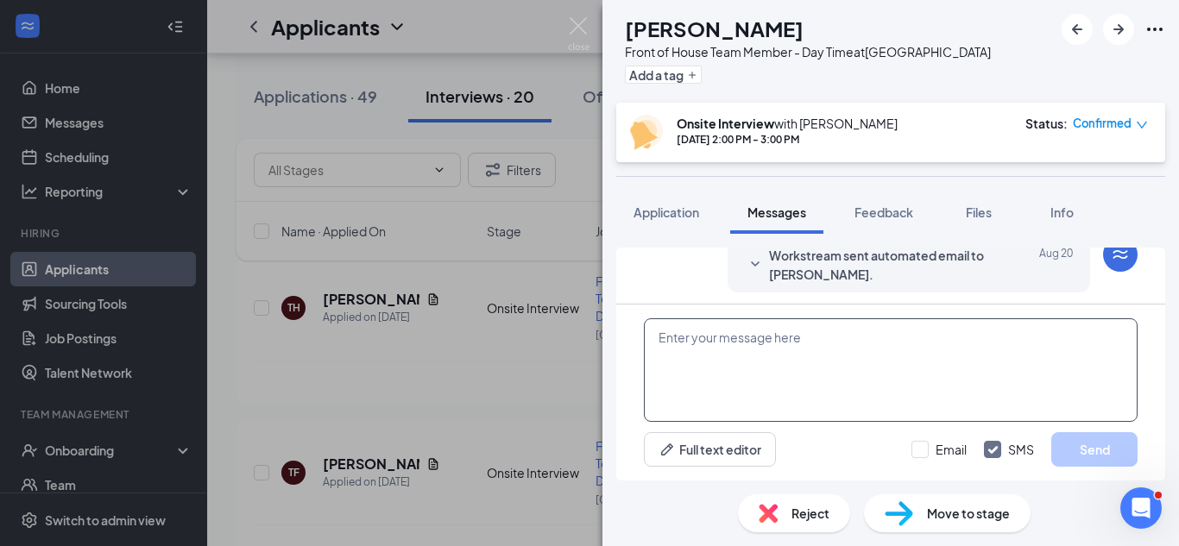
scroll to position [748, 0]
paste textarea "Good morning Cody, Congratulations! We have decided to move forward with your e…"
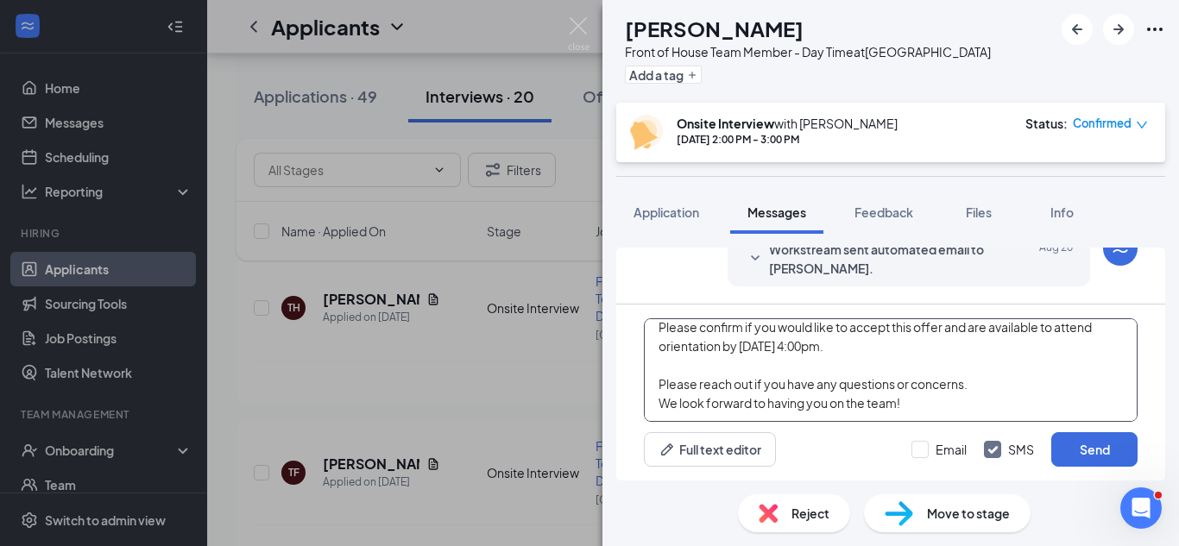
scroll to position [0, 0]
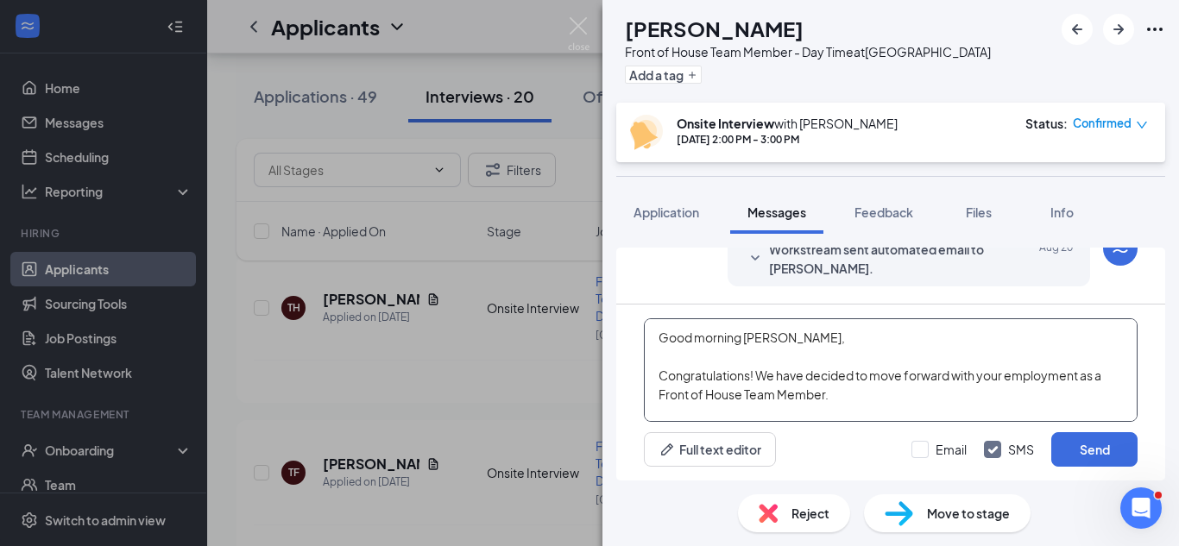
drag, startPoint x: 774, startPoint y: 338, endPoint x: 746, endPoint y: 333, distance: 28.9
click at [746, 333] on textarea "Good morning Cody, Congratulations! We have decided to move forward with your e…" at bounding box center [891, 370] width 494 height 104
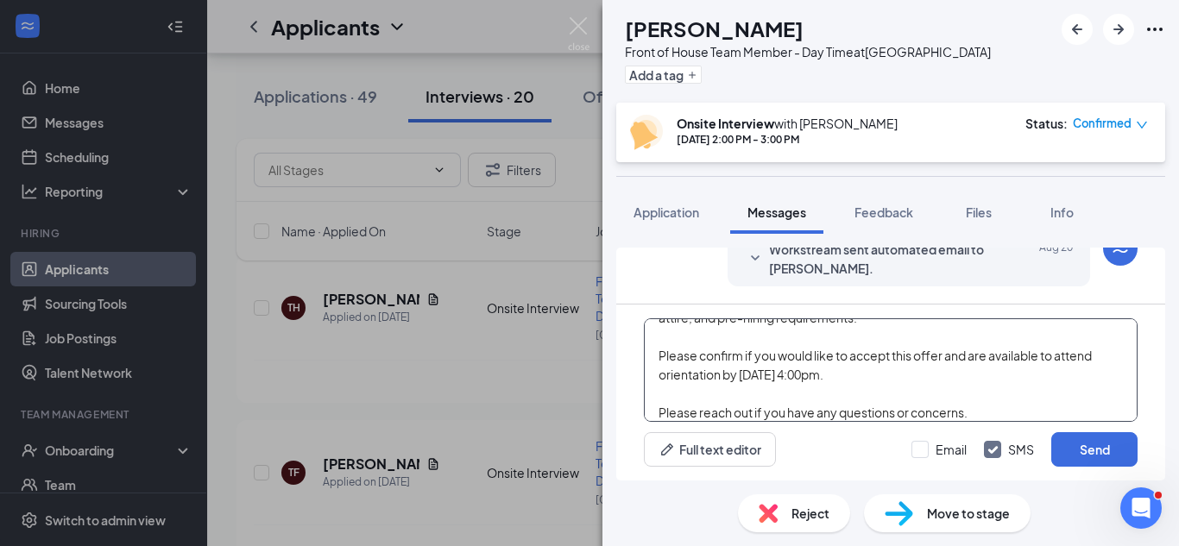
scroll to position [157, 0]
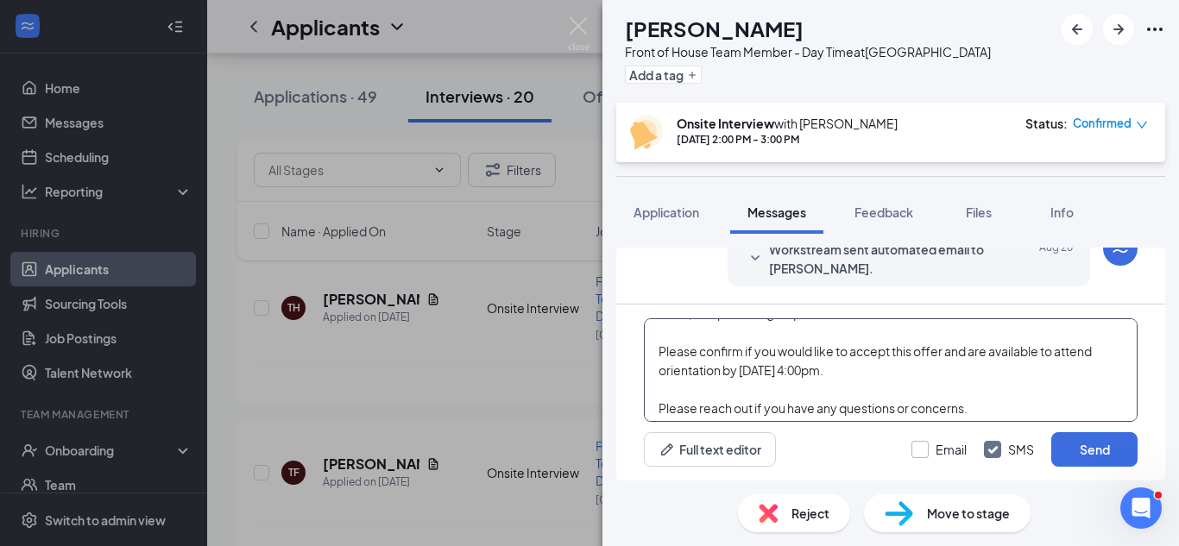
type textarea "Good morning Treston, Congratulations! We have decided to move forward with you…"
click at [923, 448] on input "Email" at bounding box center [938, 449] width 55 height 17
checkbox input "true"
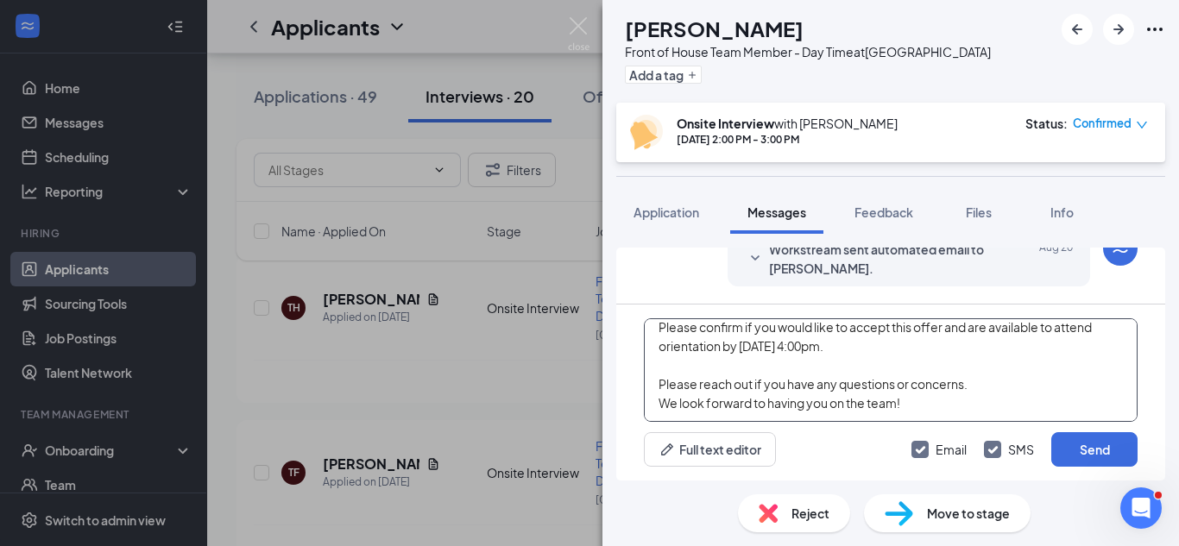
scroll to position [200, 0]
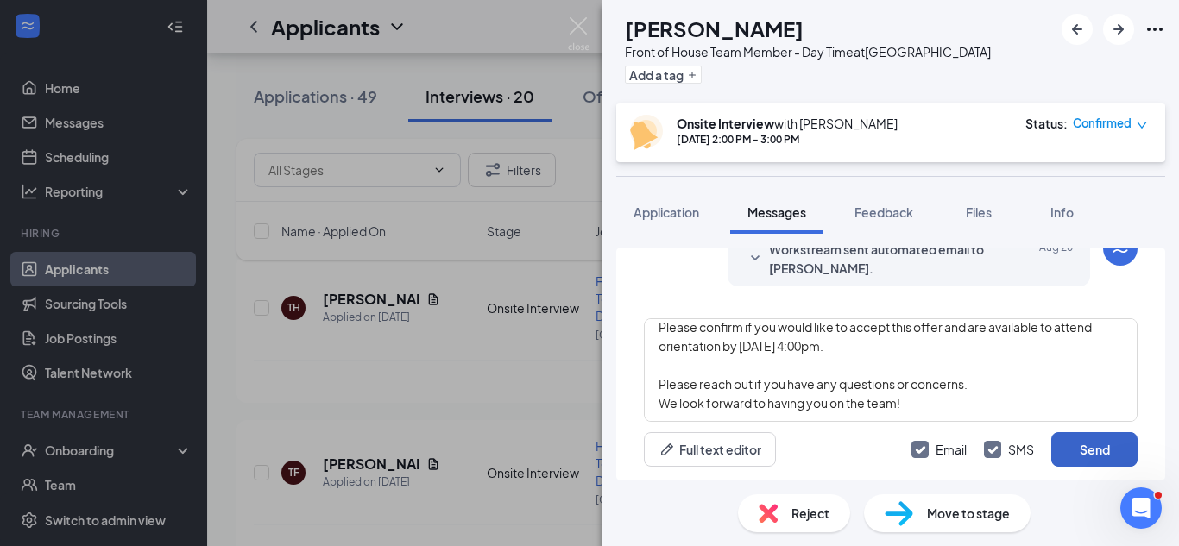
click at [1099, 457] on button "Send" at bounding box center [1094, 449] width 86 height 35
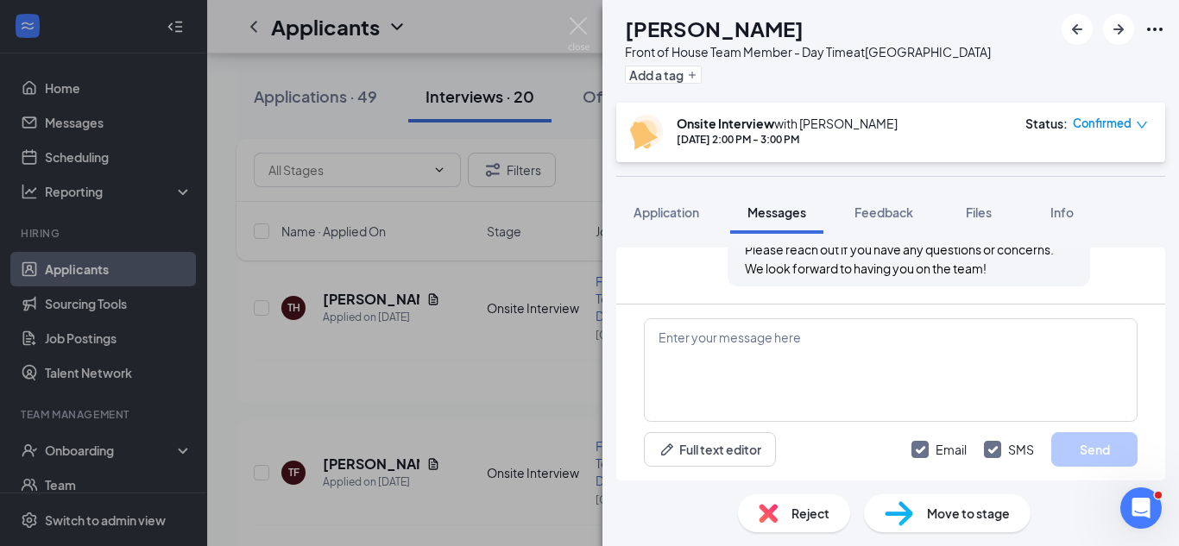
scroll to position [1539, 0]
click at [909, 506] on img at bounding box center [899, 513] width 28 height 25
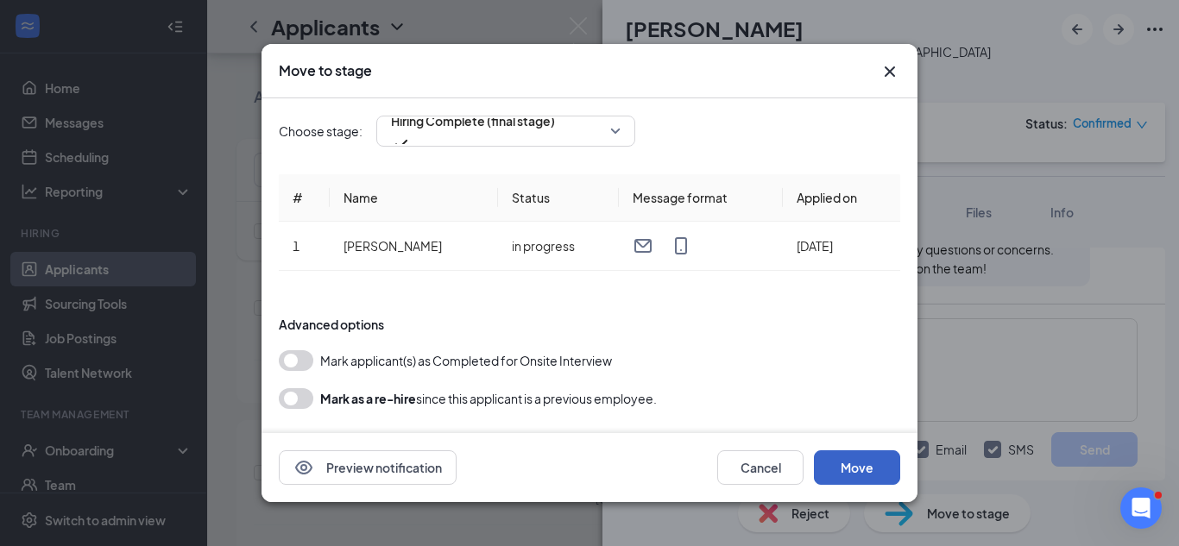
click at [873, 480] on button "Move" at bounding box center [857, 467] width 86 height 35
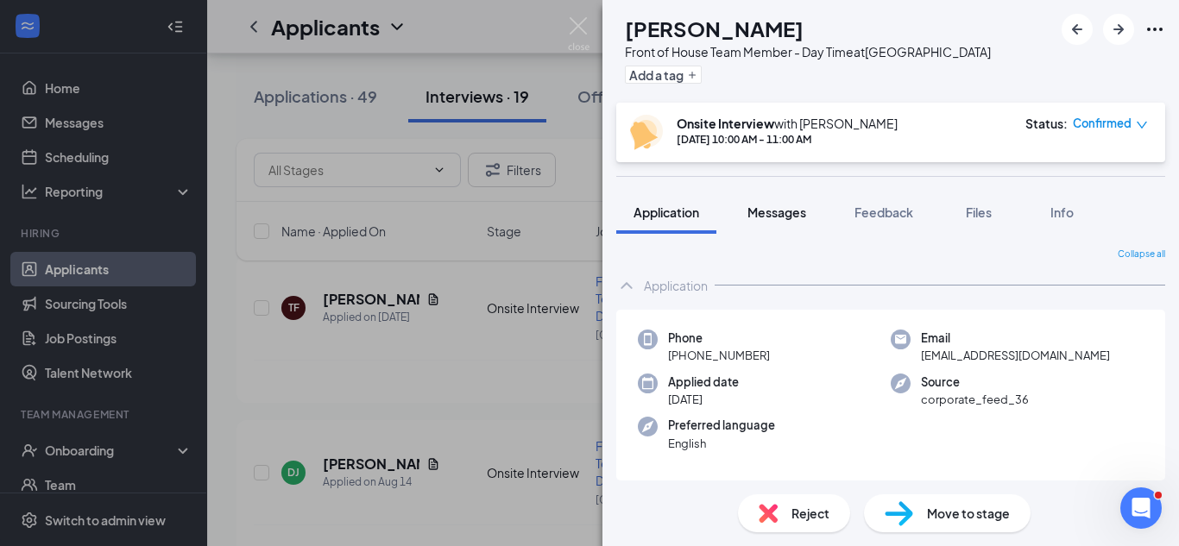
click at [780, 201] on button "Messages" at bounding box center [776, 212] width 93 height 43
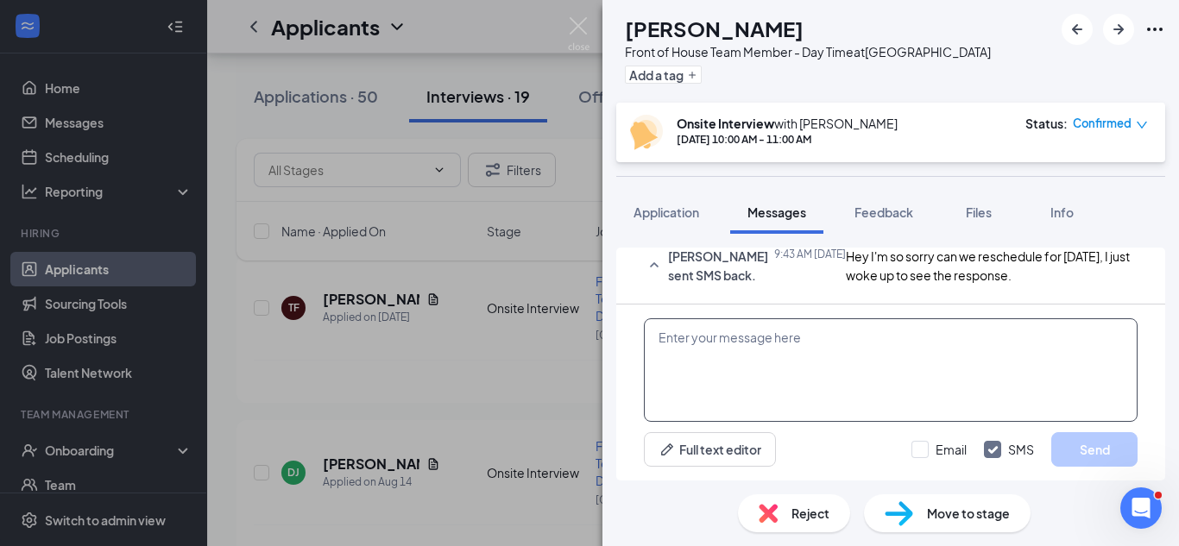
scroll to position [1756, 0]
click at [797, 356] on textarea at bounding box center [891, 370] width 494 height 104
paste textarea "Good morning Cody, Congratulations! We have decided to move forward with your e…"
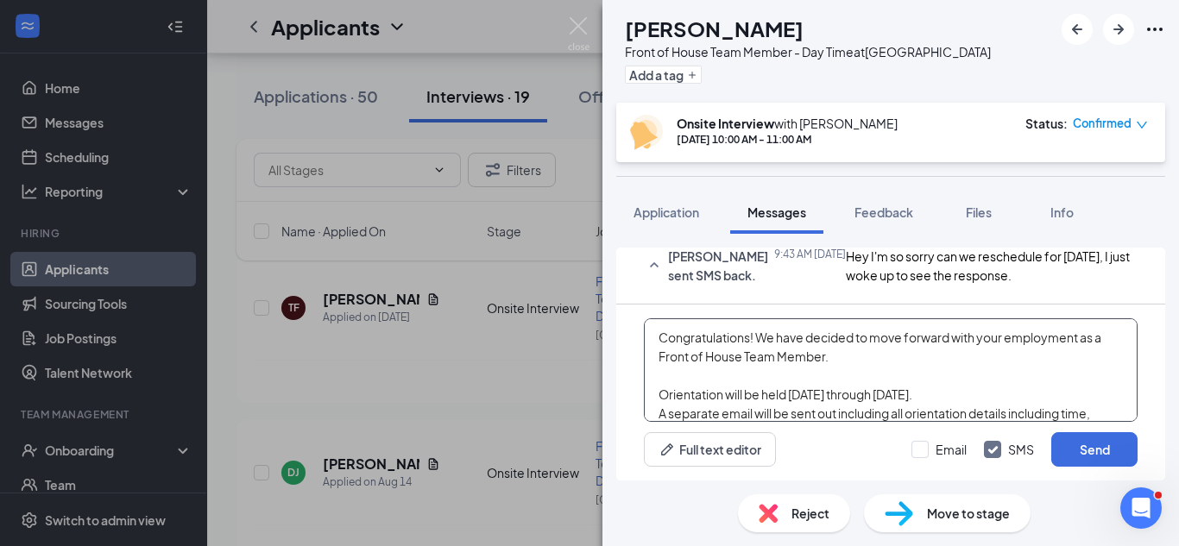
scroll to position [0, 0]
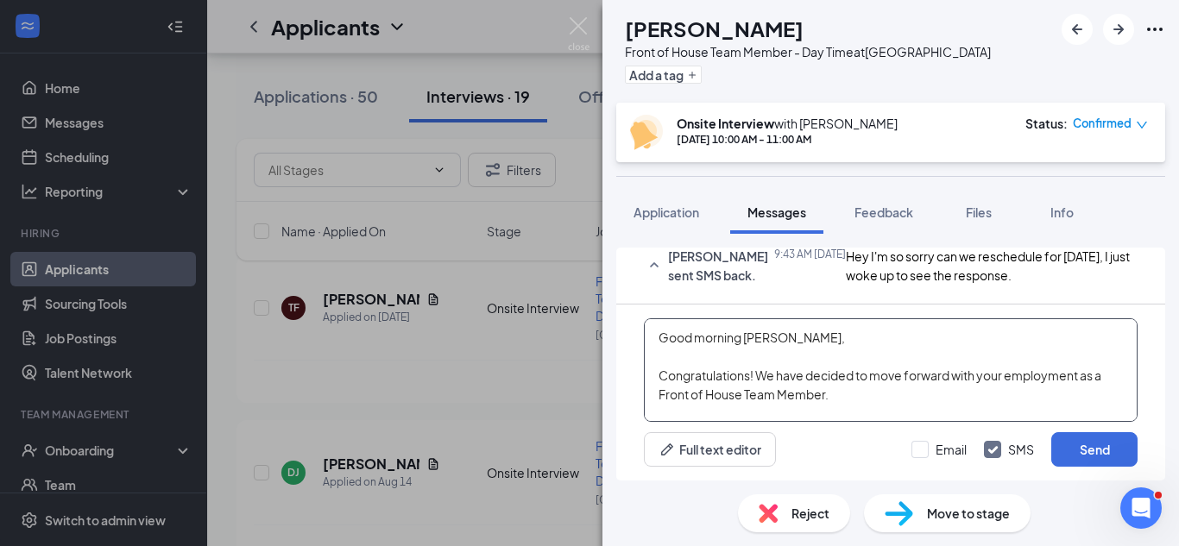
drag, startPoint x: 779, startPoint y: 341, endPoint x: 747, endPoint y: 335, distance: 32.5
click at [747, 335] on textarea "Good morning Cody, Congratulations! We have decided to move forward with your e…" at bounding box center [891, 370] width 494 height 104
type textarea "Good morning Tykerria, Congratulations! We have decided to move forward with yo…"
click at [942, 450] on input "Email" at bounding box center [938, 449] width 55 height 17
checkbox input "true"
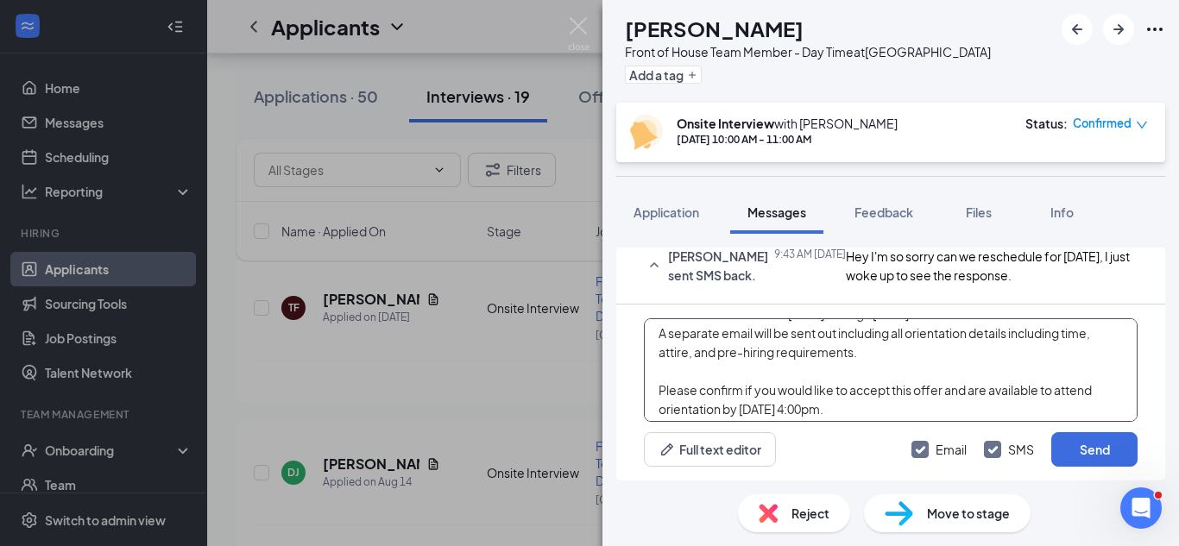
scroll to position [120, 0]
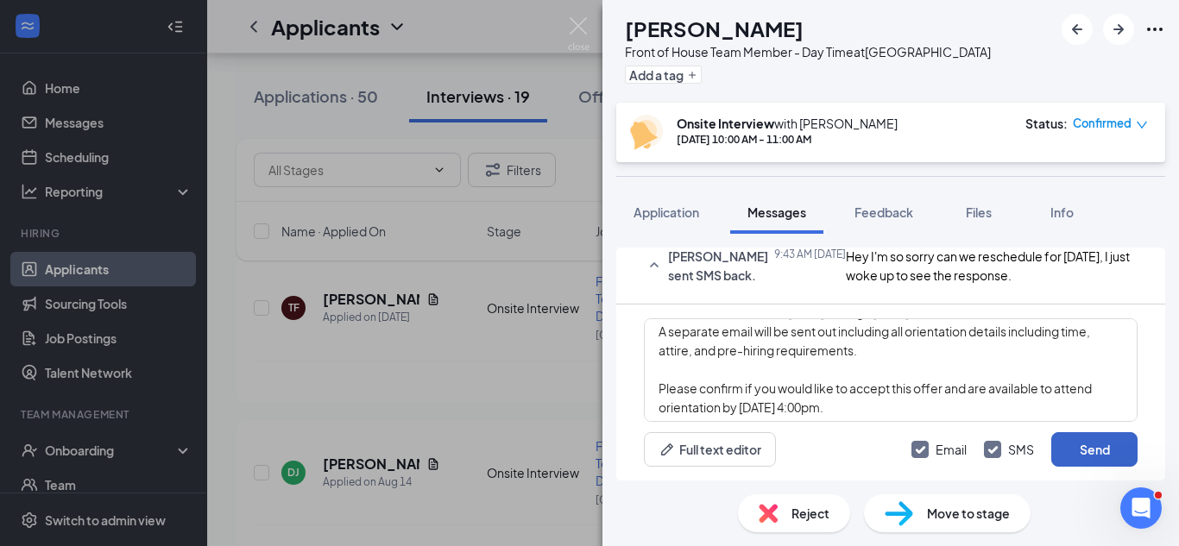
click at [1061, 446] on button "Send" at bounding box center [1094, 449] width 86 height 35
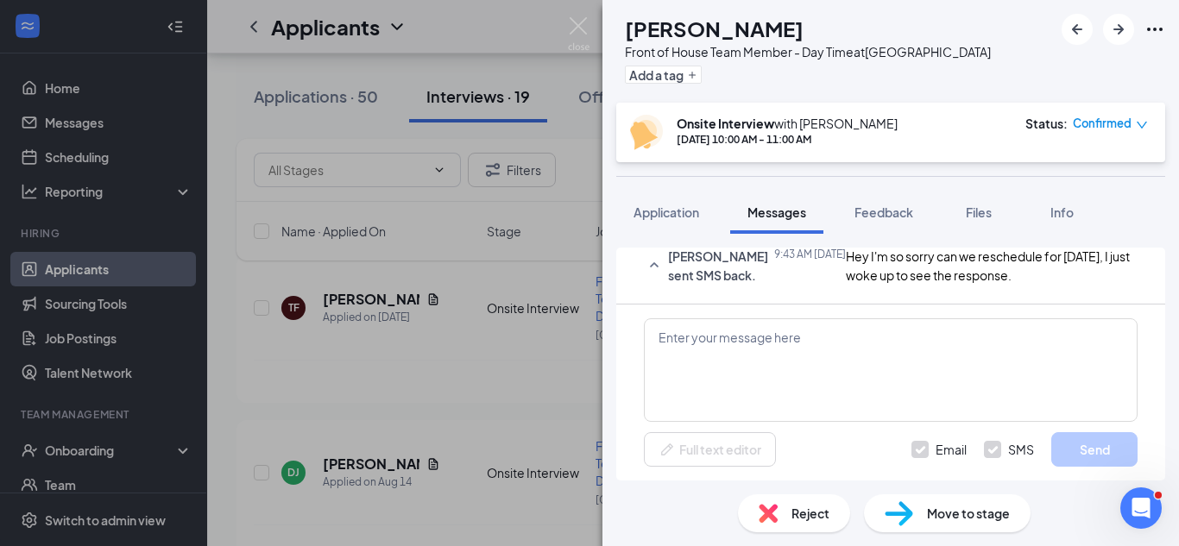
click at [956, 513] on span "Move to stage" at bounding box center [968, 513] width 83 height 19
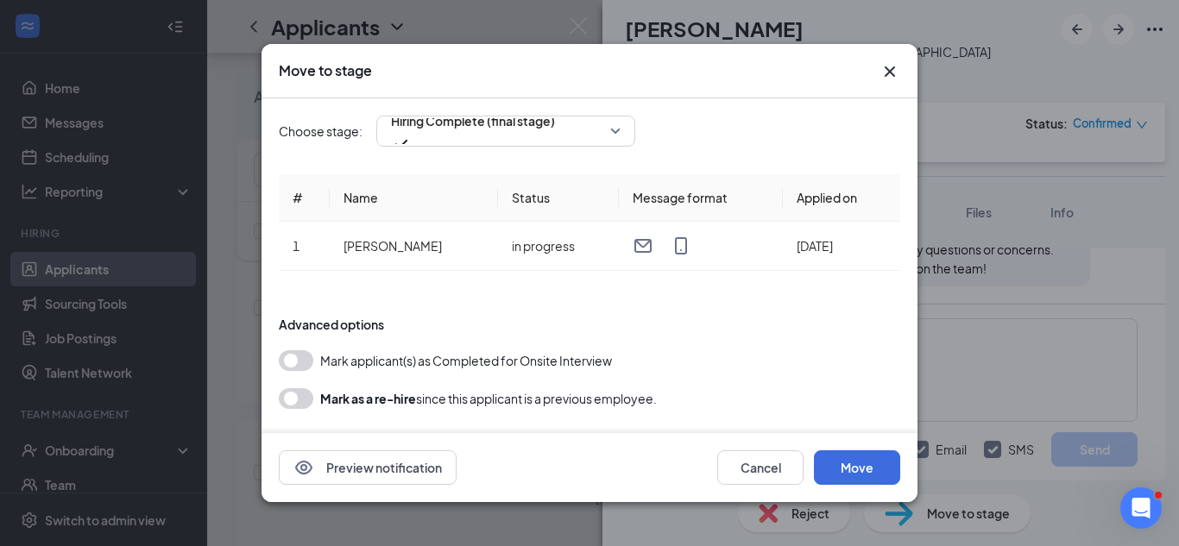
scroll to position [2547, 0]
click at [854, 474] on button "Move" at bounding box center [857, 467] width 86 height 35
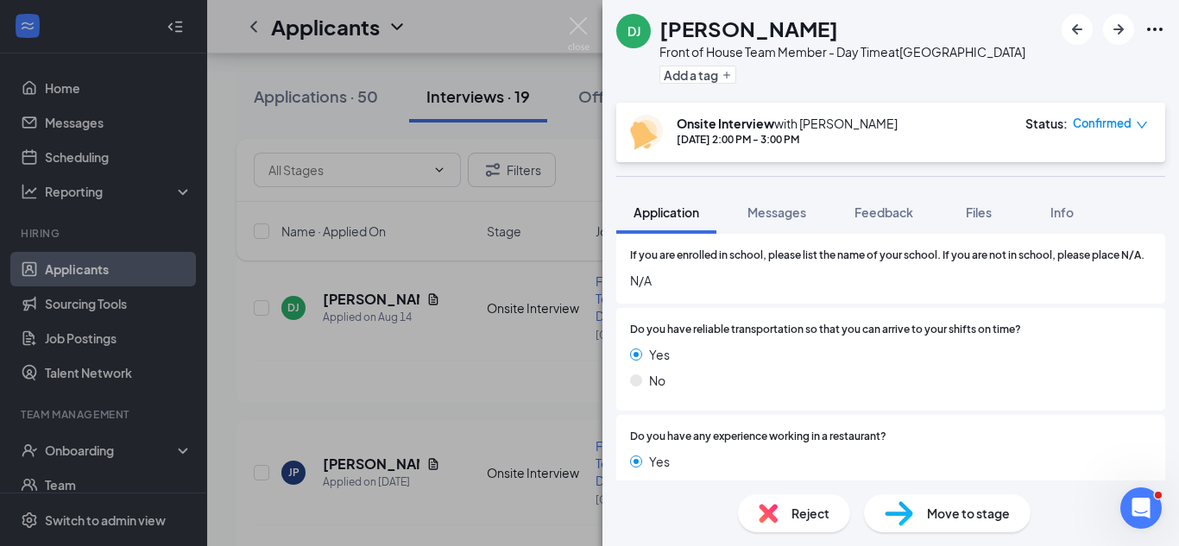
scroll to position [269, 0]
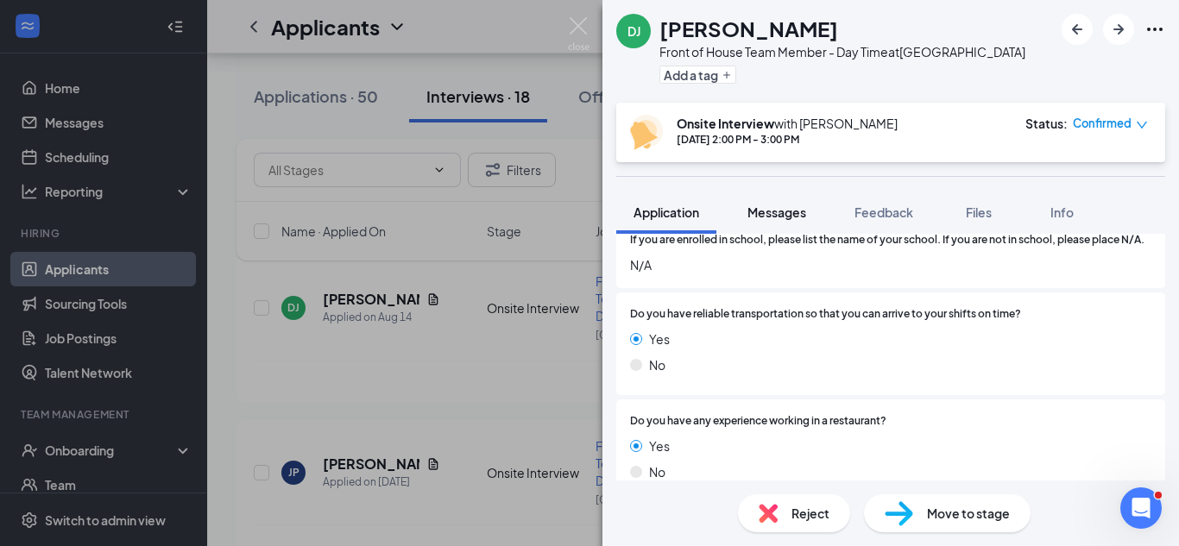
click at [763, 222] on button "Messages" at bounding box center [776, 212] width 93 height 43
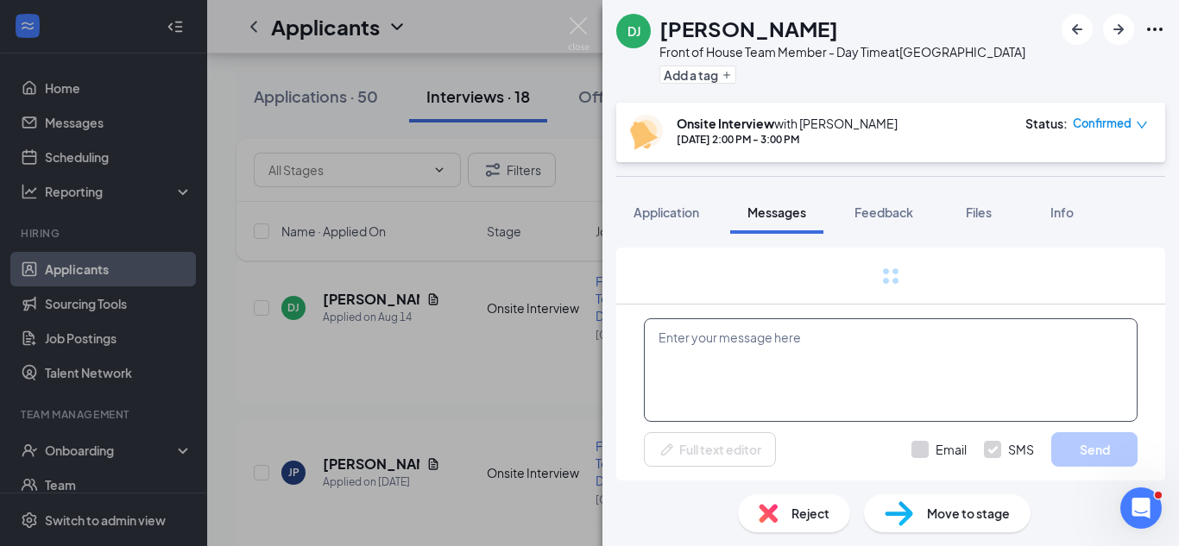
click at [784, 350] on textarea at bounding box center [891, 370] width 494 height 104
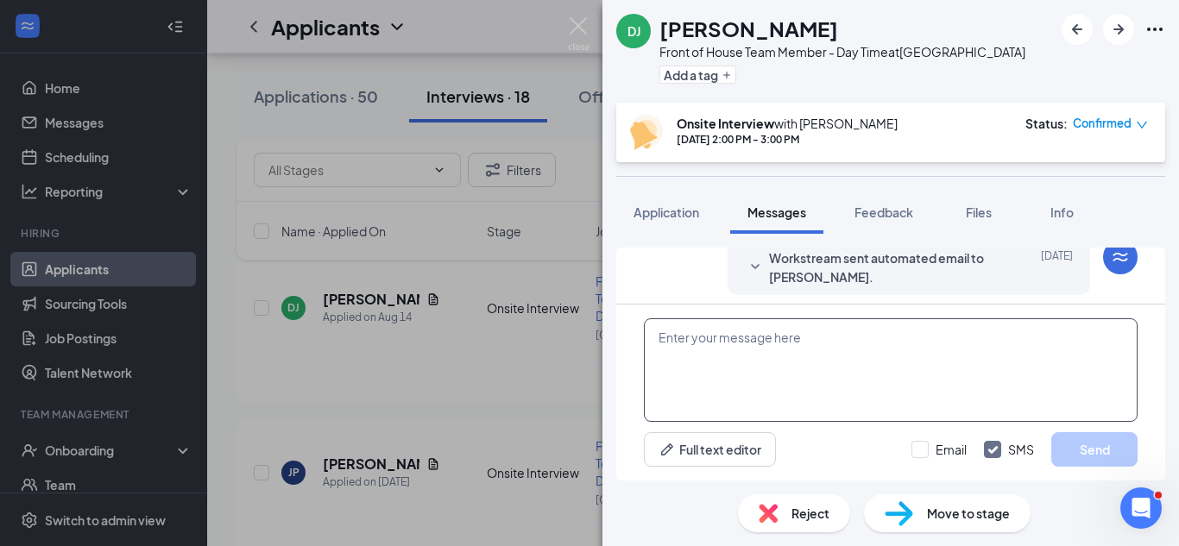
paste textarea "Good morning Cody, Congratulations! We have decided to move forward with your e…"
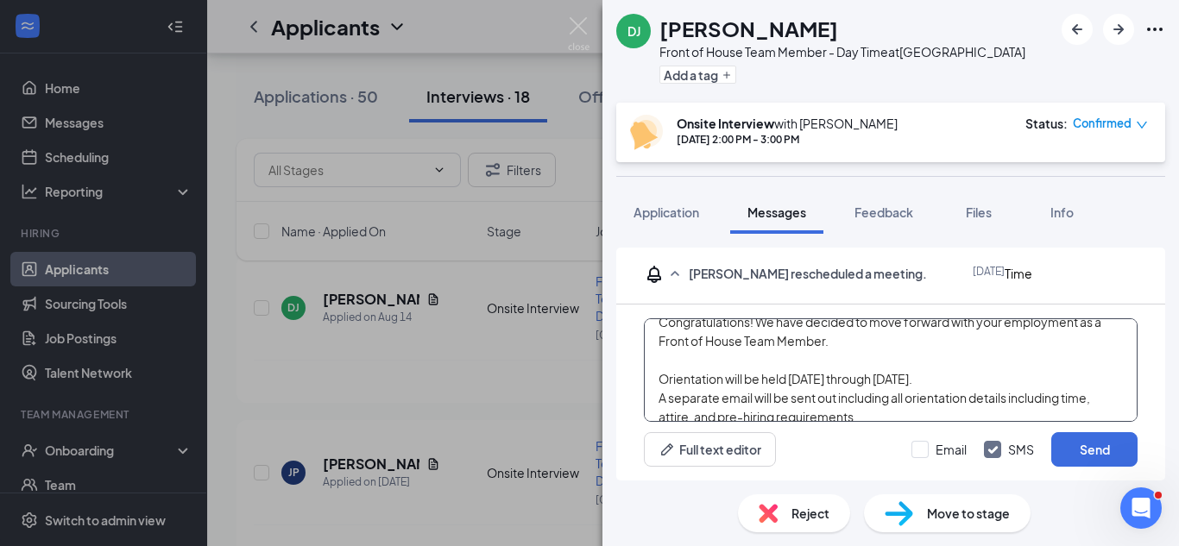
scroll to position [0, 0]
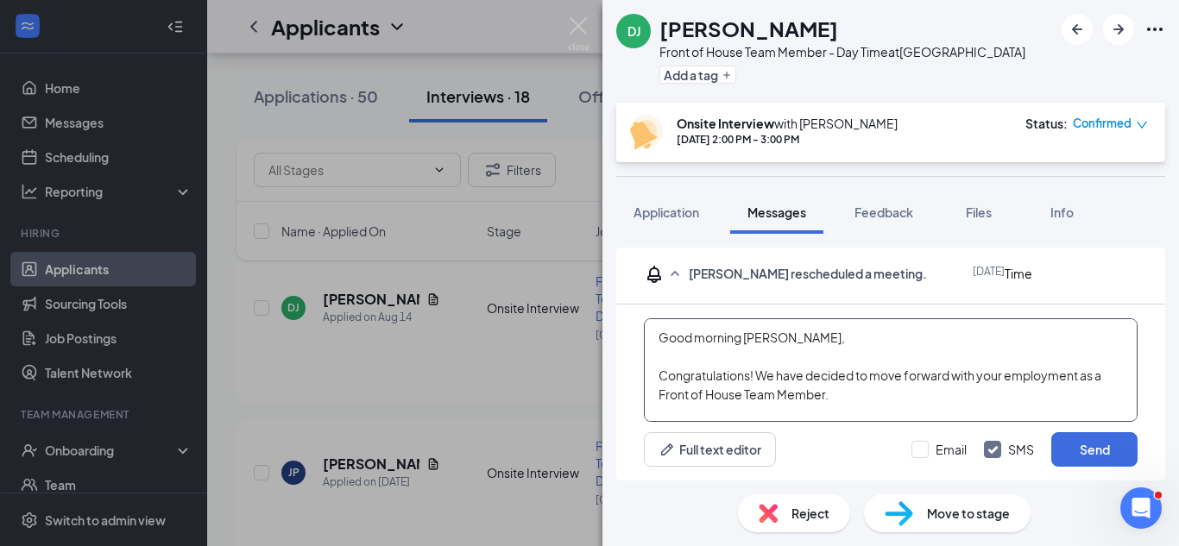
drag, startPoint x: 777, startPoint y: 345, endPoint x: 749, endPoint y: 338, distance: 28.5
click at [749, 338] on textarea "Good morning Cody, Congratulations! We have decided to move forward with your e…" at bounding box center [891, 370] width 494 height 104
drag, startPoint x: 748, startPoint y: 340, endPoint x: 782, endPoint y: 344, distance: 33.9
click at [782, 344] on textarea "Good morning Cody, Congratulations! We have decided to move forward with your e…" at bounding box center [891, 370] width 494 height 104
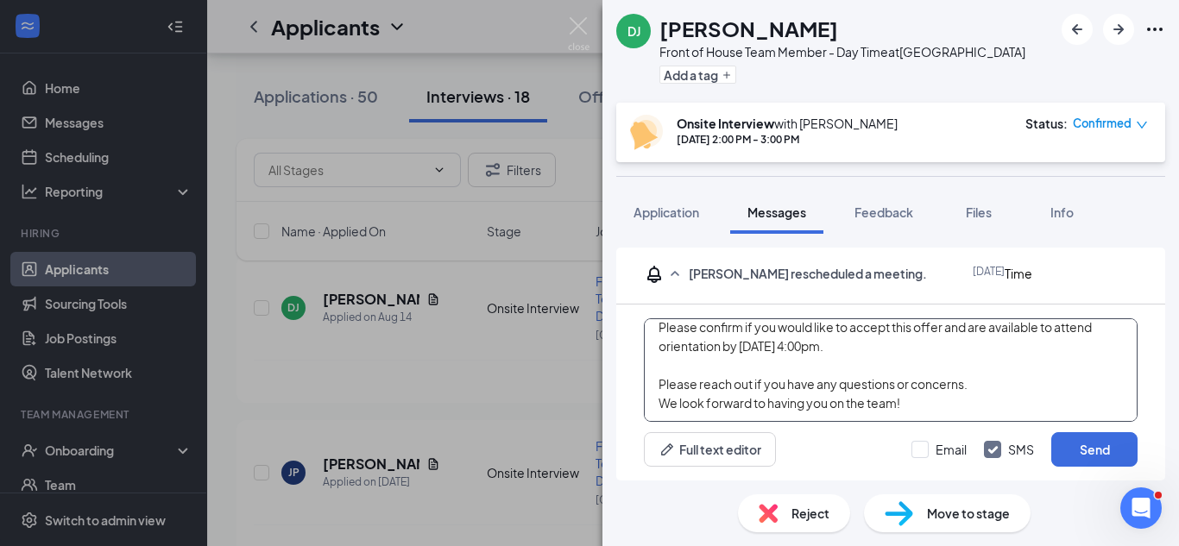
scroll to position [200, 0]
type textarea "Good morning Dameon, Congratulations! We have decided to move forward with your…"
click at [938, 452] on input "Email" at bounding box center [938, 449] width 55 height 17
checkbox input "true"
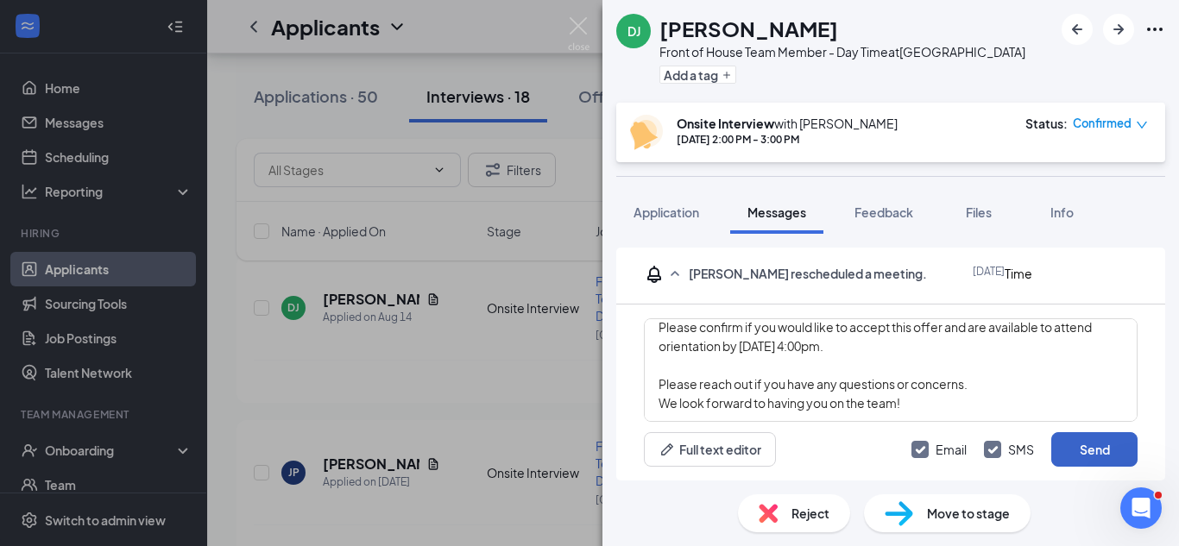
click at [1119, 458] on button "Send" at bounding box center [1094, 449] width 86 height 35
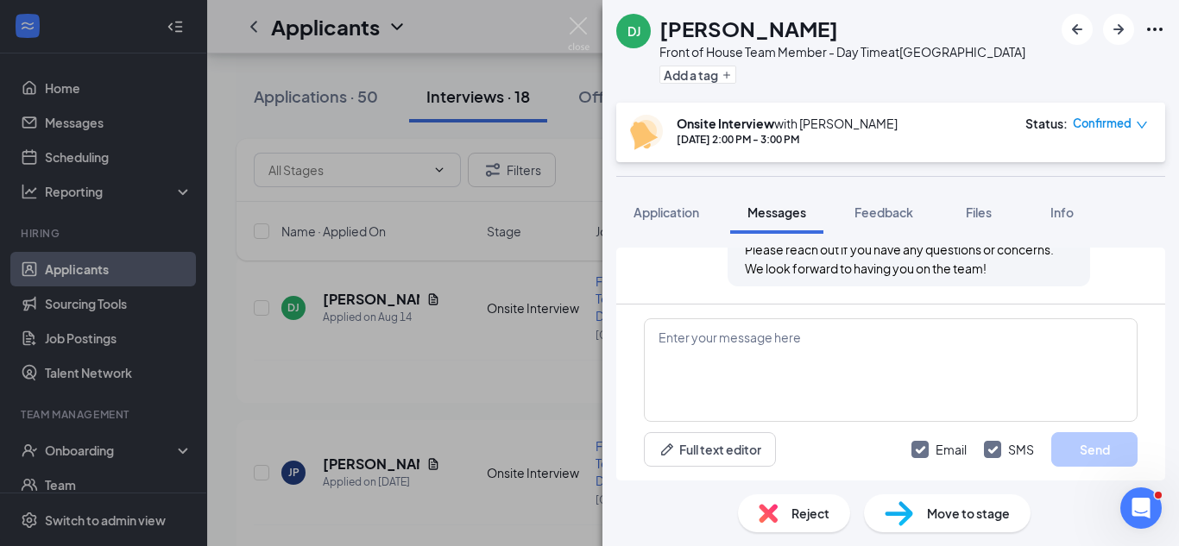
scroll to position [1597, 0]
click at [966, 528] on div "Move to stage" at bounding box center [947, 514] width 167 height 38
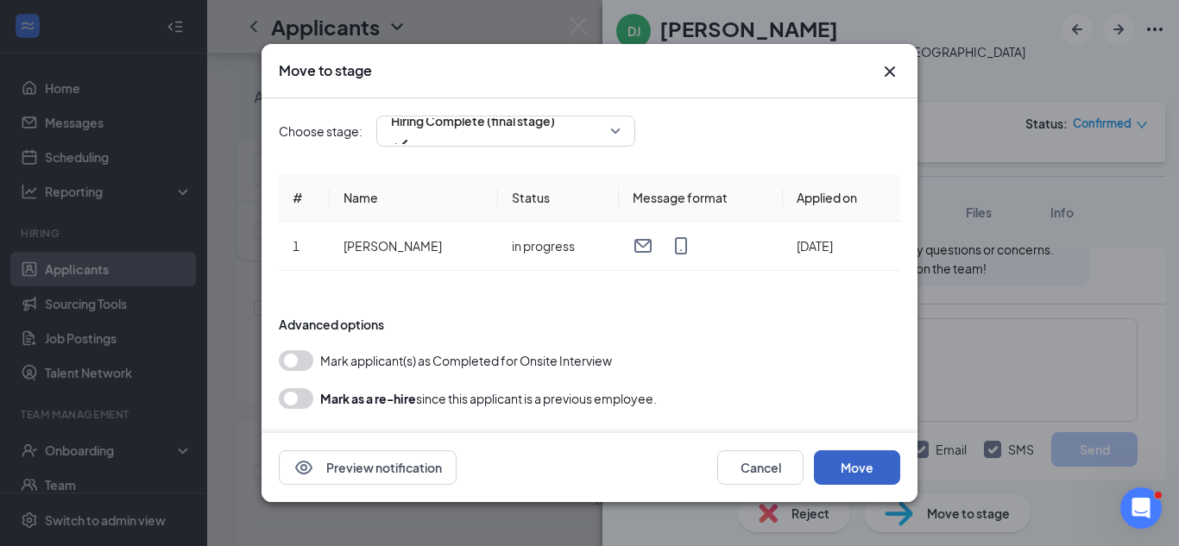
click at [827, 479] on button "Move" at bounding box center [857, 467] width 86 height 35
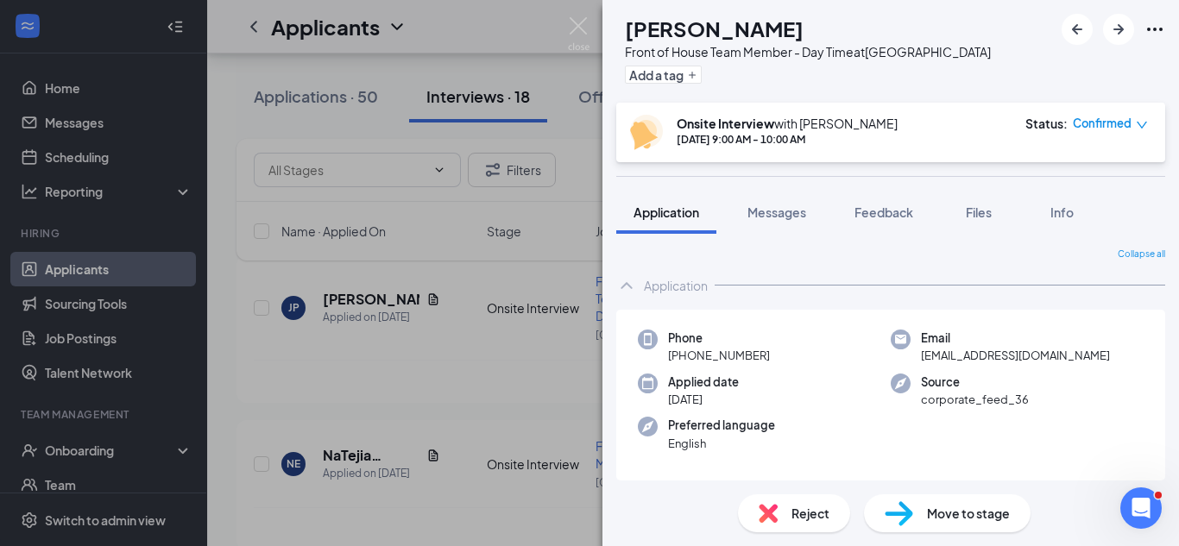
click at [491, 391] on div "JP Jasmine Pettway Front of House Team Member - Day Time at Vine City Add a tag…" at bounding box center [589, 273] width 1179 height 546
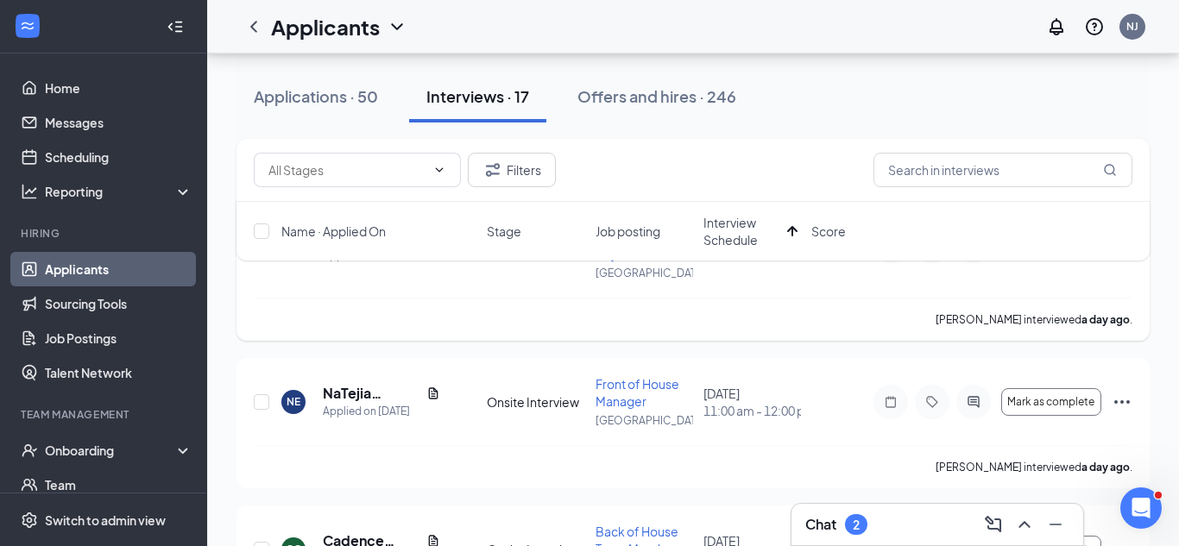
scroll to position [155, 0]
click at [1112, 404] on icon "Ellipses" at bounding box center [1122, 404] width 21 height 21
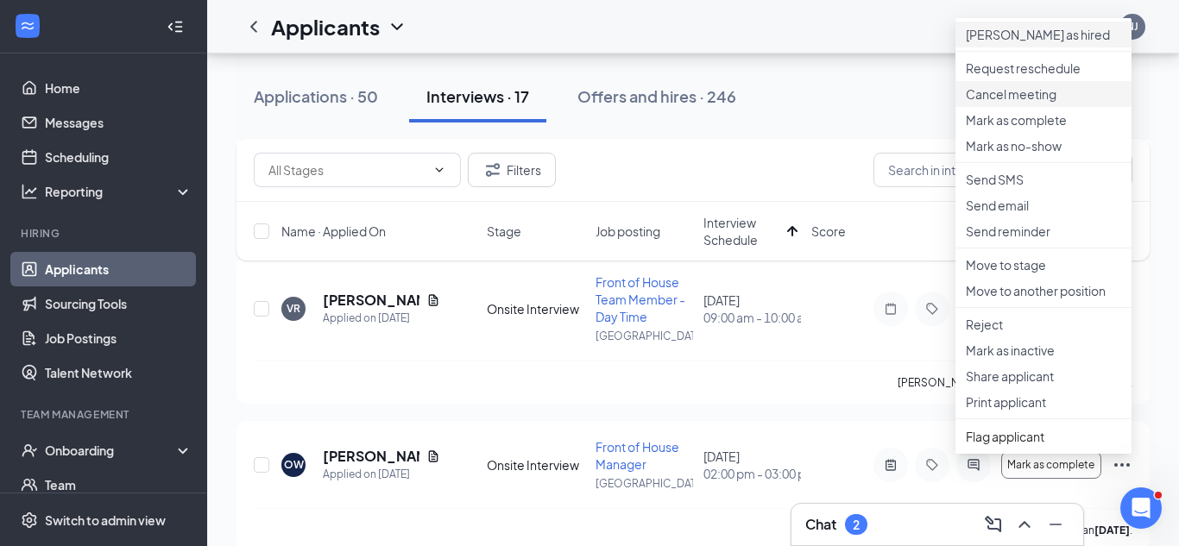
scroll to position [557, 0]
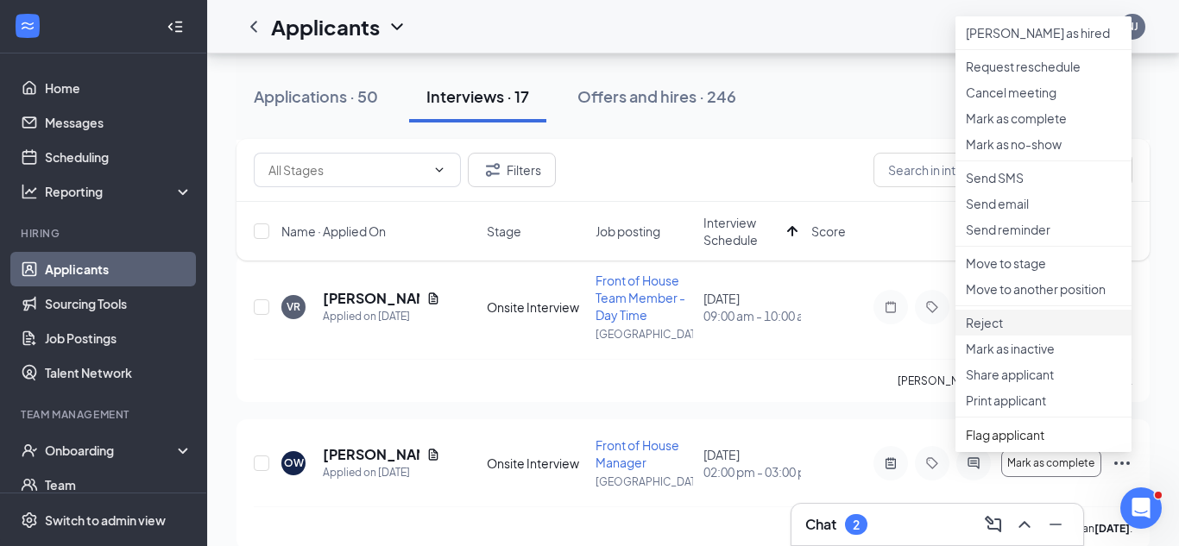
click at [993, 331] on p "Reject" at bounding box center [1043, 322] width 155 height 17
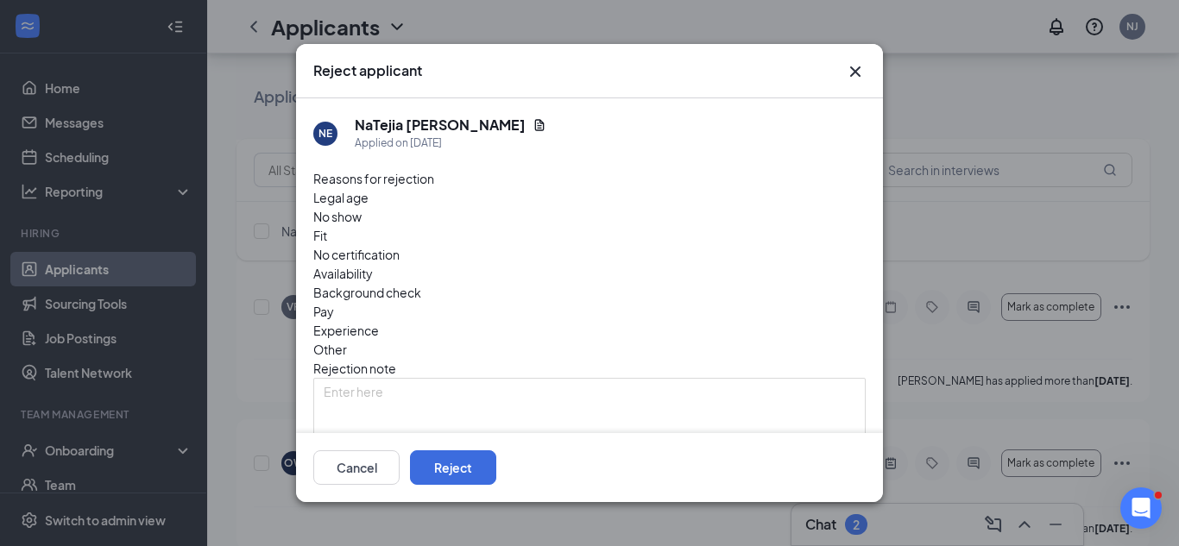
click at [610, 444] on input "Send rejection message If unchecked, the applicant will not receive a rejection…" at bounding box center [487, 462] width 348 height 37
checkbox input "true"
click at [362, 209] on span "No show" at bounding box center [337, 216] width 48 height 19
click at [496, 470] on button "Reject" at bounding box center [453, 467] width 86 height 35
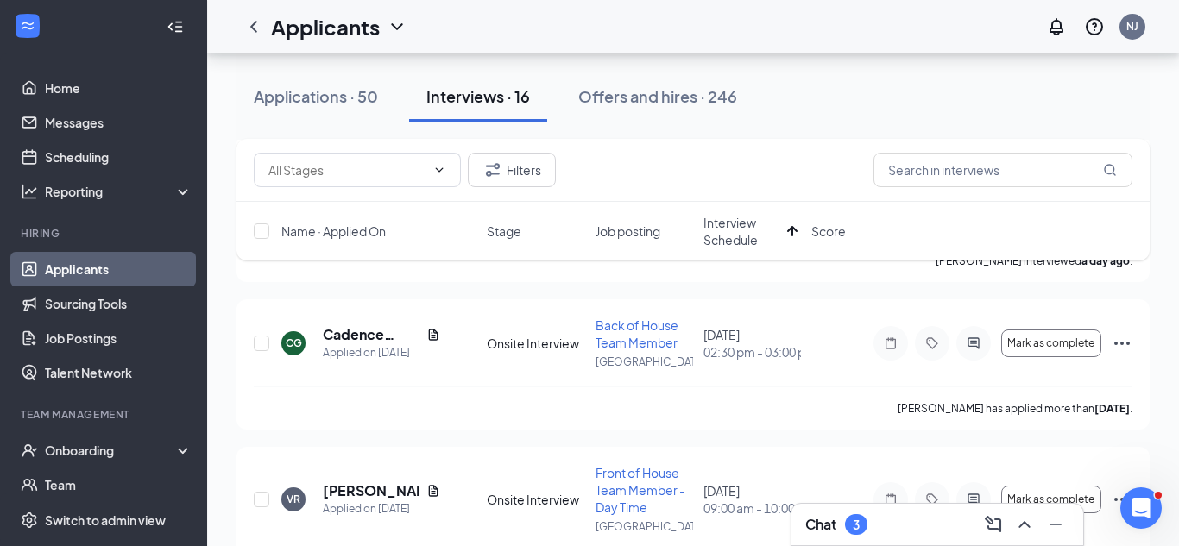
scroll to position [1171, 0]
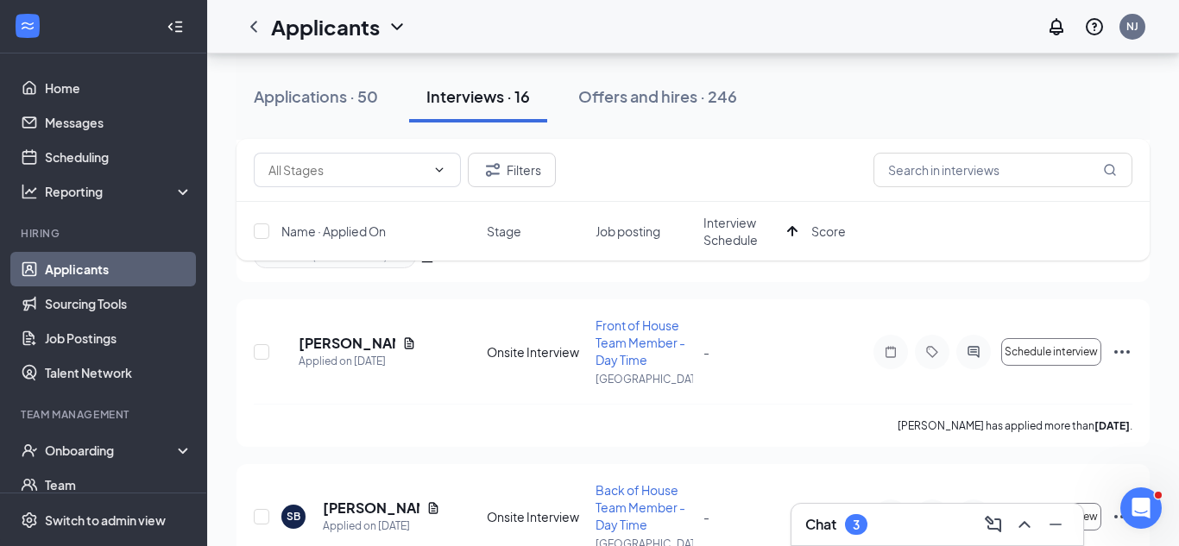
click at [818, 353] on div "FI Forrest III Applied on Aug 4 Onsite Interview Front of House Team Member - D…" at bounding box center [693, 360] width 879 height 87
